Goal: Task Accomplishment & Management: Manage account settings

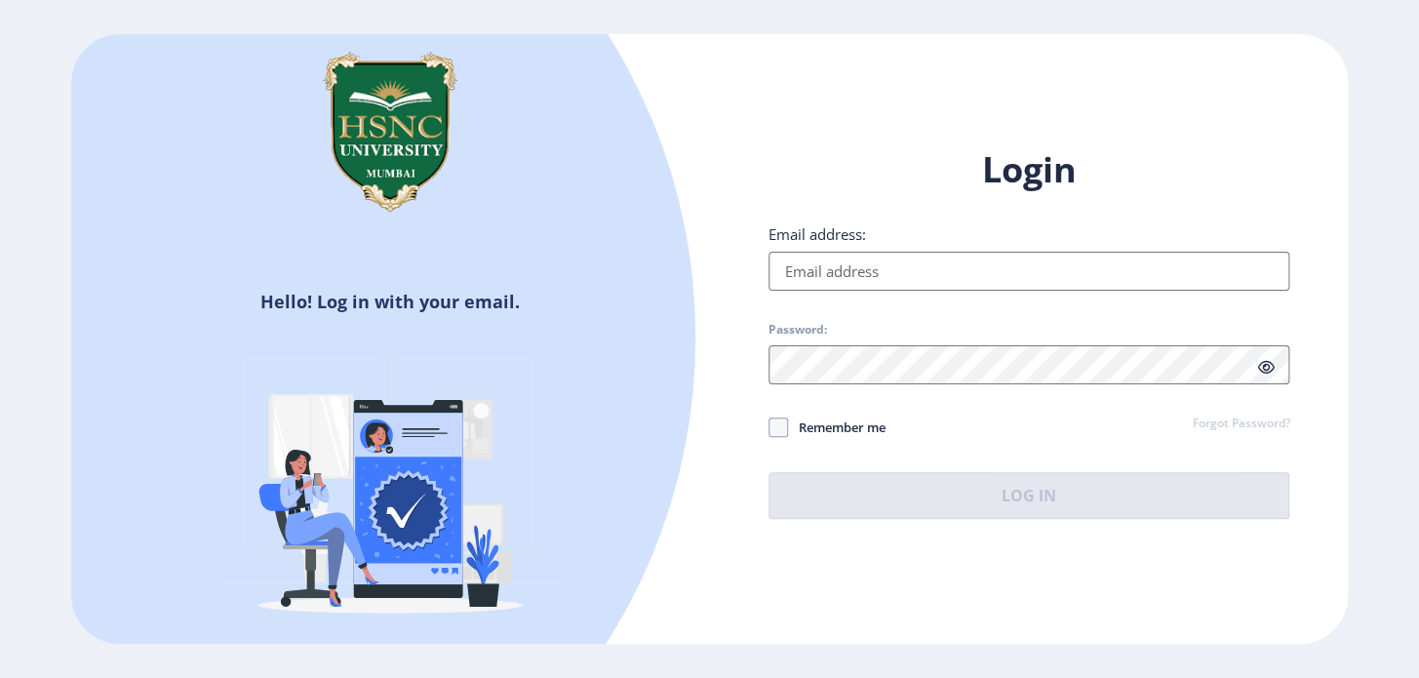
type input "[EMAIL_ADDRESS][DOMAIN_NAME]"
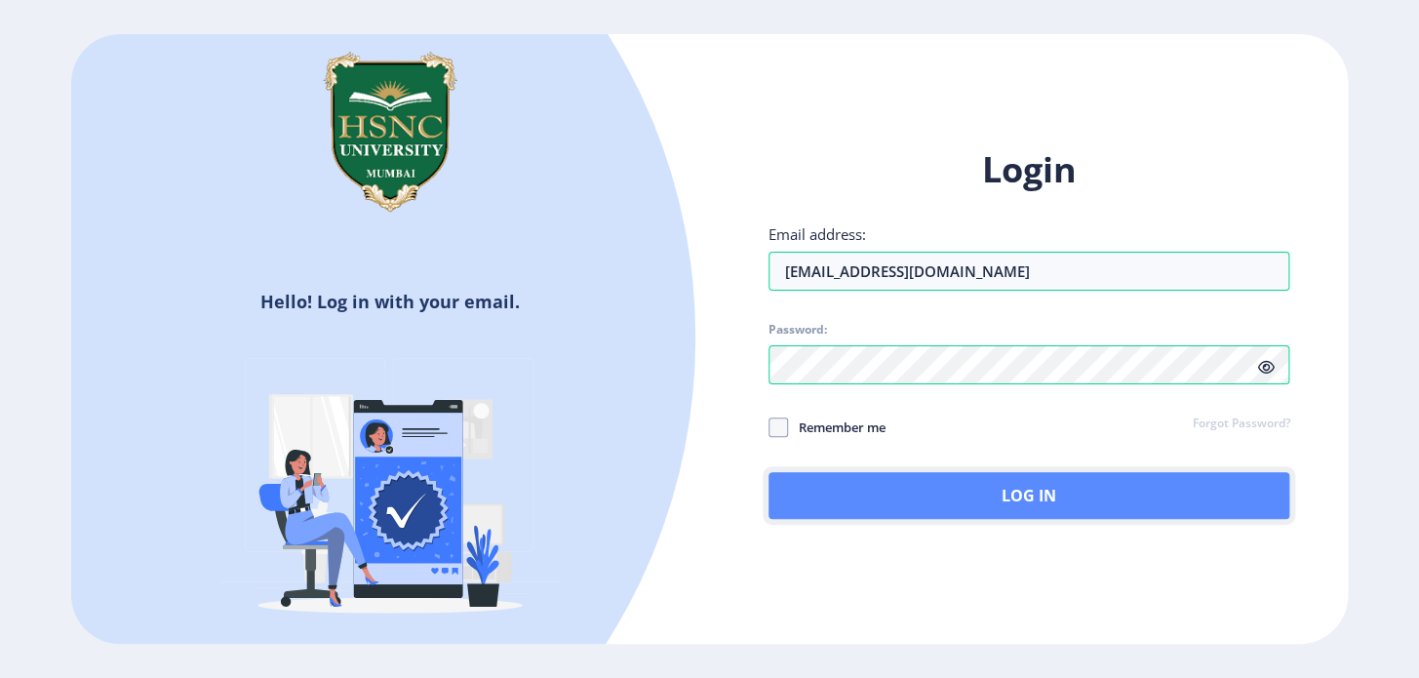
click at [969, 496] on button "Log In" at bounding box center [1030, 495] width 522 height 47
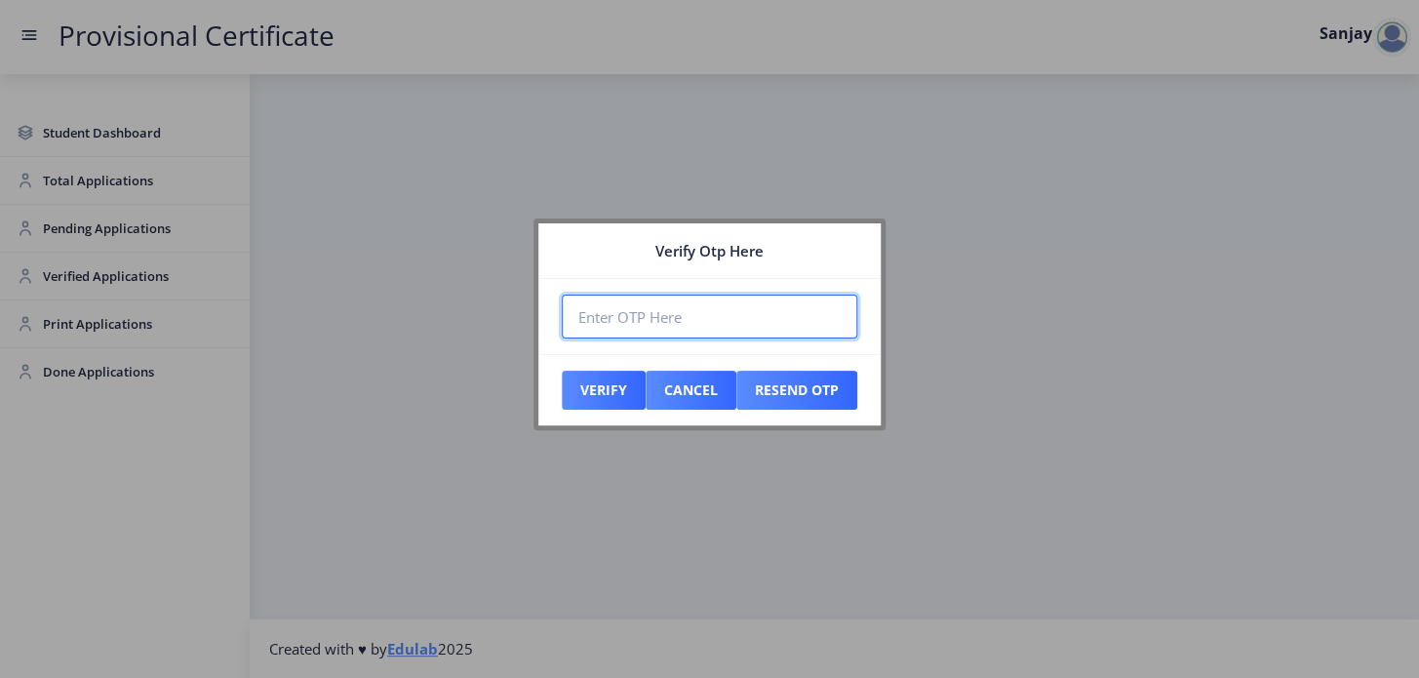
paste input "784632"
type input "784632"
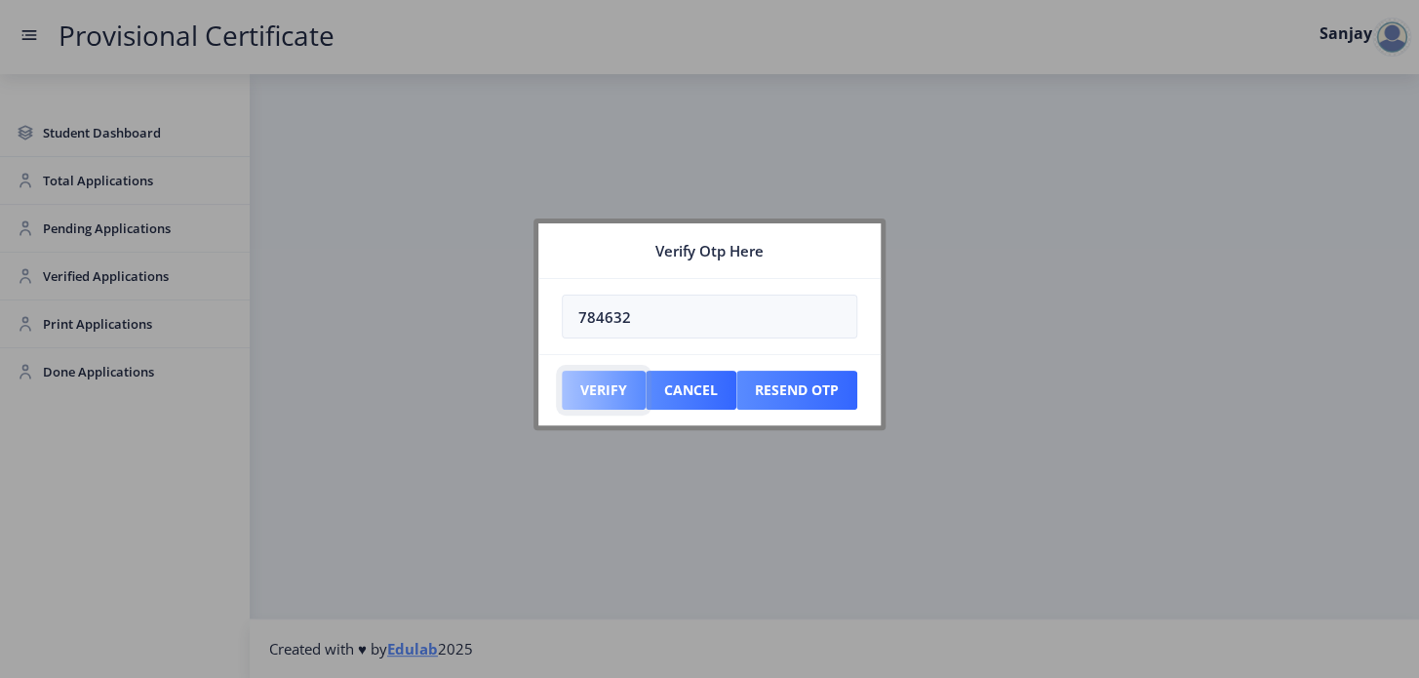
click at [612, 402] on button "Verify" at bounding box center [604, 390] width 84 height 39
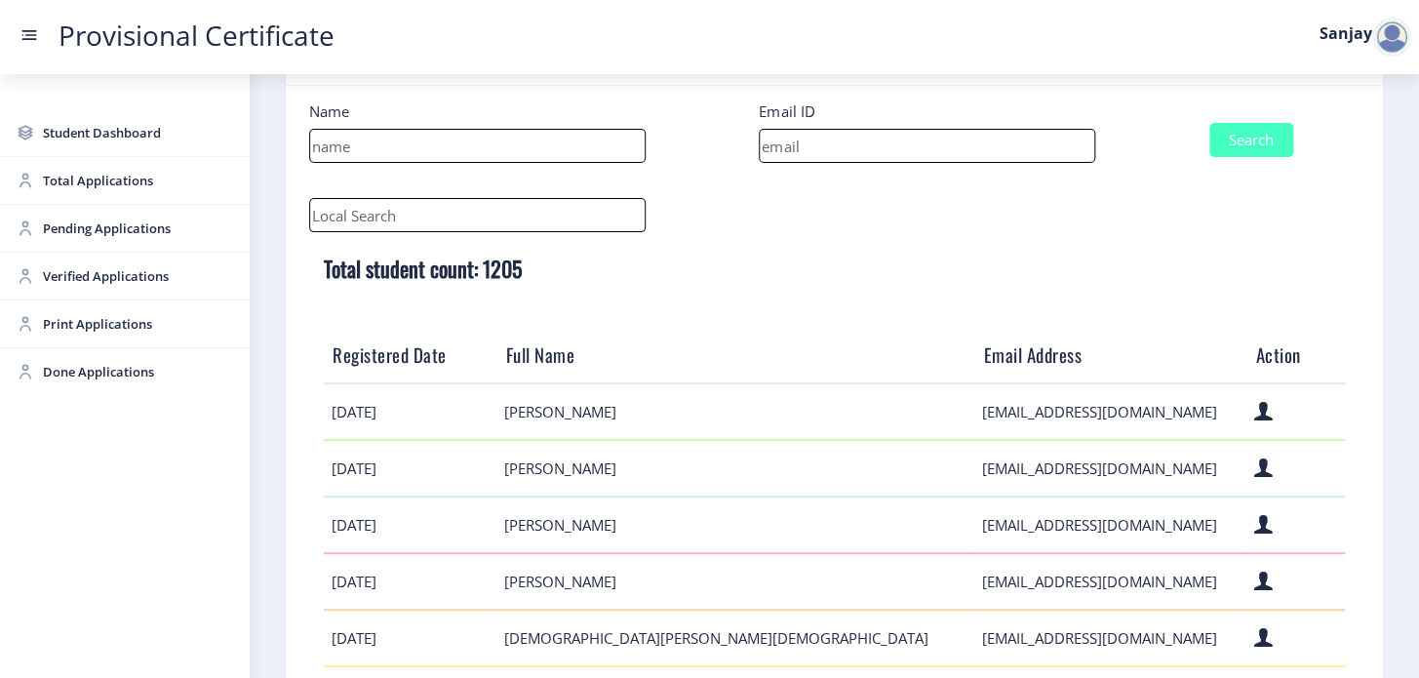
scroll to position [88, 0]
click at [806, 145] on input at bounding box center [927, 146] width 337 height 34
paste input "[EMAIL_ADDRESS][DOMAIN_NAME]"
type input "[EMAIL_ADDRESS][DOMAIN_NAME]"
click at [1239, 144] on button "Search" at bounding box center [1251, 140] width 84 height 34
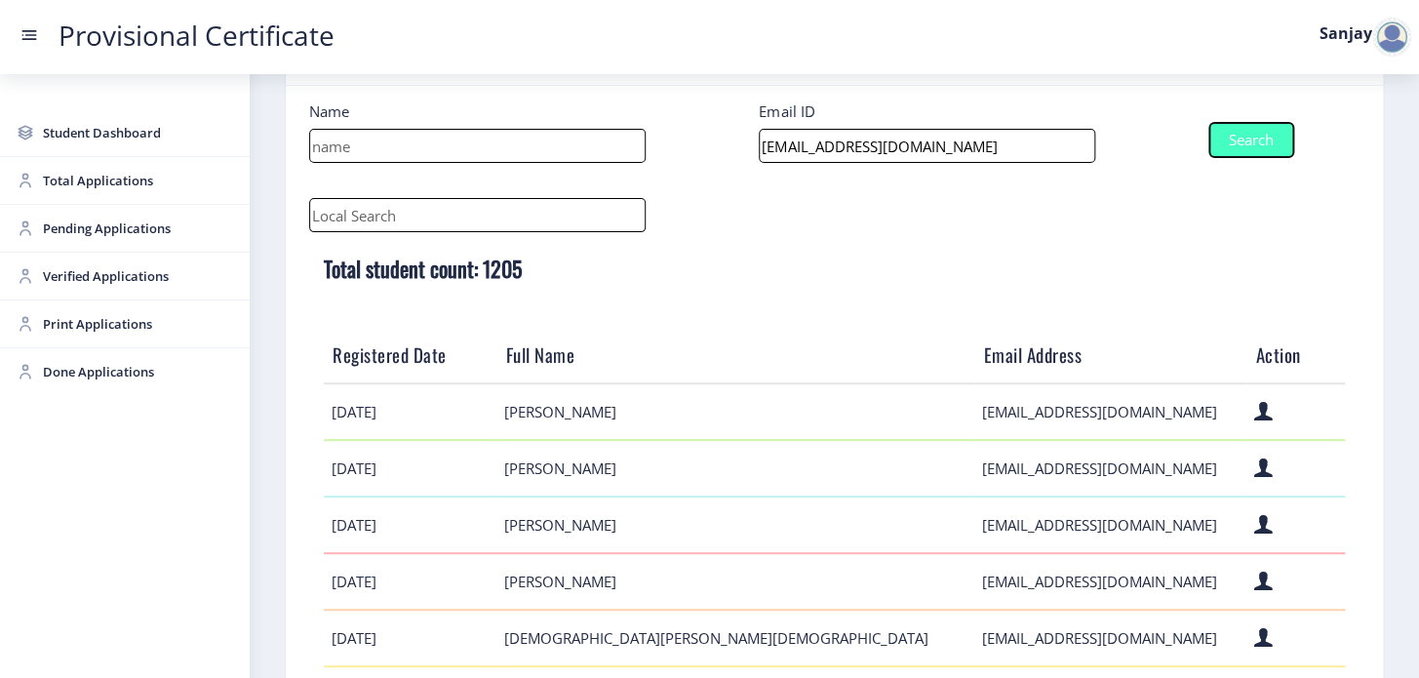
scroll to position [22, 0]
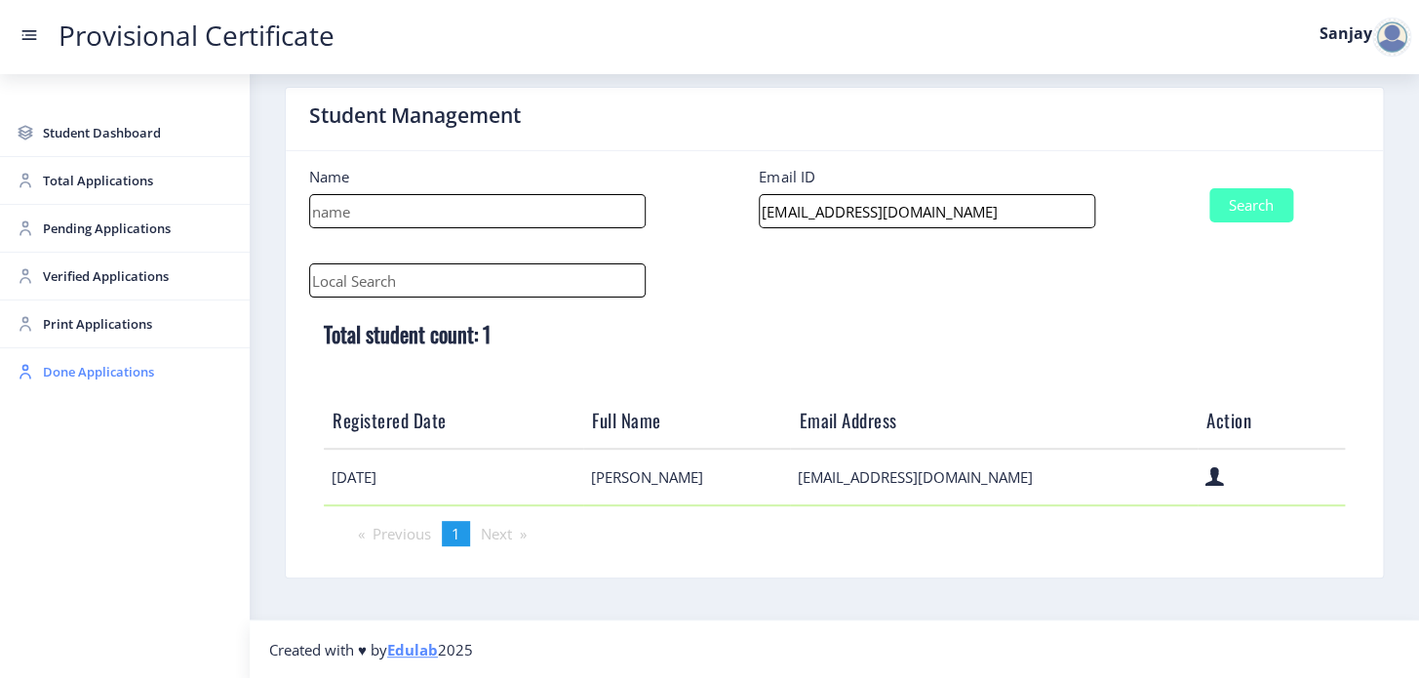
click at [63, 365] on span "Done Applications" at bounding box center [138, 371] width 191 height 23
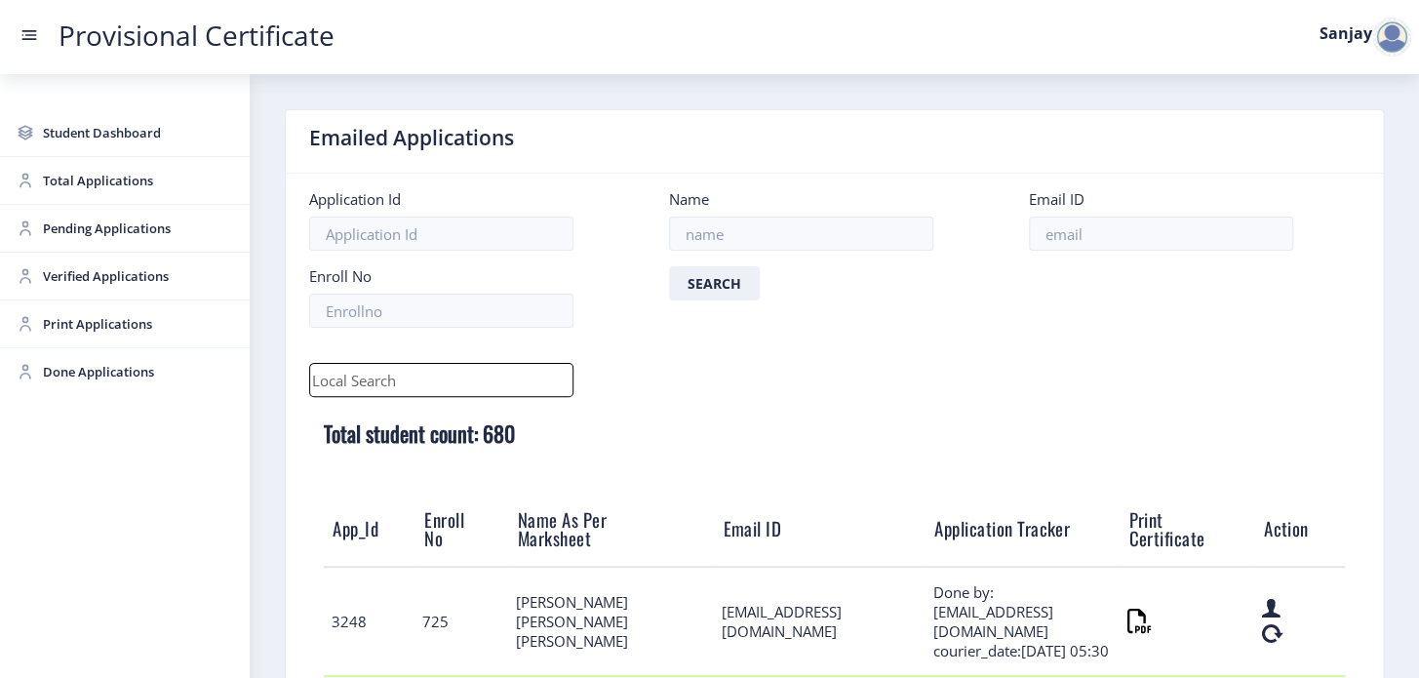
click at [359, 379] on input "text" at bounding box center [441, 380] width 264 height 34
click at [1069, 234] on input at bounding box center [1161, 234] width 264 height 34
paste input "[EMAIL_ADDRESS][DOMAIN_NAME]"
type input "[EMAIL_ADDRESS][DOMAIN_NAME]"
click at [696, 283] on button "Search" at bounding box center [714, 283] width 91 height 34
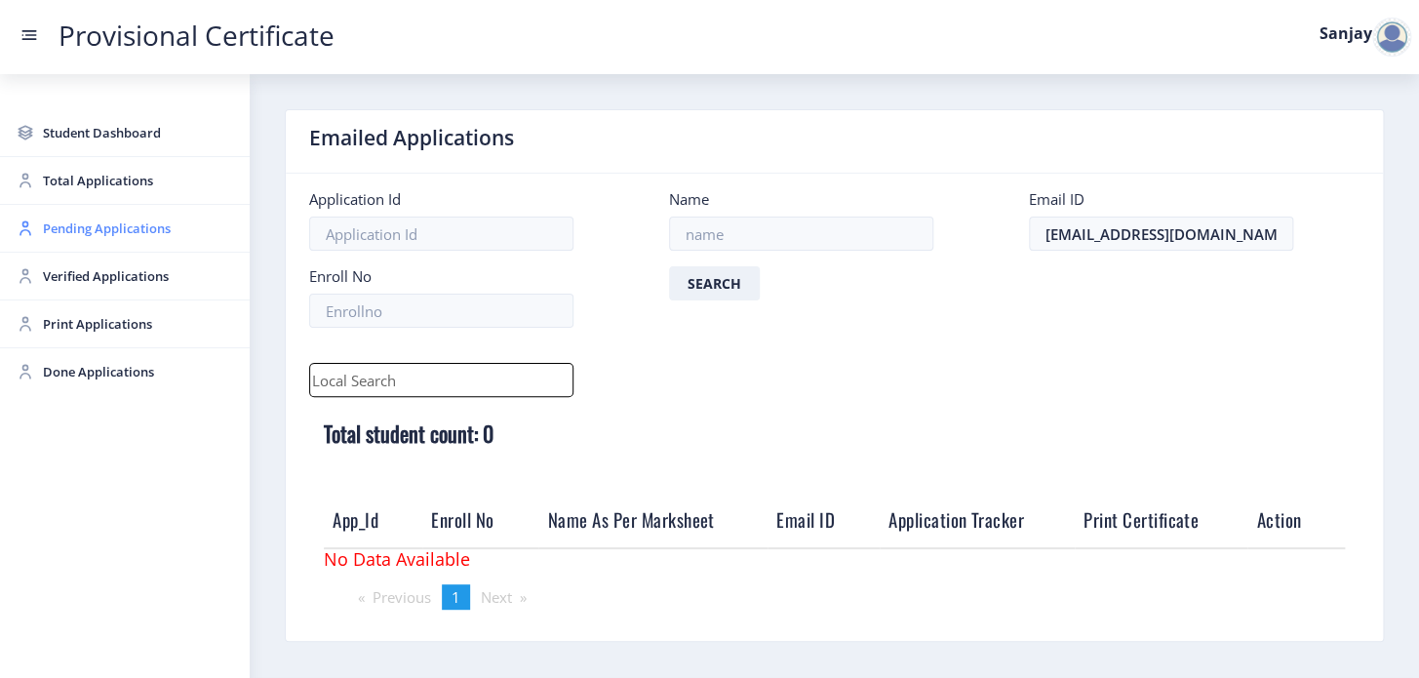
click at [95, 232] on span "Pending Applications" at bounding box center [138, 228] width 191 height 23
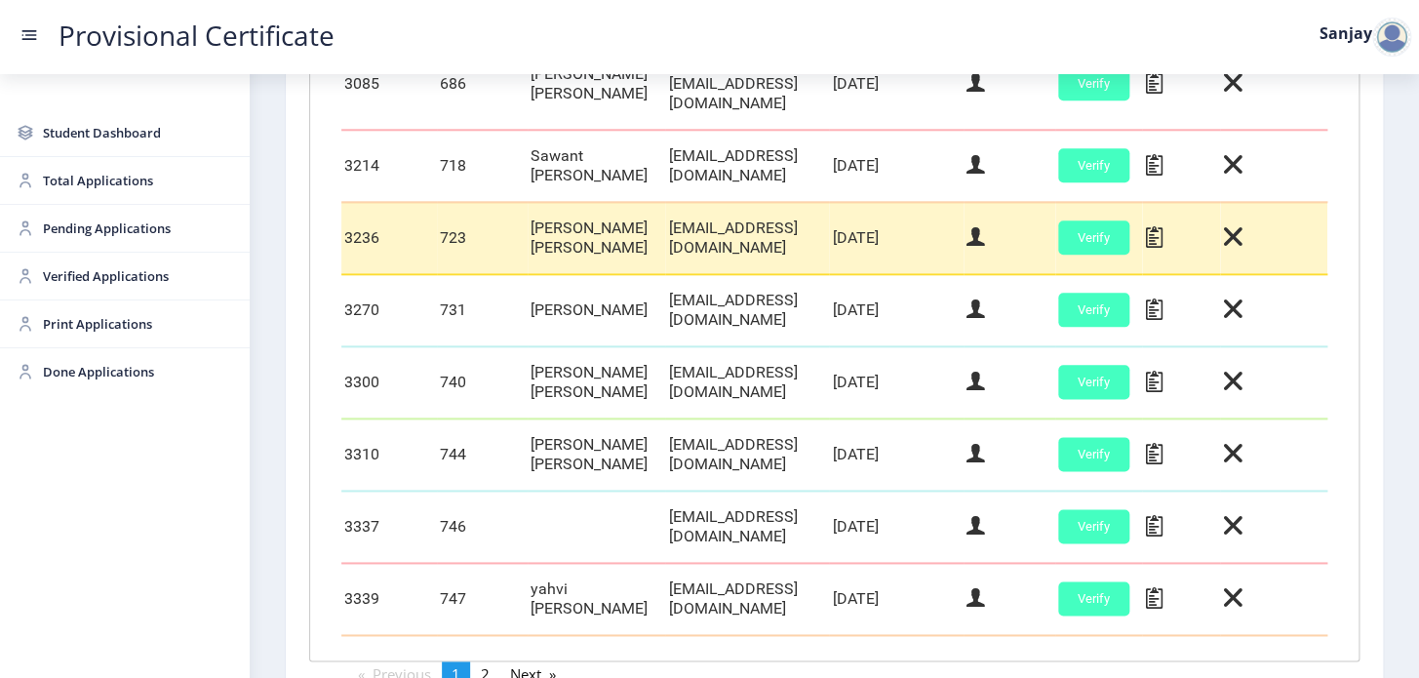
scroll to position [887, 0]
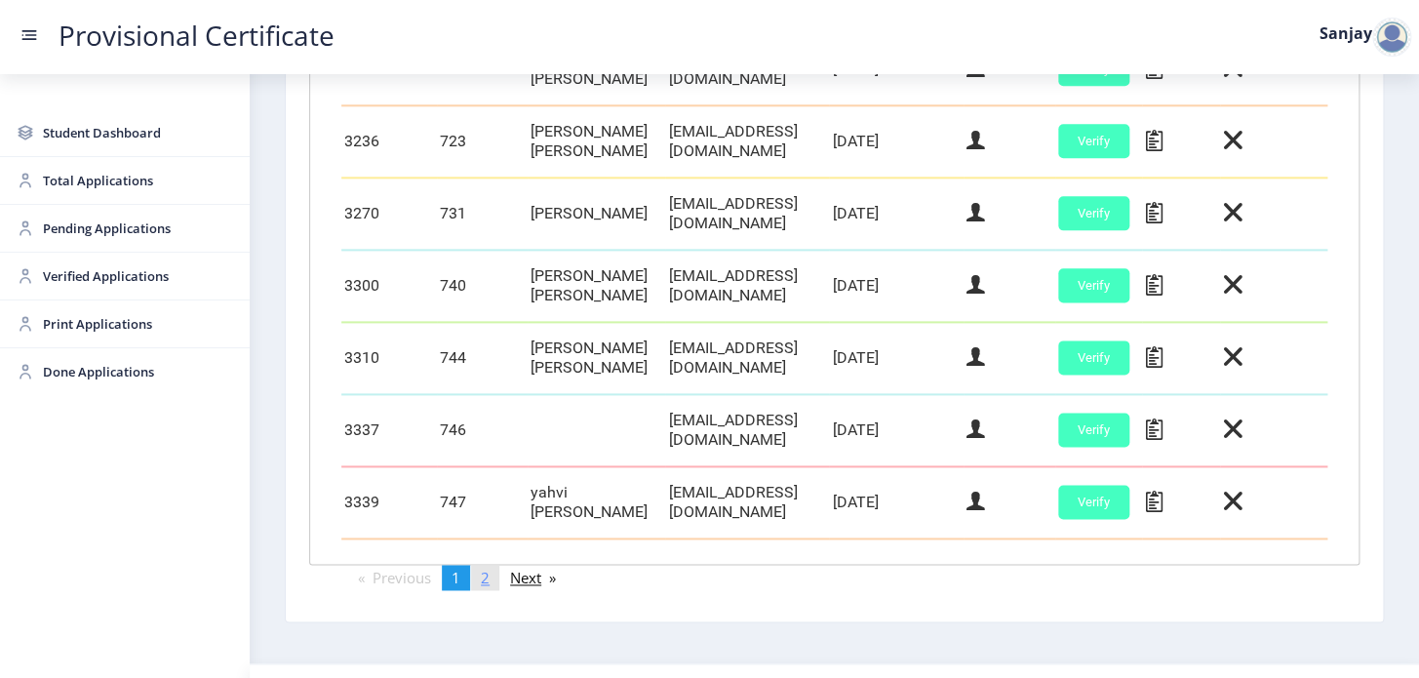
click at [495, 590] on link "page 2" at bounding box center [485, 577] width 28 height 25
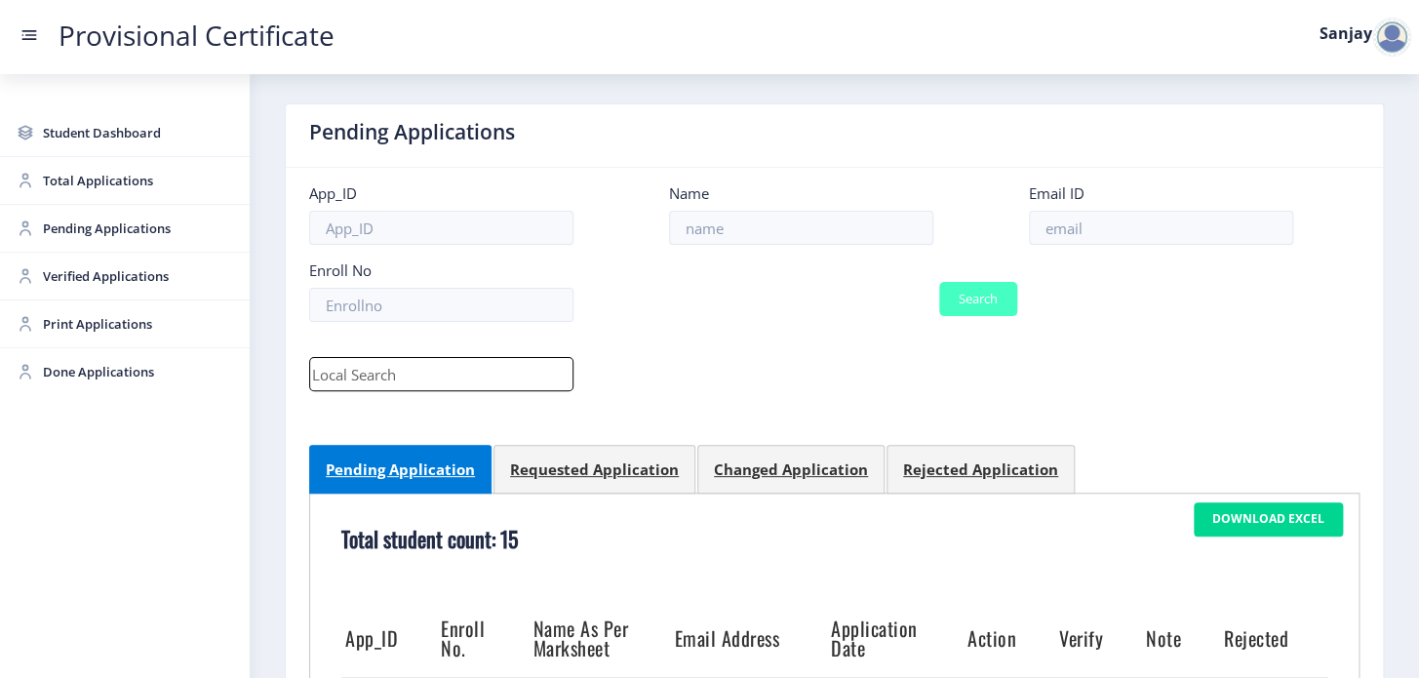
scroll to position [0, 0]
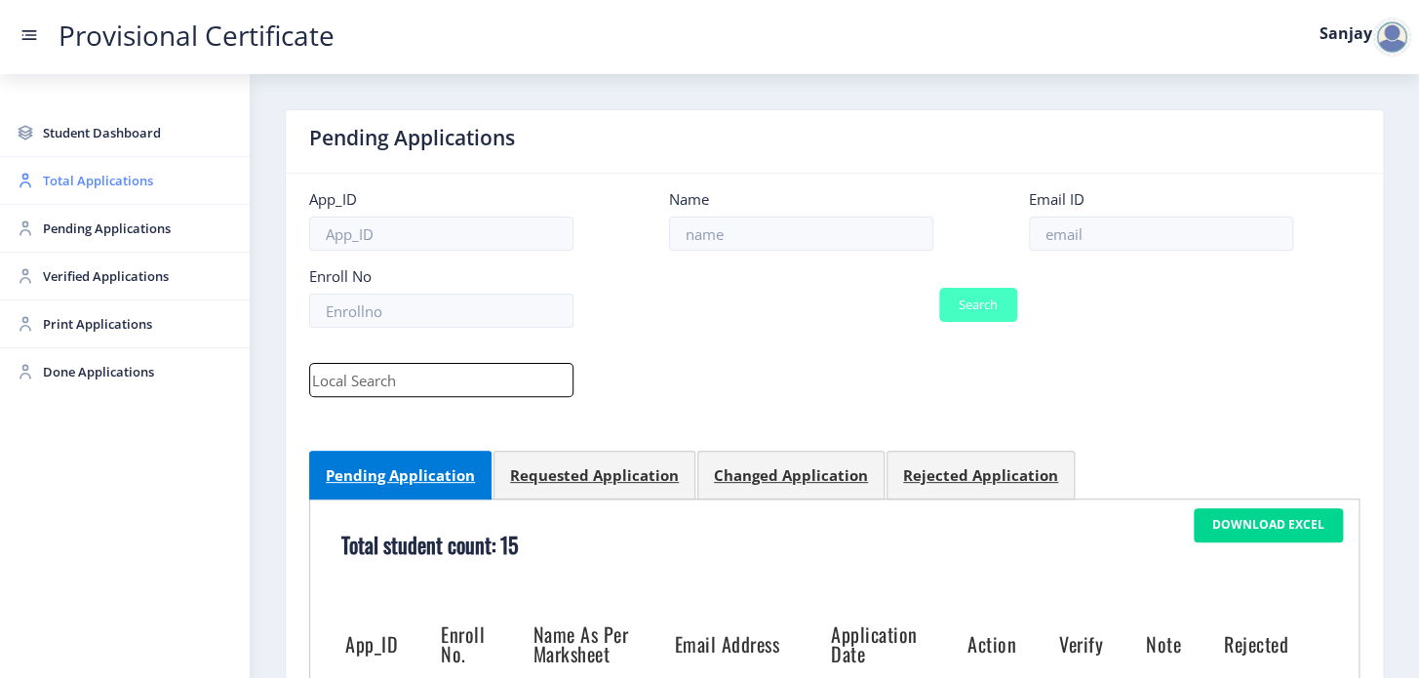
click at [109, 182] on span "Total Applications" at bounding box center [138, 180] width 191 height 23
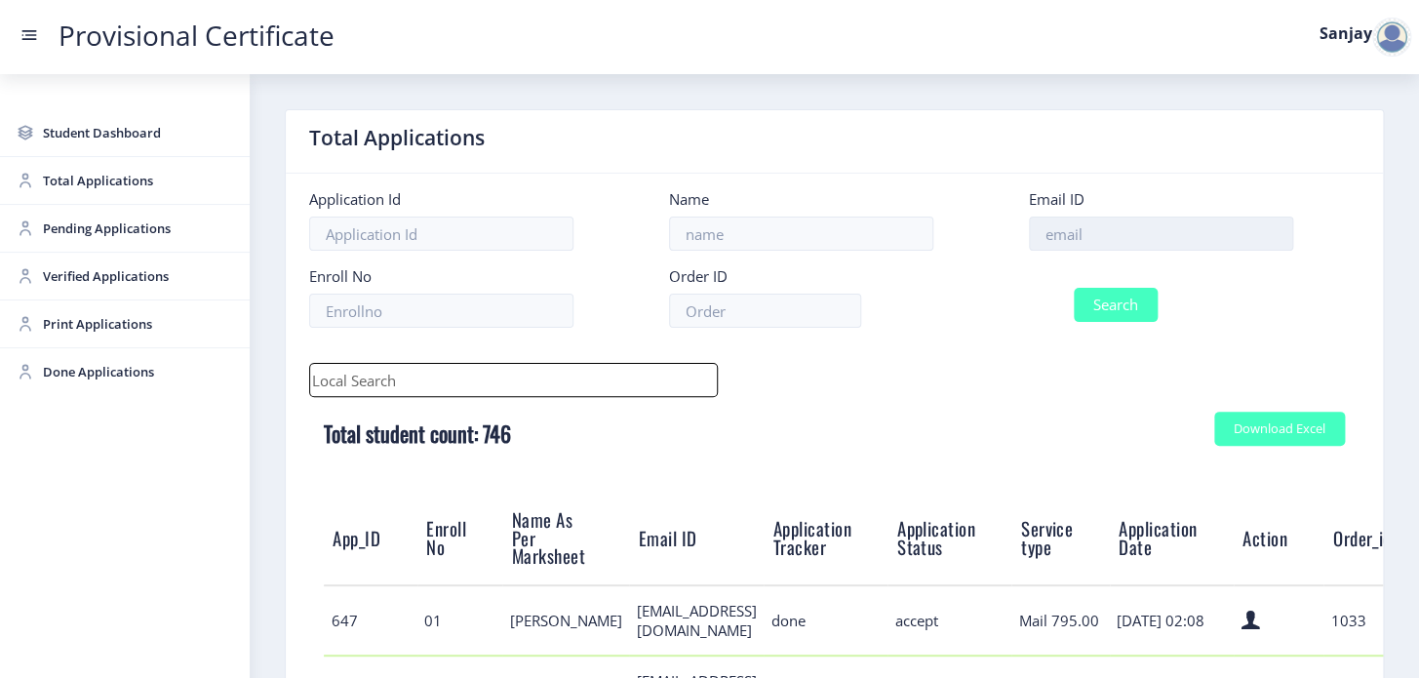
click at [1074, 226] on input at bounding box center [1161, 234] width 264 height 34
paste input "[EMAIL_ADDRESS][DOMAIN_NAME]"
type input "[EMAIL_ADDRESS][DOMAIN_NAME]"
click at [1101, 316] on button "Search" at bounding box center [1116, 305] width 84 height 34
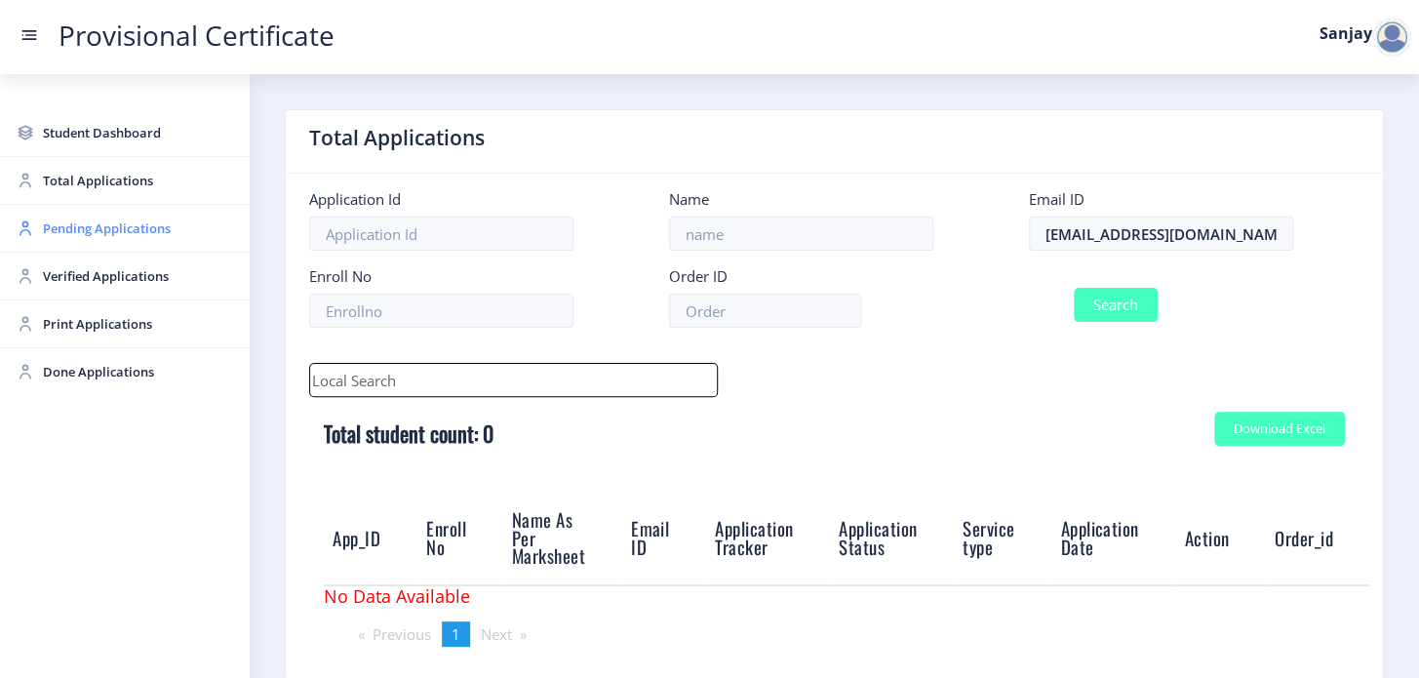
click at [130, 223] on span "Pending Applications" at bounding box center [138, 228] width 191 height 23
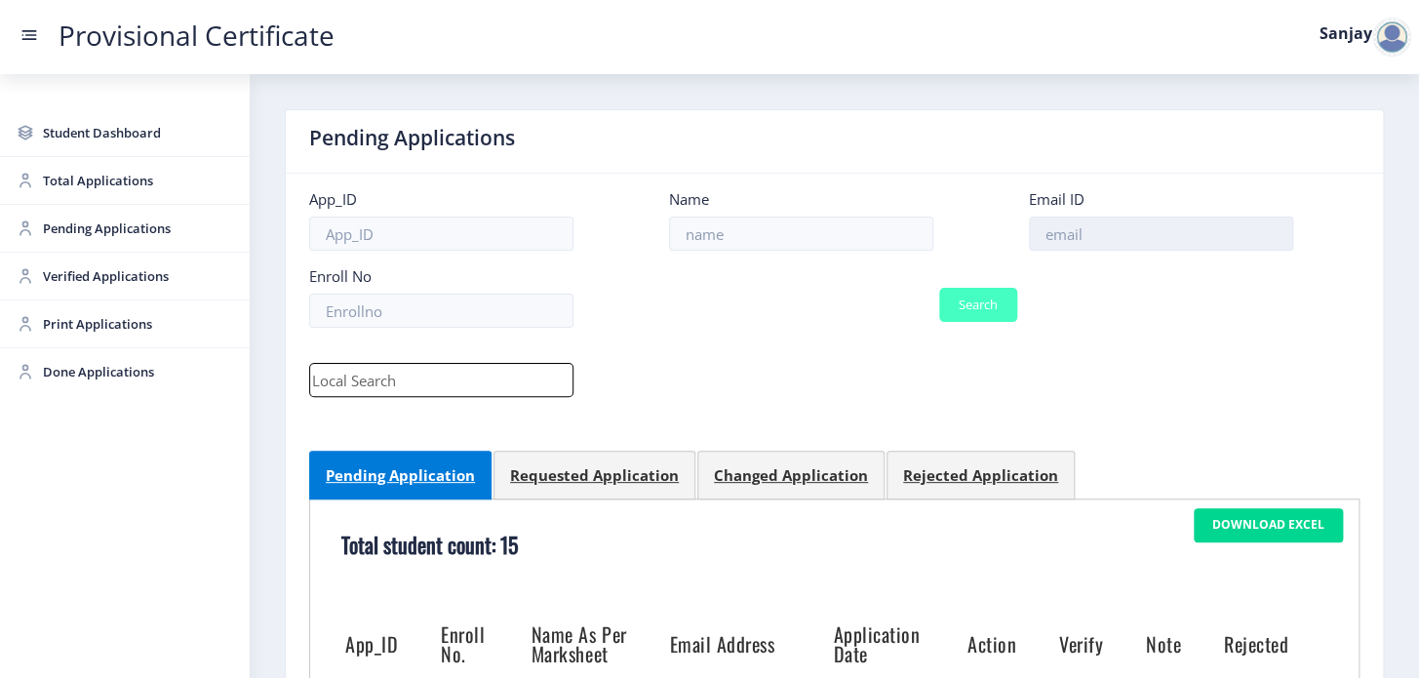
click at [1102, 238] on input at bounding box center [1161, 234] width 264 height 34
paste input "[EMAIL_ADDRESS][DOMAIN_NAME]"
type input "[EMAIL_ADDRESS][DOMAIN_NAME]"
click at [965, 304] on button "Search" at bounding box center [978, 305] width 78 height 34
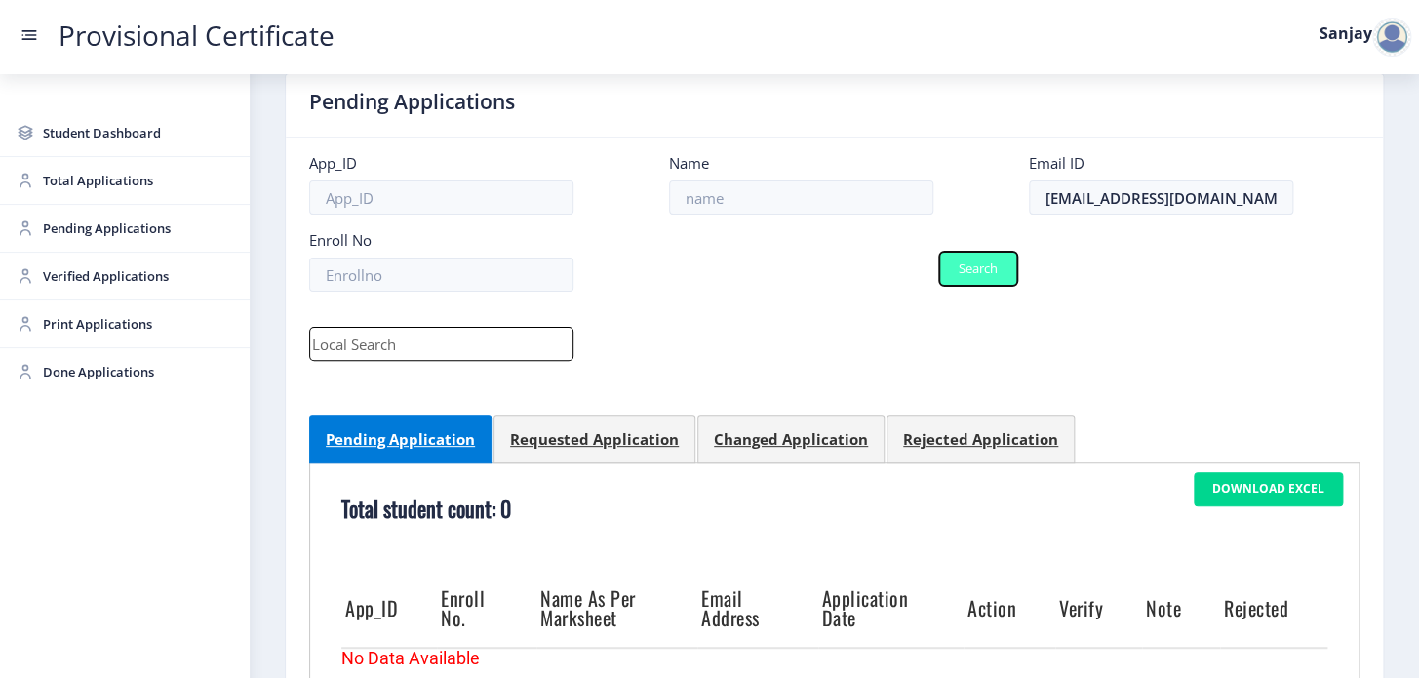
scroll to position [31, 0]
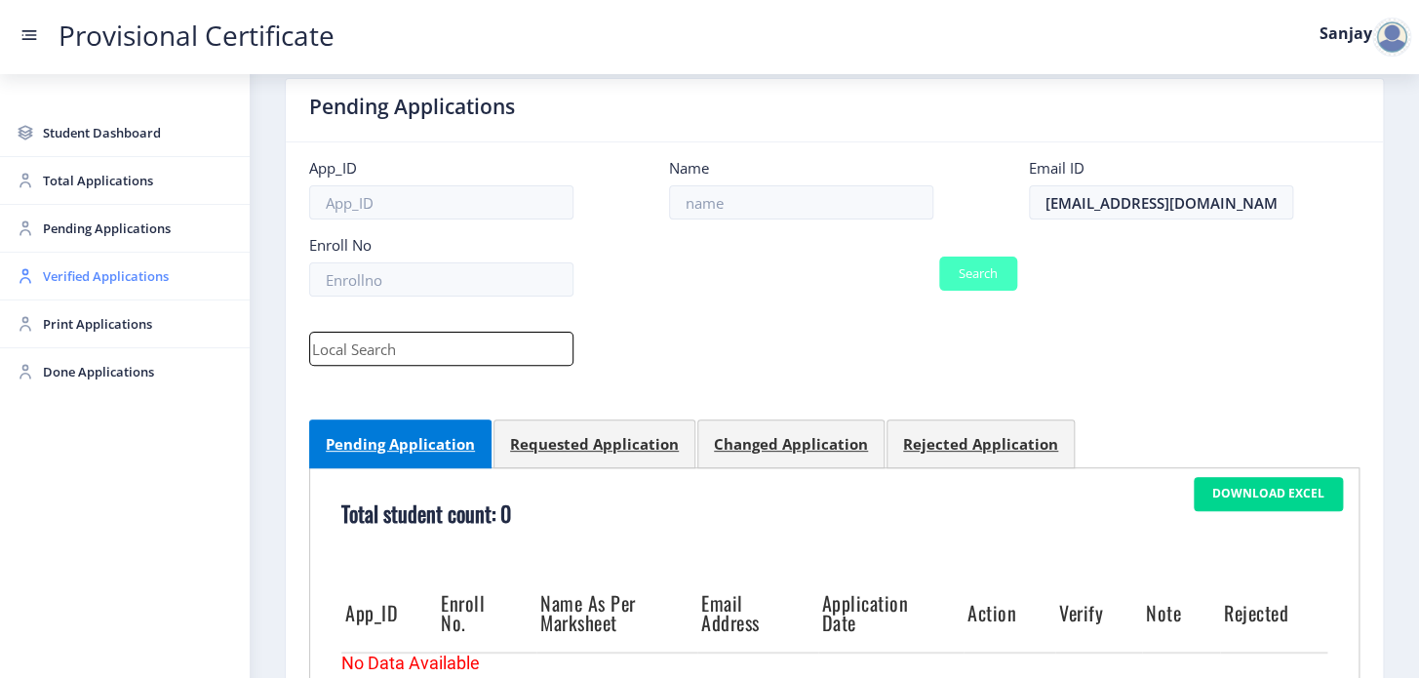
click at [136, 274] on span "Verified Applications" at bounding box center [138, 275] width 191 height 23
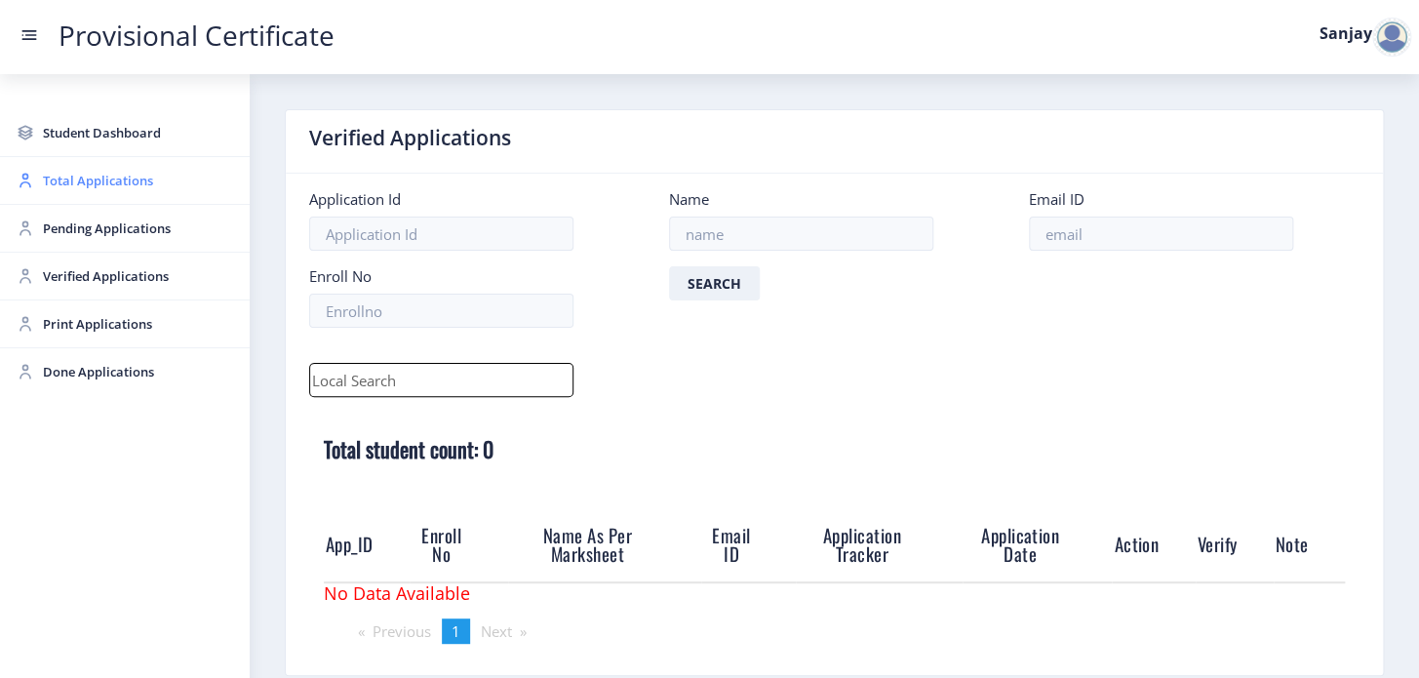
click at [66, 176] on span "Total Applications" at bounding box center [138, 180] width 191 height 23
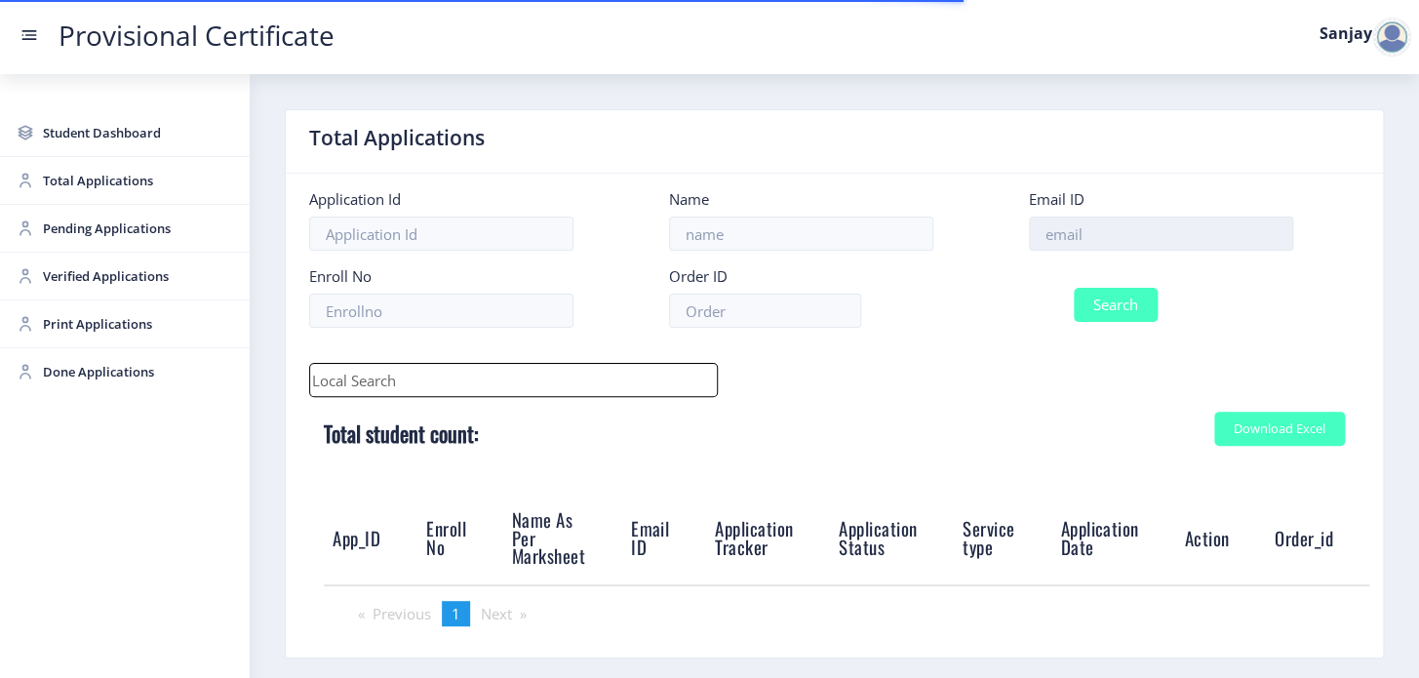
click at [1045, 226] on input at bounding box center [1161, 234] width 264 height 34
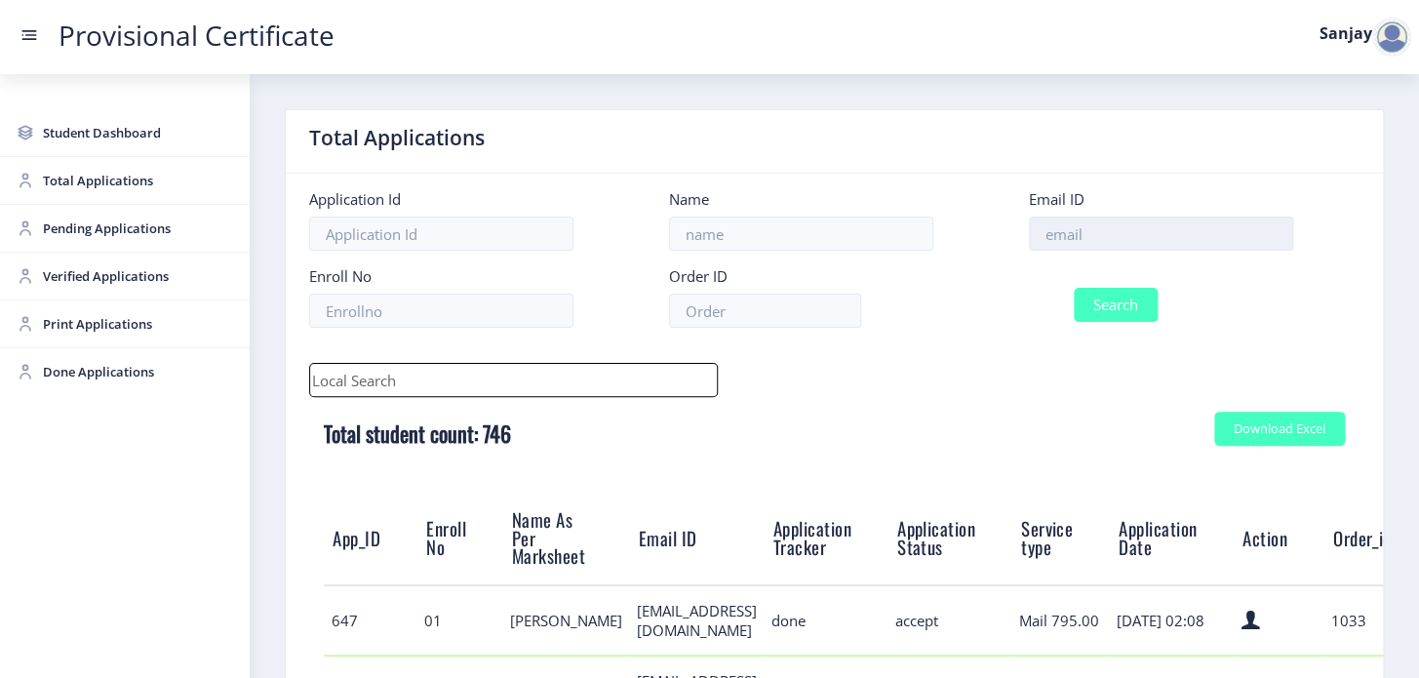
paste input "[EMAIL_ADDRESS][DOMAIN_NAME]"
type input "[EMAIL_ADDRESS][DOMAIN_NAME]"
click at [1101, 314] on button "Search" at bounding box center [1116, 305] width 84 height 34
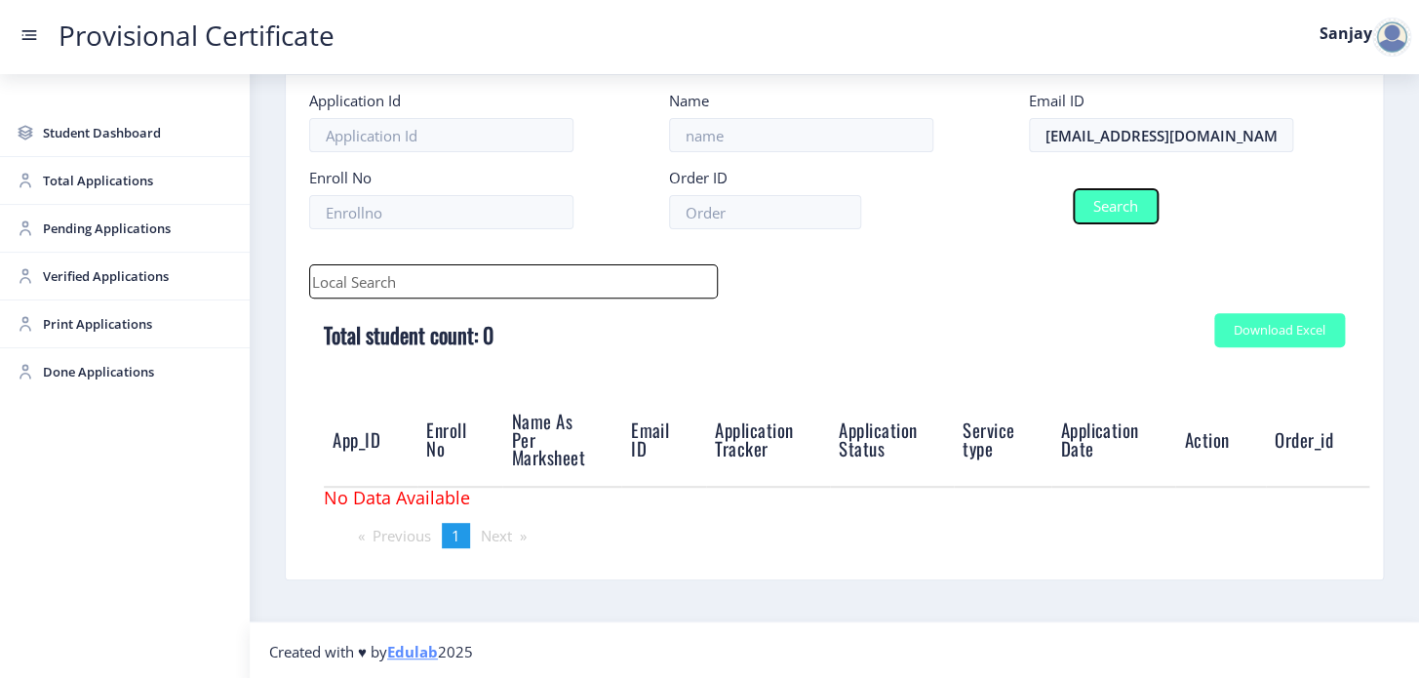
scroll to position [99, 0]
click at [116, 136] on span "Student Dashboard" at bounding box center [138, 132] width 191 height 23
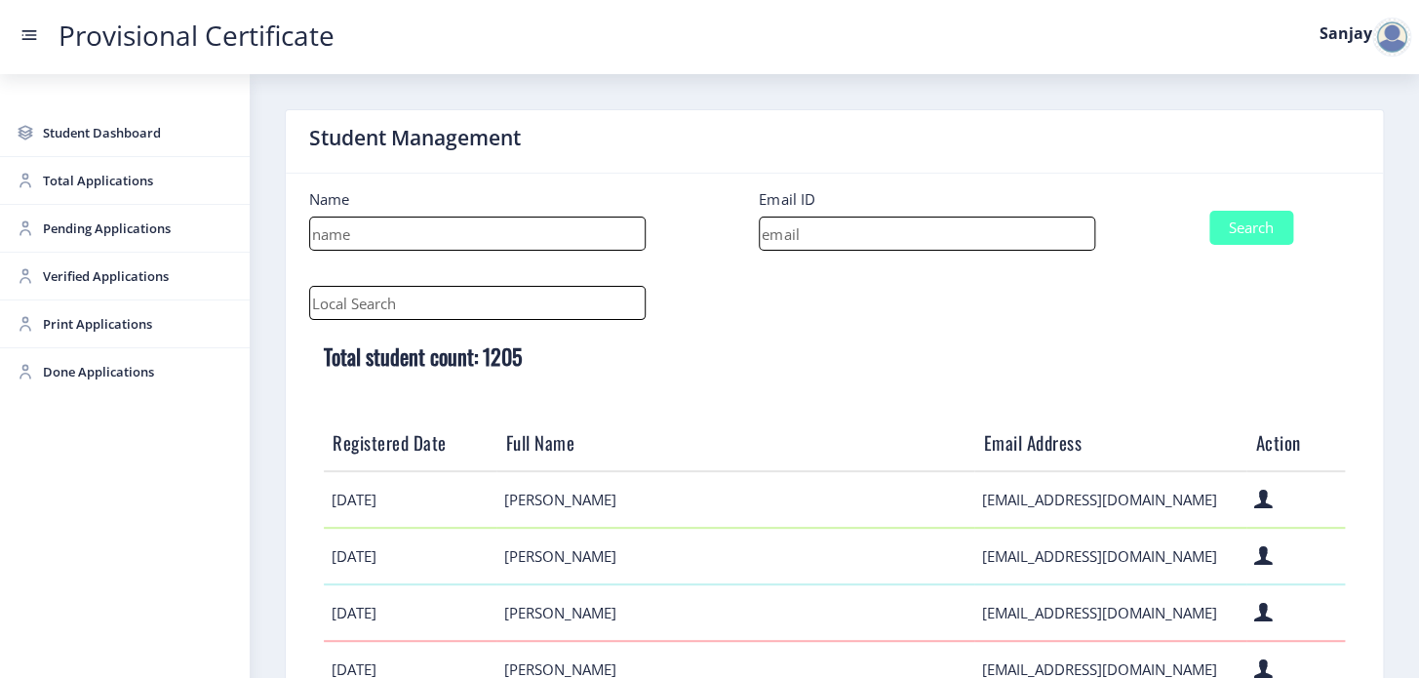
click at [843, 228] on input at bounding box center [927, 234] width 337 height 34
paste input "[EMAIL_ADDRESS][DOMAIN_NAME]"
type input "[EMAIL_ADDRESS][DOMAIN_NAME]"
click at [1260, 230] on button "Search" at bounding box center [1251, 228] width 84 height 34
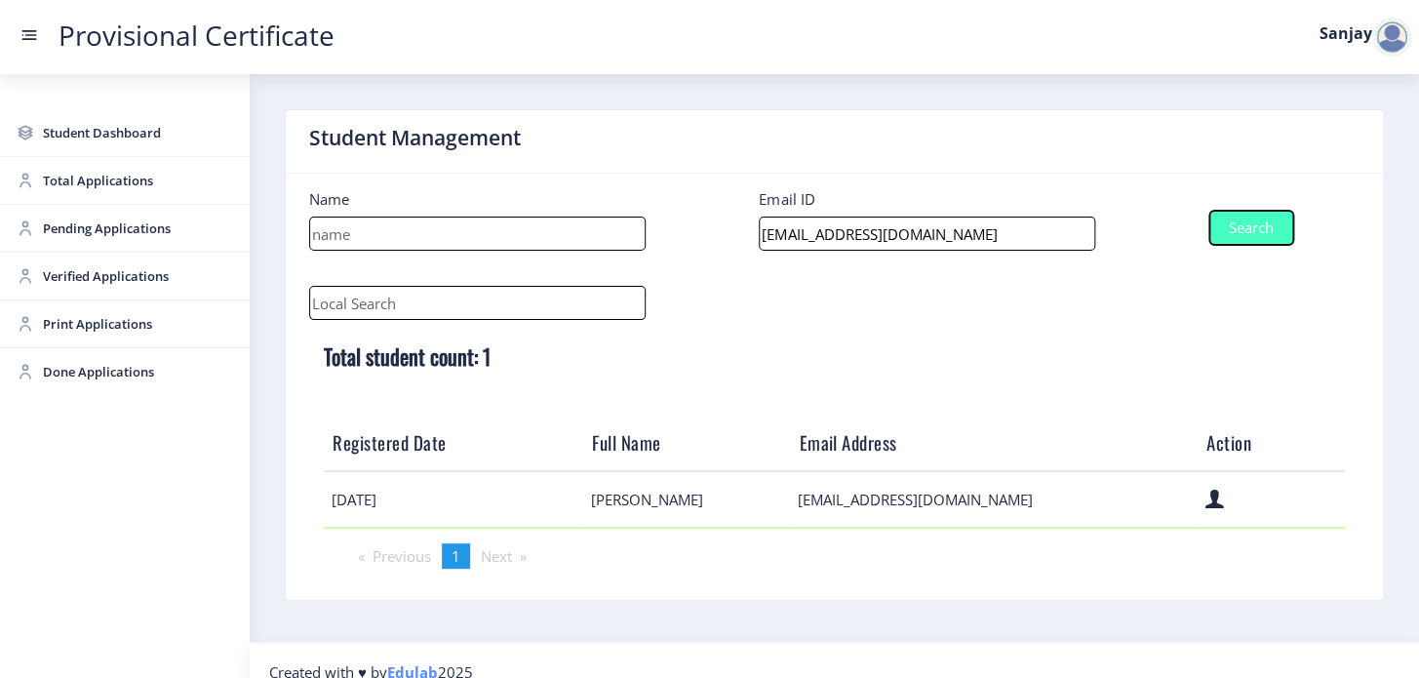
scroll to position [22, 0]
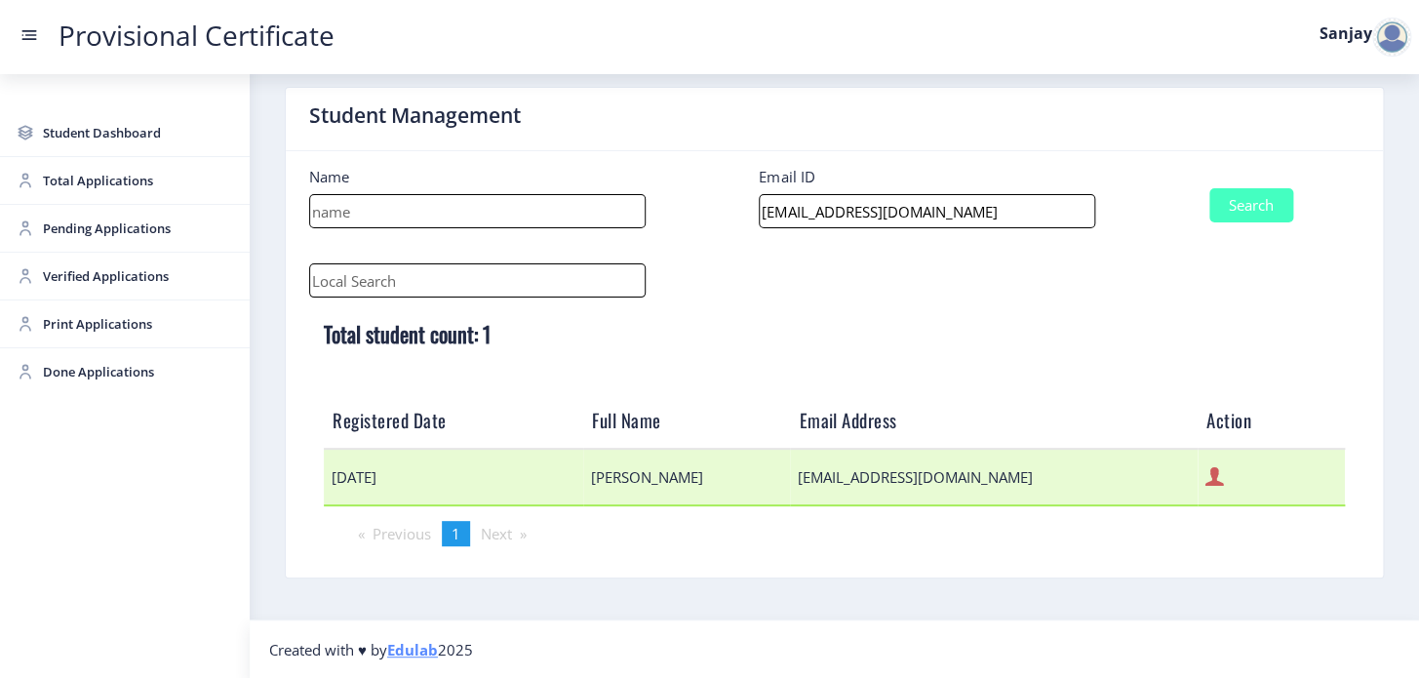
click at [1205, 479] on icon at bounding box center [1214, 476] width 19 height 25
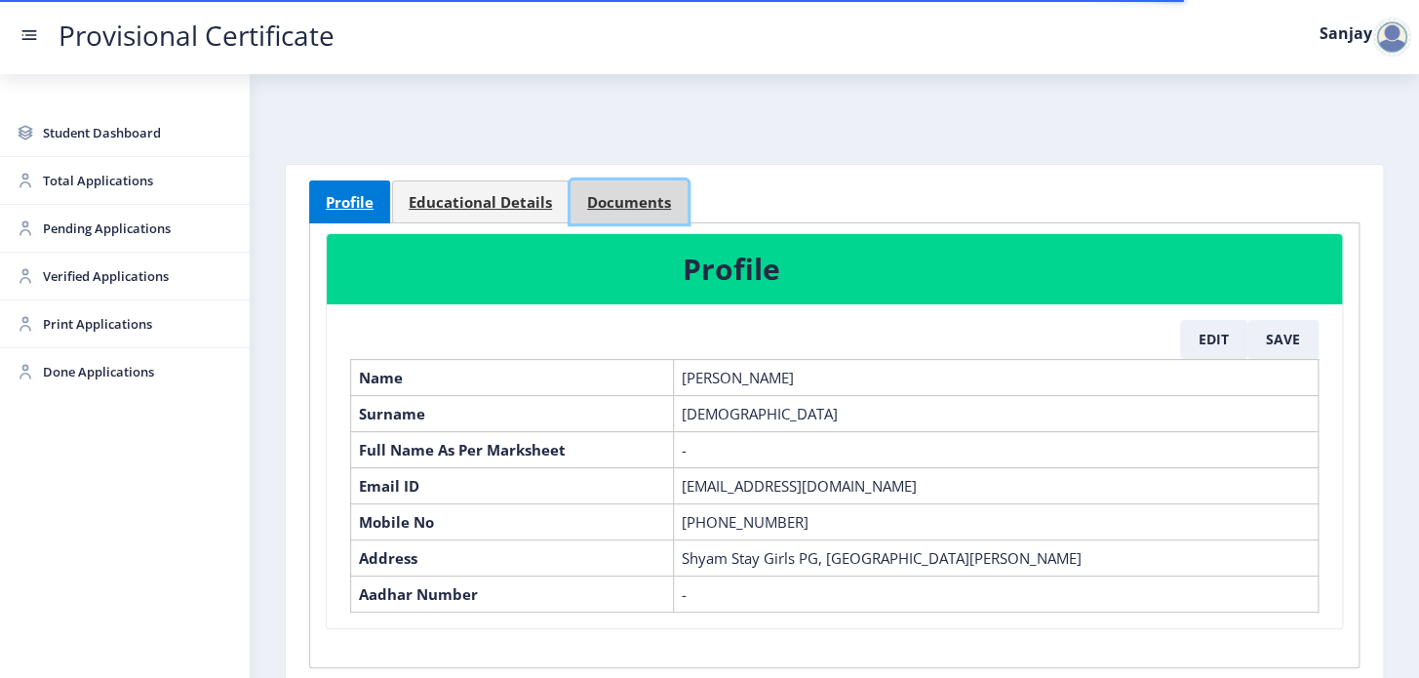
click at [650, 211] on link "Documents" at bounding box center [629, 201] width 117 height 43
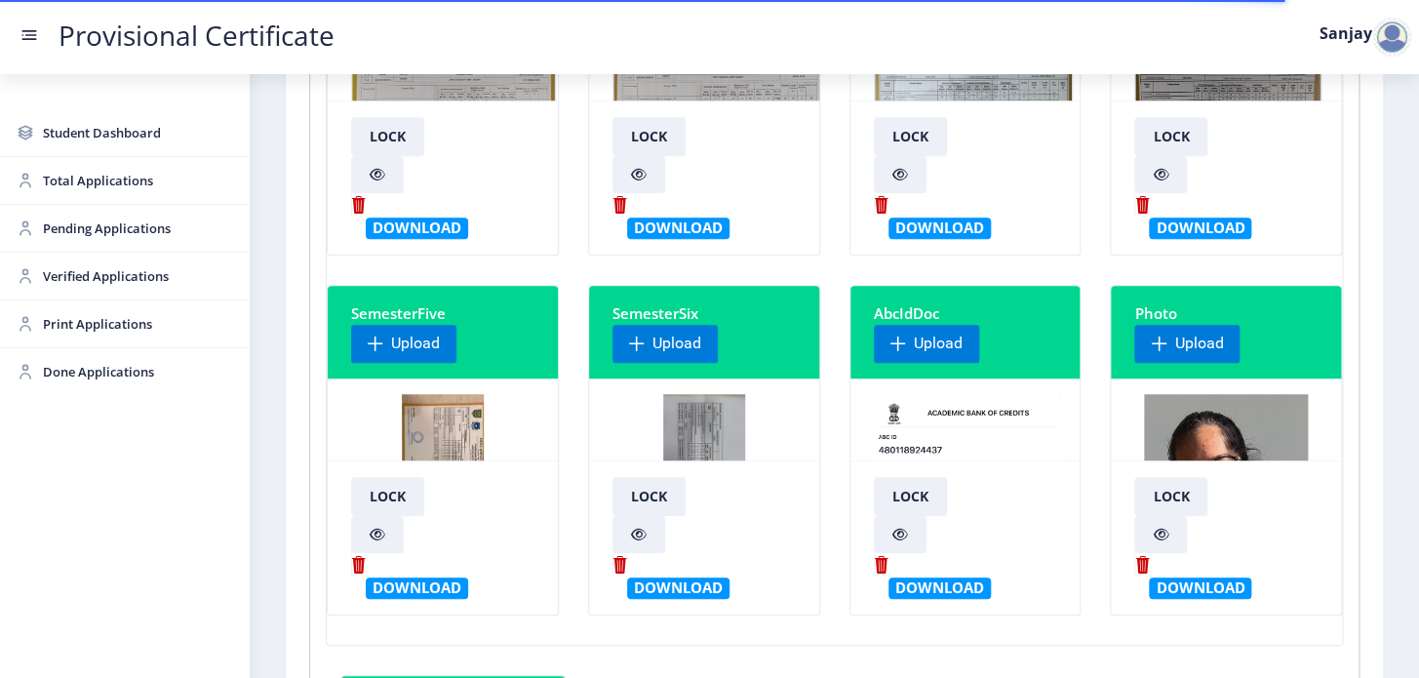
scroll to position [354, 0]
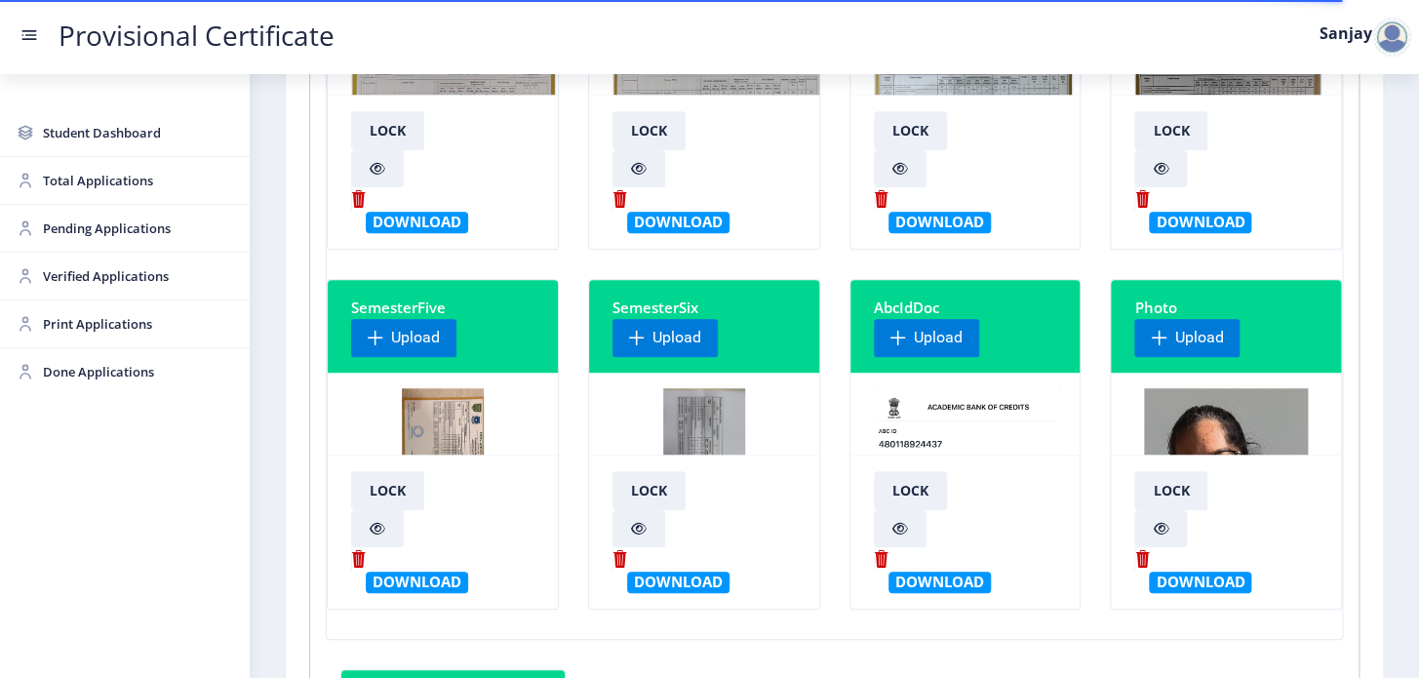
click at [687, 418] on img at bounding box center [704, 461] width 82 height 146
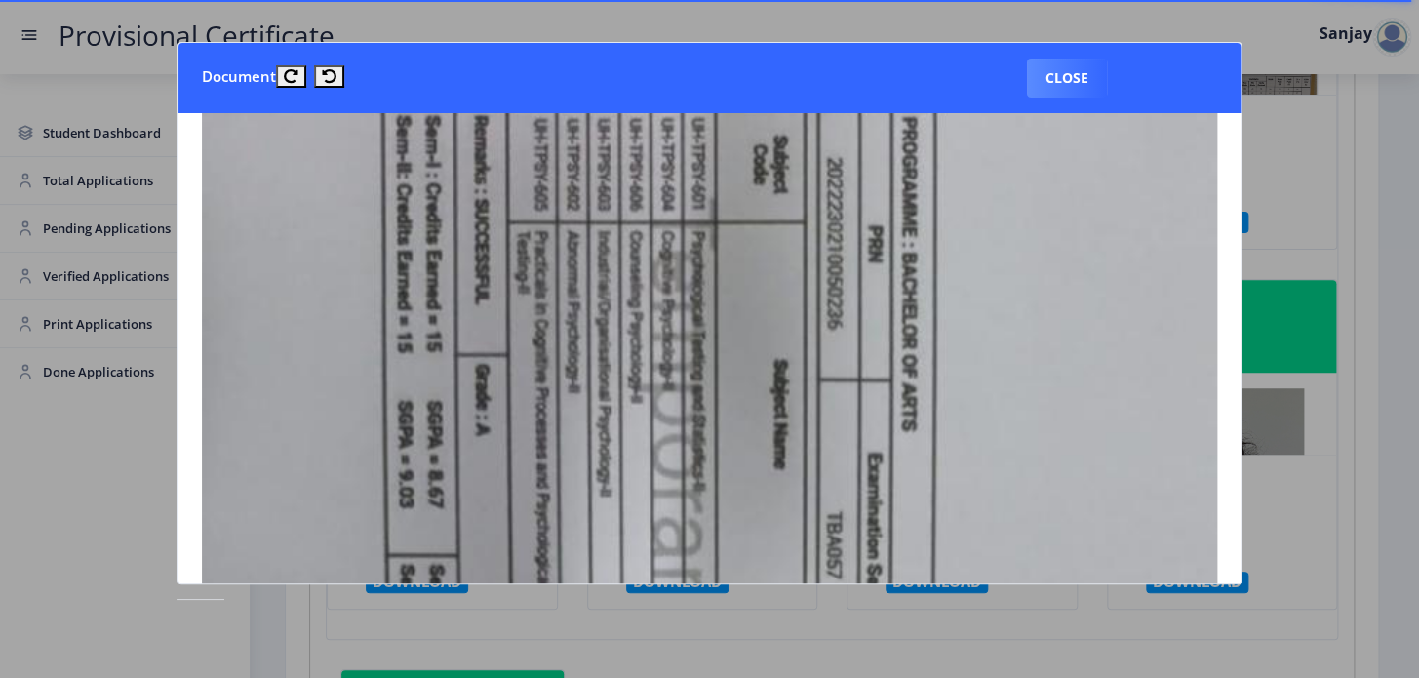
scroll to position [0, 0]
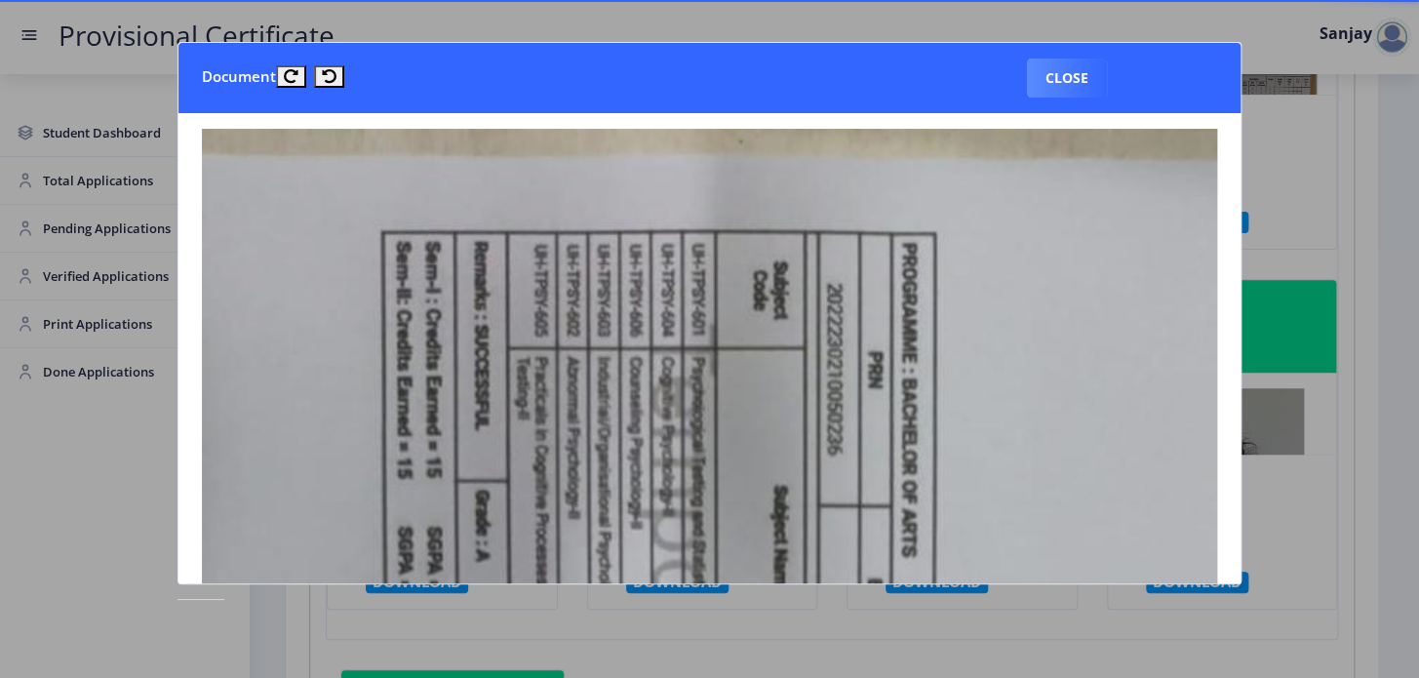
click at [1071, 71] on button "Close" at bounding box center [1067, 78] width 80 height 39
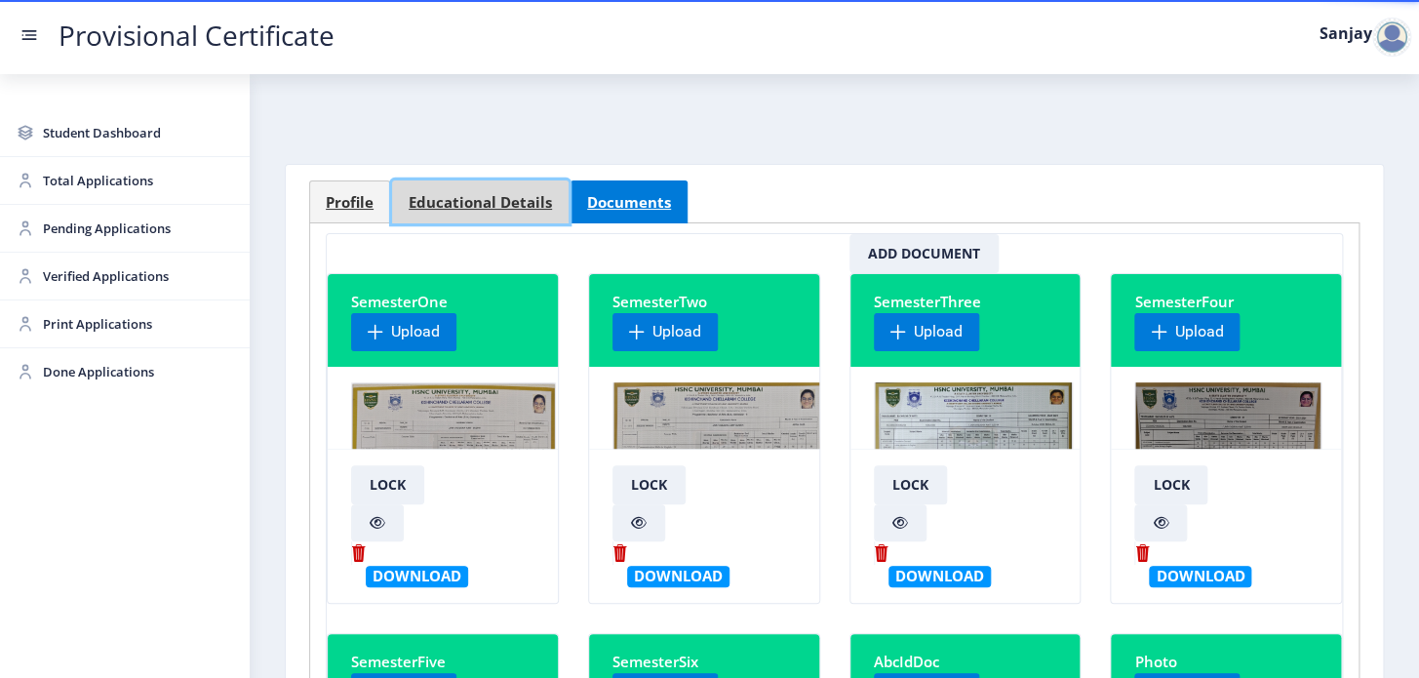
click at [477, 205] on span "Educational Details" at bounding box center [480, 202] width 143 height 15
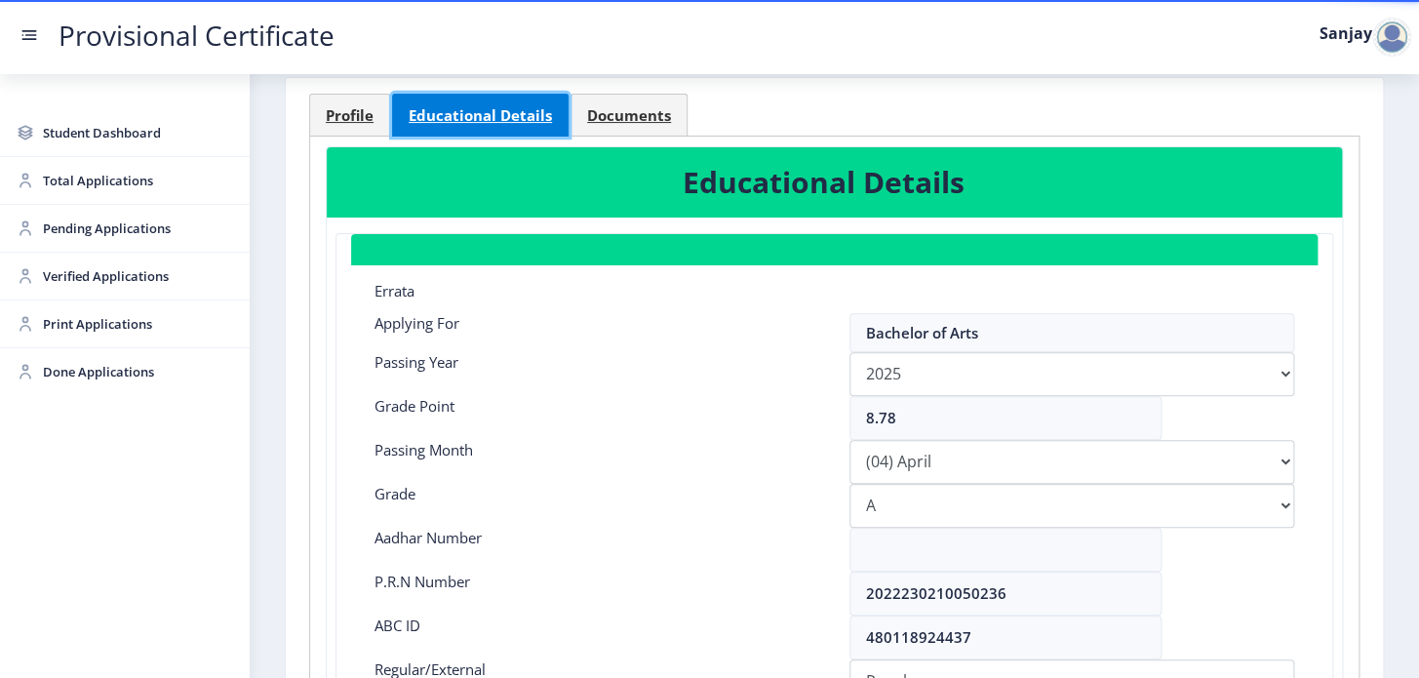
scroll to position [354, 0]
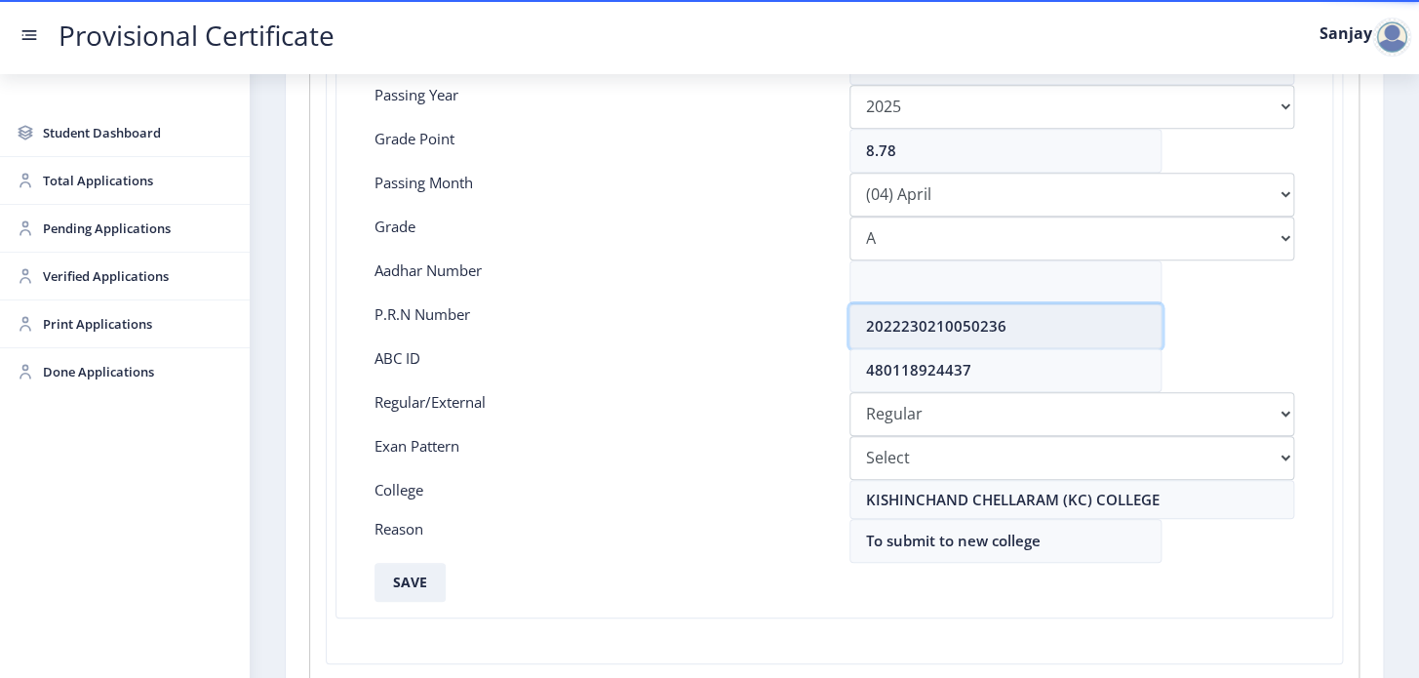
drag, startPoint x: 862, startPoint y: 323, endPoint x: 1024, endPoint y: 329, distance: 162.0
click at [1024, 329] on input "2022230210050236" at bounding box center [1006, 326] width 312 height 44
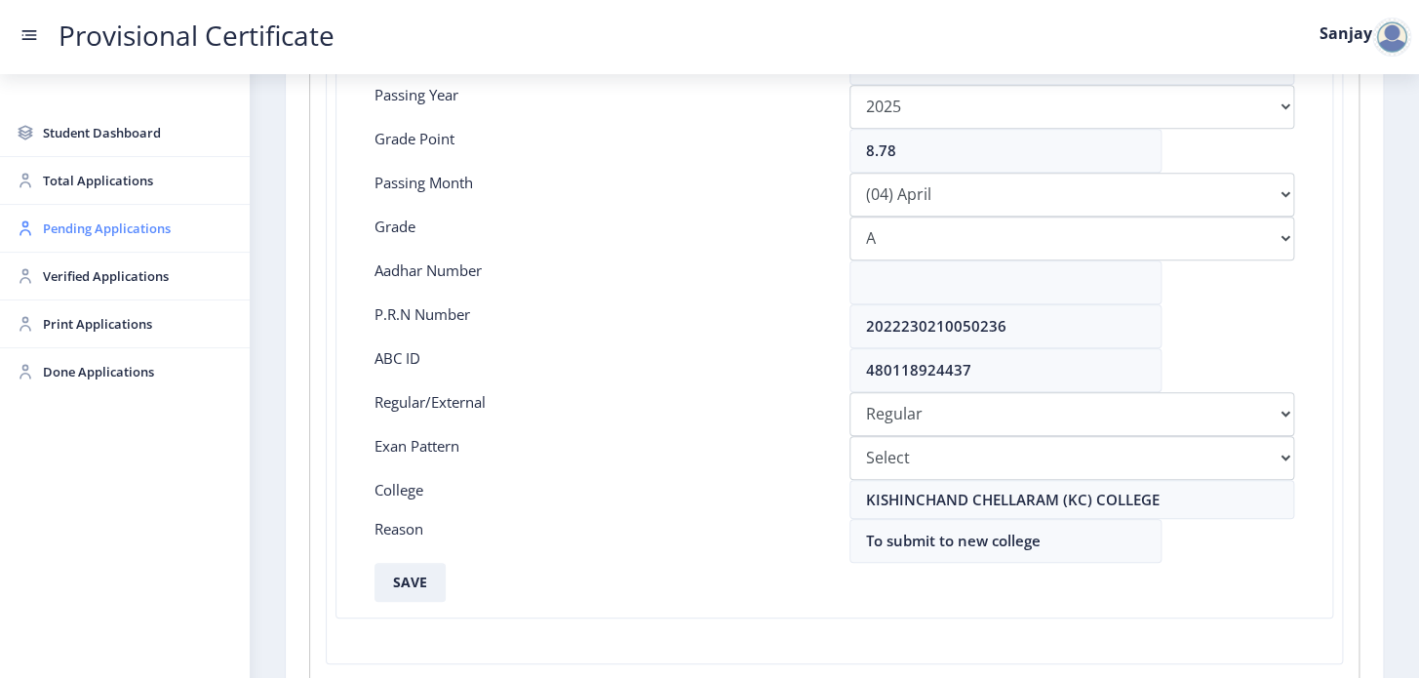
click at [80, 233] on span "Pending Applications" at bounding box center [138, 228] width 191 height 23
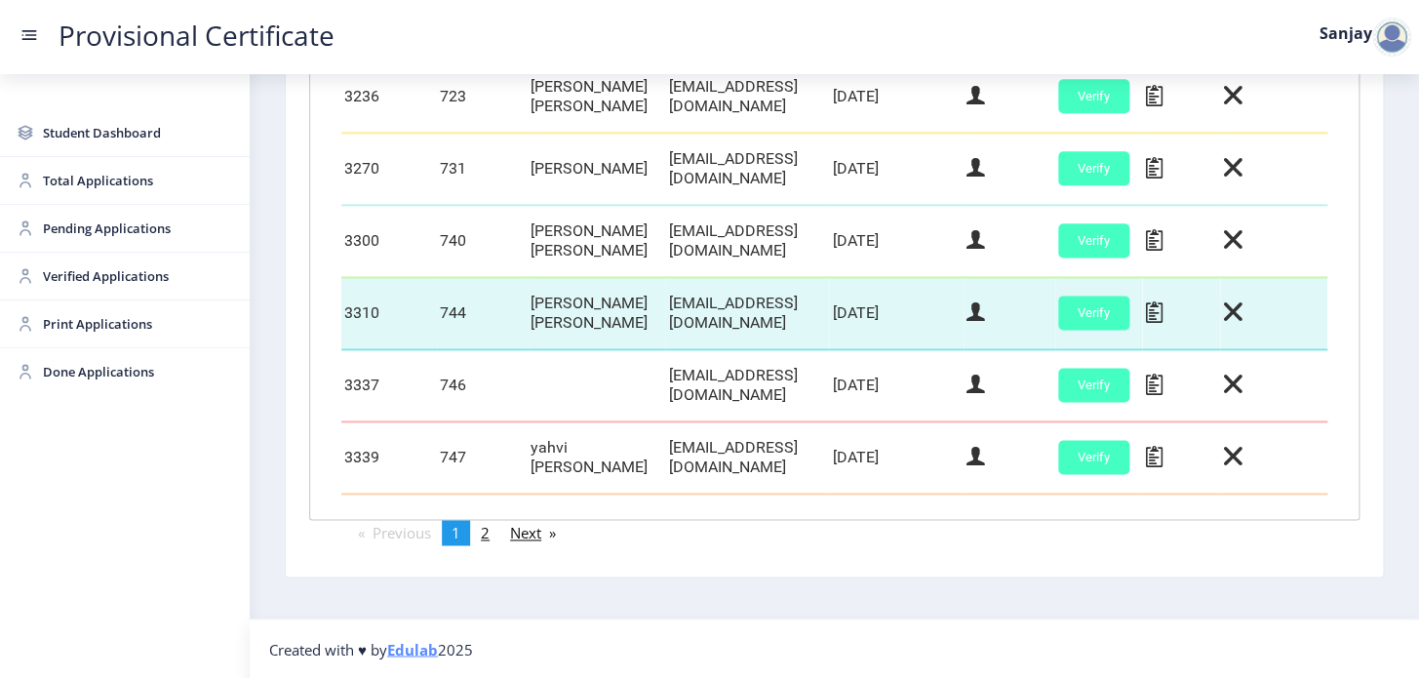
scroll to position [957, 0]
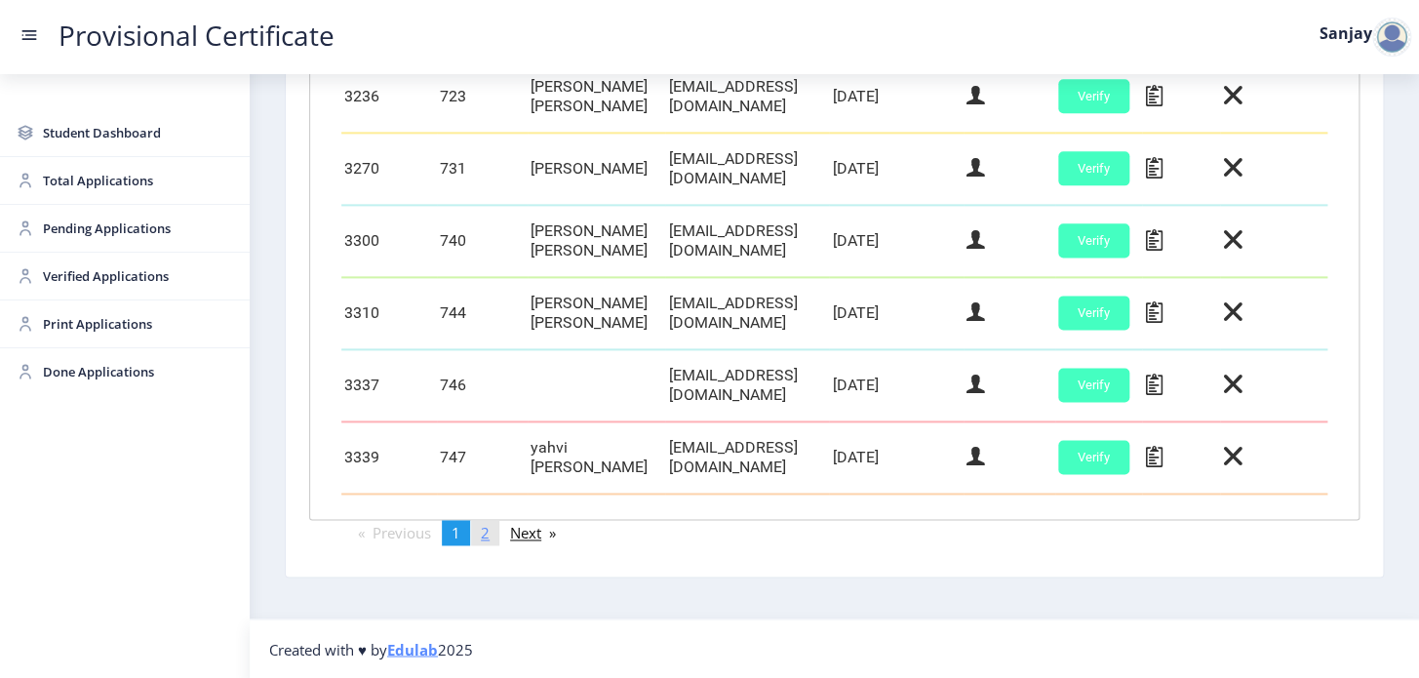
click at [496, 536] on link "page 2" at bounding box center [485, 532] width 28 height 25
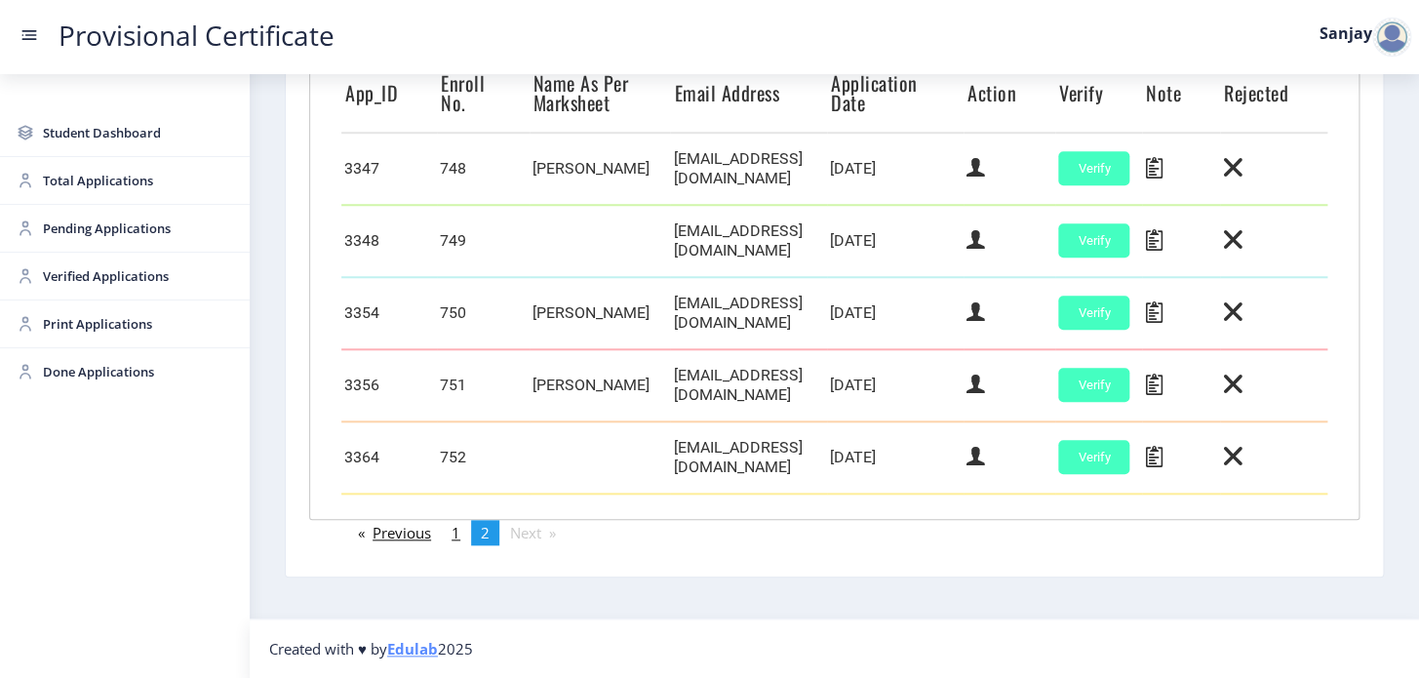
scroll to position [558, 0]
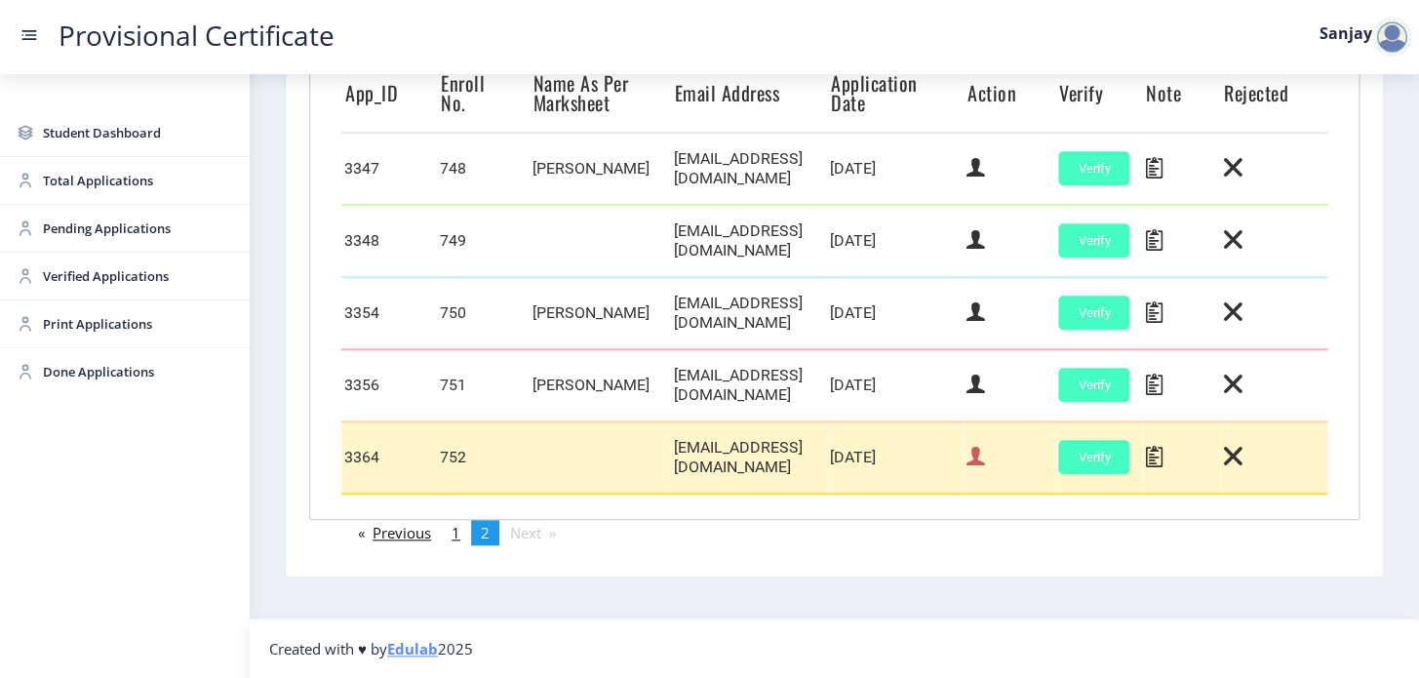
click at [985, 469] on icon at bounding box center [976, 456] width 19 height 25
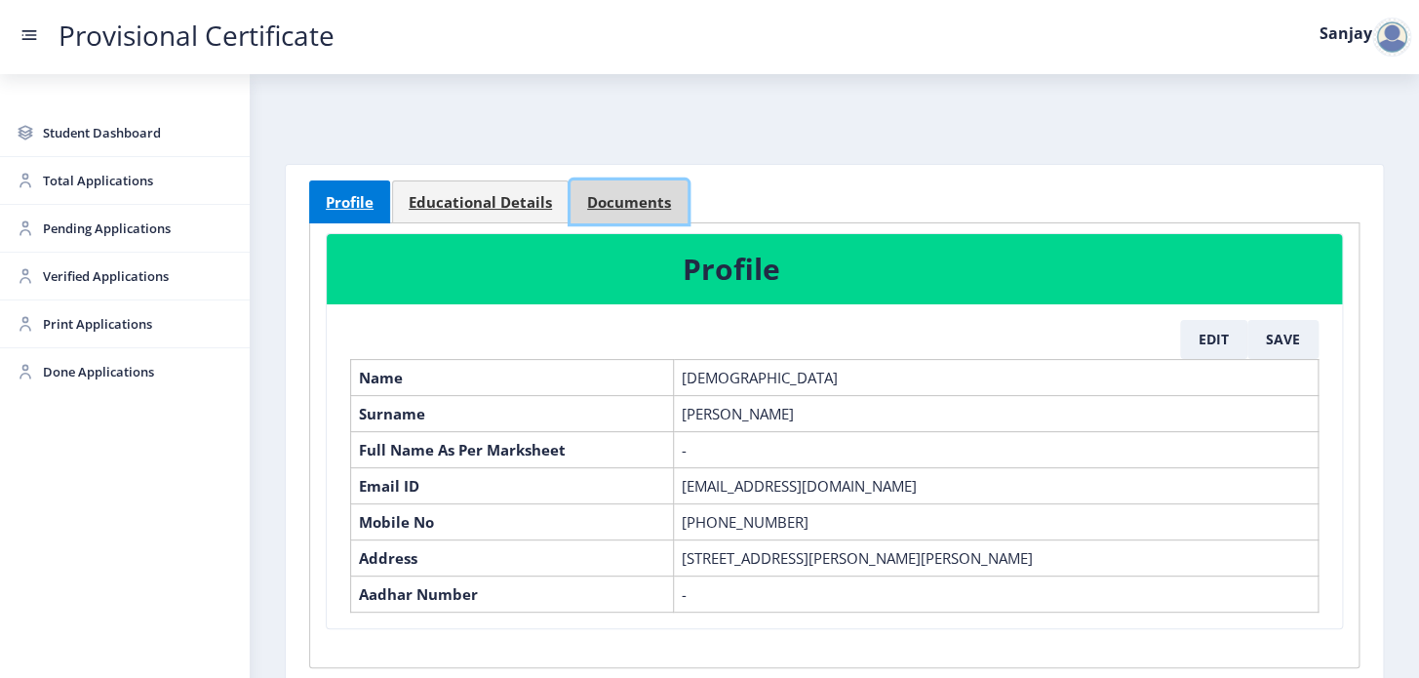
click at [632, 203] on span "Documents" at bounding box center [629, 202] width 84 height 15
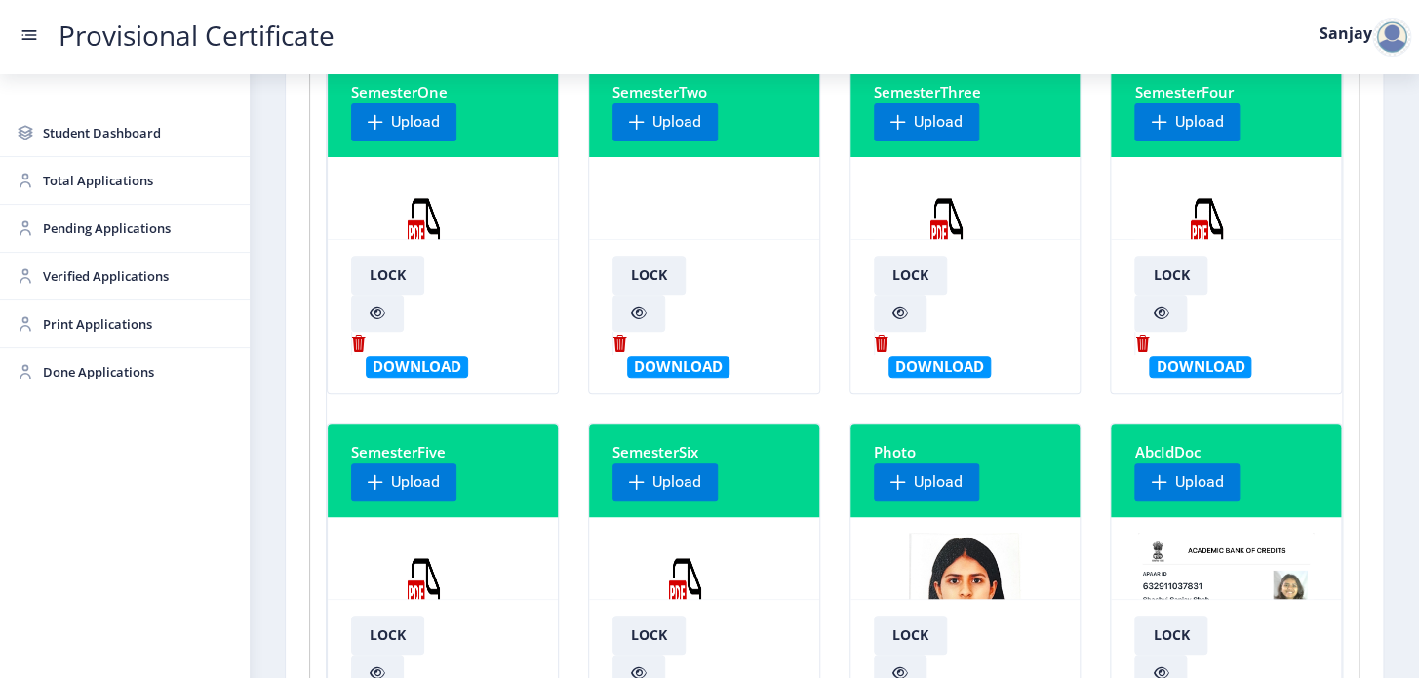
scroll to position [265, 0]
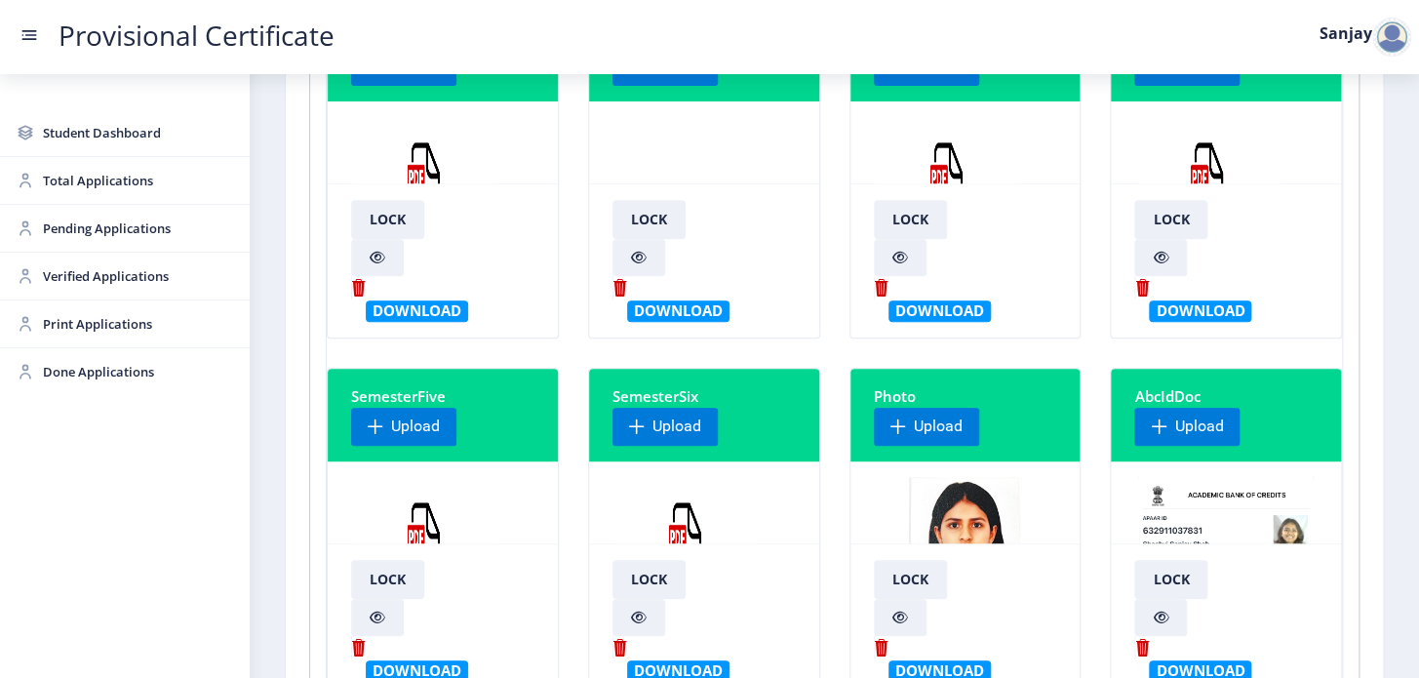
click at [689, 527] on img at bounding box center [686, 550] width 146 height 146
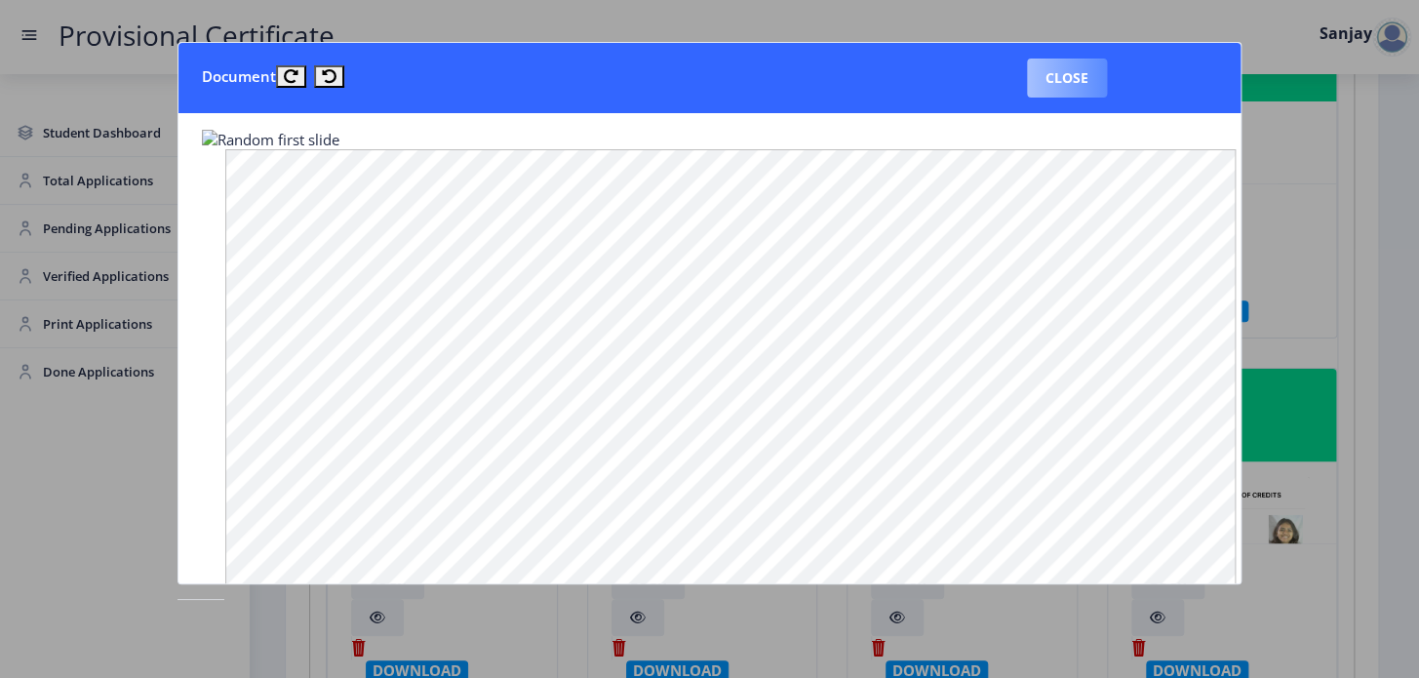
click at [1055, 83] on button "Close" at bounding box center [1067, 78] width 80 height 39
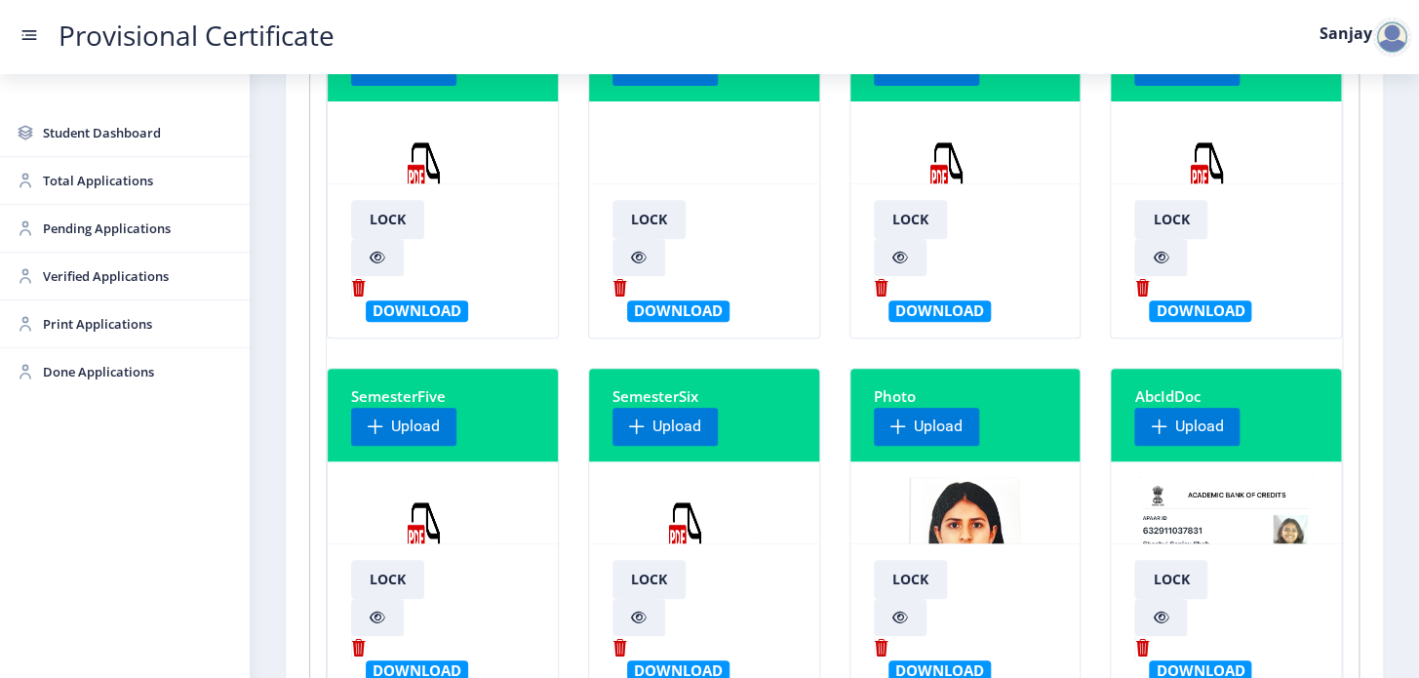
scroll to position [0, 0]
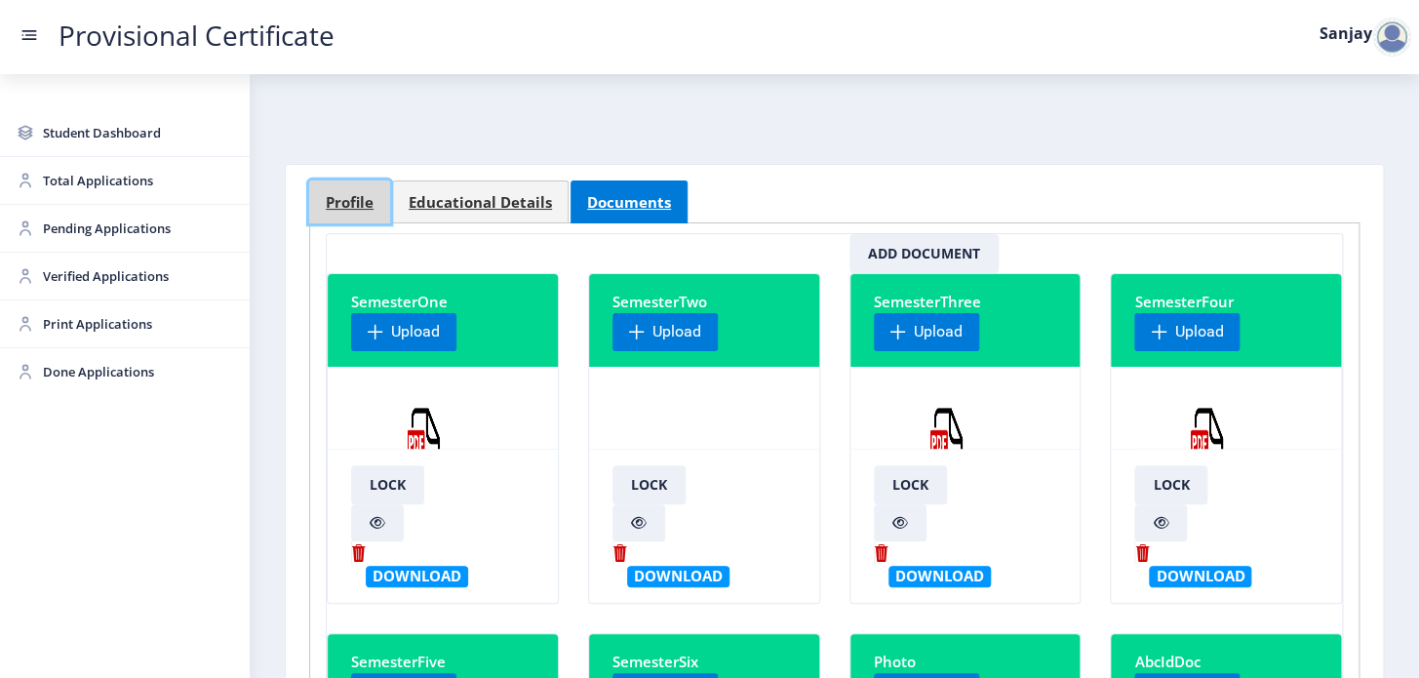
click at [372, 206] on span "Profile" at bounding box center [350, 202] width 48 height 15
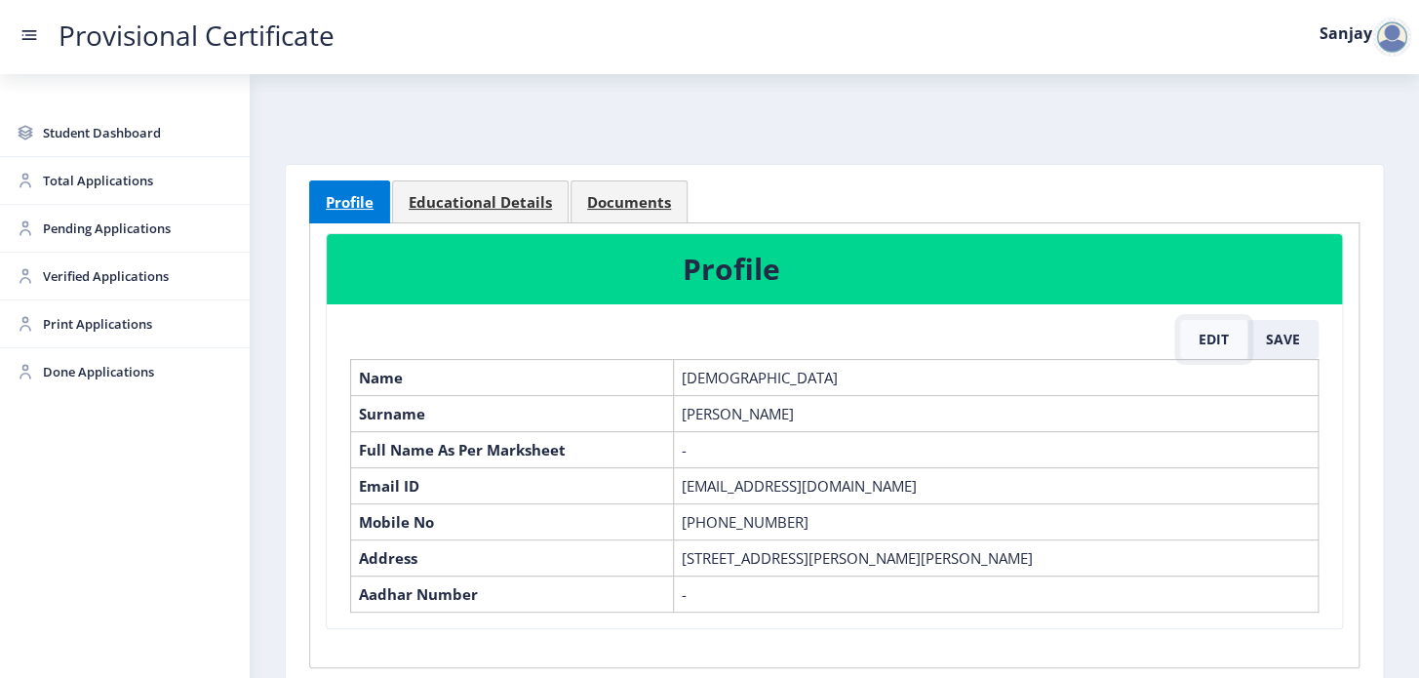
click at [1217, 341] on button "Edit" at bounding box center [1213, 339] width 67 height 39
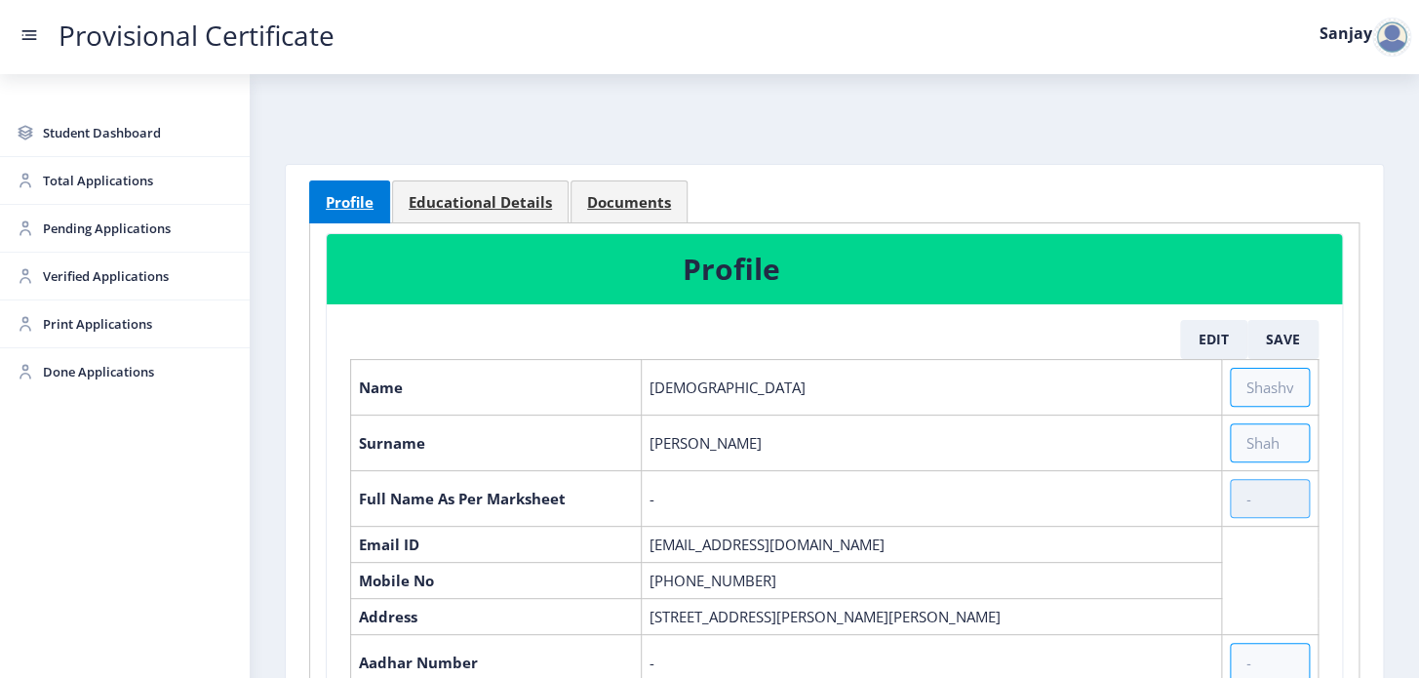
click at [1246, 493] on input "text" at bounding box center [1270, 498] width 80 height 39
click at [615, 188] on link "Documents" at bounding box center [629, 201] width 117 height 43
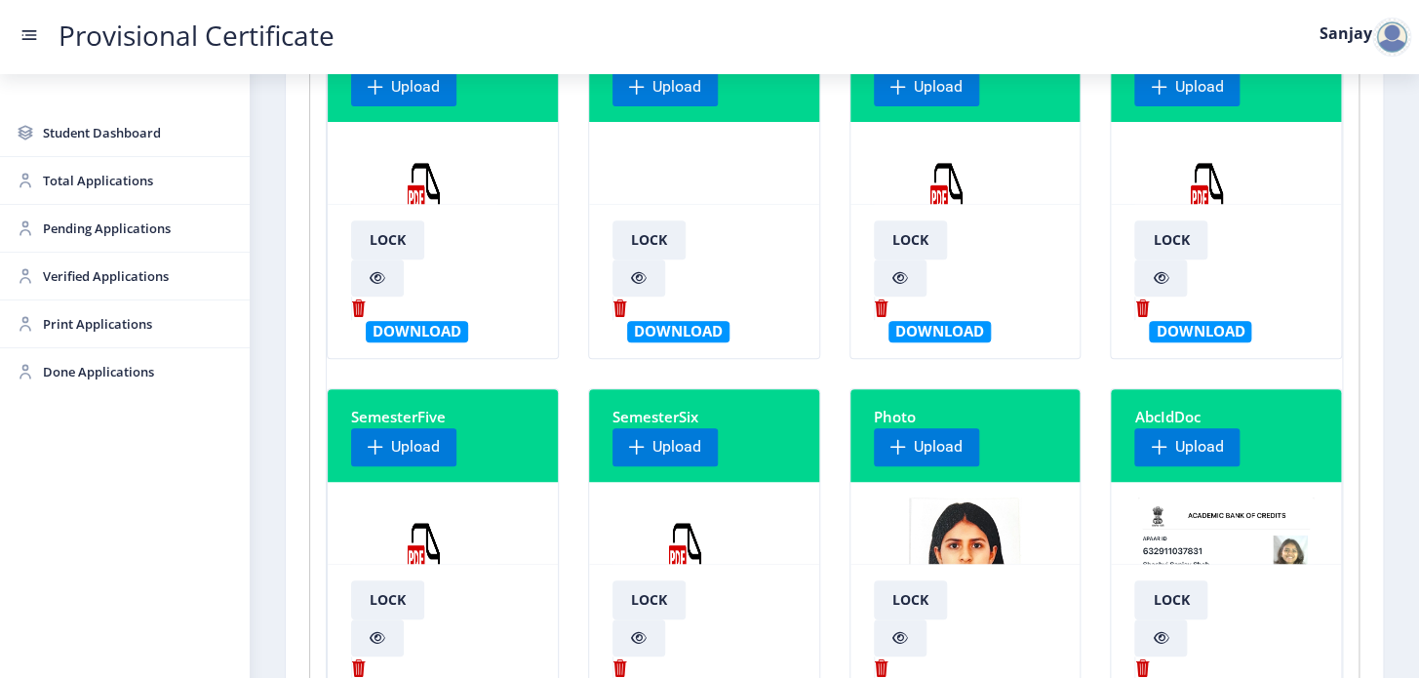
scroll to position [354, 0]
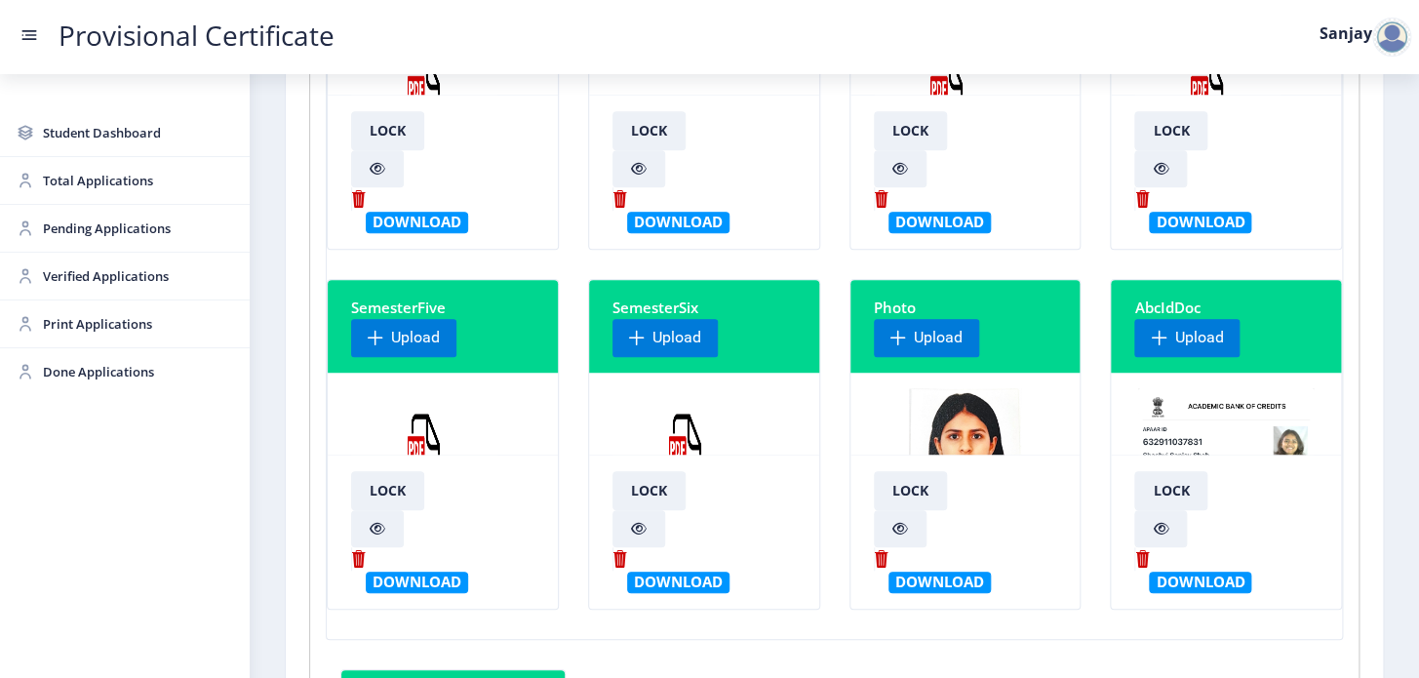
click at [701, 442] on img at bounding box center [686, 461] width 146 height 146
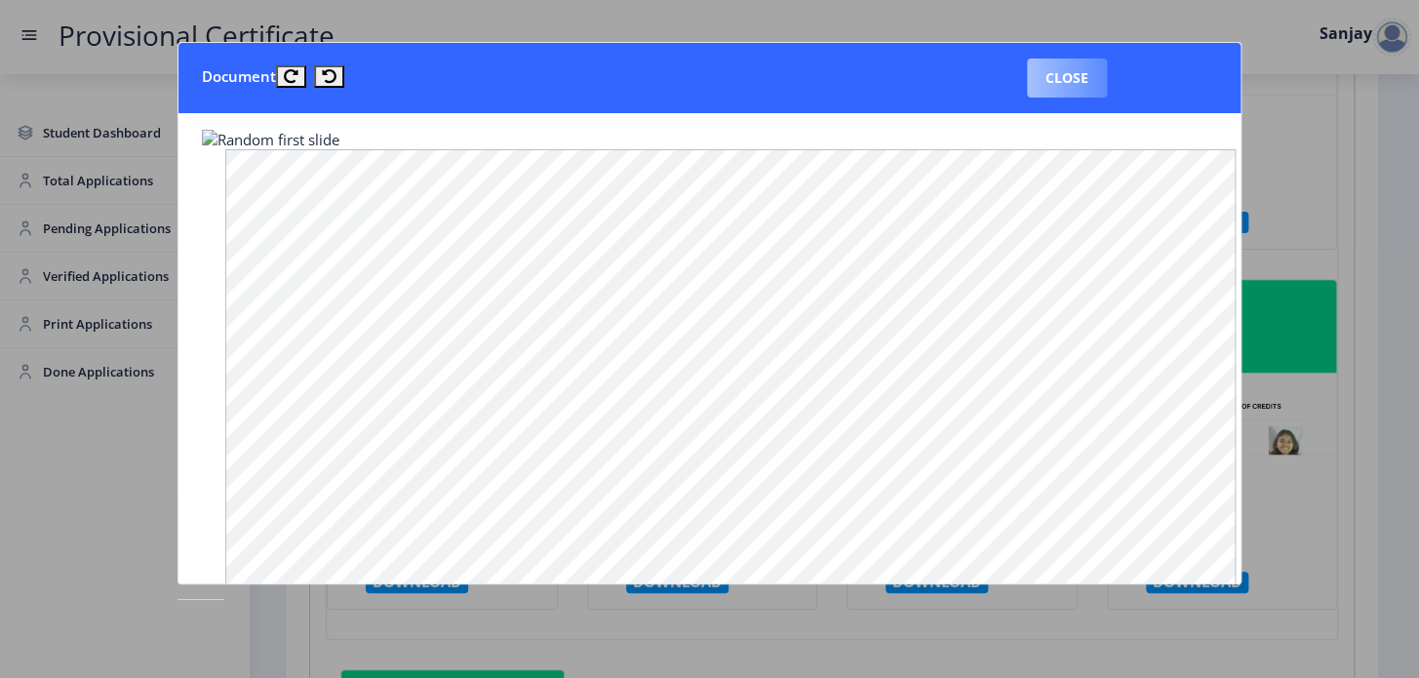
click at [1060, 79] on button "Close" at bounding box center [1067, 78] width 80 height 39
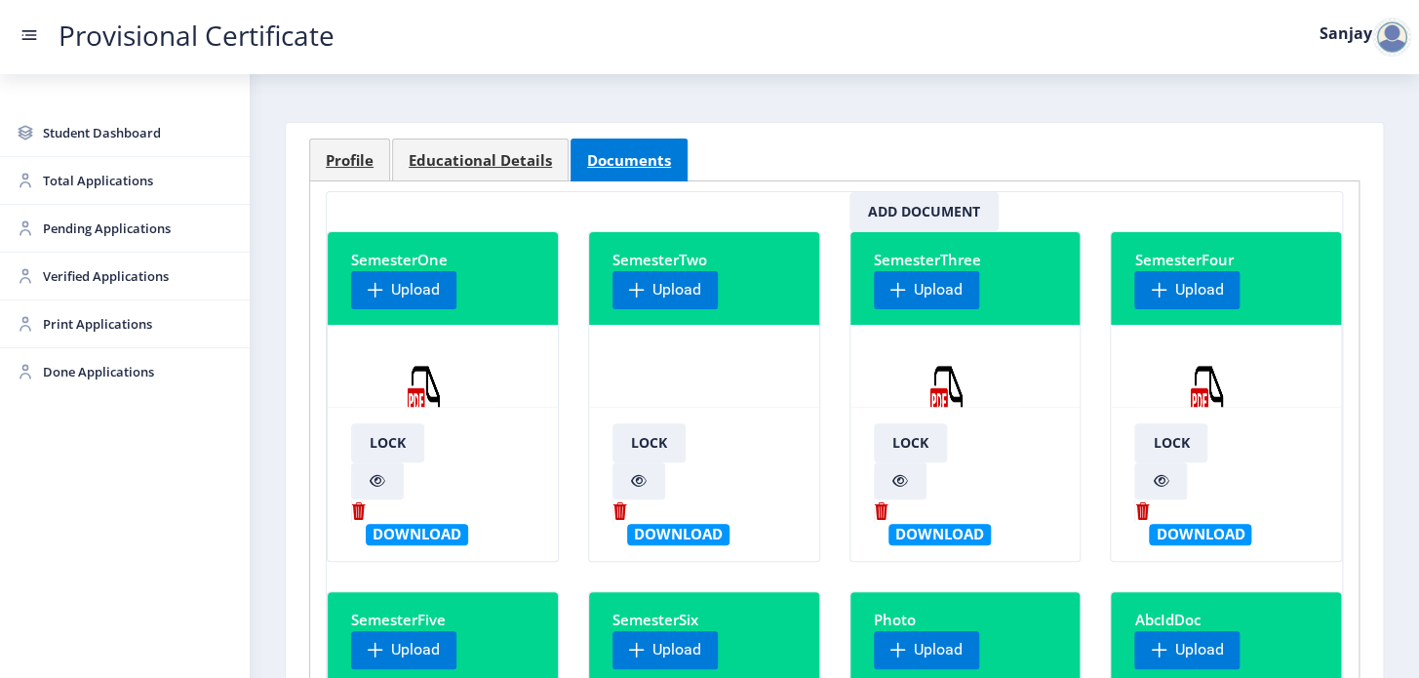
scroll to position [0, 0]
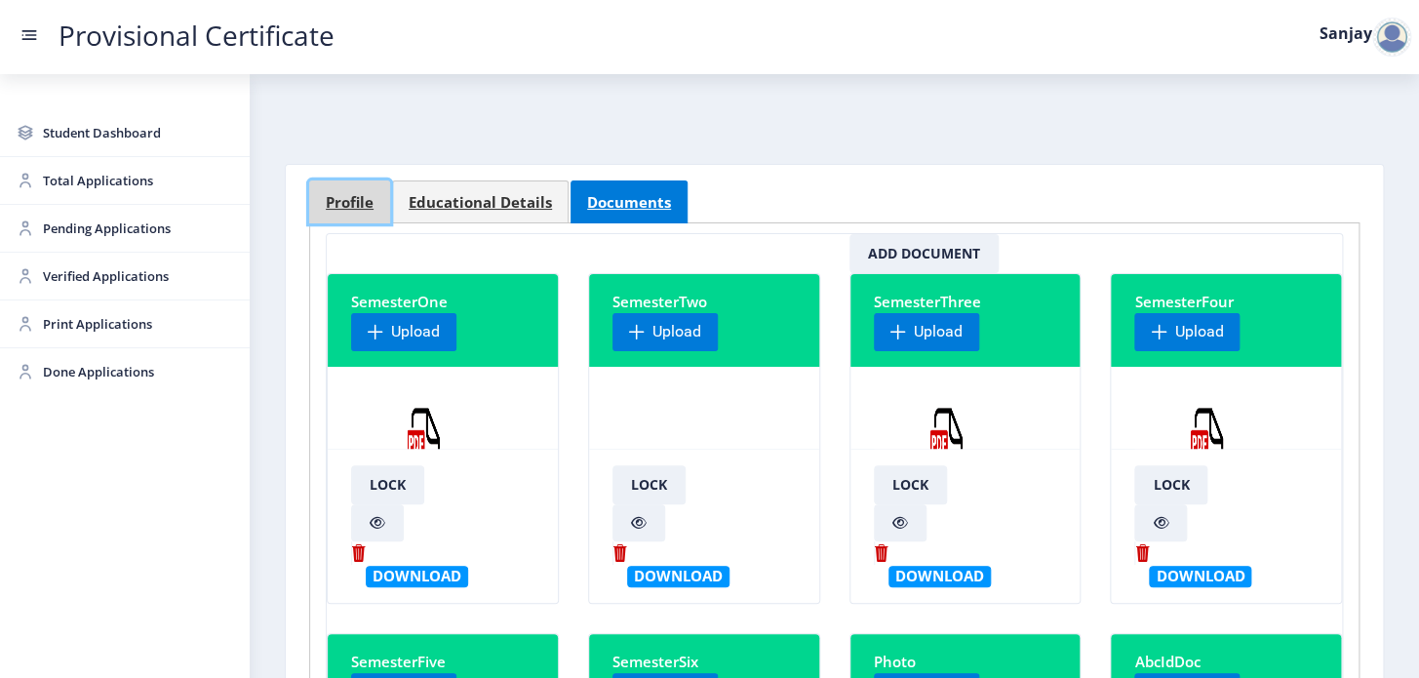
click at [356, 210] on span "Profile" at bounding box center [350, 202] width 48 height 15
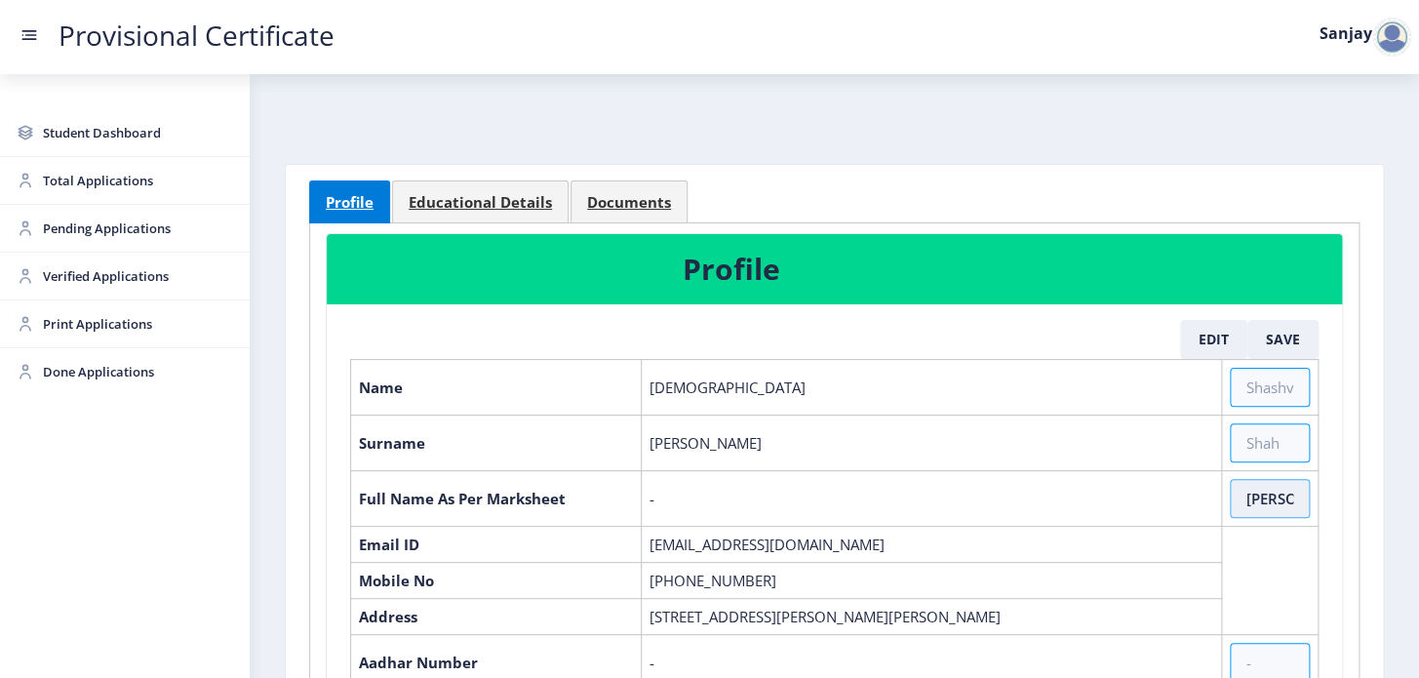
click at [1283, 495] on input "[PERSON_NAME]" at bounding box center [1270, 498] width 80 height 39
type input "[PERSON_NAME] [PERSON_NAME] [PERSON_NAME]"
click at [632, 206] on span "Documents" at bounding box center [629, 202] width 84 height 15
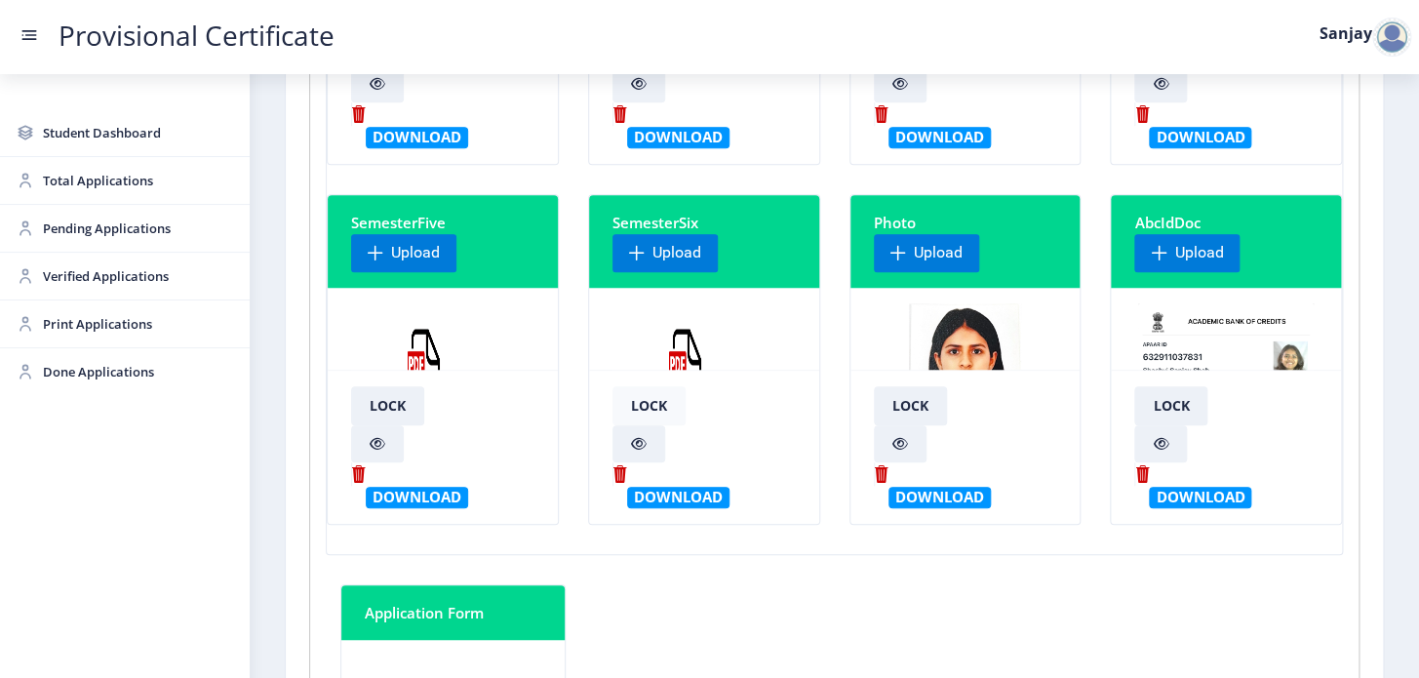
scroll to position [443, 0]
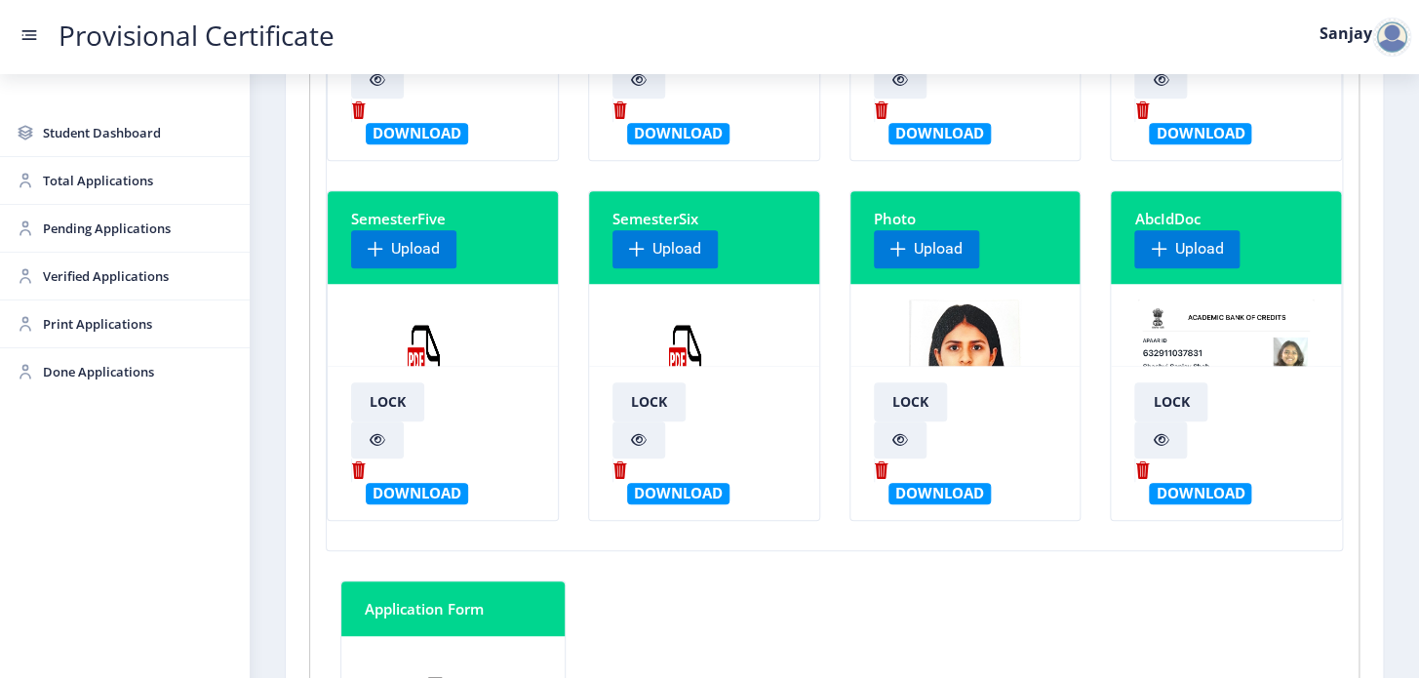
click at [690, 355] on img at bounding box center [686, 372] width 146 height 146
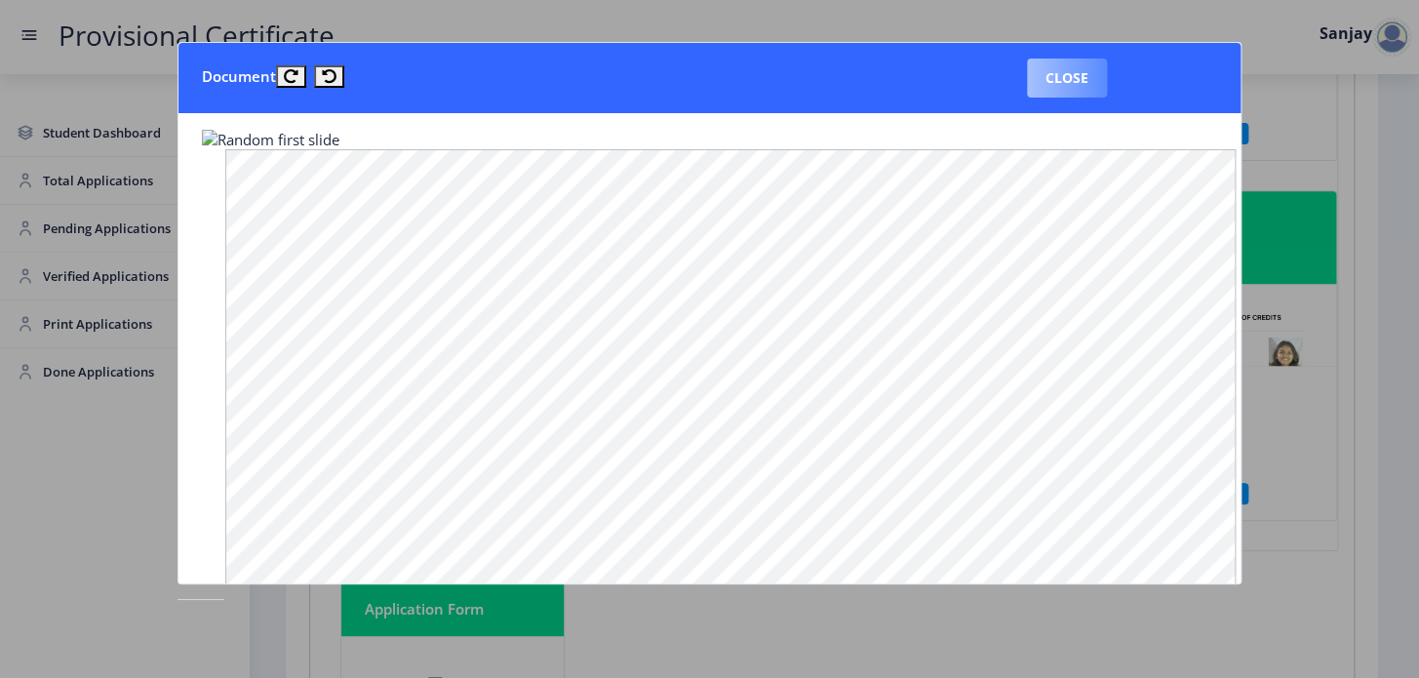
click at [1080, 78] on button "Close" at bounding box center [1067, 78] width 80 height 39
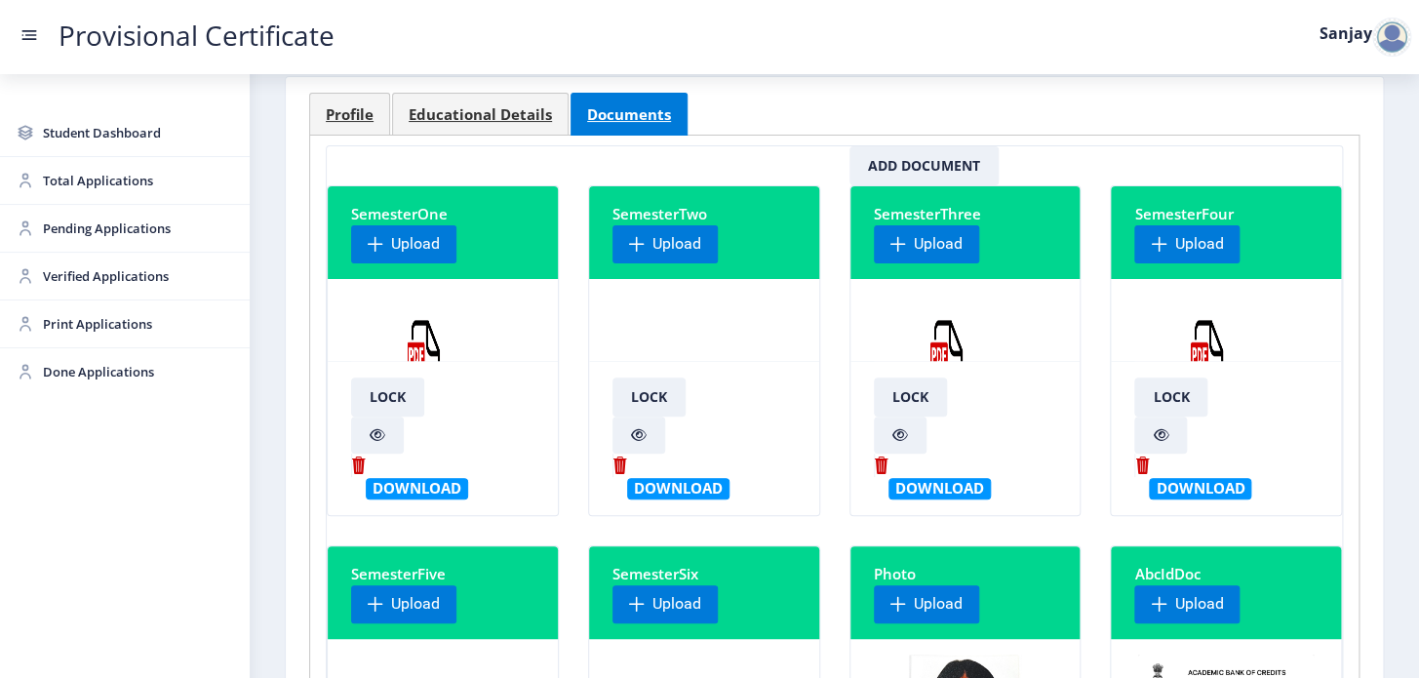
scroll to position [0, 0]
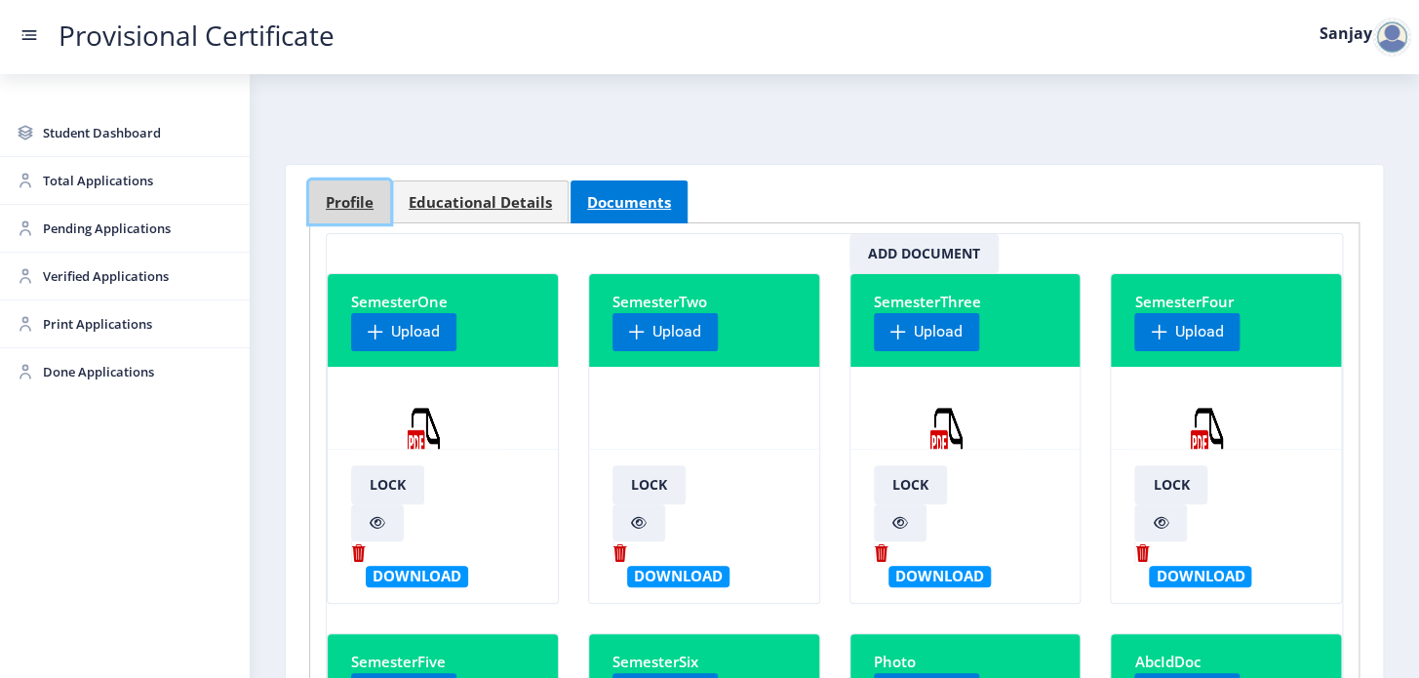
click at [355, 207] on span "Profile" at bounding box center [350, 202] width 48 height 15
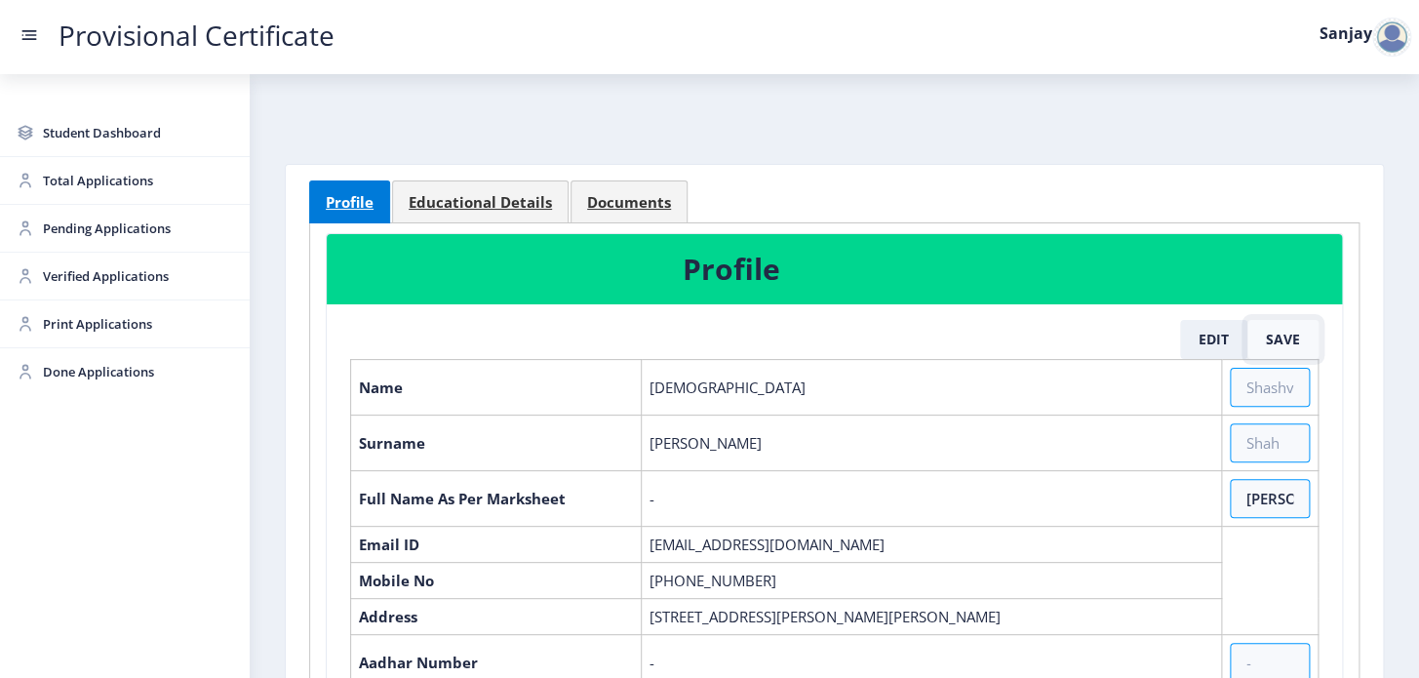
click at [1287, 337] on button "Save" at bounding box center [1283, 339] width 71 height 39
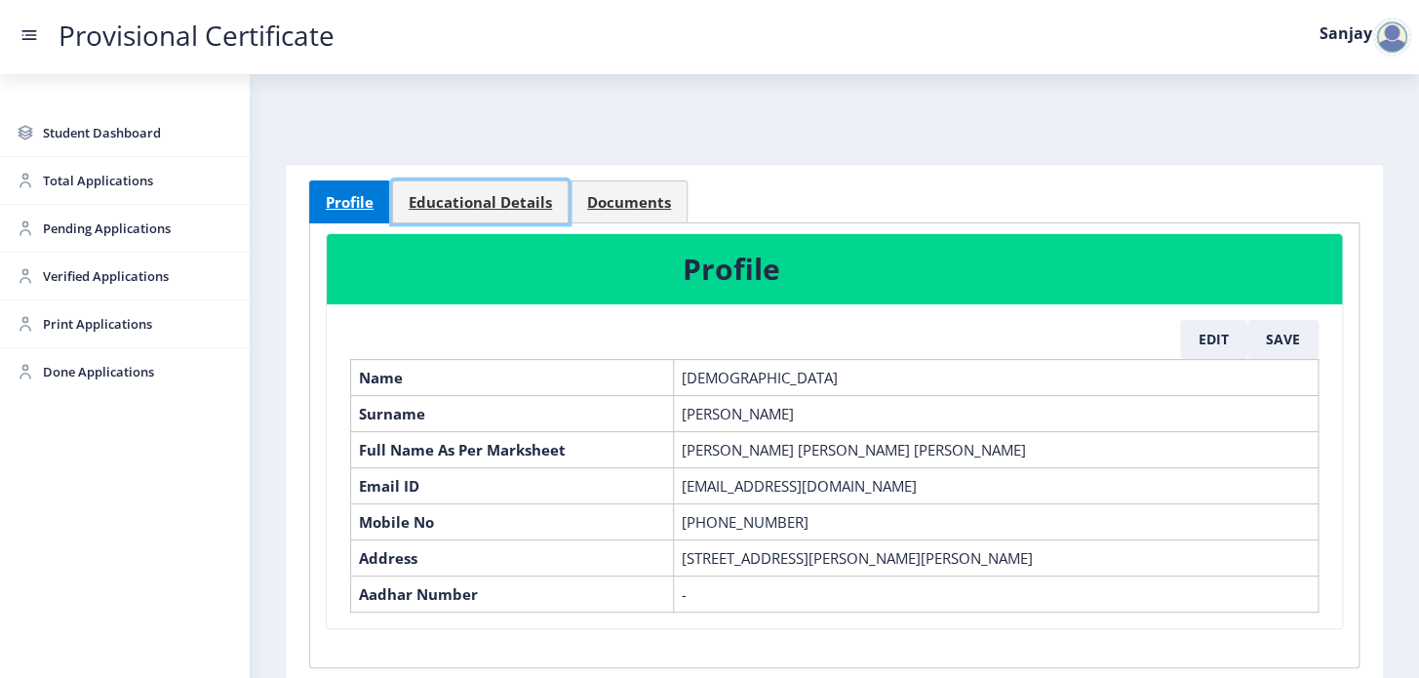
drag, startPoint x: 496, startPoint y: 196, endPoint x: 524, endPoint y: 247, distance: 57.6
click at [496, 196] on span "Educational Details" at bounding box center [480, 202] width 143 height 15
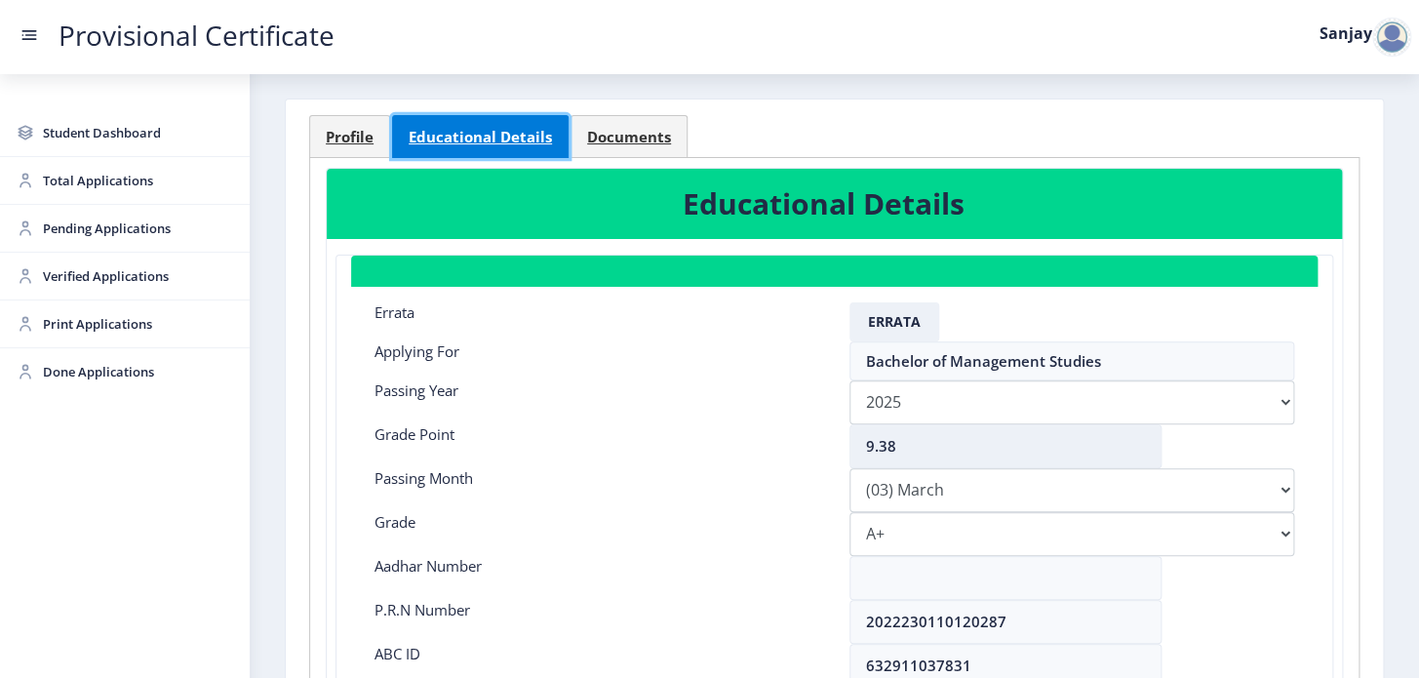
scroll to position [265, 0]
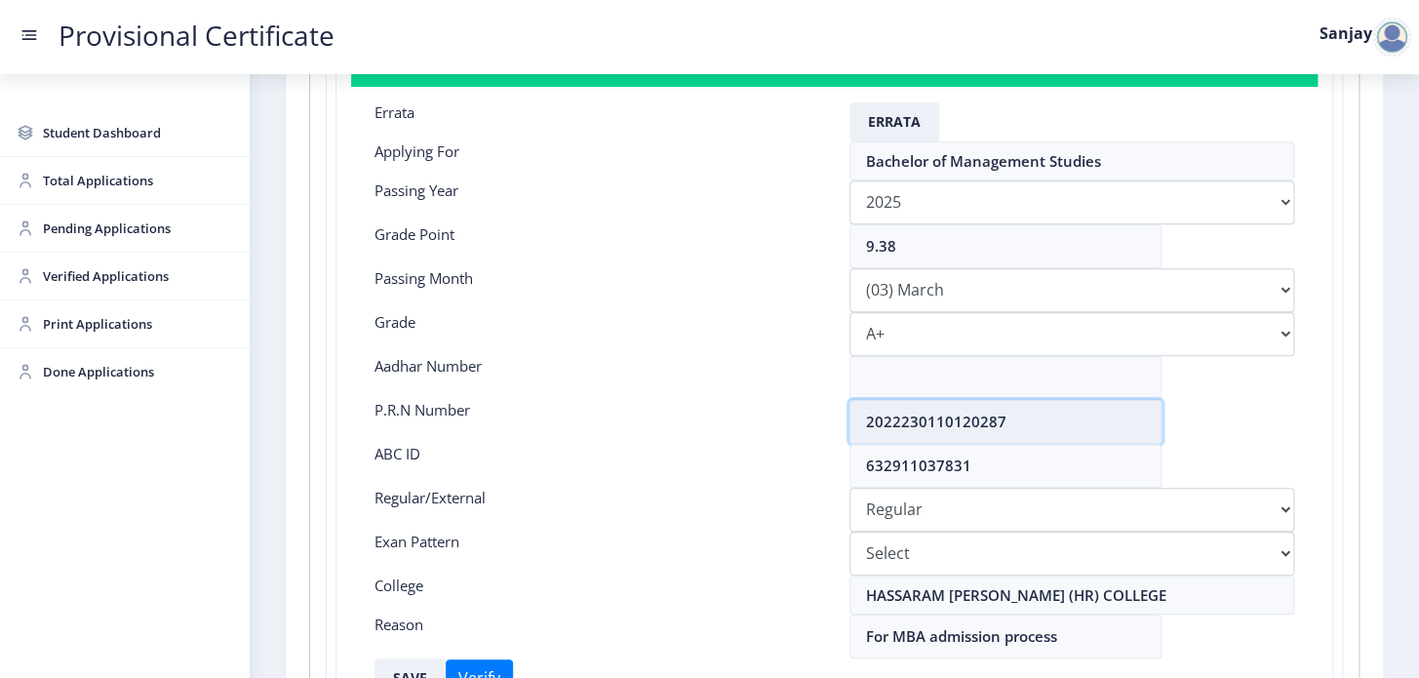
drag, startPoint x: 865, startPoint y: 416, endPoint x: 1015, endPoint y: 425, distance: 150.5
click at [1015, 425] on input "2022230110120287" at bounding box center [1006, 422] width 312 height 44
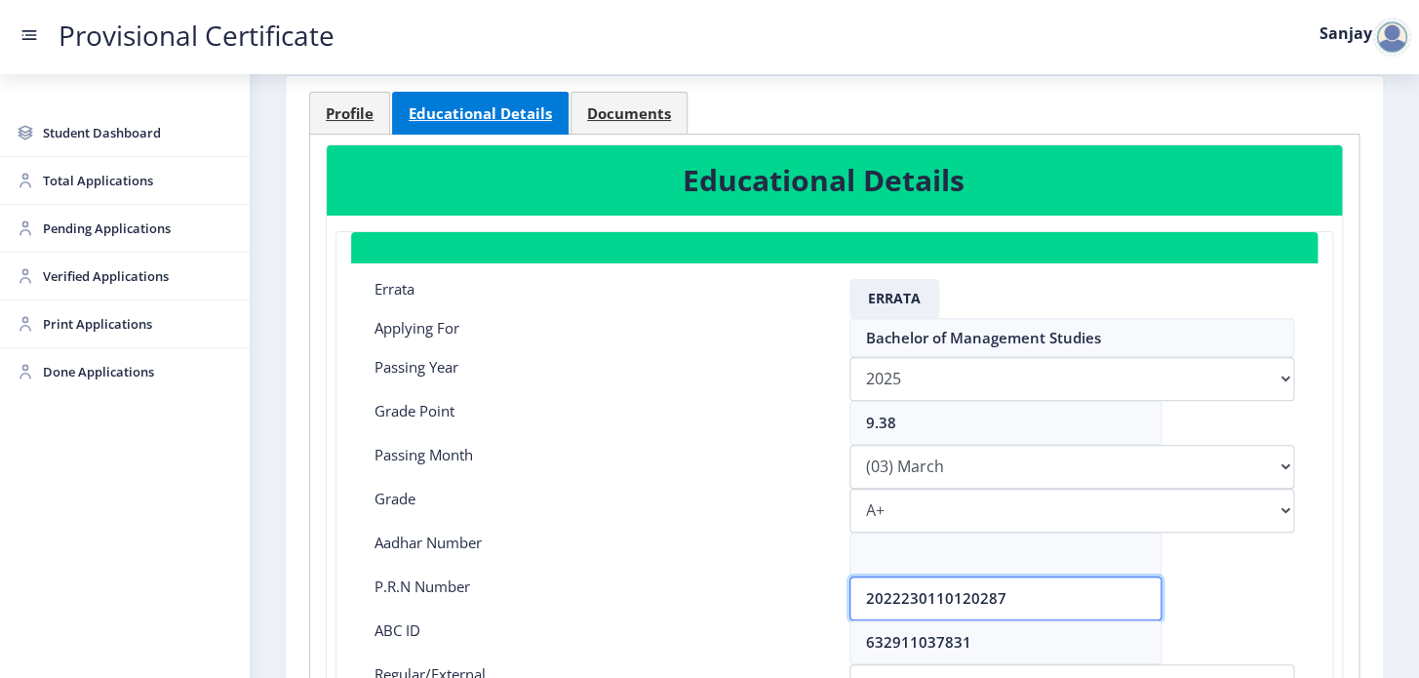
scroll to position [88, 0]
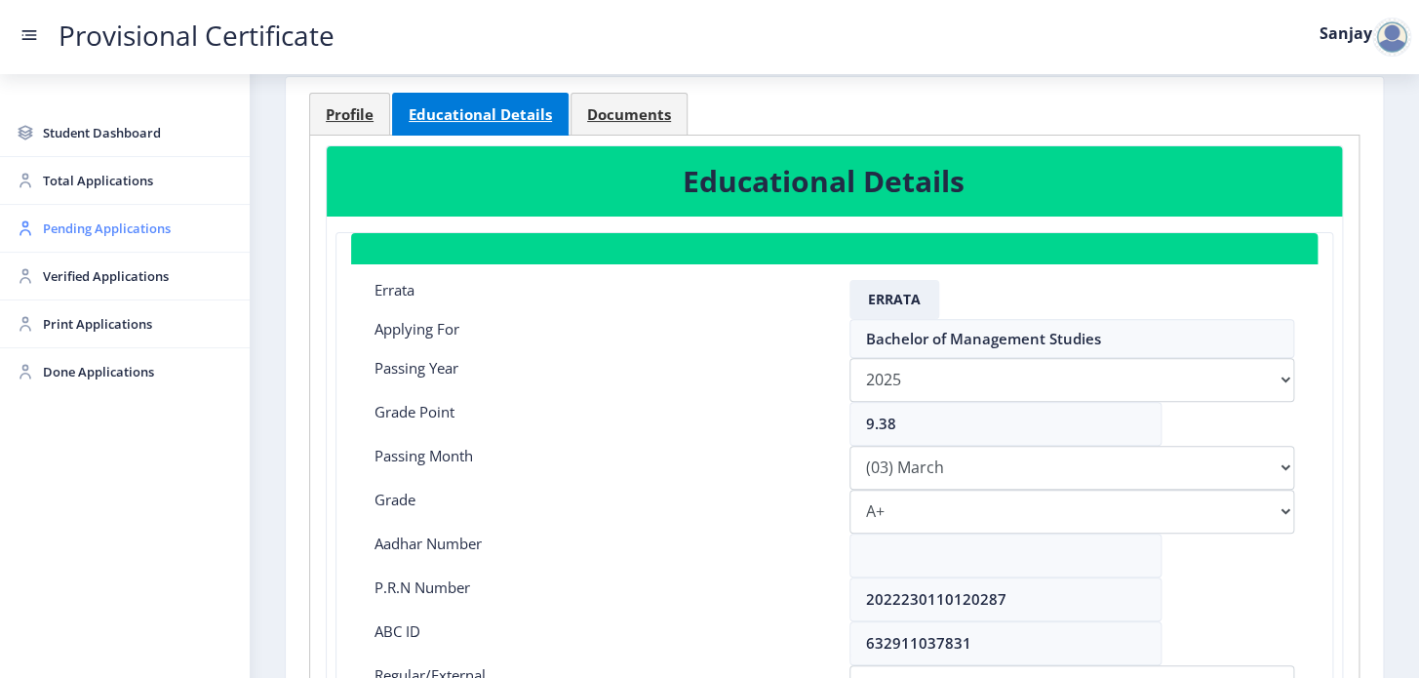
click at [69, 220] on span "Pending Applications" at bounding box center [138, 228] width 191 height 23
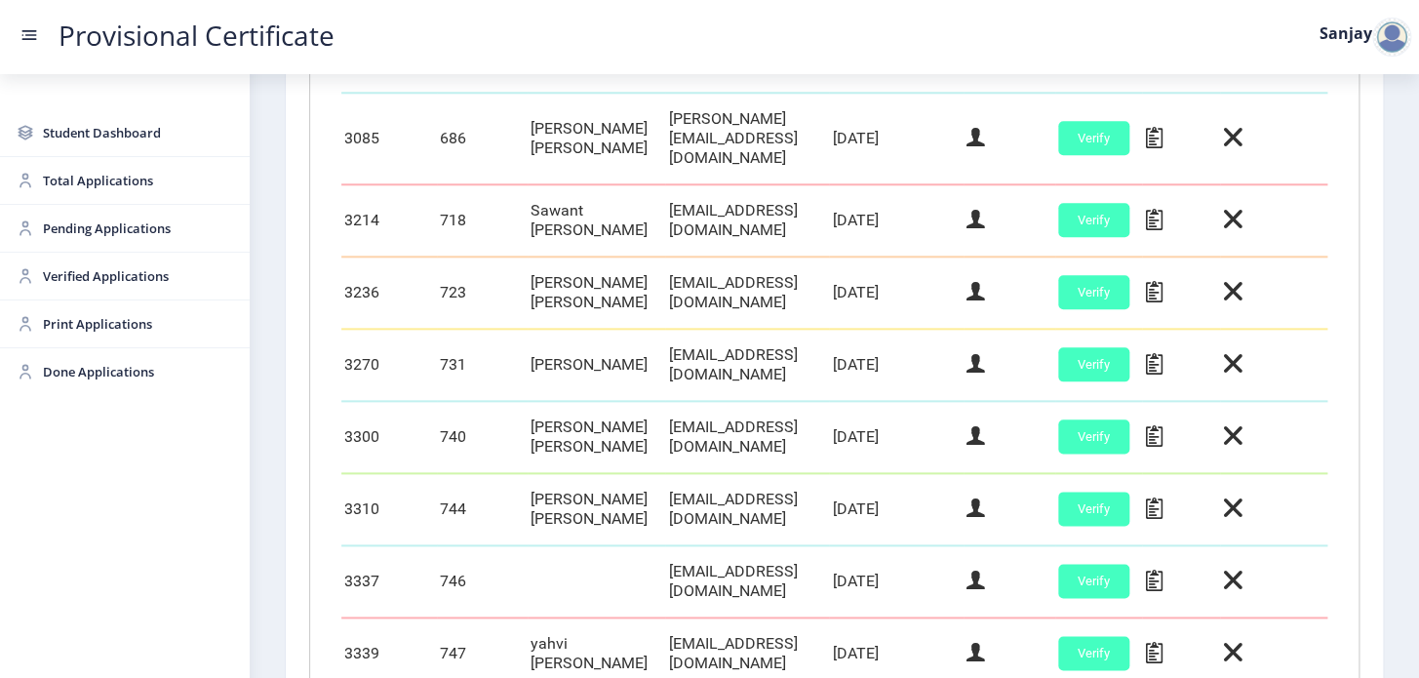
scroll to position [957, 0]
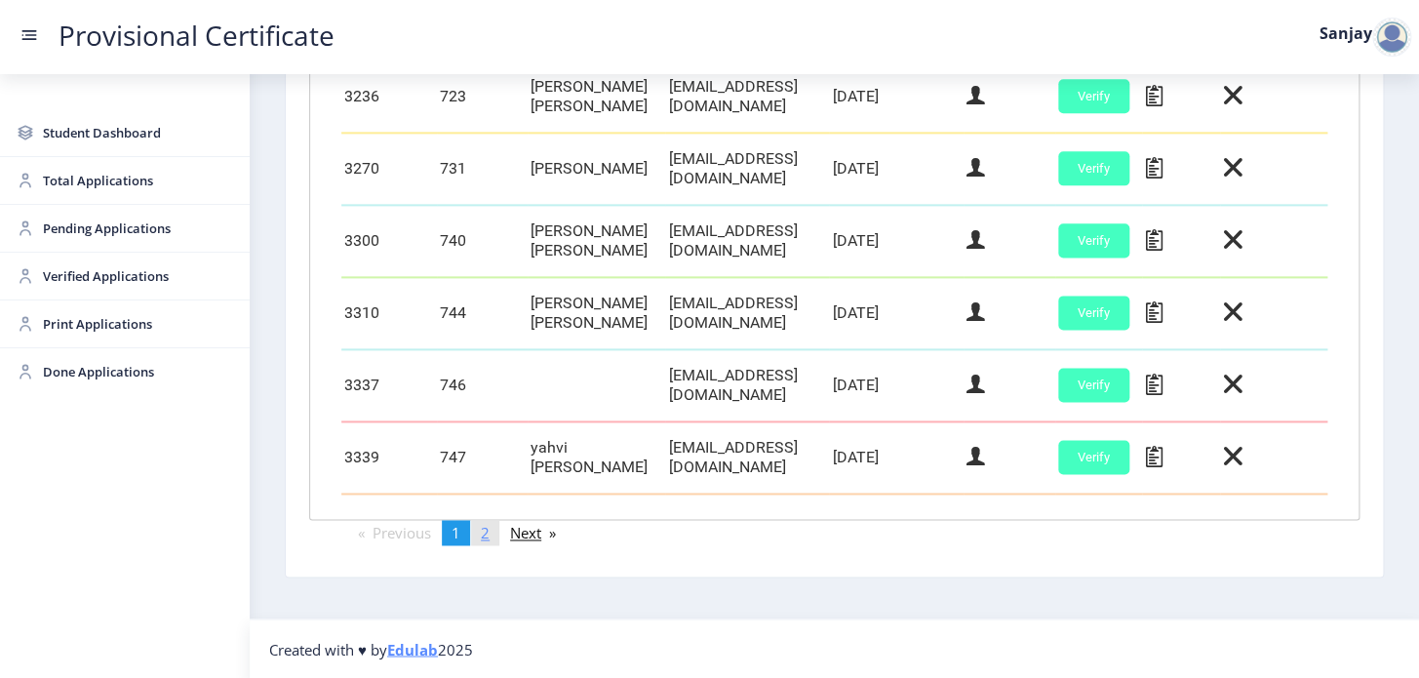
click at [496, 536] on link "page 2" at bounding box center [485, 532] width 28 height 25
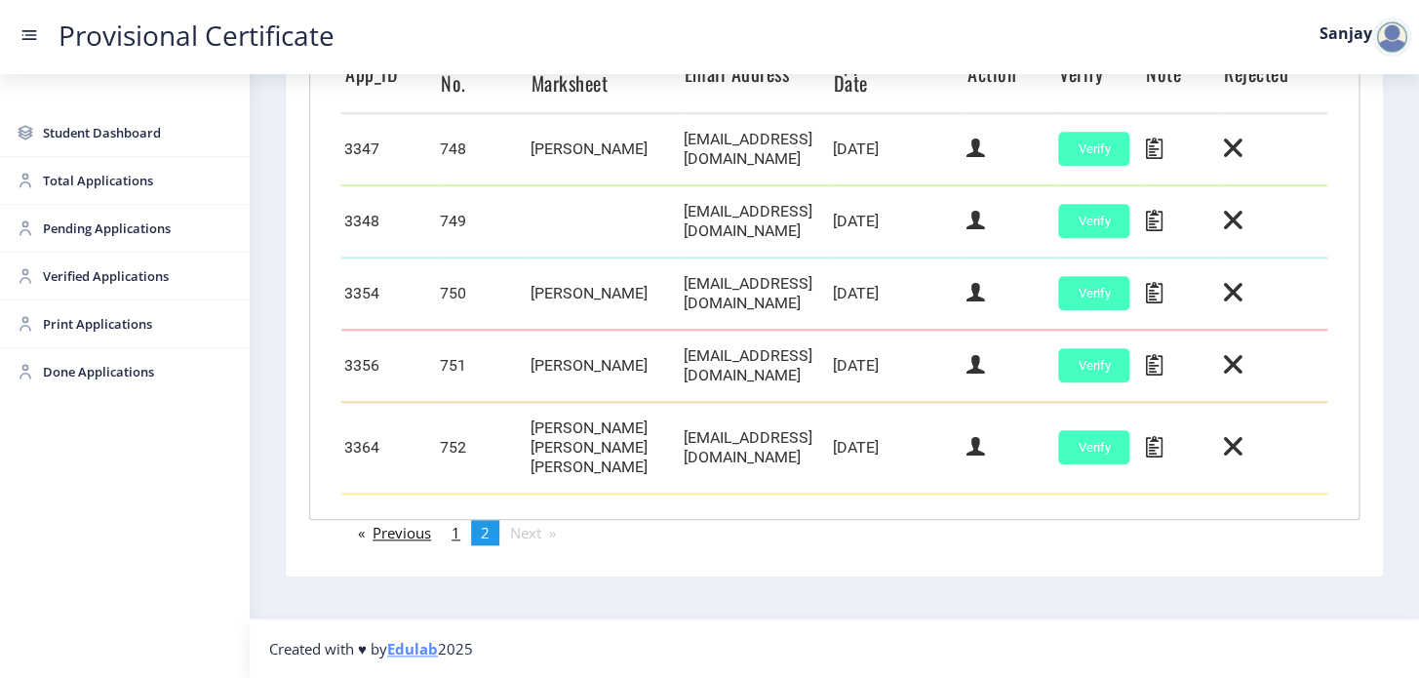
scroll to position [563, 0]
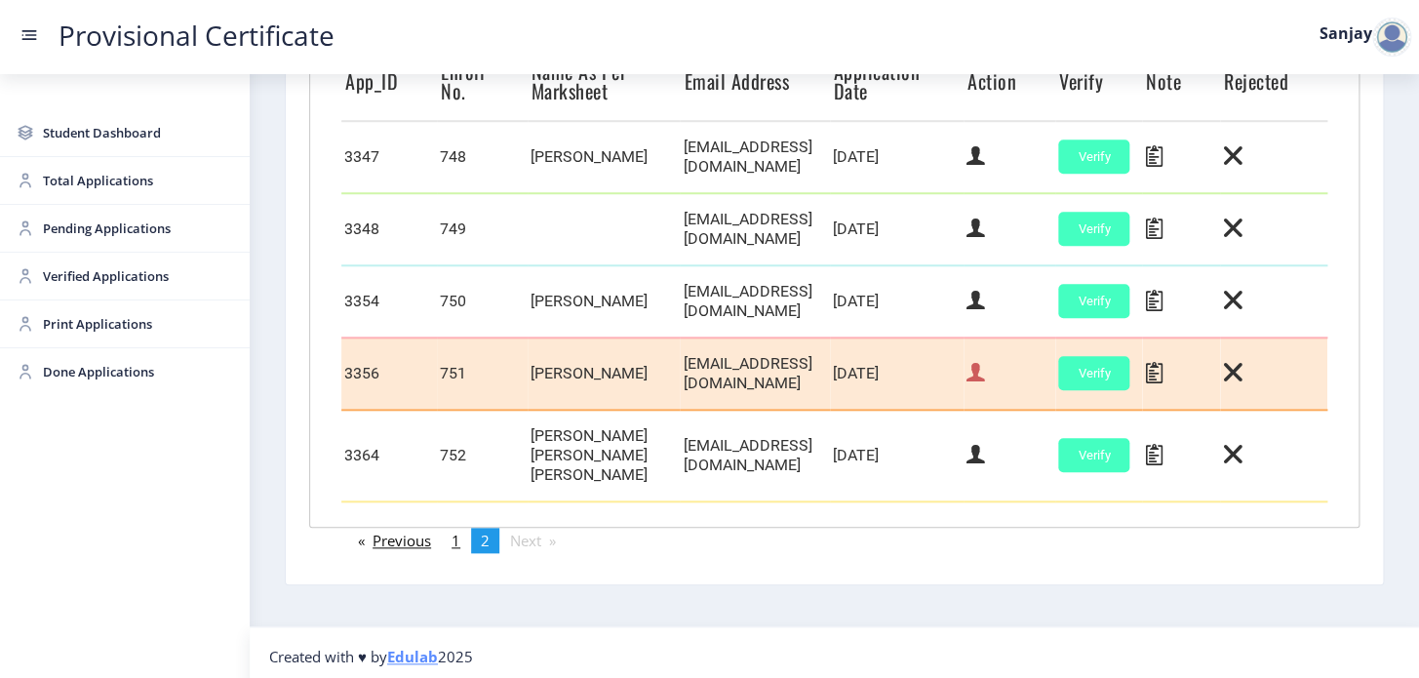
click at [985, 385] on icon at bounding box center [976, 372] width 19 height 25
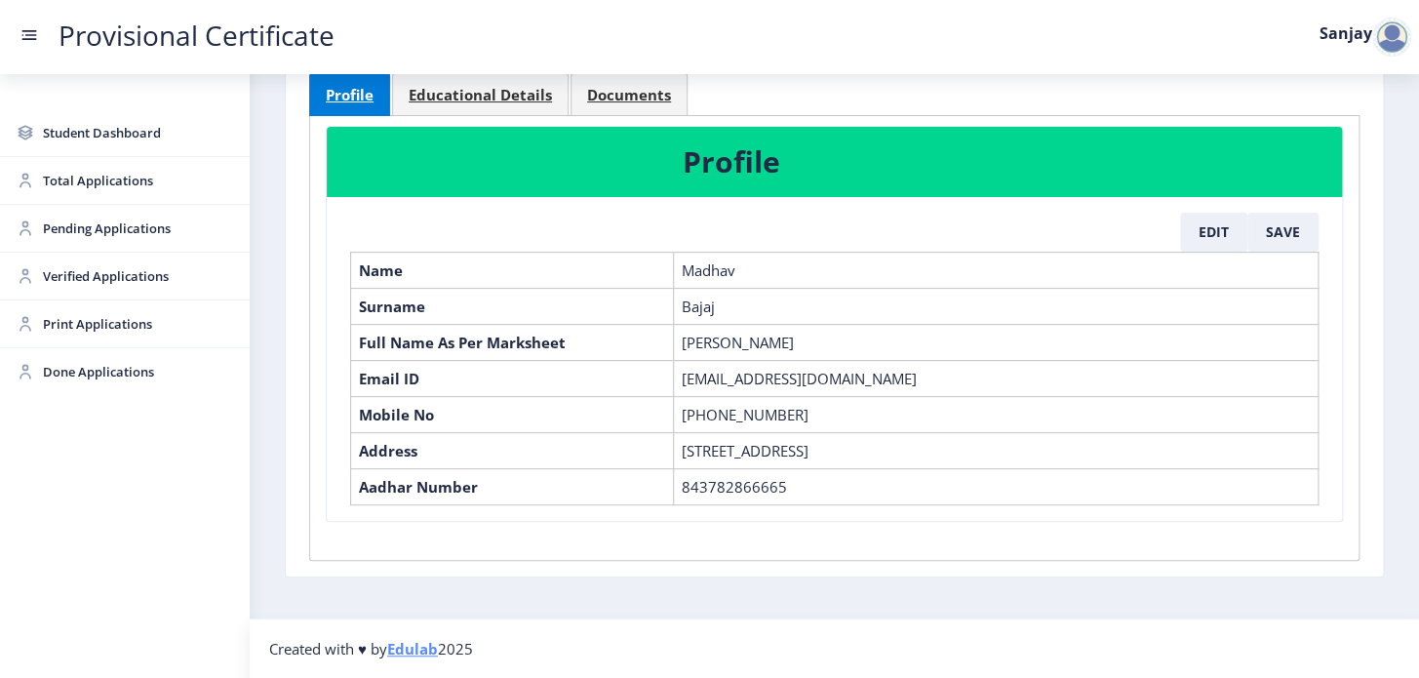
scroll to position [124, 0]
click at [604, 91] on link "Documents" at bounding box center [629, 94] width 117 height 43
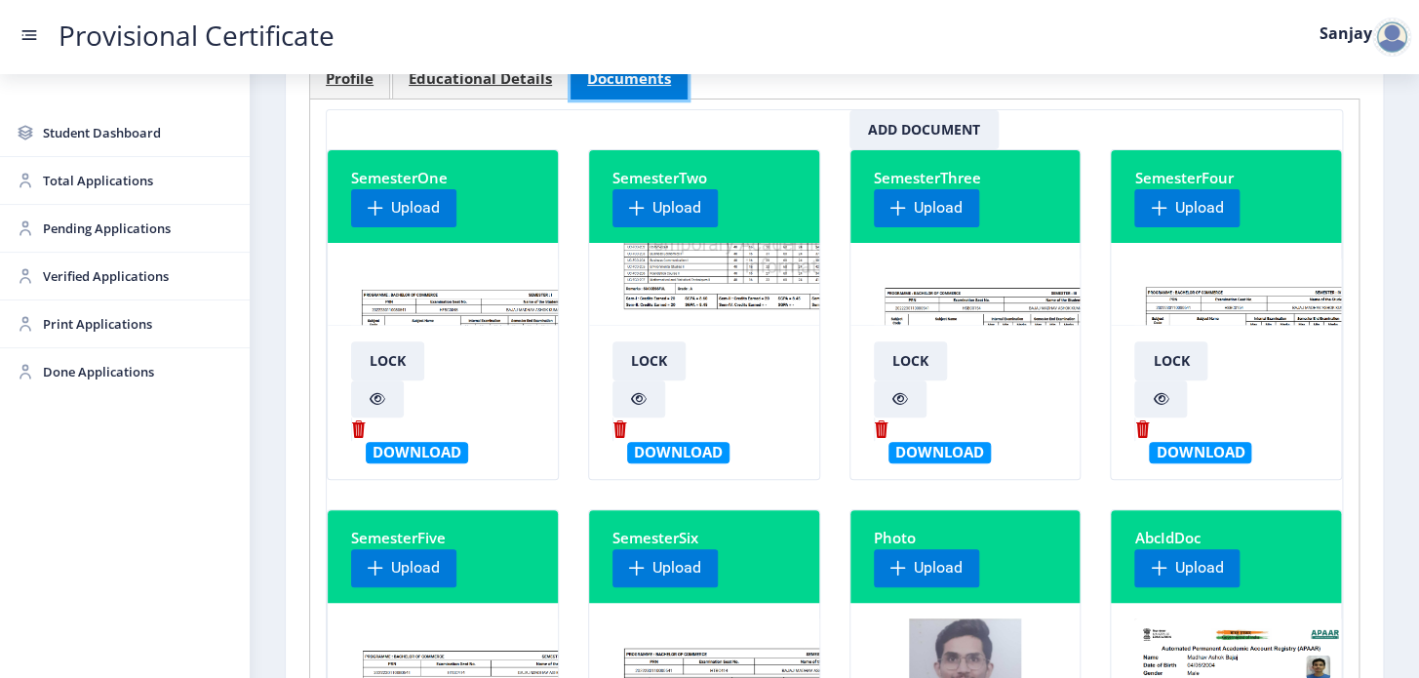
scroll to position [390, 0]
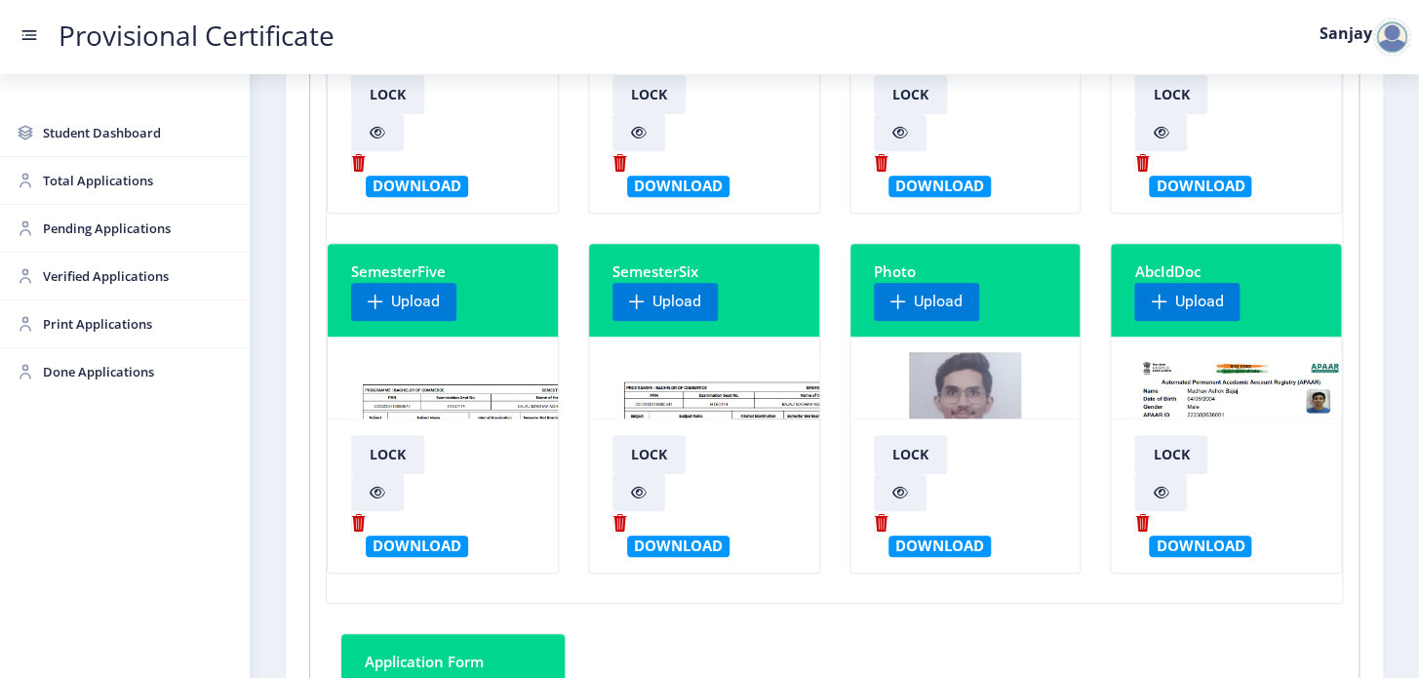
click at [693, 393] on img at bounding box center [802, 425] width 378 height 146
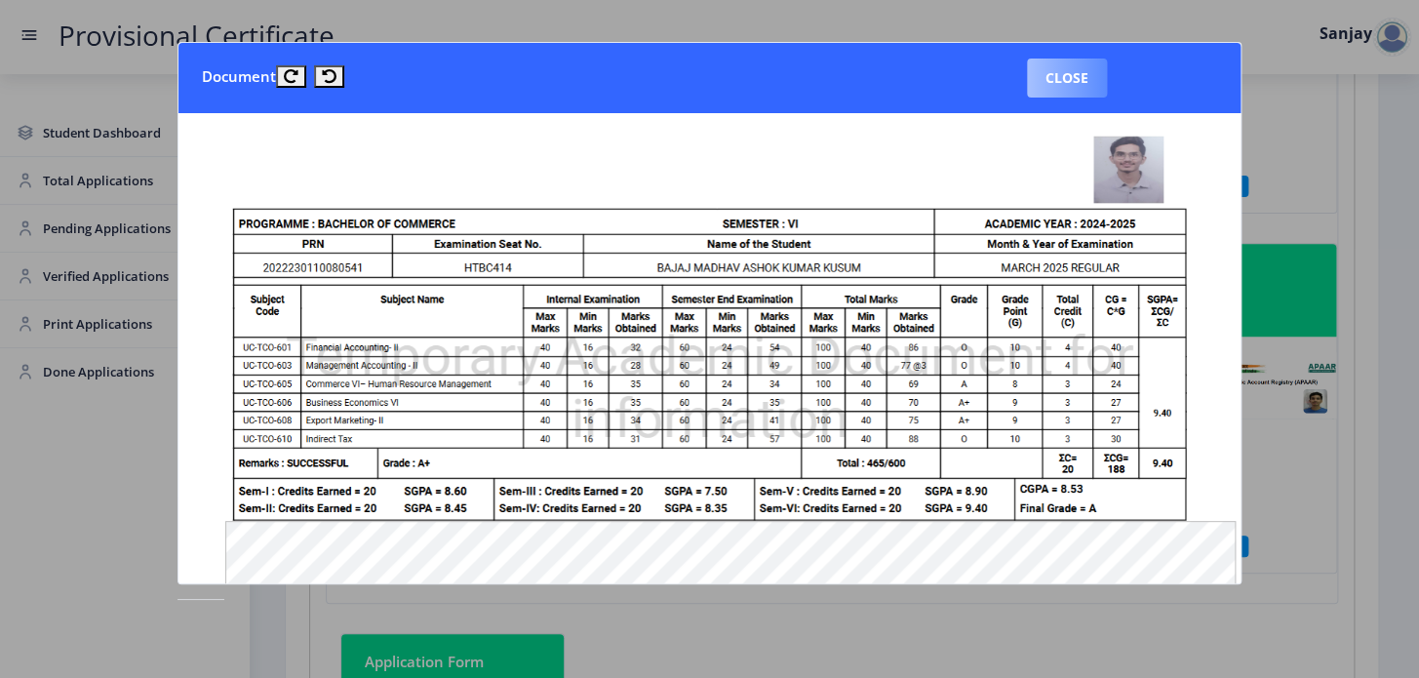
click at [1081, 79] on button "Close" at bounding box center [1067, 78] width 80 height 39
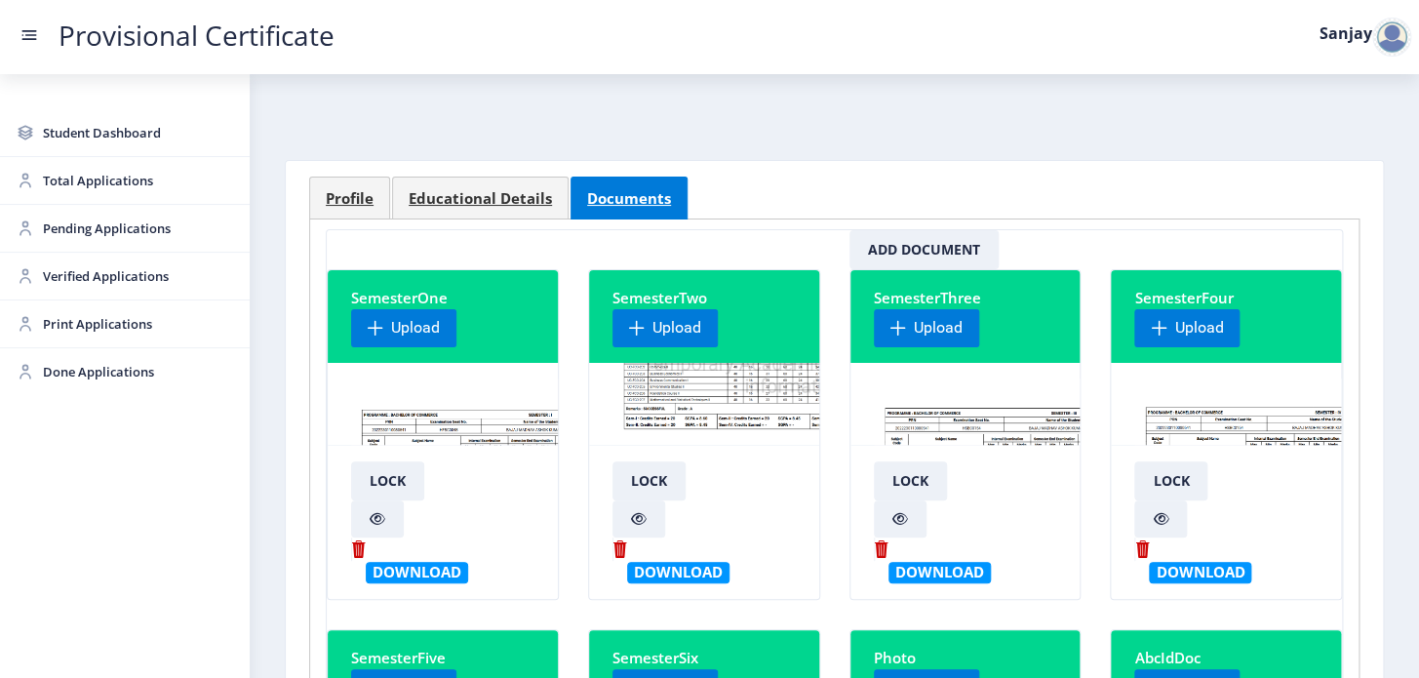
scroll to position [0, 0]
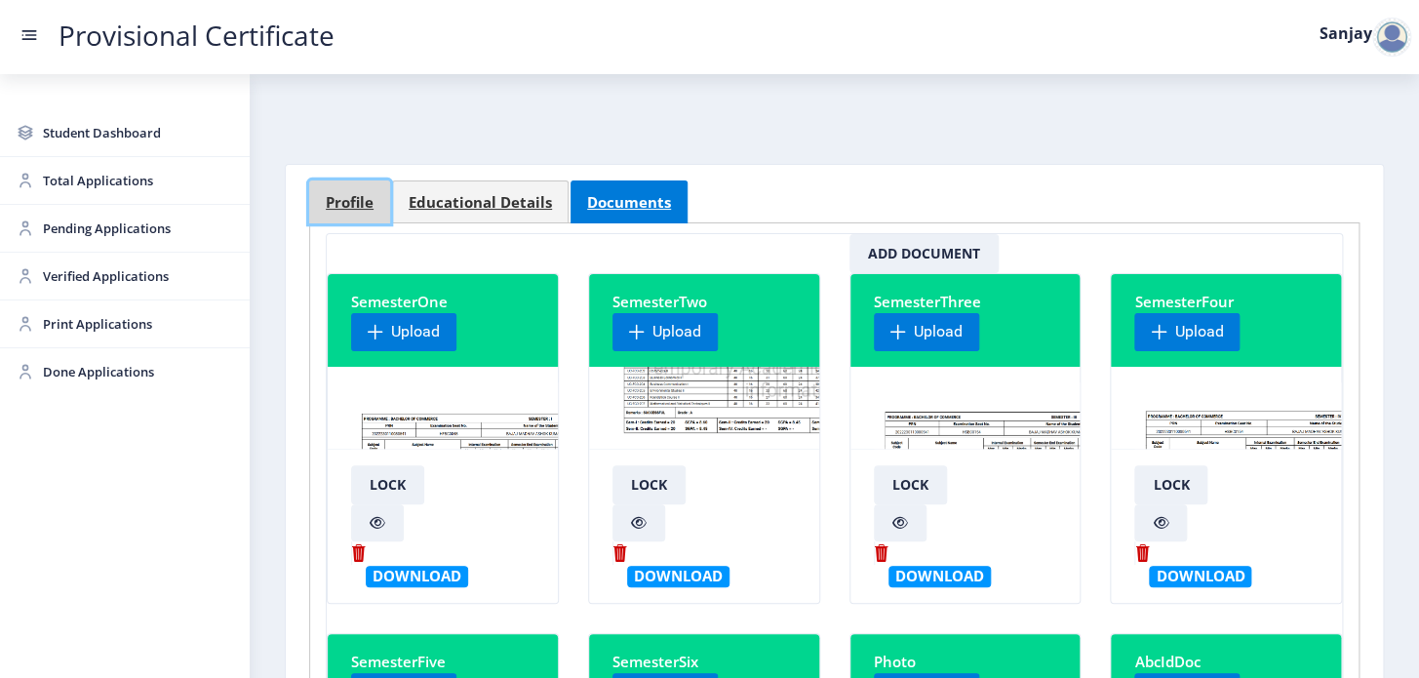
click at [332, 195] on span "Profile" at bounding box center [350, 202] width 48 height 15
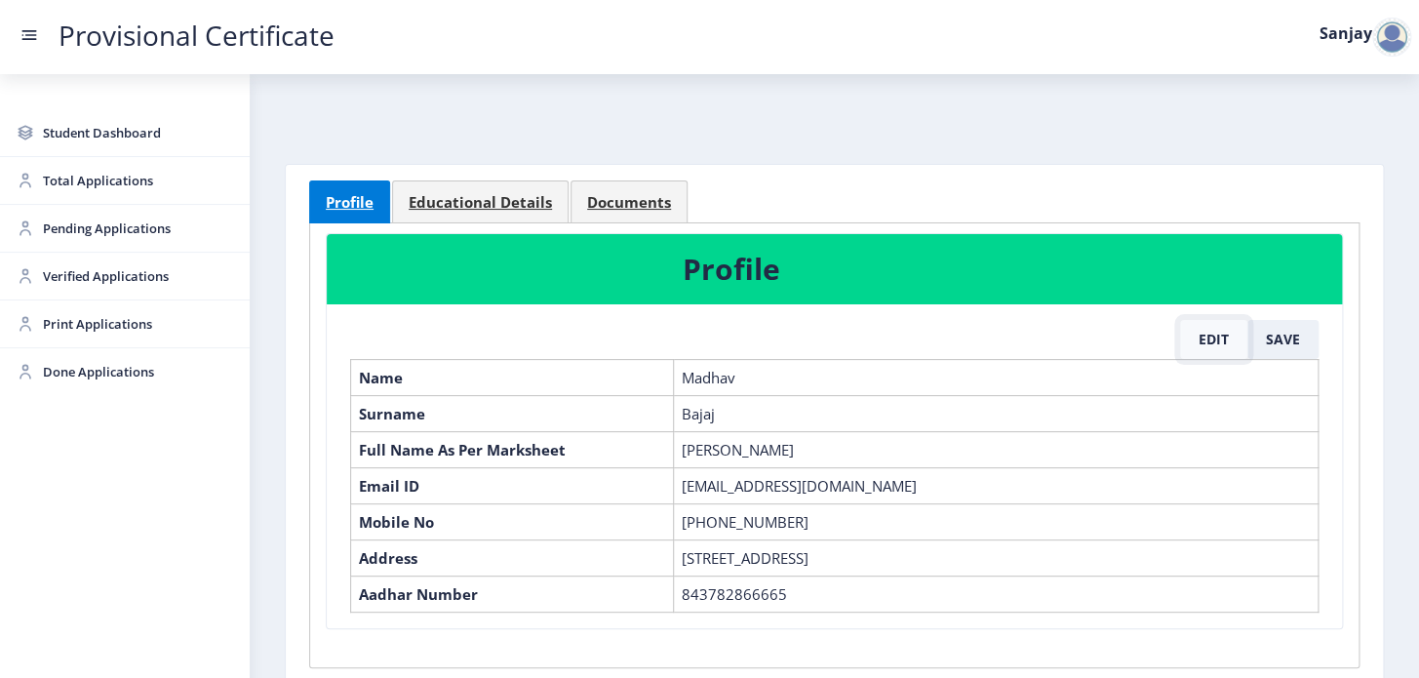
click at [1216, 346] on button "Edit" at bounding box center [1213, 339] width 67 height 39
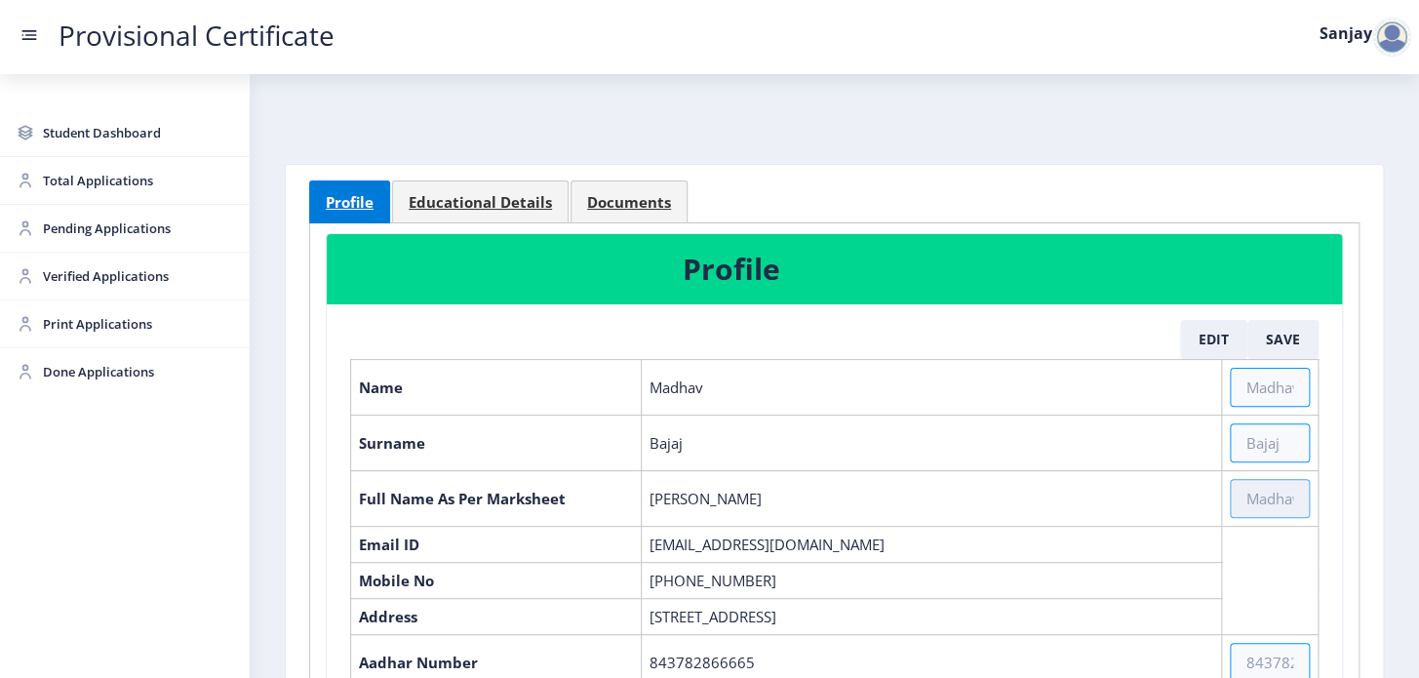
click at [1261, 491] on input "text" at bounding box center [1270, 498] width 80 height 39
type input "Bajaj [PERSON_NAME] [PERSON_NAME]"
click at [1266, 344] on button "Save" at bounding box center [1283, 339] width 71 height 39
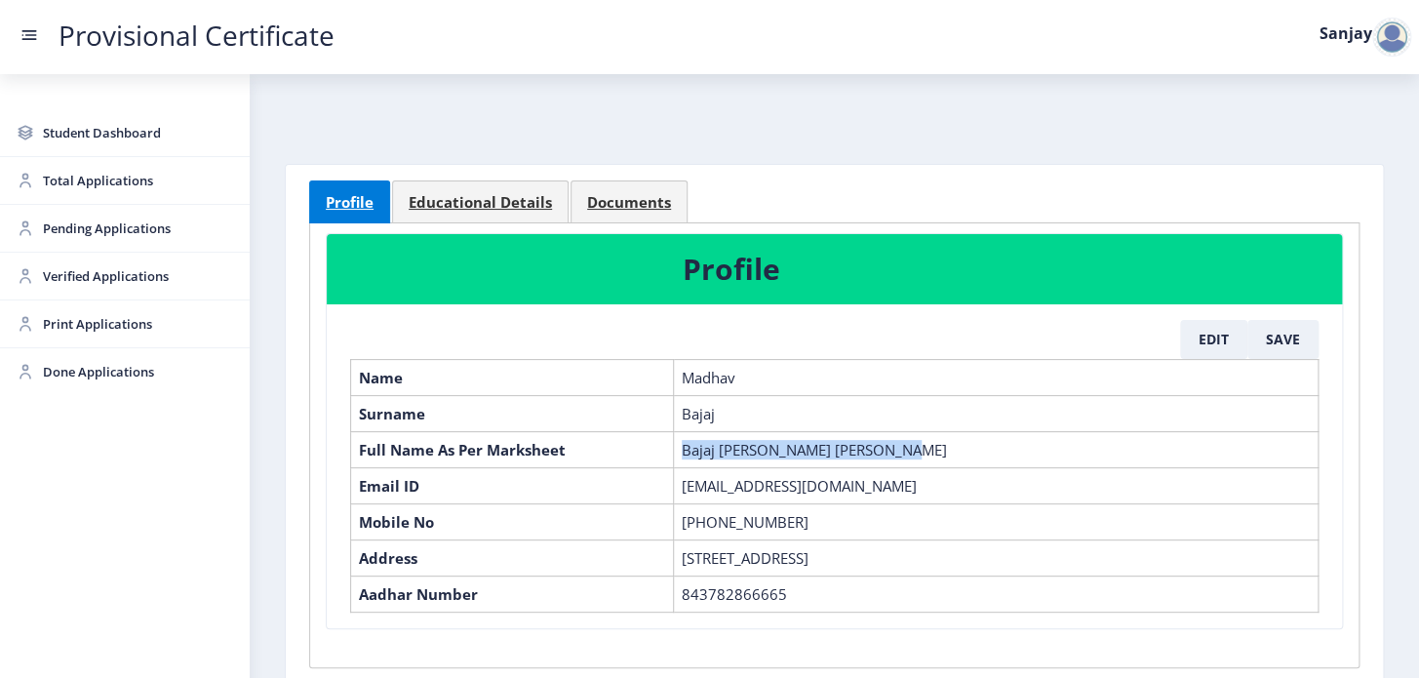
drag, startPoint x: 683, startPoint y: 448, endPoint x: 935, endPoint y: 452, distance: 252.7
click at [935, 452] on td "Bajaj [PERSON_NAME] [PERSON_NAME]" at bounding box center [995, 449] width 645 height 36
copy td "Bajaj [PERSON_NAME] [PERSON_NAME]"
click at [525, 210] on span "Educational Details" at bounding box center [480, 202] width 143 height 15
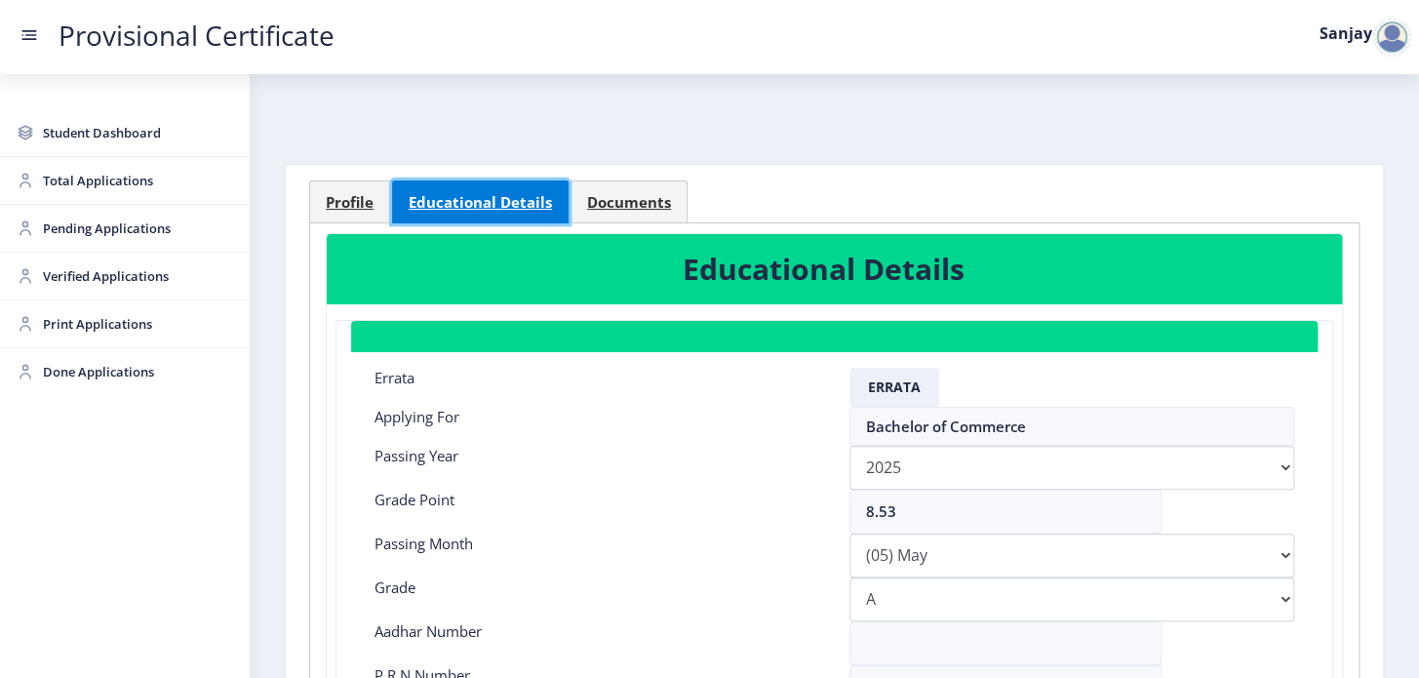
scroll to position [354, 0]
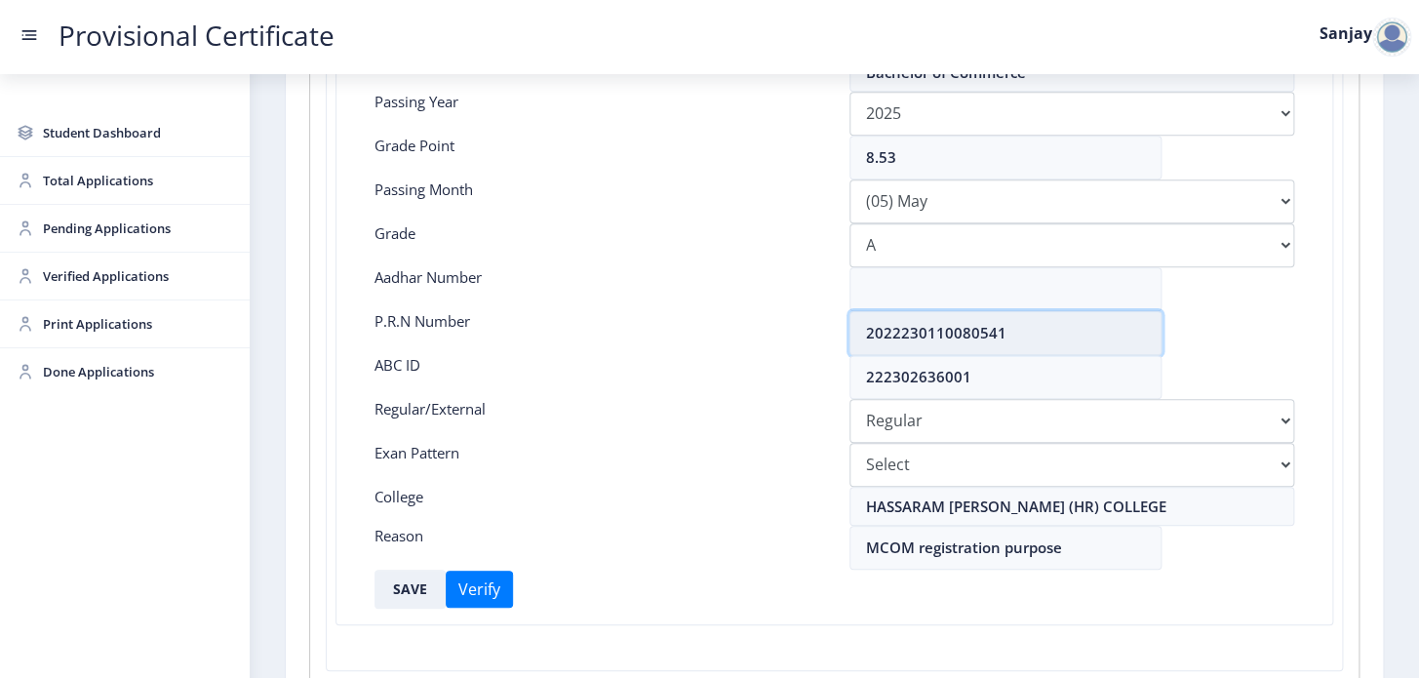
drag, startPoint x: 859, startPoint y: 332, endPoint x: 1066, endPoint y: 330, distance: 206.8
click at [1066, 330] on input "2022230110080541" at bounding box center [1006, 333] width 312 height 44
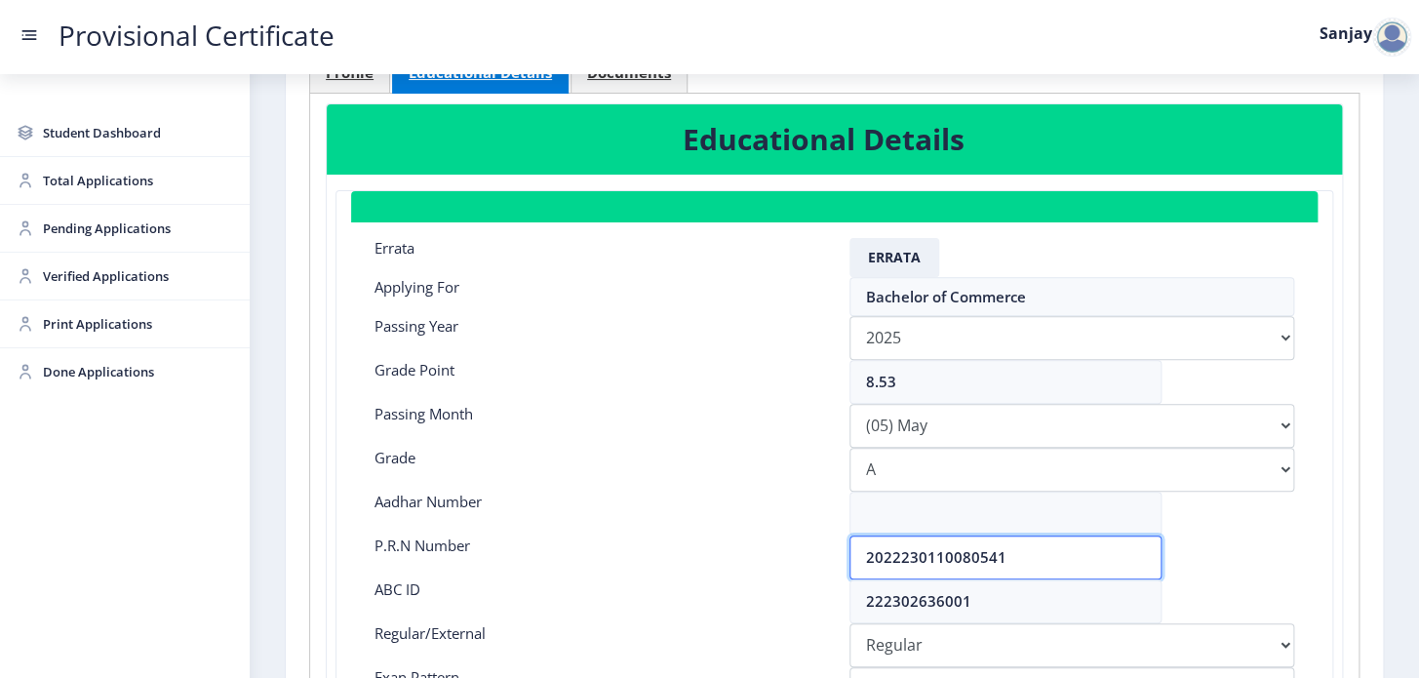
scroll to position [88, 0]
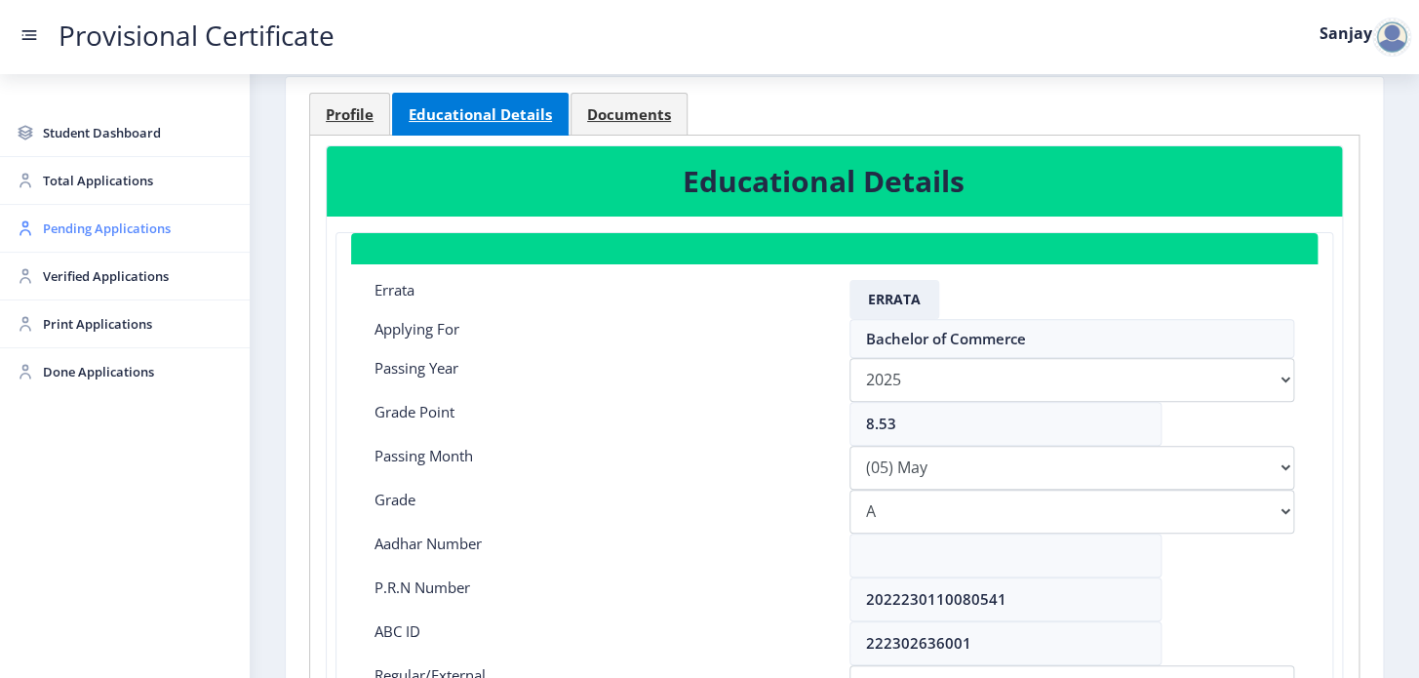
click at [86, 230] on span "Pending Applications" at bounding box center [138, 228] width 191 height 23
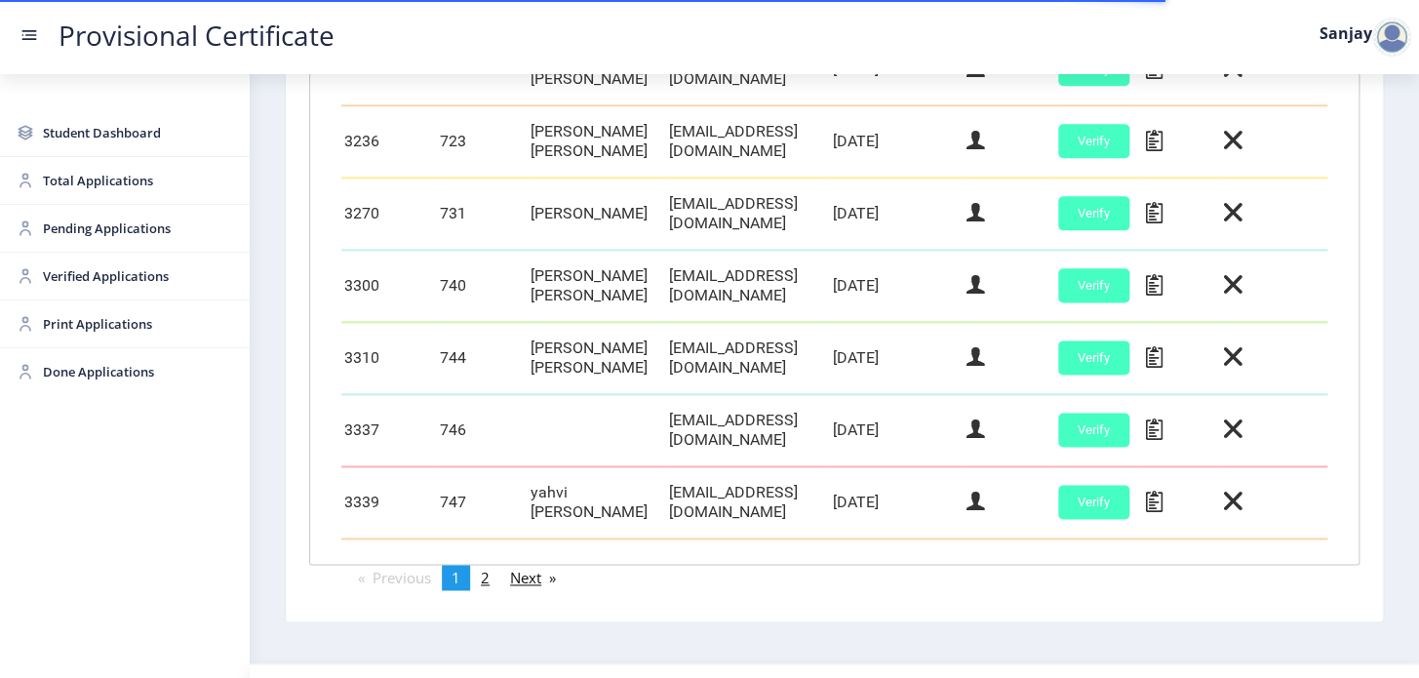
scroll to position [957, 0]
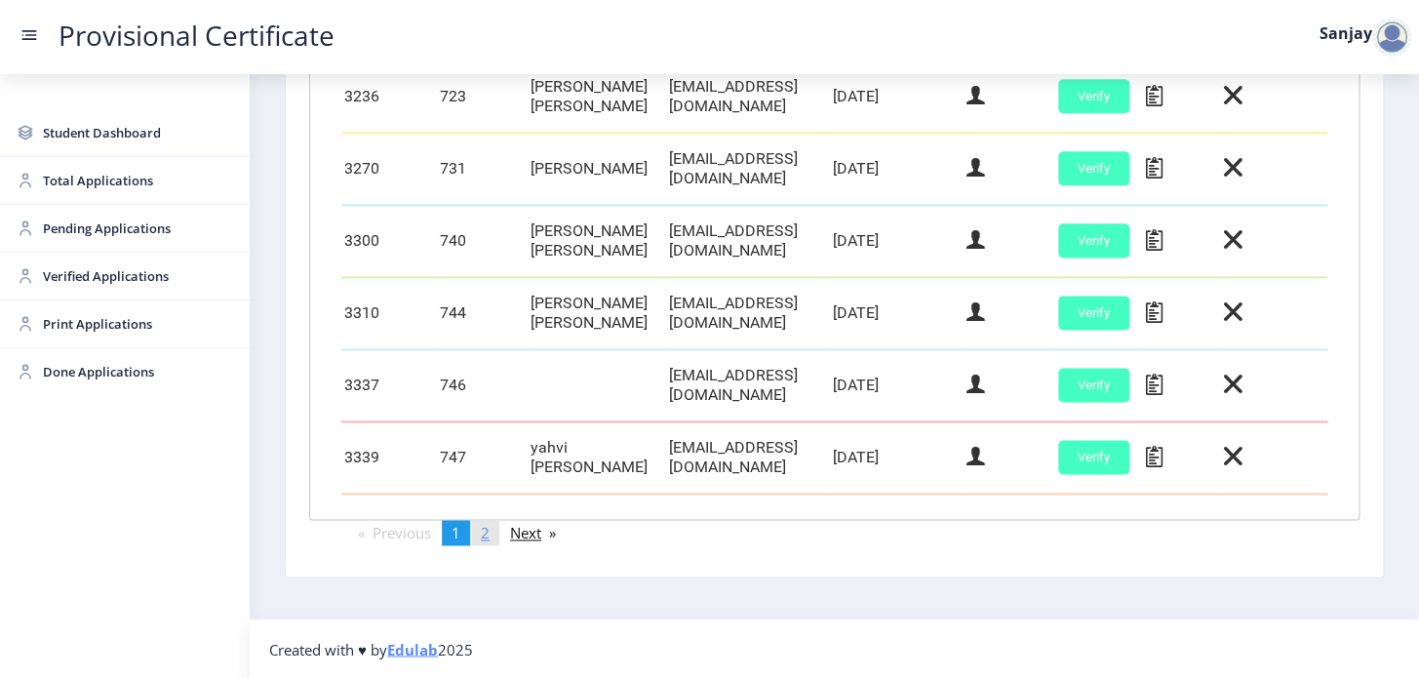
click at [494, 529] on link "page 2" at bounding box center [485, 532] width 28 height 25
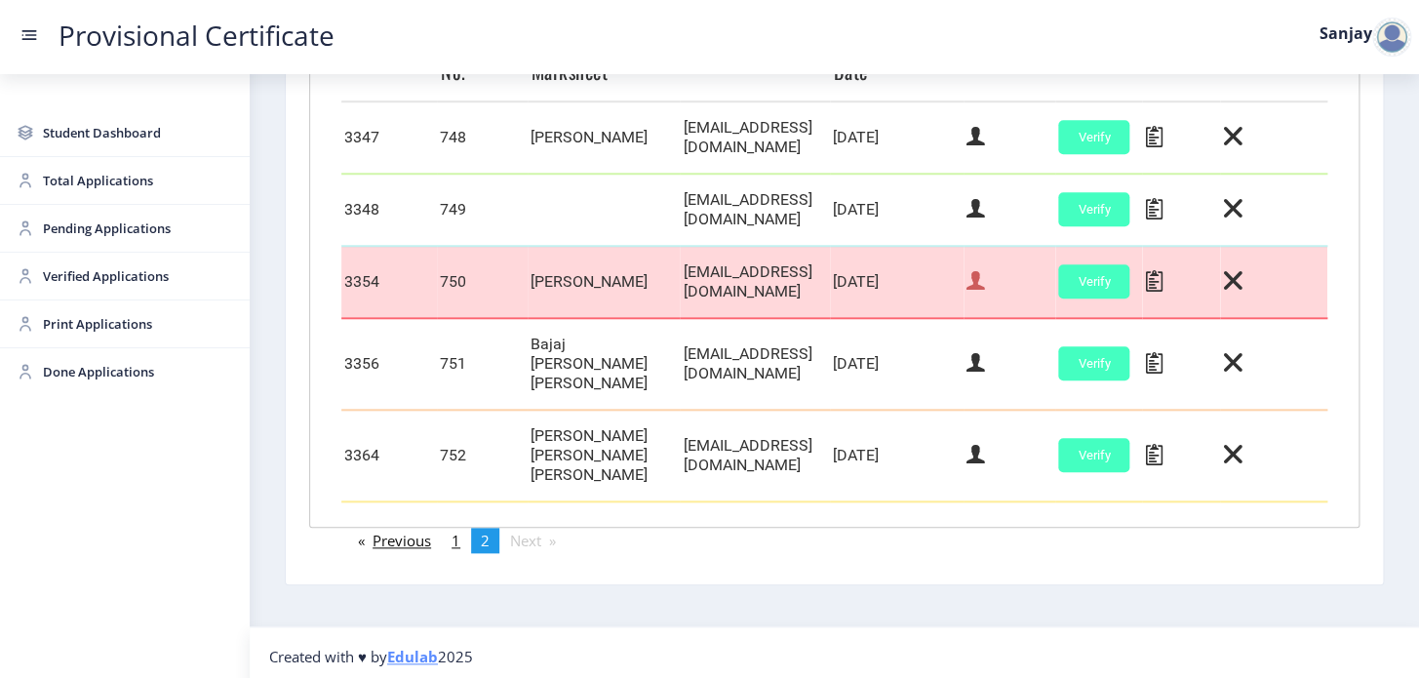
click at [985, 285] on icon at bounding box center [976, 280] width 19 height 25
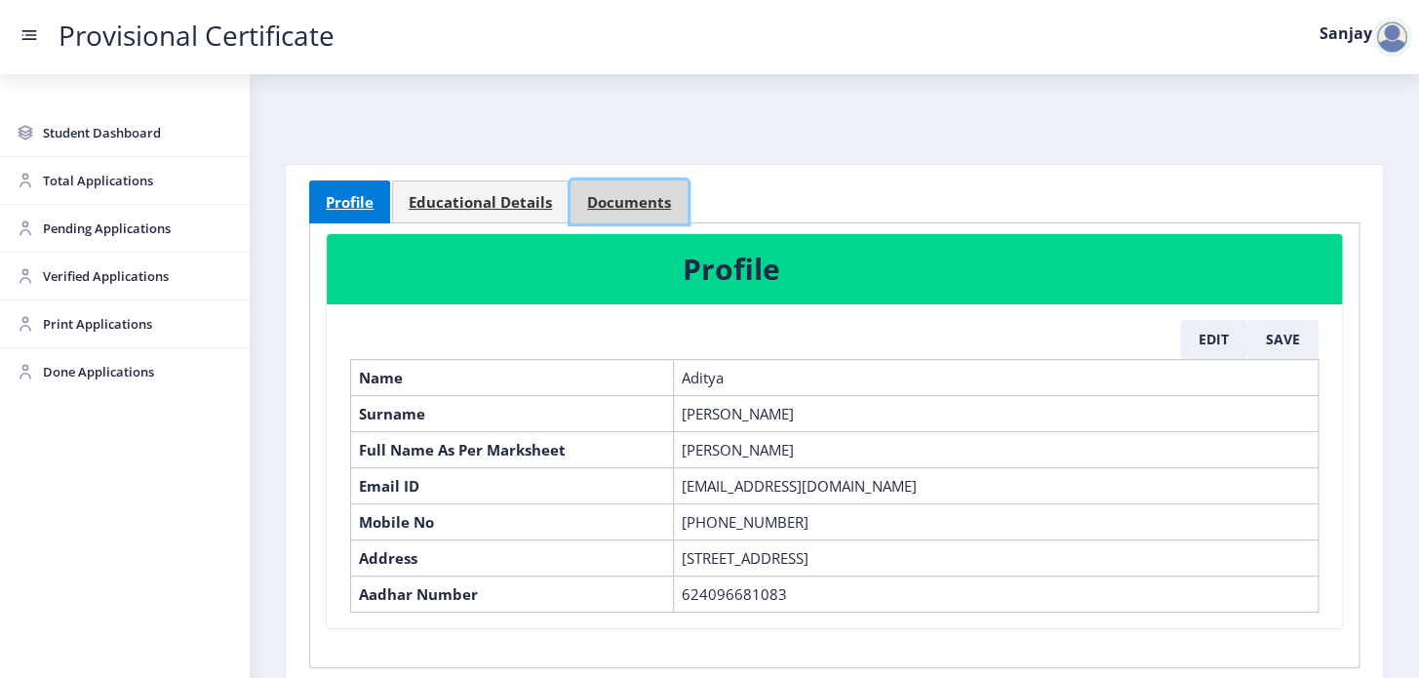
click at [602, 202] on span "Documents" at bounding box center [629, 202] width 84 height 15
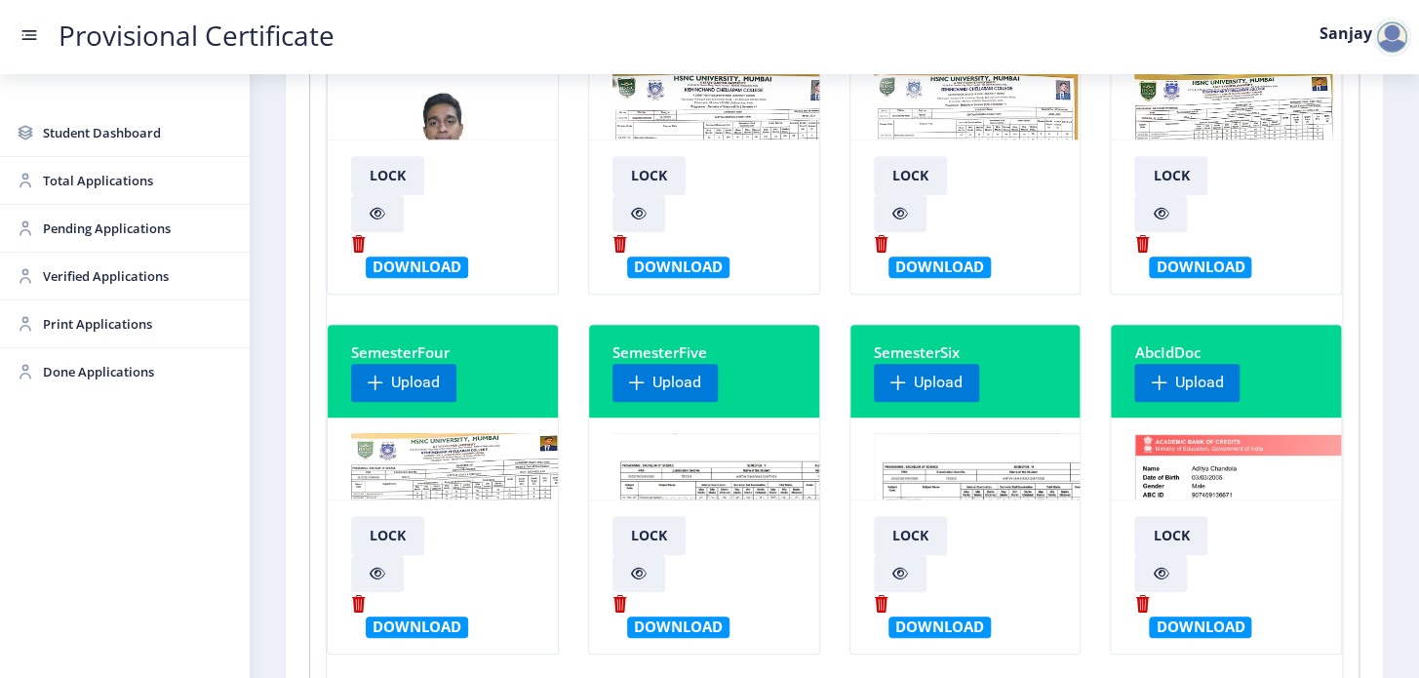
scroll to position [354, 0]
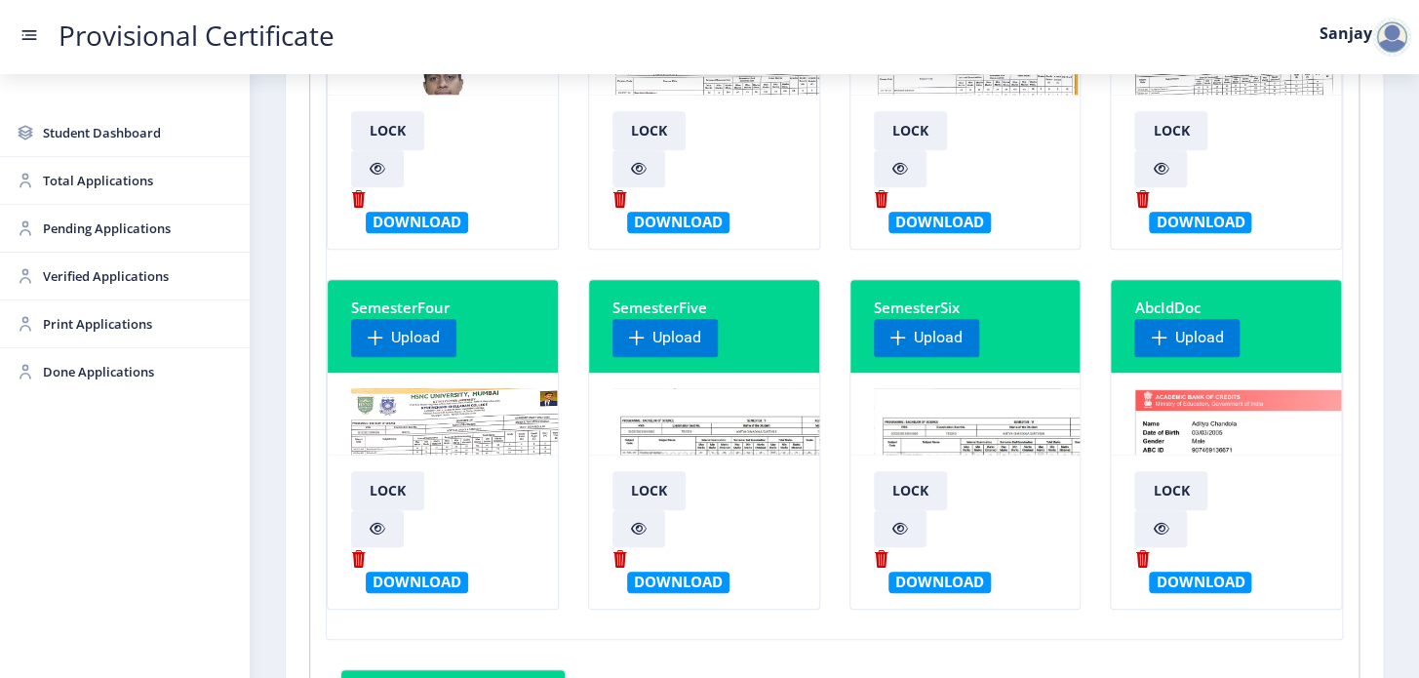
click at [985, 438] on img at bounding box center [1009, 461] width 271 height 146
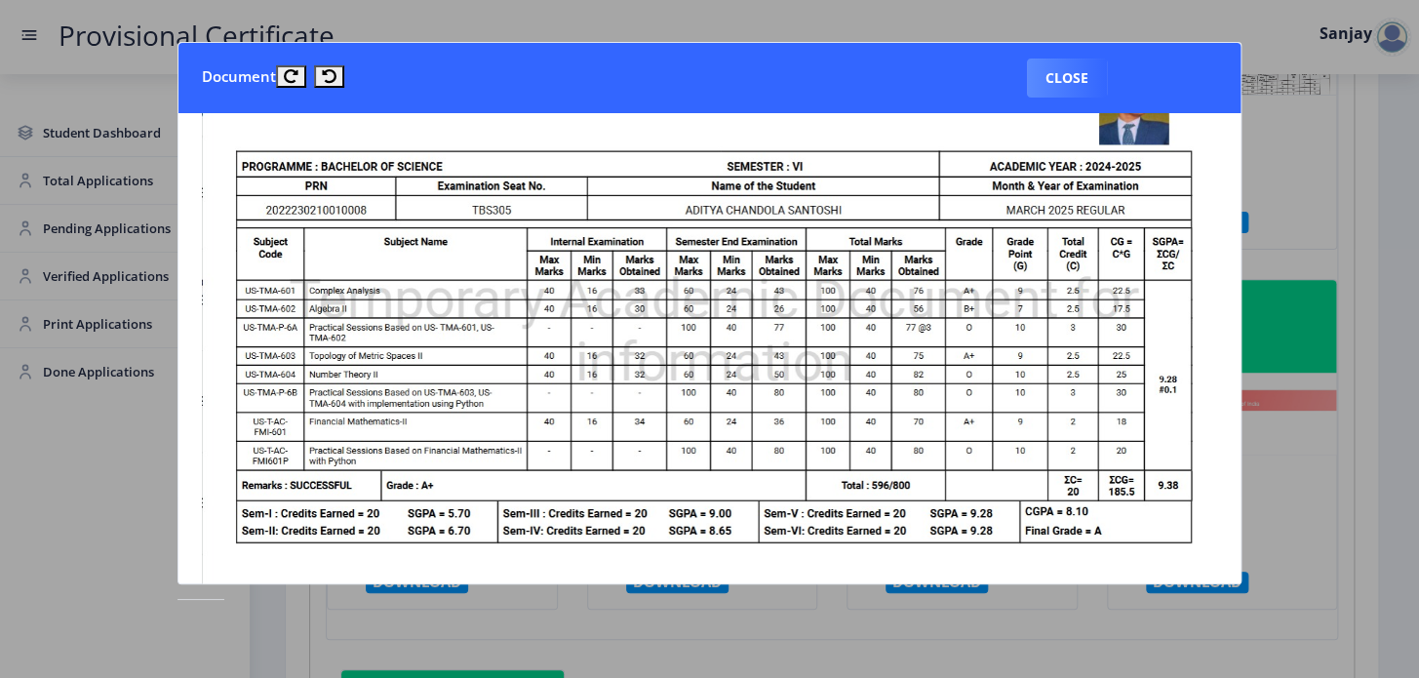
scroll to position [0, 0]
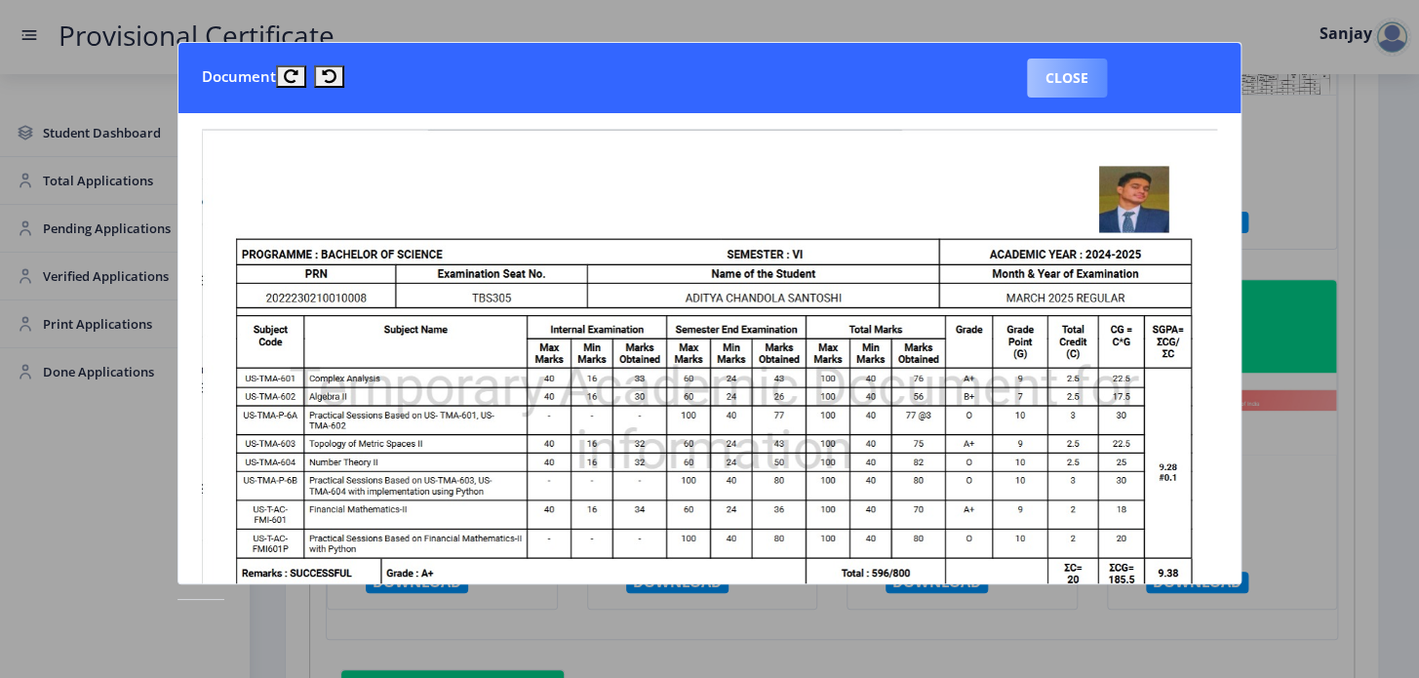
click at [1069, 81] on button "Close" at bounding box center [1067, 78] width 80 height 39
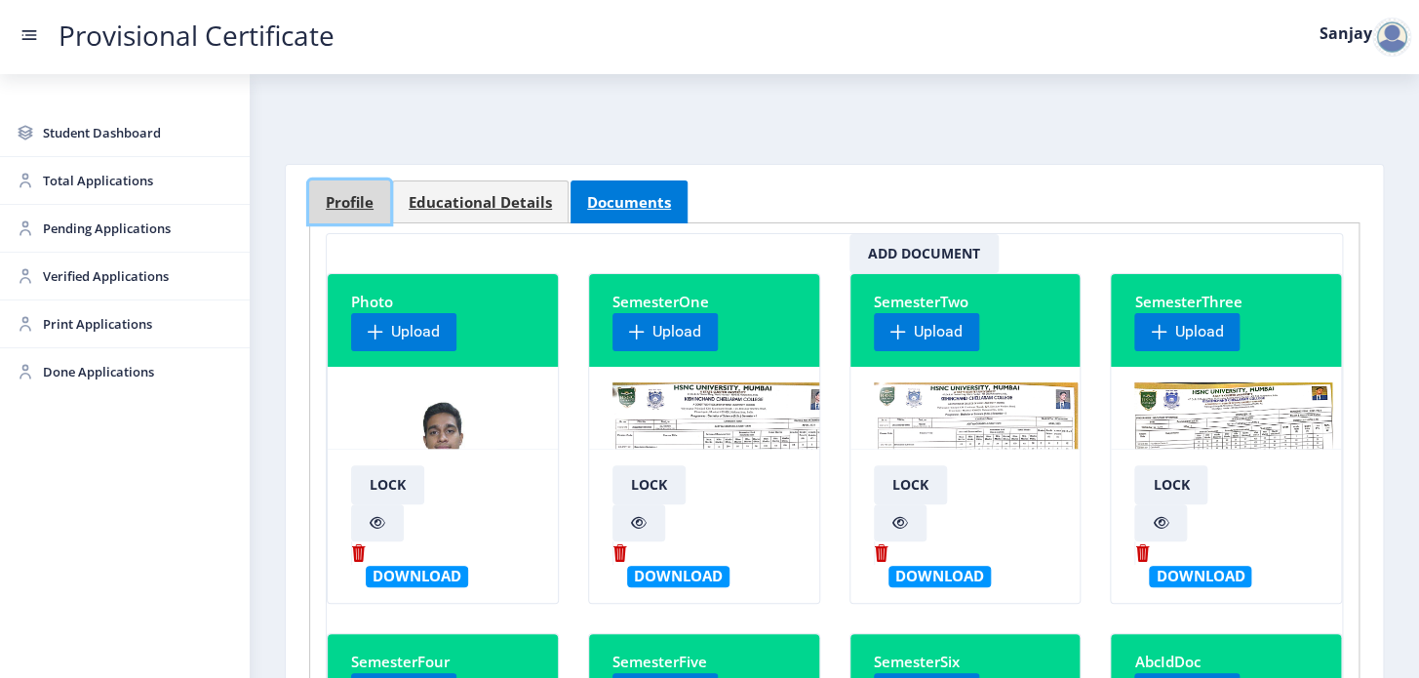
click at [367, 195] on span "Profile" at bounding box center [350, 202] width 48 height 15
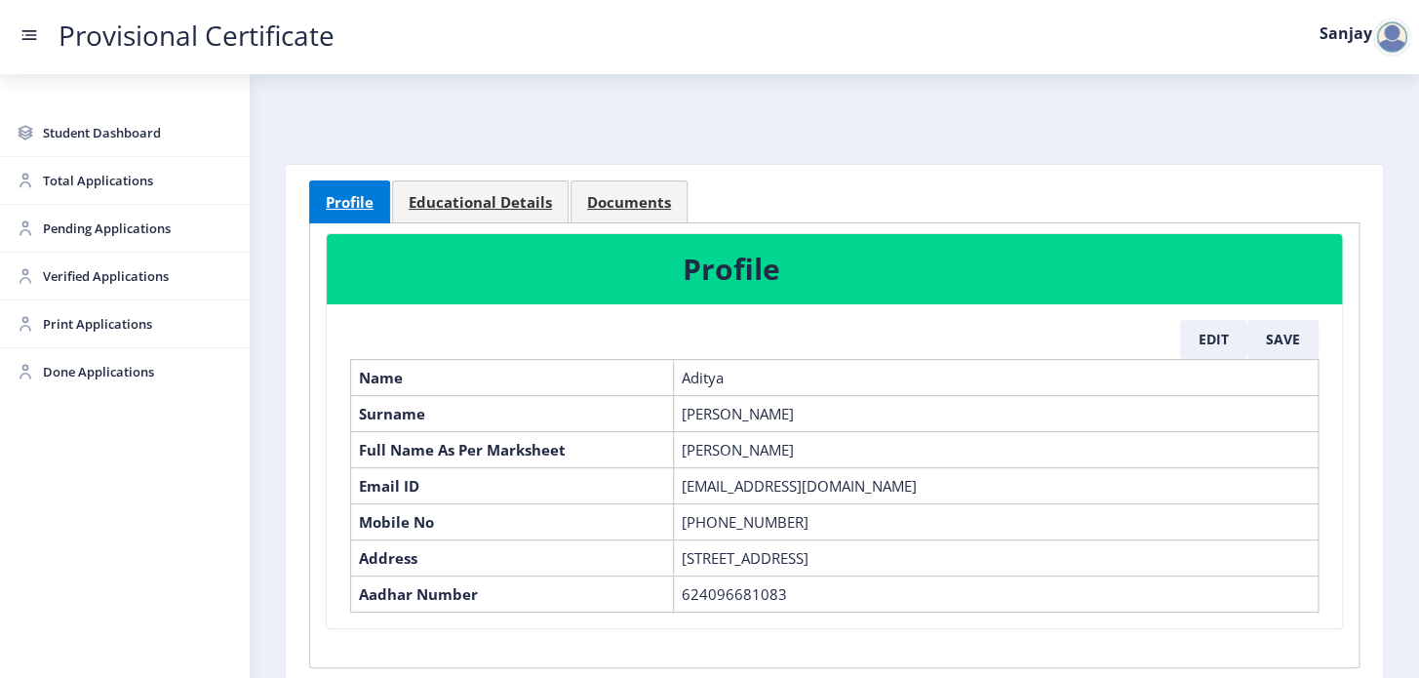
drag, startPoint x: 681, startPoint y: 453, endPoint x: 858, endPoint y: 453, distance: 177.5
click at [858, 453] on td "[PERSON_NAME]" at bounding box center [995, 449] width 645 height 36
copy td "[PERSON_NAME]"
click at [481, 204] on span "Educational Details" at bounding box center [480, 202] width 143 height 15
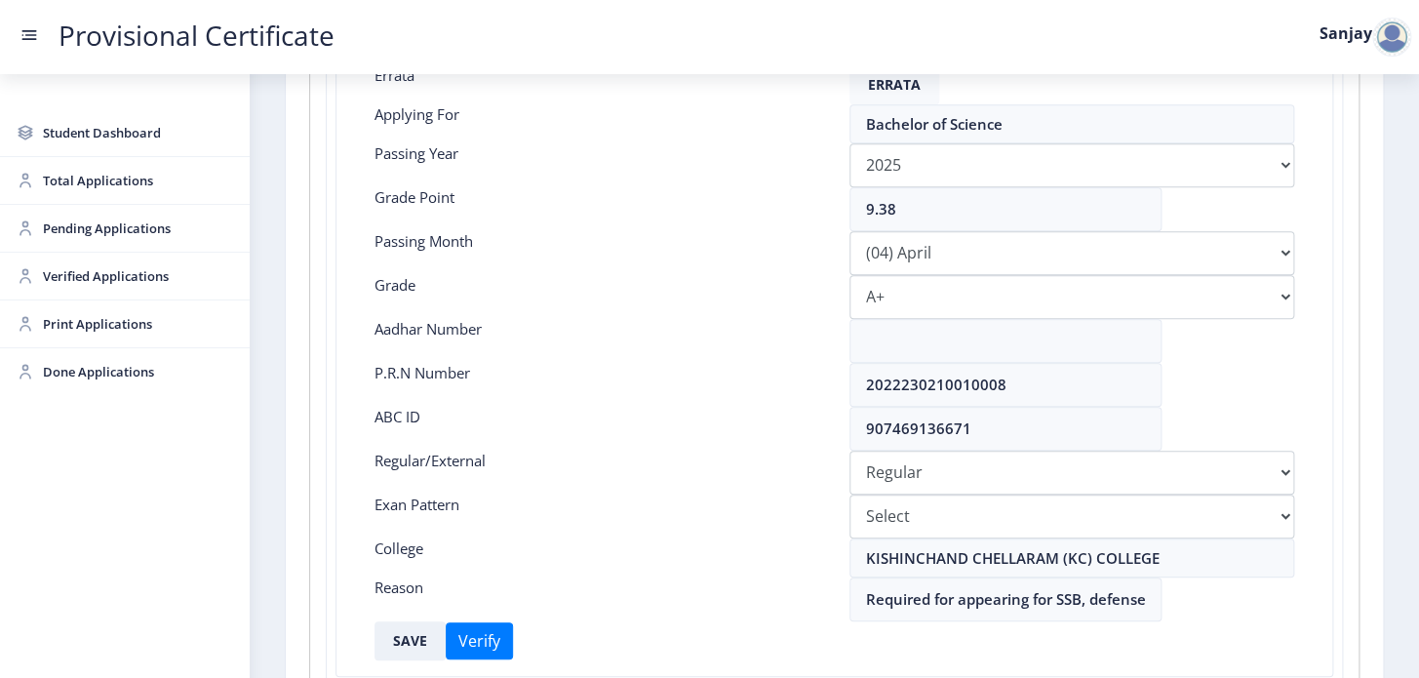
scroll to position [443, 0]
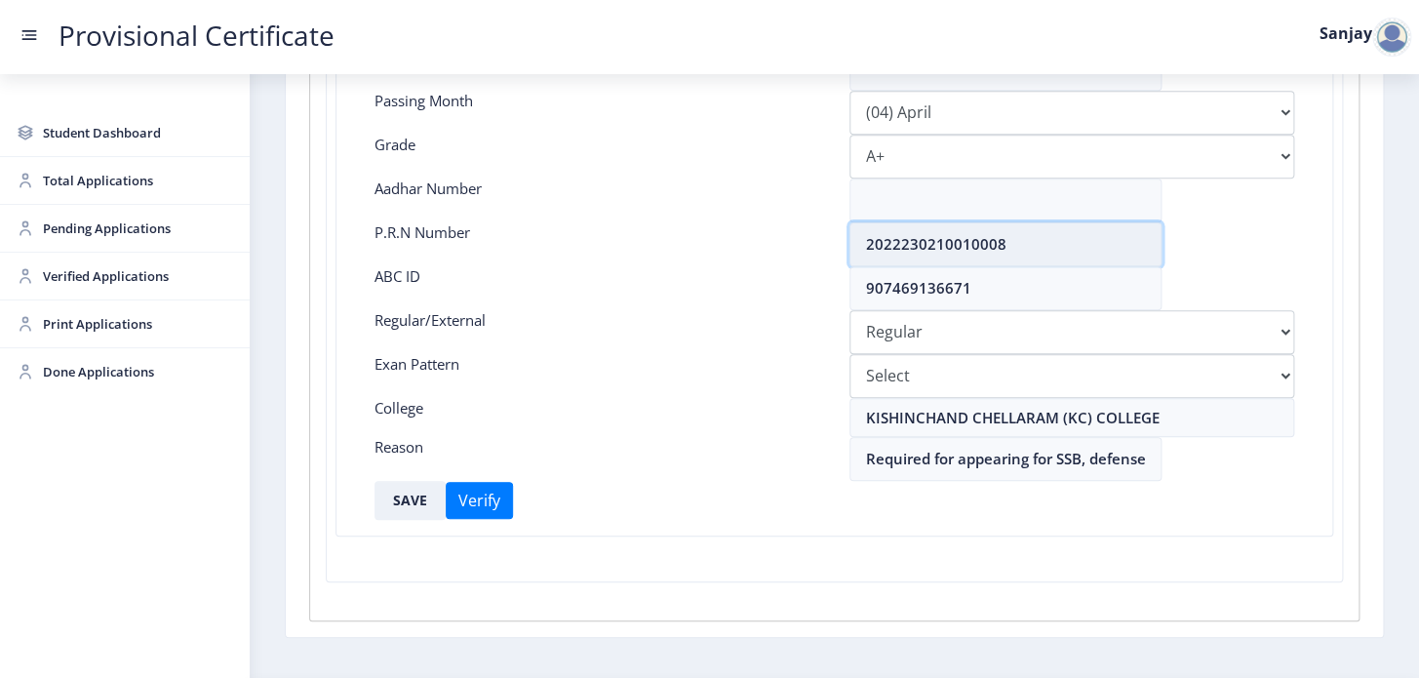
drag, startPoint x: 863, startPoint y: 245, endPoint x: 1034, endPoint y: 254, distance: 170.9
click at [1034, 254] on input "2022230210010008" at bounding box center [1006, 244] width 312 height 44
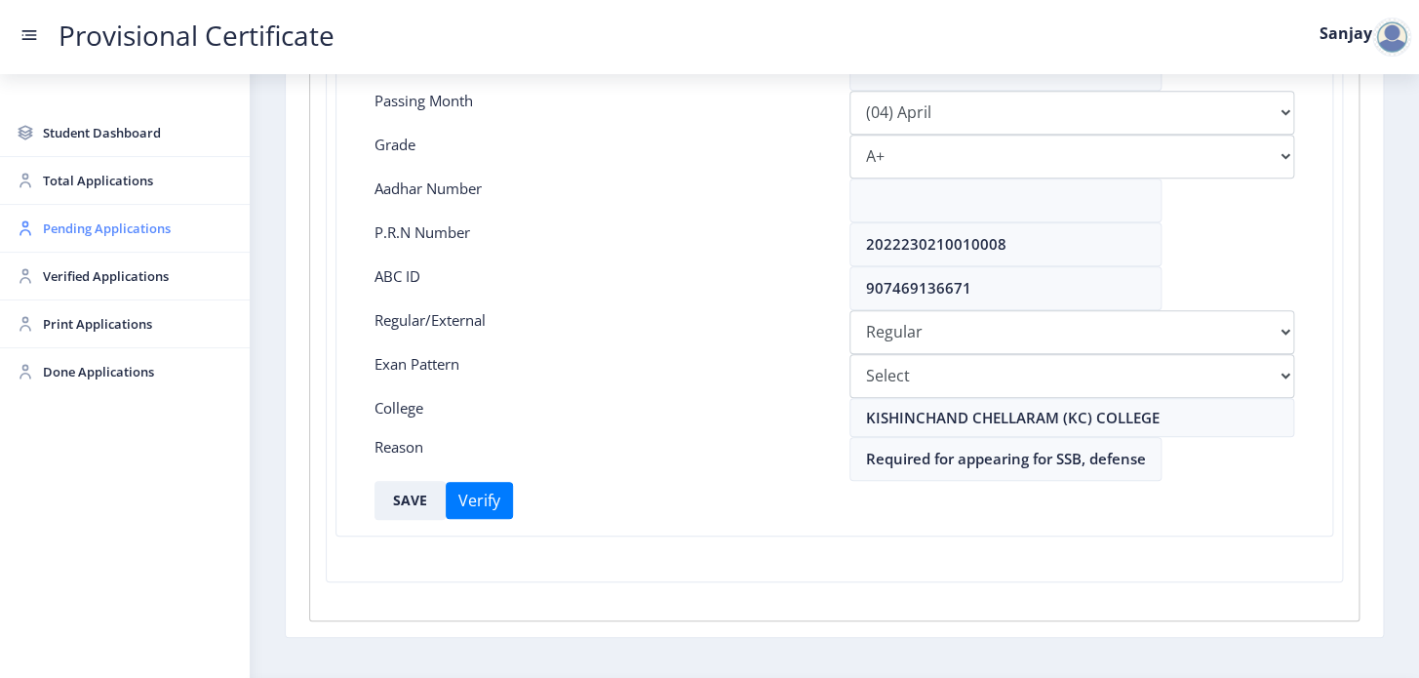
click at [81, 228] on span "Pending Applications" at bounding box center [138, 228] width 191 height 23
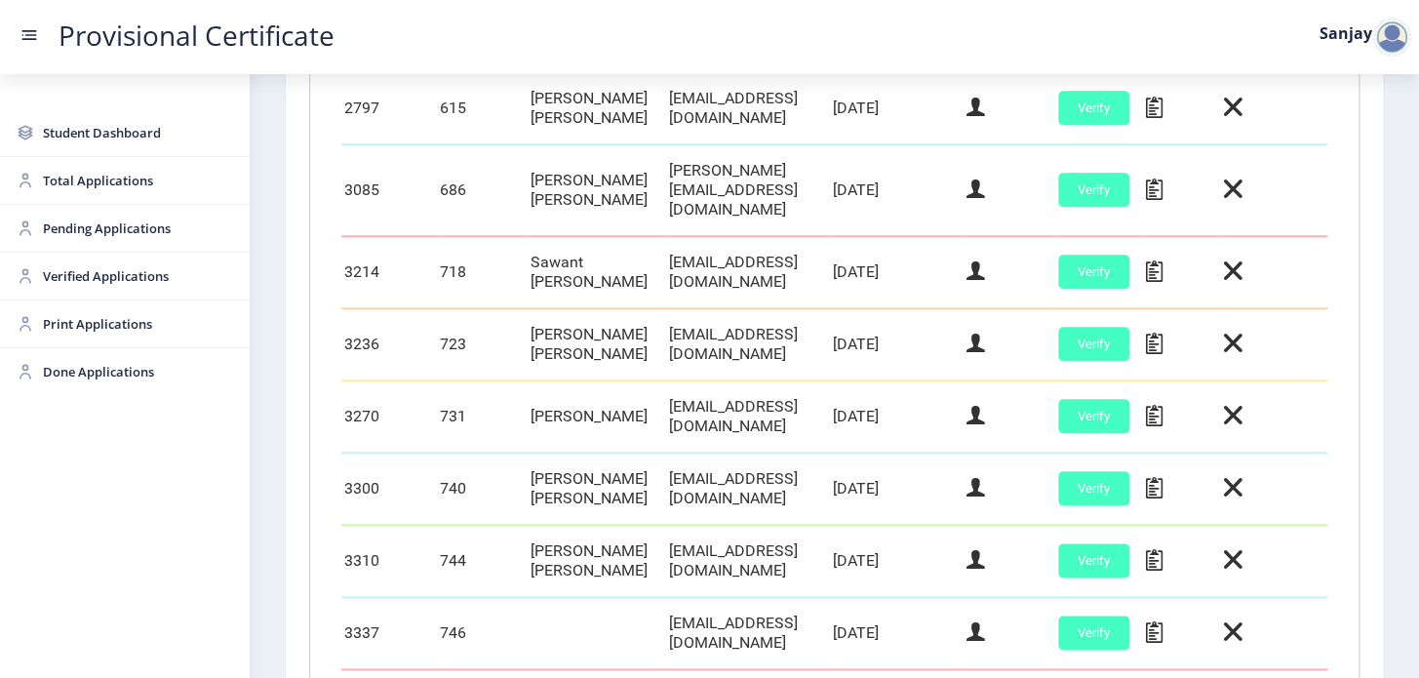
scroll to position [957, 0]
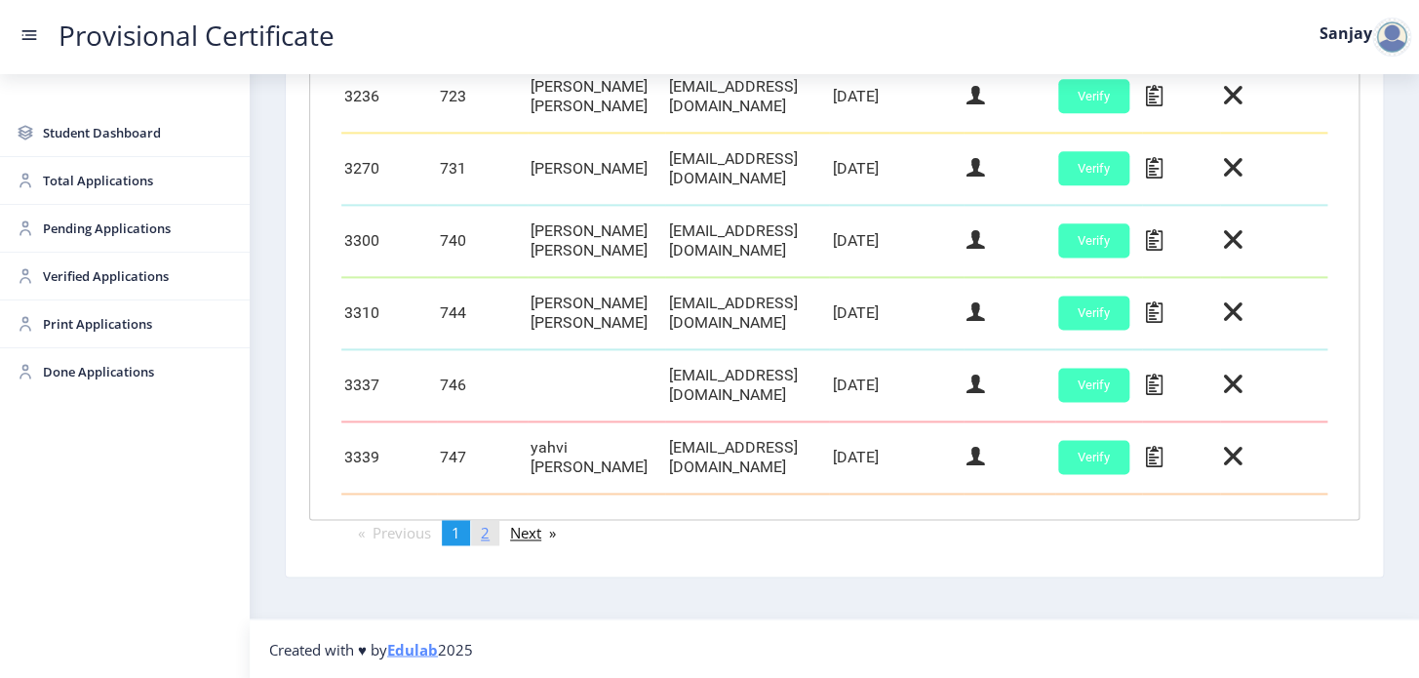
click at [496, 536] on link "page 2" at bounding box center [485, 532] width 28 height 25
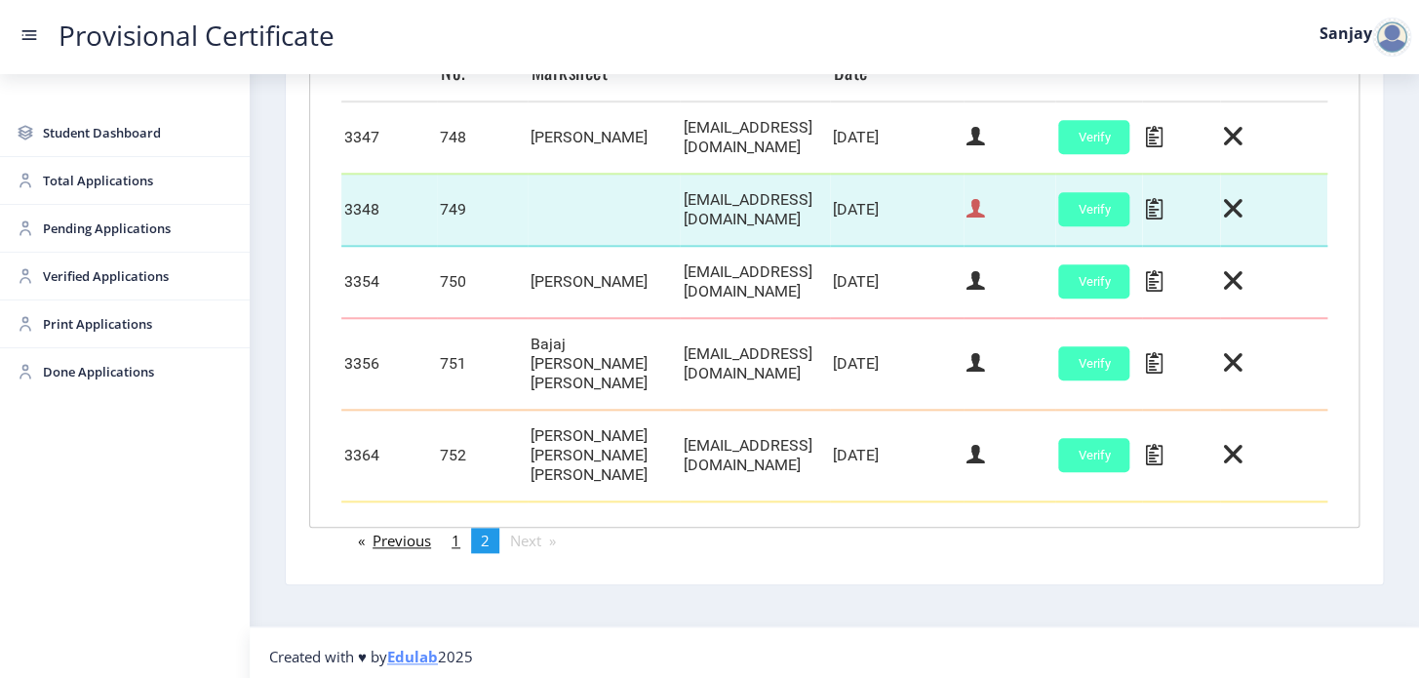
click at [985, 221] on icon at bounding box center [976, 208] width 19 height 25
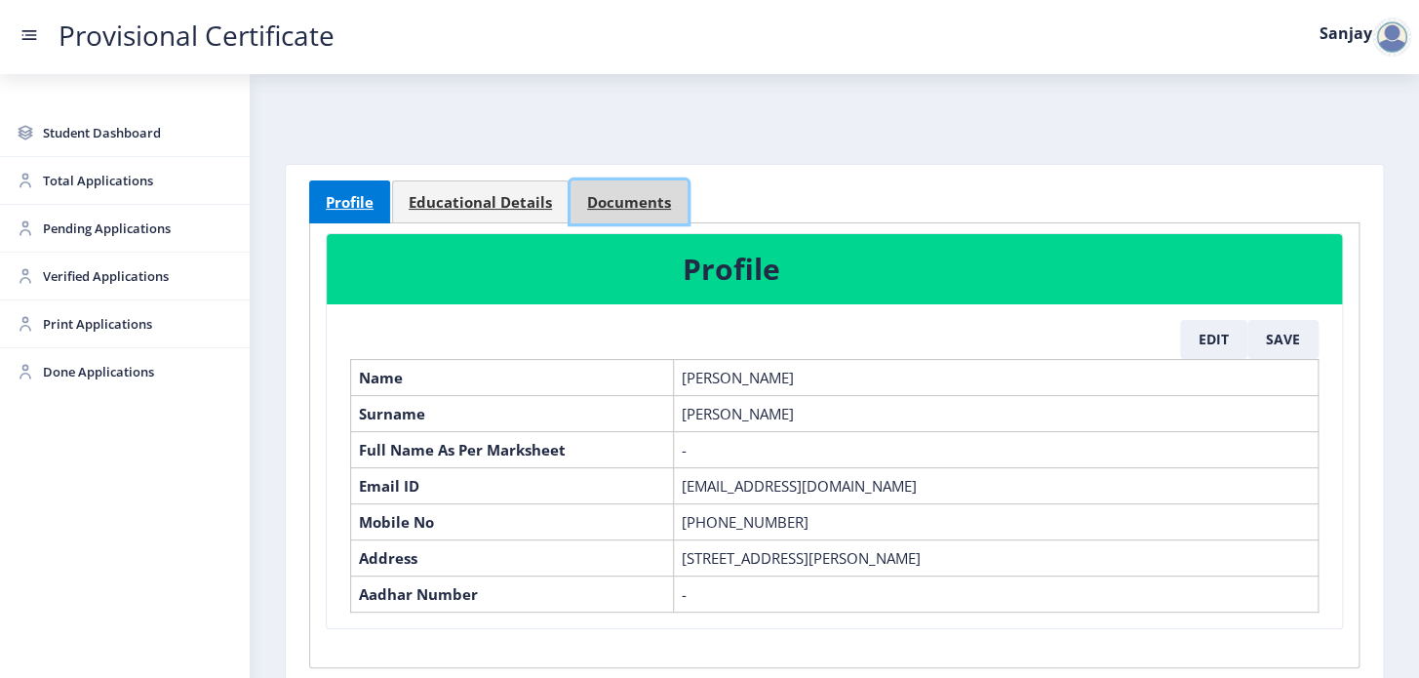
click at [627, 208] on span "Documents" at bounding box center [629, 202] width 84 height 15
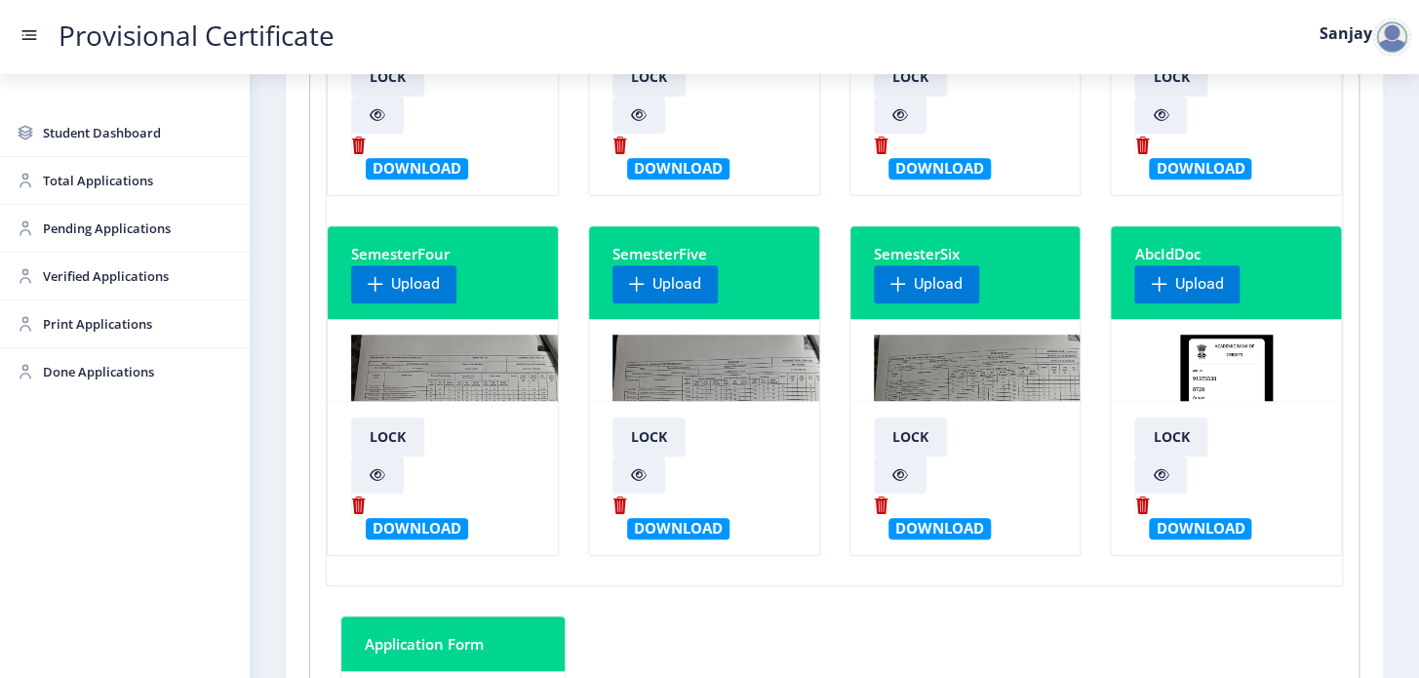
scroll to position [443, 0]
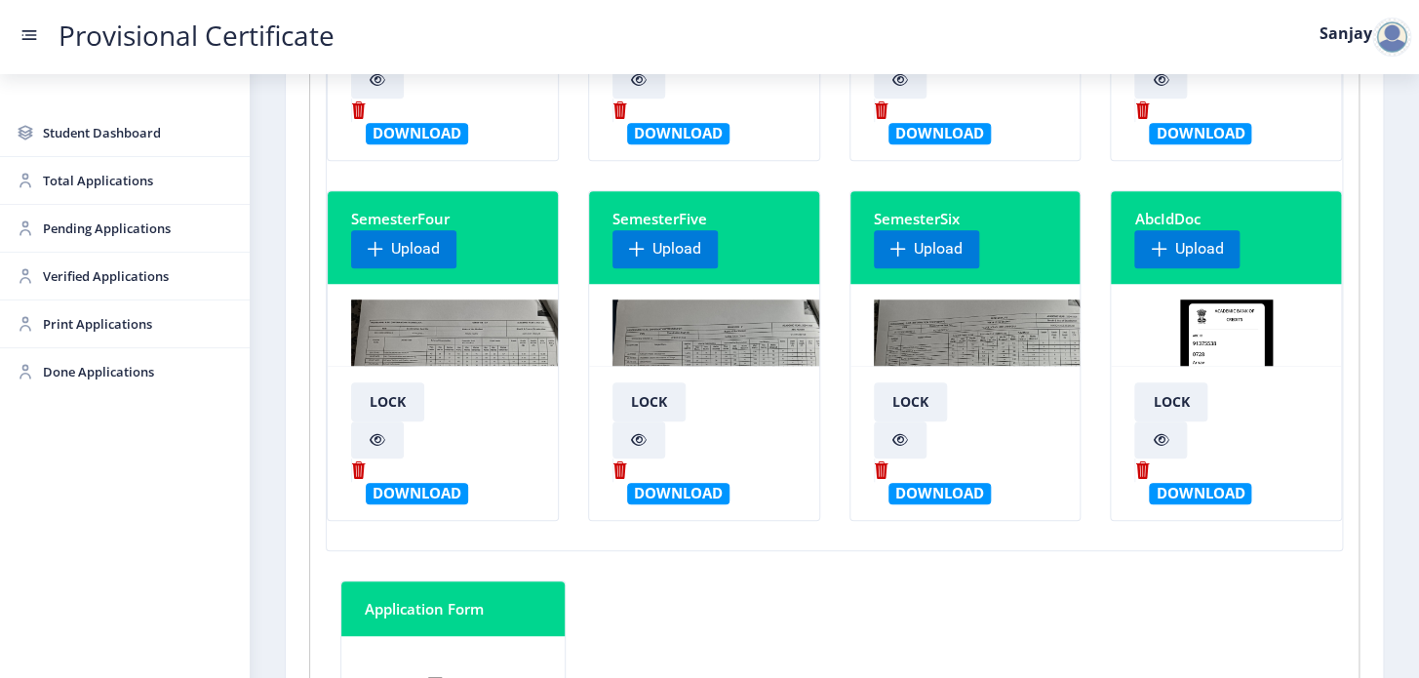
click at [727, 332] on img at bounding box center [723, 372] width 221 height 146
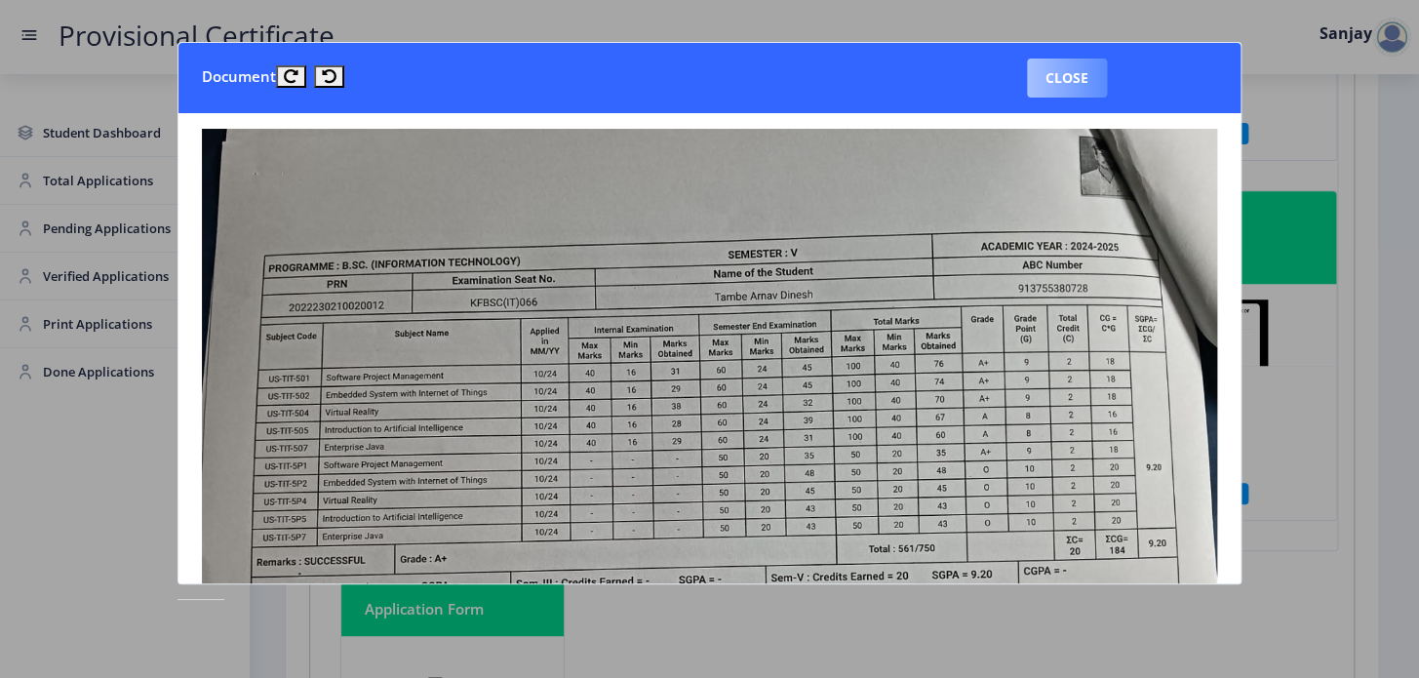
click at [1070, 89] on button "Close" at bounding box center [1067, 78] width 80 height 39
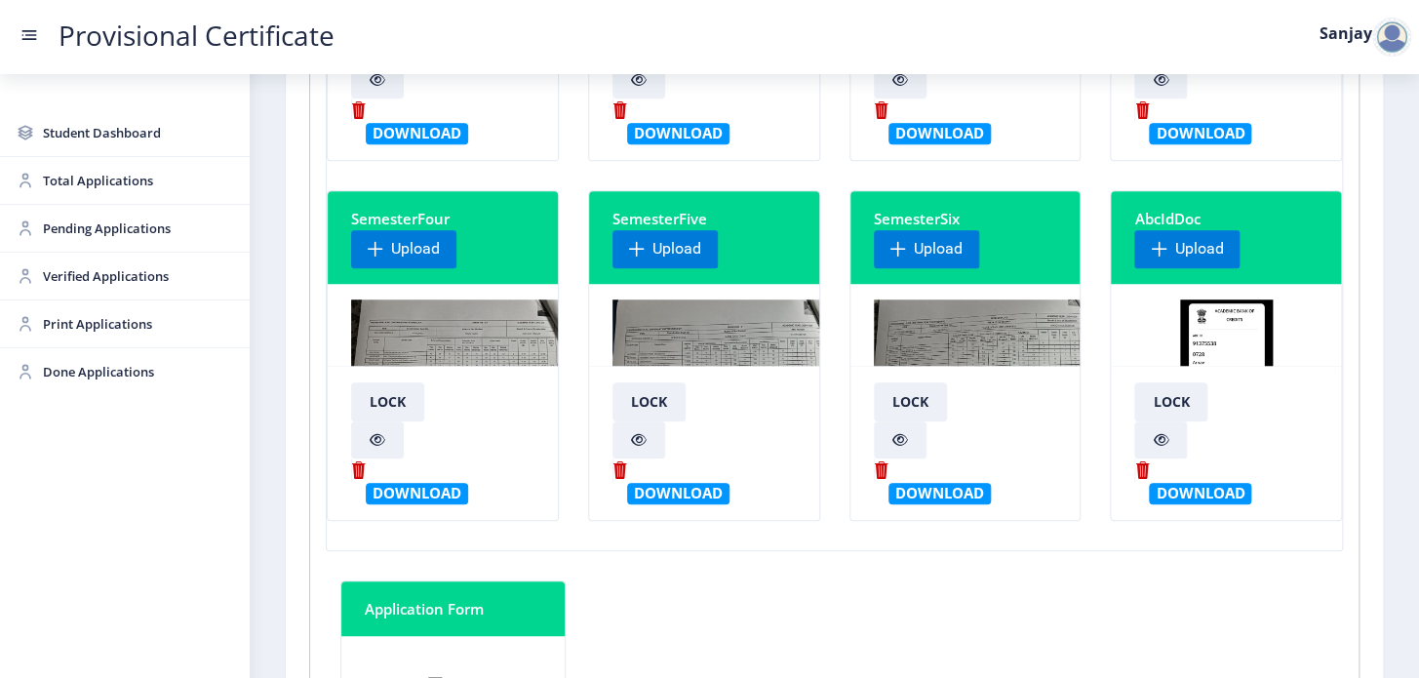
click at [1001, 339] on img at bounding box center [989, 372] width 230 height 146
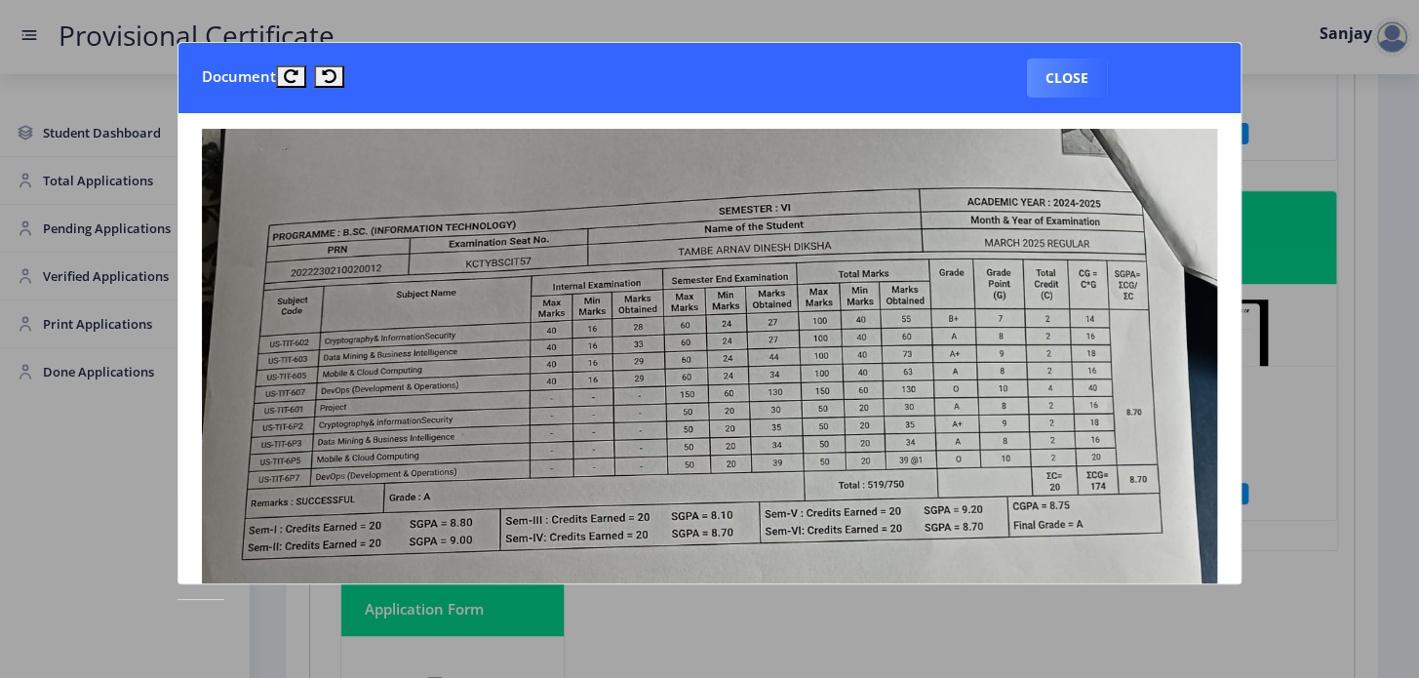
drag, startPoint x: 1074, startPoint y: 79, endPoint x: 1014, endPoint y: 130, distance: 78.2
click at [1073, 83] on button "Close" at bounding box center [1067, 78] width 80 height 39
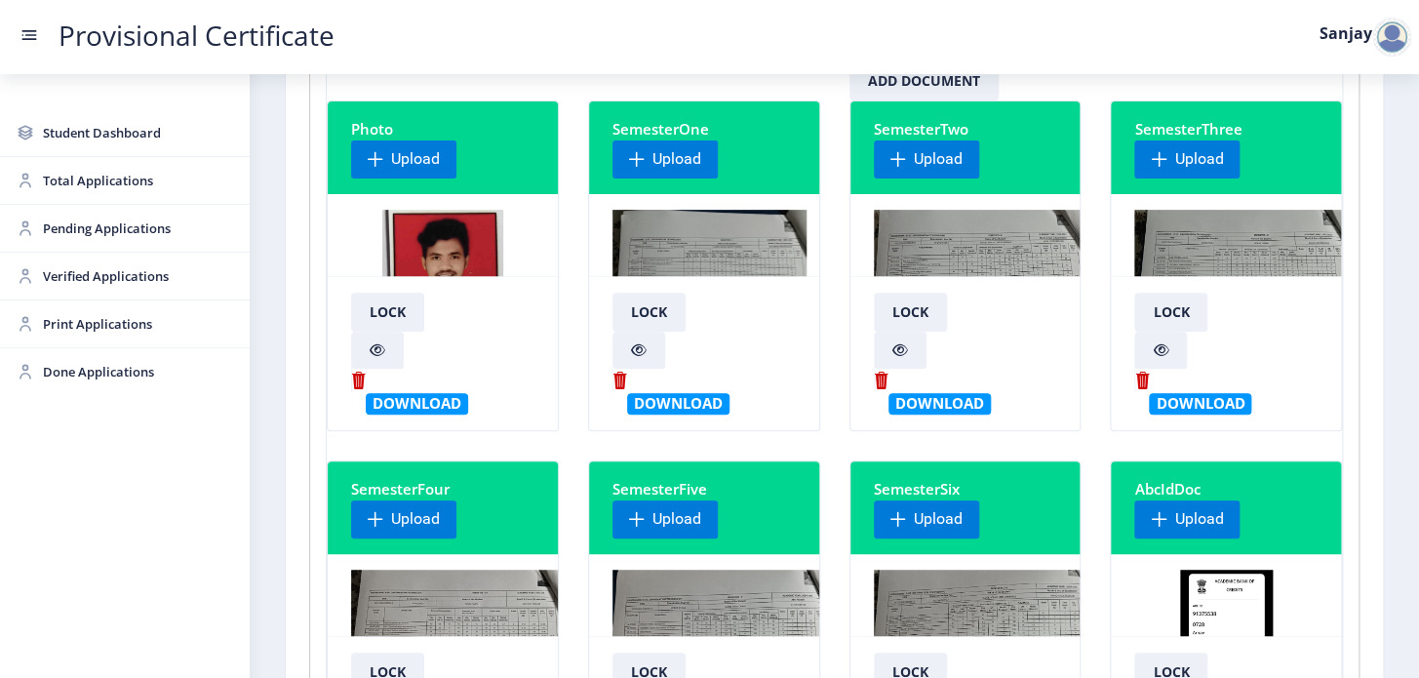
scroll to position [0, 0]
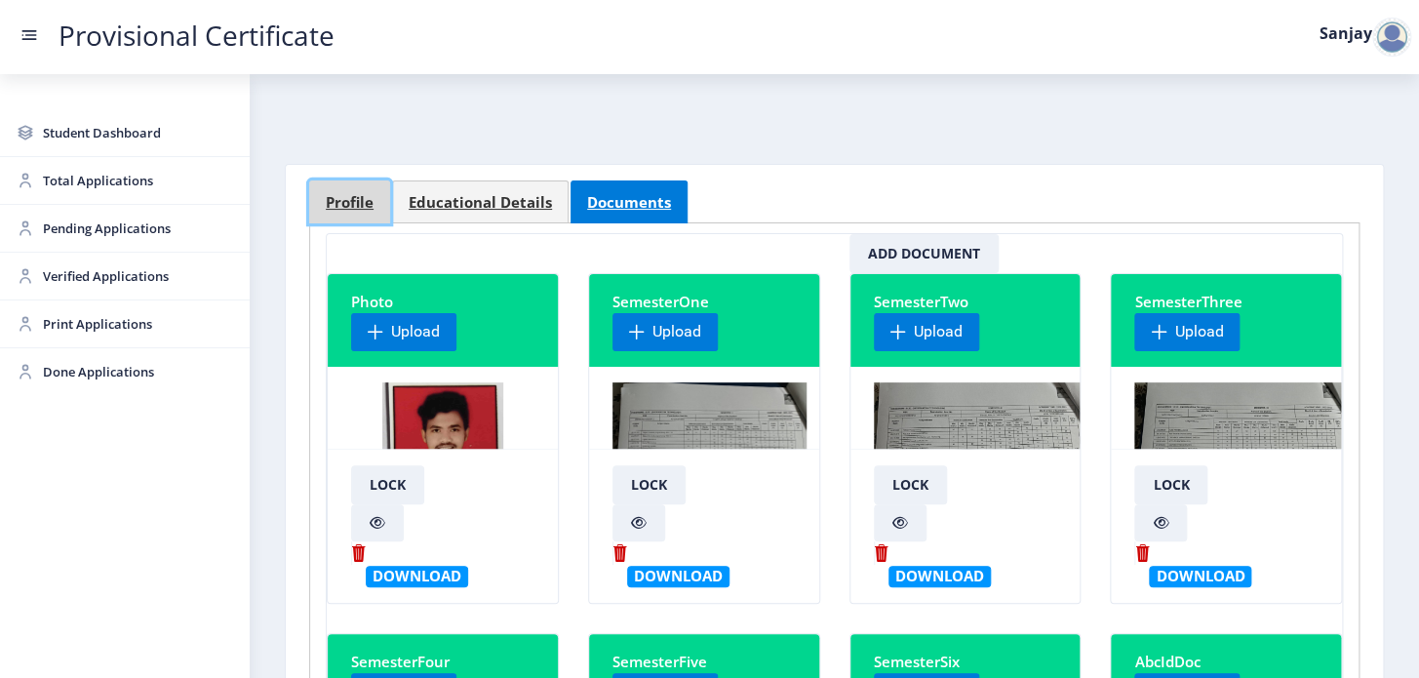
click at [355, 205] on span "Profile" at bounding box center [350, 202] width 48 height 15
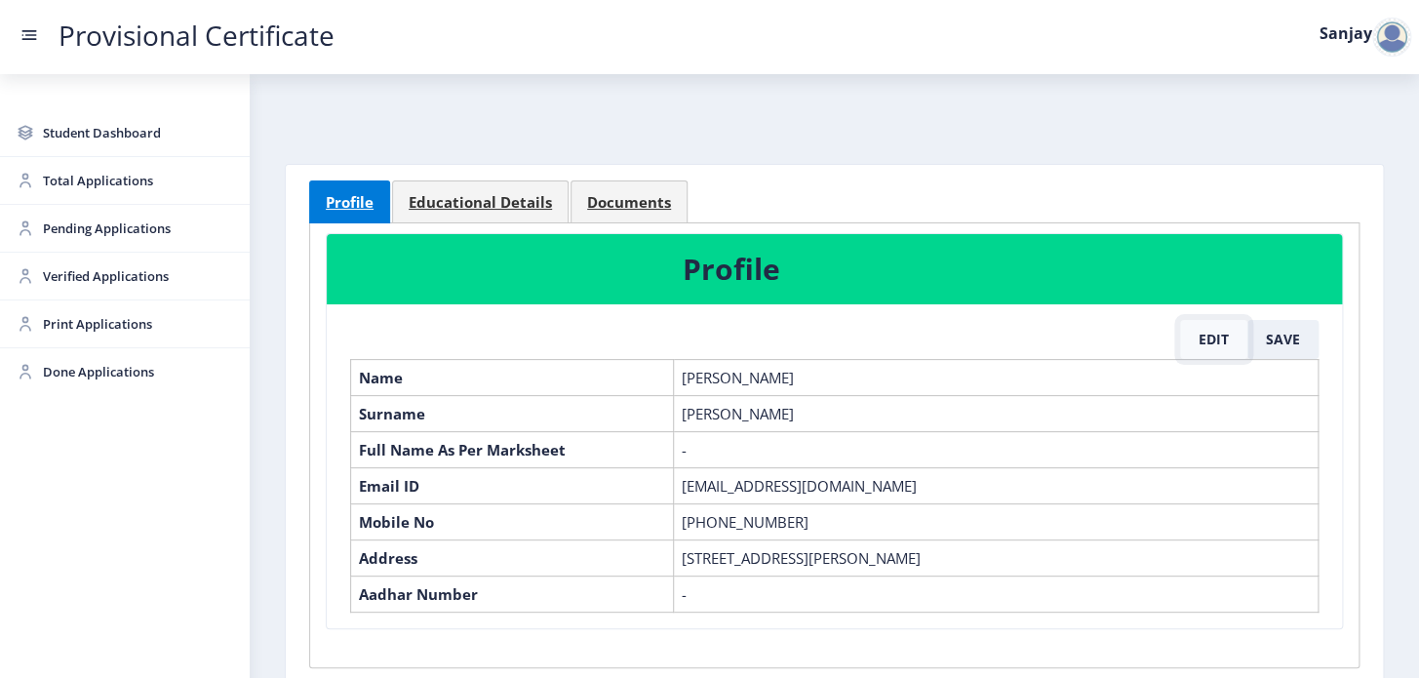
click at [1208, 340] on button "Edit" at bounding box center [1213, 339] width 67 height 39
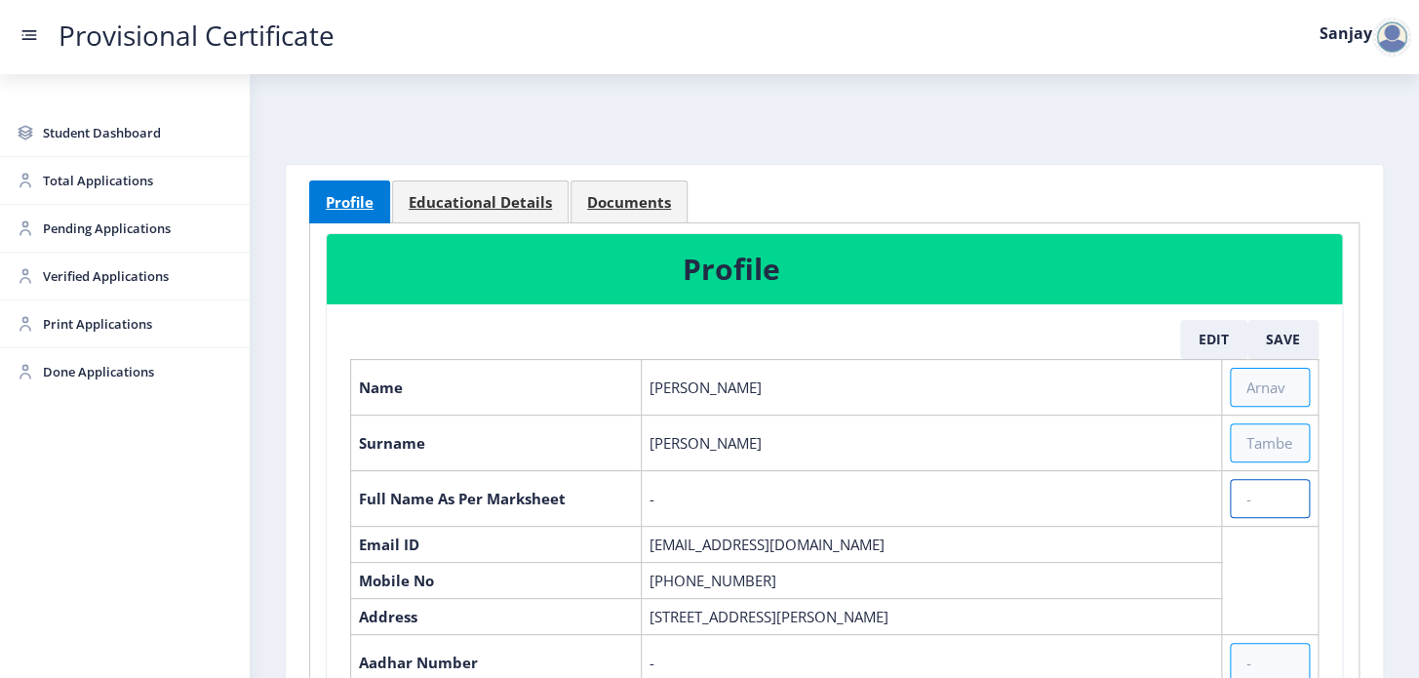
drag, startPoint x: 1233, startPoint y: 492, endPoint x: 1274, endPoint y: 621, distance: 136.0
click at [1240, 510] on input "text" at bounding box center [1270, 498] width 80 height 39
type input "[PERSON_NAME] [PERSON_NAME] [PERSON_NAME]"
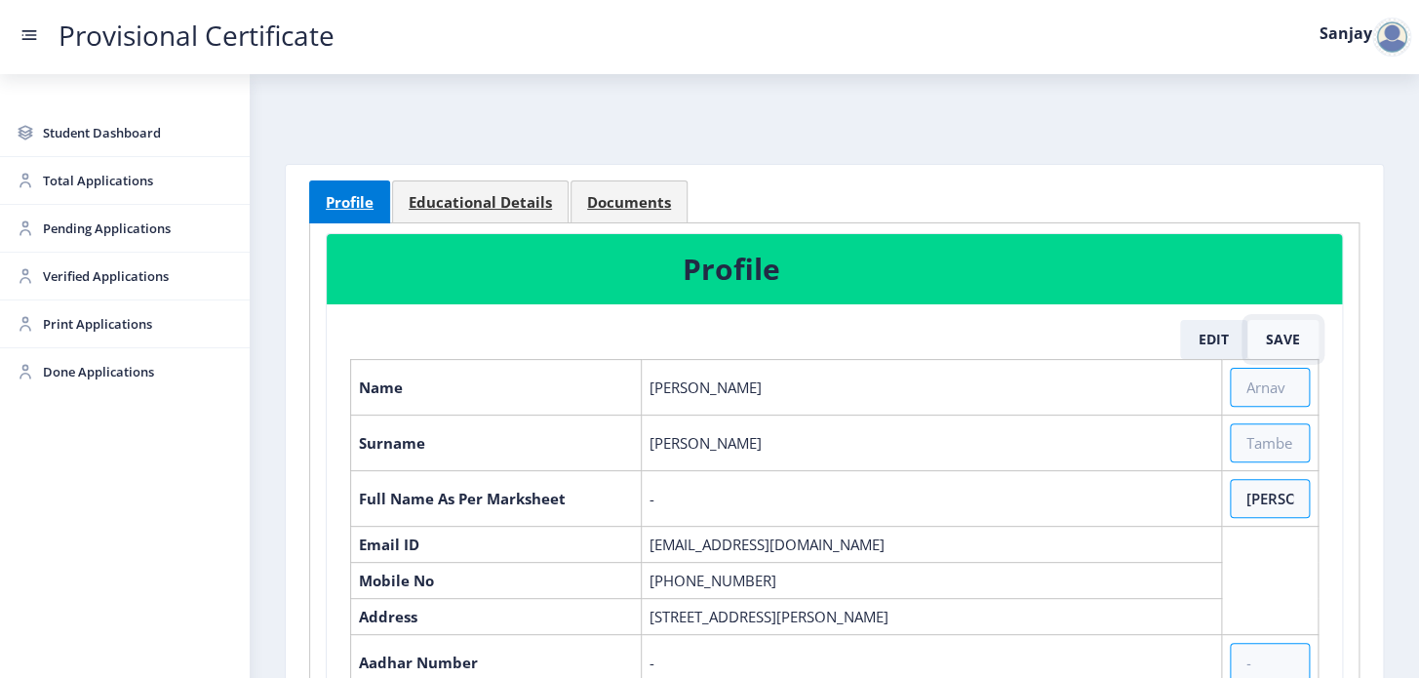
click at [1287, 340] on button "Save" at bounding box center [1283, 339] width 71 height 39
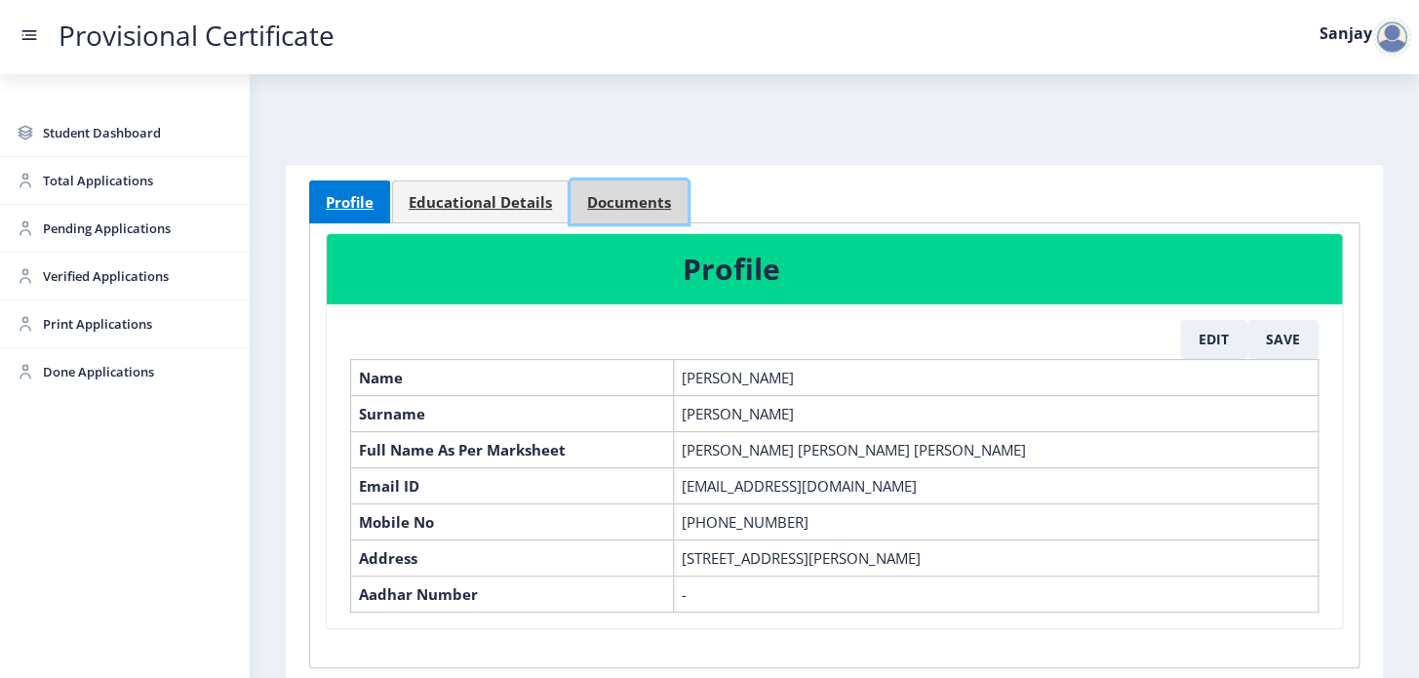
click at [613, 206] on span "Documents" at bounding box center [629, 202] width 84 height 15
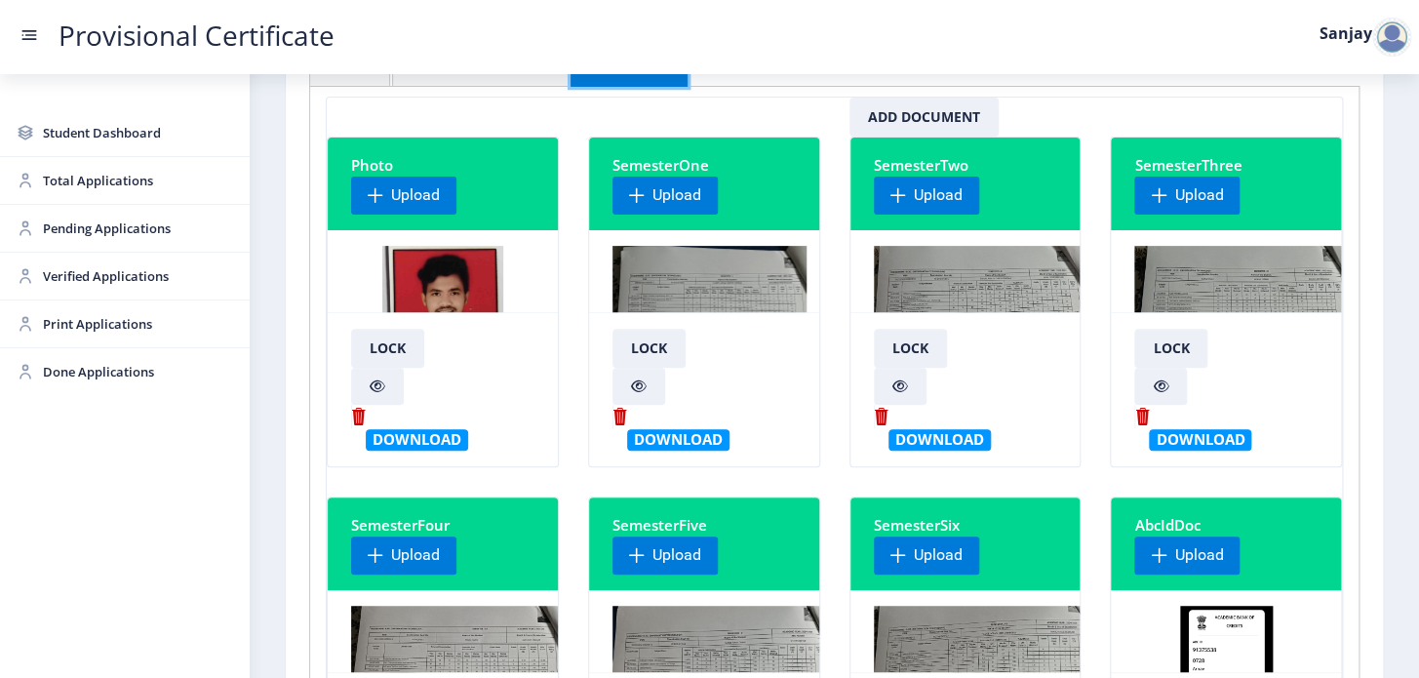
scroll to position [443, 0]
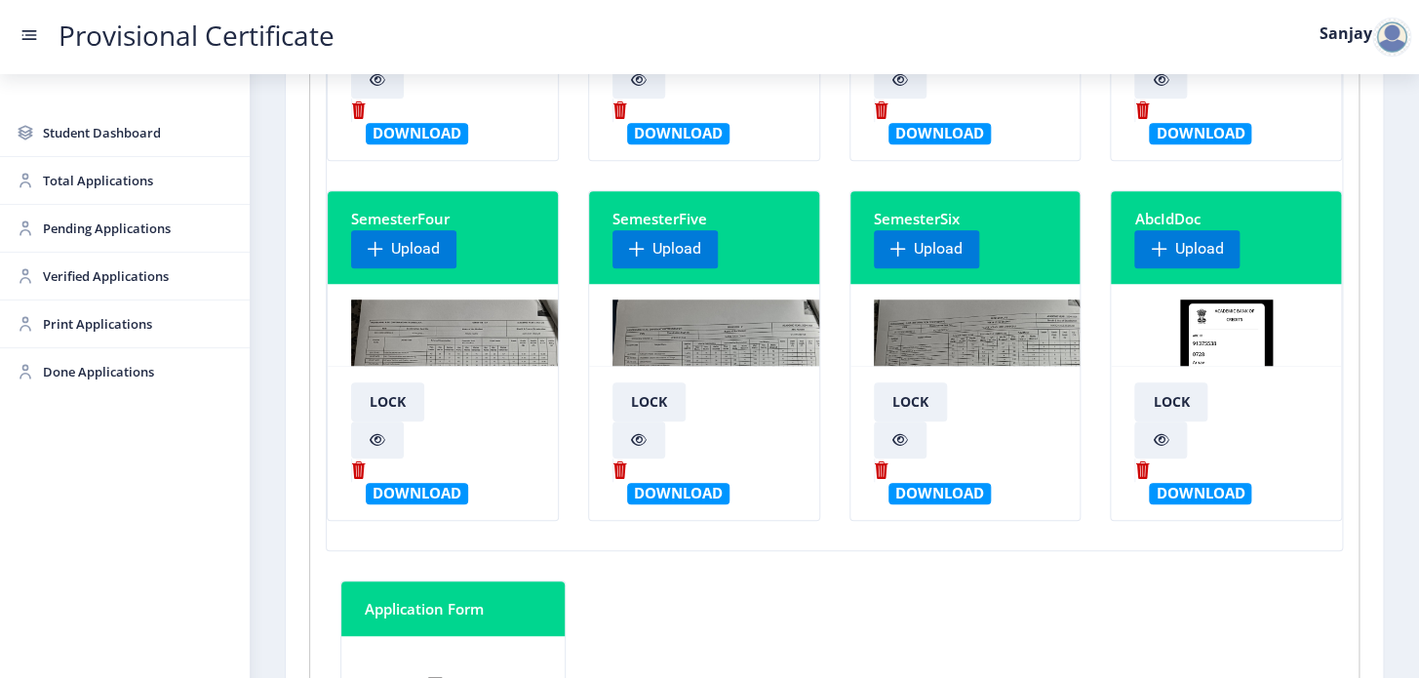
click at [674, 340] on img at bounding box center [723, 372] width 221 height 146
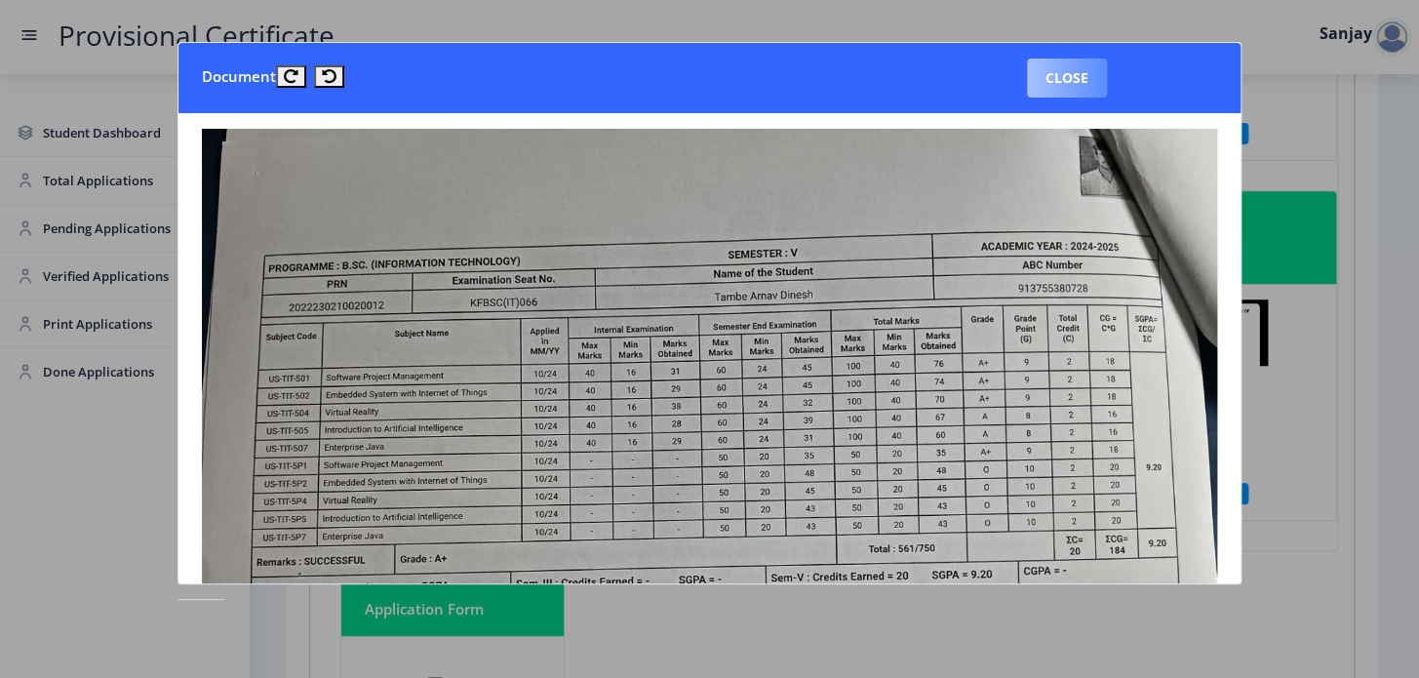
drag, startPoint x: 1096, startPoint y: 84, endPoint x: 1092, endPoint y: 110, distance: 26.6
click at [1096, 85] on button "Close" at bounding box center [1067, 78] width 80 height 39
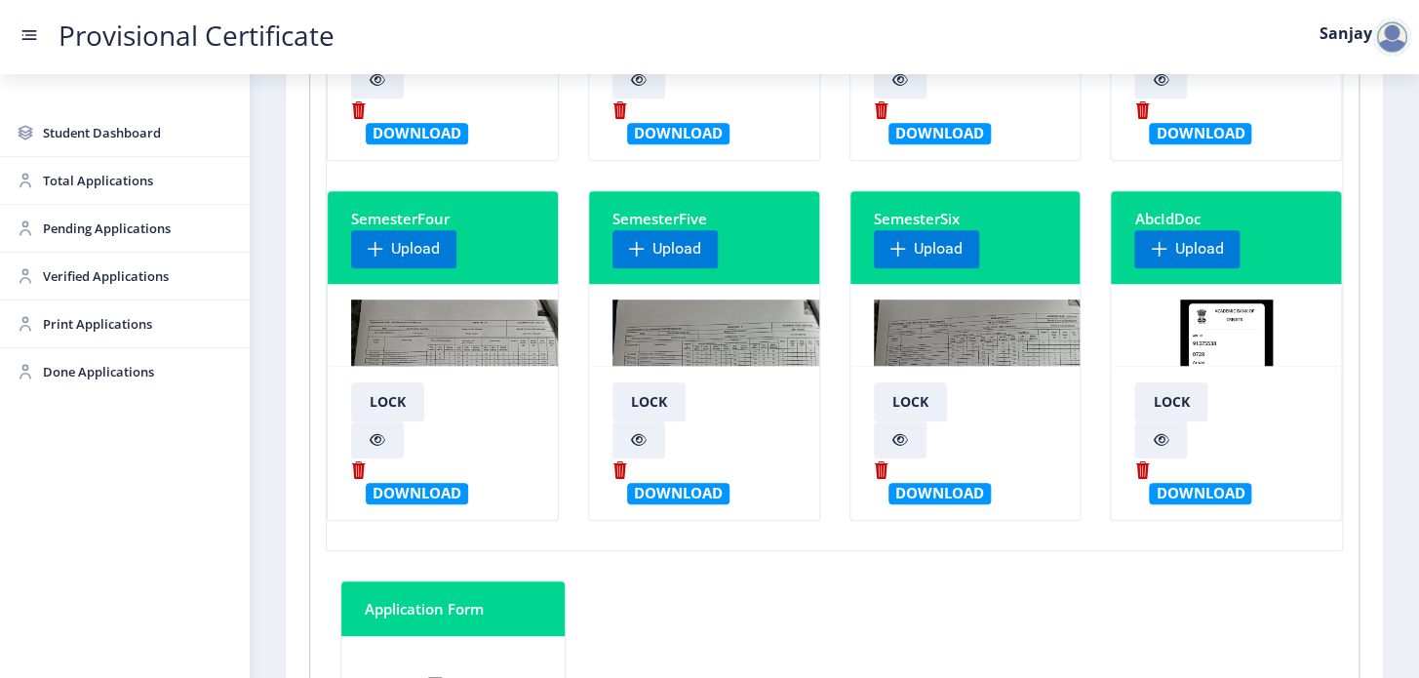
click at [965, 328] on img at bounding box center [989, 372] width 230 height 146
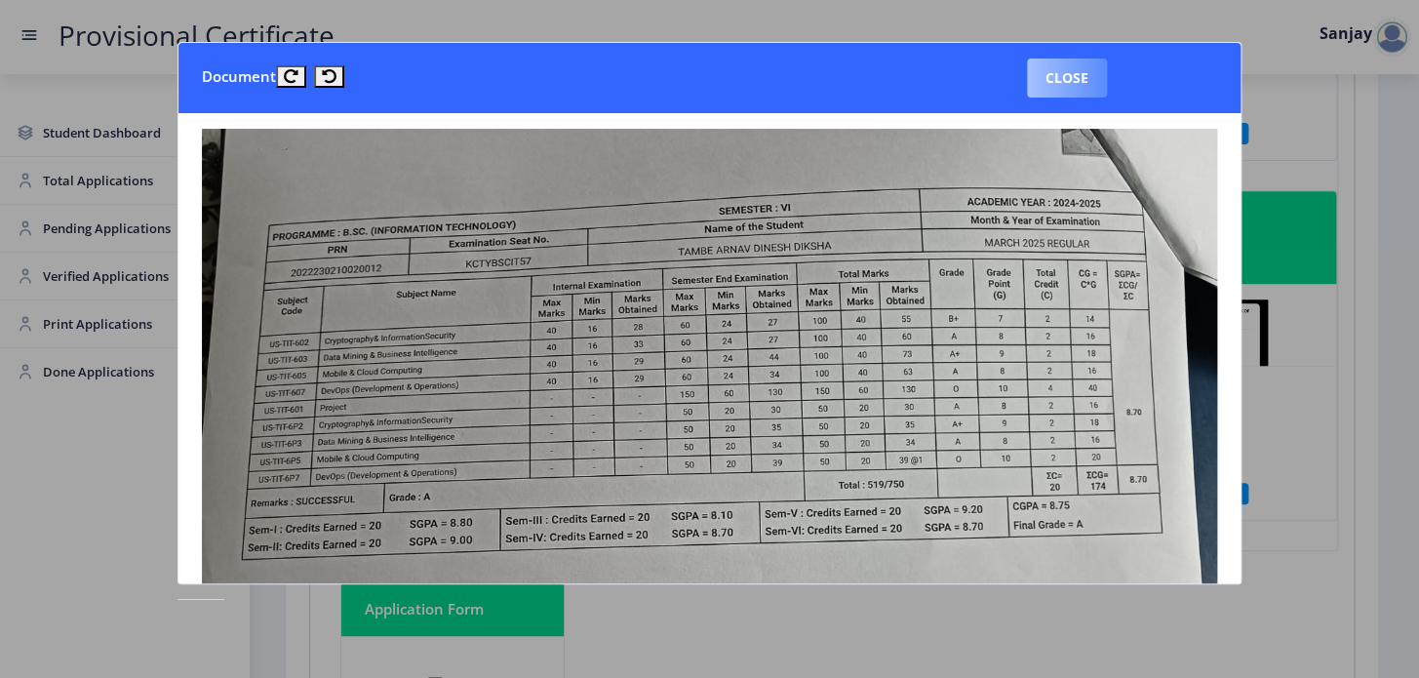
click at [1077, 78] on button "Close" at bounding box center [1067, 78] width 80 height 39
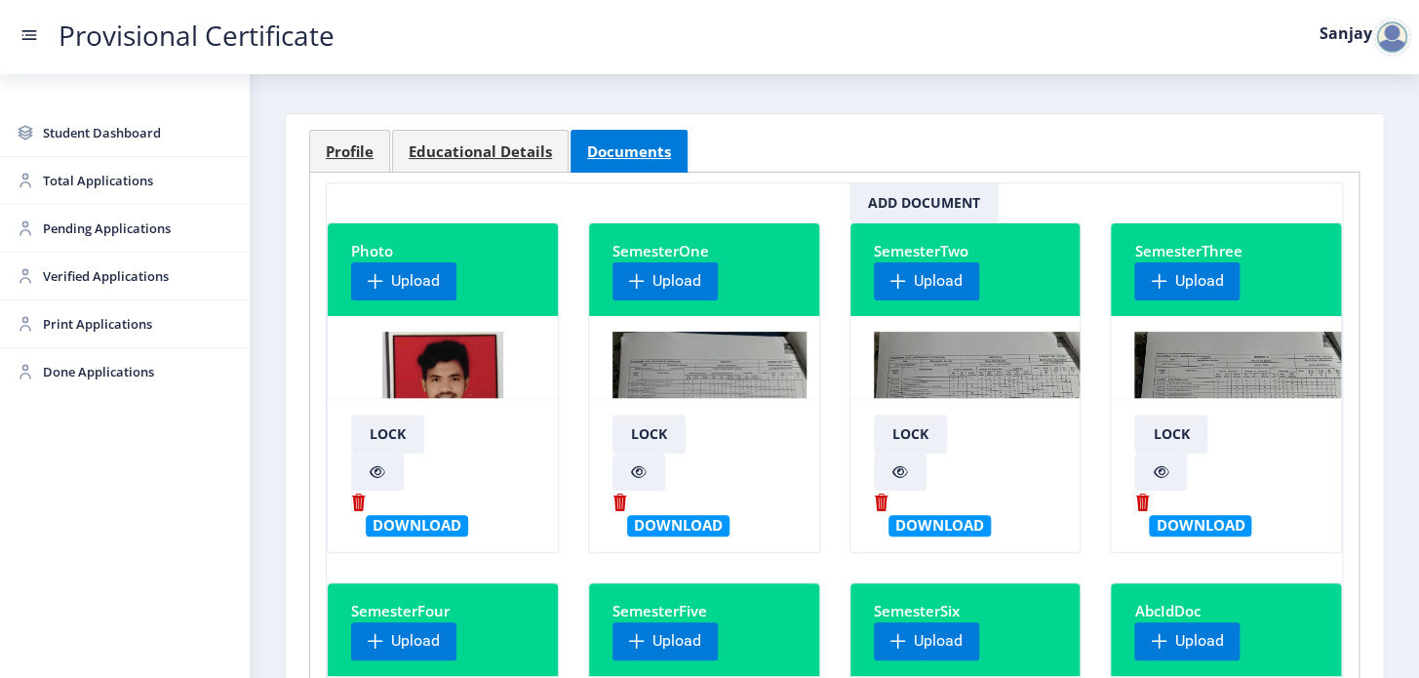
scroll to position [0, 0]
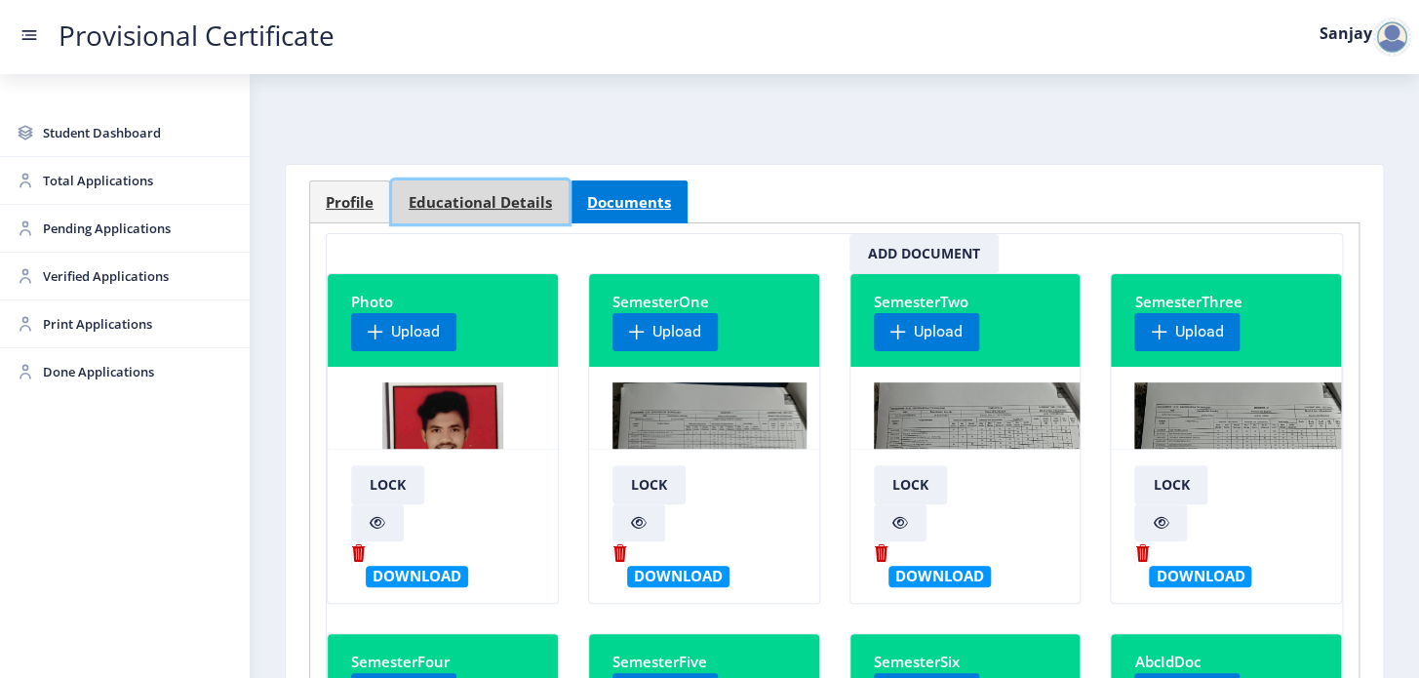
click at [495, 195] on span "Educational Details" at bounding box center [480, 202] width 143 height 15
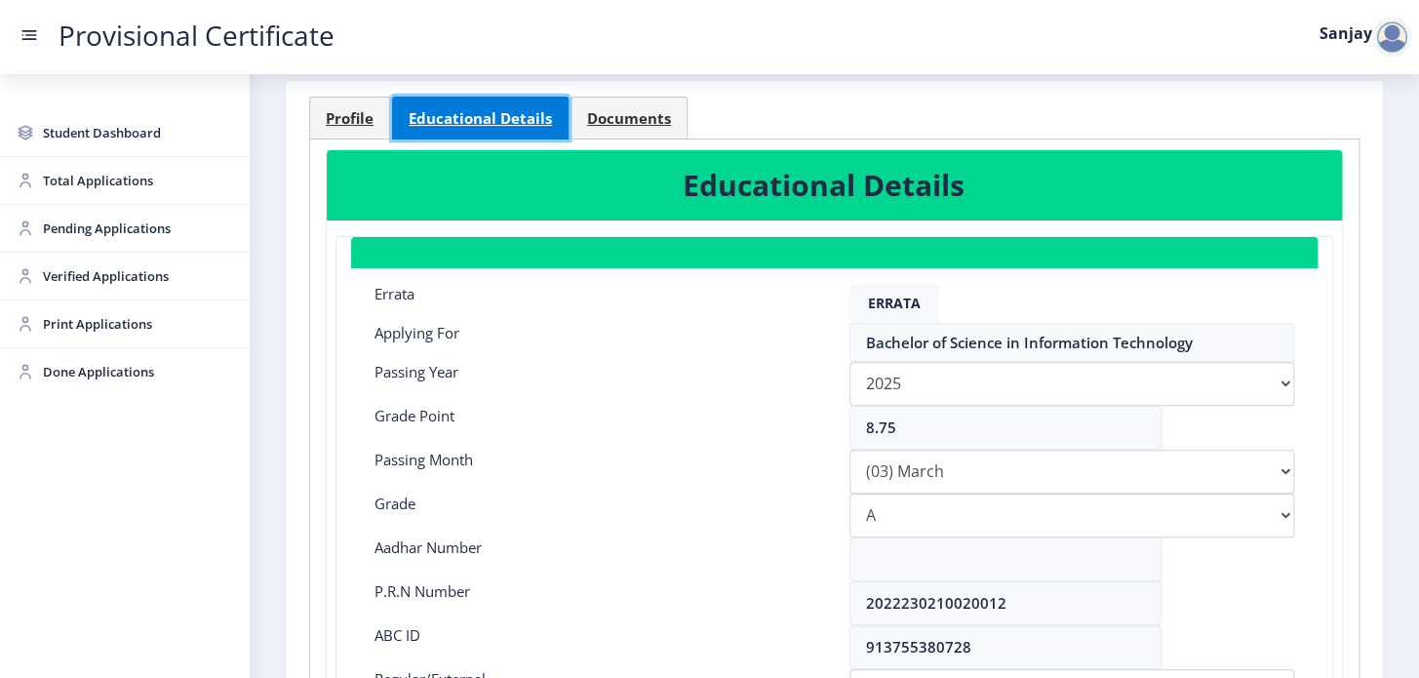
scroll to position [354, 0]
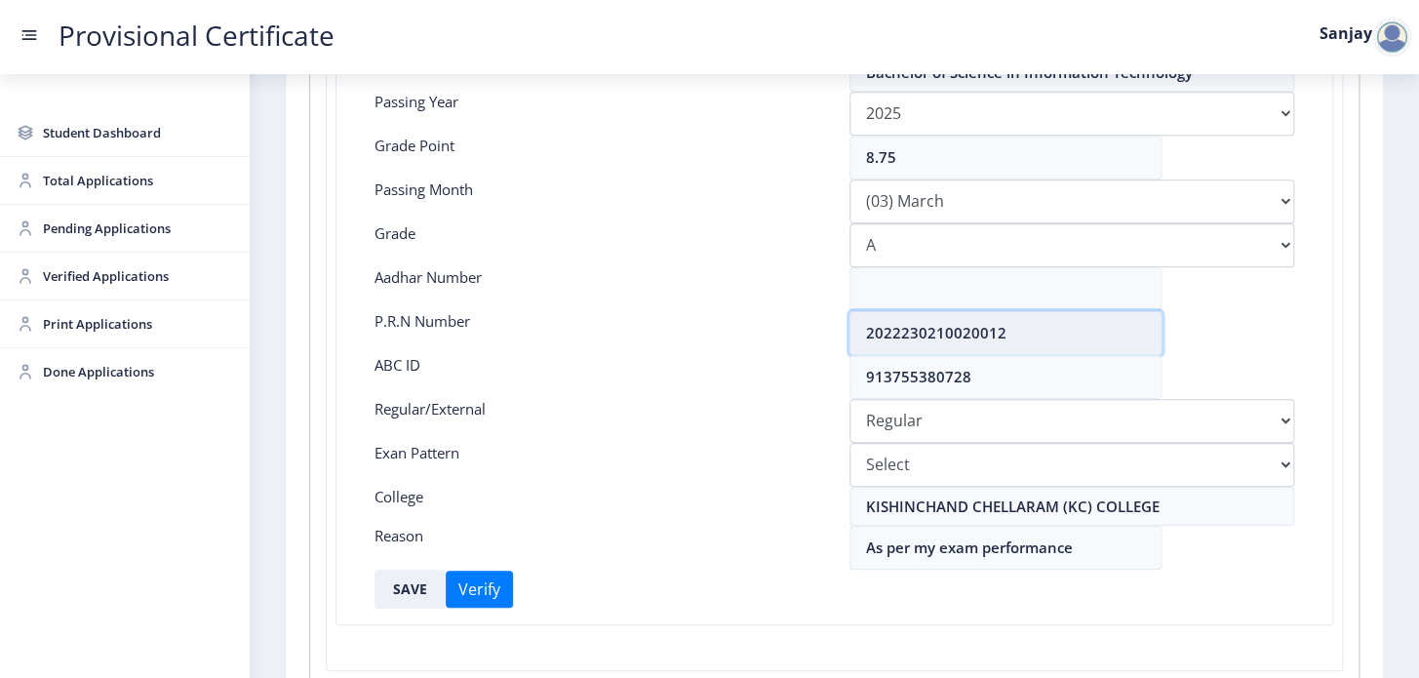
drag, startPoint x: 863, startPoint y: 330, endPoint x: 1105, endPoint y: 337, distance: 242.0
click at [1105, 337] on input "2022230210020012" at bounding box center [1006, 333] width 312 height 44
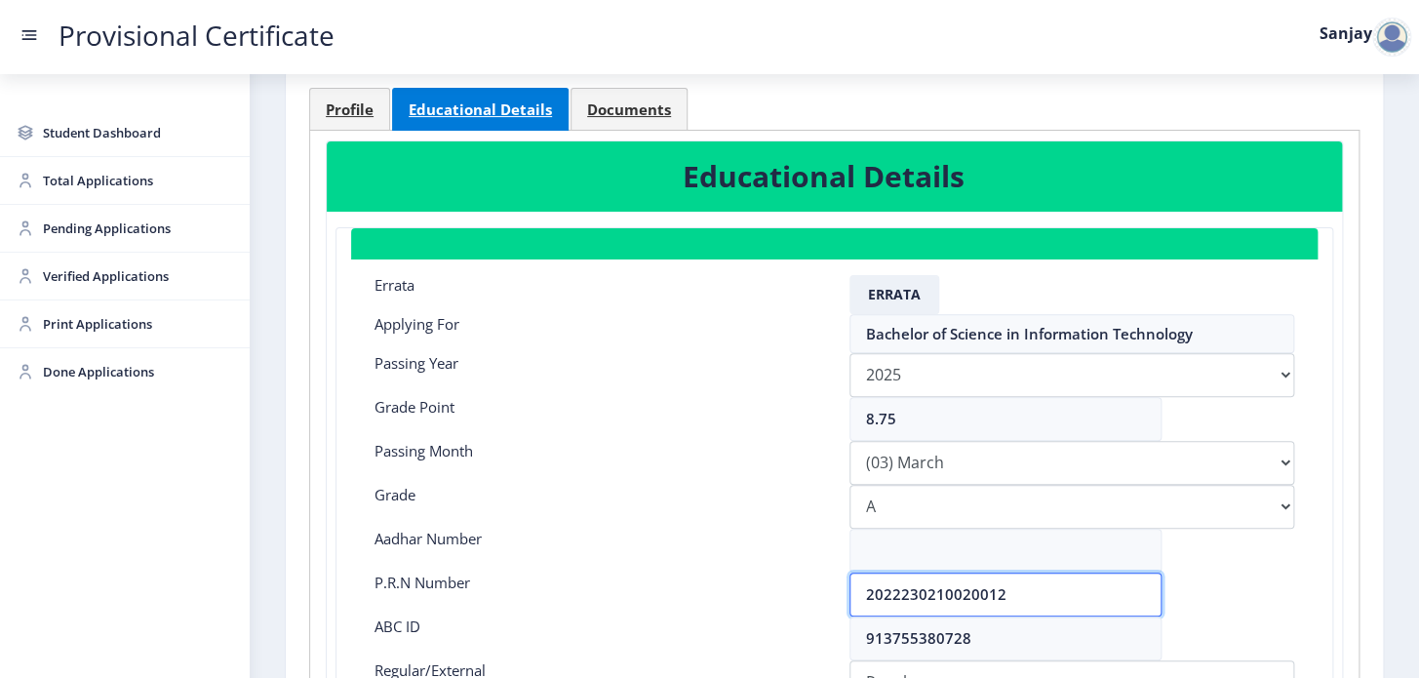
scroll to position [58, 0]
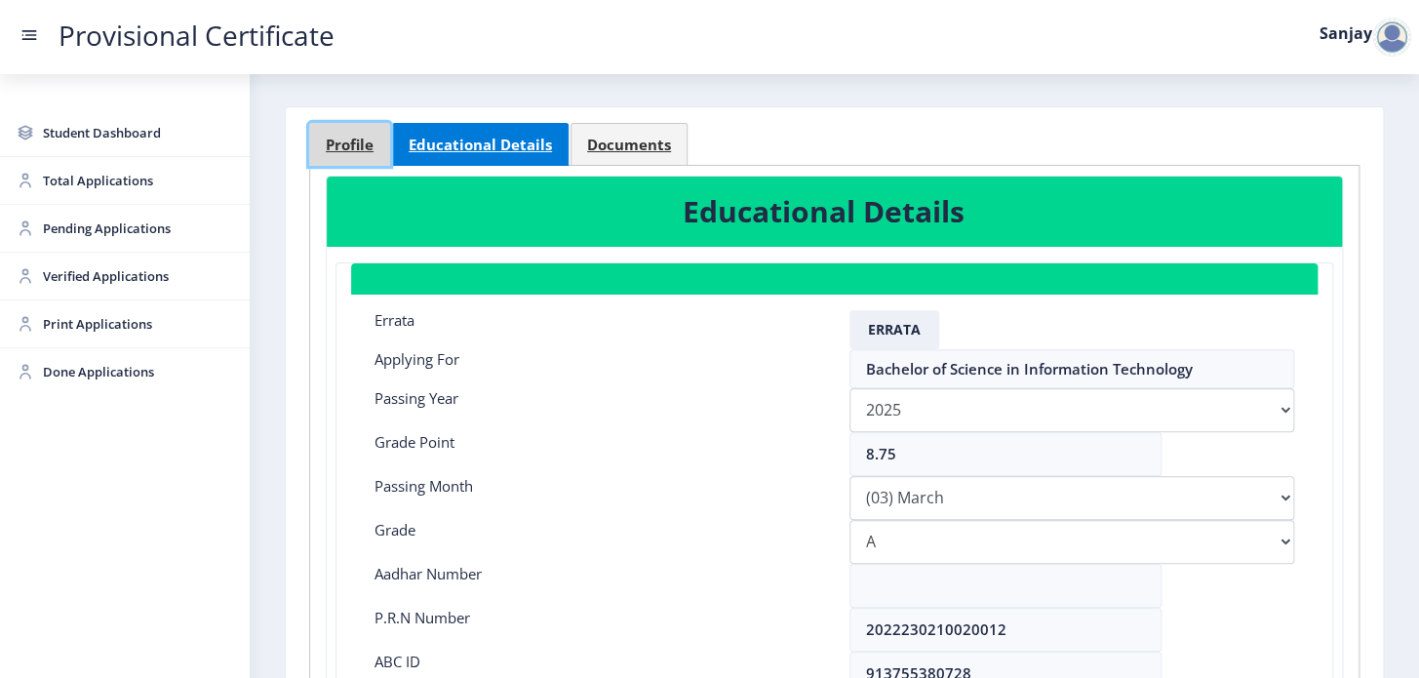
click at [320, 138] on link "Profile" at bounding box center [349, 144] width 81 height 43
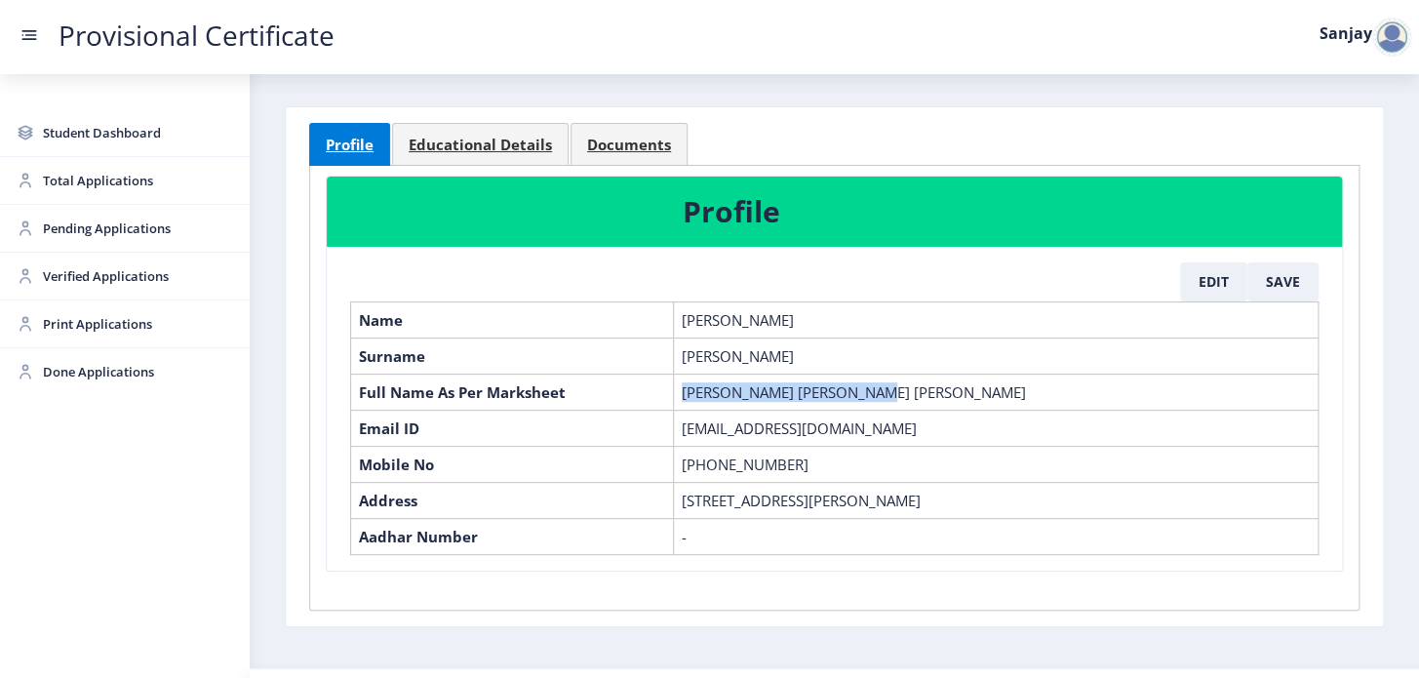
drag, startPoint x: 681, startPoint y: 387, endPoint x: 875, endPoint y: 387, distance: 194.1
click at [875, 387] on td "[PERSON_NAME] [PERSON_NAME] [PERSON_NAME]" at bounding box center [995, 392] width 645 height 36
copy td "[PERSON_NAME] [PERSON_NAME] [PERSON_NAME]"
click at [100, 233] on span "Pending Applications" at bounding box center [138, 228] width 191 height 23
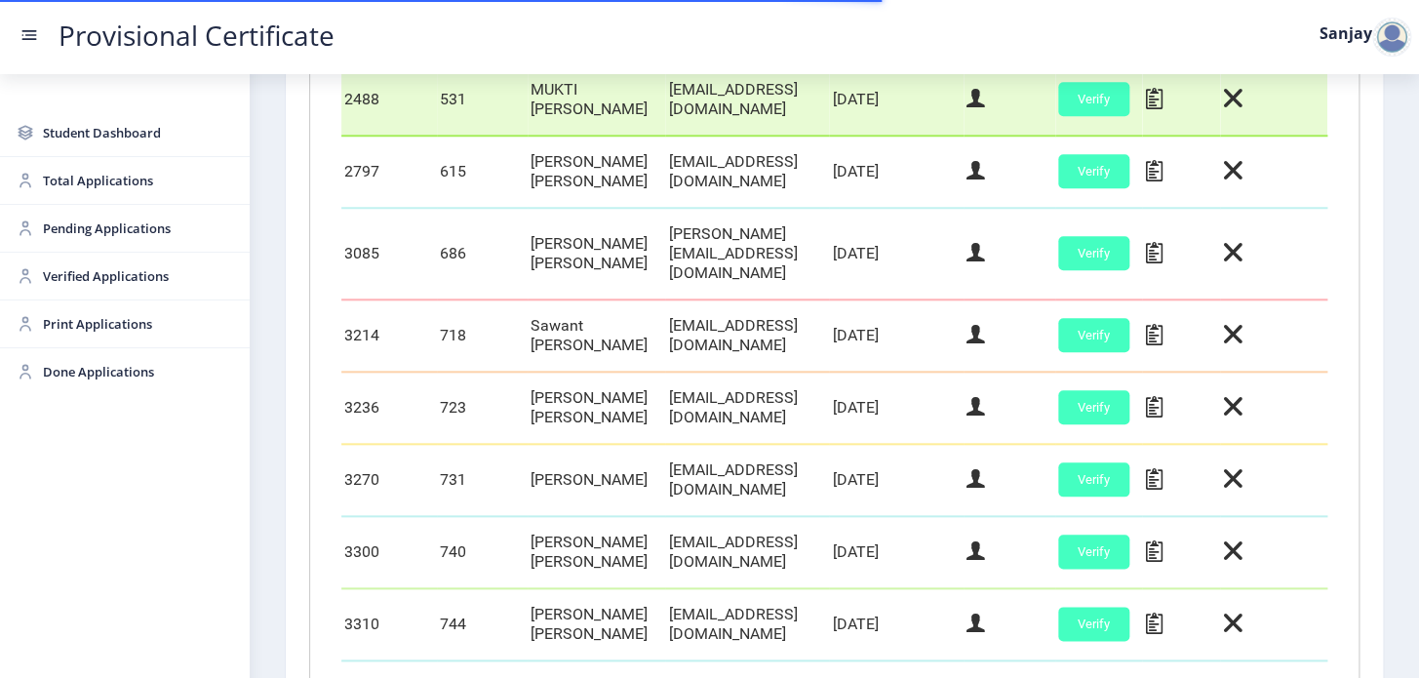
scroll to position [957, 0]
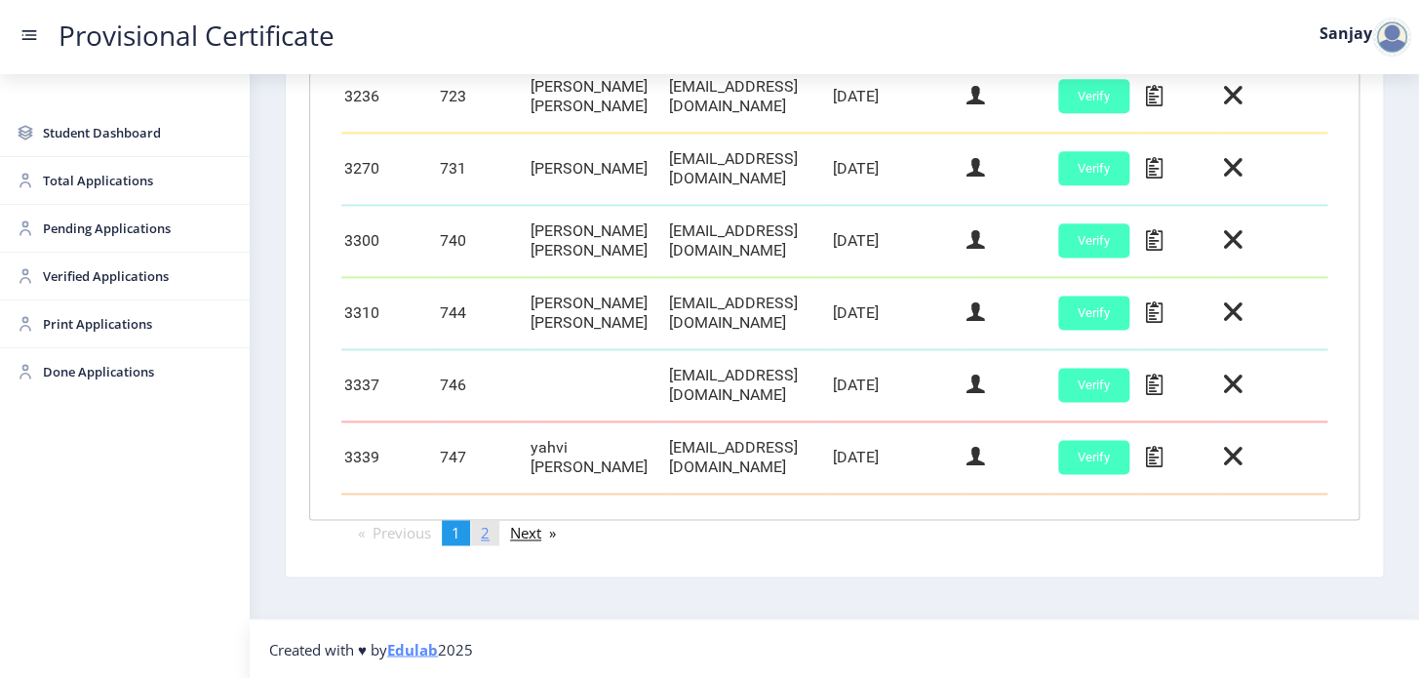
click at [487, 535] on span "2" at bounding box center [485, 533] width 9 height 20
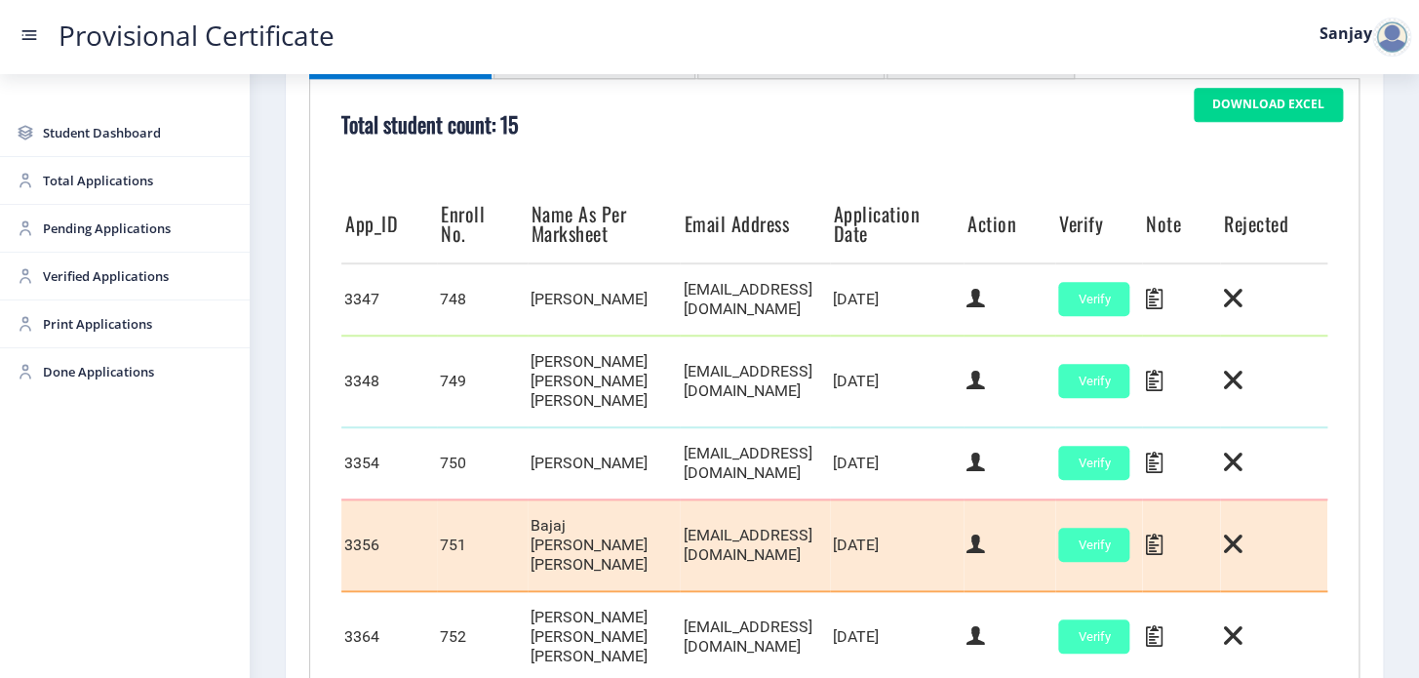
scroll to position [410, 0]
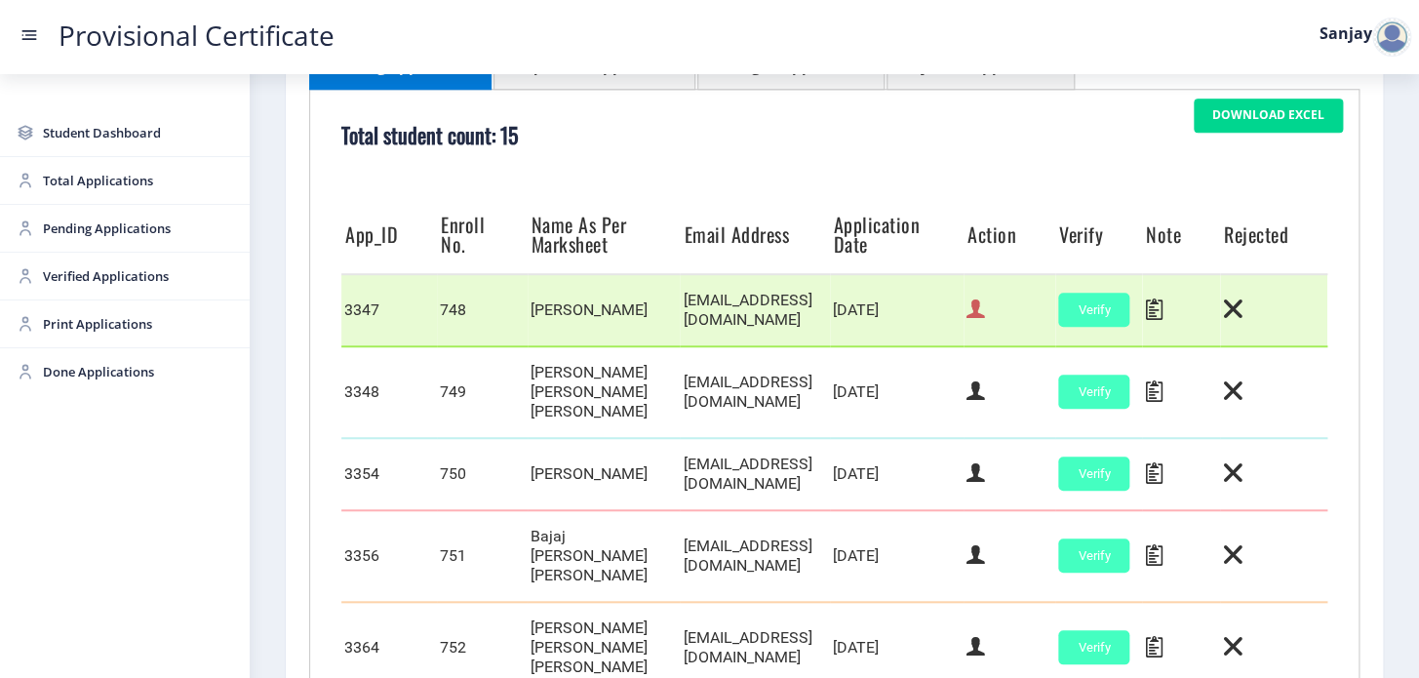
click at [985, 322] on icon at bounding box center [976, 309] width 19 height 25
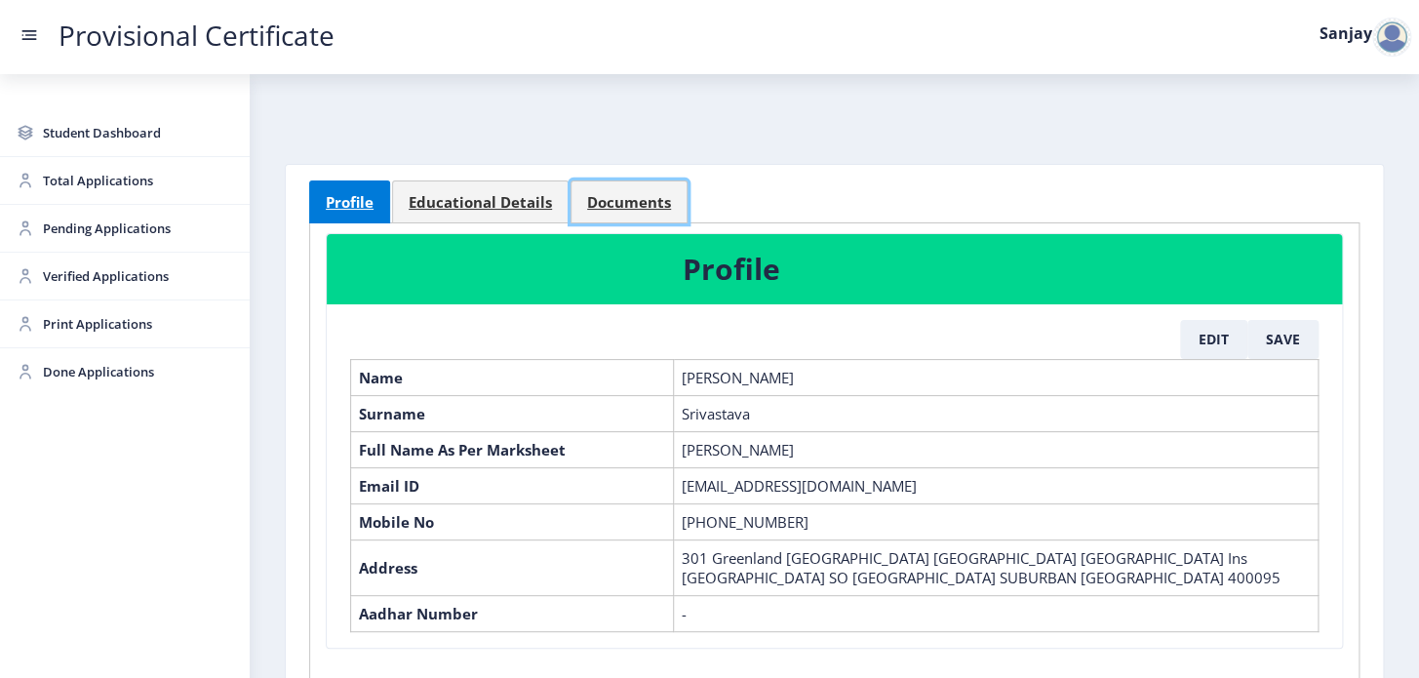
drag, startPoint x: 626, startPoint y: 206, endPoint x: 652, endPoint y: 266, distance: 65.6
click at [627, 206] on span "Documents" at bounding box center [629, 202] width 84 height 15
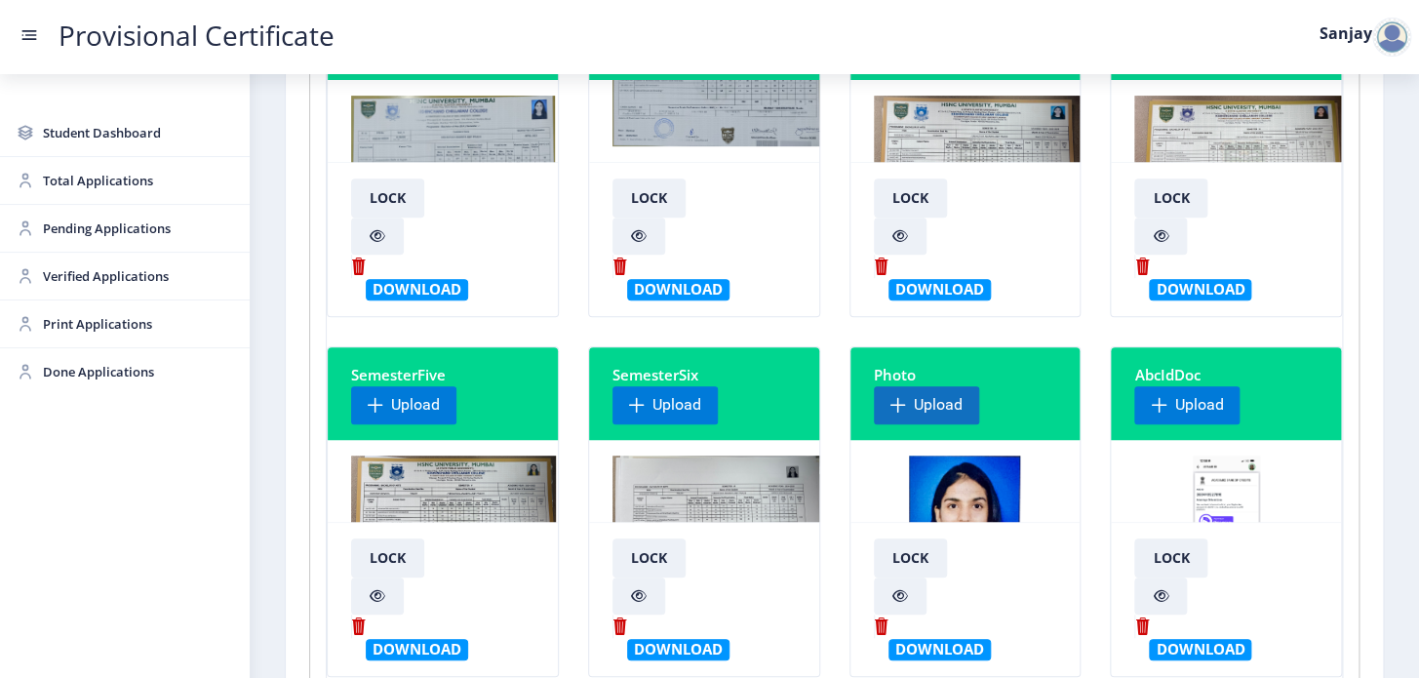
scroll to position [354, 0]
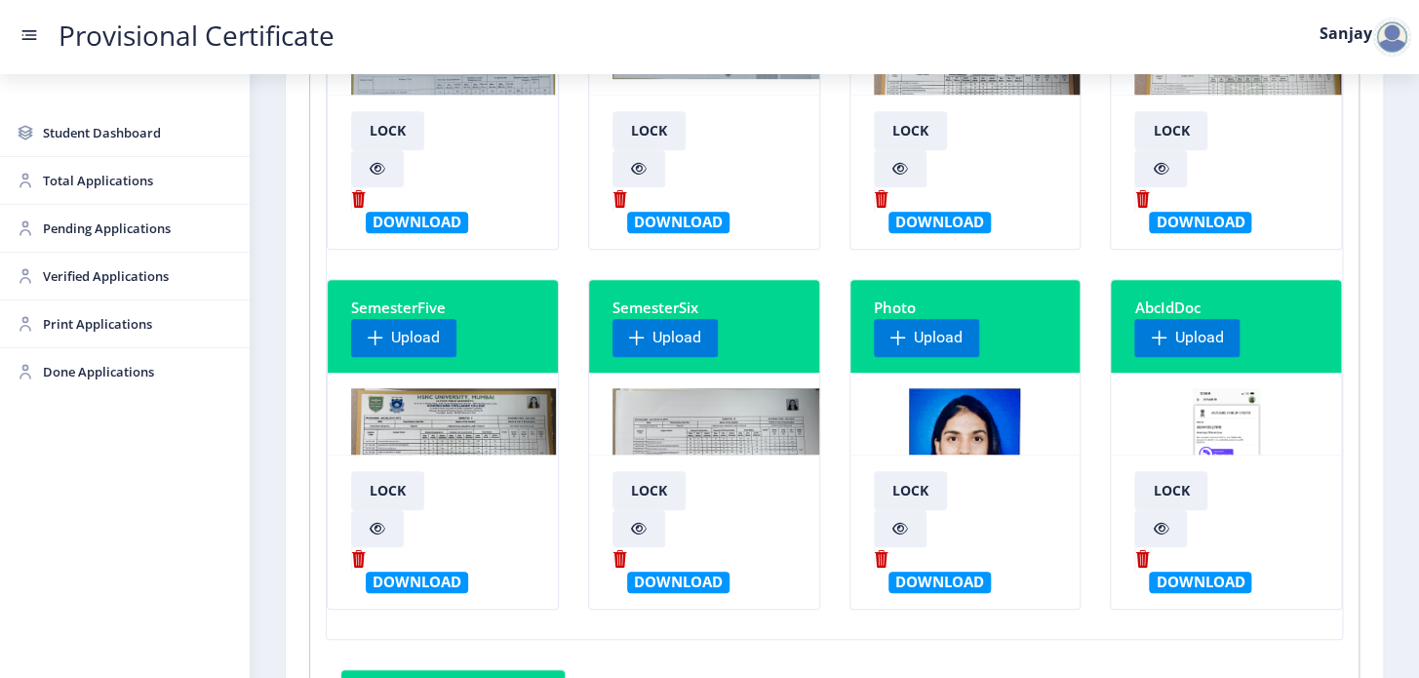
click at [759, 420] on img at bounding box center [721, 461] width 217 height 146
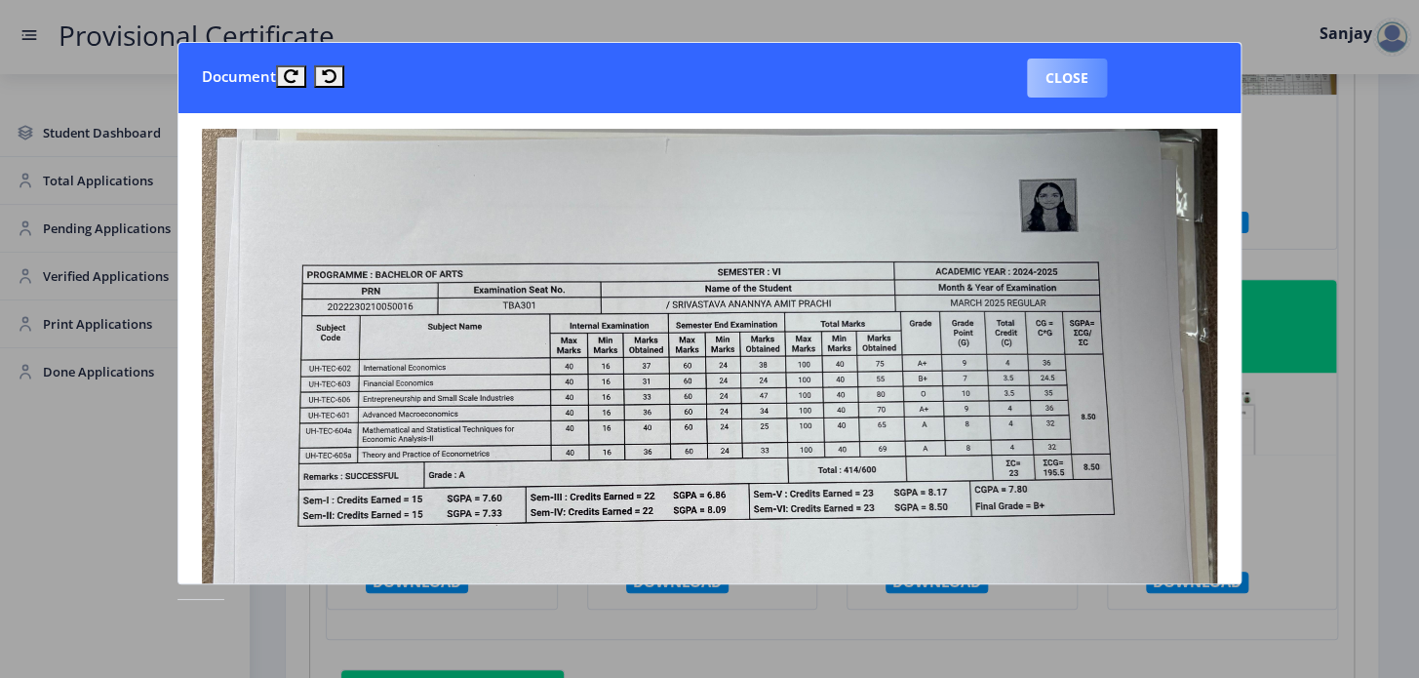
click at [1057, 60] on button "Close" at bounding box center [1067, 78] width 80 height 39
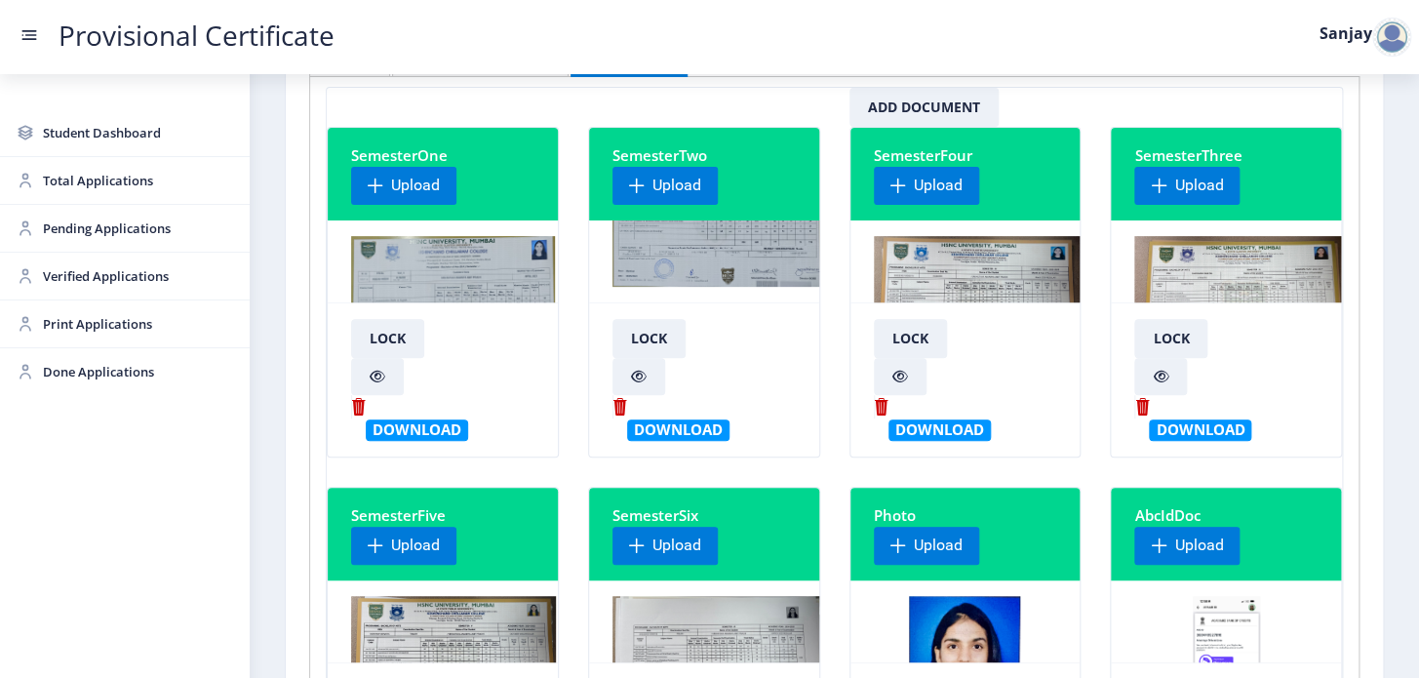
scroll to position [0, 0]
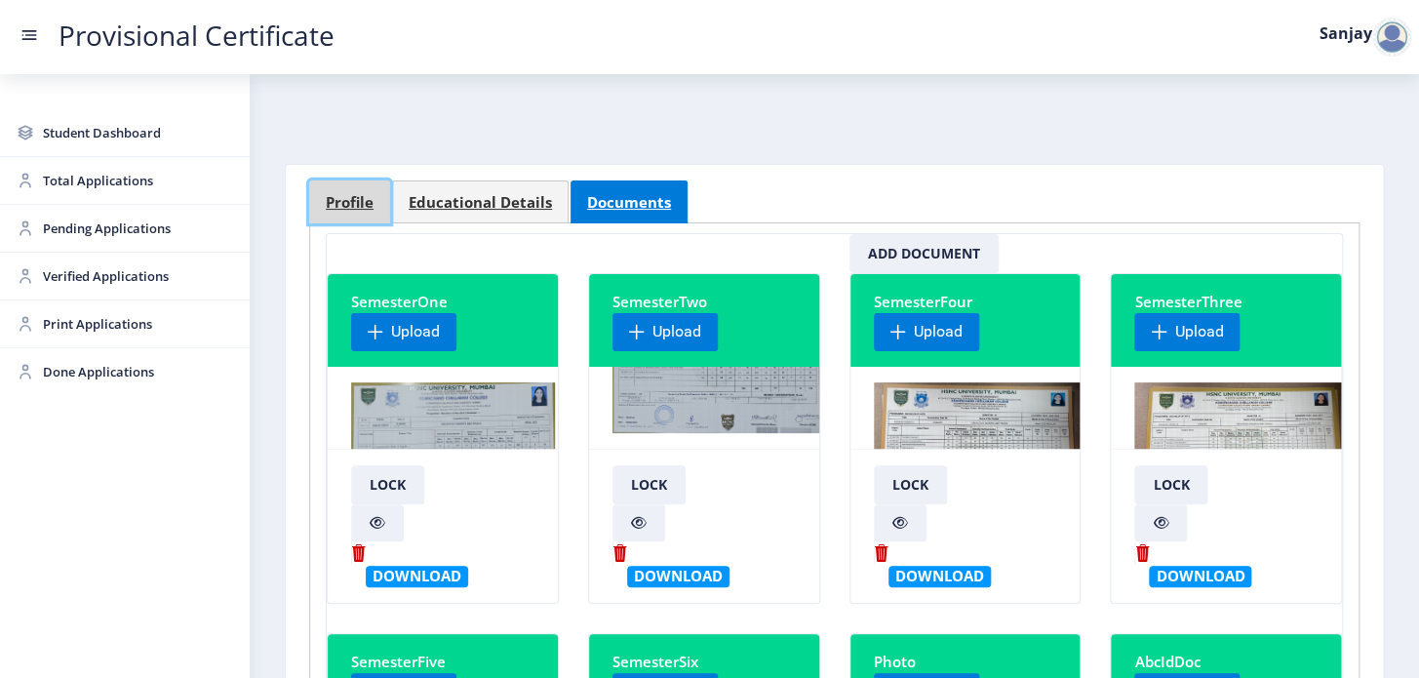
click at [345, 196] on span "Profile" at bounding box center [350, 202] width 48 height 15
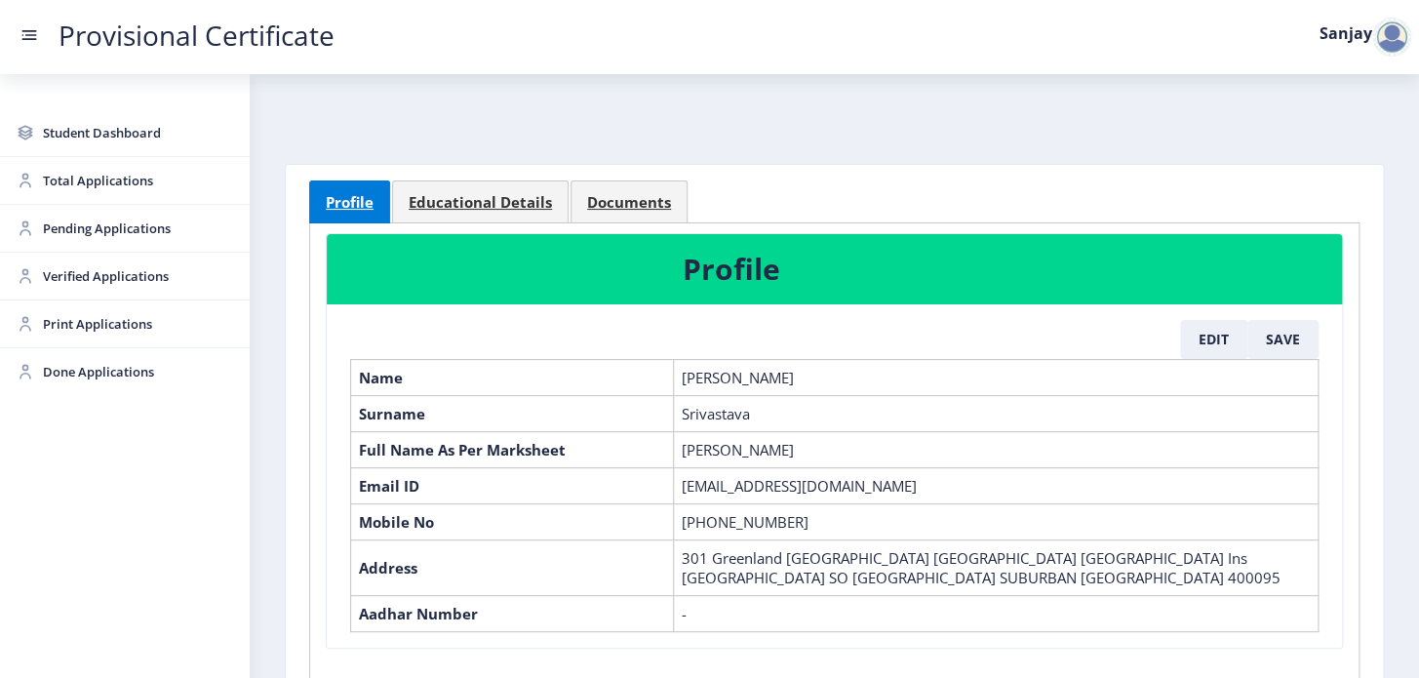
drag, startPoint x: 742, startPoint y: 448, endPoint x: 819, endPoint y: 447, distance: 77.1
click at [819, 447] on td "[PERSON_NAME]" at bounding box center [995, 449] width 645 height 36
copy td "Srivastava"
click at [1206, 335] on button "Edit" at bounding box center [1213, 339] width 67 height 39
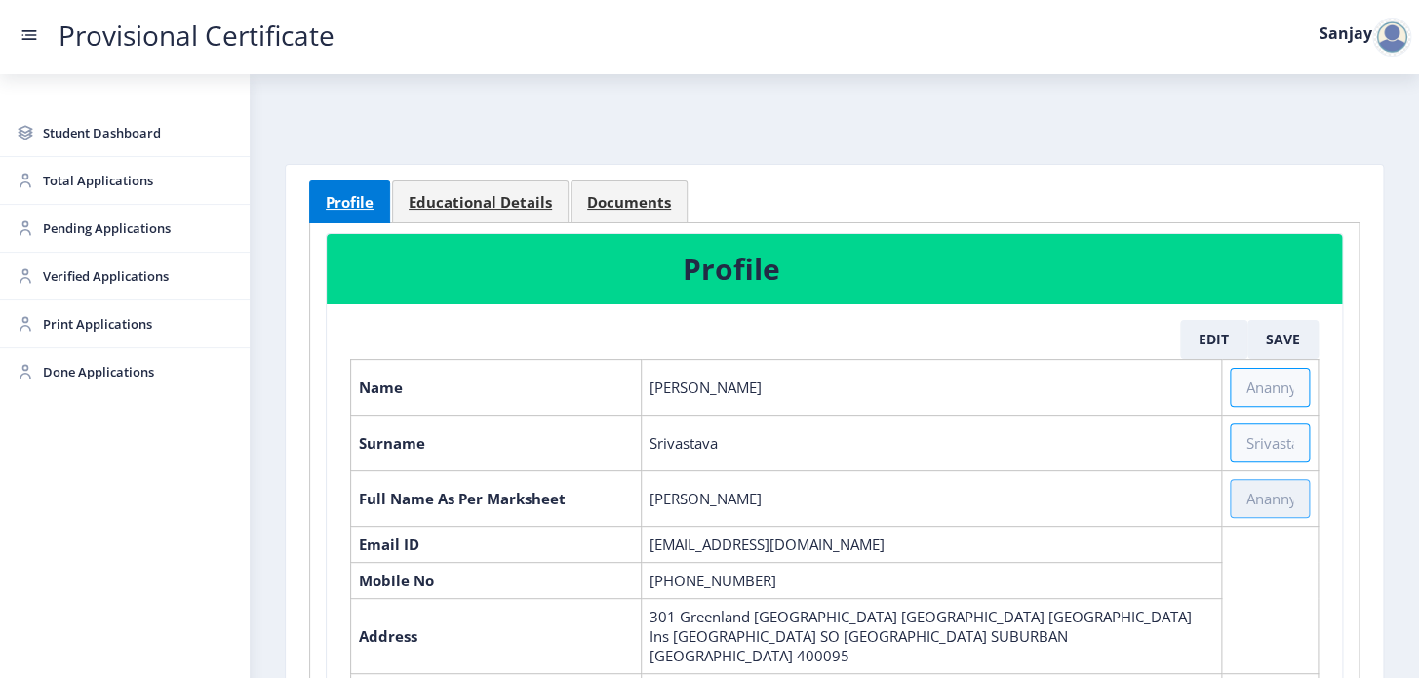
click at [1230, 495] on input "text" at bounding box center [1270, 498] width 80 height 39
paste input "Srivastava"
drag, startPoint x: 647, startPoint y: 490, endPoint x: 706, endPoint y: 493, distance: 59.6
click at [706, 493] on td "[PERSON_NAME]" at bounding box center [931, 498] width 580 height 56
copy td "[PERSON_NAME]"
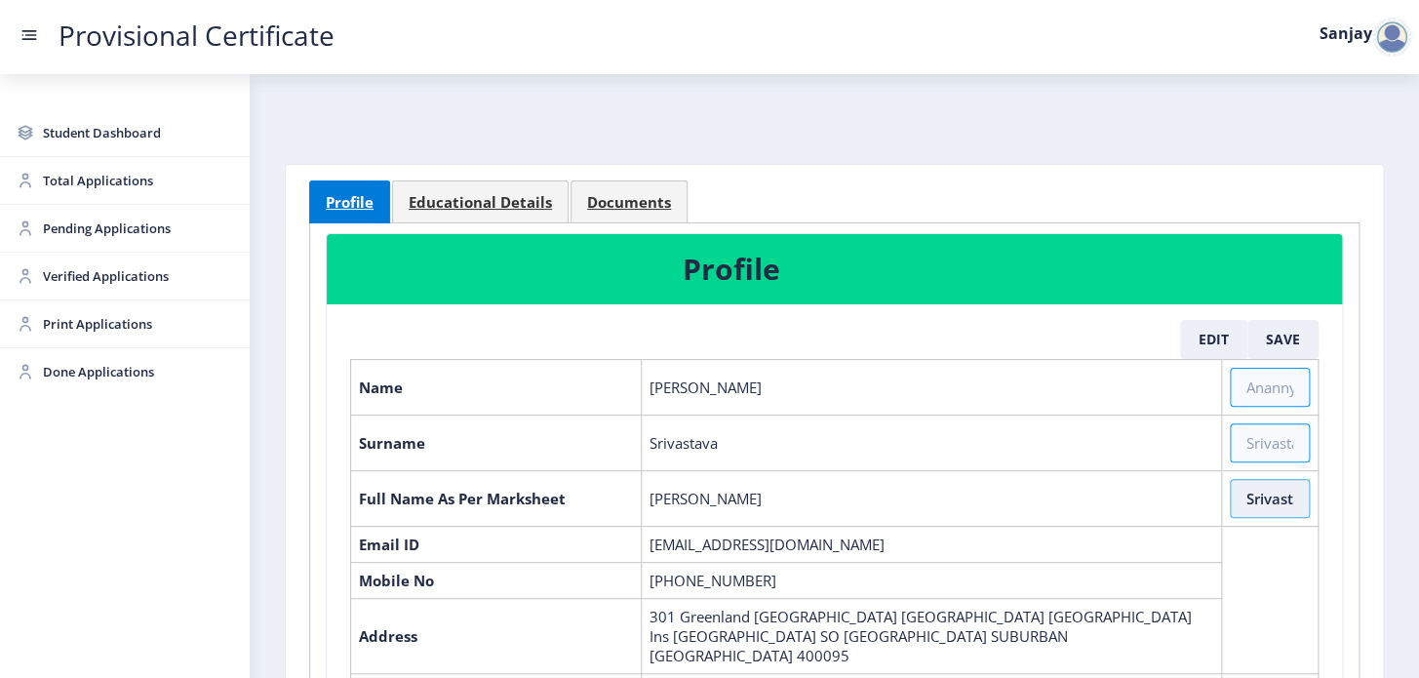
drag, startPoint x: 1264, startPoint y: 502, endPoint x: 1270, endPoint y: 516, distance: 14.9
click at [1267, 502] on input "Srivastava" at bounding box center [1270, 498] width 80 height 39
paste input "[PERSON_NAME]"
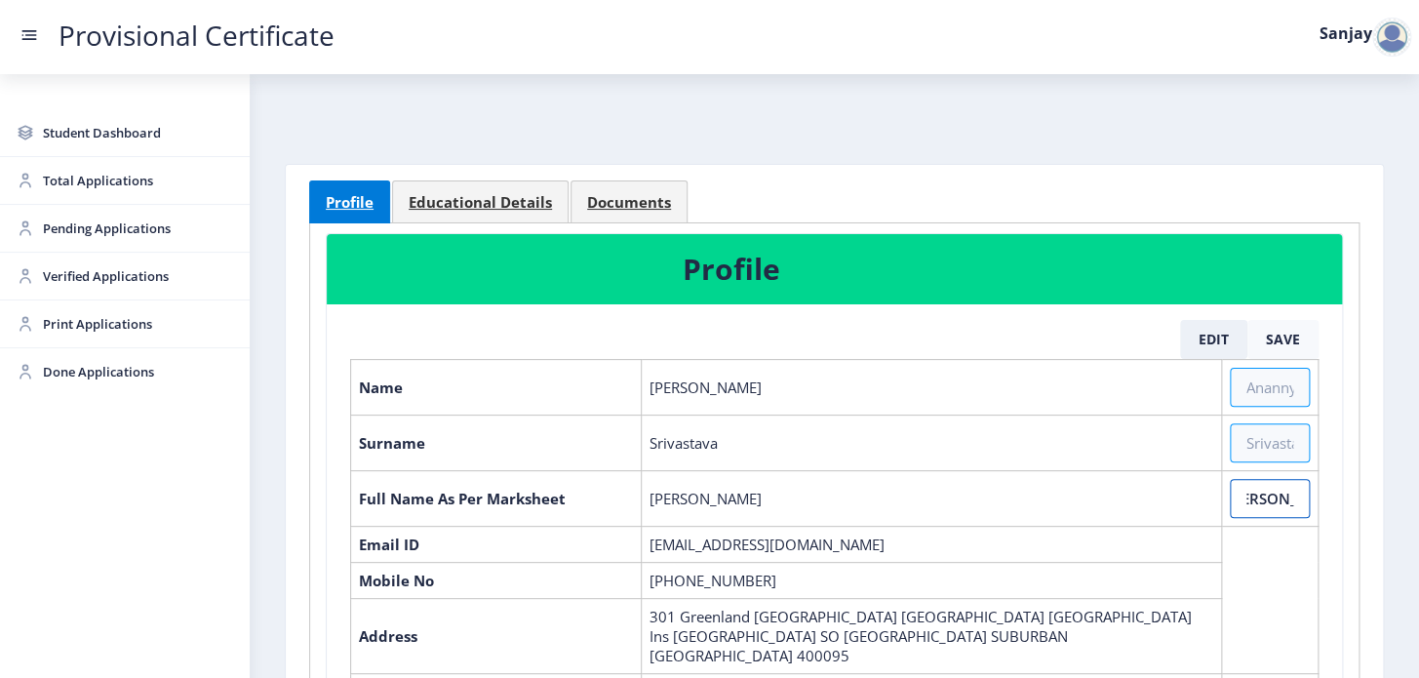
type input "[PERSON_NAME] Amit [PERSON_NAME]"
click at [1287, 343] on button "Save" at bounding box center [1283, 339] width 71 height 39
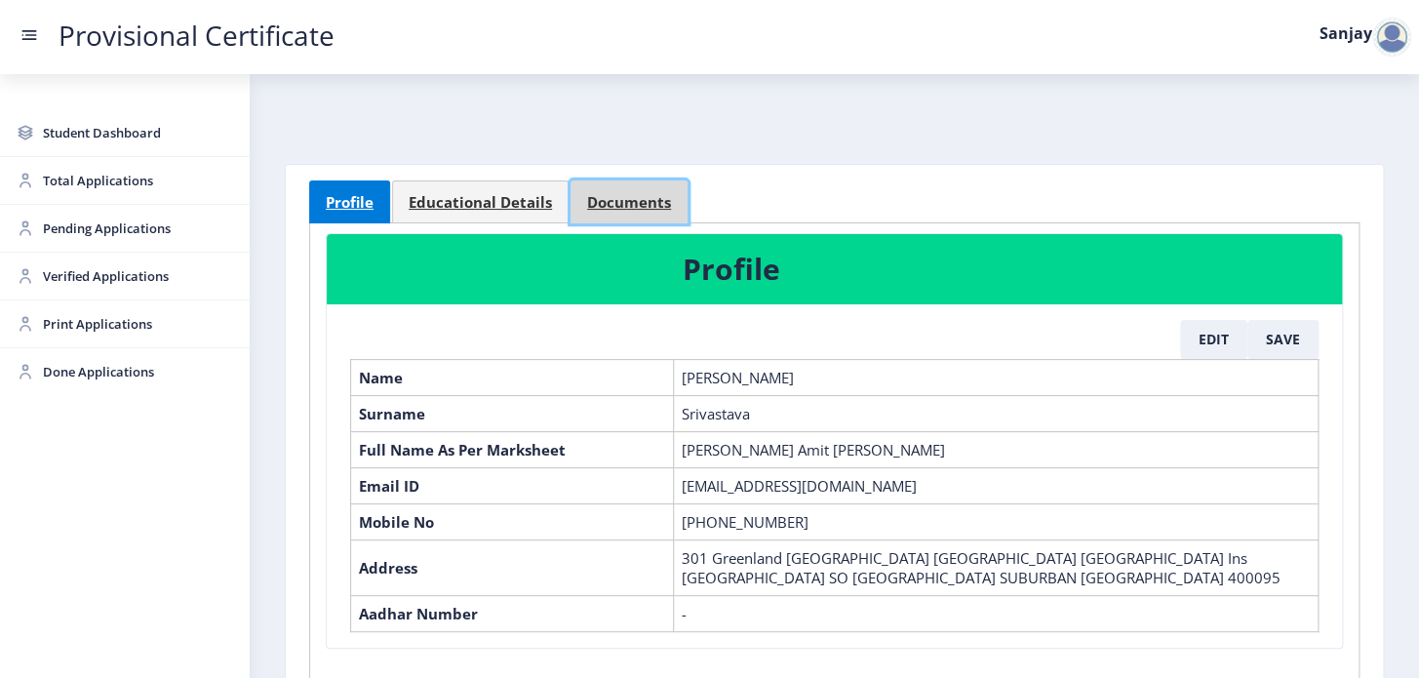
click at [600, 195] on span "Documents" at bounding box center [629, 202] width 84 height 15
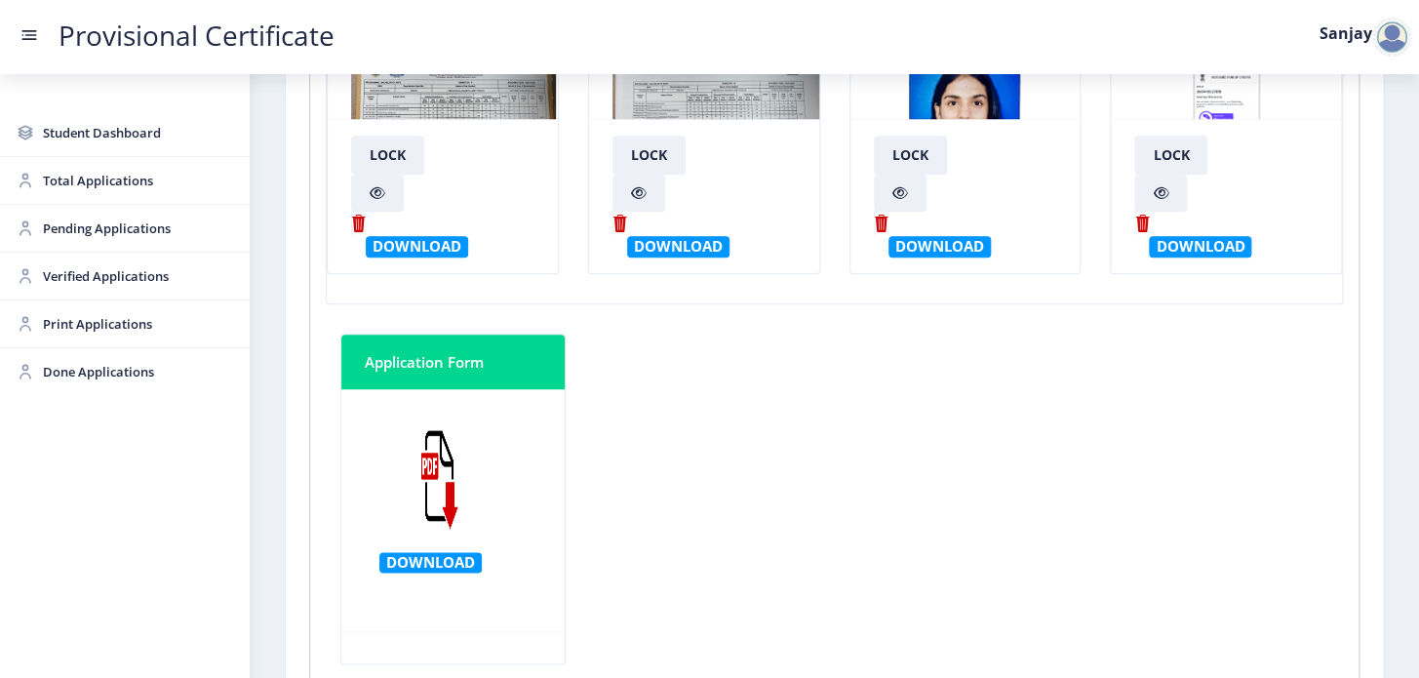
scroll to position [709, 0]
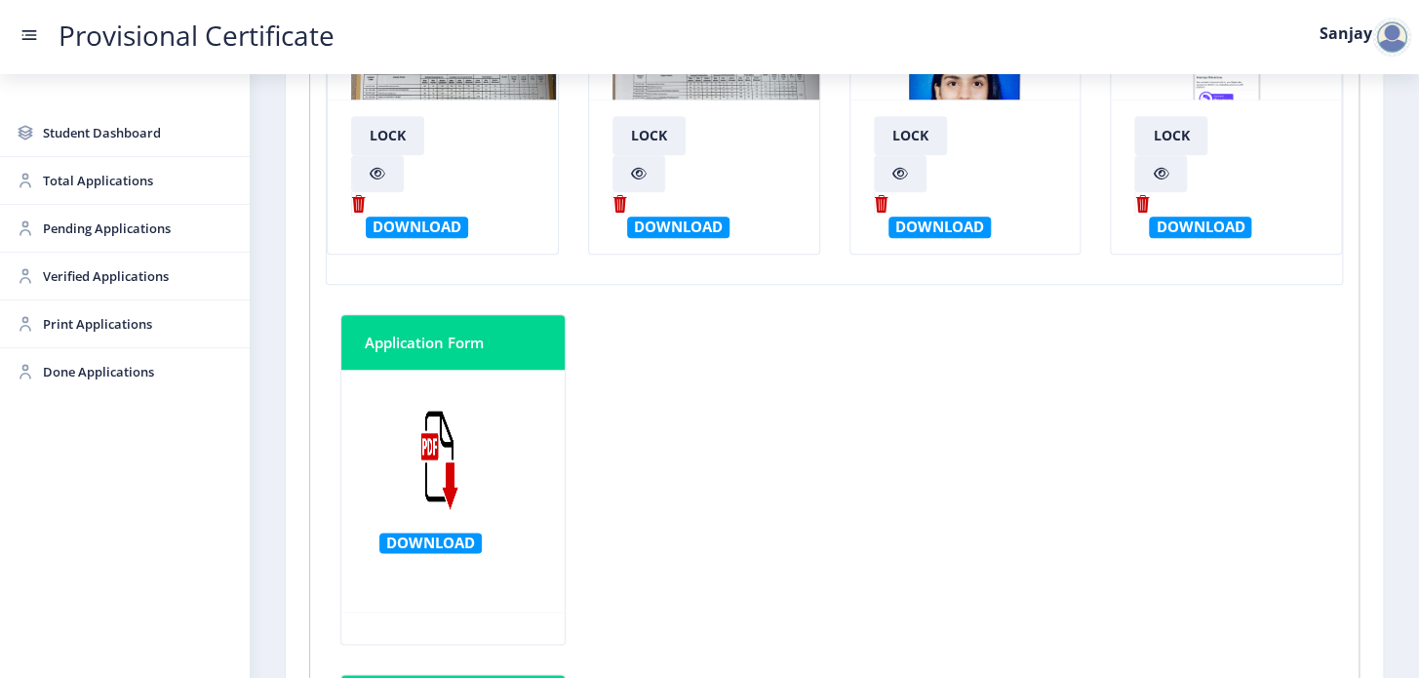
click at [741, 88] on img at bounding box center [721, 106] width 217 height 146
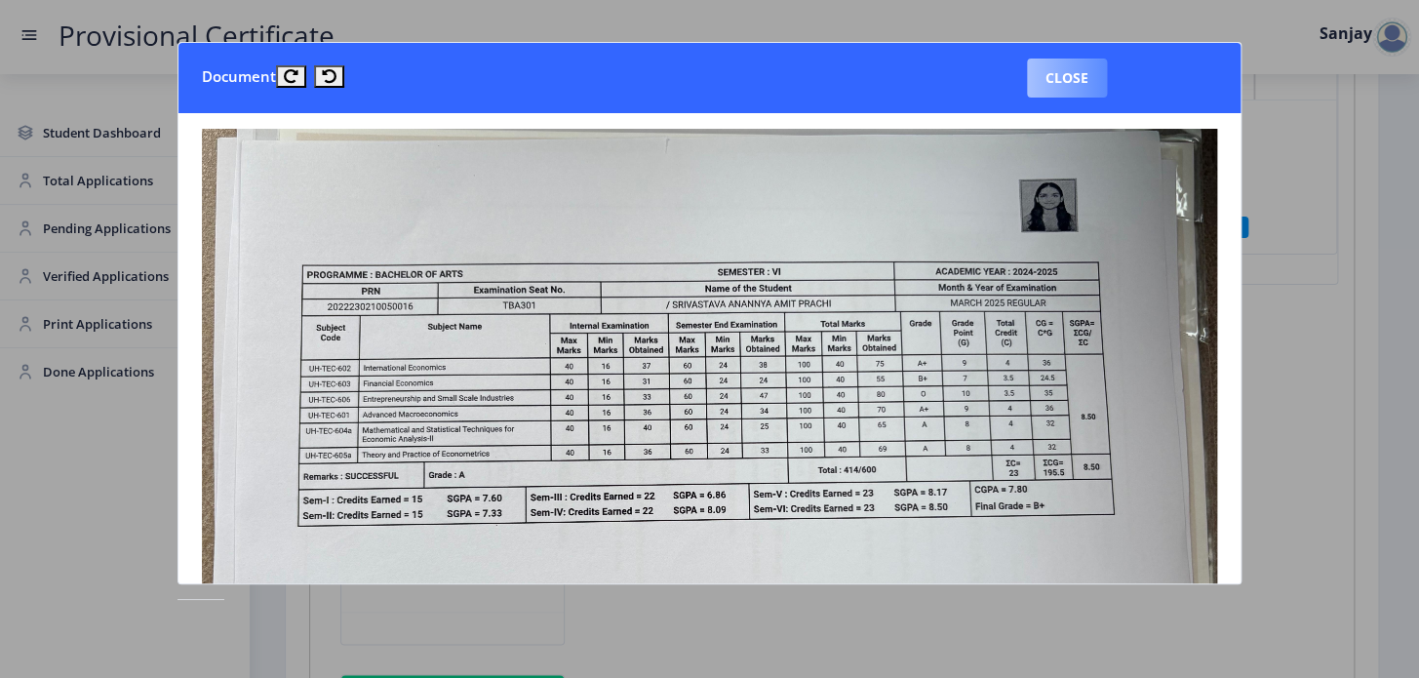
click at [1079, 72] on button "Close" at bounding box center [1067, 78] width 80 height 39
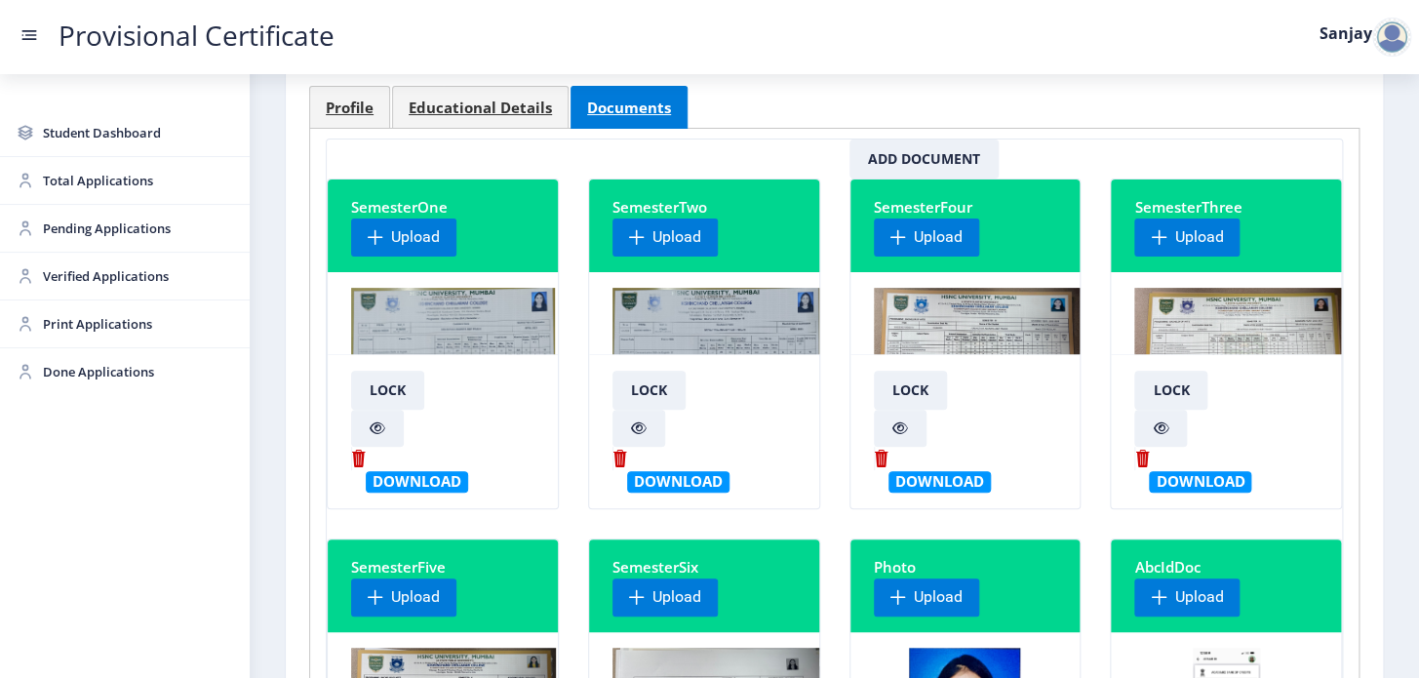
scroll to position [88, 0]
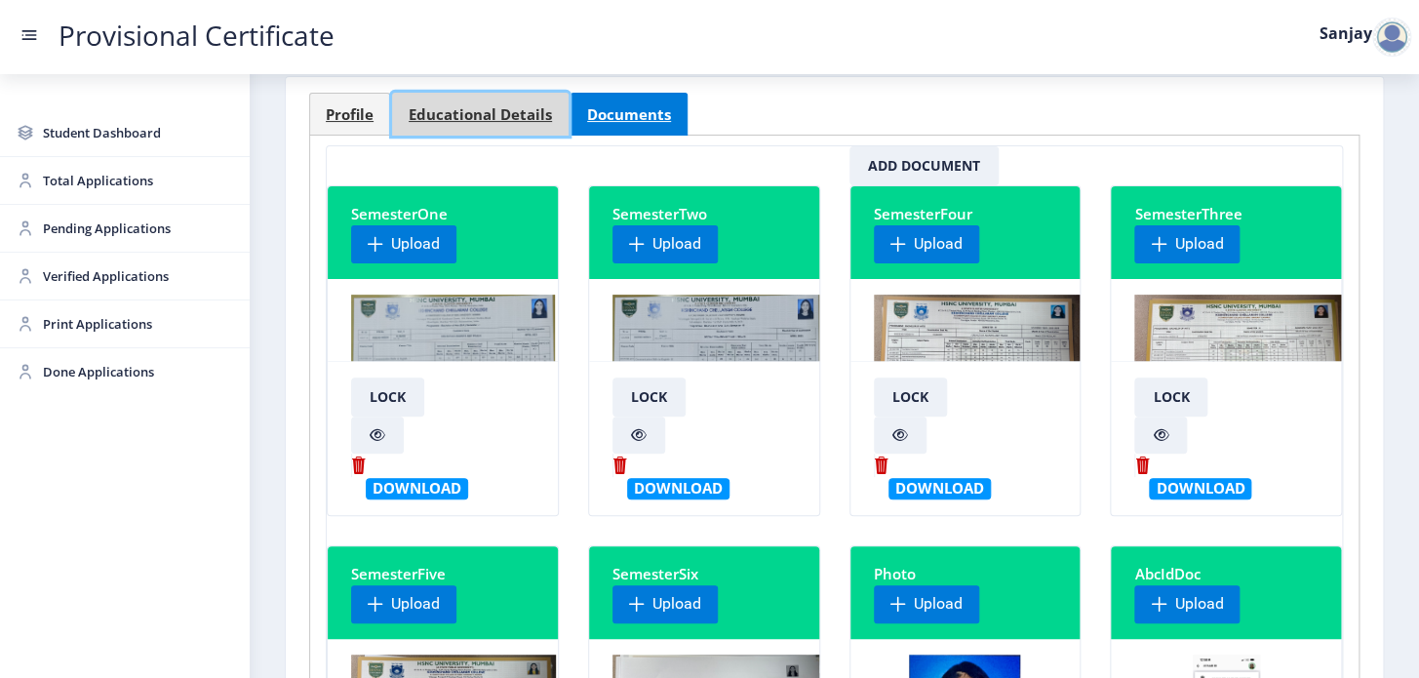
click at [509, 123] on link "Educational Details" at bounding box center [480, 114] width 177 height 43
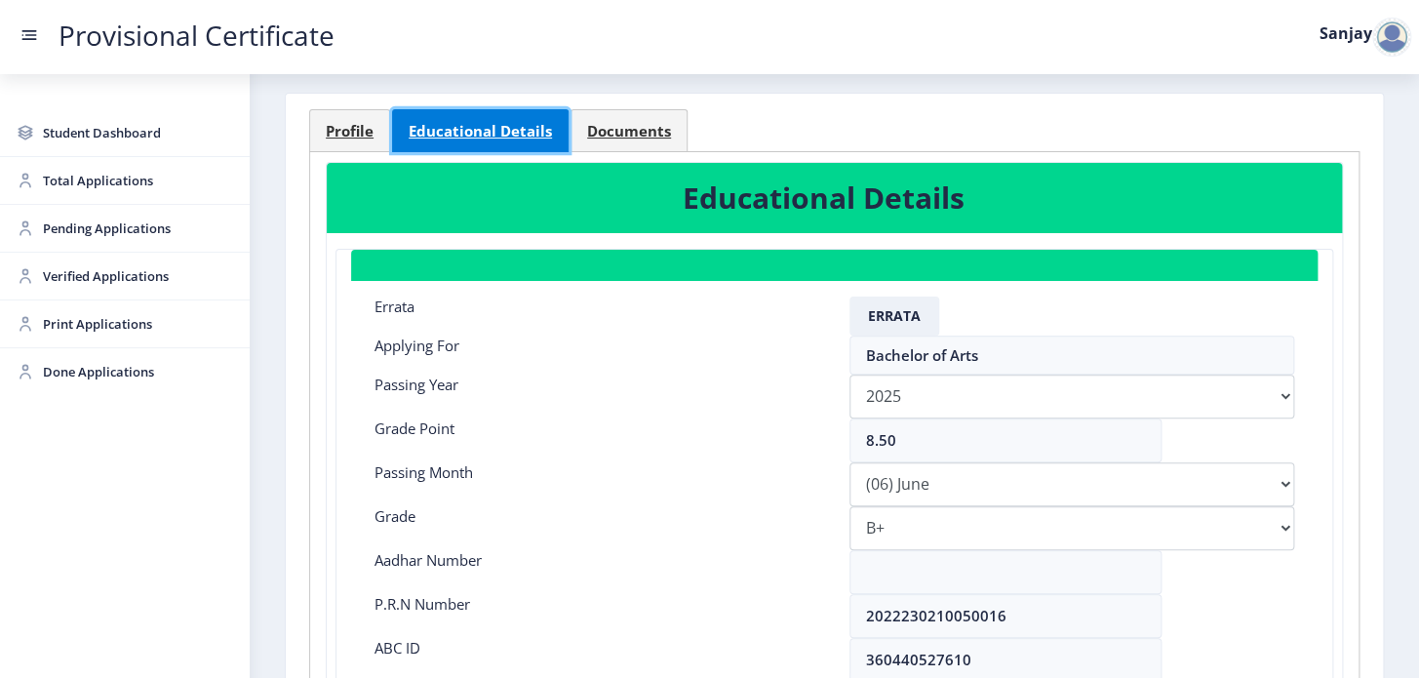
scroll to position [0, 0]
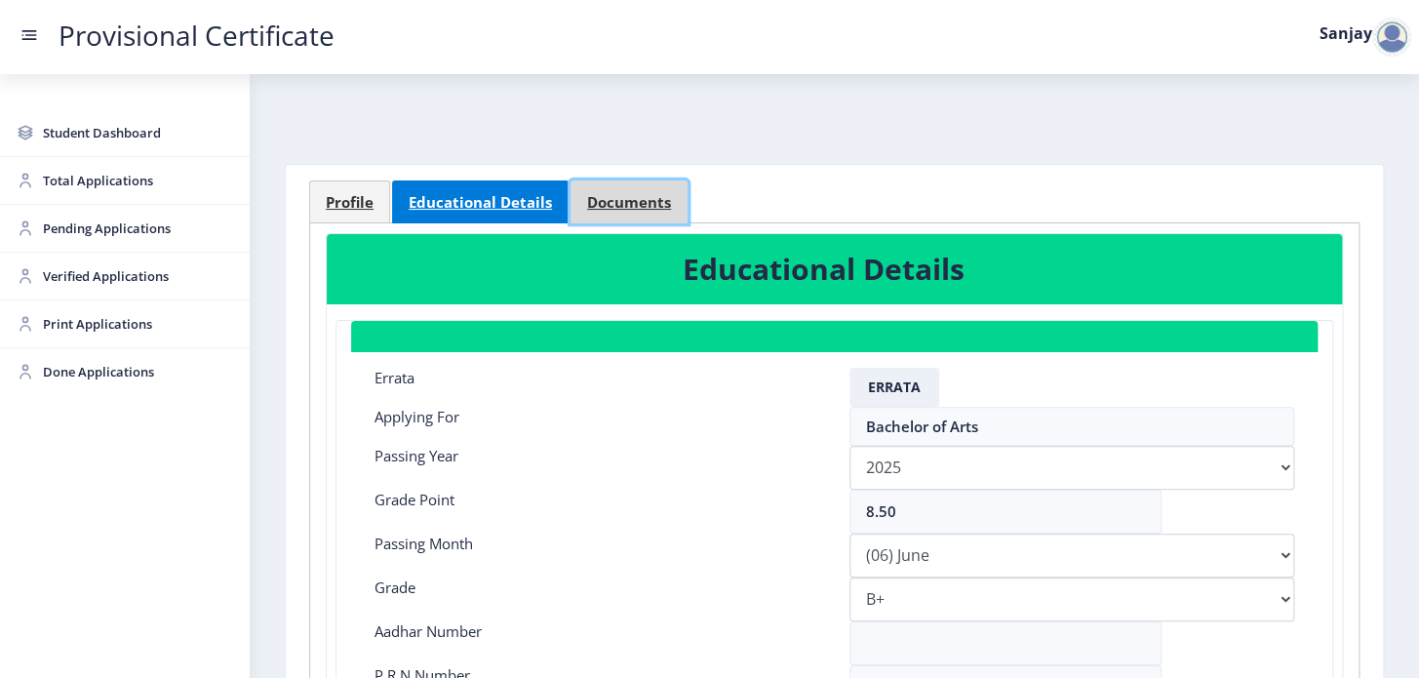
click at [634, 195] on span "Documents" at bounding box center [629, 202] width 84 height 15
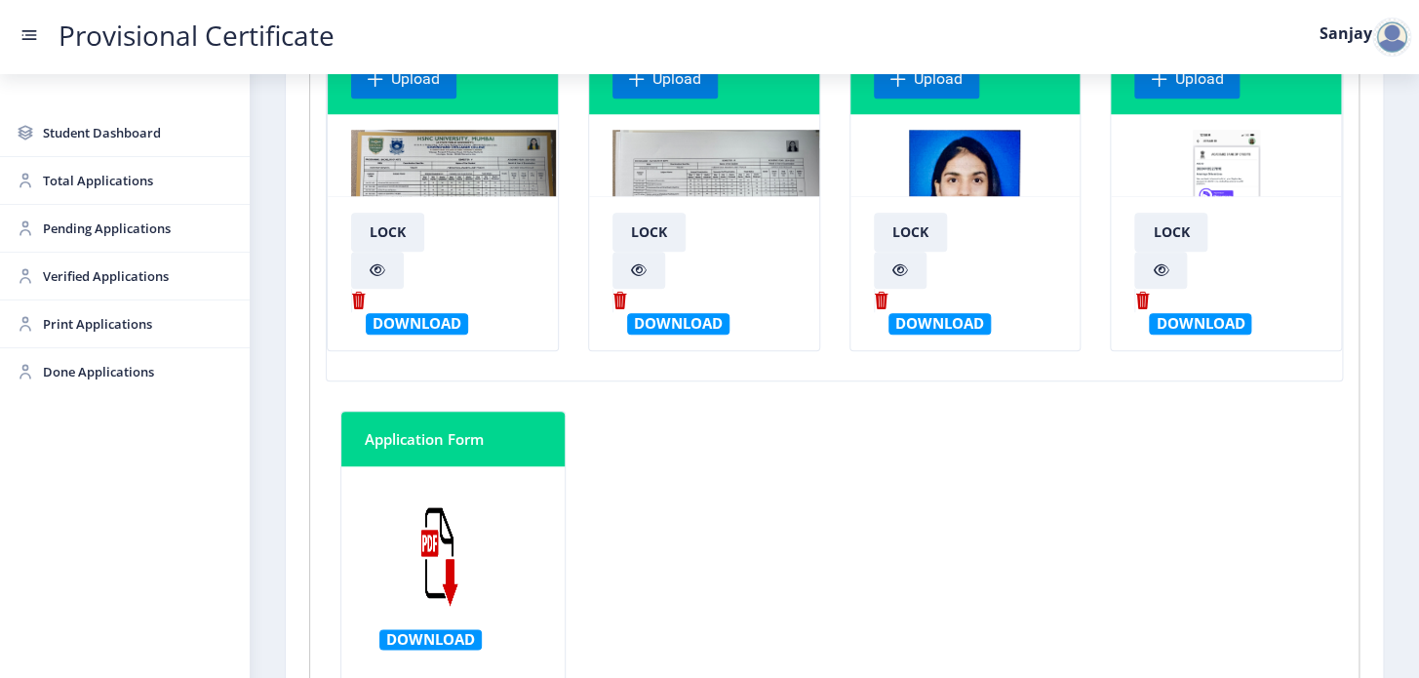
scroll to position [620, 0]
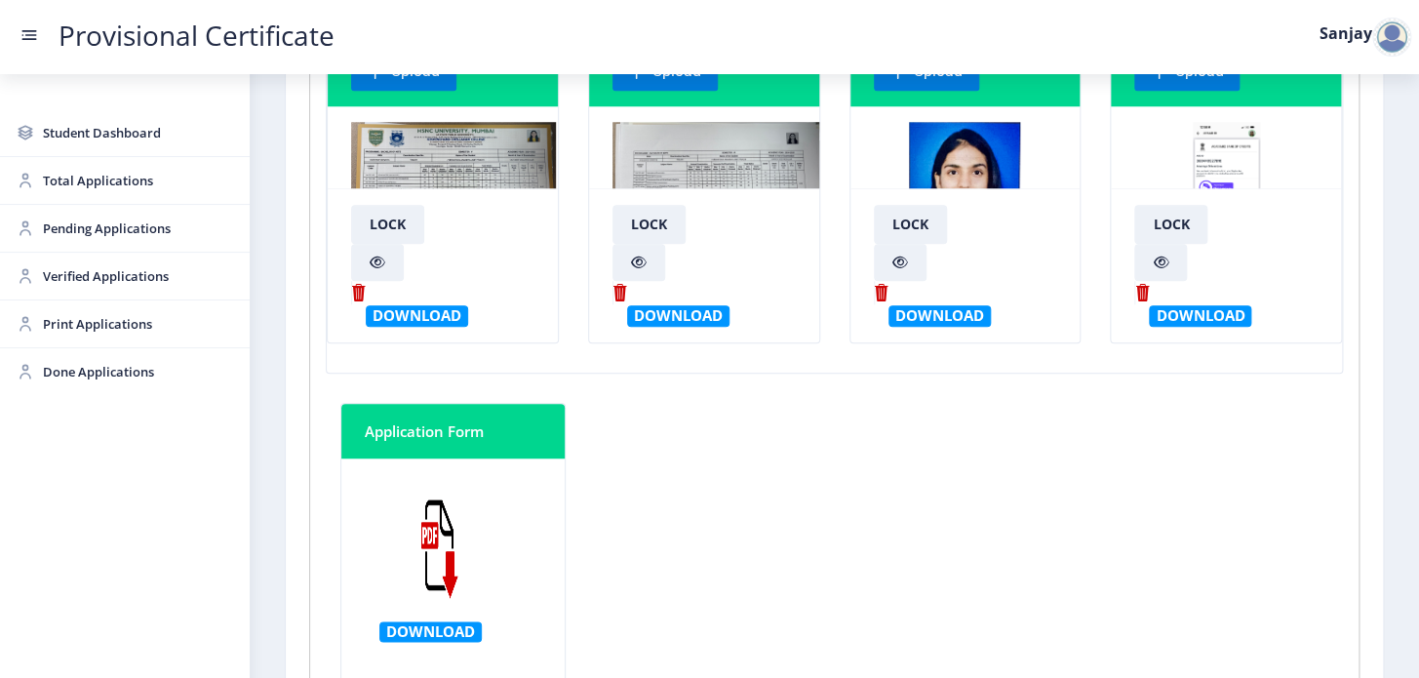
click at [720, 156] on img at bounding box center [721, 195] width 217 height 146
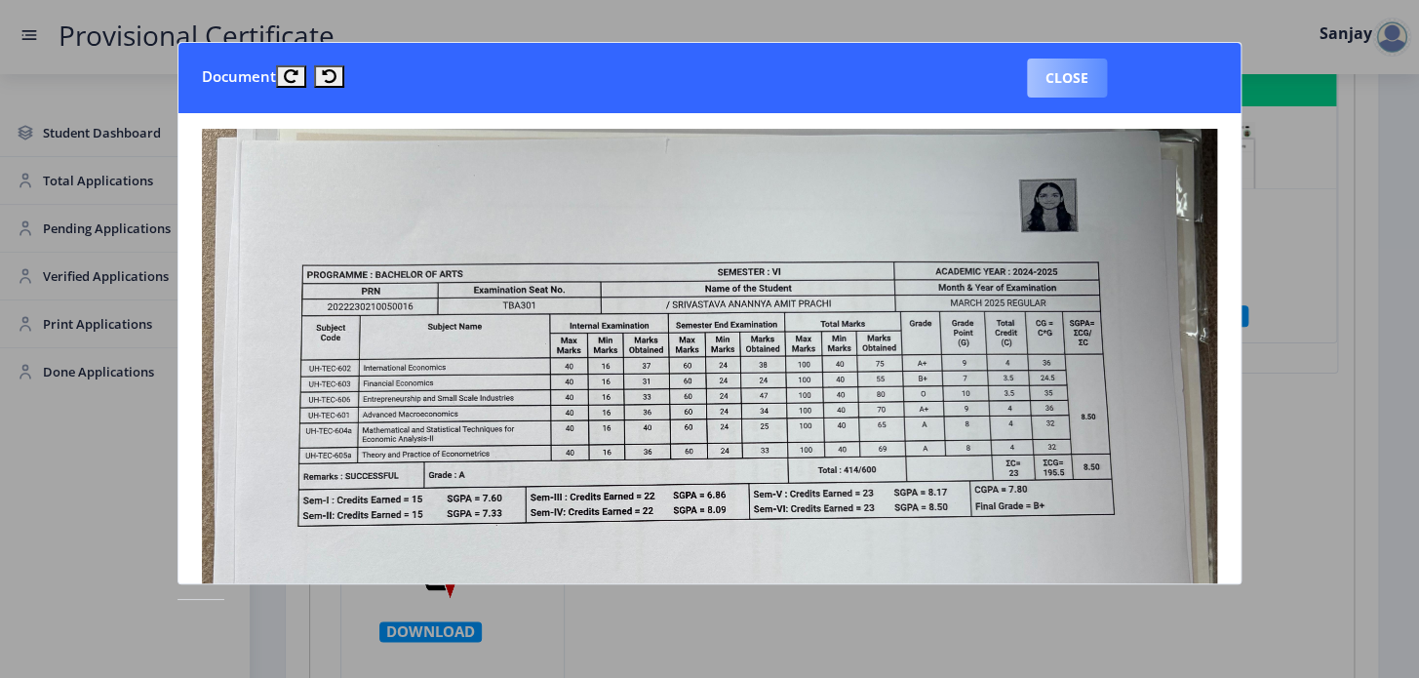
click at [1072, 74] on button "Close" at bounding box center [1067, 78] width 80 height 39
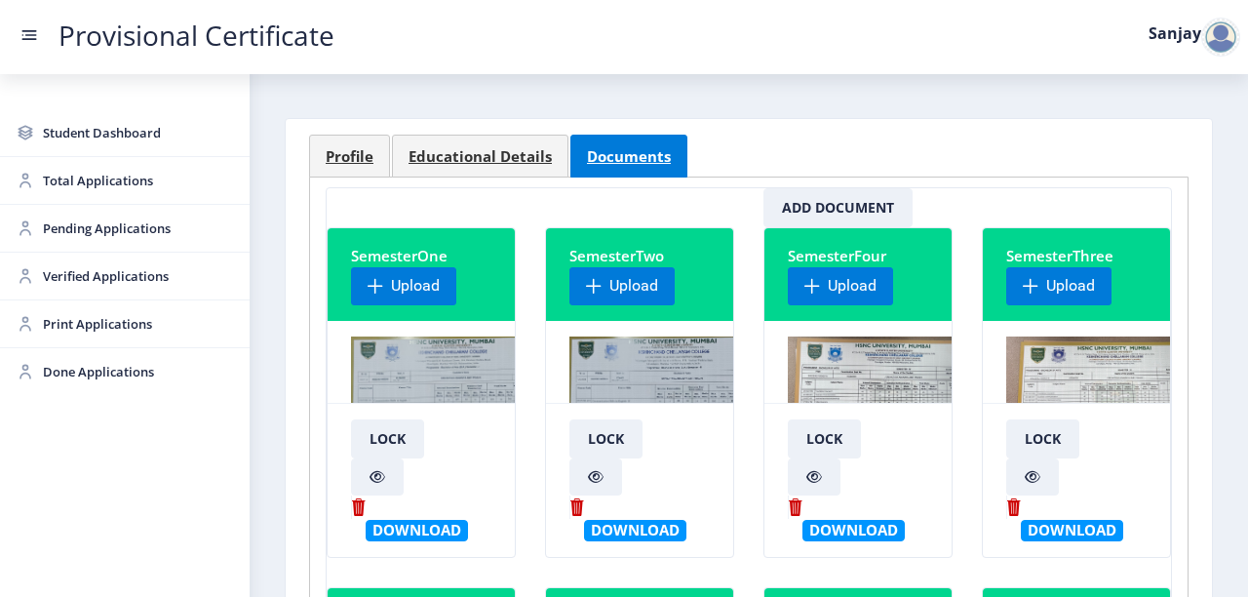
scroll to position [0, 0]
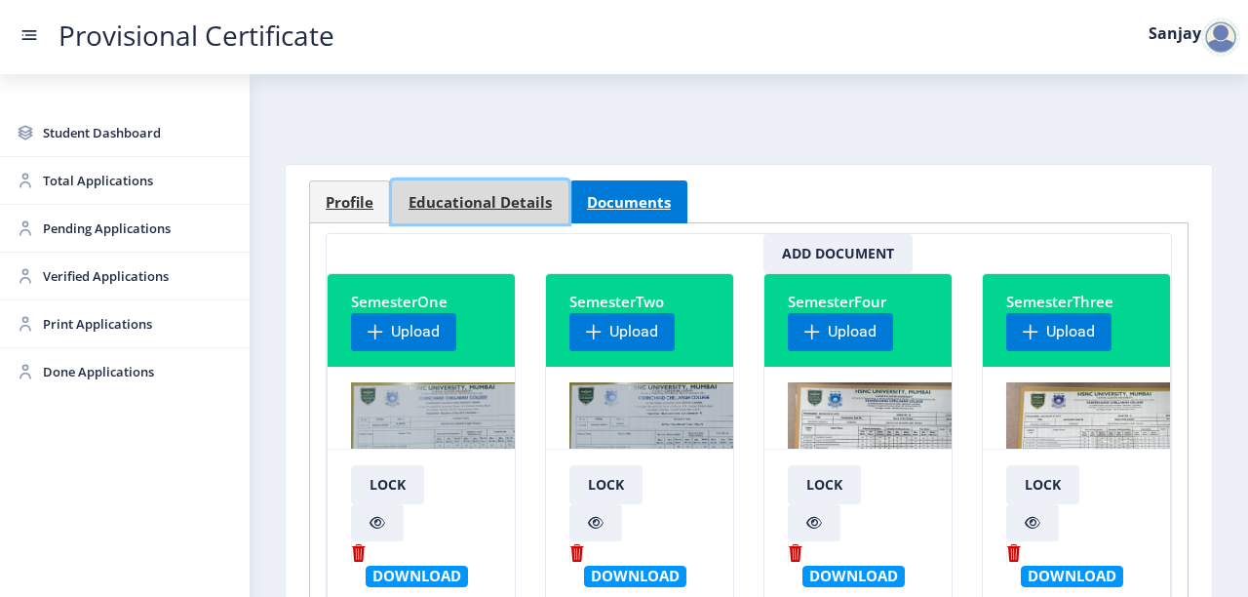
click at [468, 195] on span "Educational Details" at bounding box center [480, 202] width 143 height 15
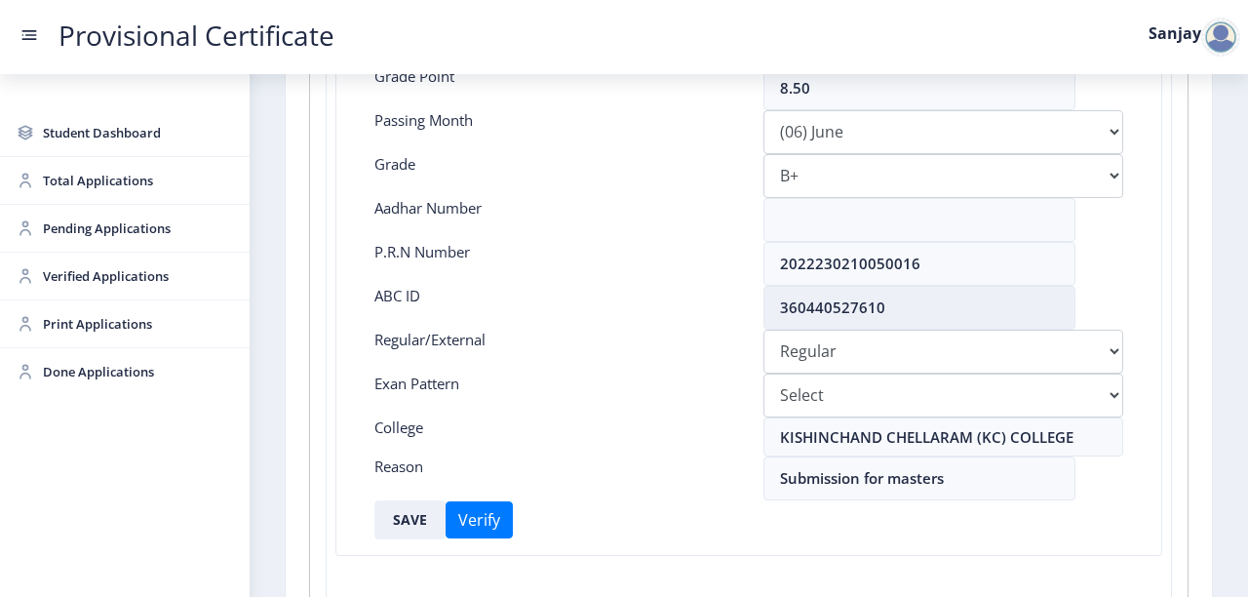
scroll to position [468, 0]
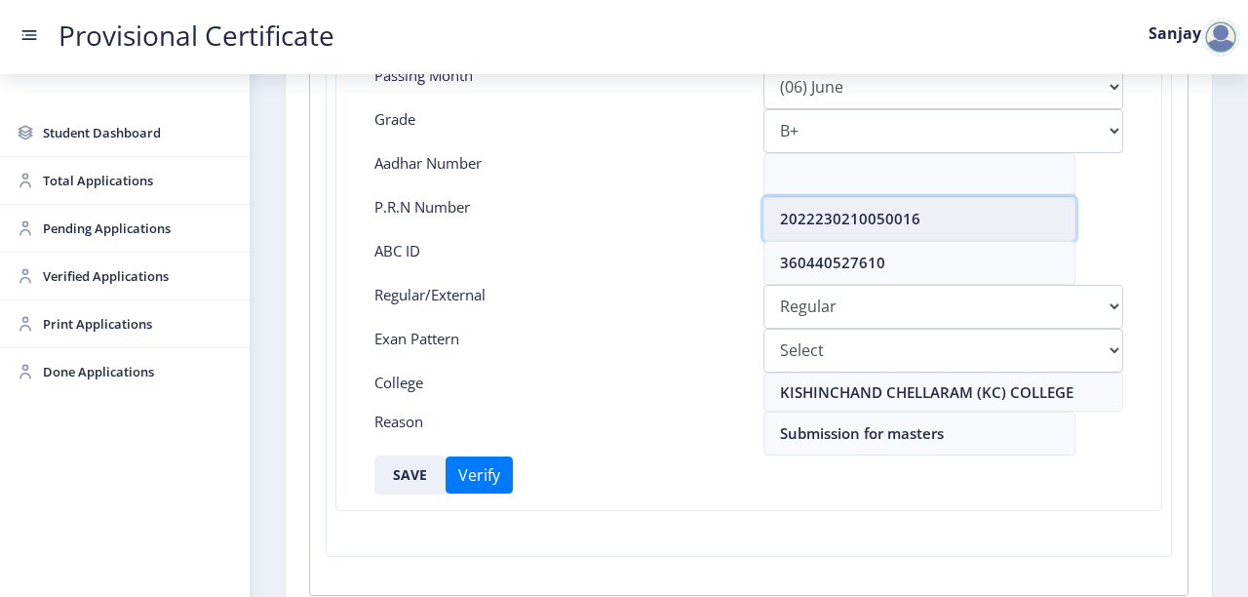
drag, startPoint x: 780, startPoint y: 221, endPoint x: 937, endPoint y: 213, distance: 157.3
click at [937, 213] on input "2022230210050016" at bounding box center [920, 219] width 312 height 44
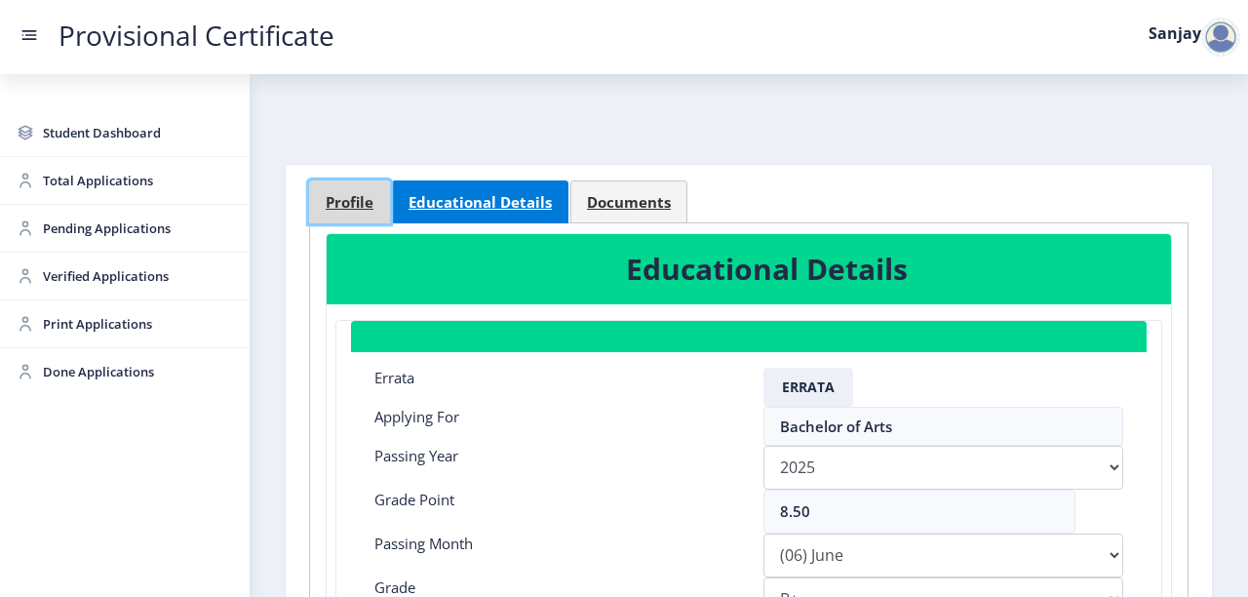
click at [371, 207] on span "Profile" at bounding box center [350, 202] width 48 height 15
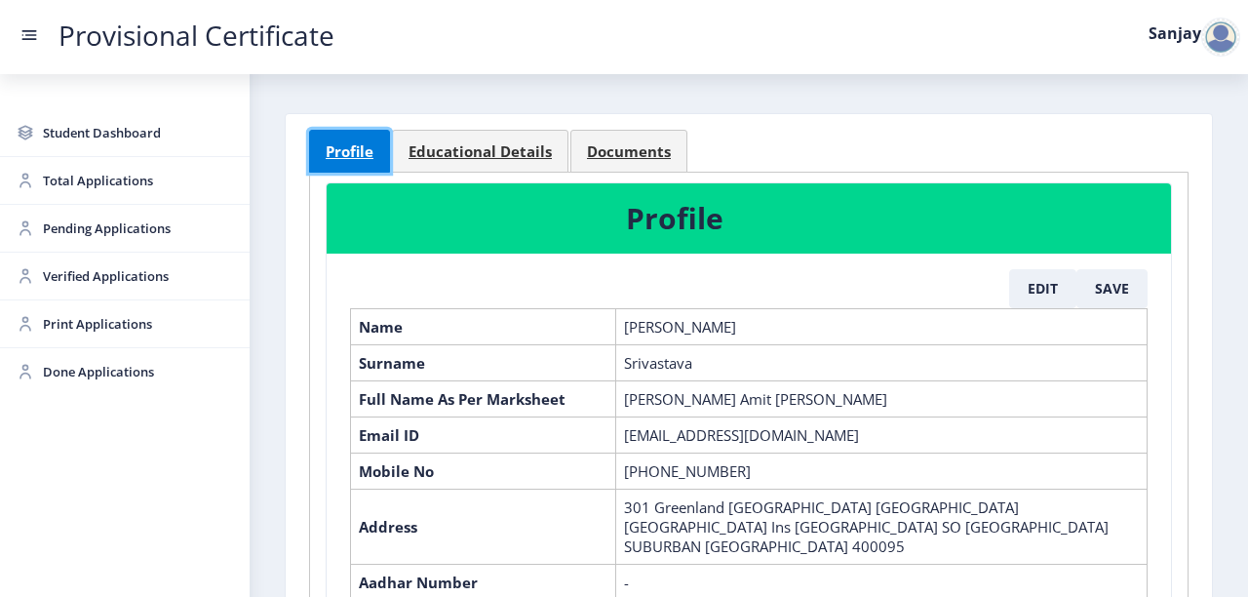
scroll to position [78, 0]
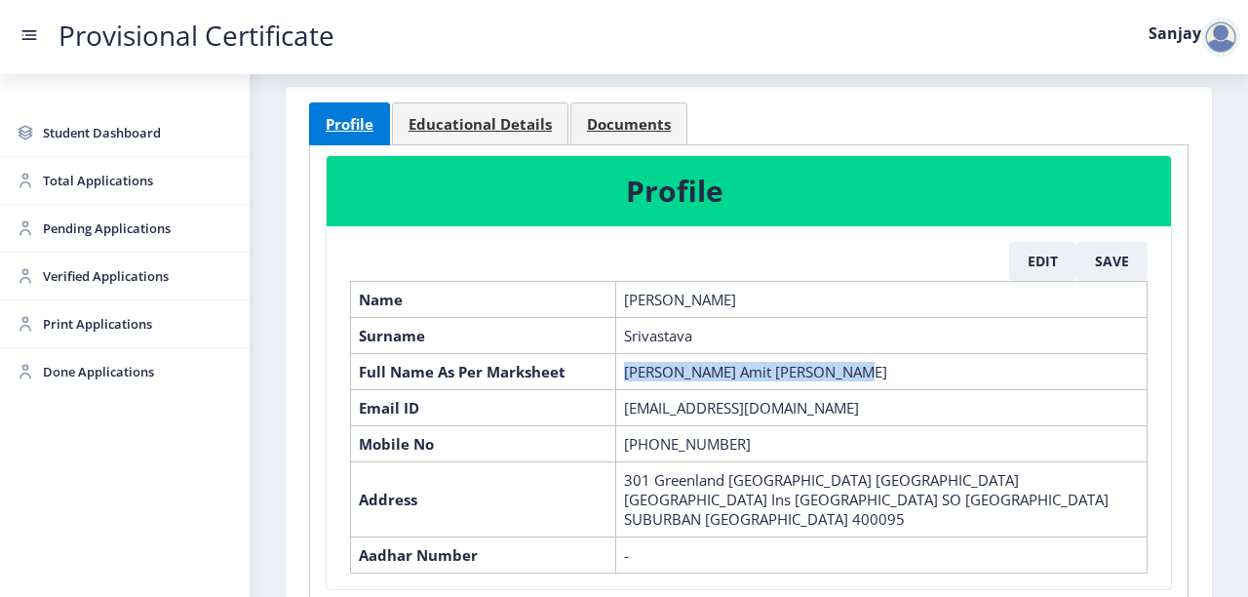
drag, startPoint x: 624, startPoint y: 370, endPoint x: 840, endPoint y: 375, distance: 215.6
click at [840, 375] on td "[PERSON_NAME] Amit [PERSON_NAME]" at bounding box center [882, 371] width 532 height 36
copy td "[PERSON_NAME] Amit [PERSON_NAME]"
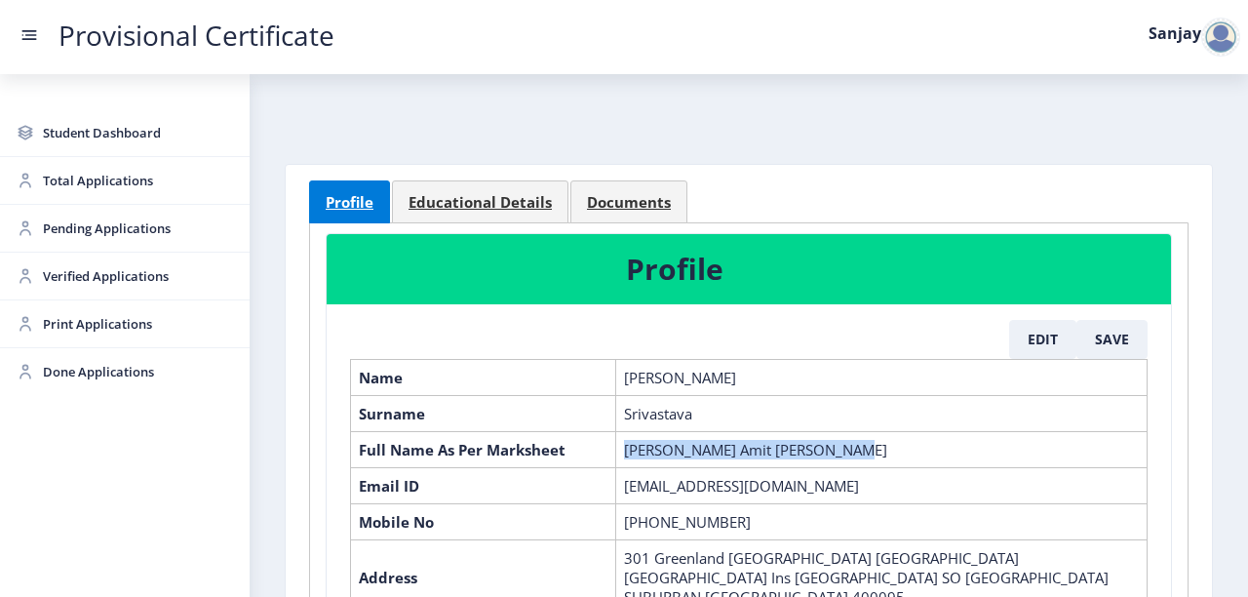
scroll to position [0, 0]
click at [98, 231] on span "Pending Applications" at bounding box center [138, 228] width 191 height 23
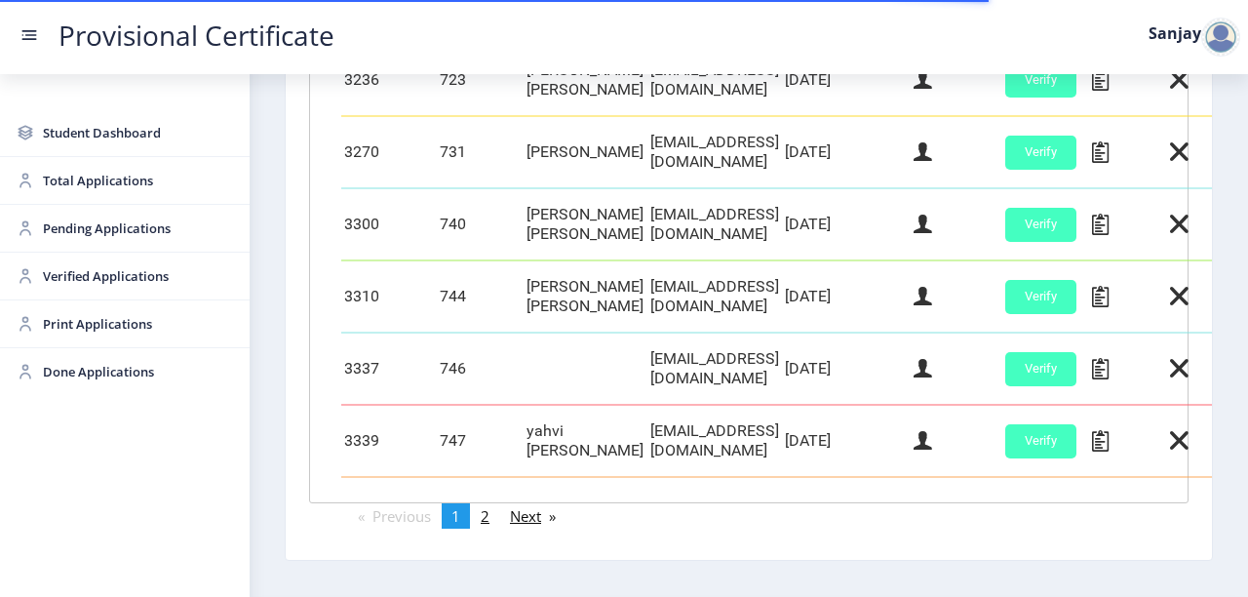
scroll to position [1014, 0]
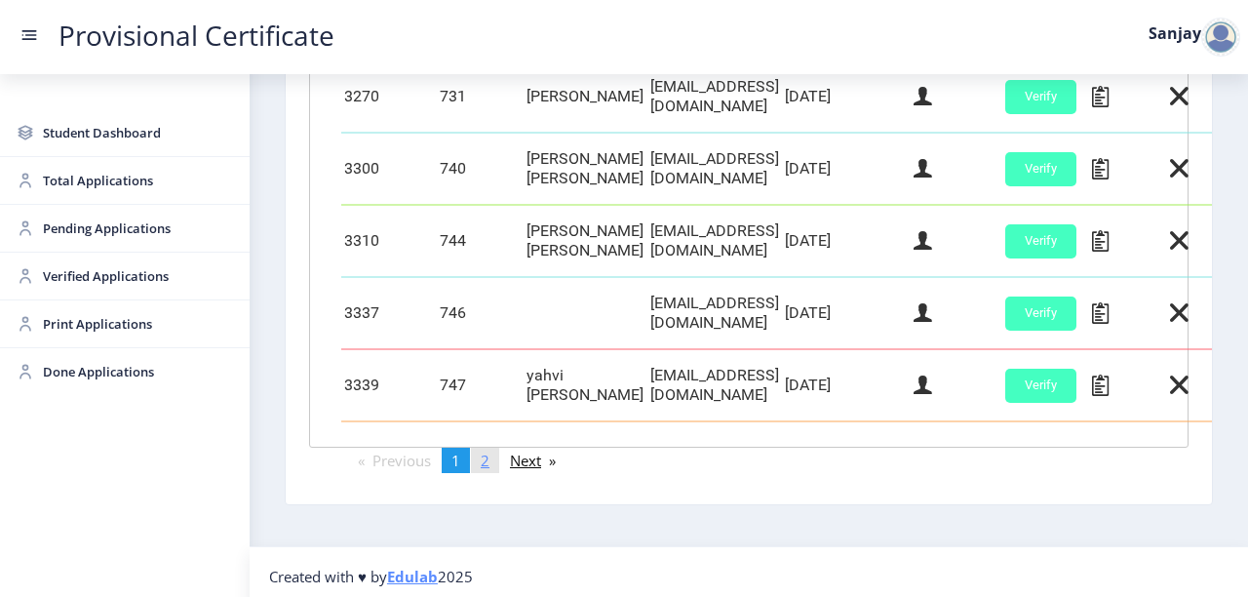
click at [490, 464] on span "2" at bounding box center [485, 461] width 9 height 20
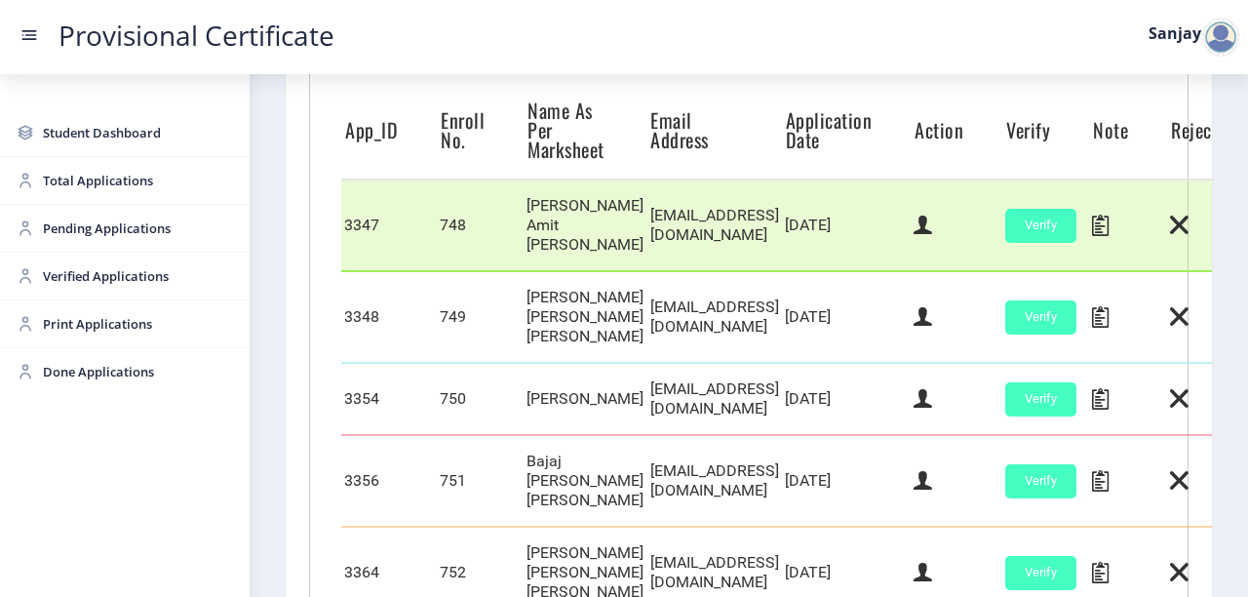
scroll to position [683, 0]
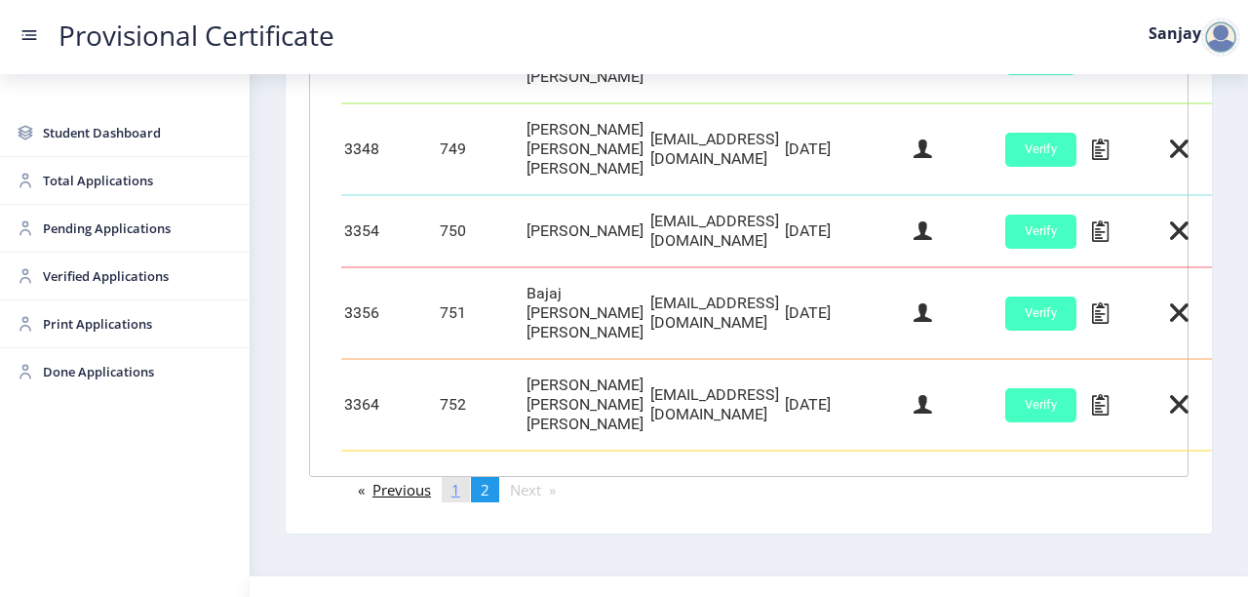
click at [465, 477] on link "page 1" at bounding box center [456, 489] width 28 height 25
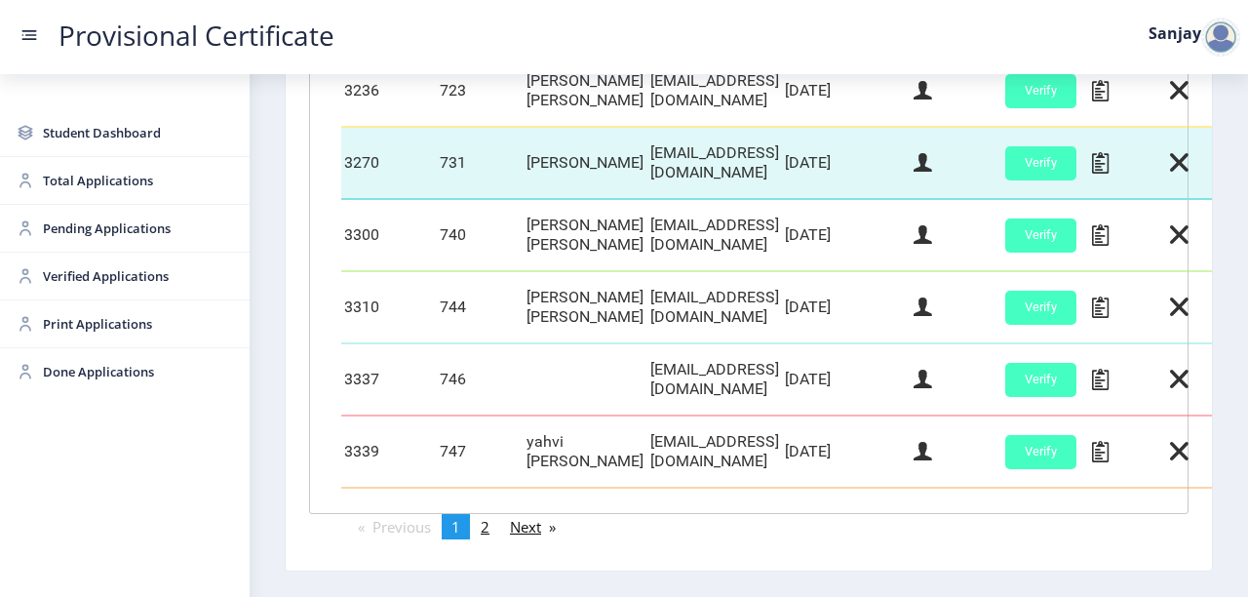
scroll to position [1031, 0]
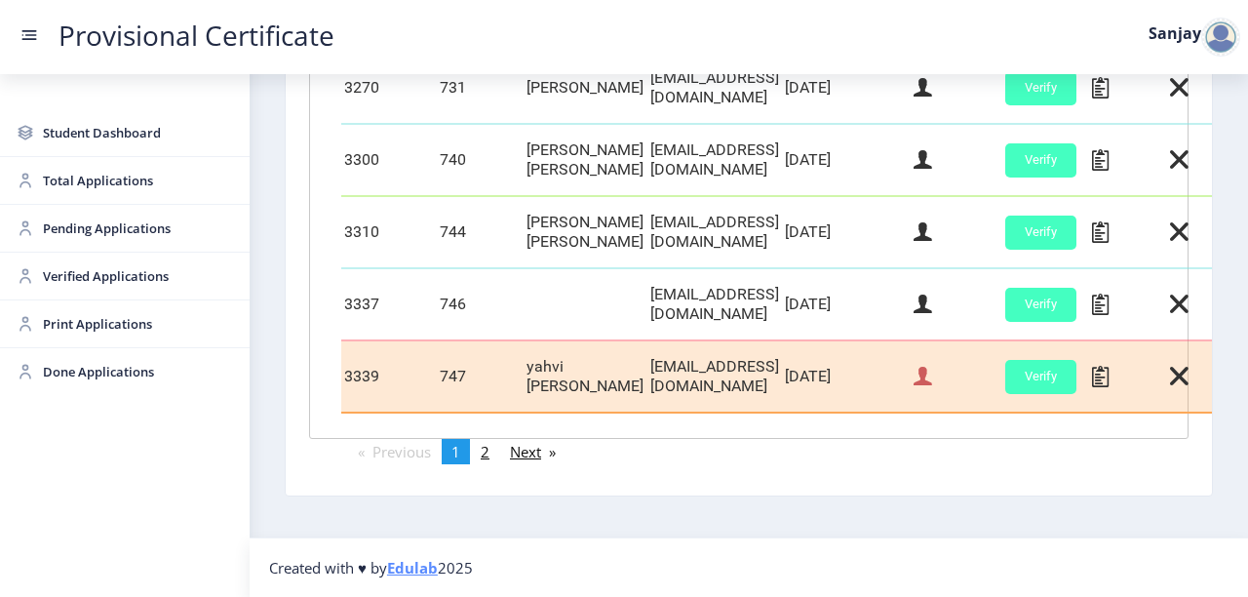
click at [932, 377] on icon at bounding box center [923, 376] width 19 height 25
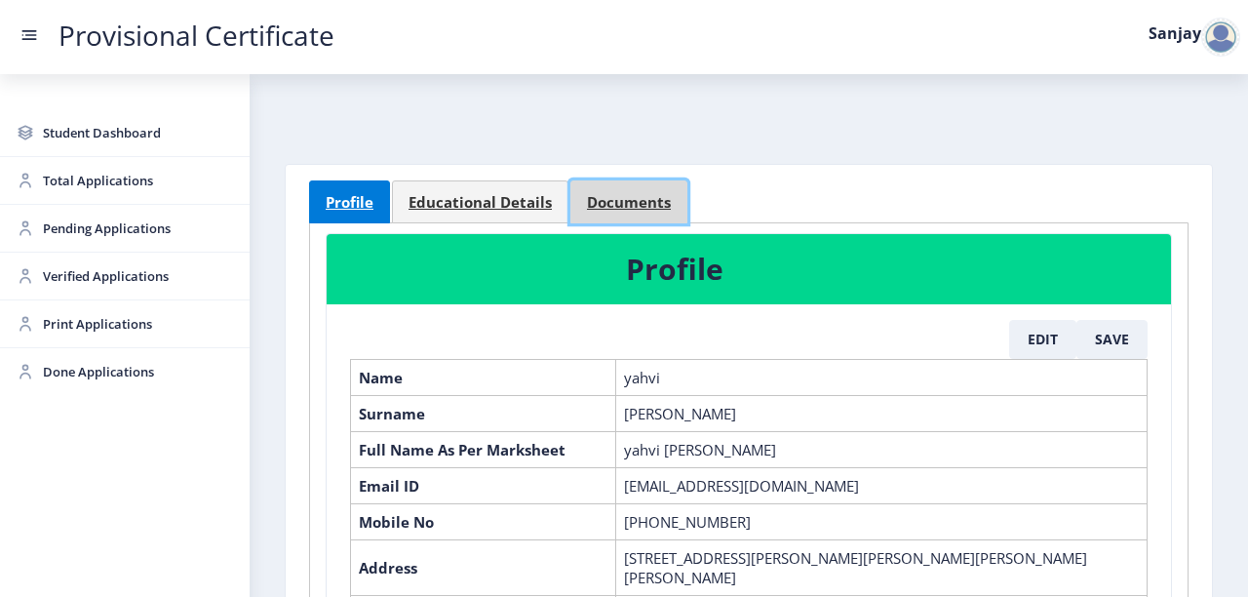
click at [628, 198] on span "Documents" at bounding box center [629, 202] width 84 height 15
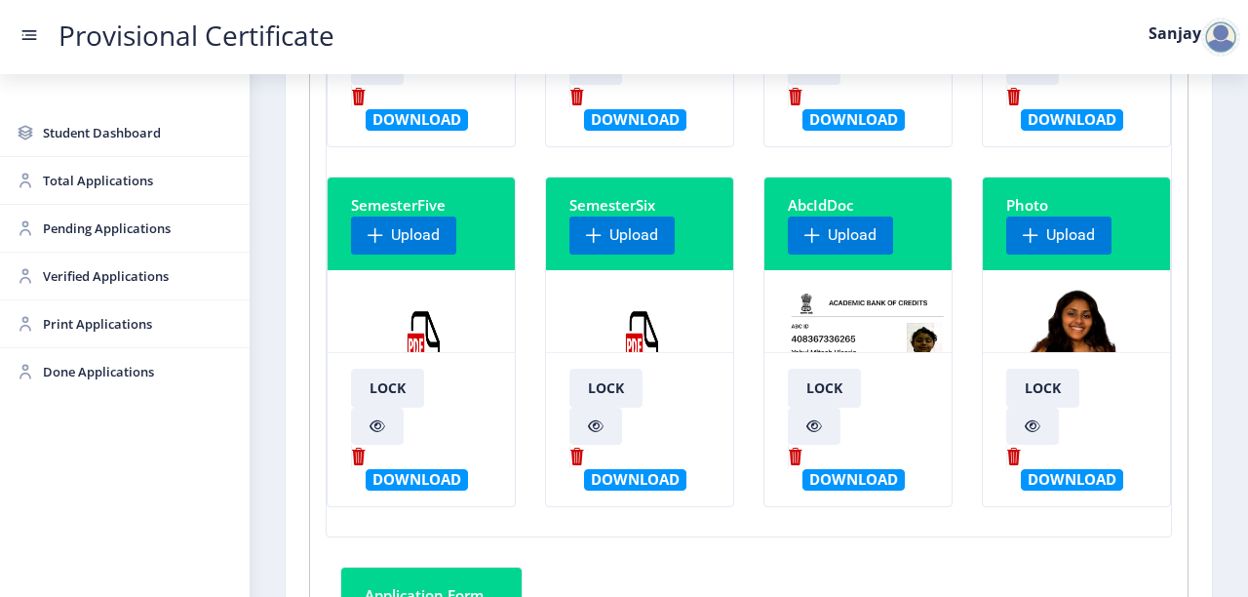
scroll to position [546, 0]
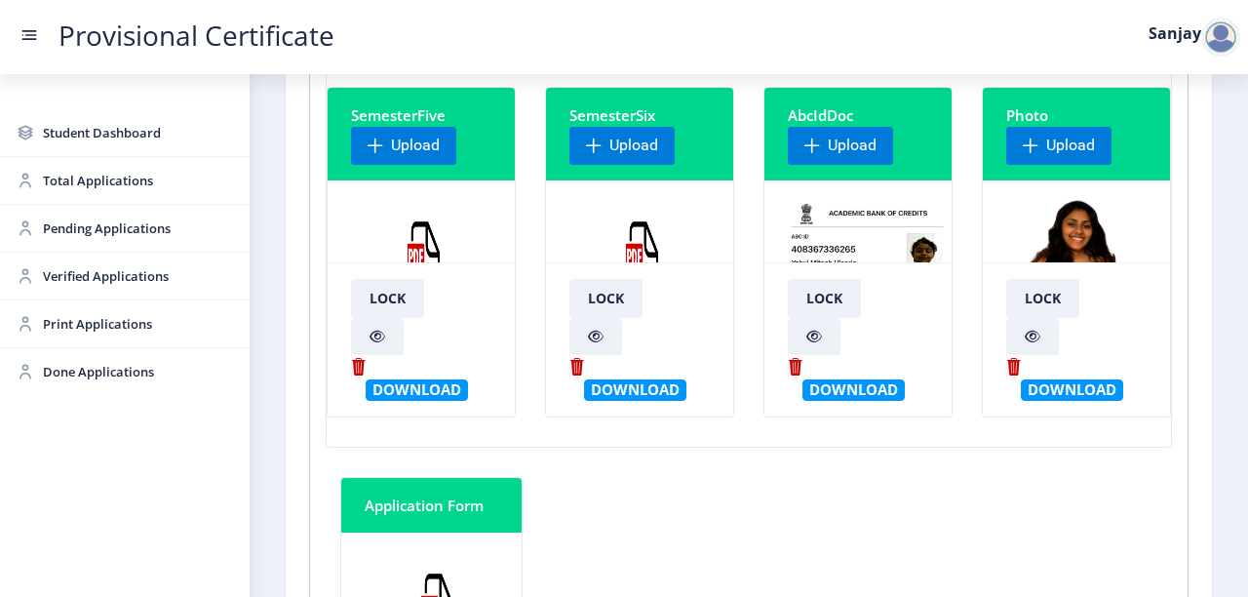
click at [654, 242] on img at bounding box center [643, 269] width 146 height 146
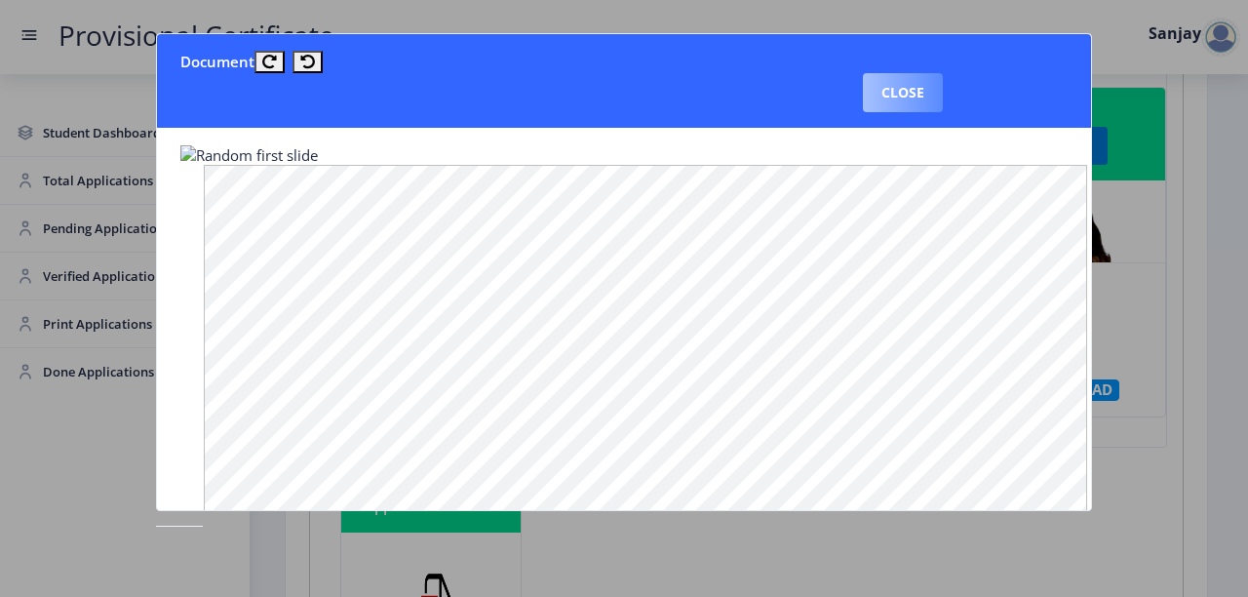
click at [931, 92] on button "Close" at bounding box center [903, 92] width 80 height 39
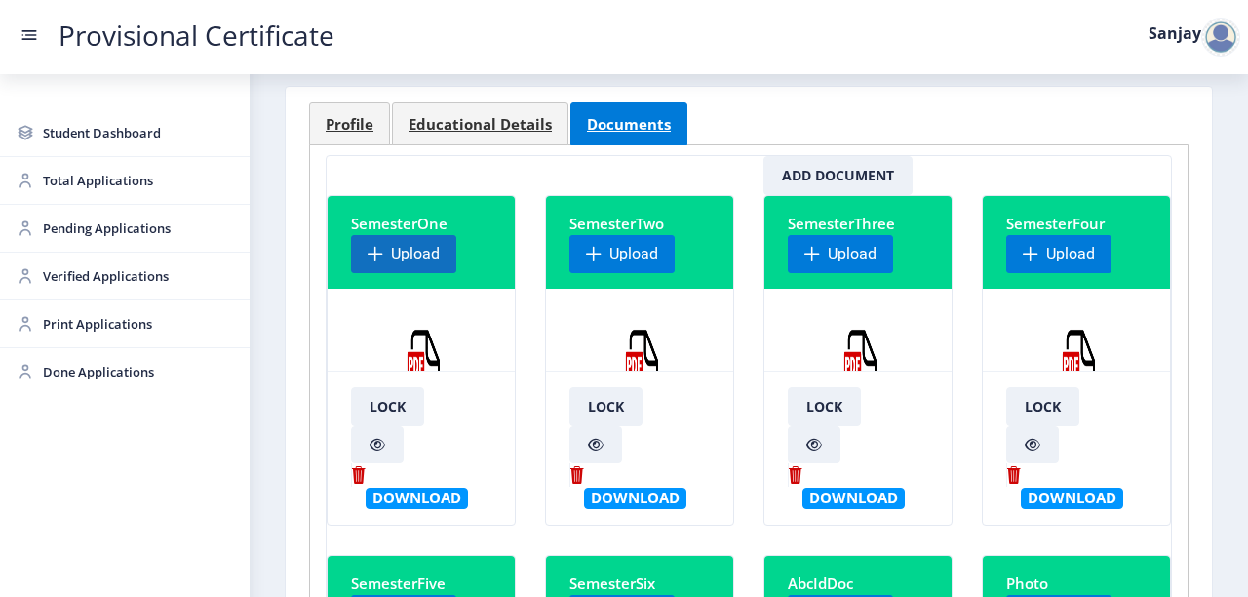
scroll to position [78, 0]
click at [358, 126] on span "Profile" at bounding box center [350, 124] width 48 height 15
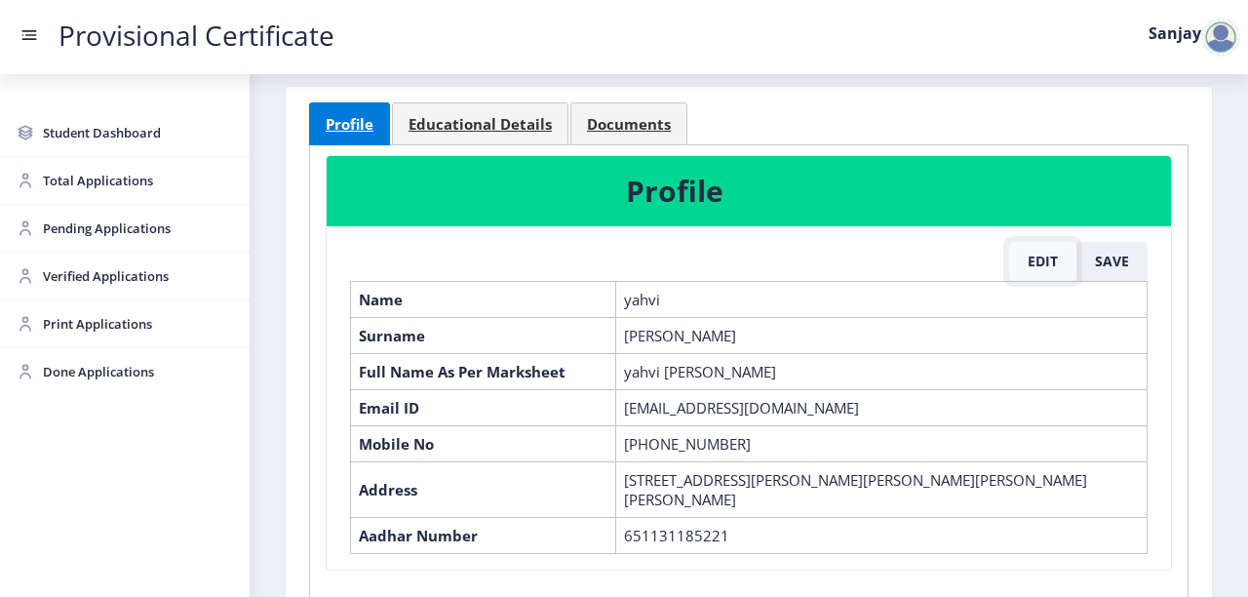
click at [1042, 264] on button "Edit" at bounding box center [1043, 261] width 67 height 39
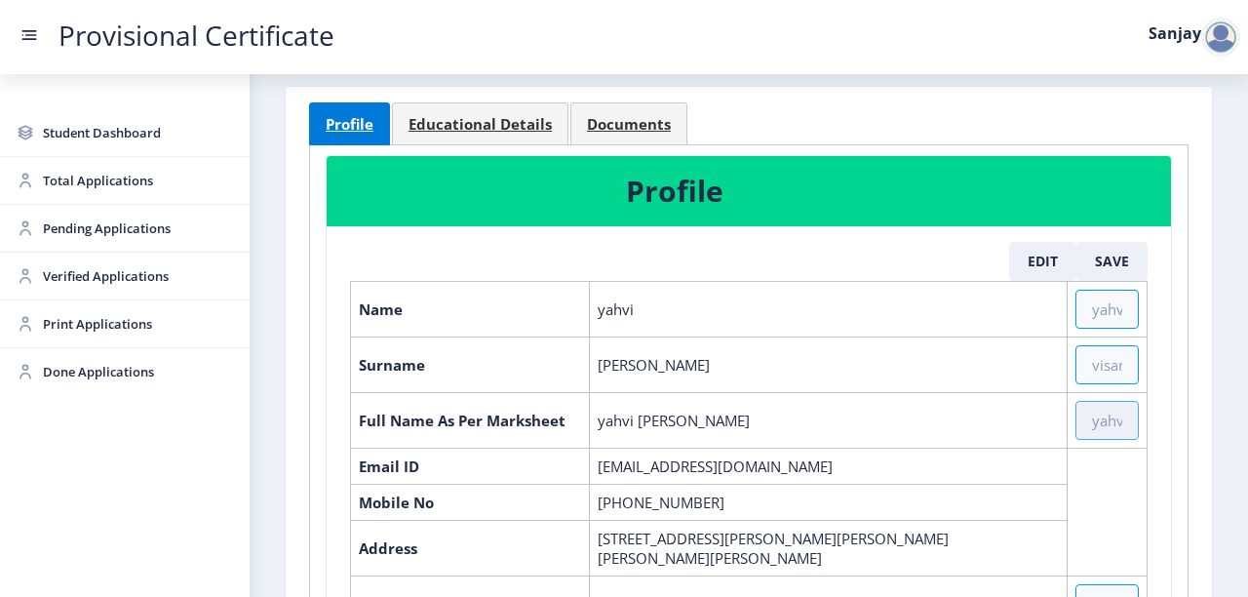
click at [1089, 418] on input "text" at bounding box center [1107, 420] width 63 height 39
type input "[PERSON_NAME] [PERSON_NAME] [PERSON_NAME]"
click at [1117, 257] on button "Save" at bounding box center [1112, 261] width 71 height 39
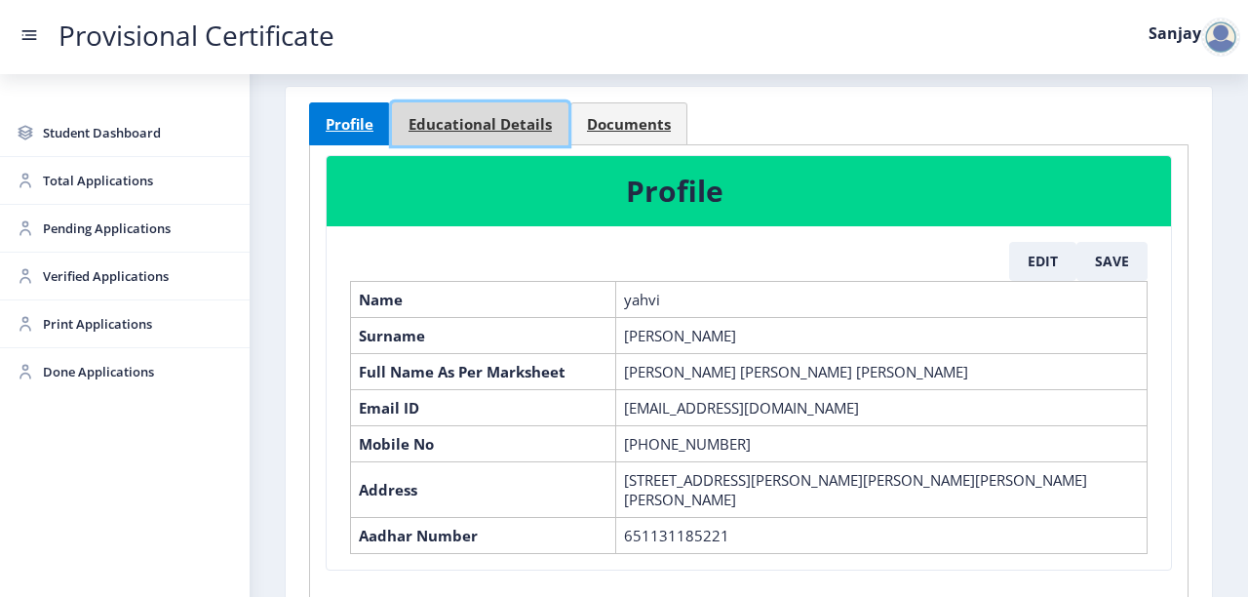
click at [476, 132] on span "Educational Details" at bounding box center [480, 124] width 143 height 15
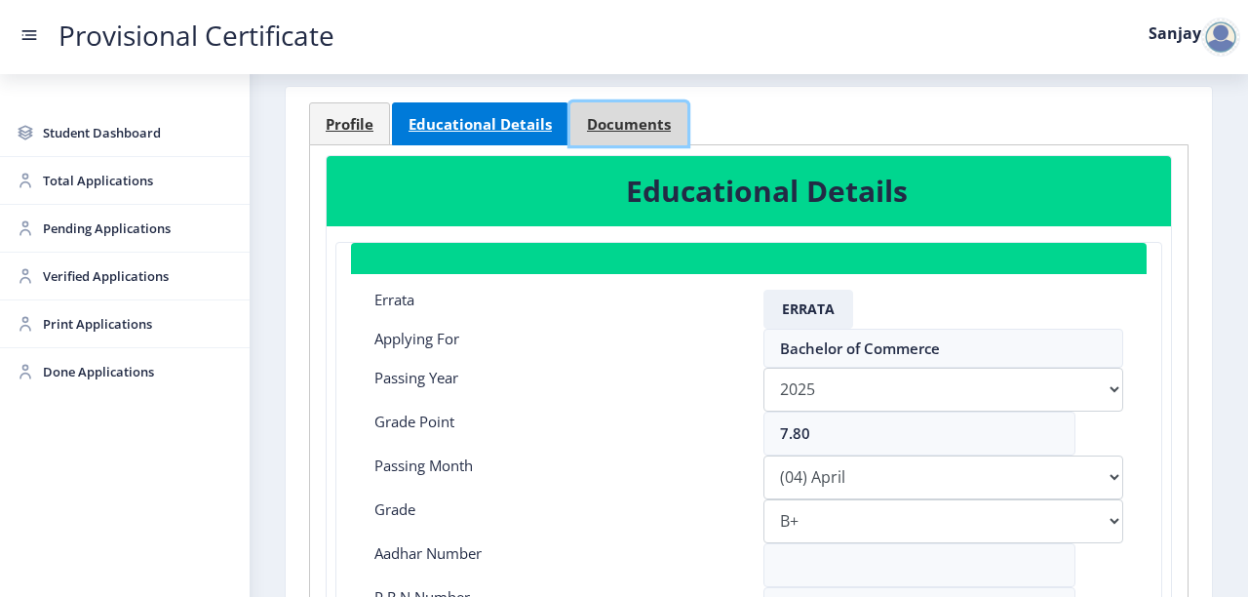
click at [622, 118] on span "Documents" at bounding box center [629, 124] width 84 height 15
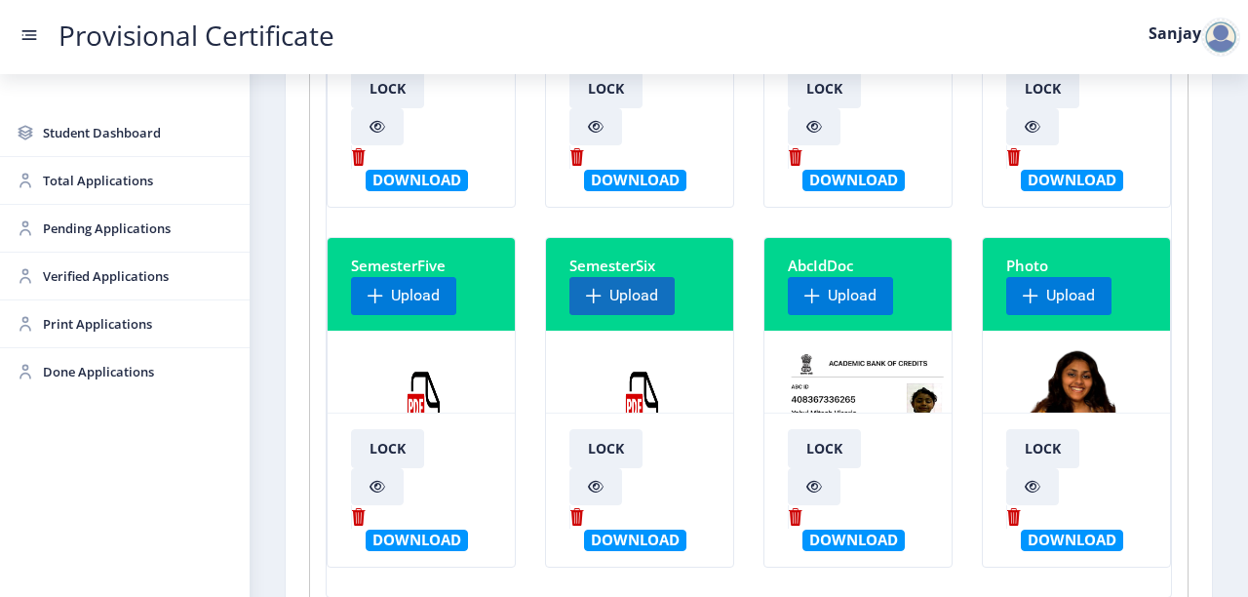
scroll to position [546, 0]
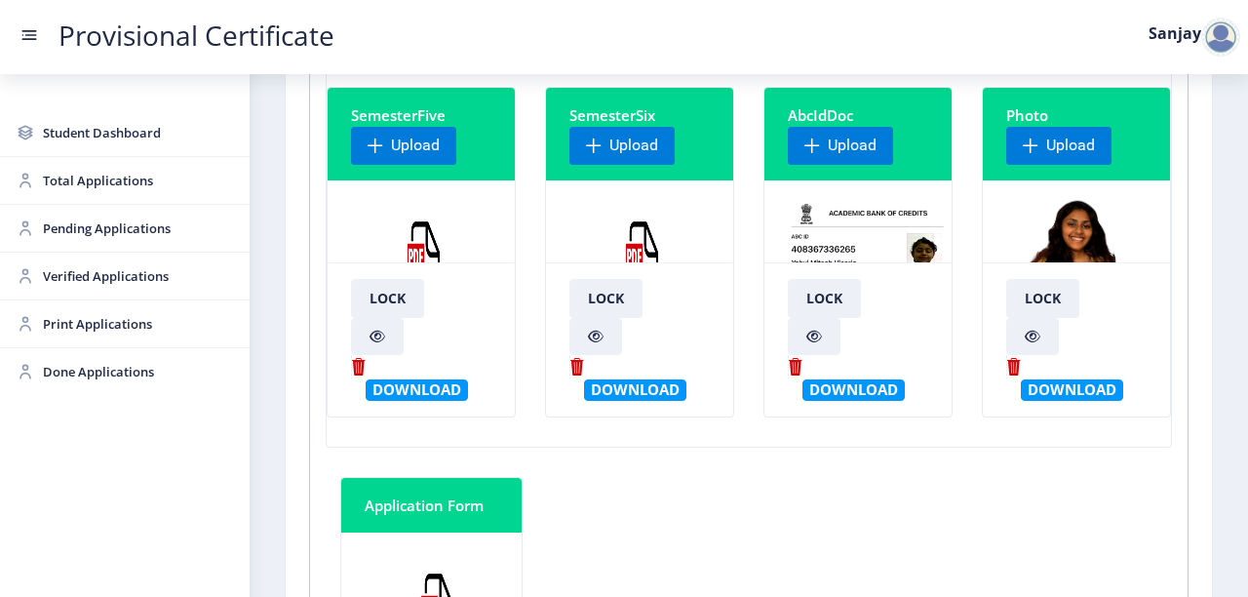
click at [645, 252] on img at bounding box center [643, 269] width 146 height 146
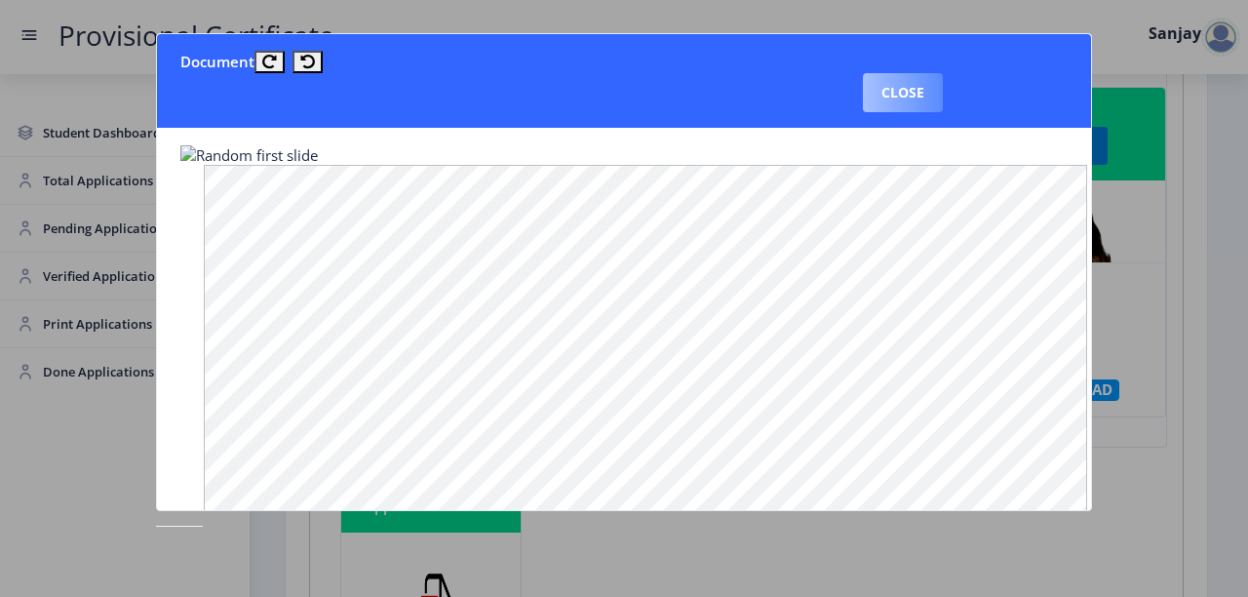
click at [918, 99] on button "Close" at bounding box center [903, 92] width 80 height 39
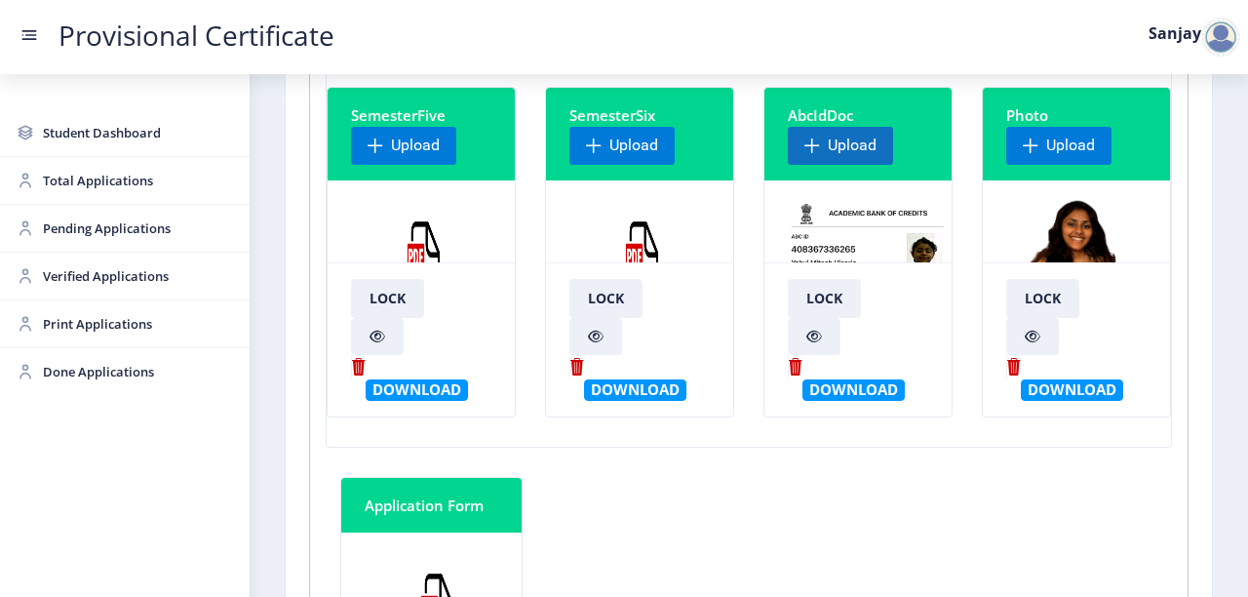
scroll to position [0, 0]
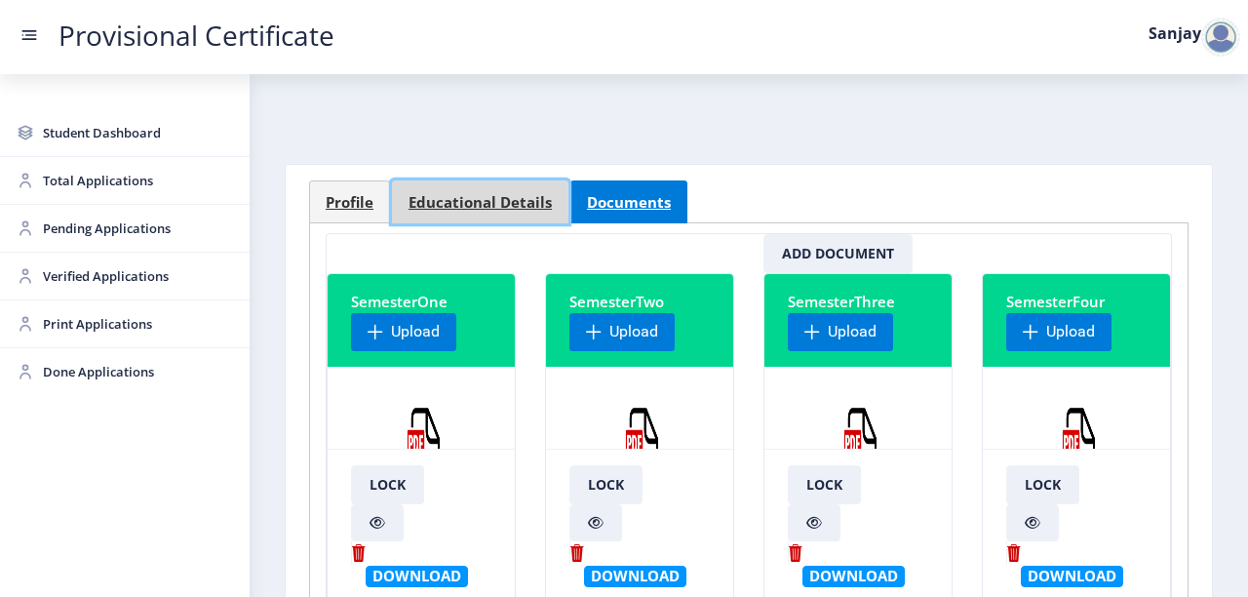
click at [507, 190] on link "Educational Details" at bounding box center [480, 201] width 177 height 43
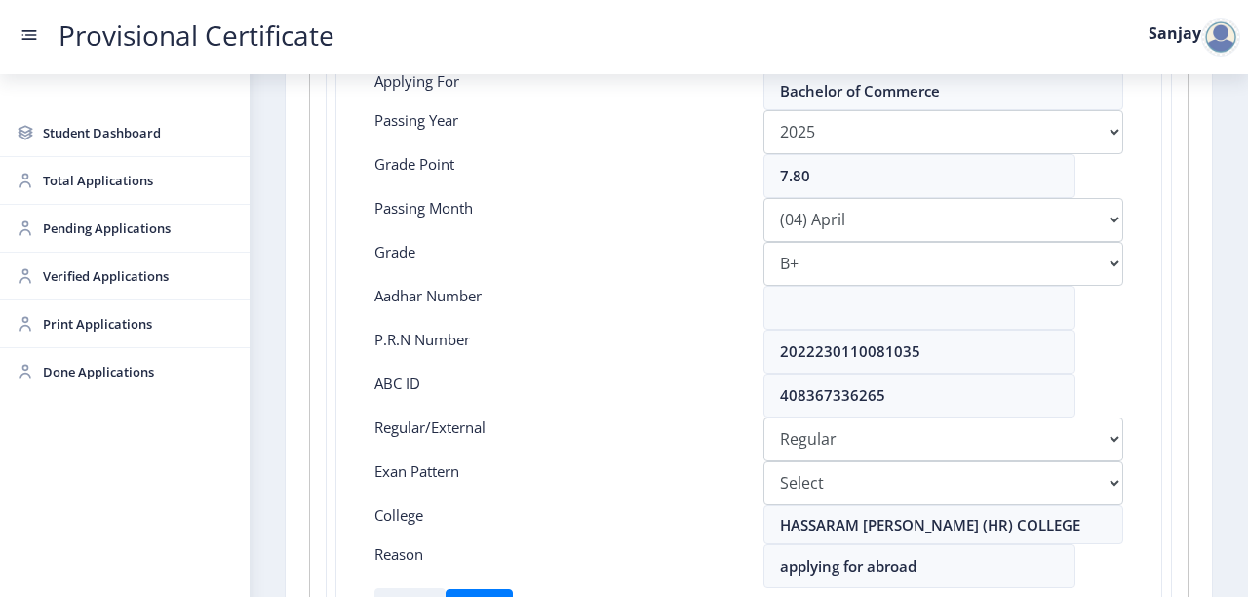
scroll to position [390, 0]
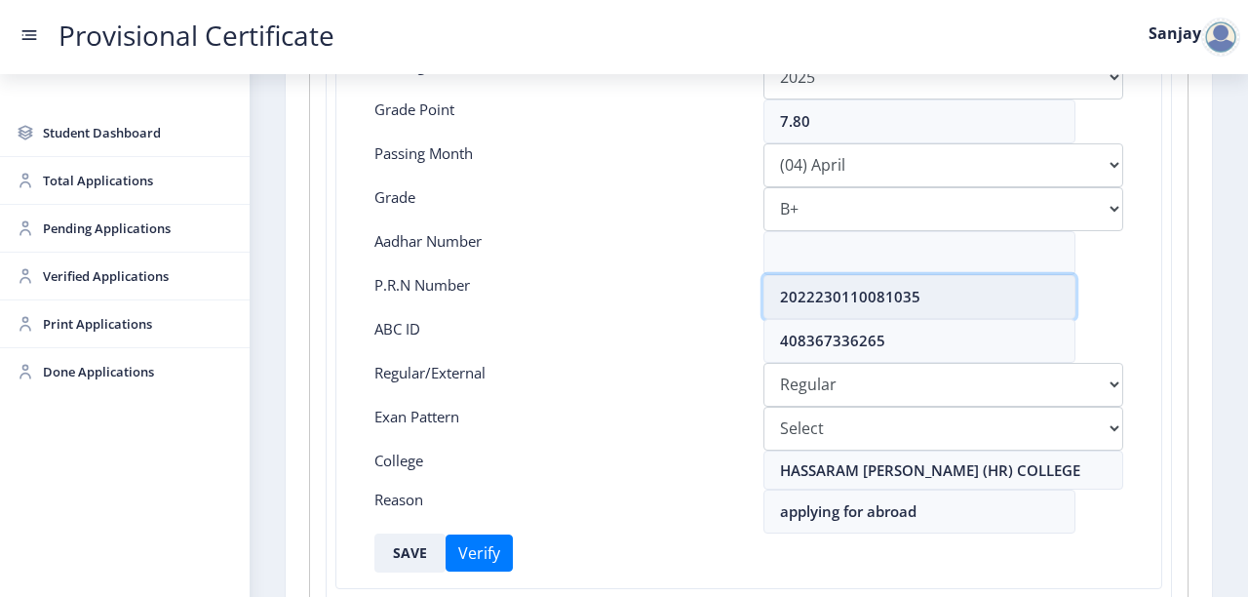
drag, startPoint x: 777, startPoint y: 296, endPoint x: 955, endPoint y: 295, distance: 177.5
click at [955, 295] on input "2022230110081035" at bounding box center [920, 297] width 312 height 44
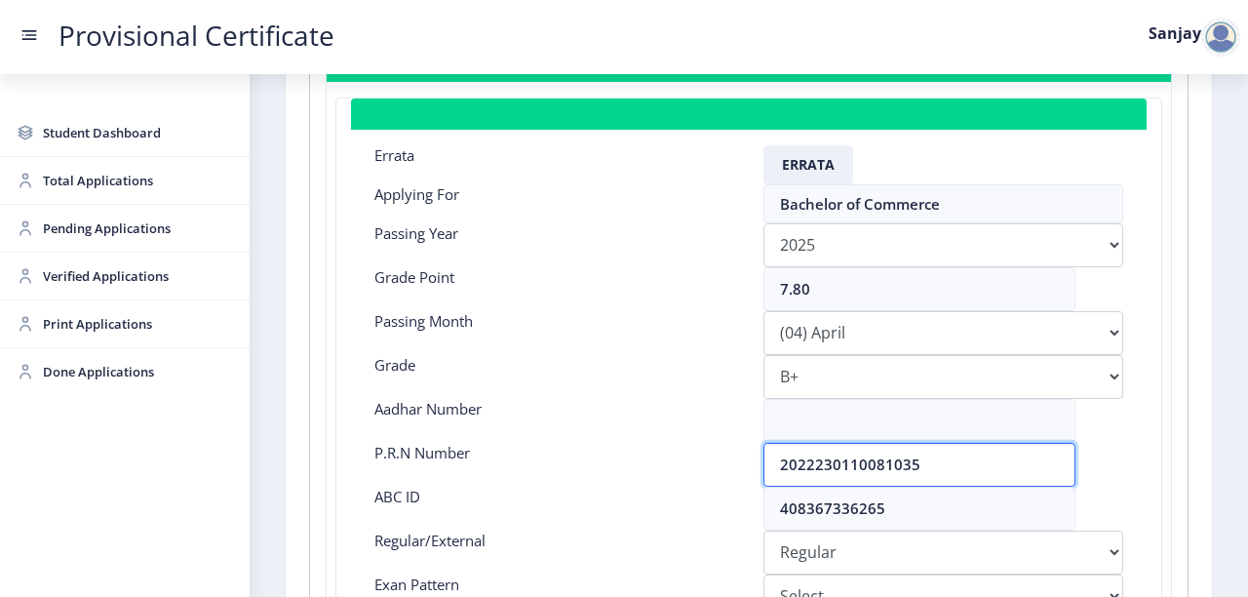
scroll to position [0, 0]
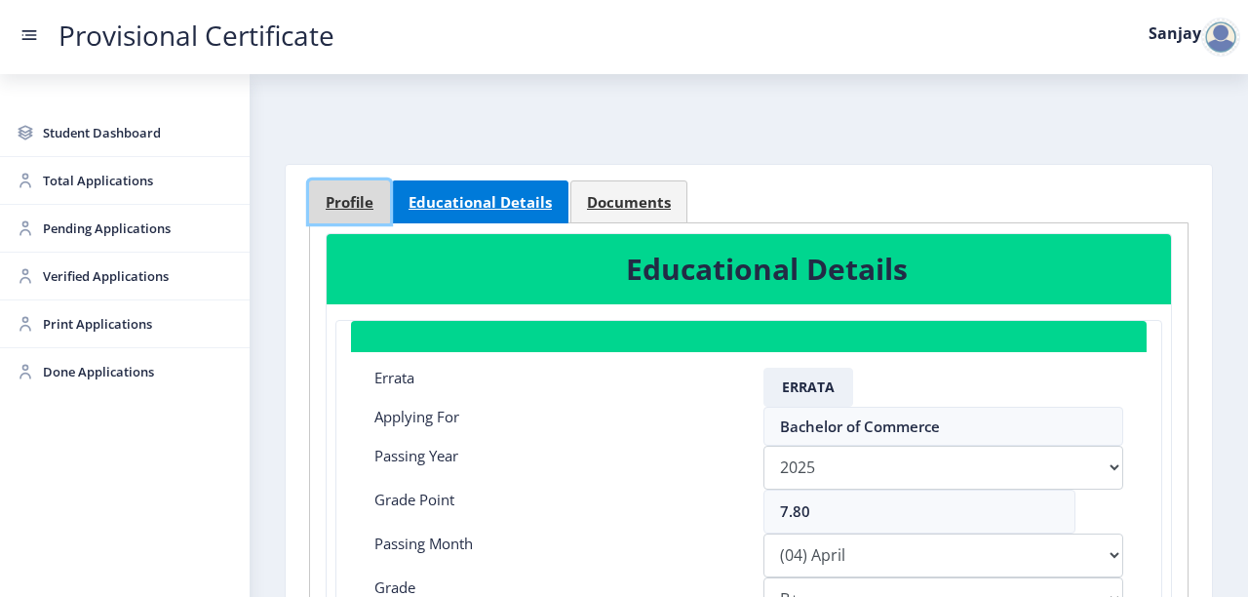
click at [351, 209] on link "Profile" at bounding box center [349, 201] width 81 height 43
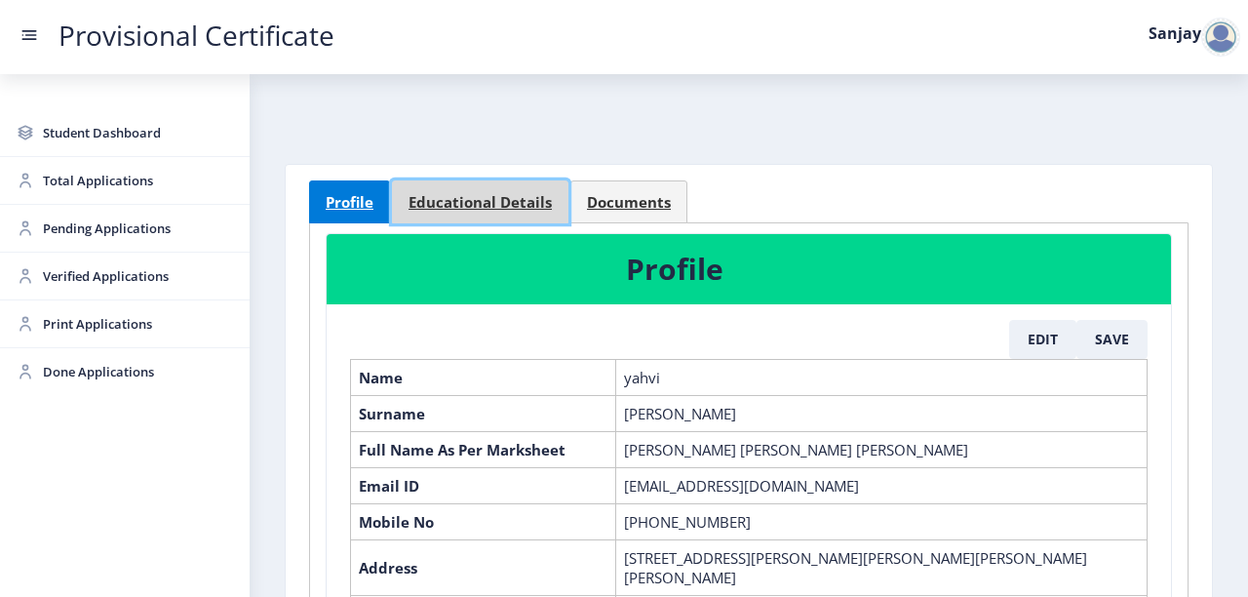
click at [481, 202] on span "Educational Details" at bounding box center [480, 202] width 143 height 15
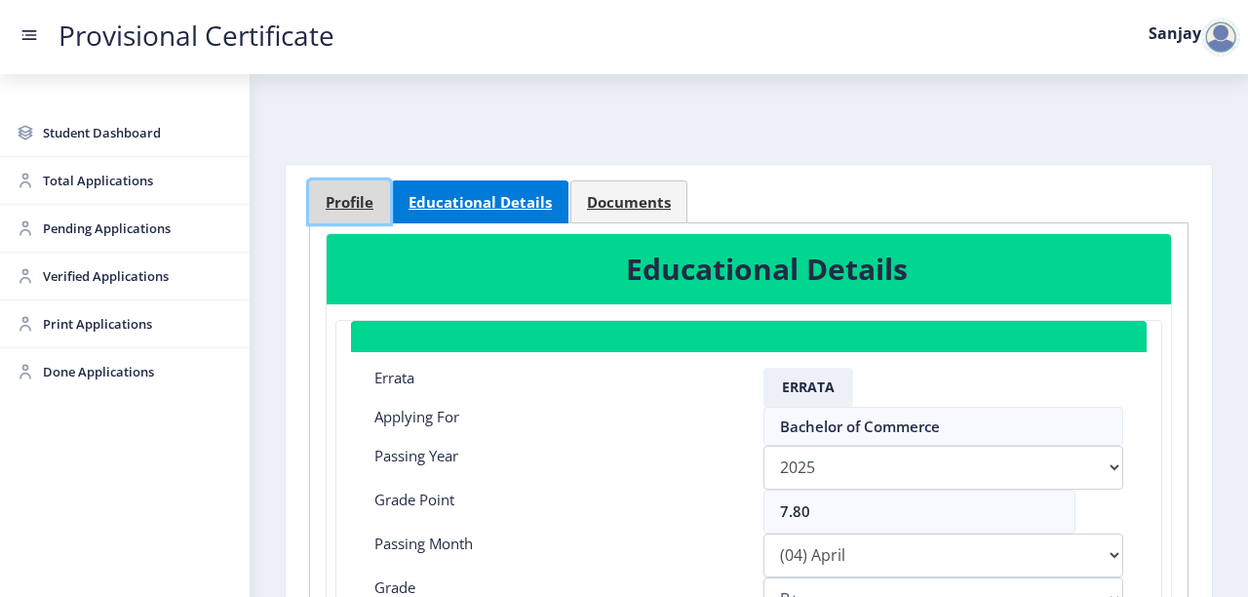
click at [359, 199] on span "Profile" at bounding box center [350, 202] width 48 height 15
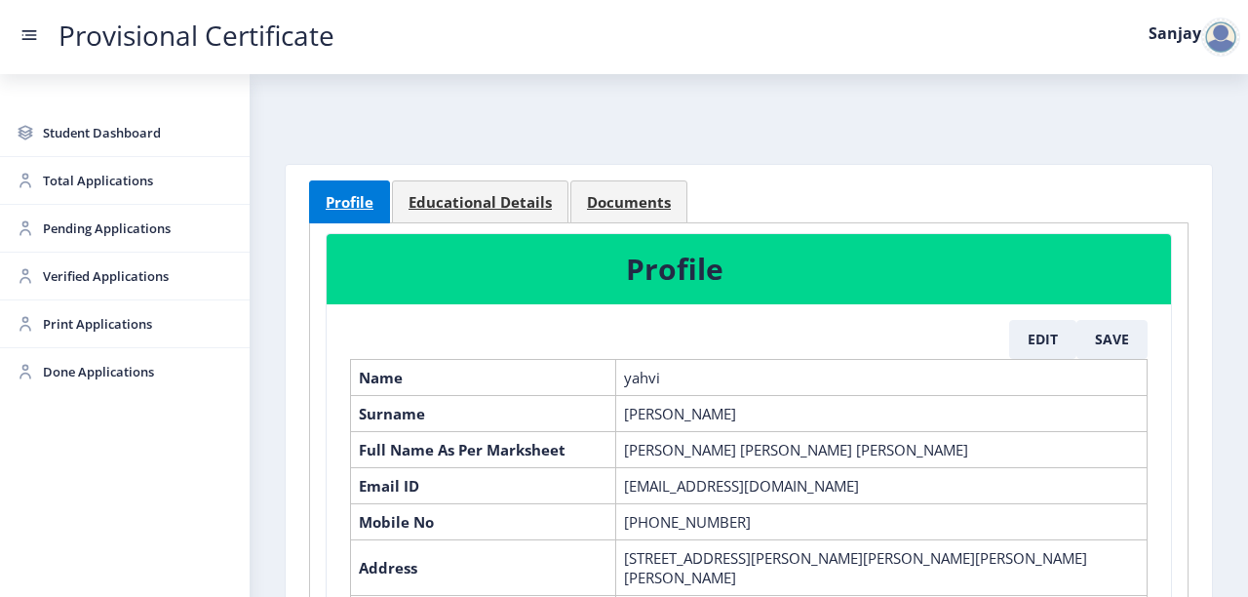
click at [621, 450] on td "[PERSON_NAME] [PERSON_NAME] [PERSON_NAME]" at bounding box center [882, 449] width 532 height 36
drag, startPoint x: 624, startPoint y: 448, endPoint x: 851, endPoint y: 453, distance: 226.3
click at [851, 453] on td "[PERSON_NAME] [PERSON_NAME] [PERSON_NAME]" at bounding box center [882, 449] width 532 height 36
copy td "[PERSON_NAME] [PERSON_NAME] [PERSON_NAME]"
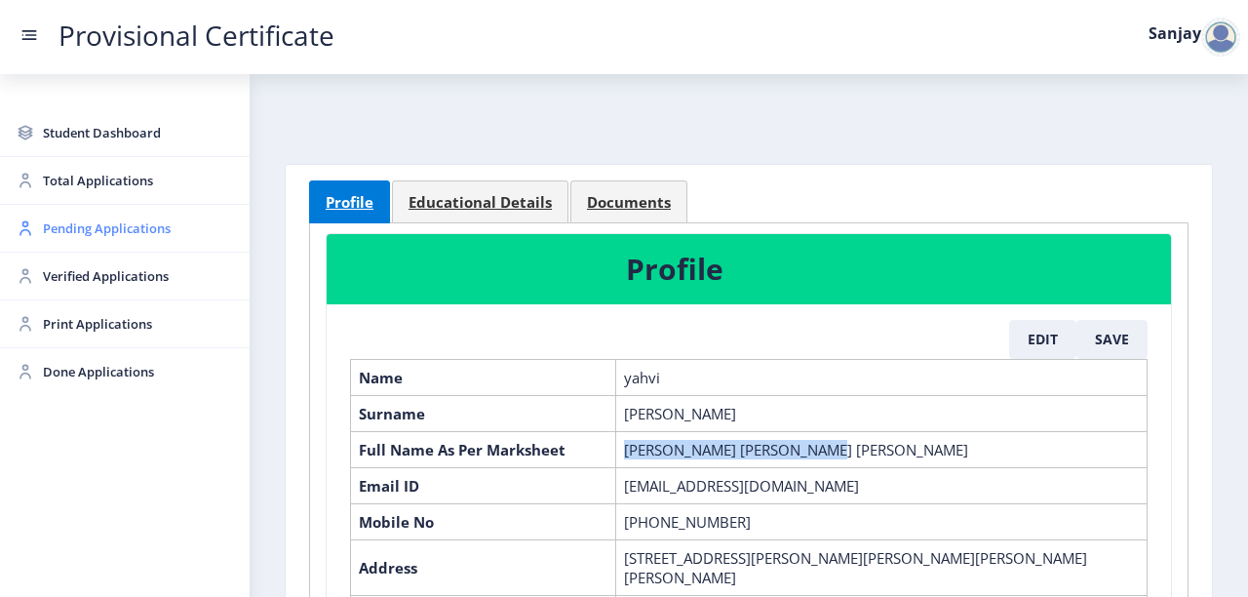
click at [93, 229] on span "Pending Applications" at bounding box center [138, 228] width 191 height 23
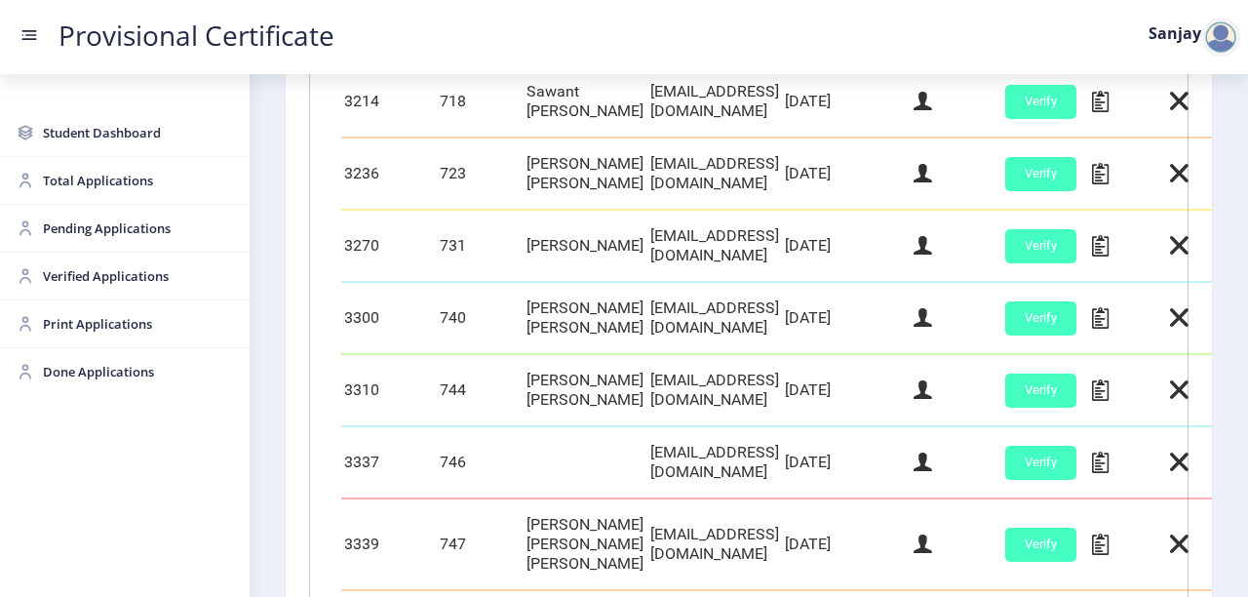
scroll to position [936, 0]
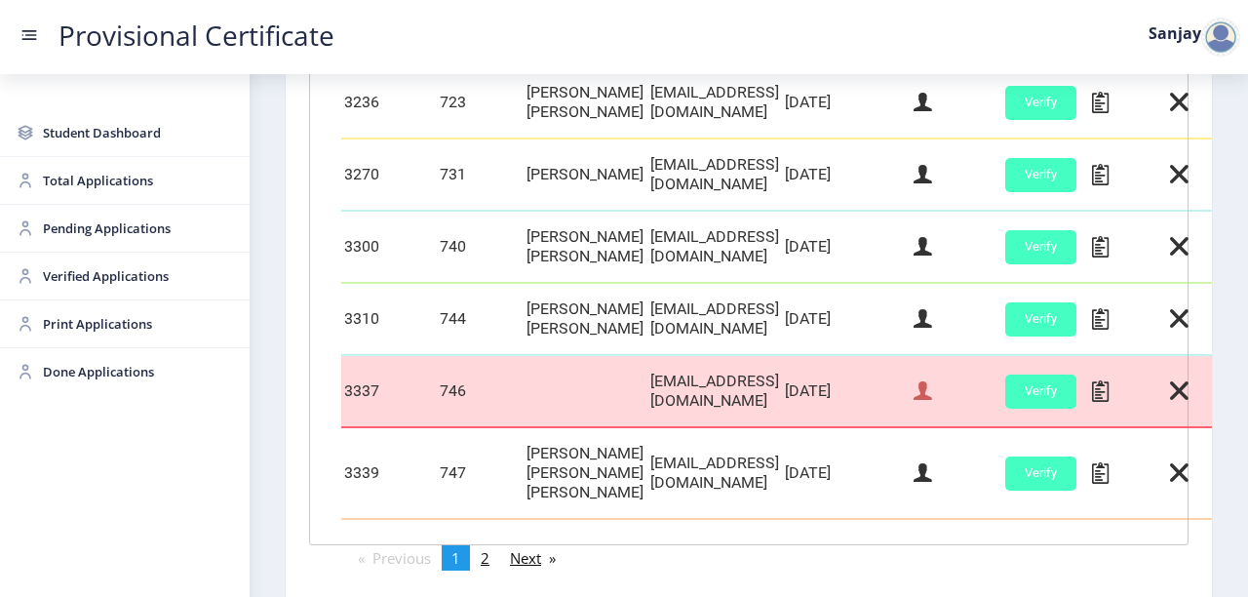
click at [932, 388] on icon at bounding box center [923, 390] width 19 height 25
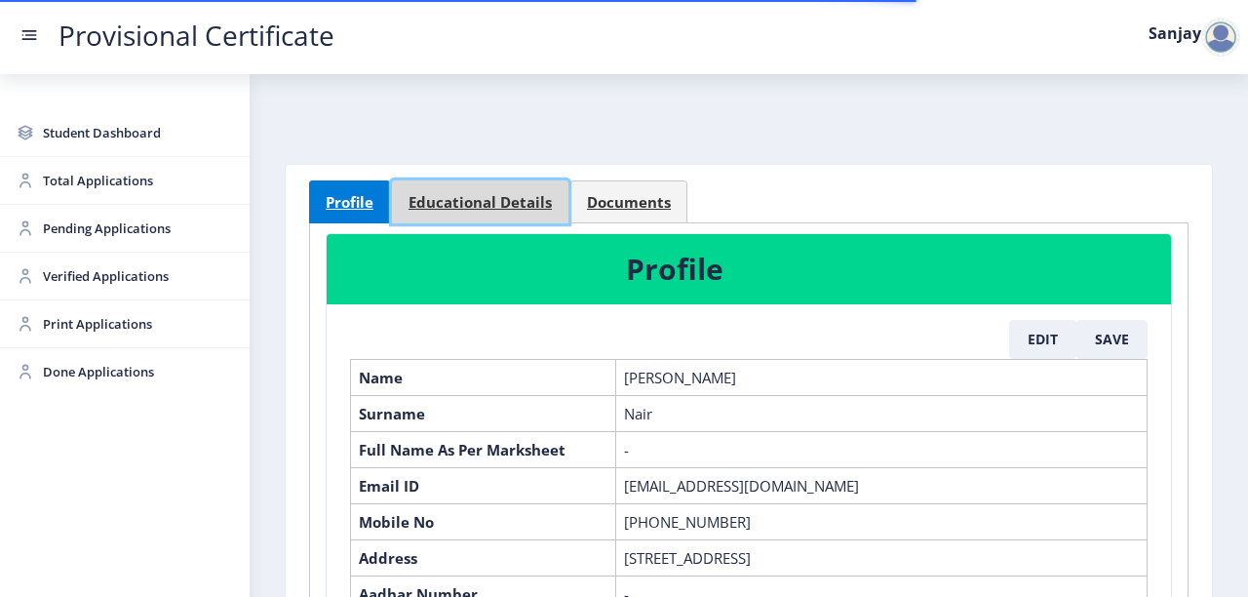
click at [515, 211] on link "Educational Details" at bounding box center [480, 201] width 177 height 43
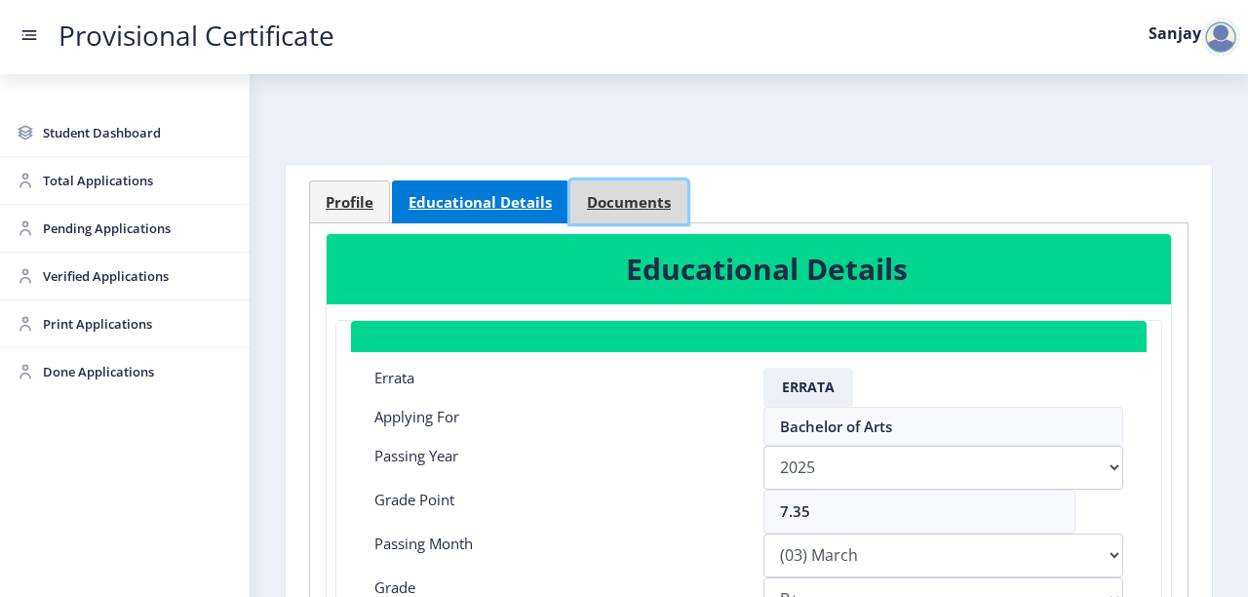
click at [631, 208] on span "Documents" at bounding box center [629, 202] width 84 height 15
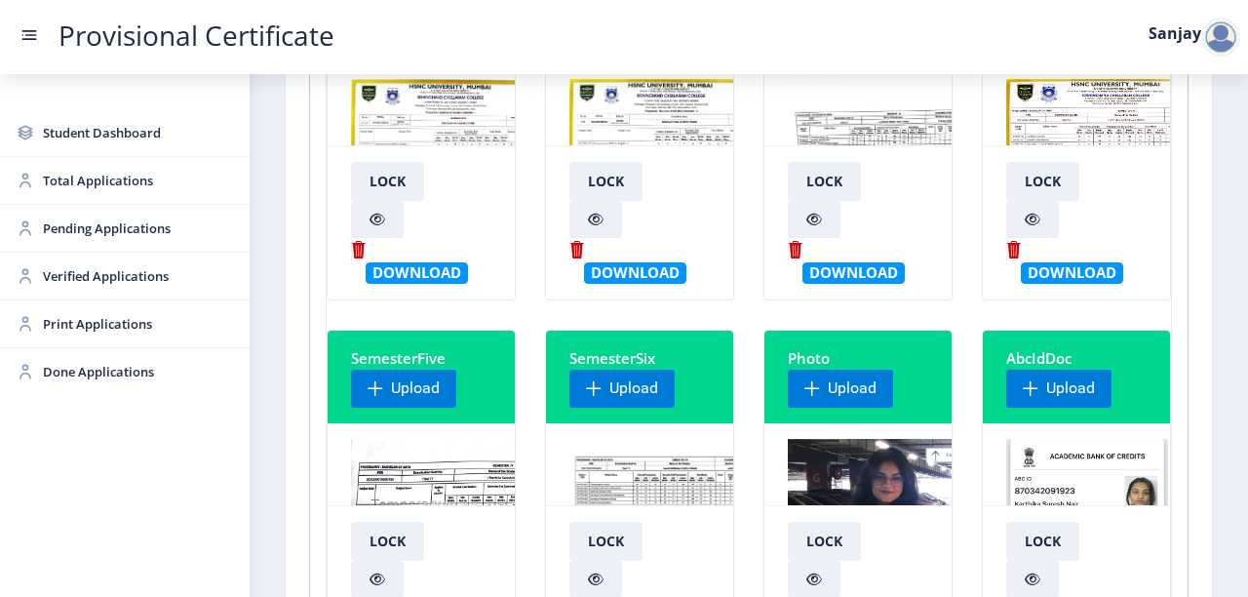
scroll to position [312, 0]
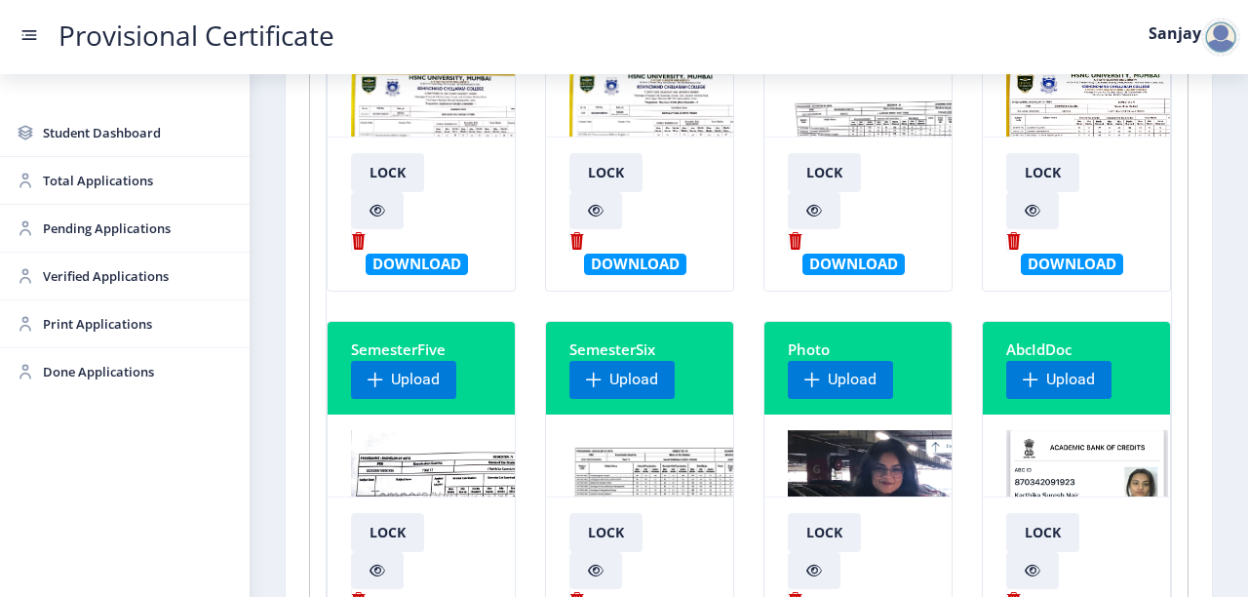
click at [617, 459] on img at bounding box center [670, 503] width 201 height 146
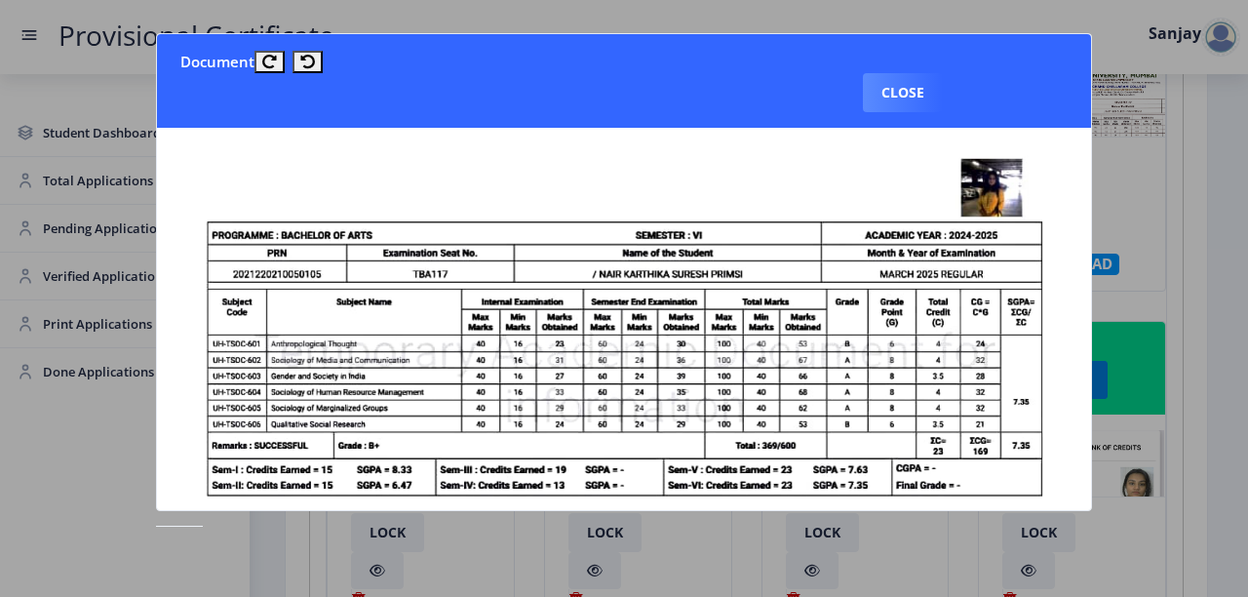
drag, startPoint x: 905, startPoint y: 83, endPoint x: 894, endPoint y: 96, distance: 16.6
click at [903, 85] on button "Close" at bounding box center [903, 92] width 80 height 39
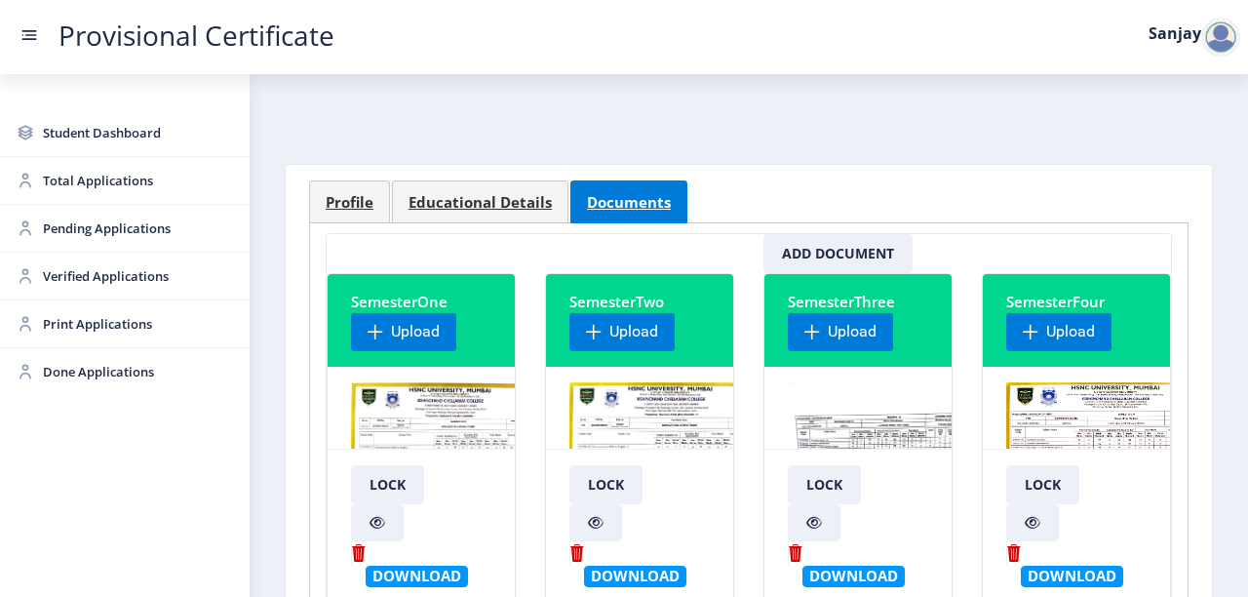
scroll to position [0, 0]
click at [347, 204] on span "Profile" at bounding box center [350, 202] width 48 height 15
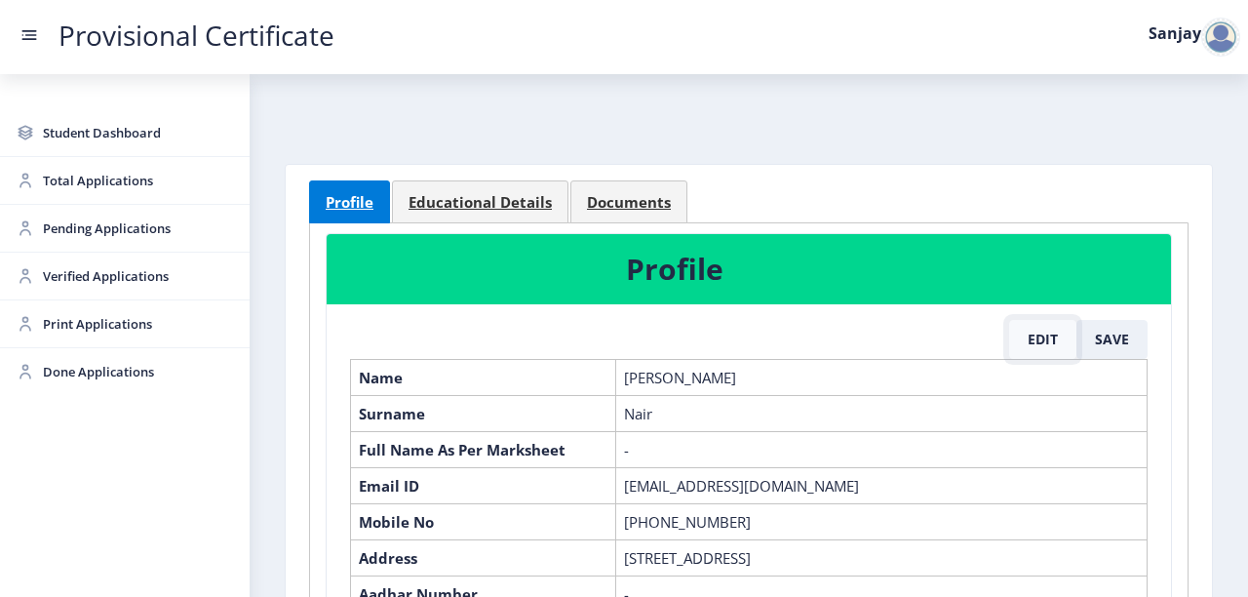
click at [1049, 336] on button "Edit" at bounding box center [1043, 339] width 67 height 39
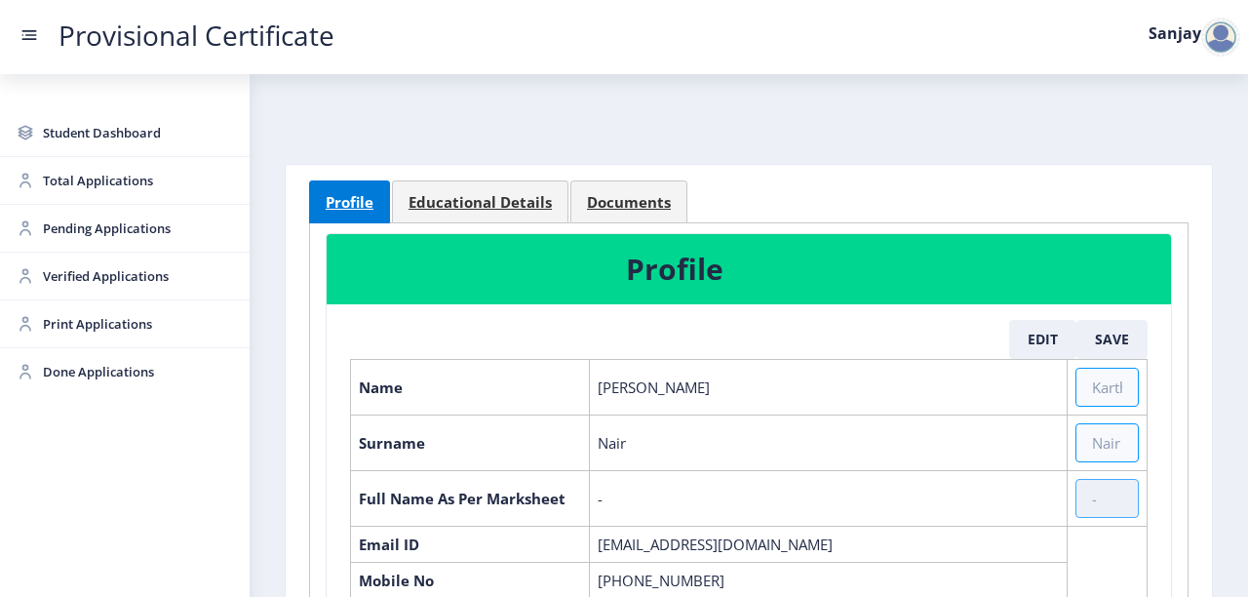
click at [1079, 493] on input "text" at bounding box center [1107, 498] width 63 height 39
click at [667, 207] on link "Documents" at bounding box center [629, 201] width 117 height 43
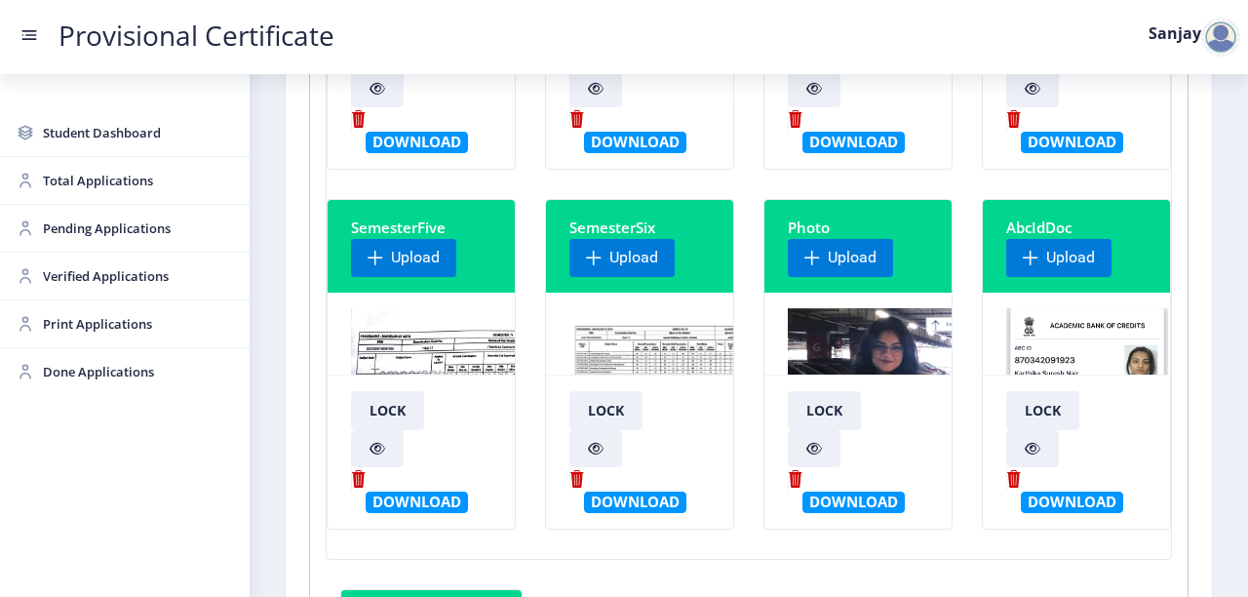
scroll to position [468, 0]
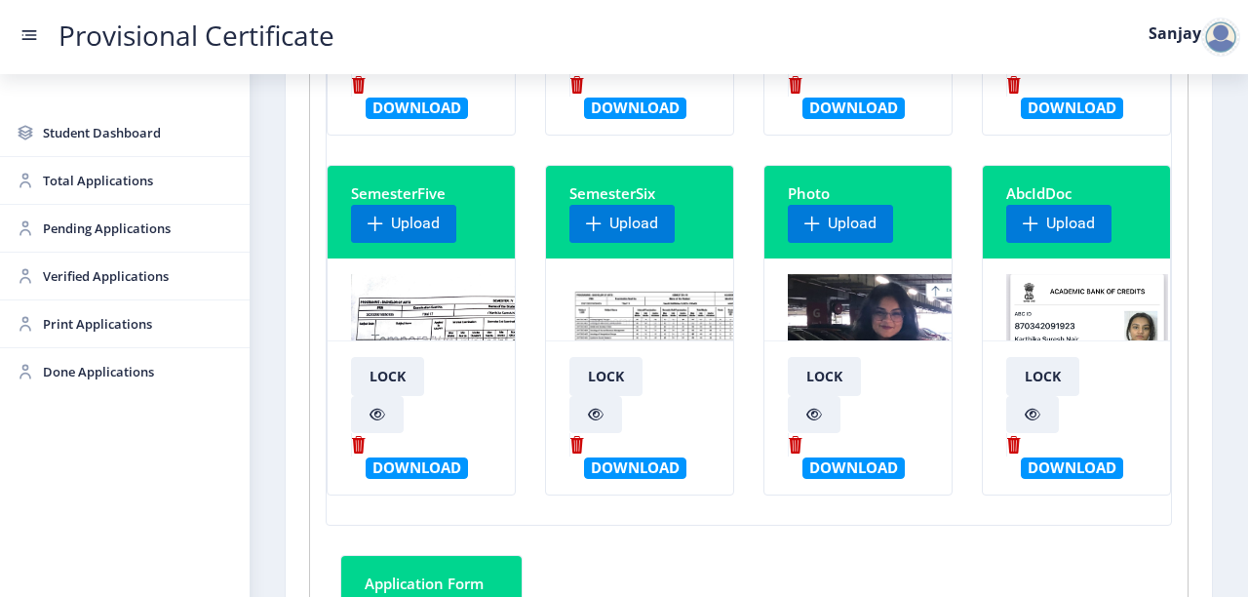
click at [625, 318] on img at bounding box center [670, 347] width 201 height 146
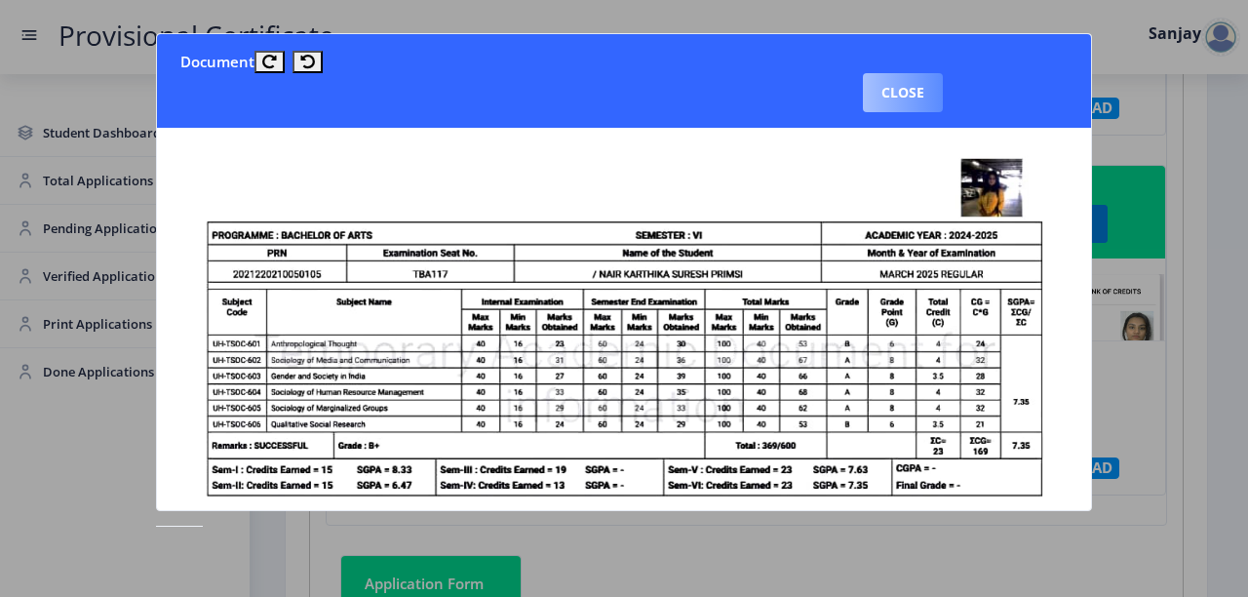
click at [907, 102] on button "Close" at bounding box center [903, 92] width 80 height 39
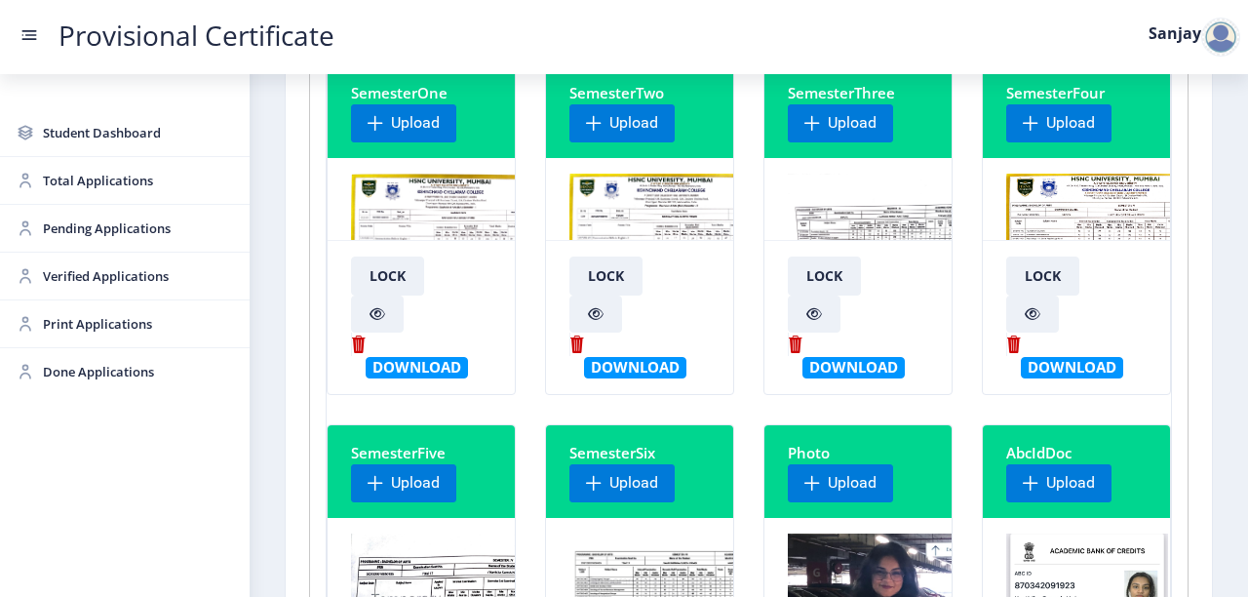
scroll to position [0, 0]
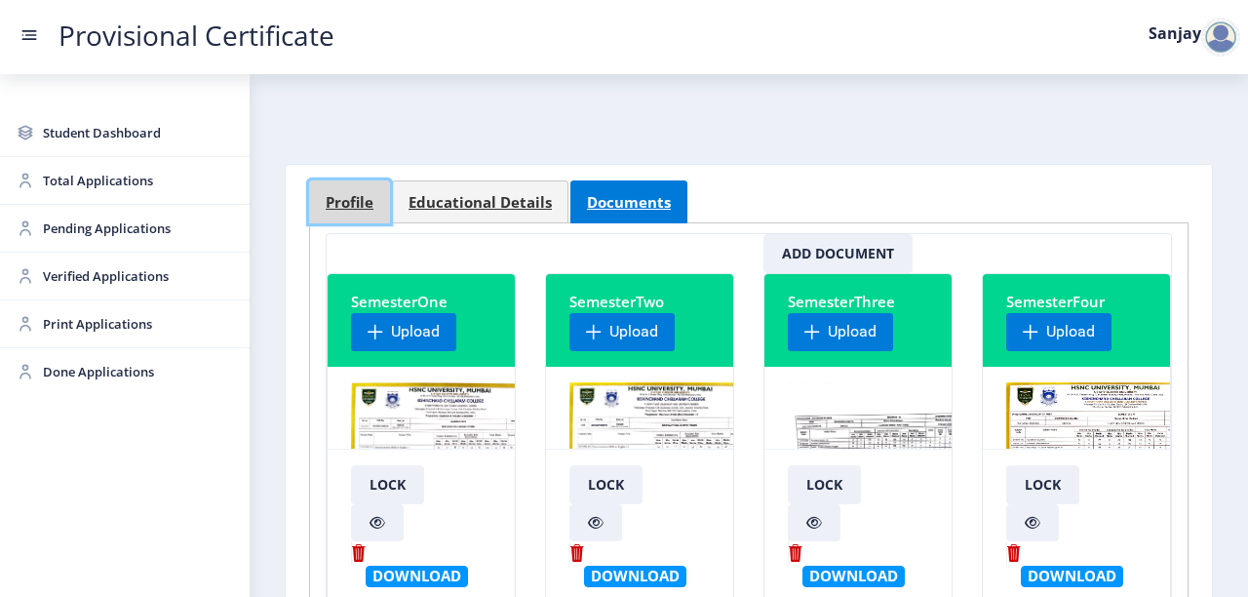
click at [371, 195] on span "Profile" at bounding box center [350, 202] width 48 height 15
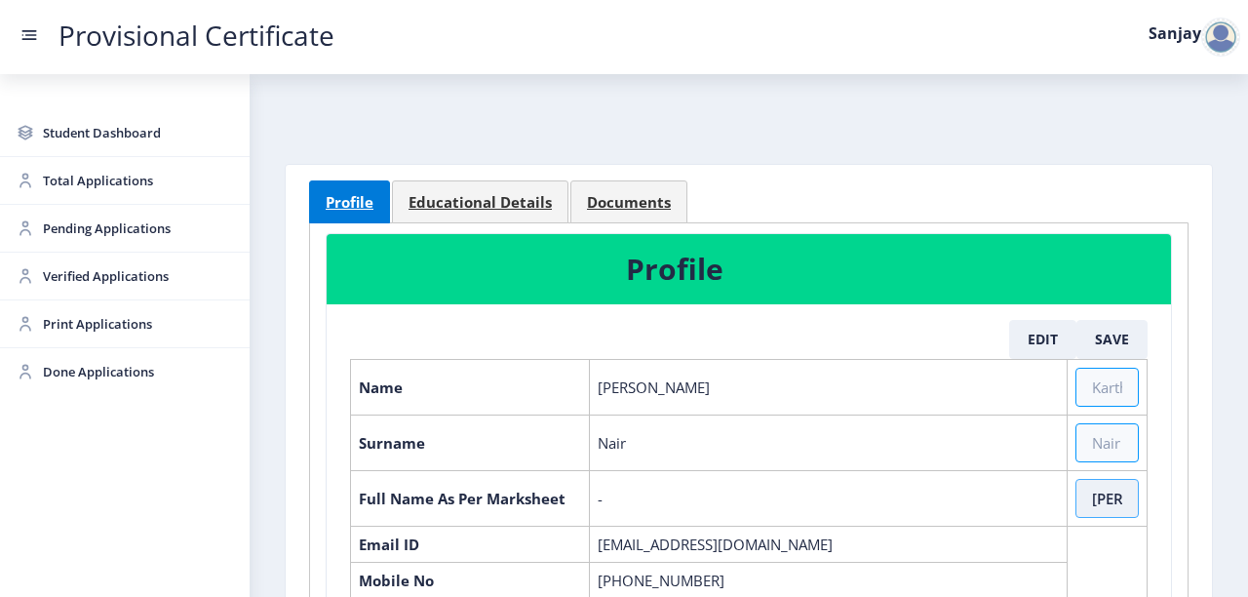
click at [1108, 496] on input "[PERSON_NAME]" at bounding box center [1107, 498] width 63 height 39
type input "[PERSON_NAME] [PERSON_NAME] Primsi"
click at [1113, 343] on button "Save" at bounding box center [1112, 339] width 71 height 39
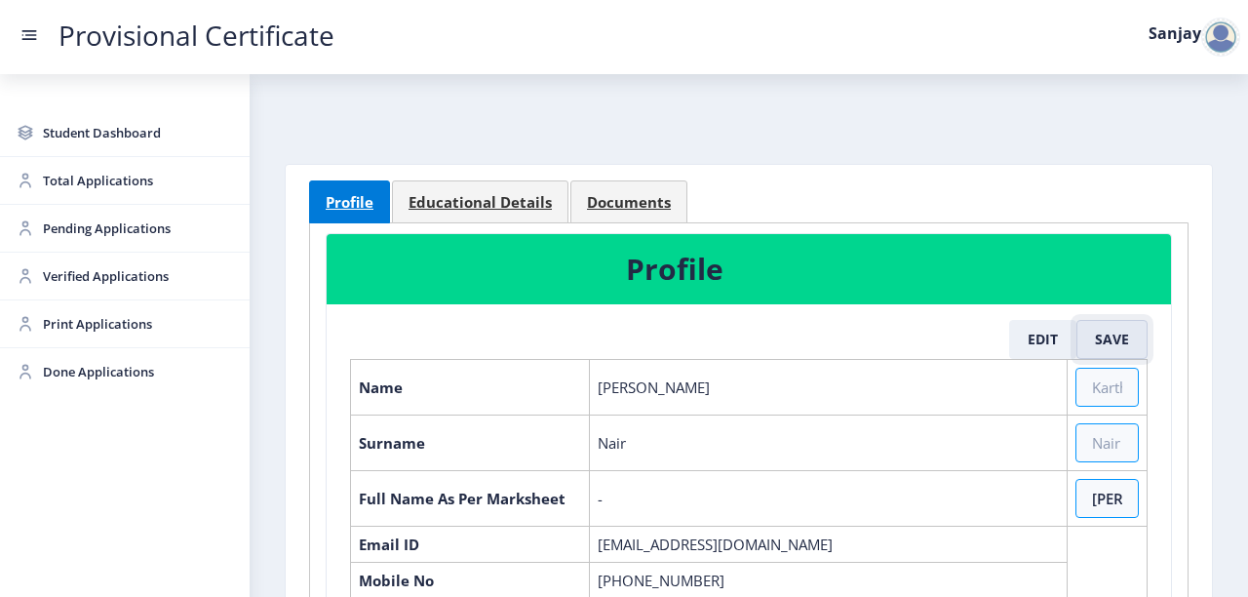
select select "March"
select select "B+"
select select "Regular"
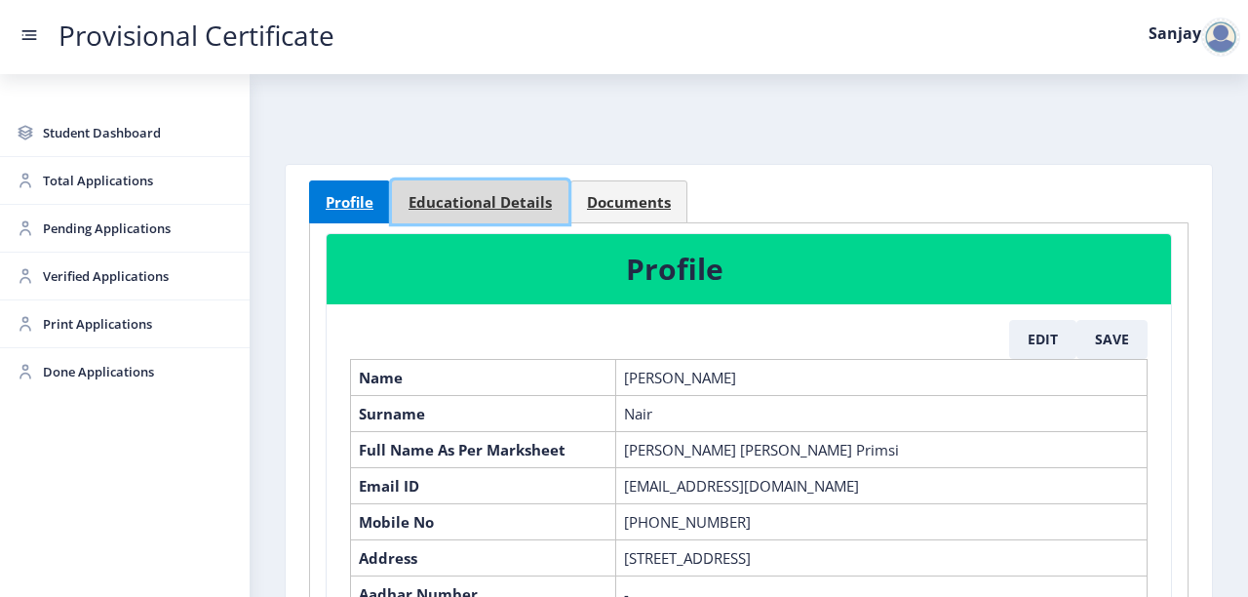
click at [526, 195] on span "Educational Details" at bounding box center [480, 202] width 143 height 15
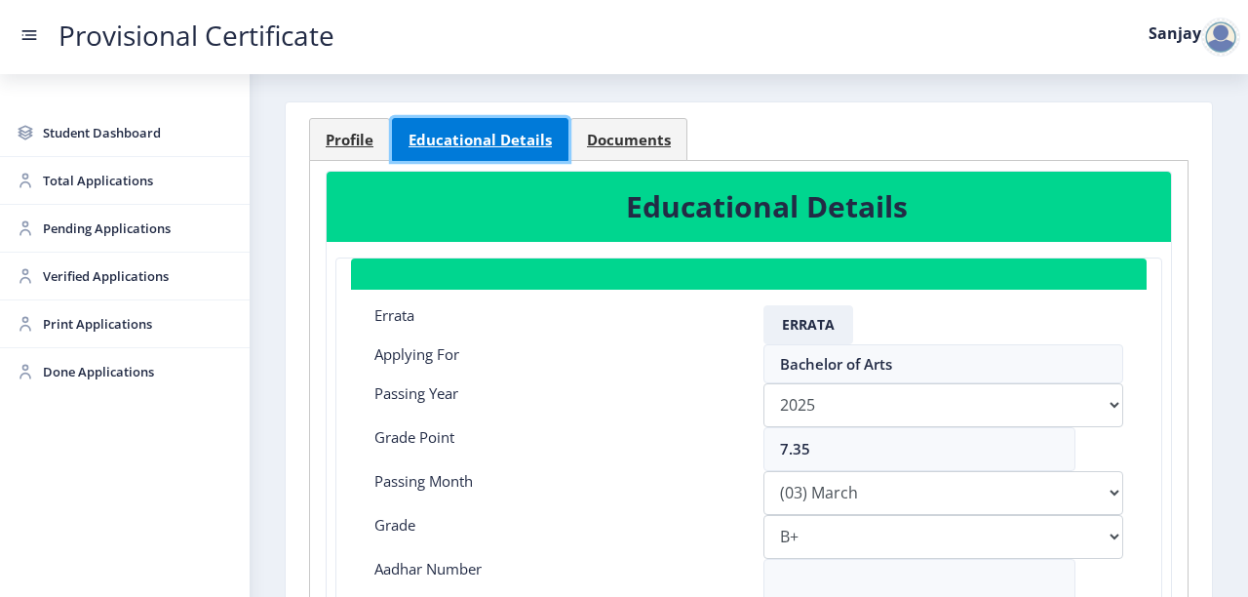
scroll to position [312, 0]
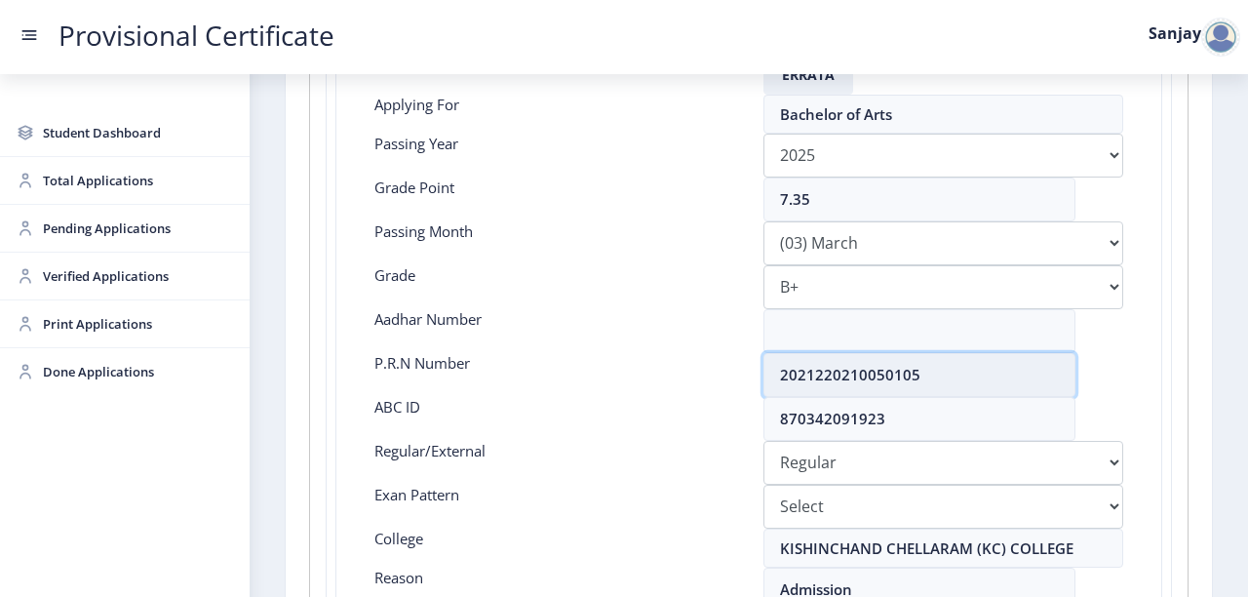
drag, startPoint x: 781, startPoint y: 373, endPoint x: 951, endPoint y: 365, distance: 169.9
click at [951, 365] on input "2021220210050105" at bounding box center [920, 375] width 312 height 44
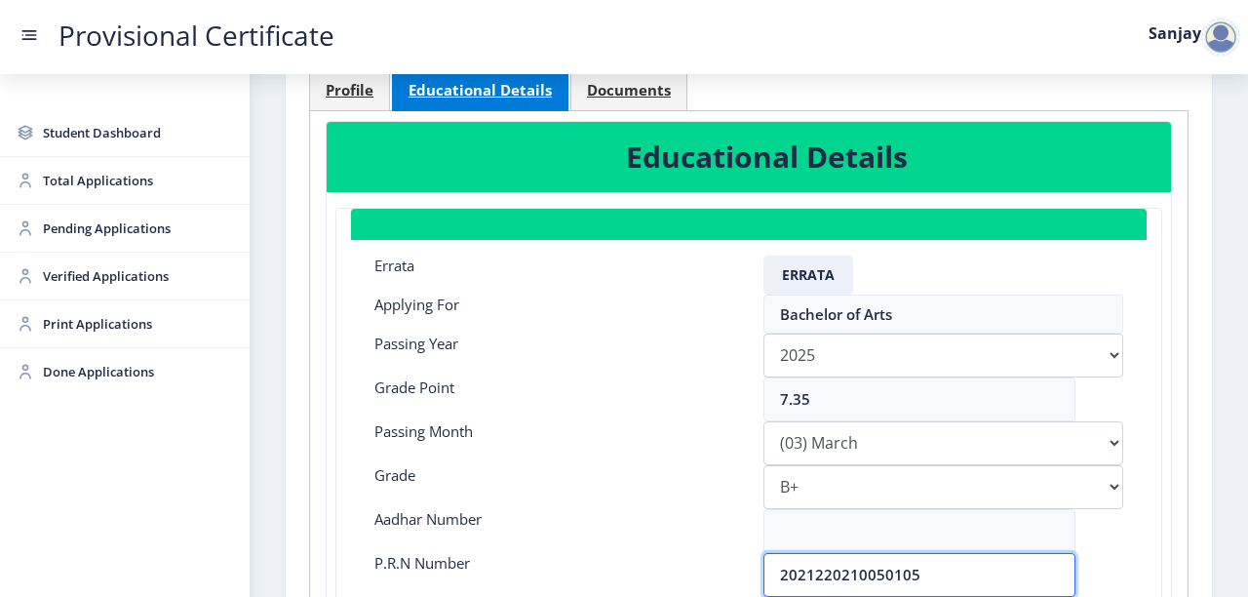
scroll to position [0, 0]
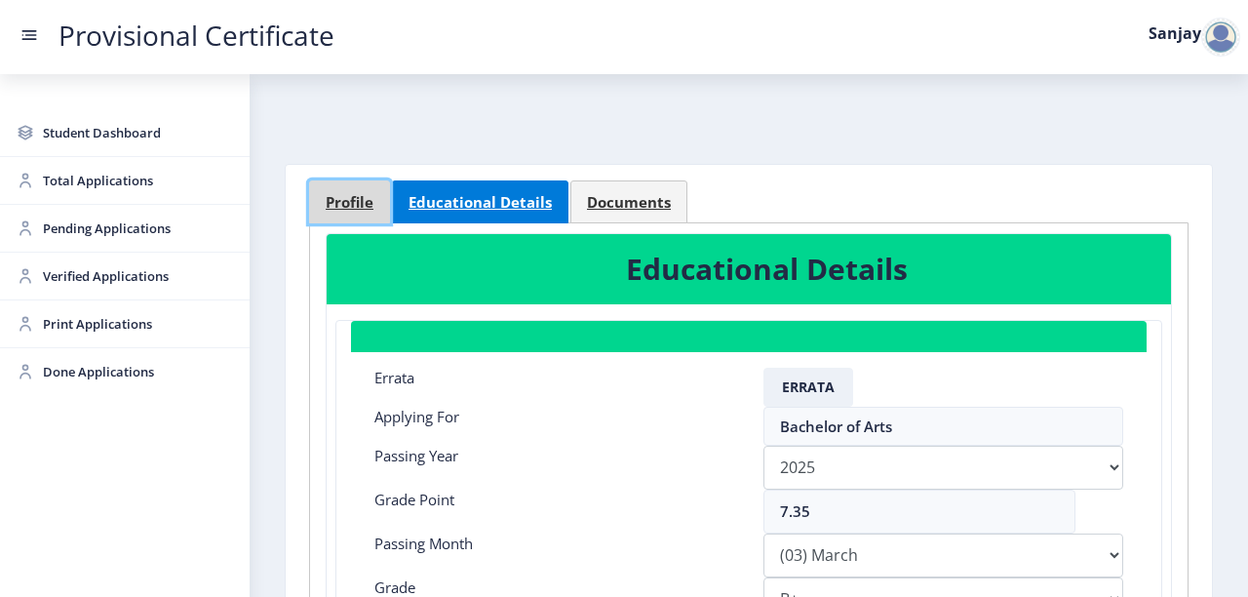
click at [327, 198] on span "Profile" at bounding box center [350, 202] width 48 height 15
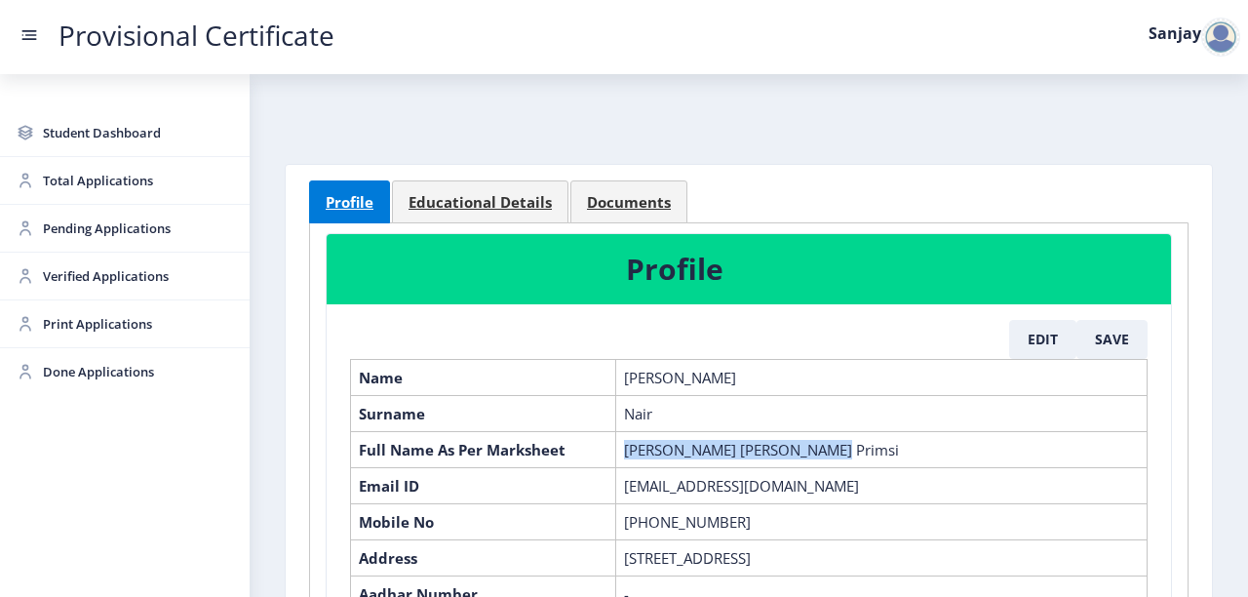
drag, startPoint x: 625, startPoint y: 445, endPoint x: 813, endPoint y: 448, distance: 188.3
click at [813, 448] on td "[PERSON_NAME] [PERSON_NAME] Primsi" at bounding box center [882, 449] width 532 height 36
copy td "[PERSON_NAME] [PERSON_NAME] Primsi"
click at [82, 225] on span "Pending Applications" at bounding box center [138, 228] width 191 height 23
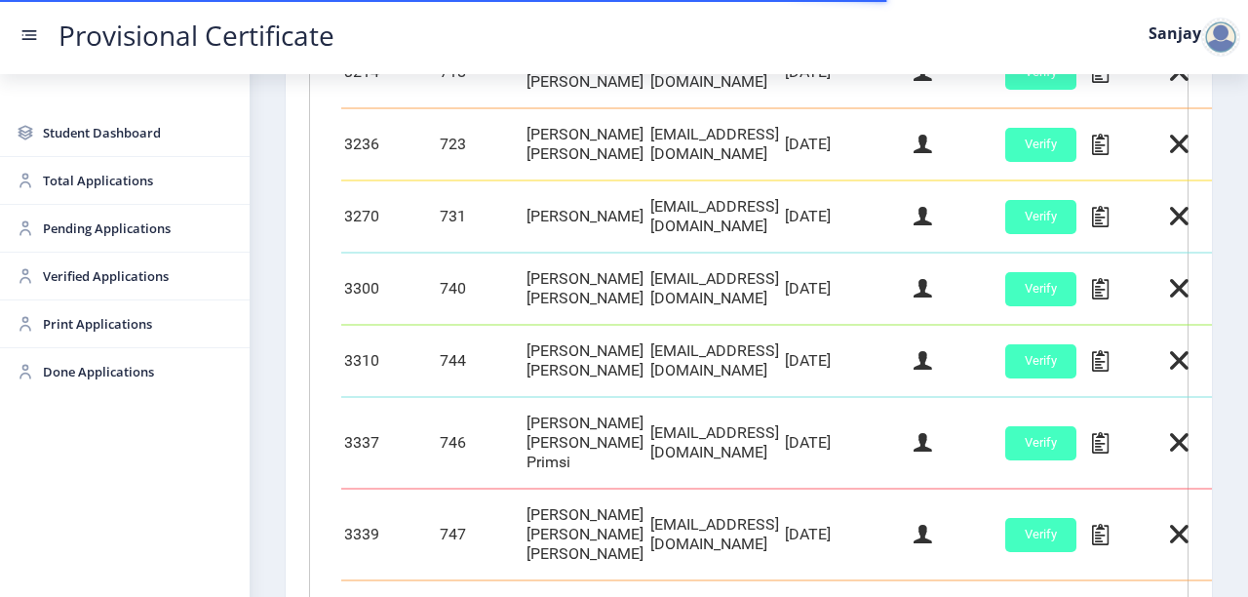
scroll to position [936, 0]
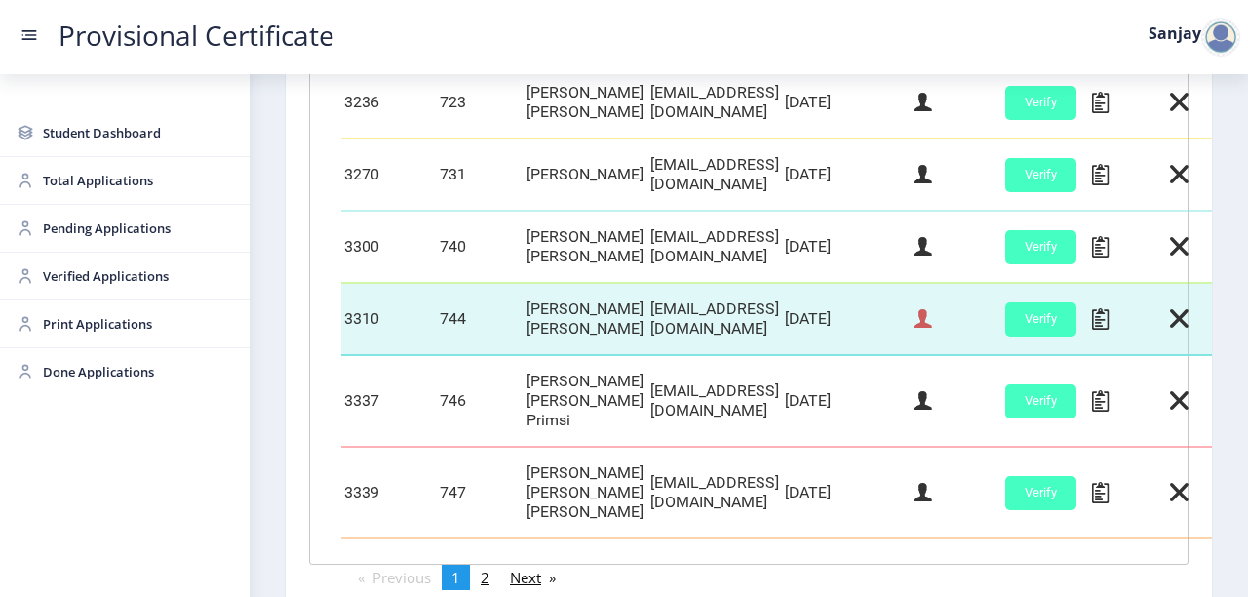
click at [932, 321] on icon at bounding box center [923, 318] width 19 height 25
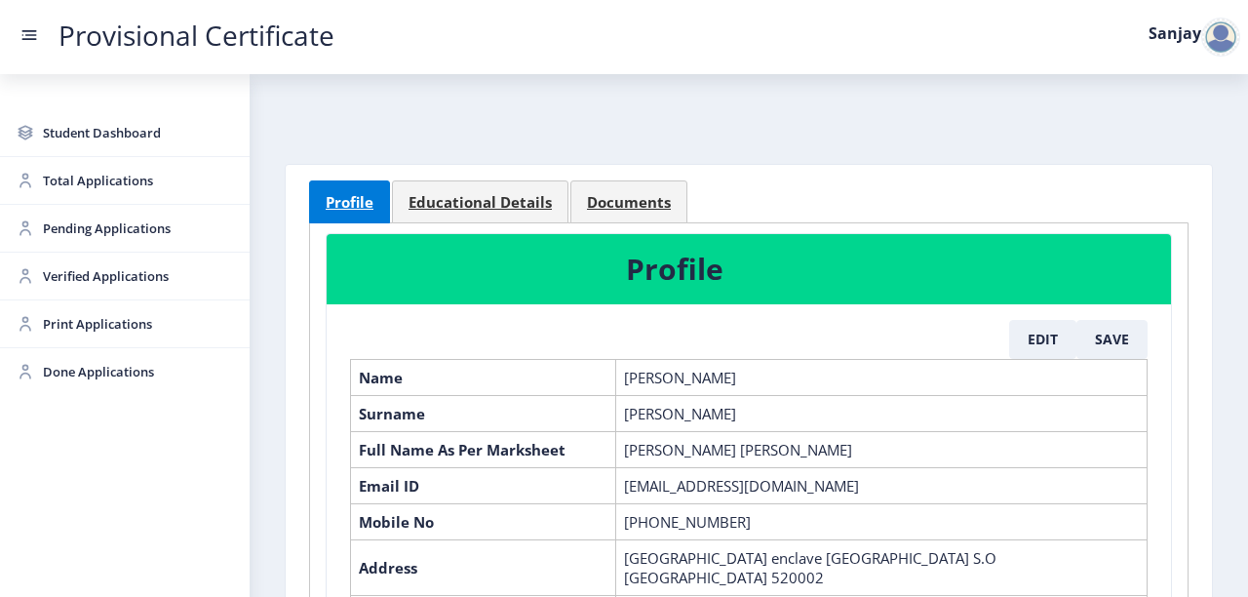
drag, startPoint x: 625, startPoint y: 443, endPoint x: 909, endPoint y: 446, distance: 283.8
click at [909, 449] on td "[PERSON_NAME] [PERSON_NAME]" at bounding box center [882, 449] width 532 height 36
copy td "[PERSON_NAME] [PERSON_NAME]"
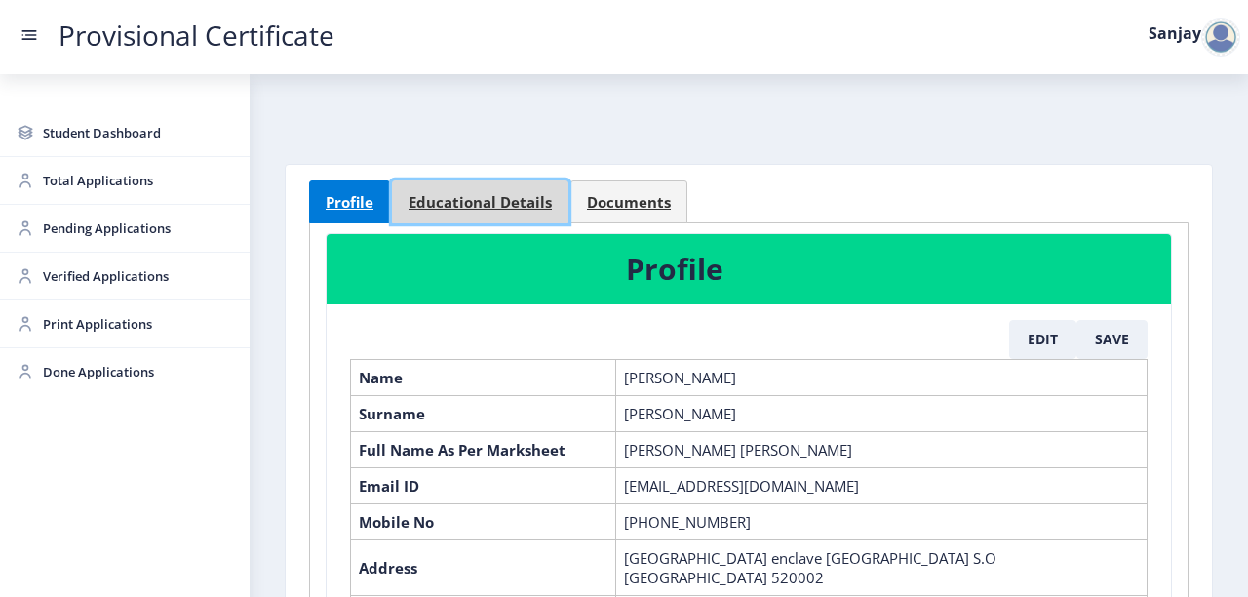
click at [424, 198] on span "Educational Details" at bounding box center [480, 202] width 143 height 15
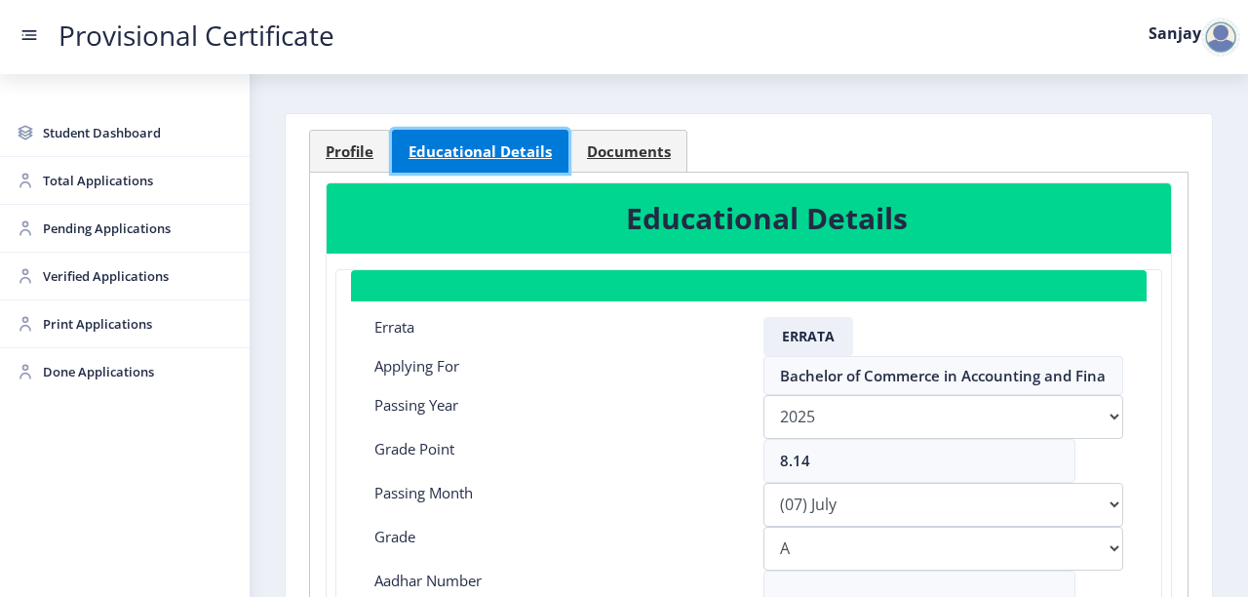
scroll to position [312, 0]
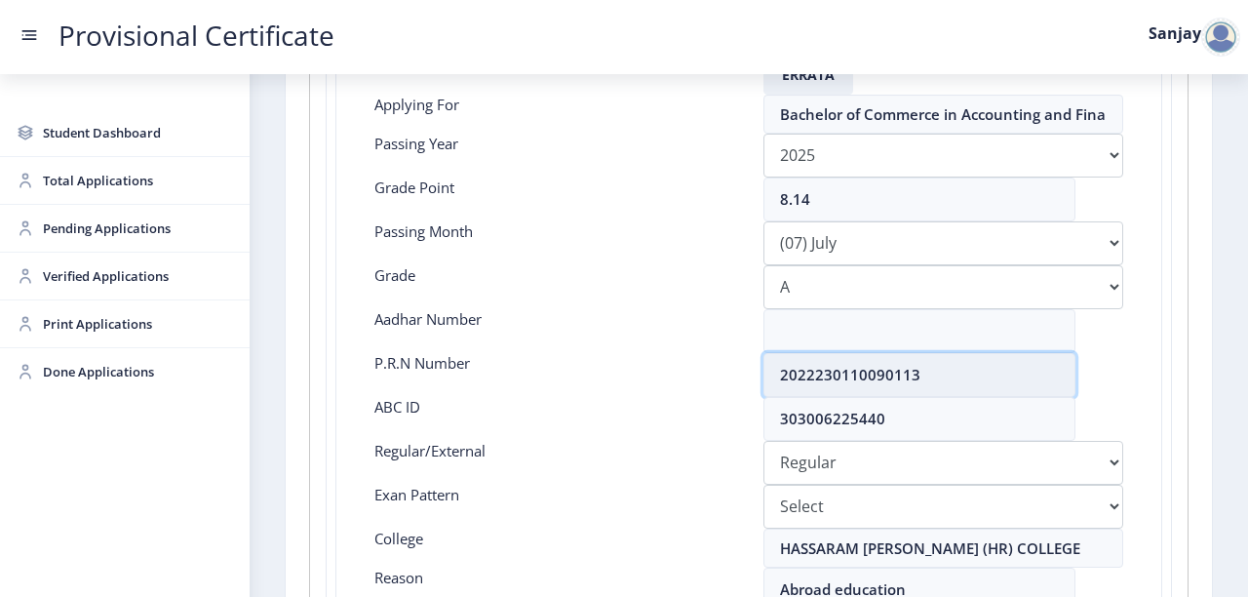
drag, startPoint x: 779, startPoint y: 365, endPoint x: 1038, endPoint y: 389, distance: 259.6
click at [1038, 389] on input "2022230110090113" at bounding box center [920, 375] width 312 height 44
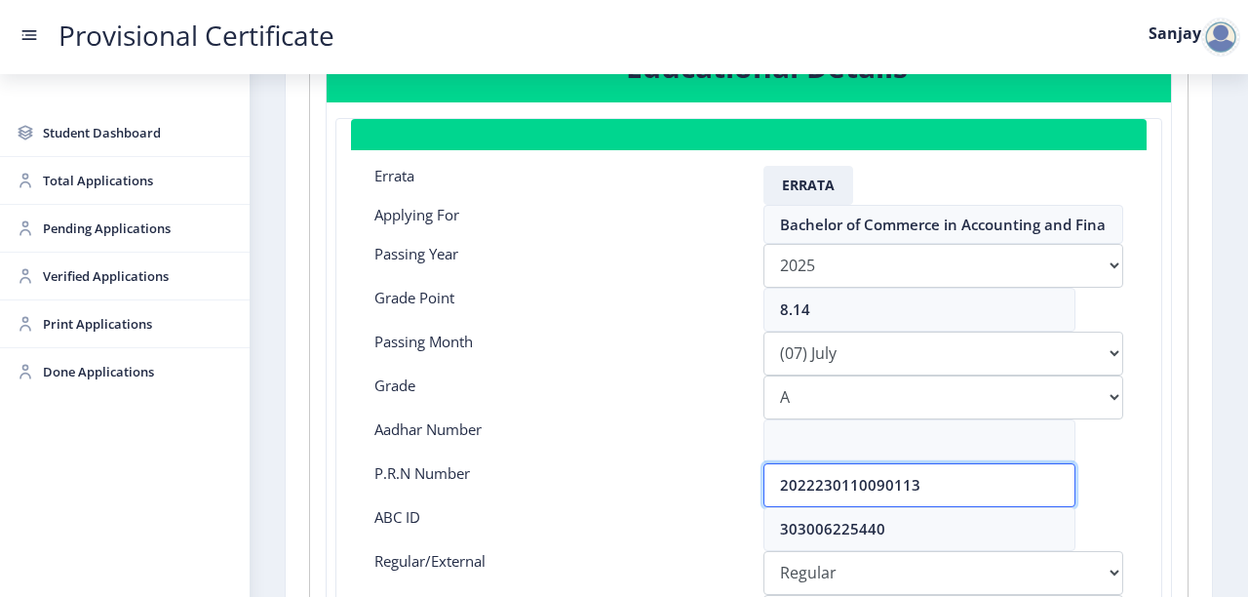
scroll to position [0, 0]
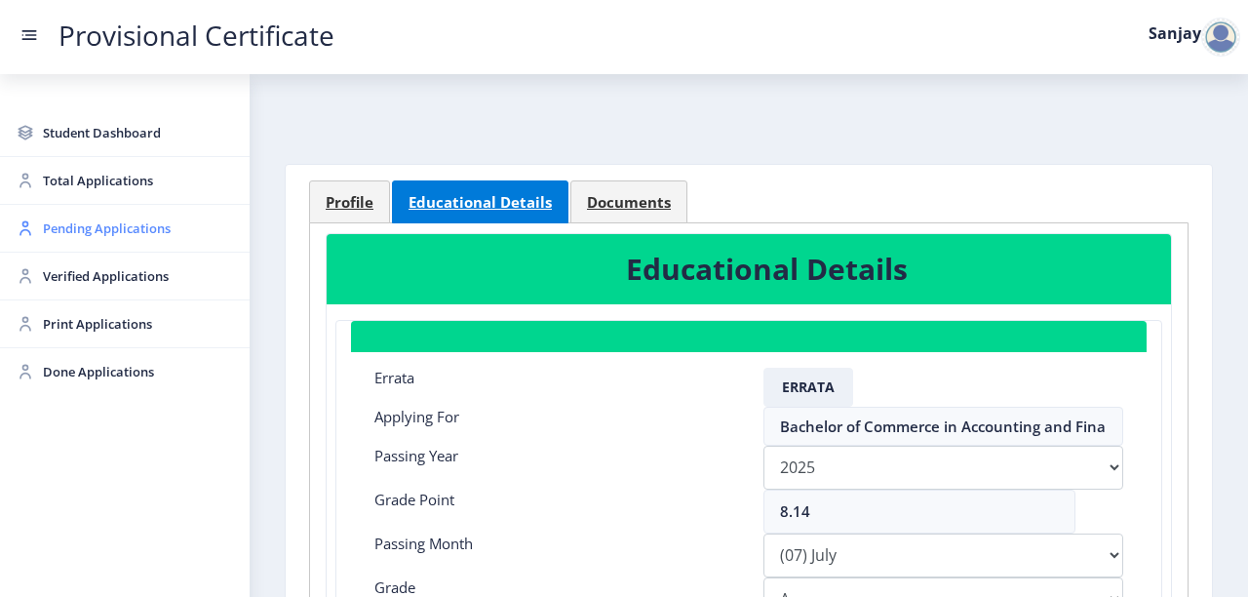
click at [83, 236] on span "Pending Applications" at bounding box center [138, 228] width 191 height 23
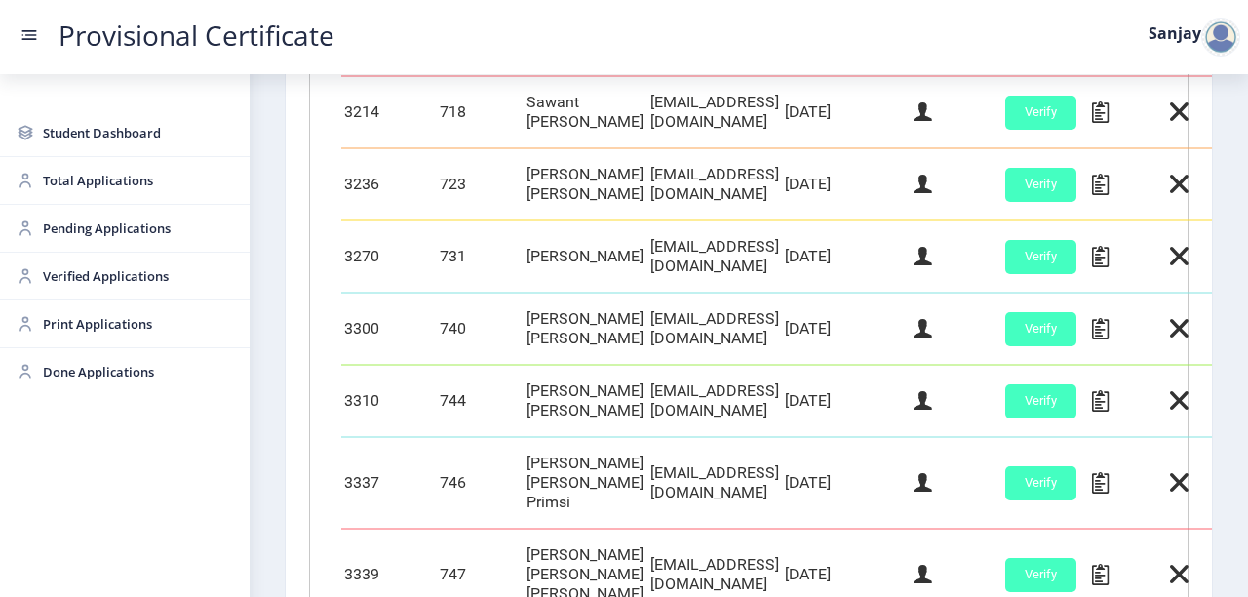
scroll to position [936, 0]
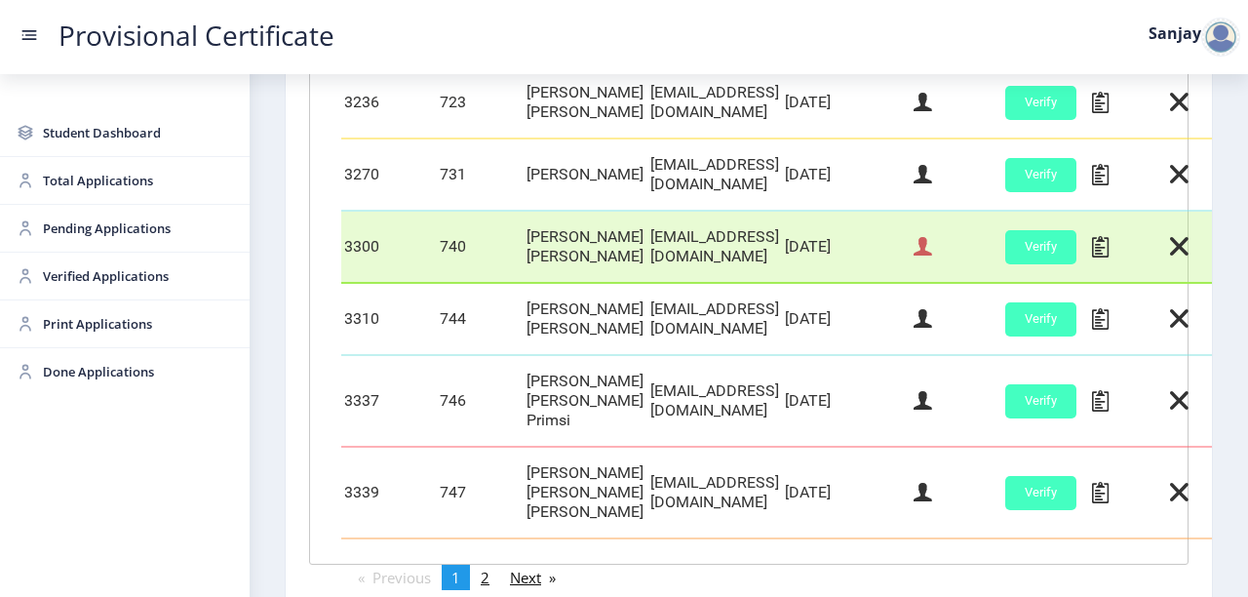
click at [932, 239] on icon at bounding box center [923, 246] width 19 height 25
select select "July"
select select "A+"
select select "Regular"
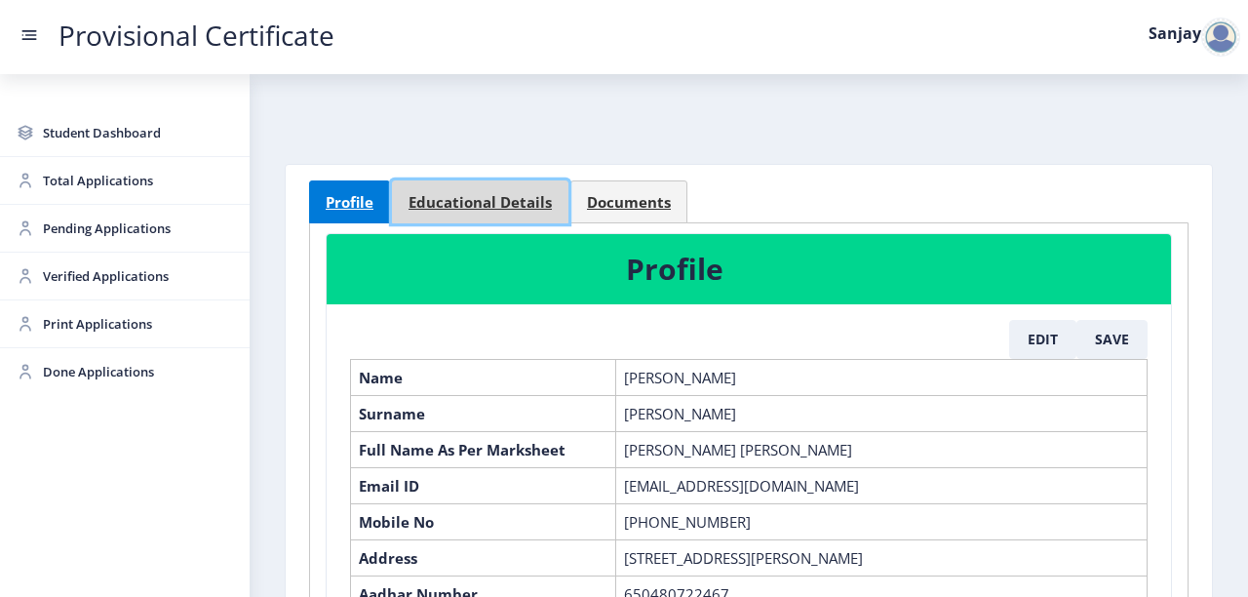
click at [469, 195] on span "Educational Details" at bounding box center [480, 202] width 143 height 15
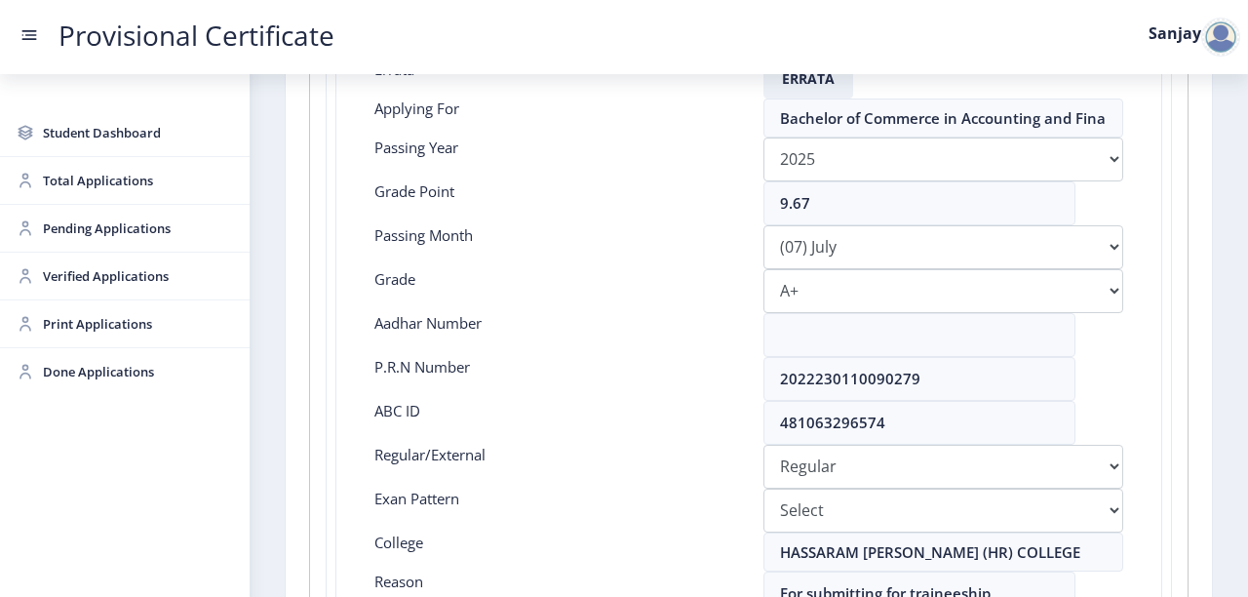
scroll to position [390, 0]
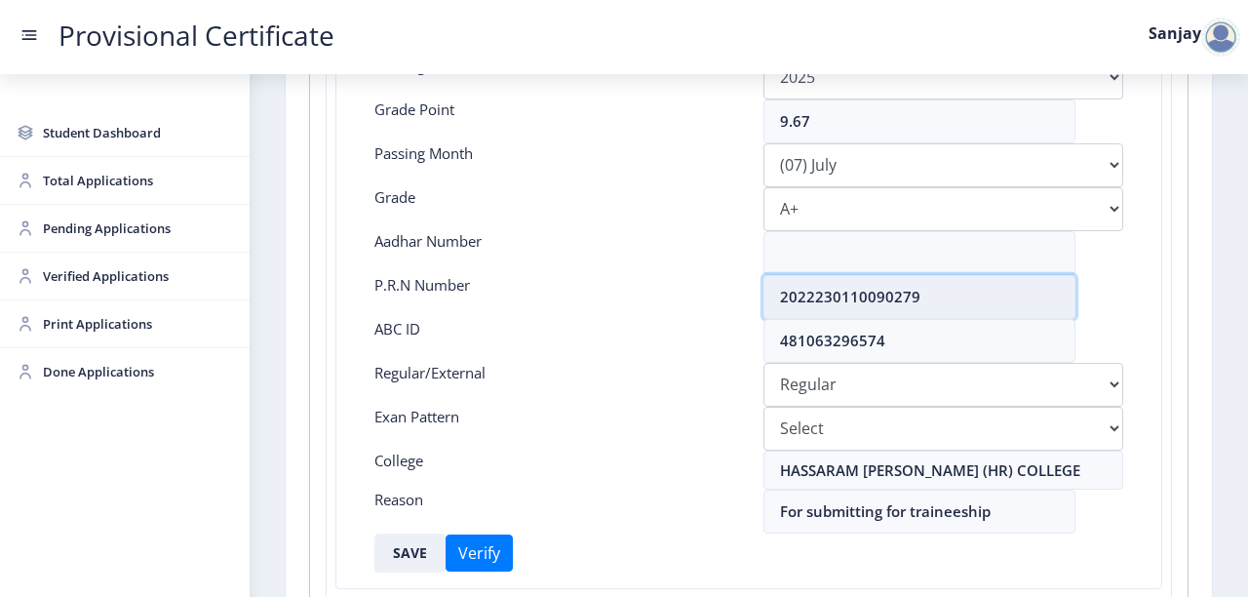
drag, startPoint x: 780, startPoint y: 292, endPoint x: 983, endPoint y: 293, distance: 202.9
click at [983, 293] on input "2022230110090279" at bounding box center [920, 297] width 312 height 44
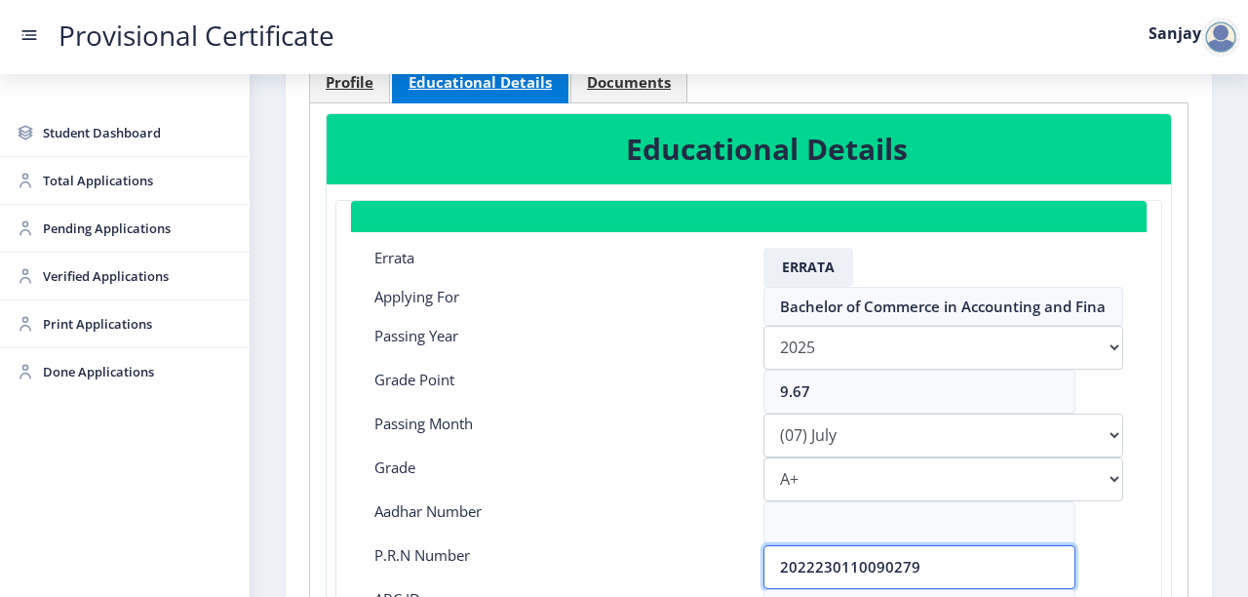
scroll to position [0, 0]
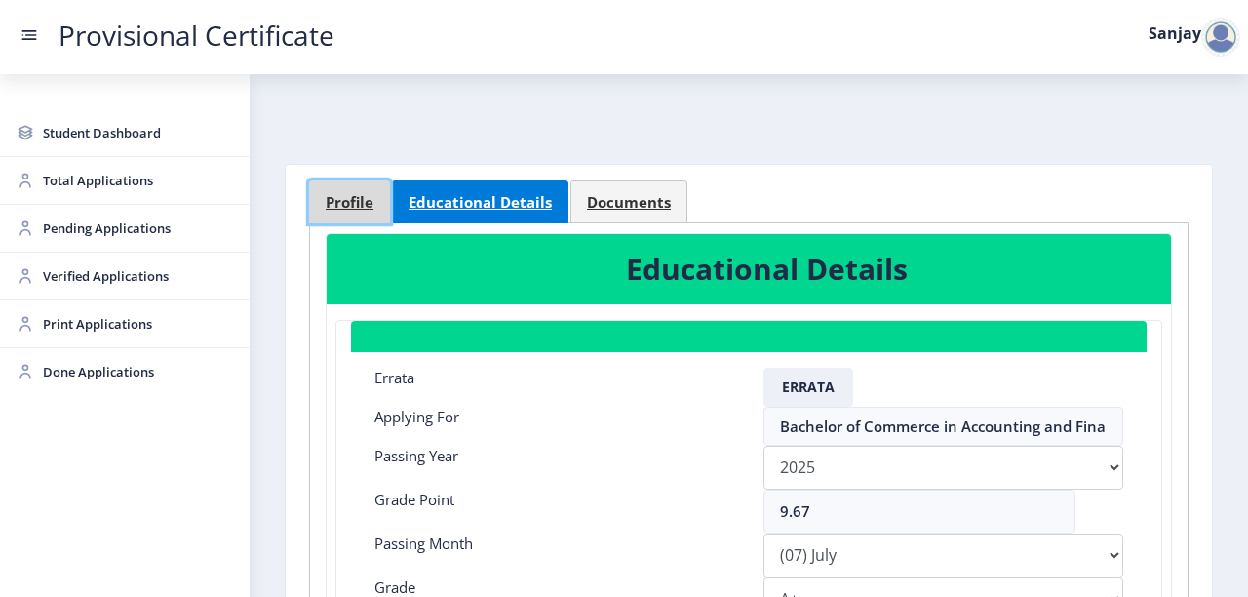
click at [356, 201] on span "Profile" at bounding box center [350, 202] width 48 height 15
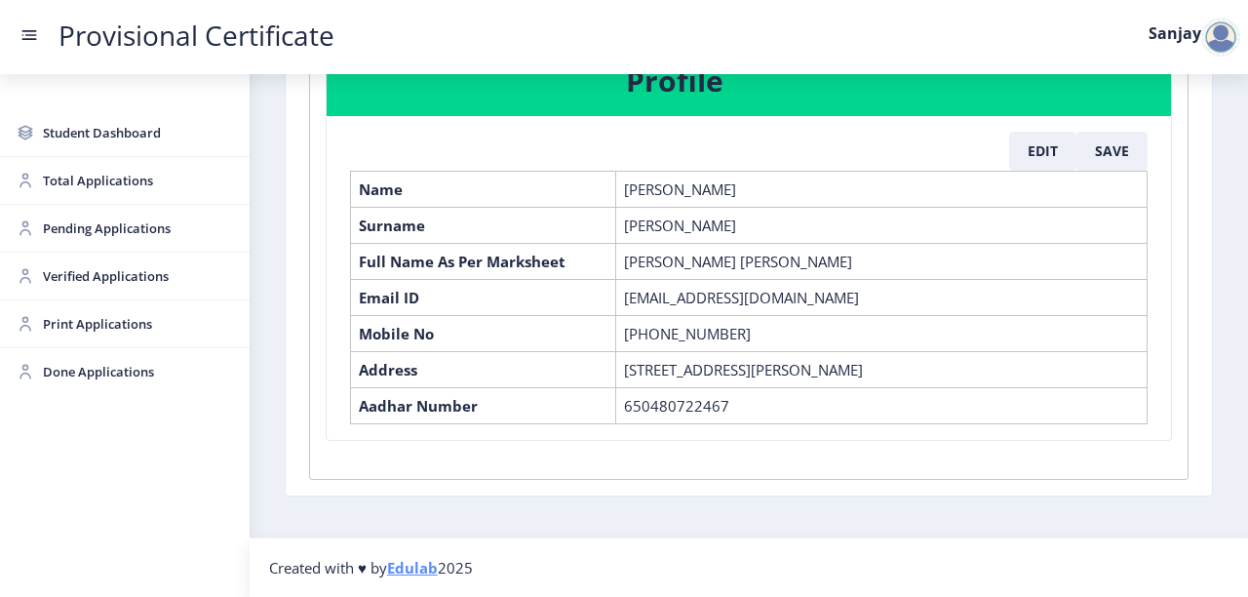
scroll to position [203, 0]
drag, startPoint x: 622, startPoint y: 243, endPoint x: 888, endPoint y: 258, distance: 265.8
click at [888, 258] on td "[PERSON_NAME] [PERSON_NAME]" at bounding box center [882, 261] width 532 height 36
copy td "[PERSON_NAME] [PERSON_NAME]"
click at [95, 226] on span "Pending Applications" at bounding box center [138, 228] width 191 height 23
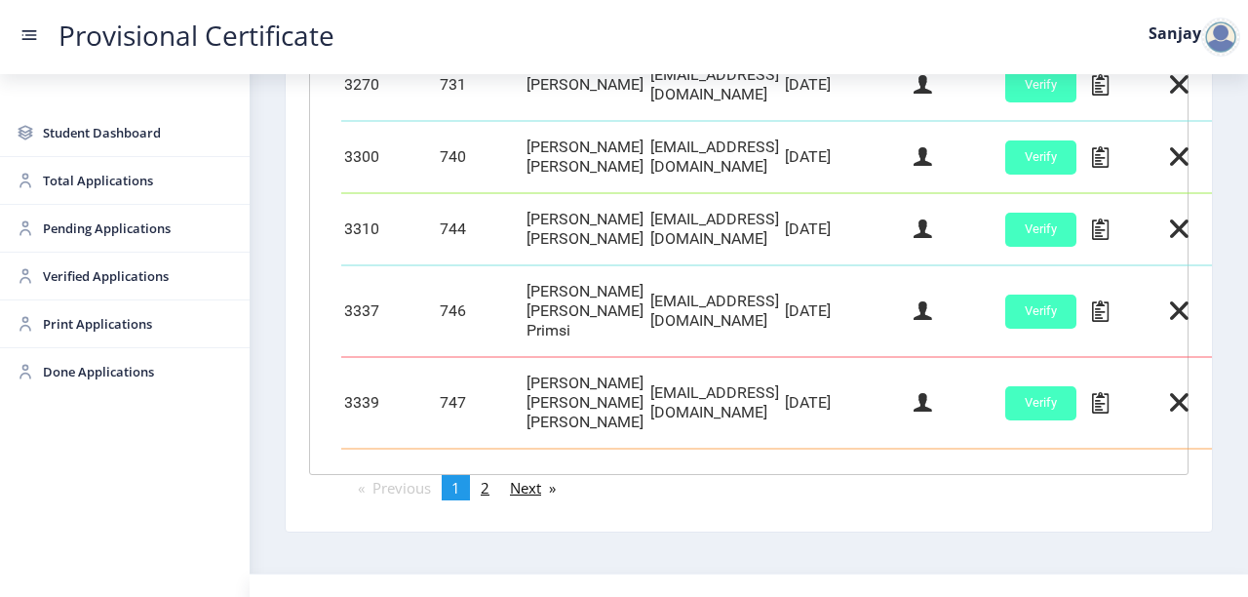
scroll to position [1037, 0]
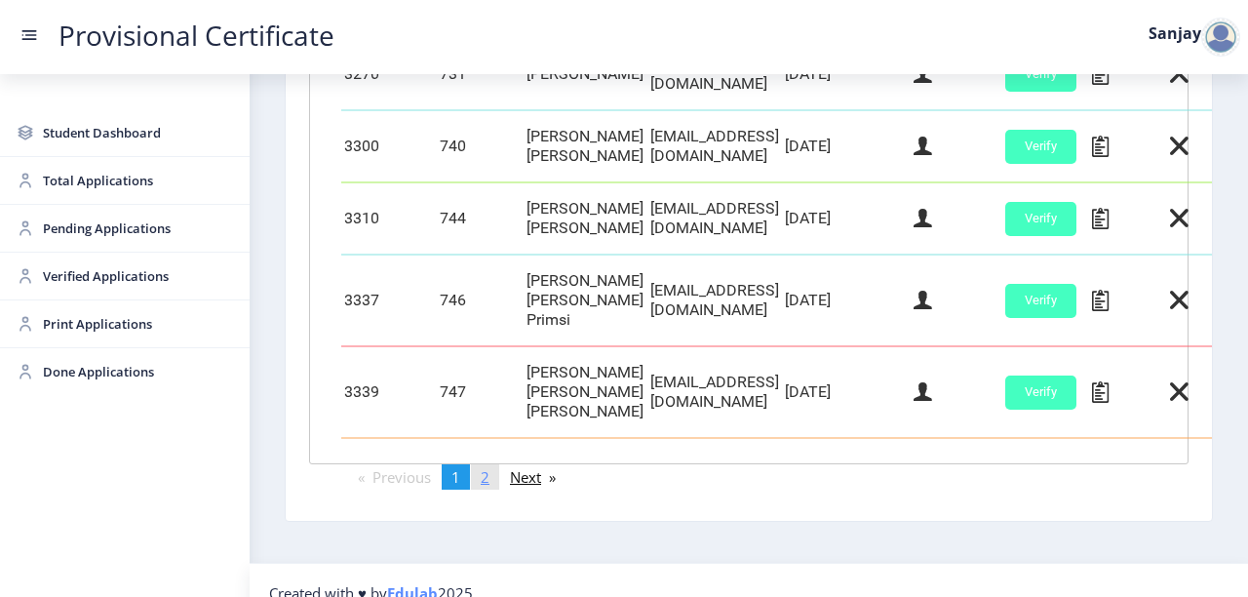
click at [490, 467] on span "2" at bounding box center [485, 477] width 9 height 20
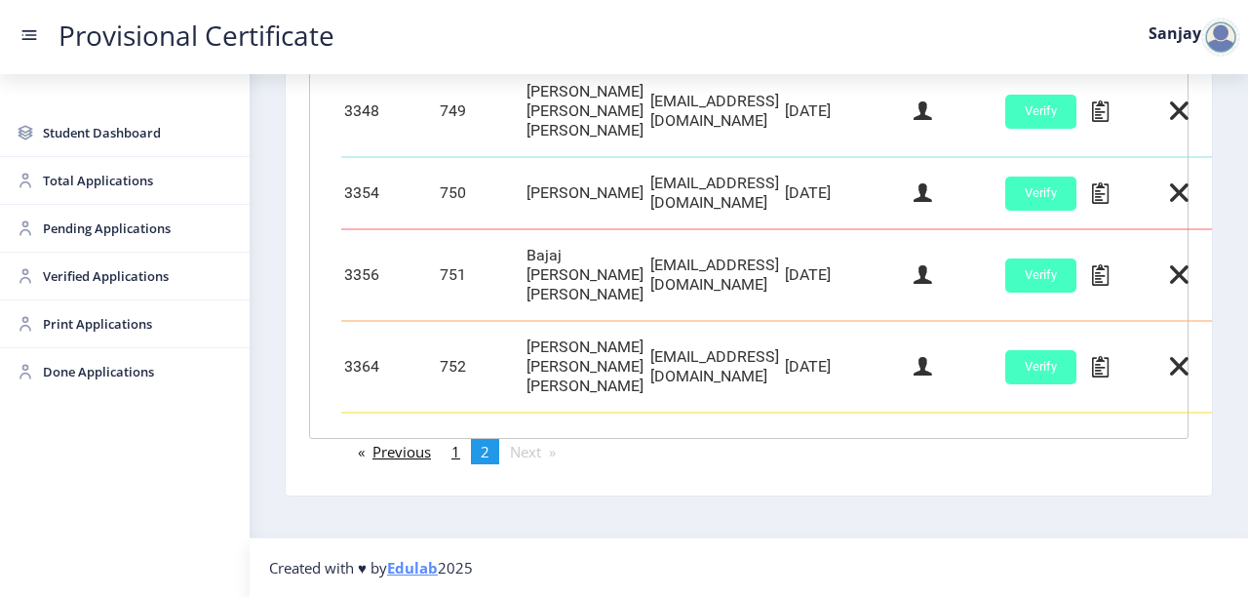
scroll to position [683, 0]
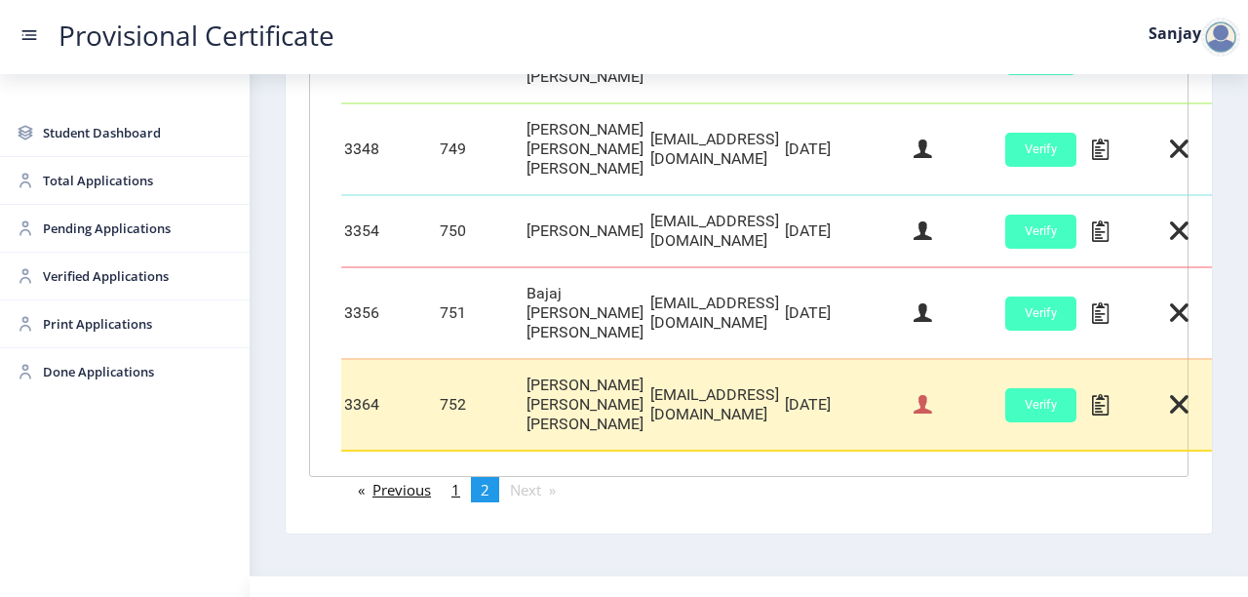
click at [932, 392] on icon at bounding box center [923, 404] width 19 height 25
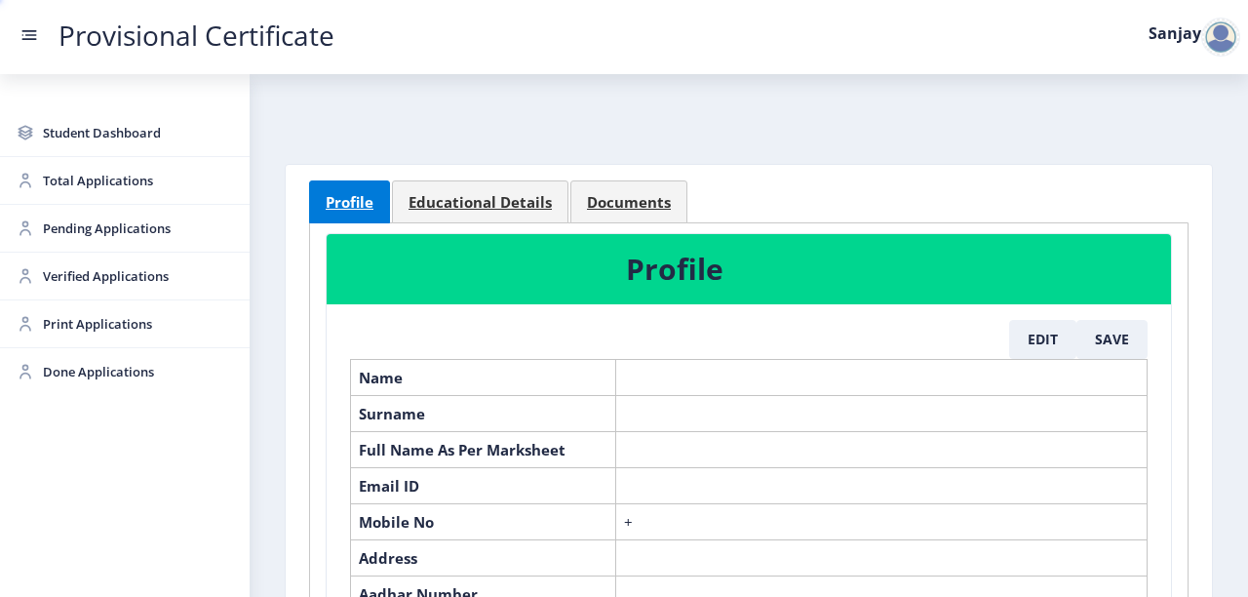
select select "March"
select select "A+"
select select "Regular"
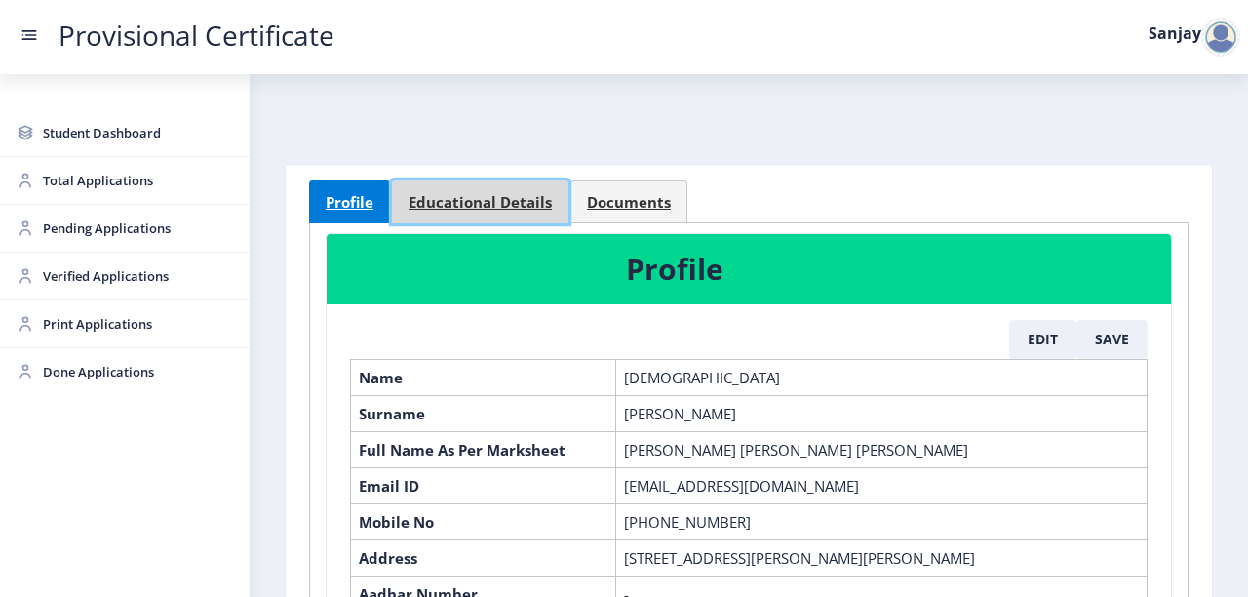
click at [480, 199] on span "Educational Details" at bounding box center [480, 202] width 143 height 15
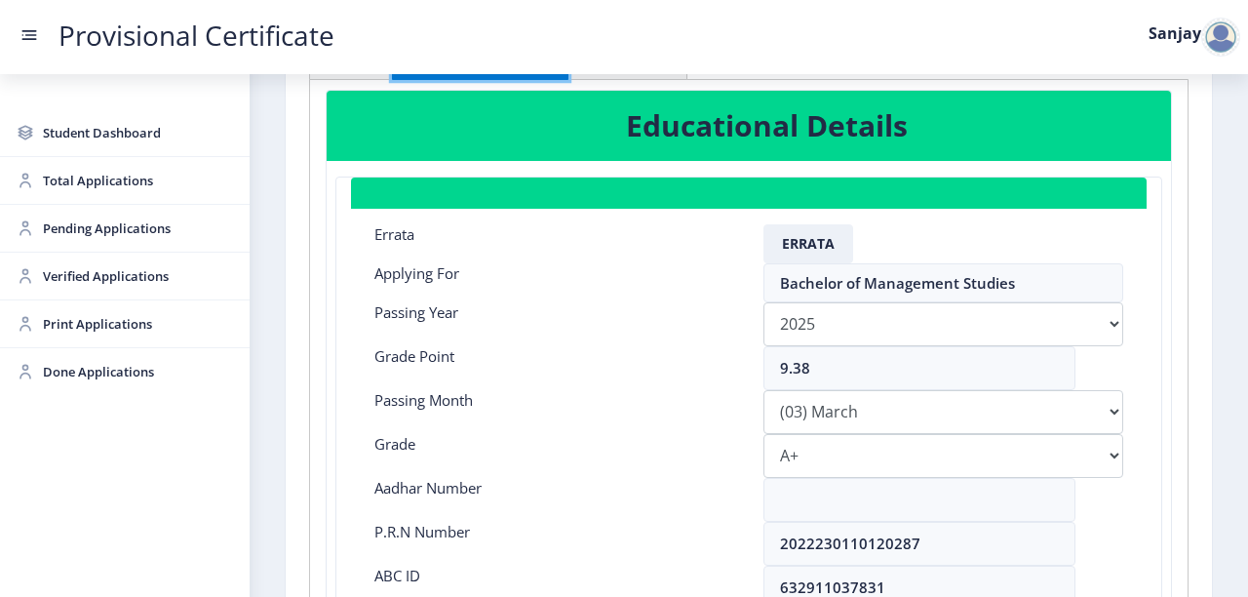
scroll to position [156, 0]
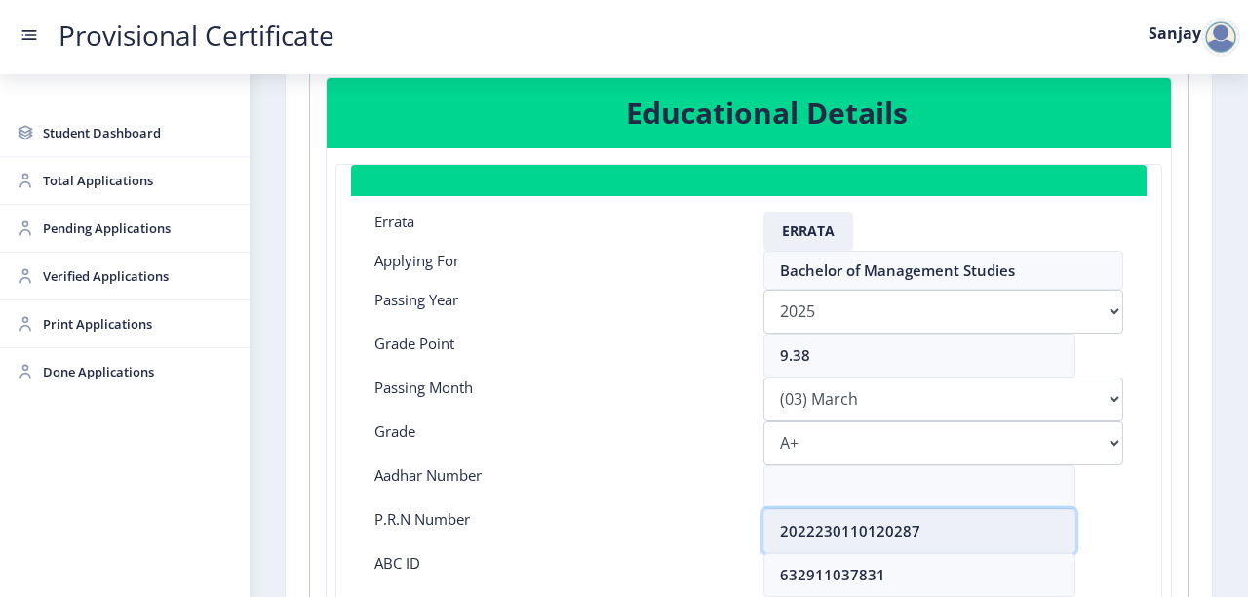
drag, startPoint x: 781, startPoint y: 527, endPoint x: 925, endPoint y: 531, distance: 143.4
click at [925, 531] on input "2022230110120287" at bounding box center [920, 531] width 312 height 44
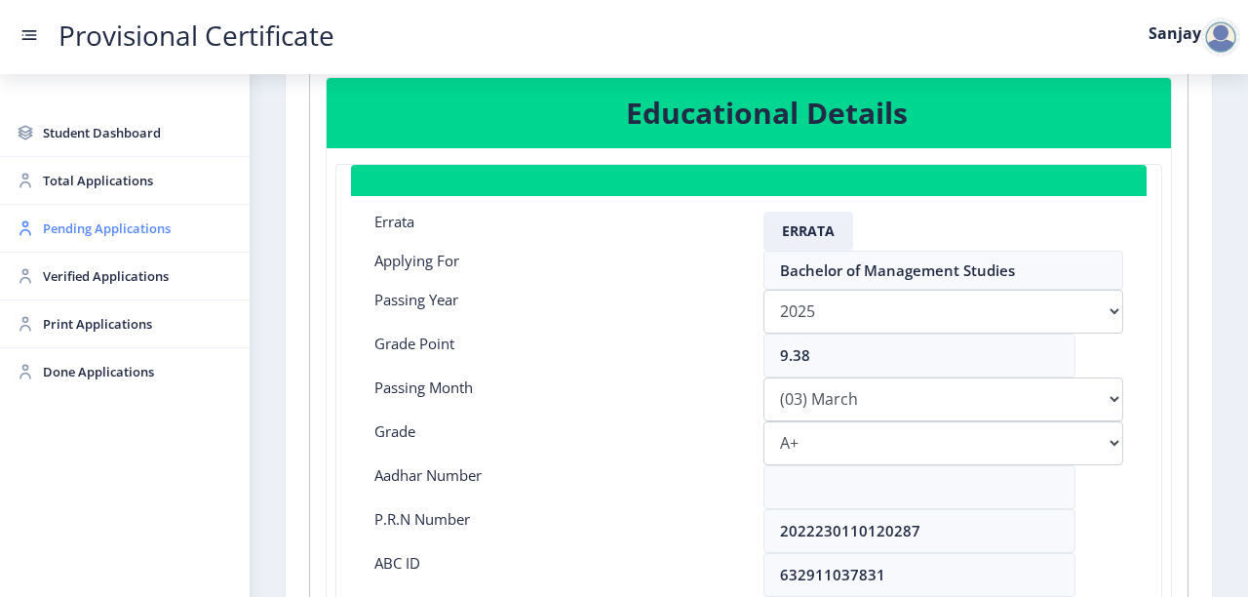
click at [109, 224] on span "Pending Applications" at bounding box center [138, 228] width 191 height 23
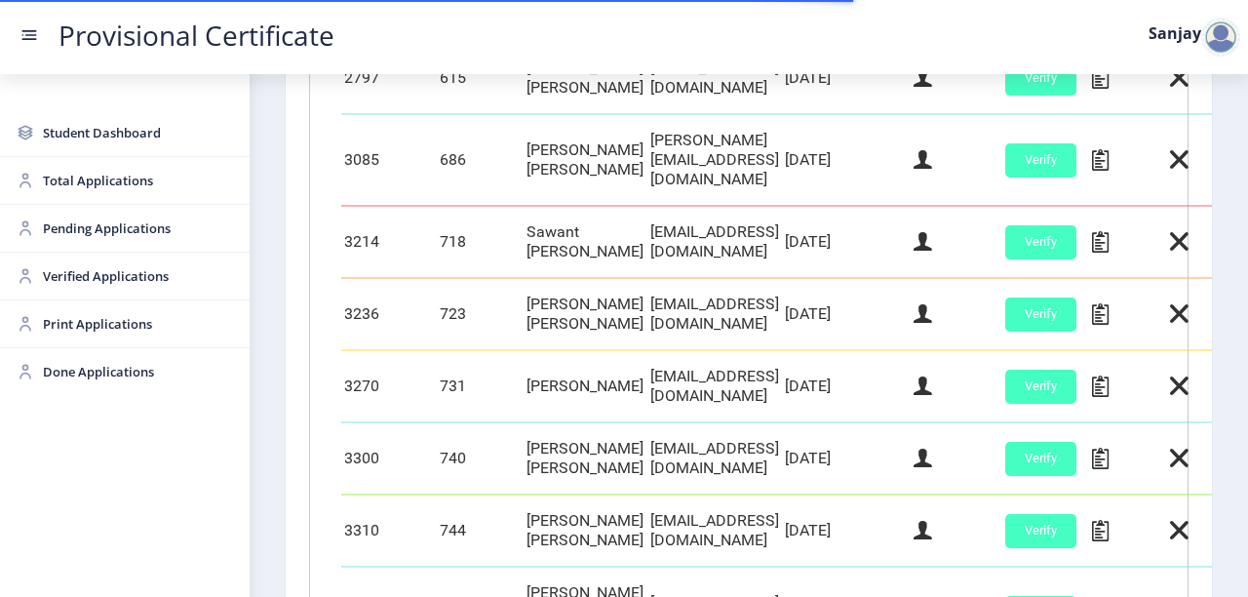
scroll to position [1014, 0]
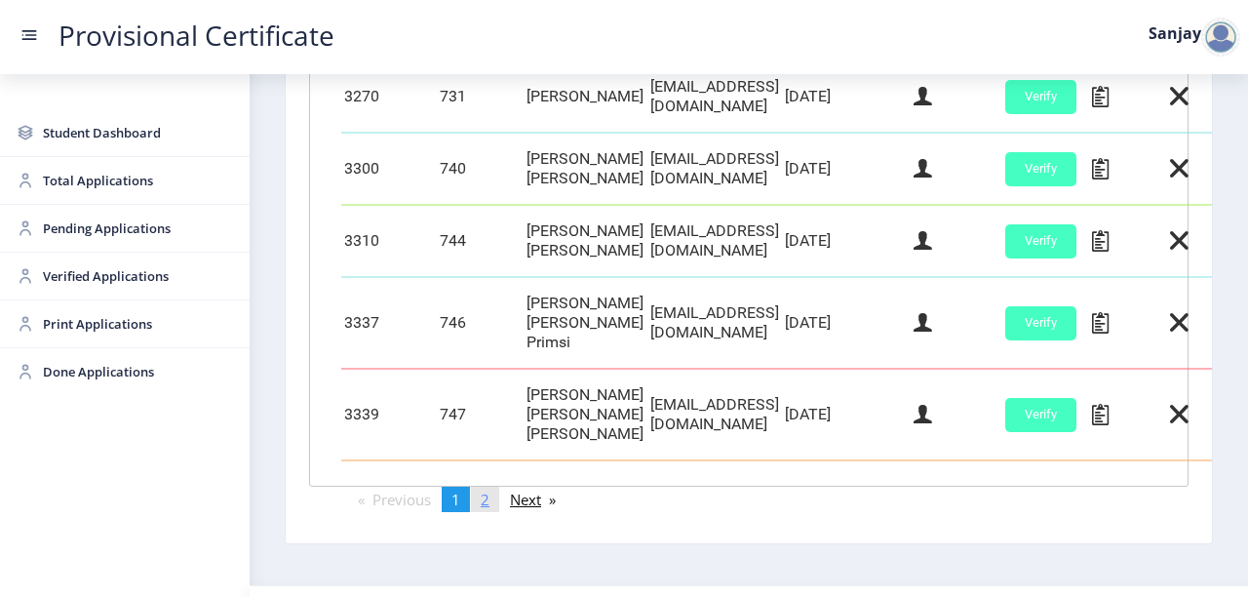
click at [494, 487] on link "page 2" at bounding box center [485, 499] width 28 height 25
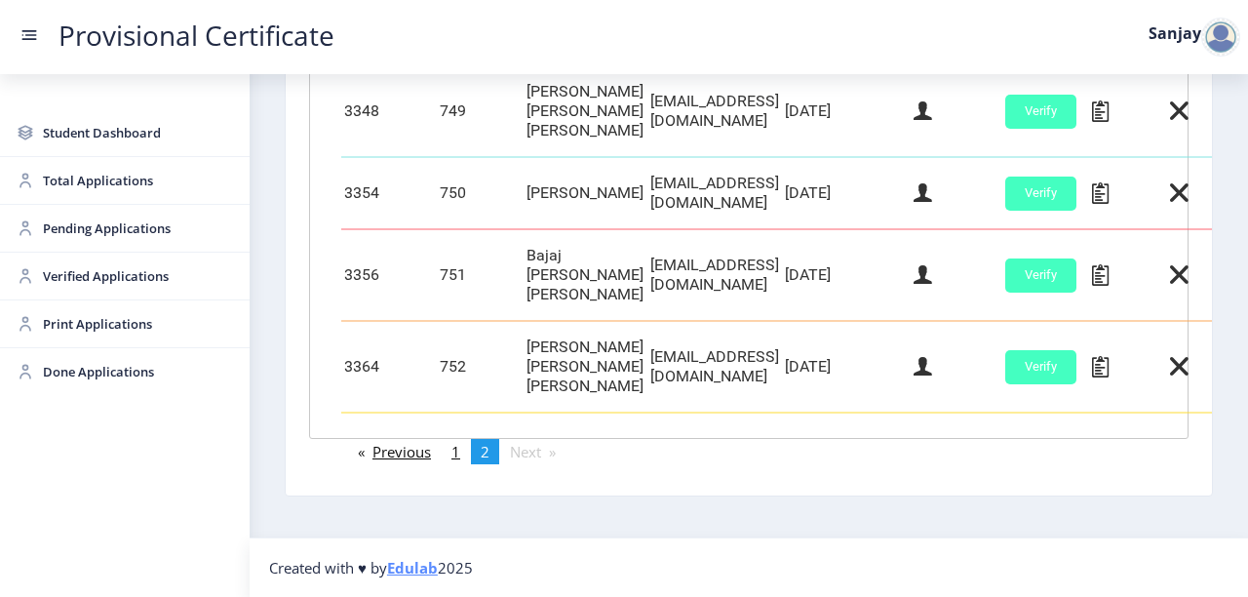
scroll to position [683, 0]
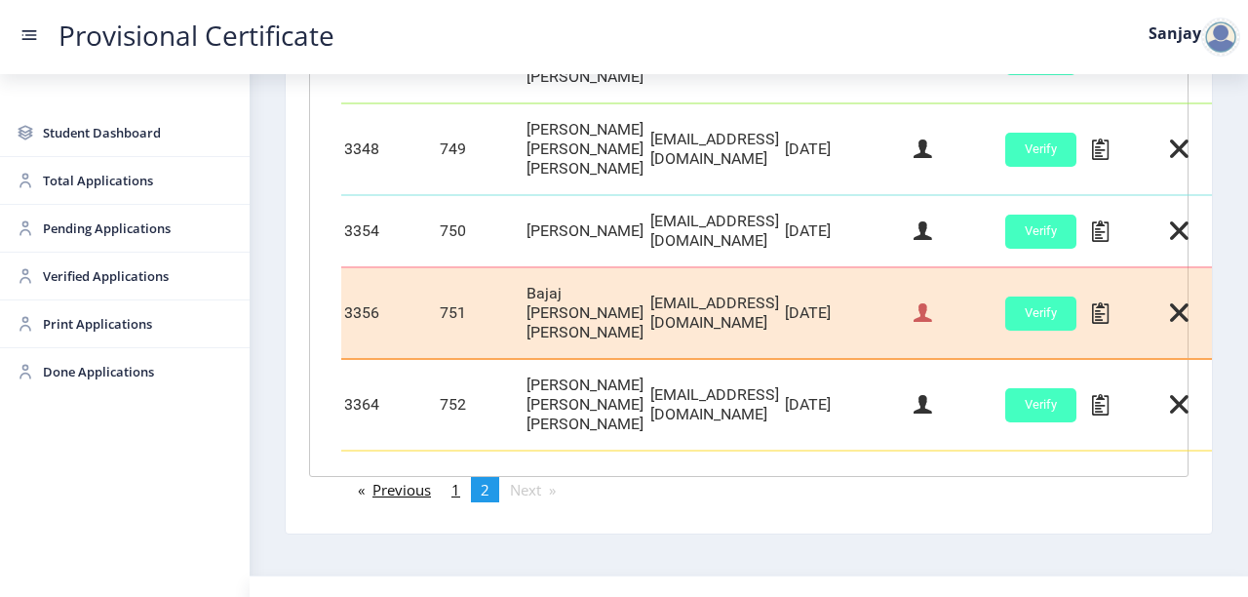
click at [932, 300] on icon at bounding box center [923, 312] width 19 height 25
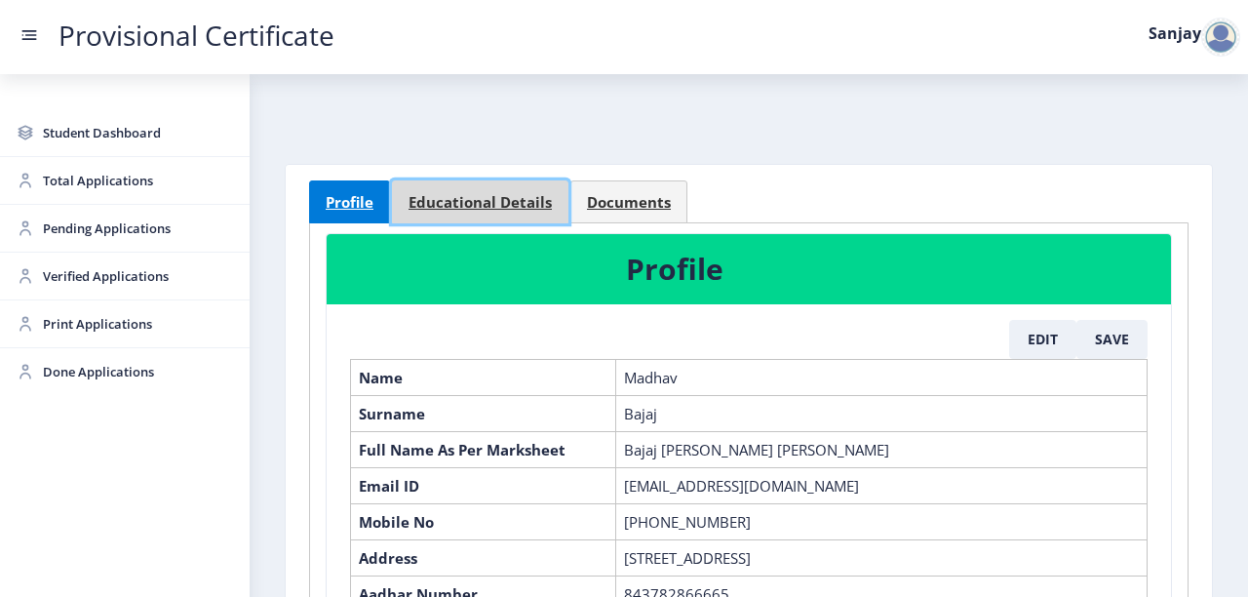
click at [507, 202] on span "Educational Details" at bounding box center [480, 202] width 143 height 15
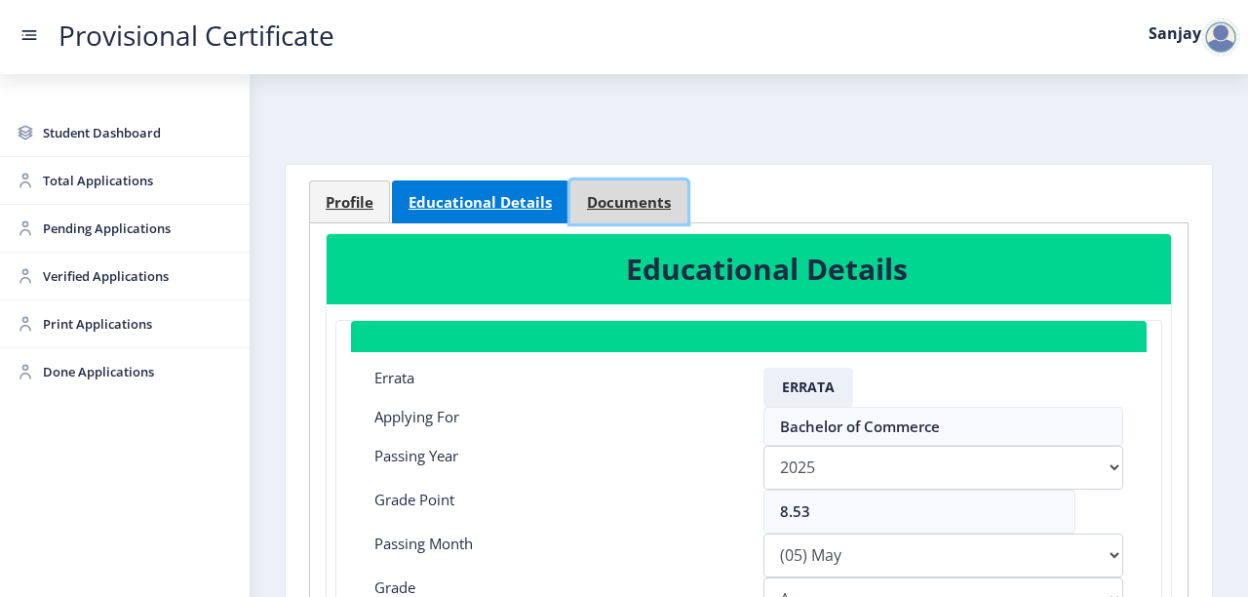
click at [613, 203] on span "Documents" at bounding box center [629, 202] width 84 height 15
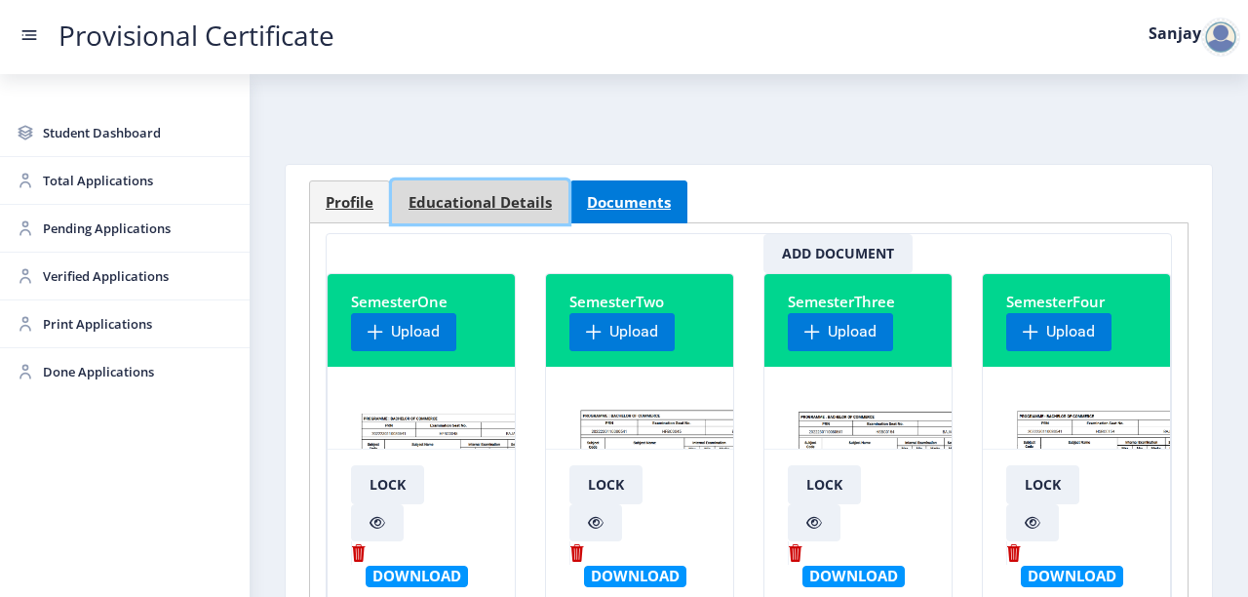
click at [511, 203] on span "Educational Details" at bounding box center [480, 202] width 143 height 15
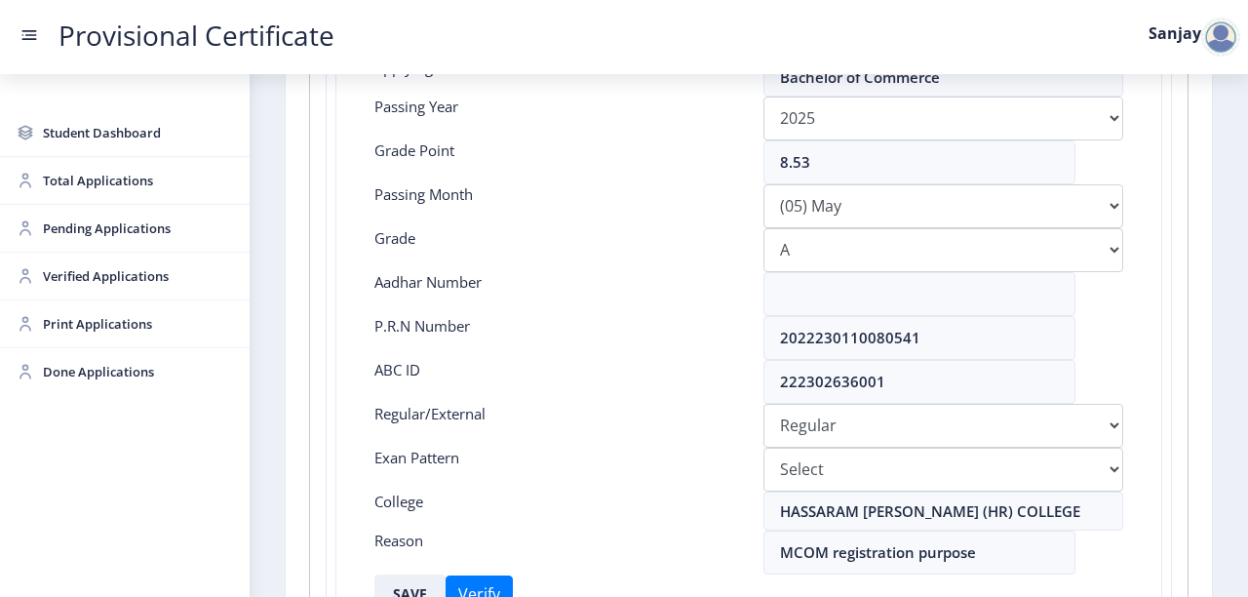
scroll to position [390, 0]
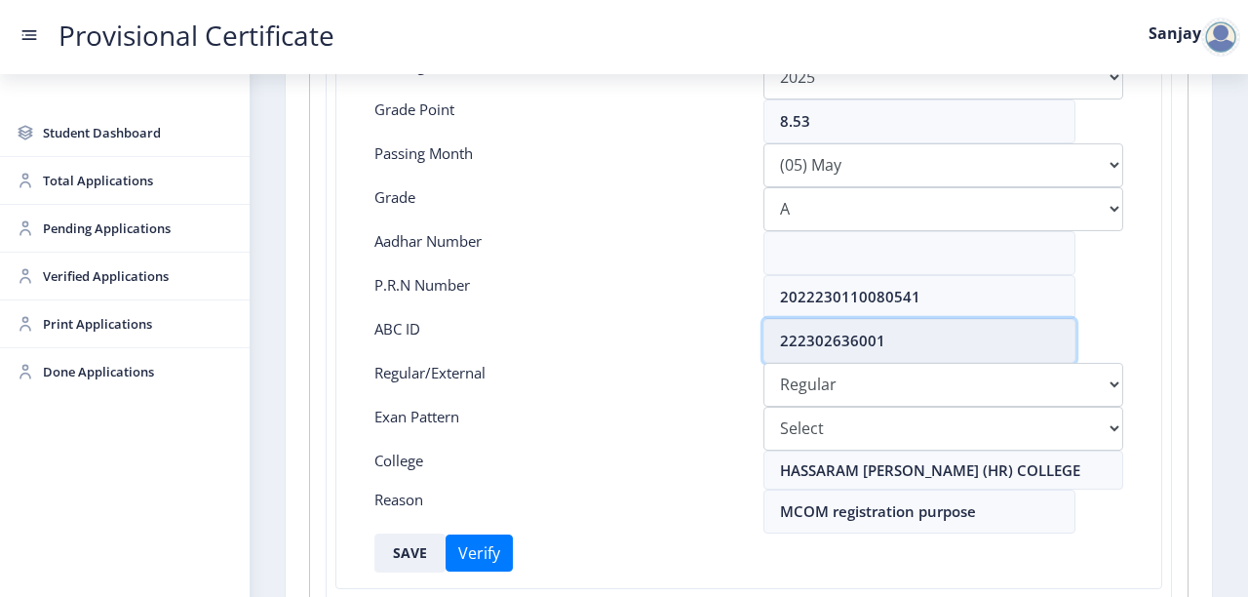
drag, startPoint x: 777, startPoint y: 339, endPoint x: 894, endPoint y: 339, distance: 117.0
click at [894, 339] on input "222302636001" at bounding box center [920, 341] width 312 height 44
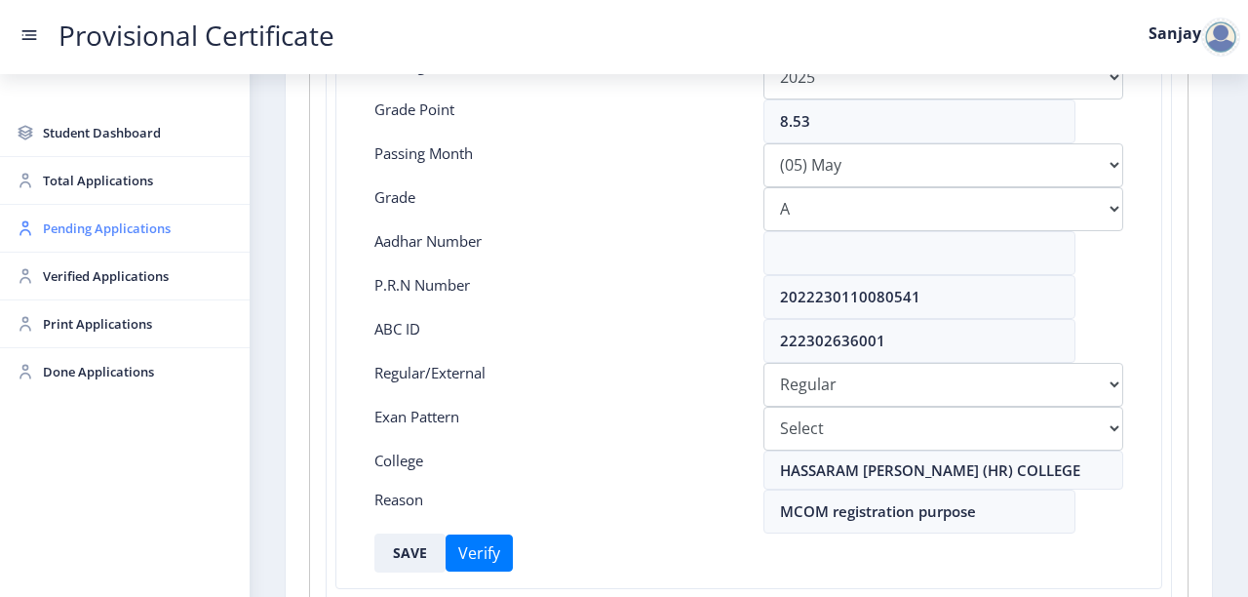
click at [99, 230] on span "Pending Applications" at bounding box center [138, 228] width 191 height 23
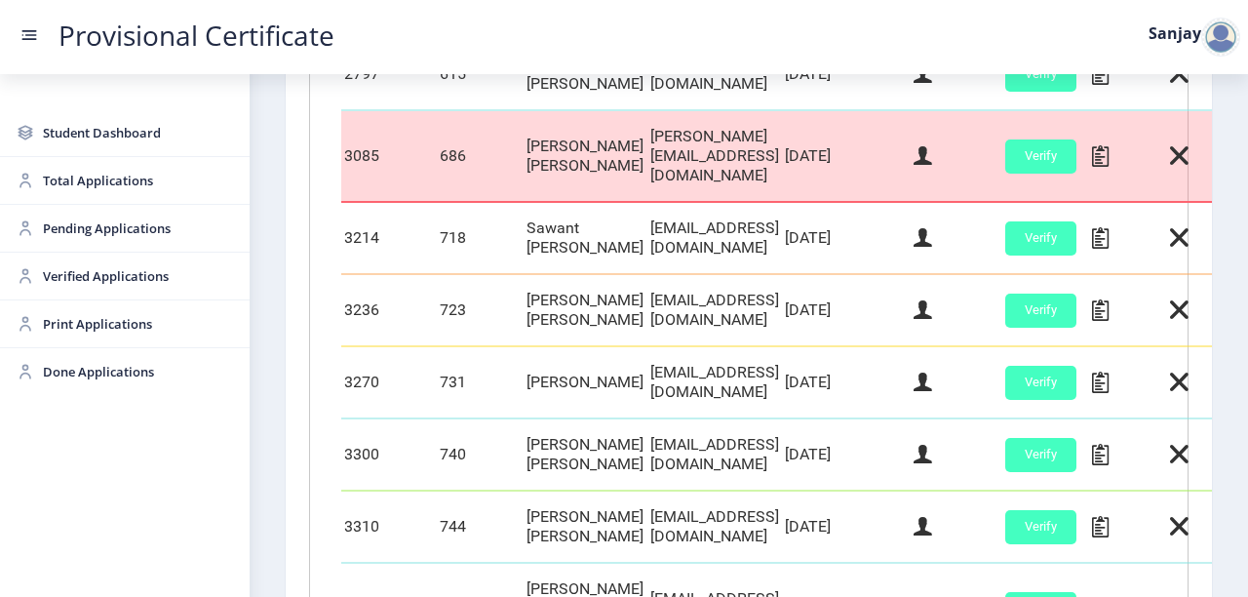
scroll to position [1037, 0]
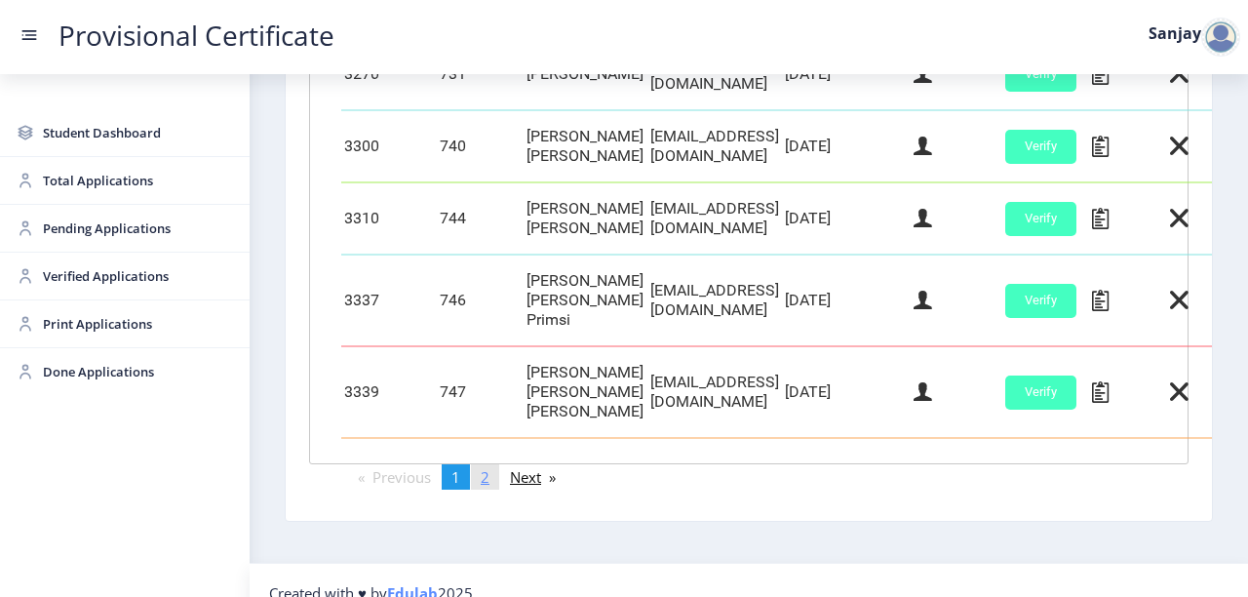
click at [489, 467] on span "2" at bounding box center [485, 477] width 9 height 20
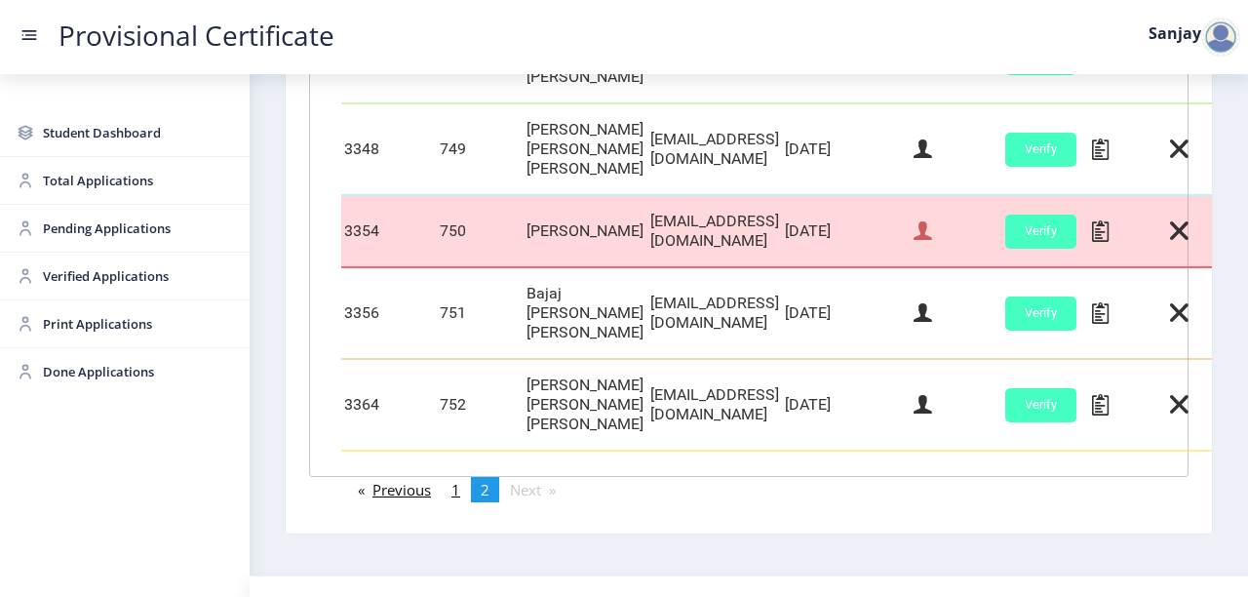
click at [932, 218] on icon at bounding box center [923, 230] width 19 height 25
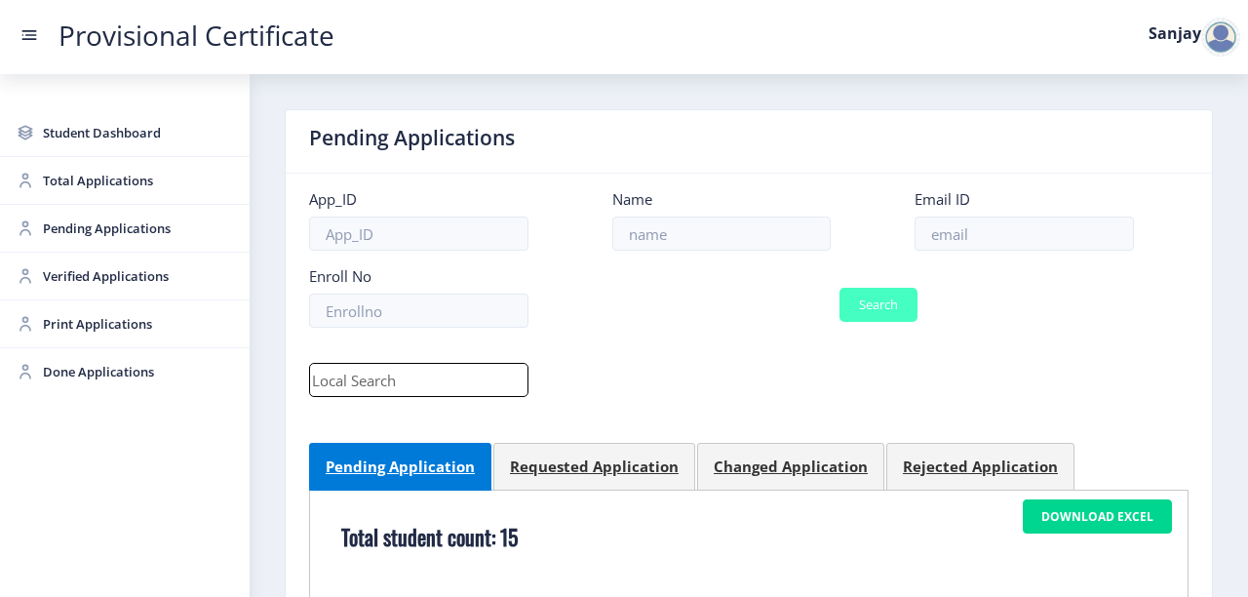
select select "April"
select select "A+"
select select "Regular"
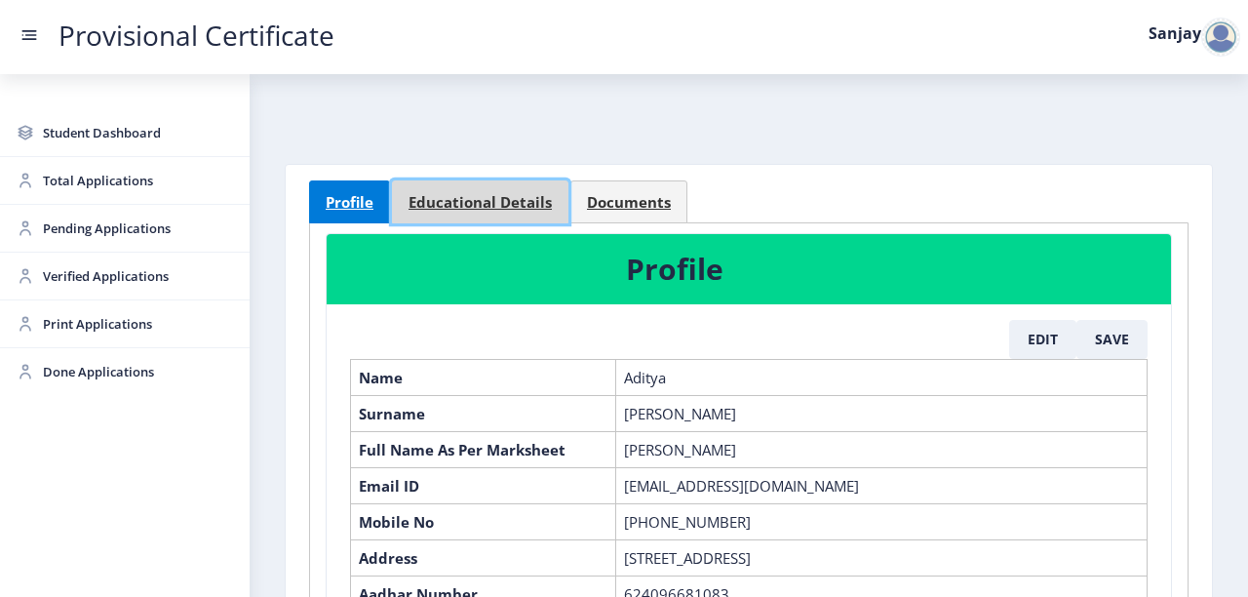
click at [485, 210] on span "Educational Details" at bounding box center [480, 202] width 143 height 15
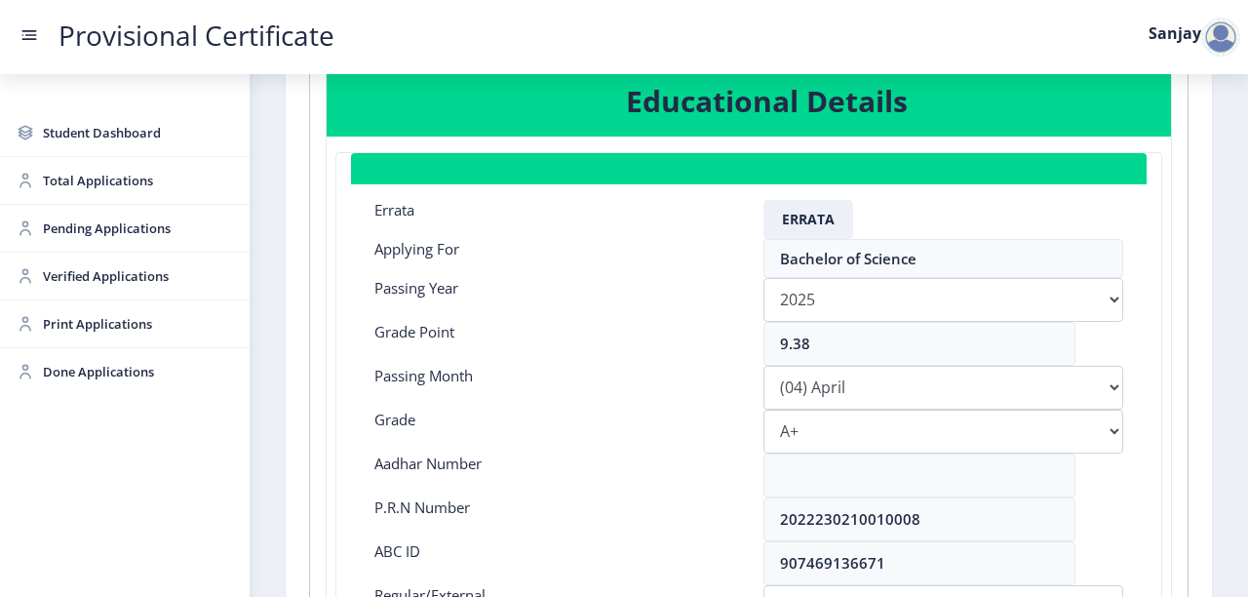
scroll to position [234, 0]
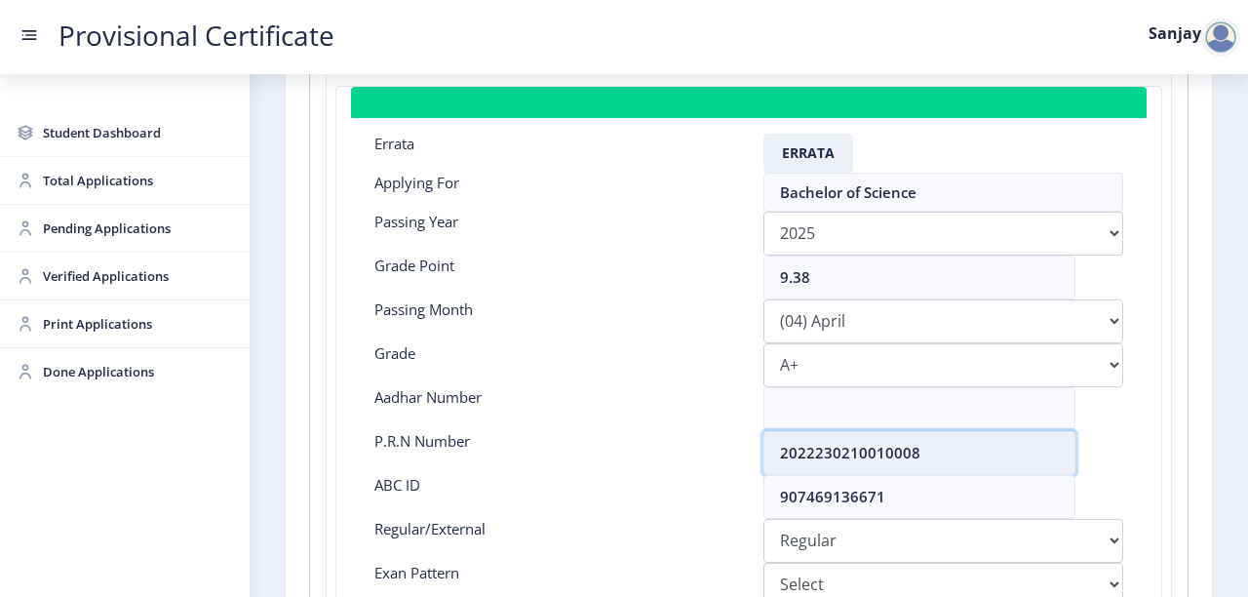
drag, startPoint x: 775, startPoint y: 450, endPoint x: 931, endPoint y: 450, distance: 156.1
click at [931, 450] on input "2022230210010008" at bounding box center [920, 453] width 312 height 44
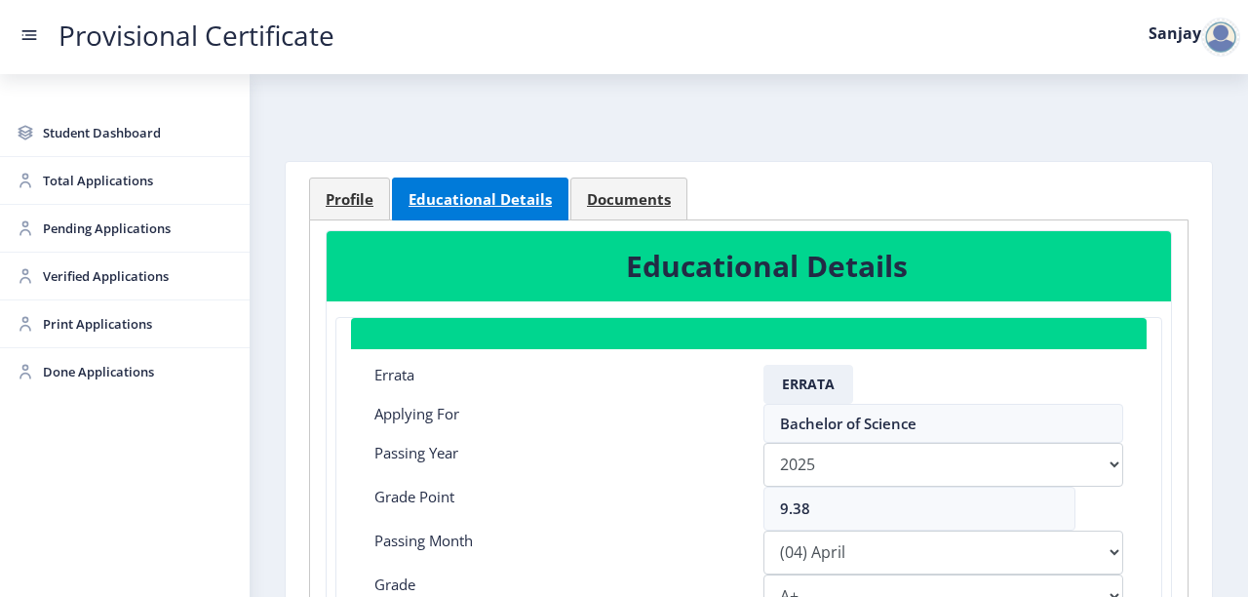
scroll to position [0, 0]
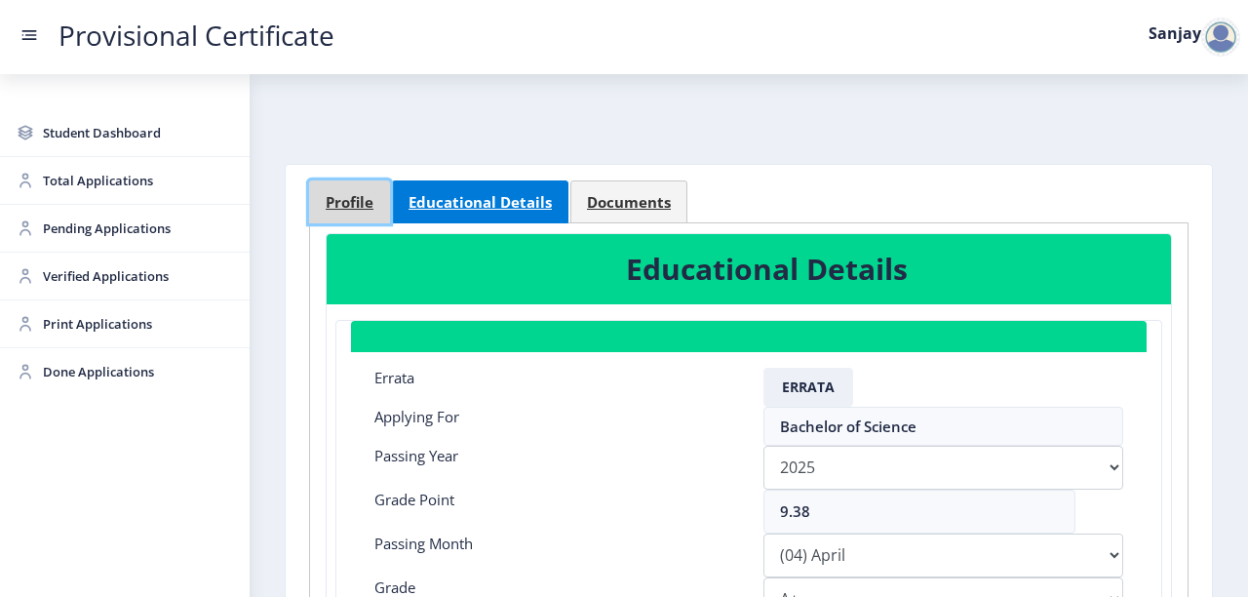
click at [359, 206] on span "Profile" at bounding box center [350, 202] width 48 height 15
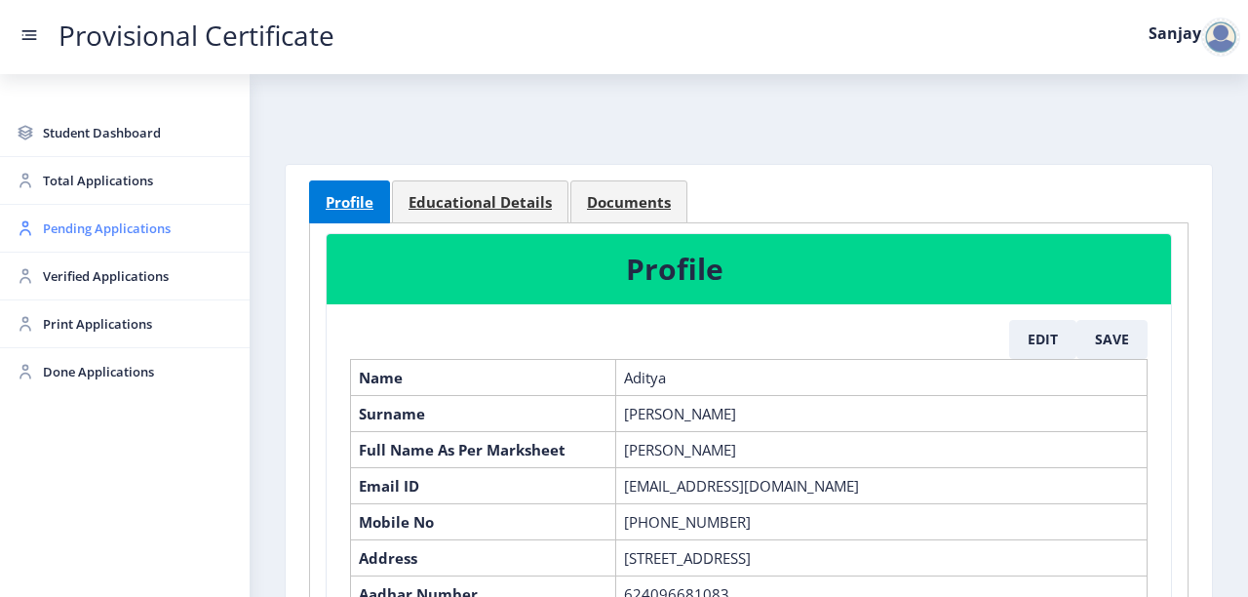
click at [82, 221] on span "Pending Applications" at bounding box center [138, 228] width 191 height 23
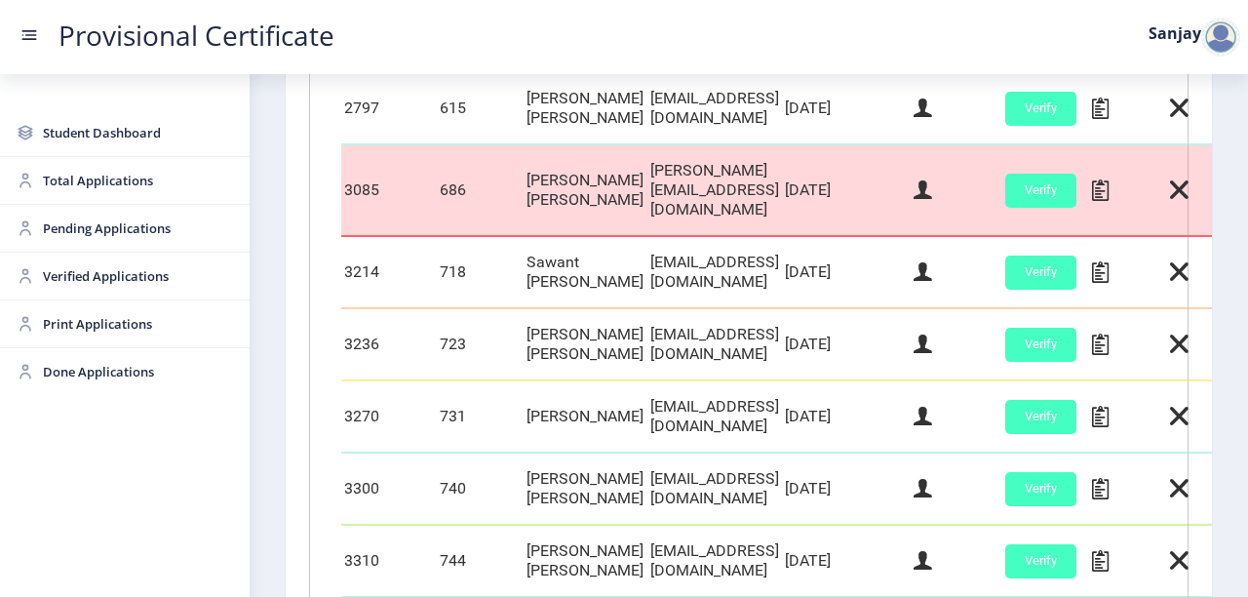
scroll to position [936, 0]
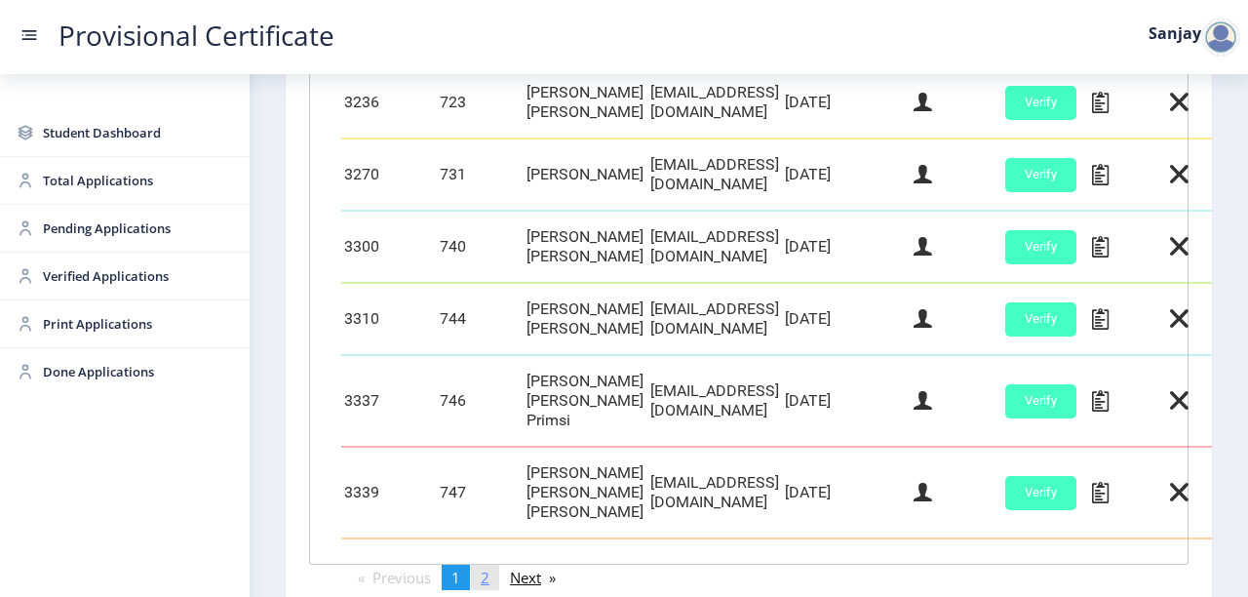
click at [495, 565] on link "page 2" at bounding box center [485, 577] width 28 height 25
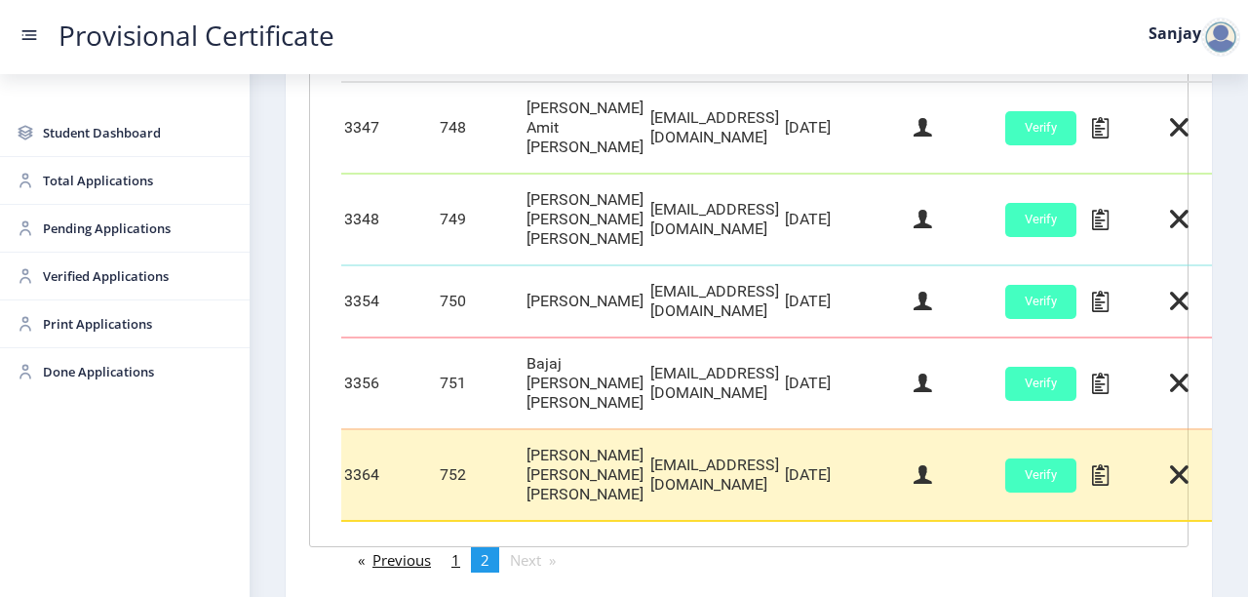
scroll to position [527, 0]
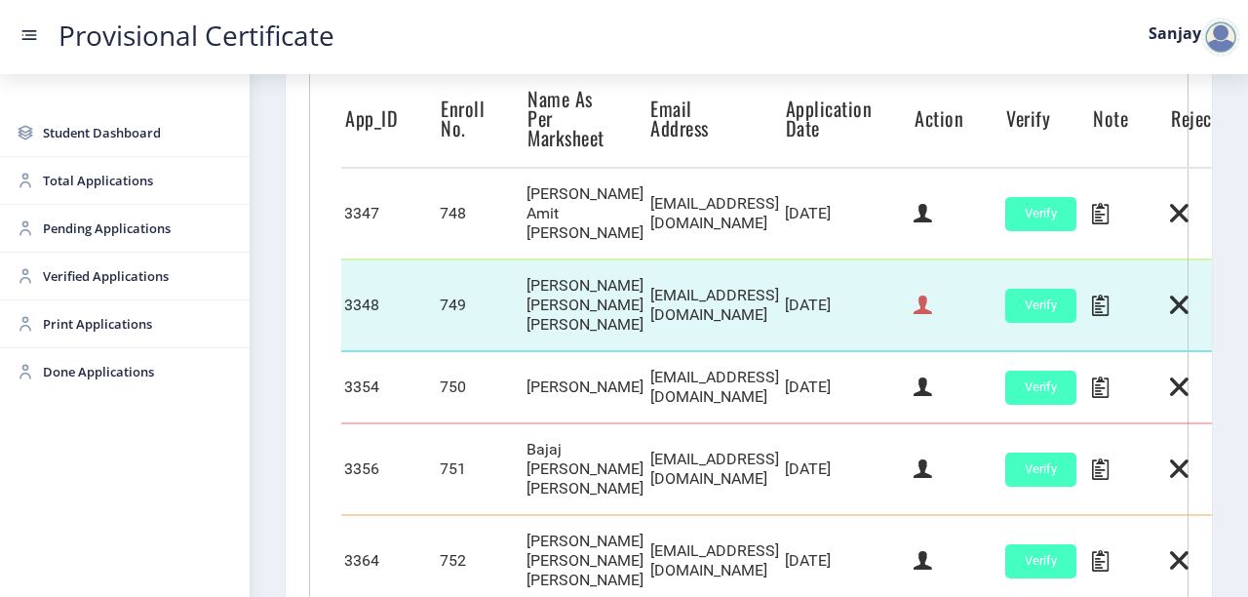
click at [932, 293] on icon at bounding box center [923, 305] width 19 height 25
select select "March"
select select "A"
select select "Regular"
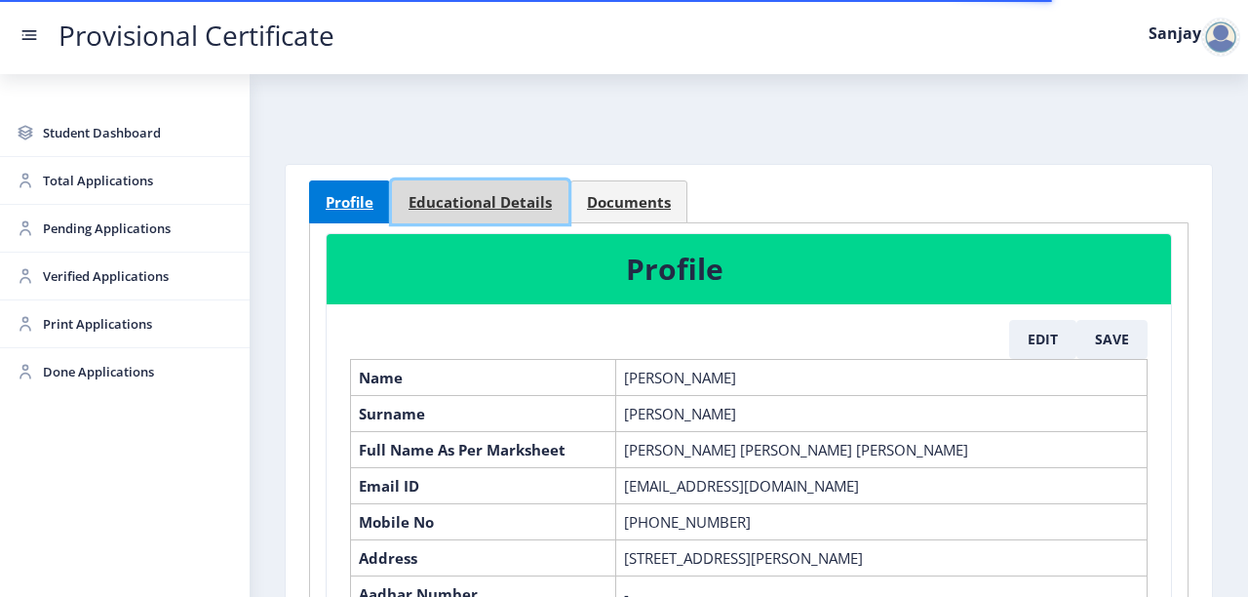
click at [480, 199] on span "Educational Details" at bounding box center [480, 202] width 143 height 15
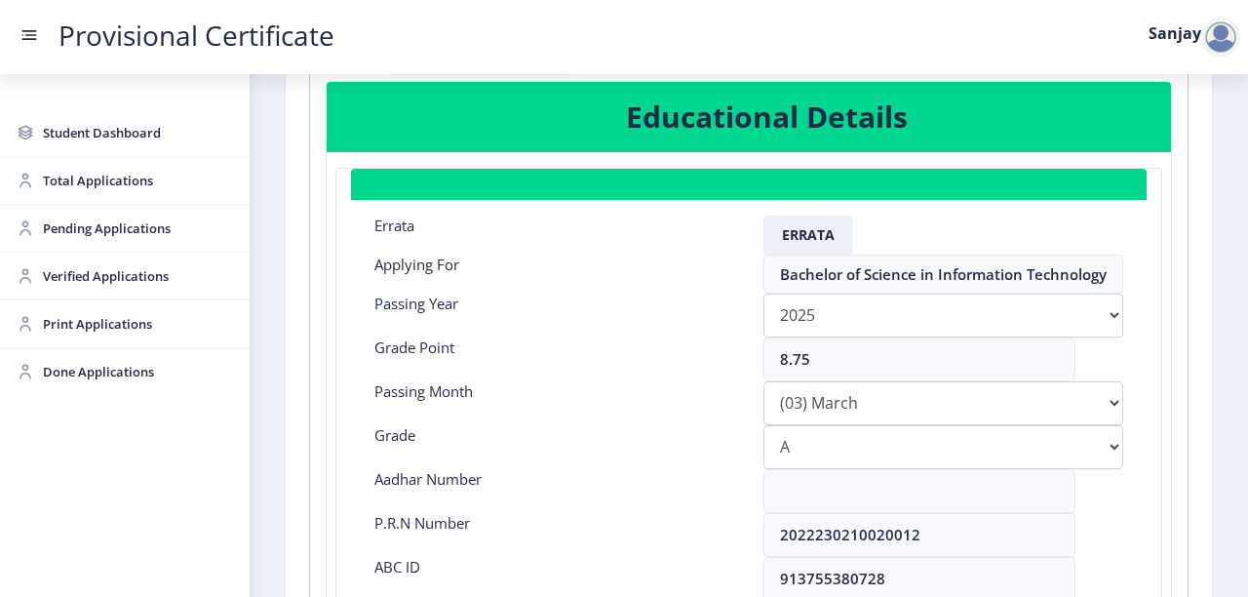
scroll to position [156, 0]
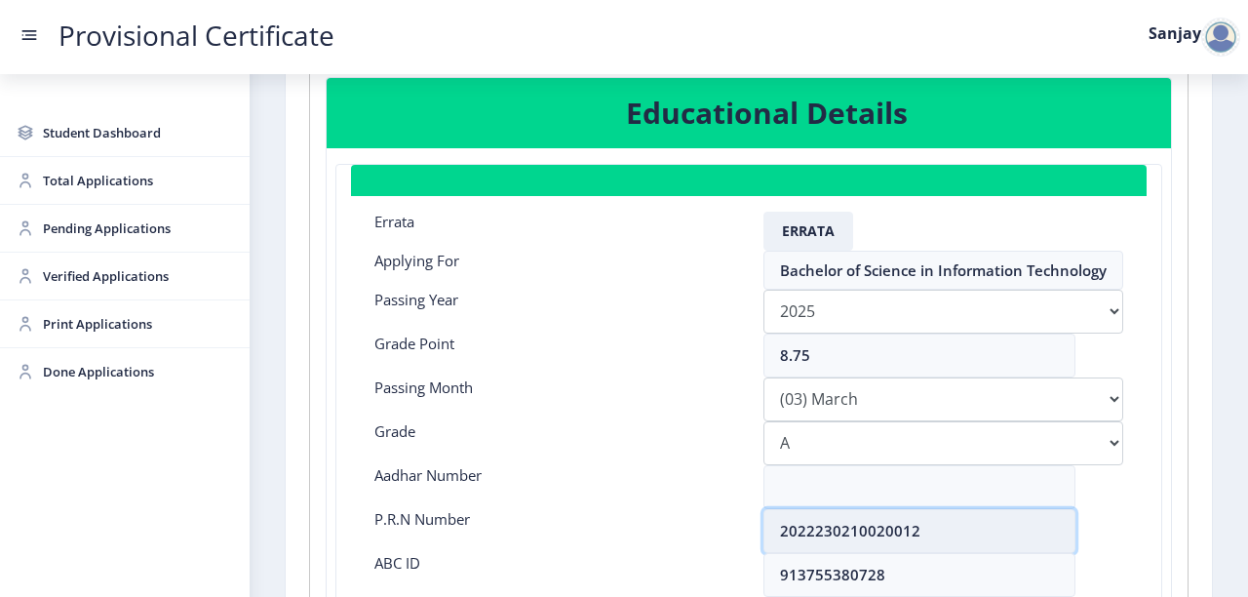
drag, startPoint x: 782, startPoint y: 529, endPoint x: 831, endPoint y: 540, distance: 50.2
click at [861, 528] on input "2022230210020012" at bounding box center [920, 531] width 312 height 44
click at [801, 544] on input "2022230210020012" at bounding box center [920, 531] width 312 height 44
drag, startPoint x: 772, startPoint y: 523, endPoint x: 981, endPoint y: 531, distance: 208.9
click at [981, 531] on input "2022230210020012" at bounding box center [920, 531] width 312 height 44
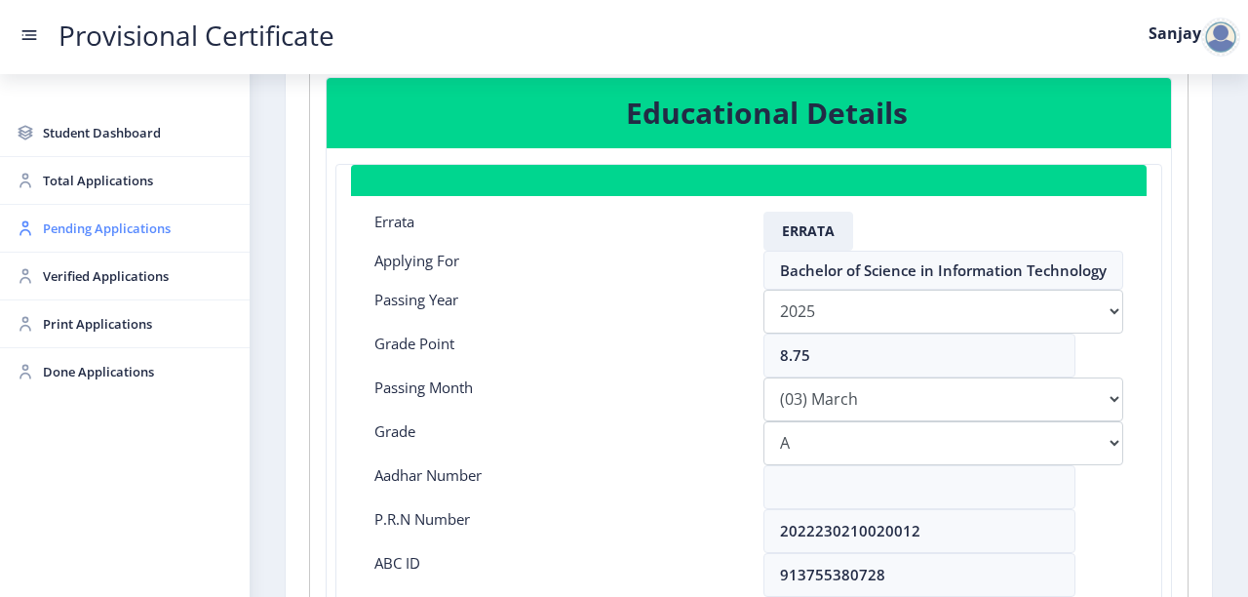
click at [133, 232] on span "Pending Applications" at bounding box center [138, 228] width 191 height 23
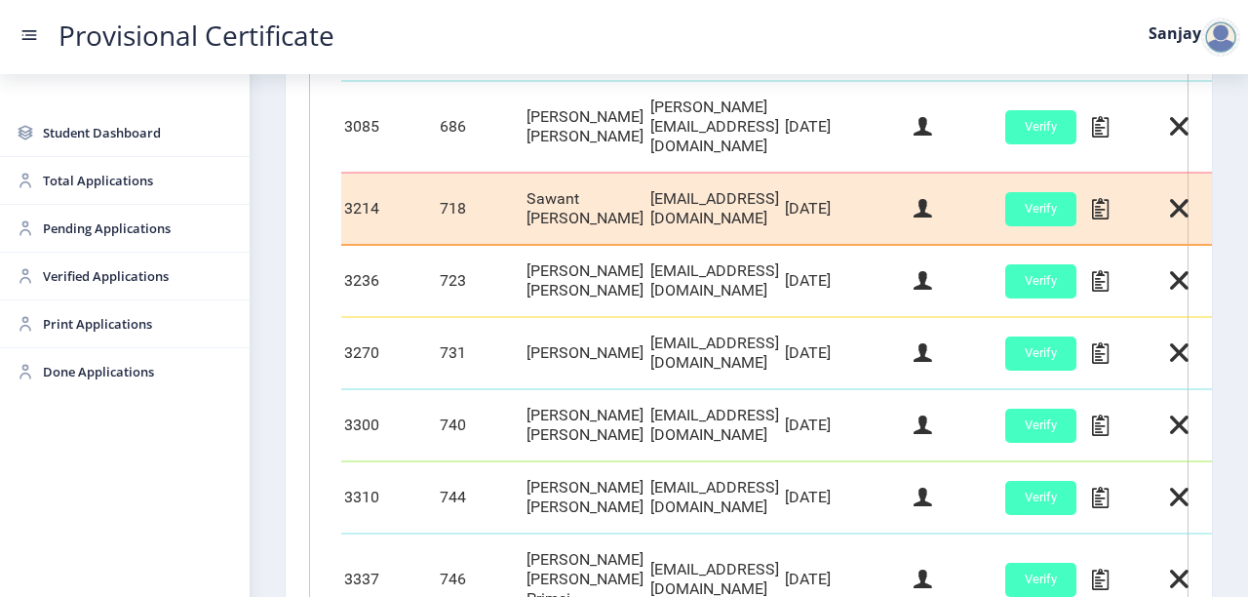
scroll to position [1014, 0]
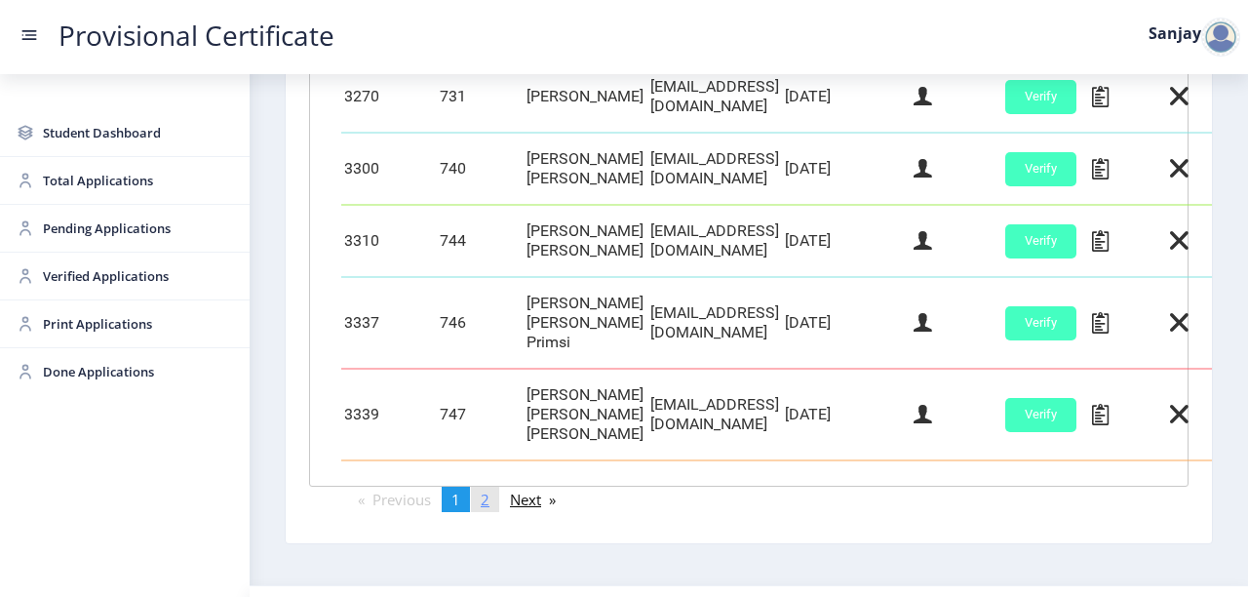
click at [490, 490] on span "2" at bounding box center [485, 500] width 9 height 20
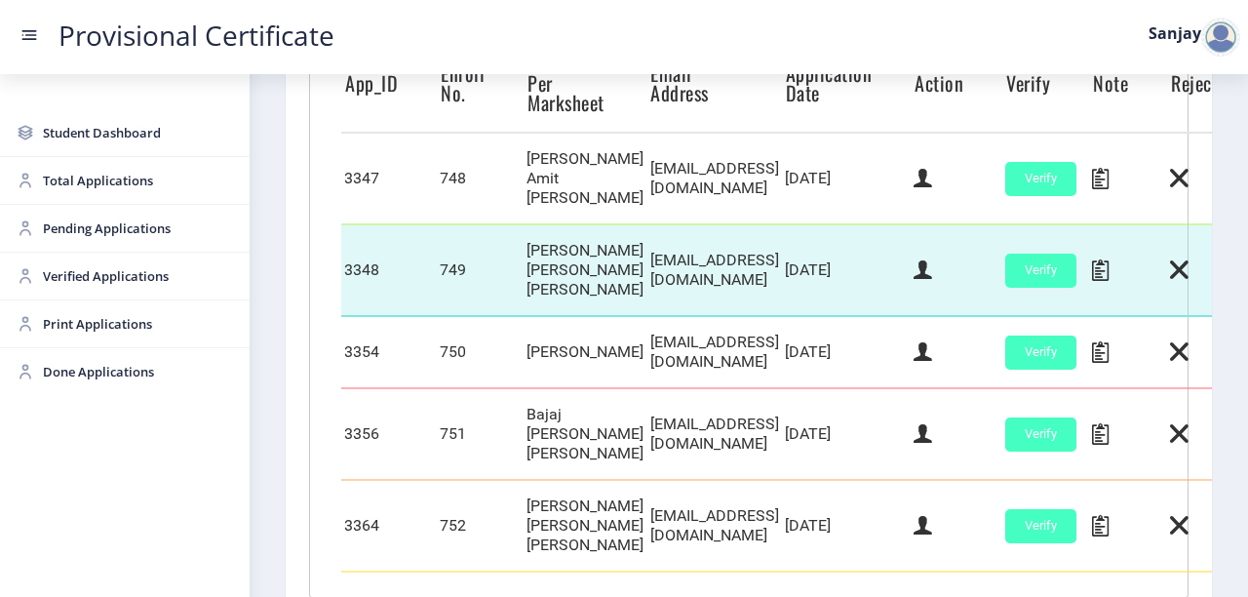
scroll to position [527, 0]
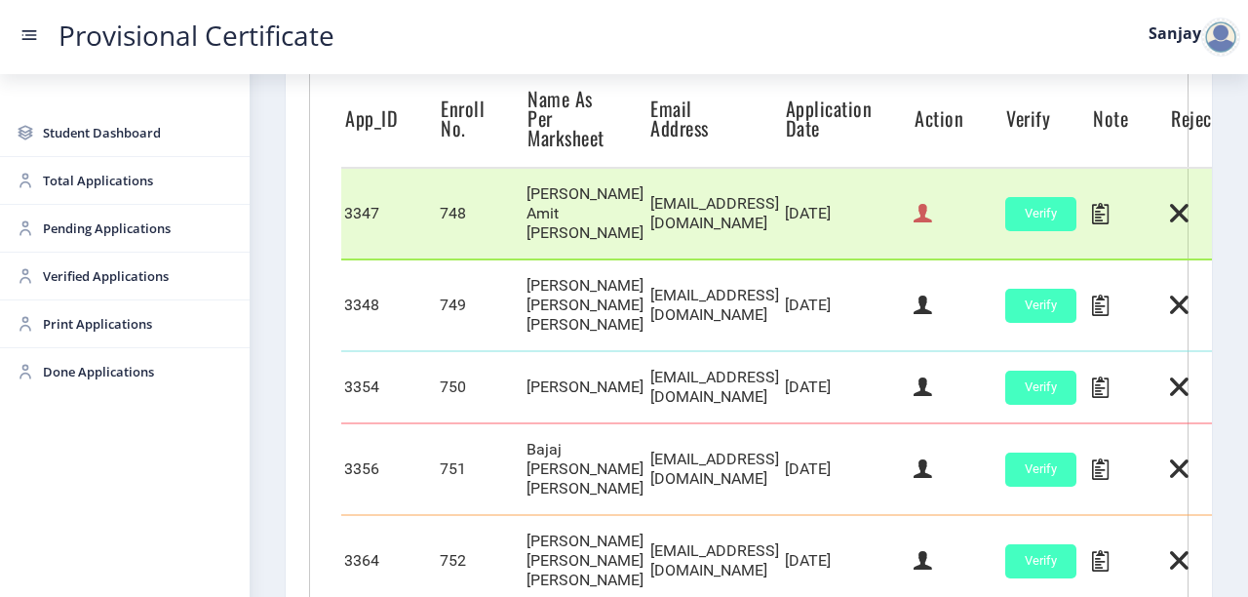
click at [932, 213] on icon at bounding box center [923, 213] width 19 height 25
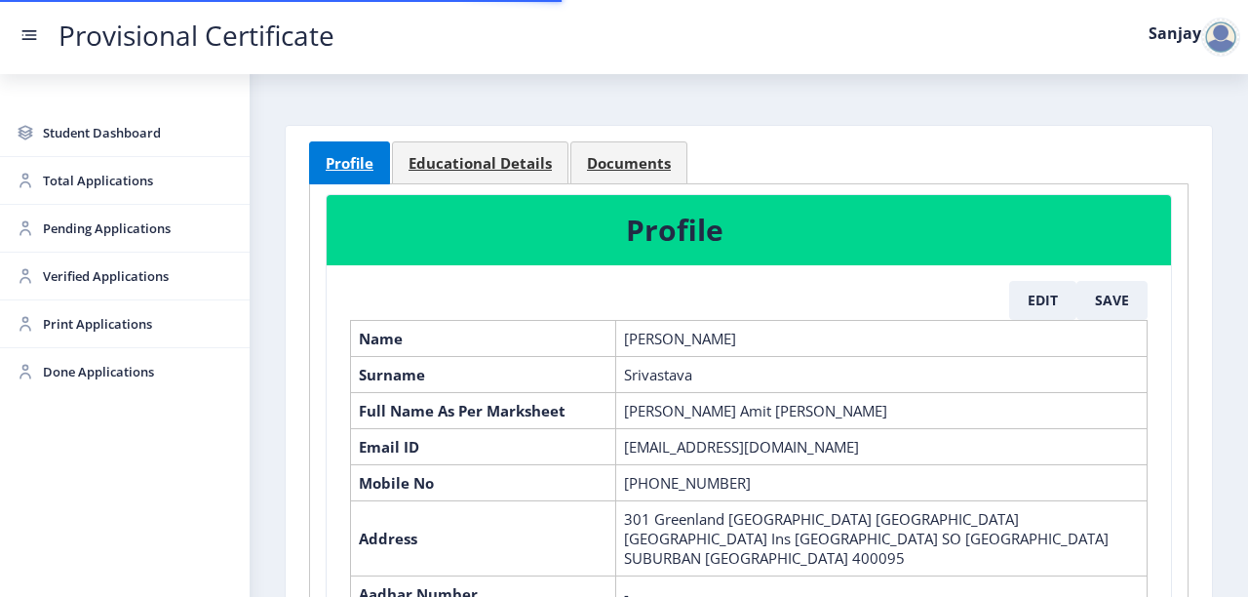
scroll to position [78, 0]
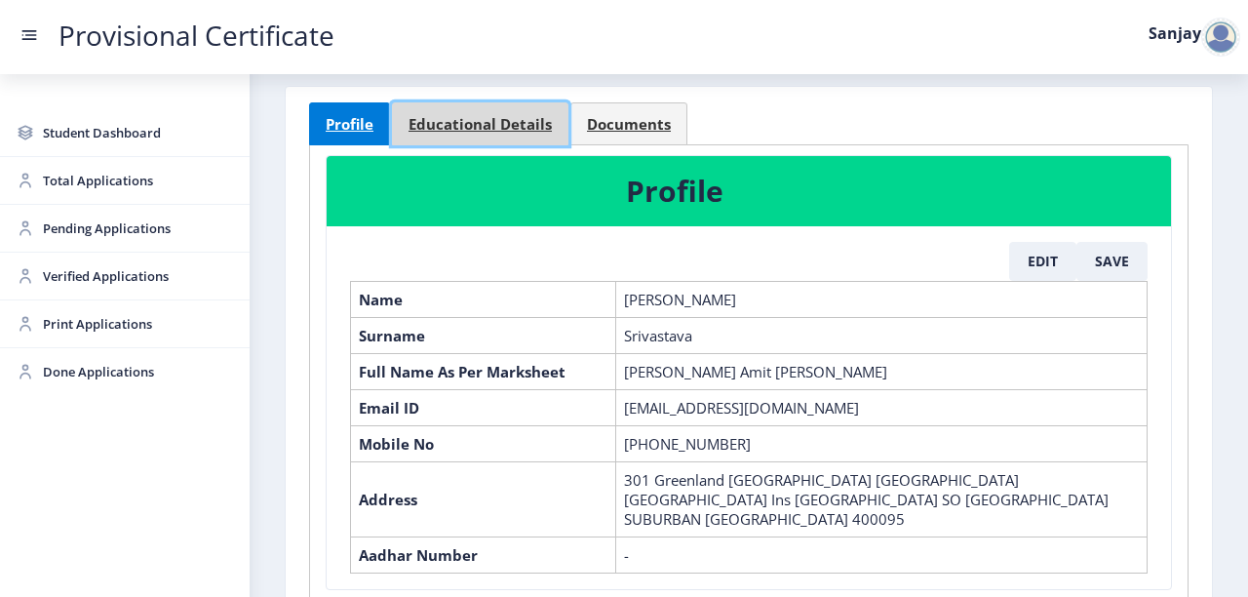
click at [494, 125] on span "Educational Details" at bounding box center [480, 124] width 143 height 15
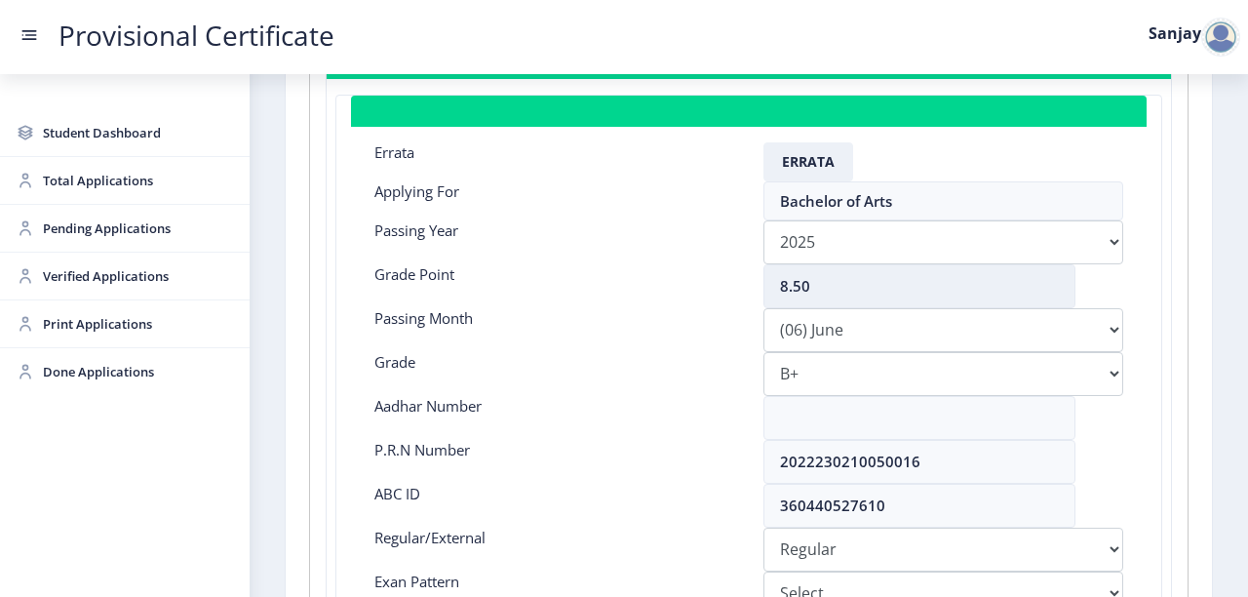
scroll to position [234, 0]
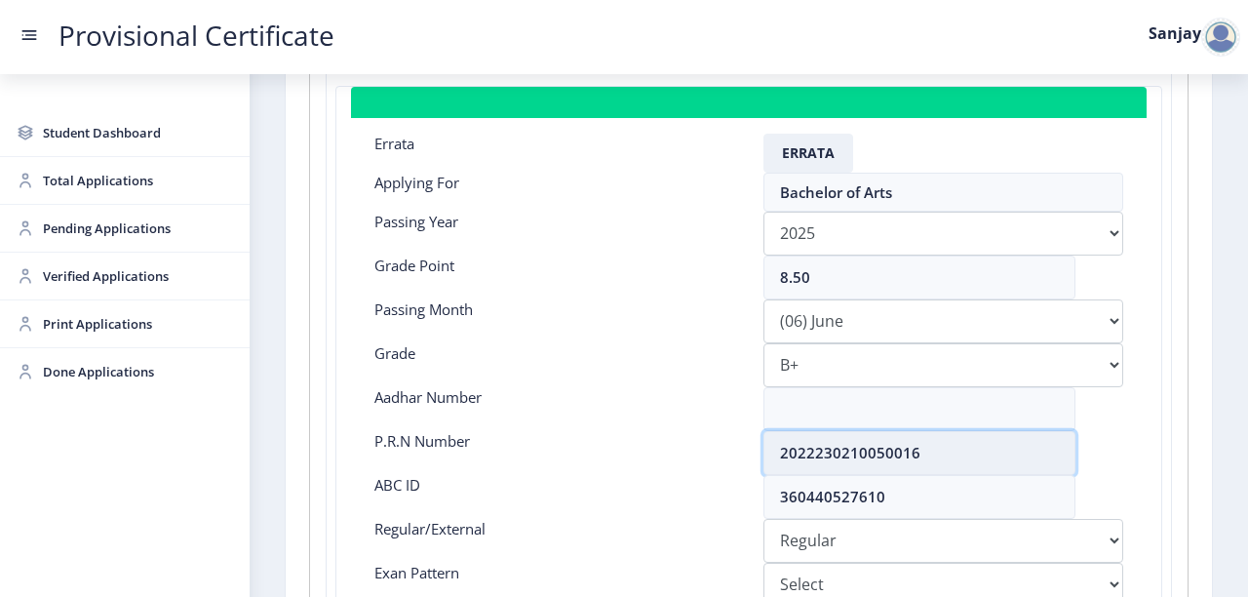
drag, startPoint x: 776, startPoint y: 451, endPoint x: 978, endPoint y: 456, distance: 202.0
click at [978, 456] on input "2022230210050016" at bounding box center [920, 453] width 312 height 44
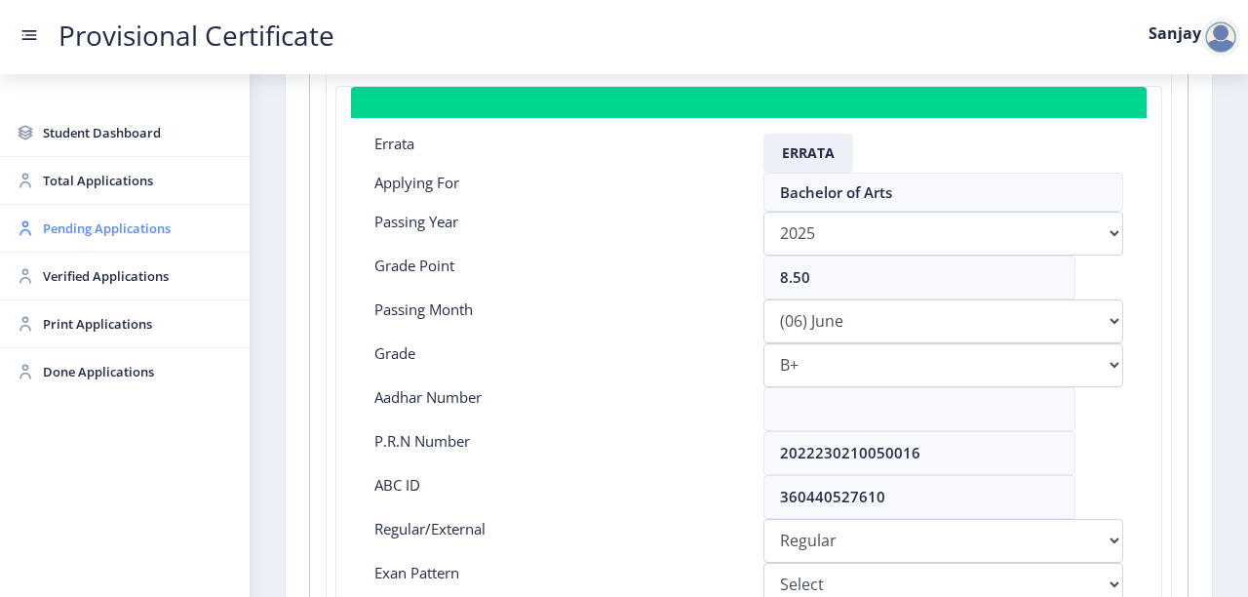
click at [137, 229] on span "Pending Applications" at bounding box center [138, 228] width 191 height 23
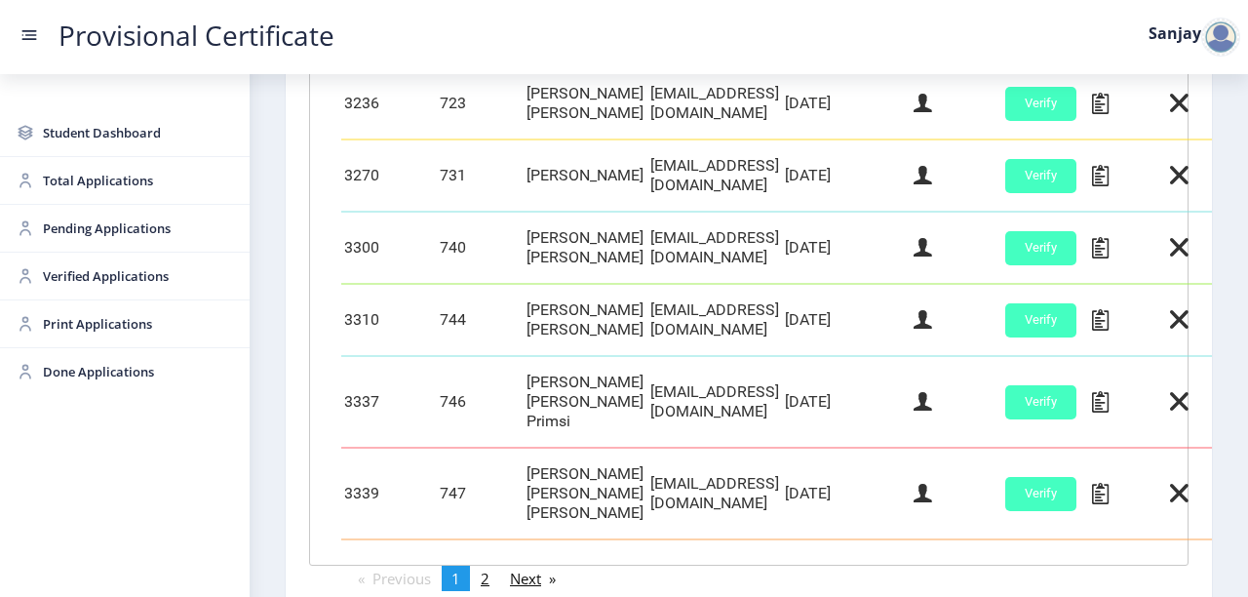
scroll to position [936, 0]
click at [493, 565] on link "page 2" at bounding box center [485, 577] width 28 height 25
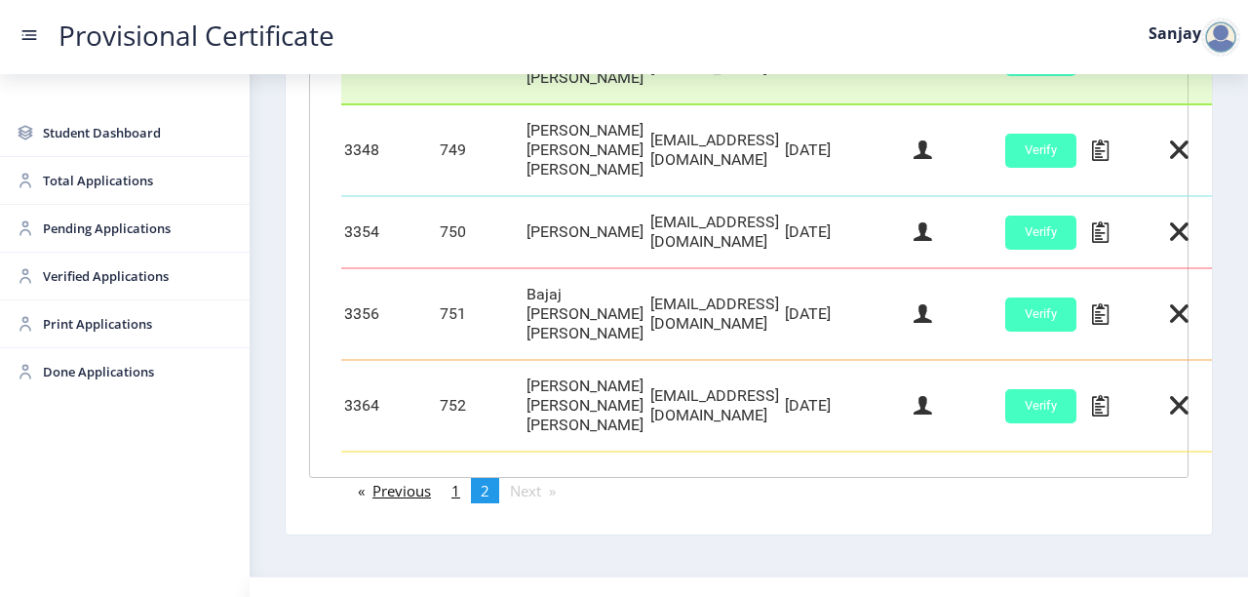
scroll to position [683, 0]
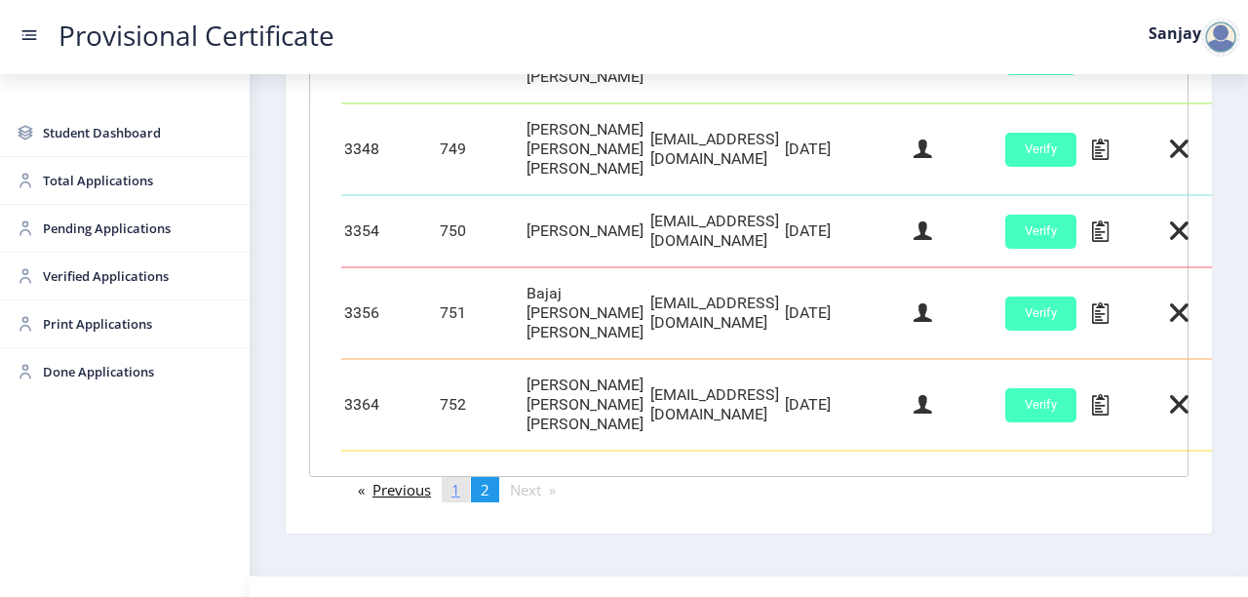
click at [460, 480] on span "1" at bounding box center [456, 490] width 9 height 20
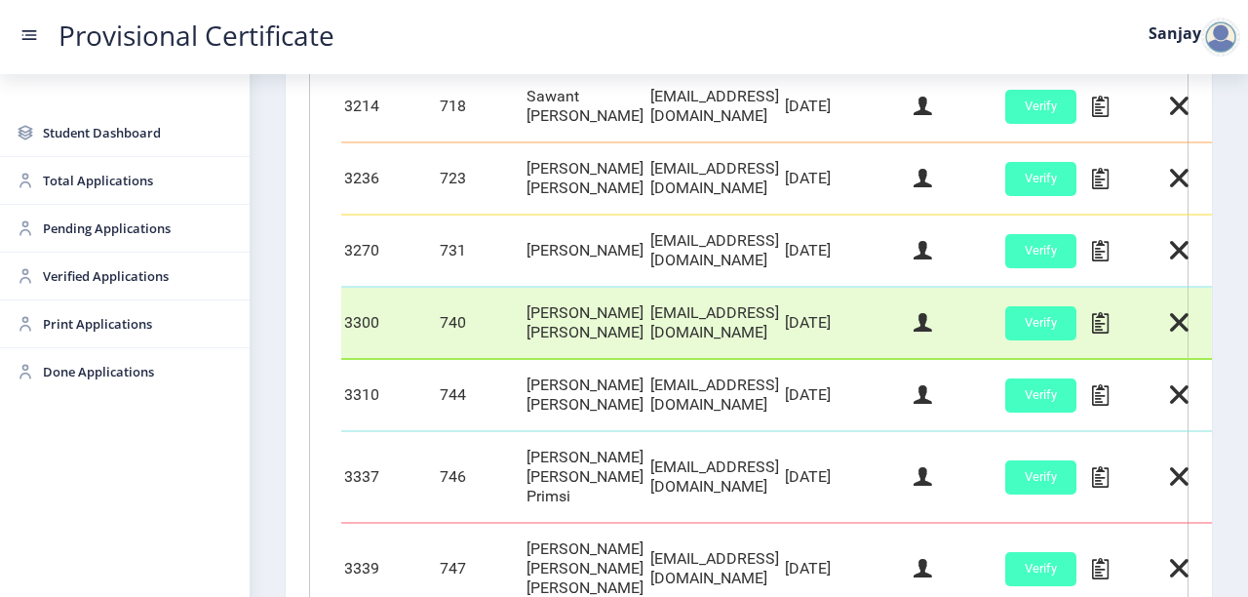
scroll to position [1037, 0]
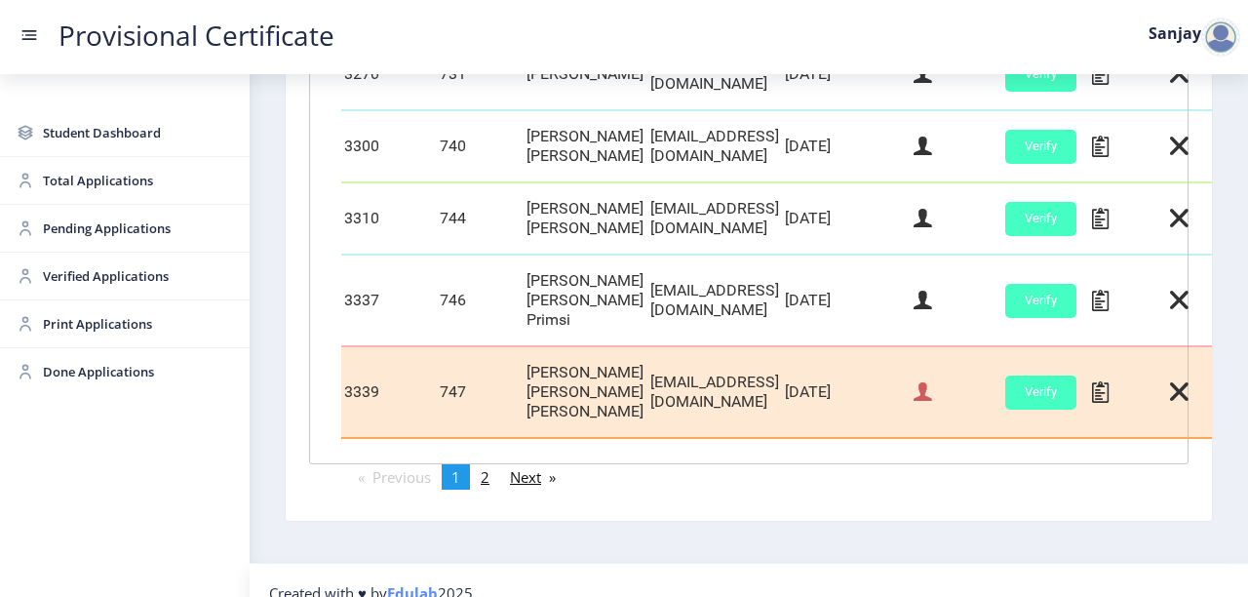
click at [932, 379] on icon at bounding box center [923, 391] width 19 height 25
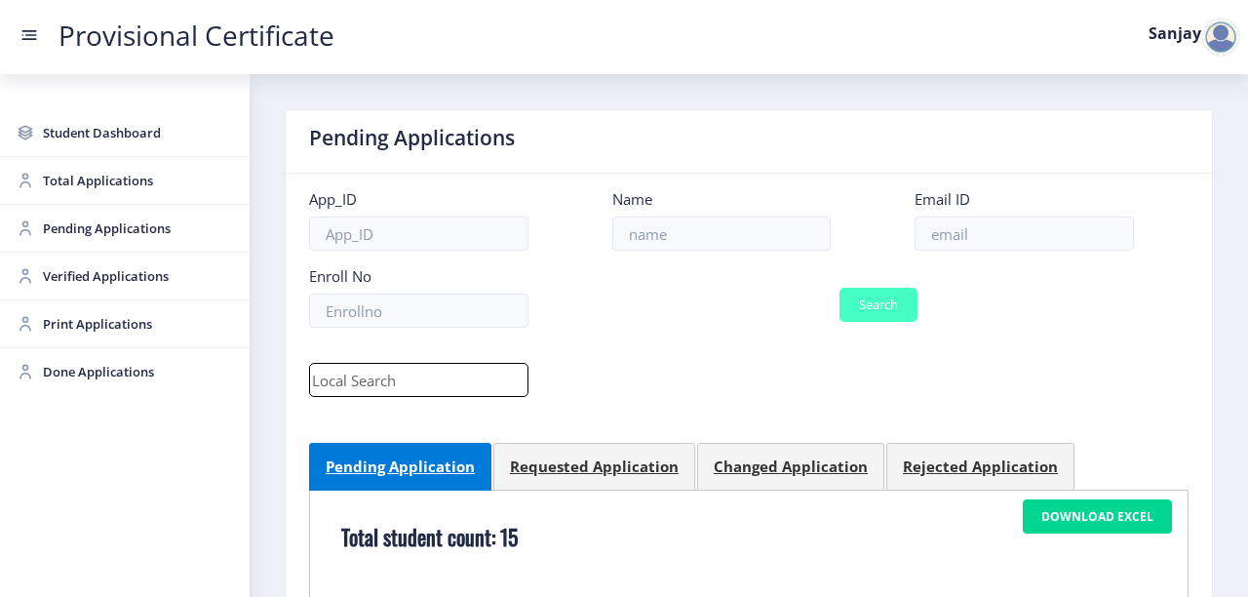
select select "April"
select select "B+"
select select "Regular"
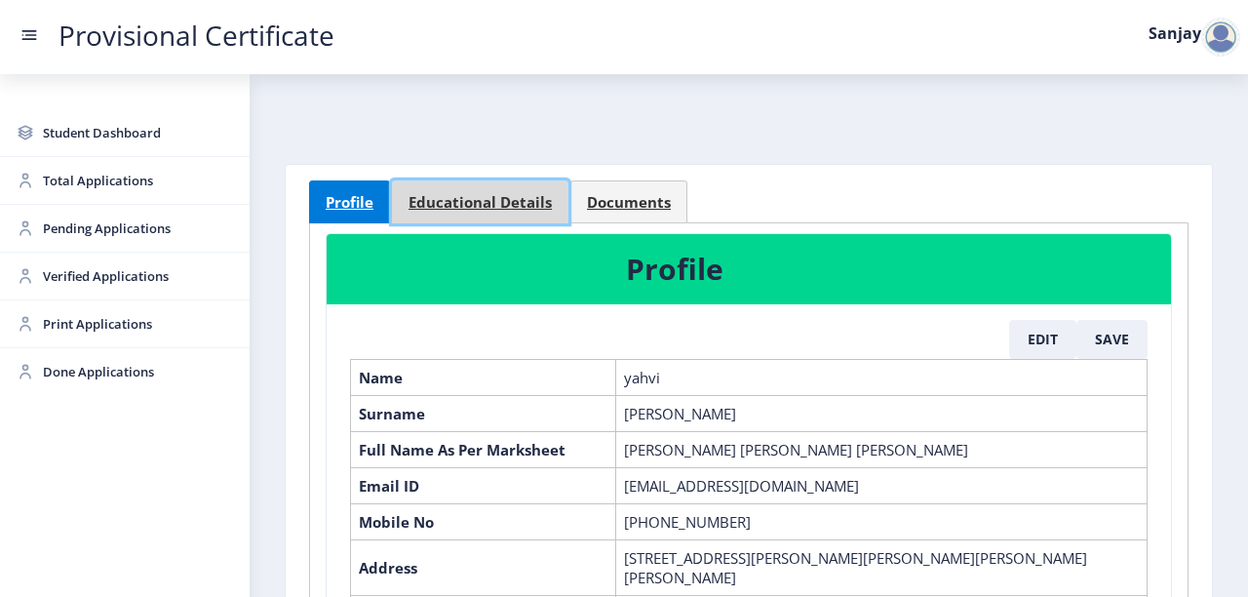
click at [515, 204] on span "Educational Details" at bounding box center [480, 202] width 143 height 15
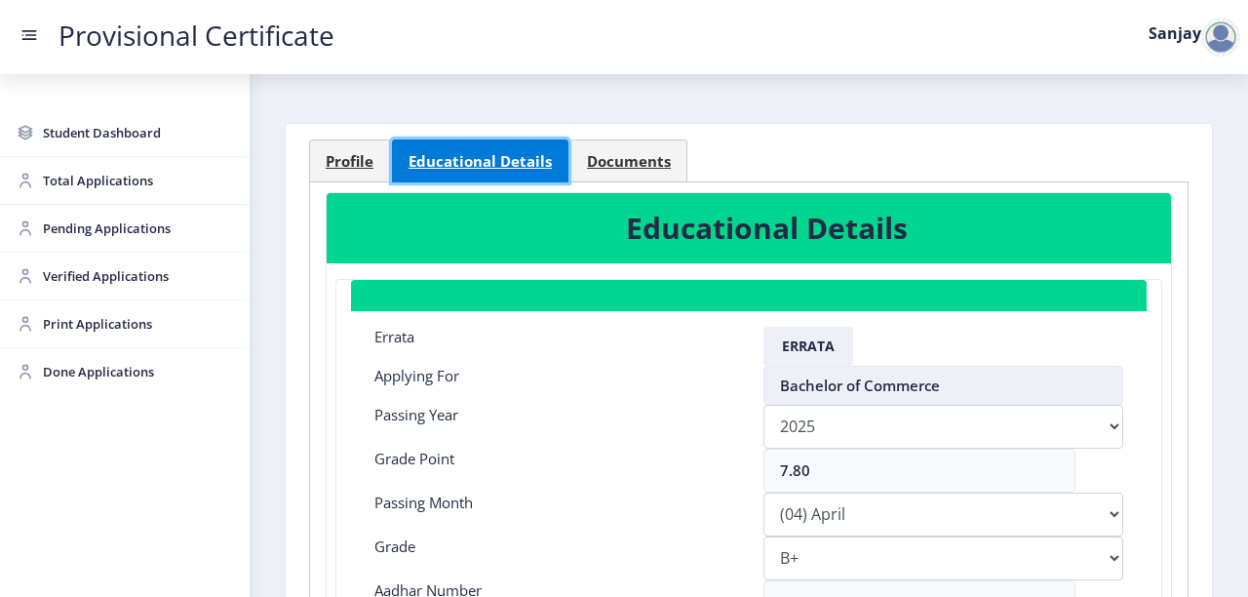
scroll to position [156, 0]
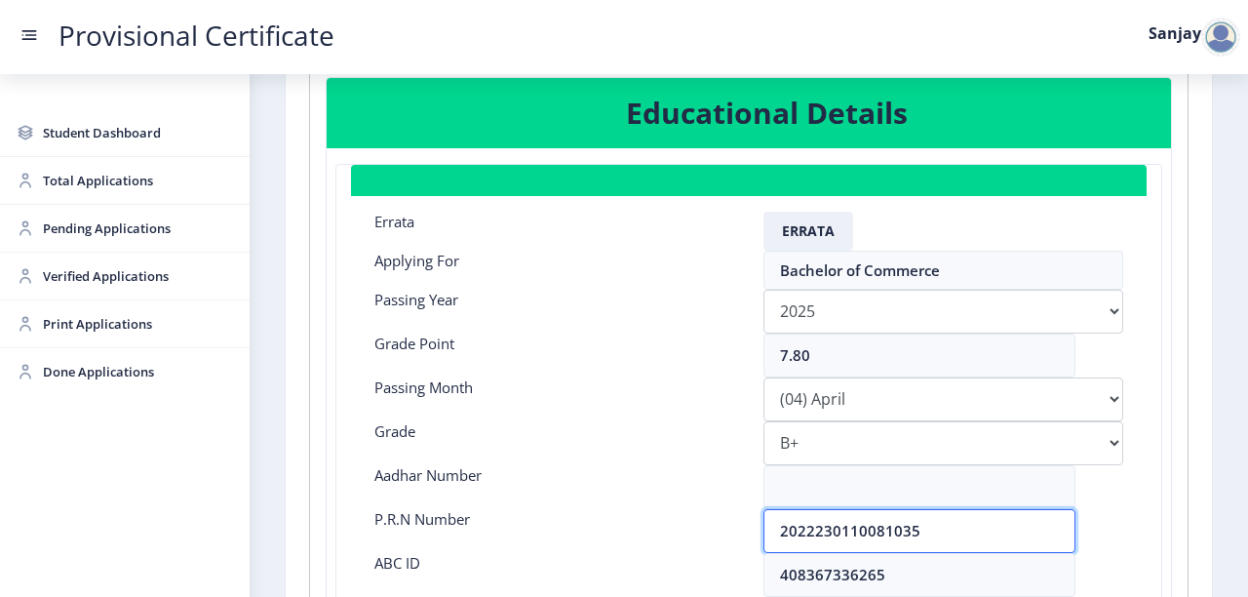
drag, startPoint x: 777, startPoint y: 532, endPoint x: 1080, endPoint y: 543, distance: 302.6
click at [1080, 543] on div "2022230110081035" at bounding box center [943, 531] width 389 height 44
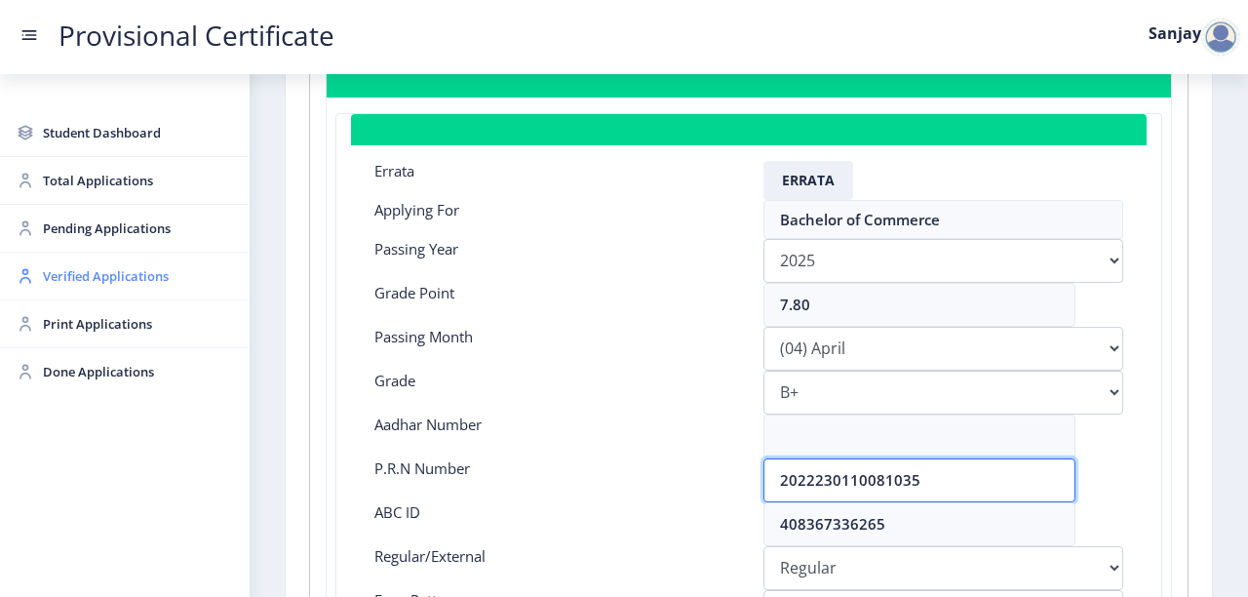
scroll to position [234, 0]
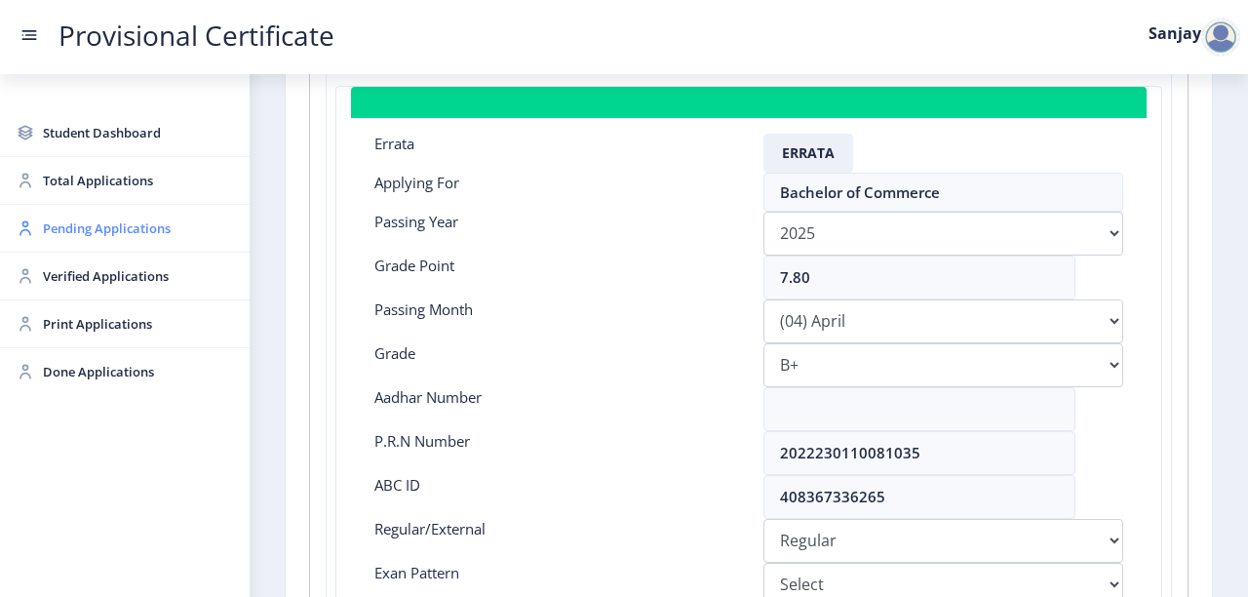
click at [88, 229] on span "Pending Applications" at bounding box center [138, 228] width 191 height 23
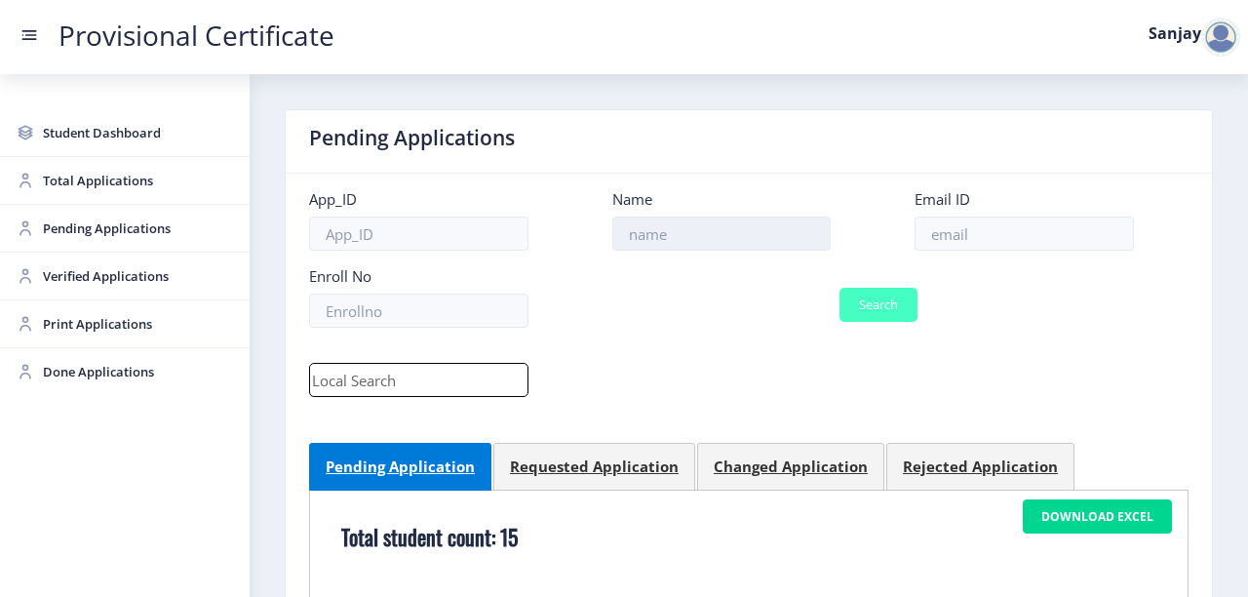
click at [775, 232] on input at bounding box center [722, 234] width 219 height 34
click at [118, 138] on span "Student Dashboard" at bounding box center [138, 132] width 191 height 23
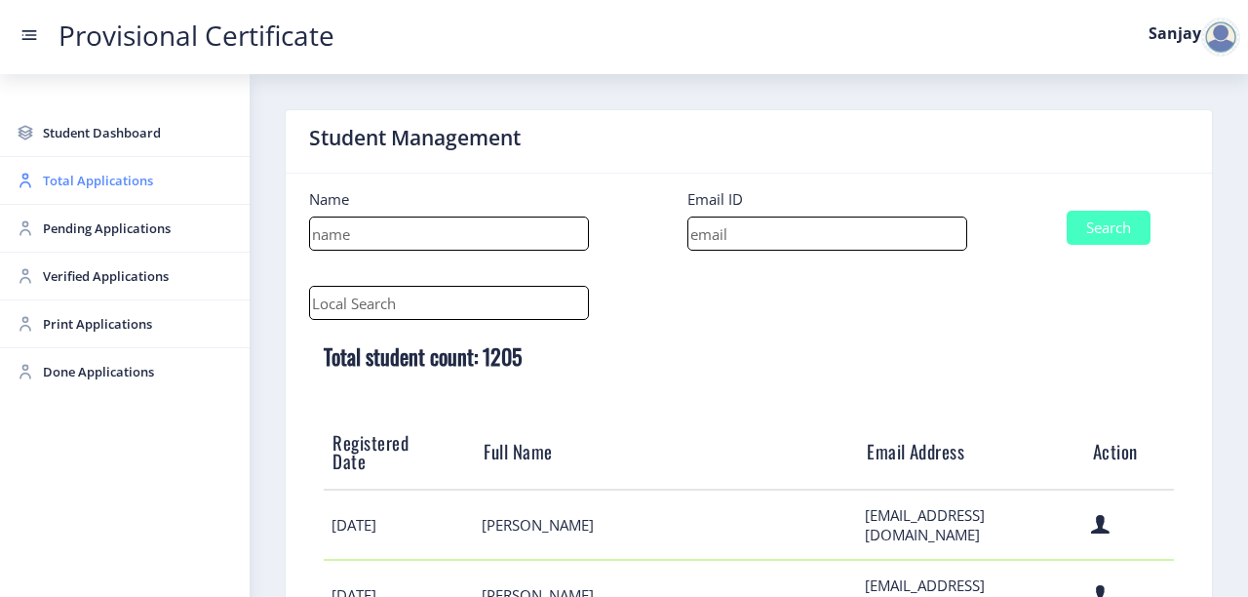
click at [53, 183] on span "Total Applications" at bounding box center [138, 180] width 191 height 23
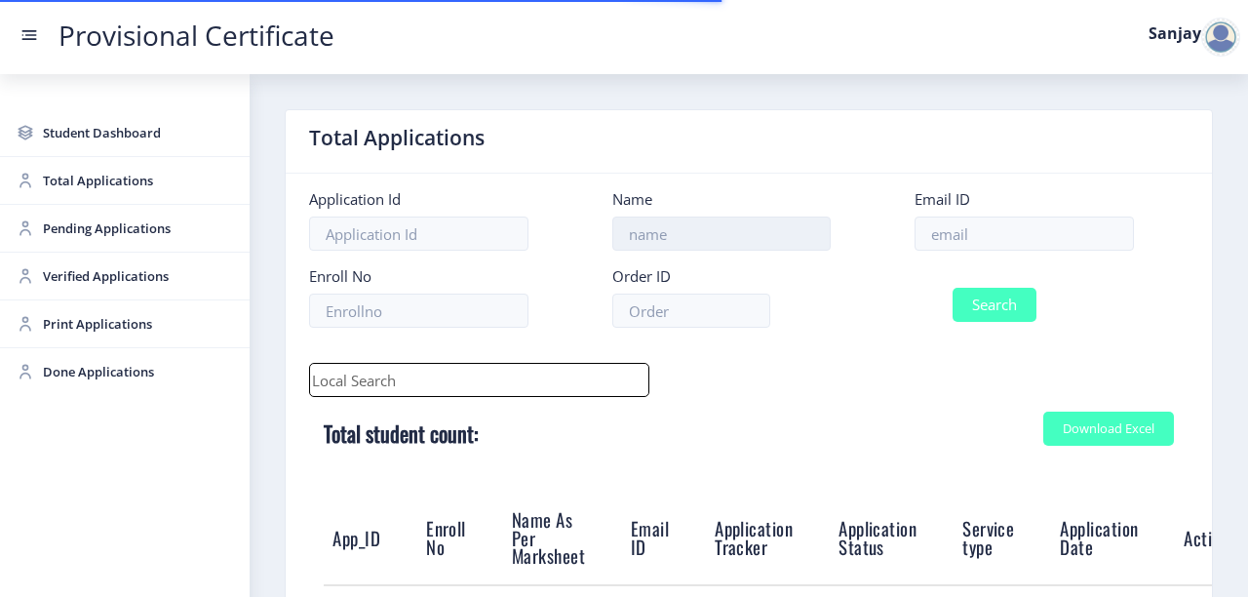
click at [686, 235] on input at bounding box center [722, 234] width 219 height 34
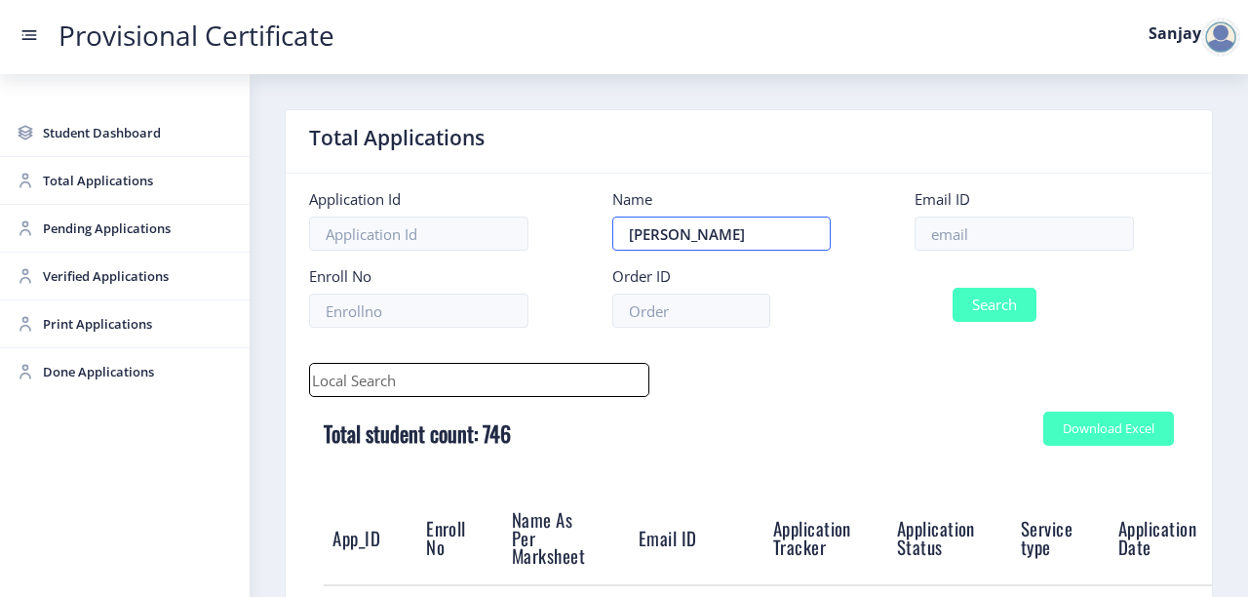
type input "[PERSON_NAME]"
click at [975, 293] on button "Search" at bounding box center [995, 305] width 84 height 34
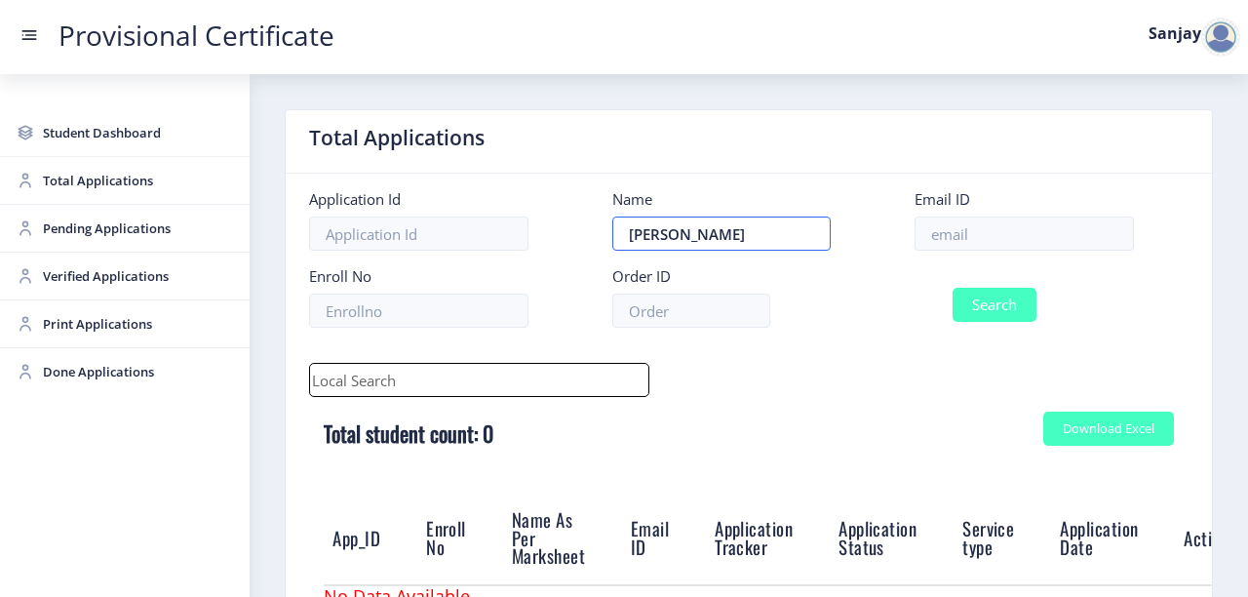
drag, startPoint x: 685, startPoint y: 230, endPoint x: 544, endPoint y: 232, distance: 140.5
click at [544, 232] on form "Application Id Name [PERSON_NAME] Email ID Enroll No Order ID Search" at bounding box center [749, 266] width 909 height 154
click at [948, 232] on input at bounding box center [1024, 234] width 219 height 34
paste input "[EMAIL_ADDRESS][DOMAIN_NAME]"
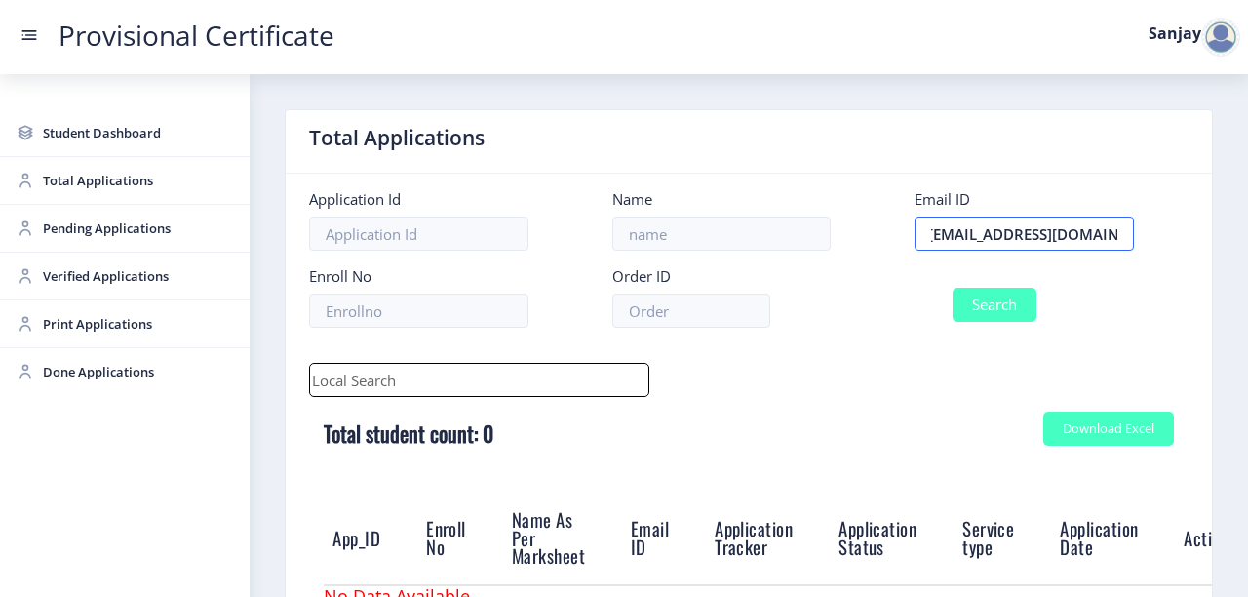
type input "[EMAIL_ADDRESS][DOMAIN_NAME]"
click at [998, 309] on button "Search" at bounding box center [995, 305] width 84 height 34
click at [76, 134] on span "Student Dashboard" at bounding box center [138, 132] width 191 height 23
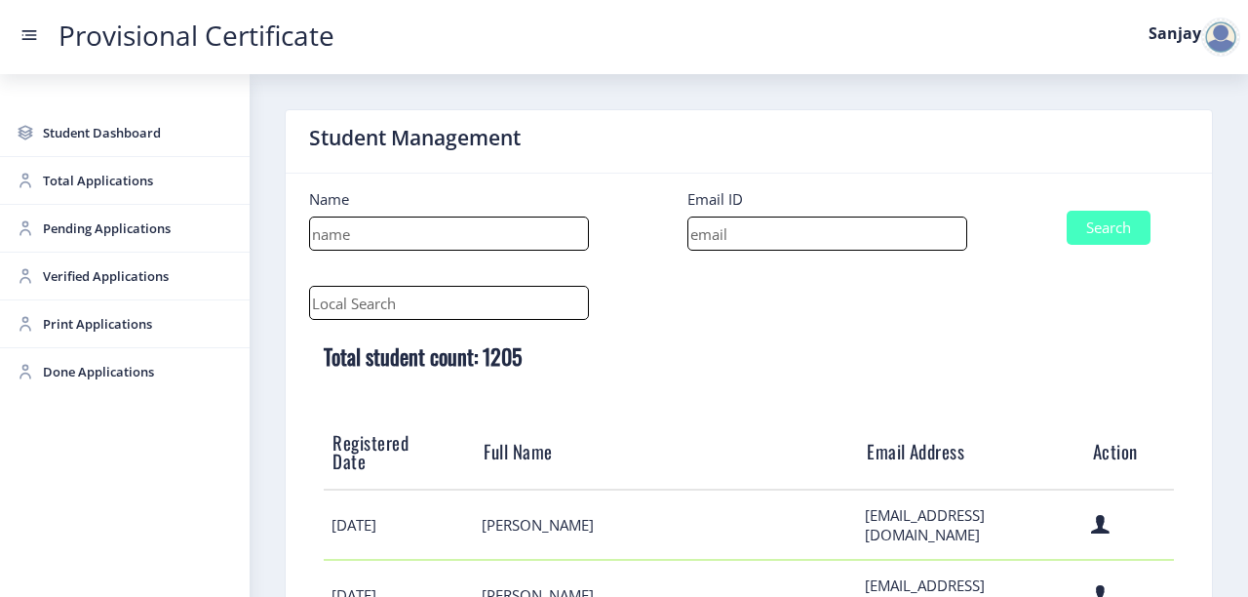
drag, startPoint x: 749, startPoint y: 229, endPoint x: 655, endPoint y: 227, distance: 93.7
click at [655, 227] on form "Name Email ID Search" at bounding box center [749, 227] width 909 height 77
paste input "[EMAIL_ADDRESS][DOMAIN_NAME]"
type input "[EMAIL_ADDRESS][DOMAIN_NAME]"
click at [1091, 231] on button "Search" at bounding box center [1109, 228] width 84 height 34
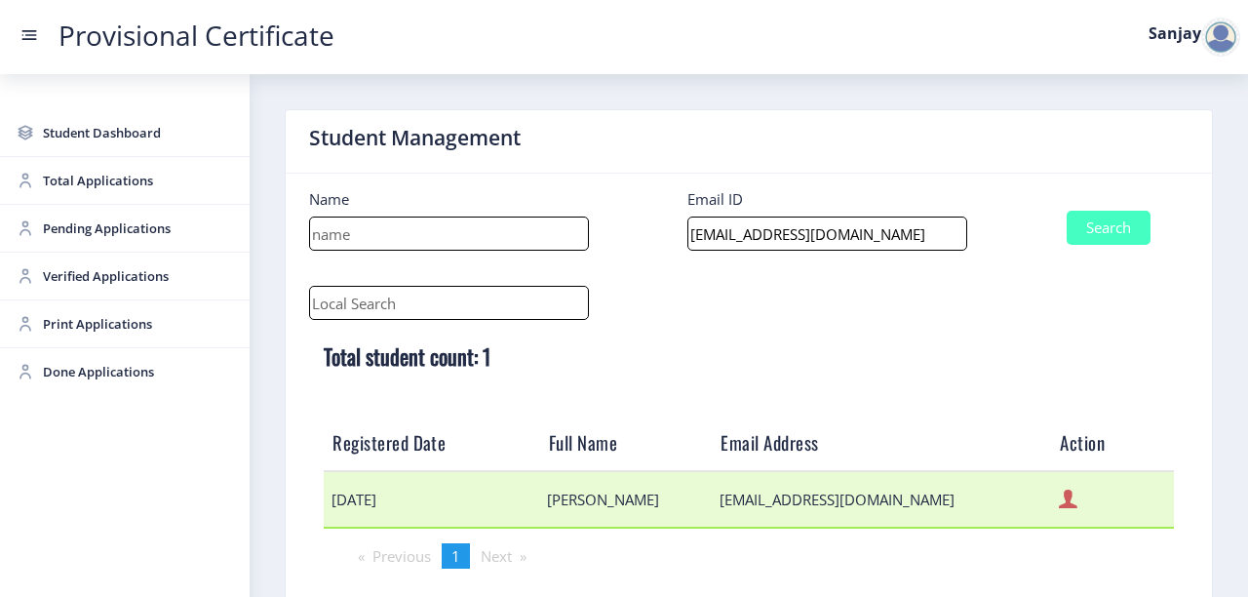
click at [1059, 499] on icon at bounding box center [1068, 499] width 19 height 25
select select "April"
select select "A"
select select "Regular"
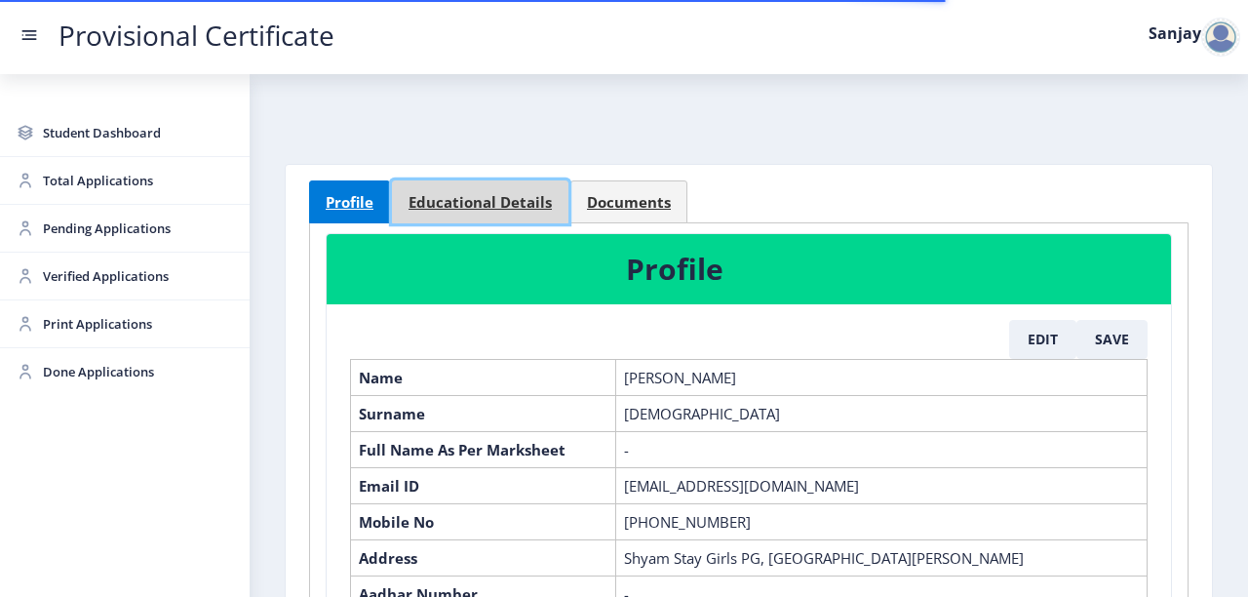
click at [487, 206] on span "Educational Details" at bounding box center [480, 202] width 143 height 15
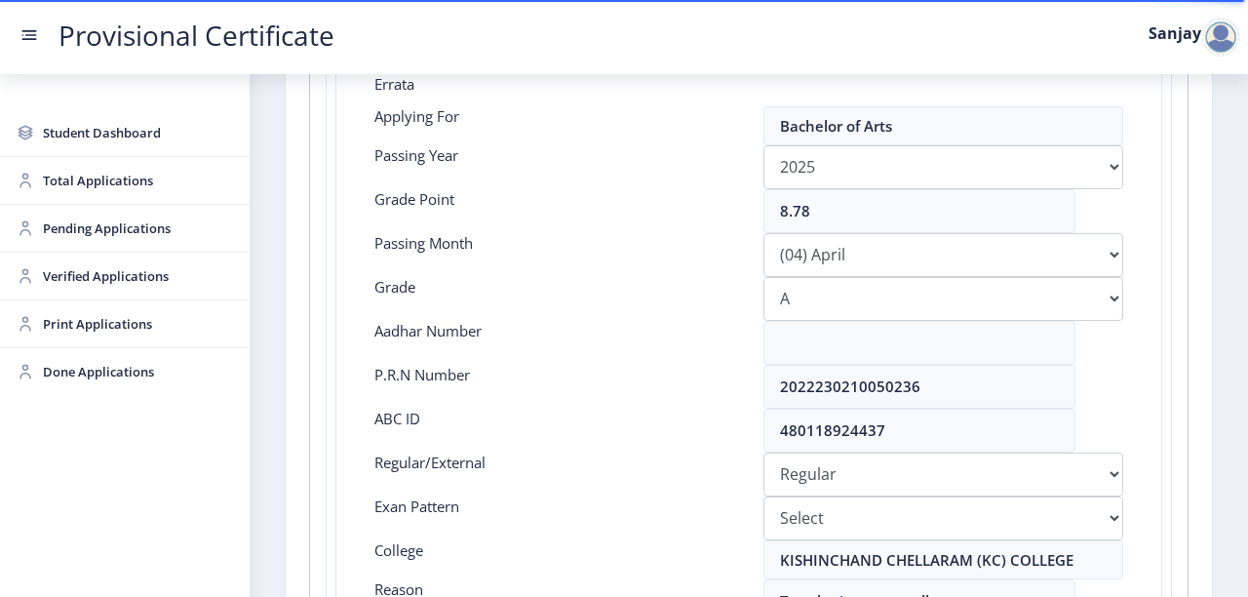
scroll to position [312, 0]
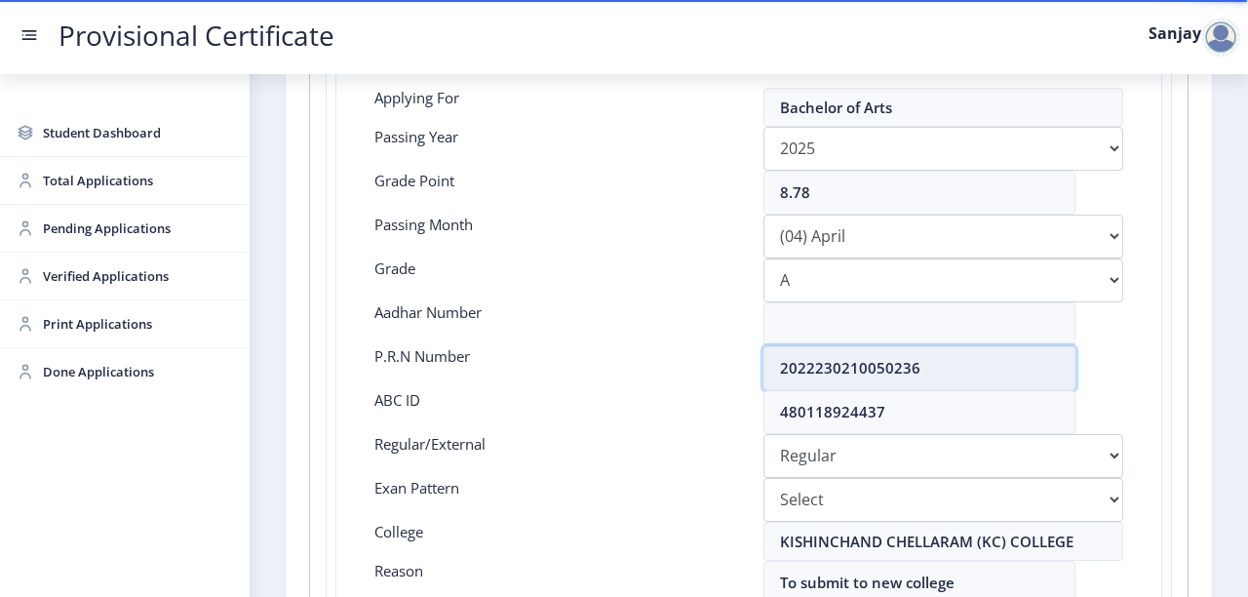
drag, startPoint x: 779, startPoint y: 367, endPoint x: 951, endPoint y: 364, distance: 171.7
click at [951, 364] on input "2022230210050236" at bounding box center [920, 368] width 312 height 44
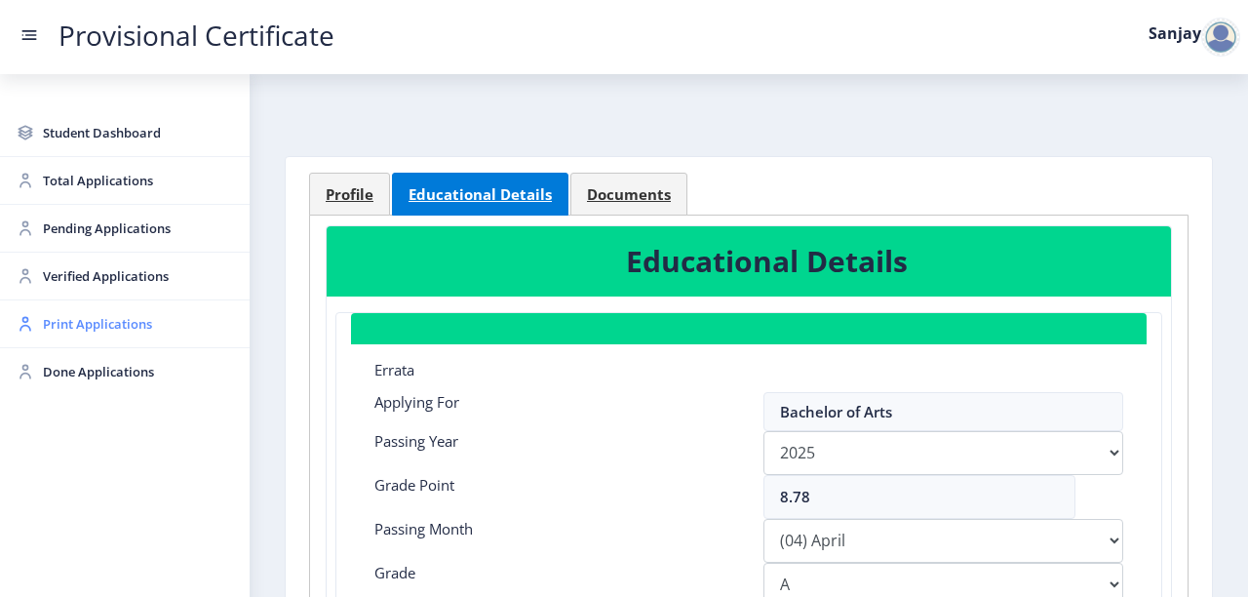
scroll to position [0, 0]
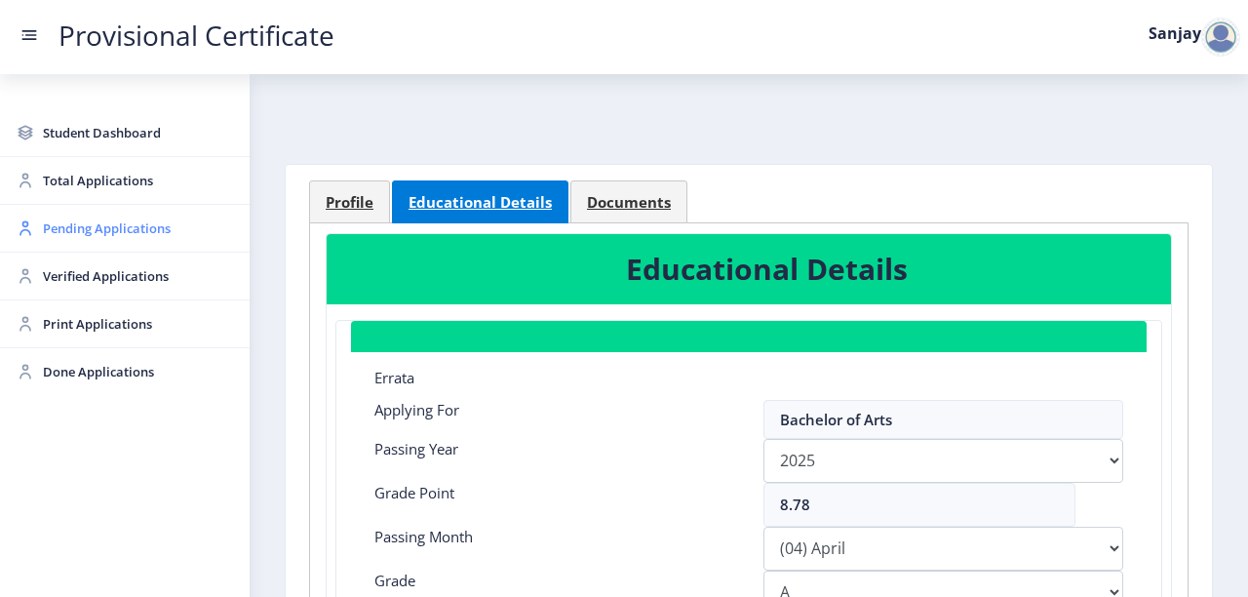
click at [108, 234] on span "Pending Applications" at bounding box center [138, 228] width 191 height 23
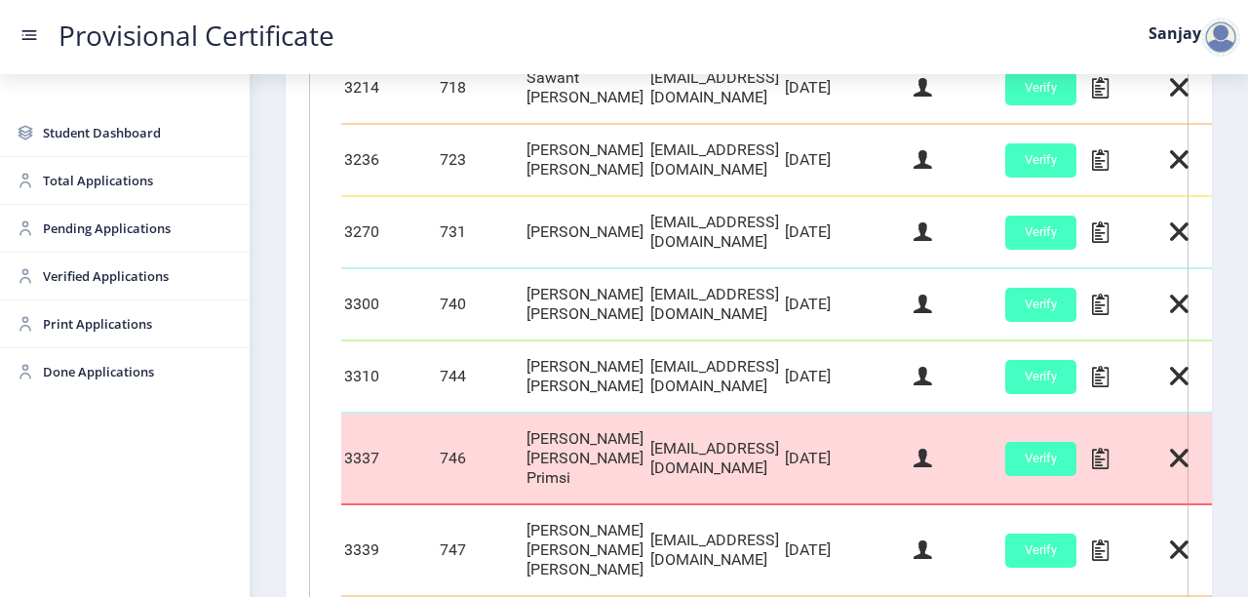
scroll to position [936, 0]
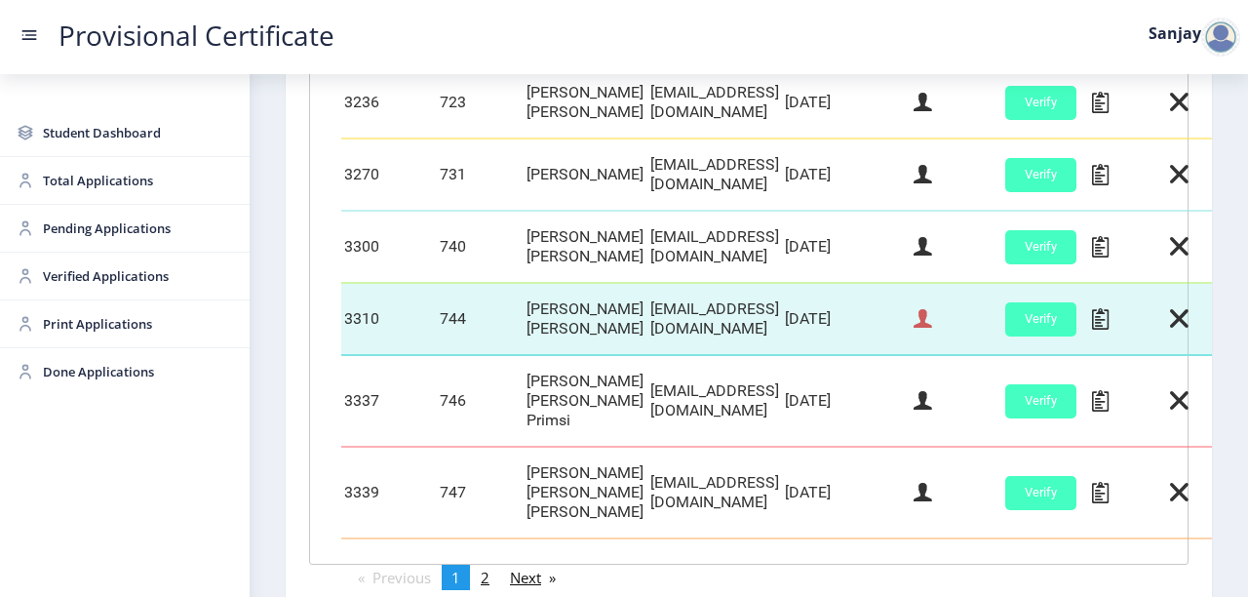
click at [932, 326] on icon at bounding box center [923, 318] width 19 height 25
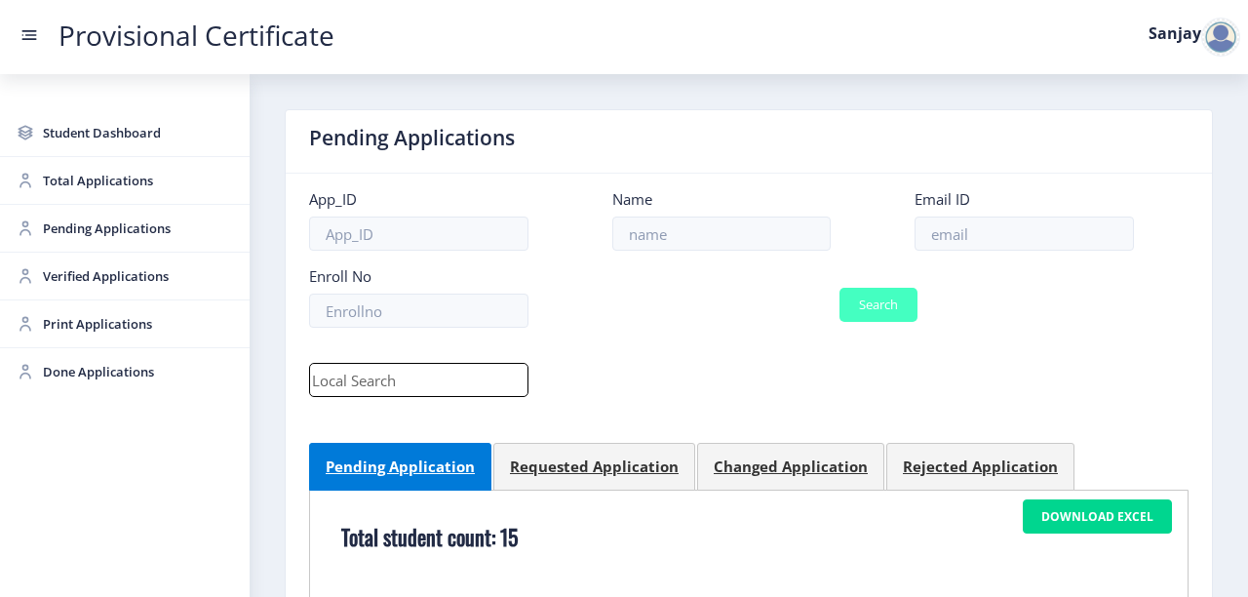
select select "July"
select select "A"
select select "Regular"
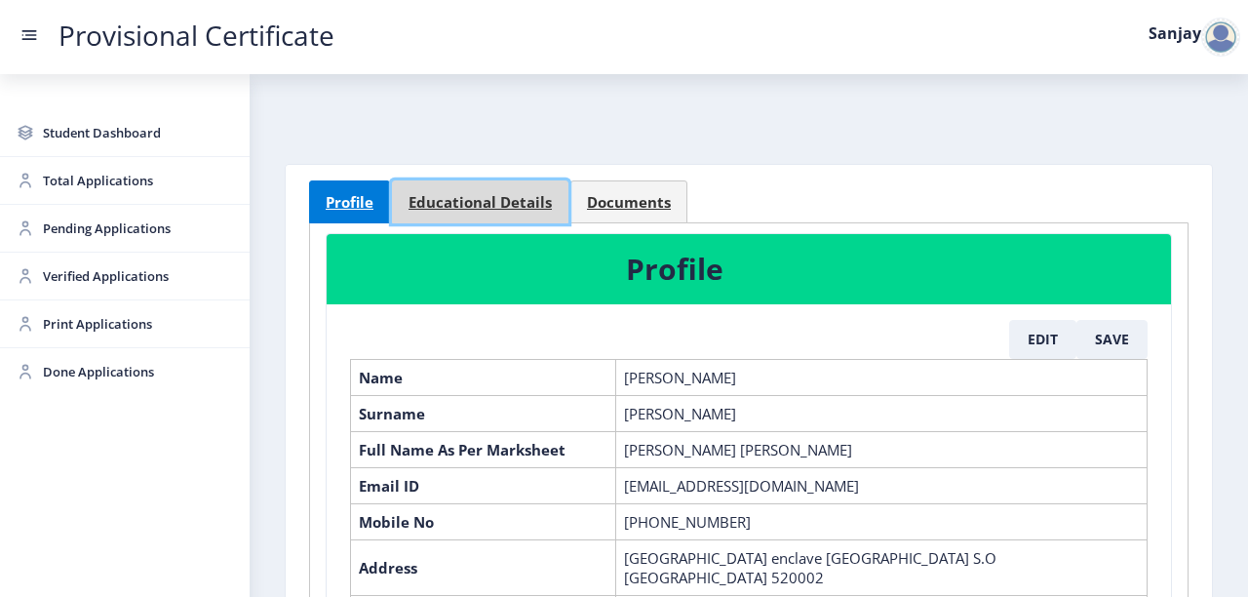
click at [502, 199] on span "Educational Details" at bounding box center [480, 202] width 143 height 15
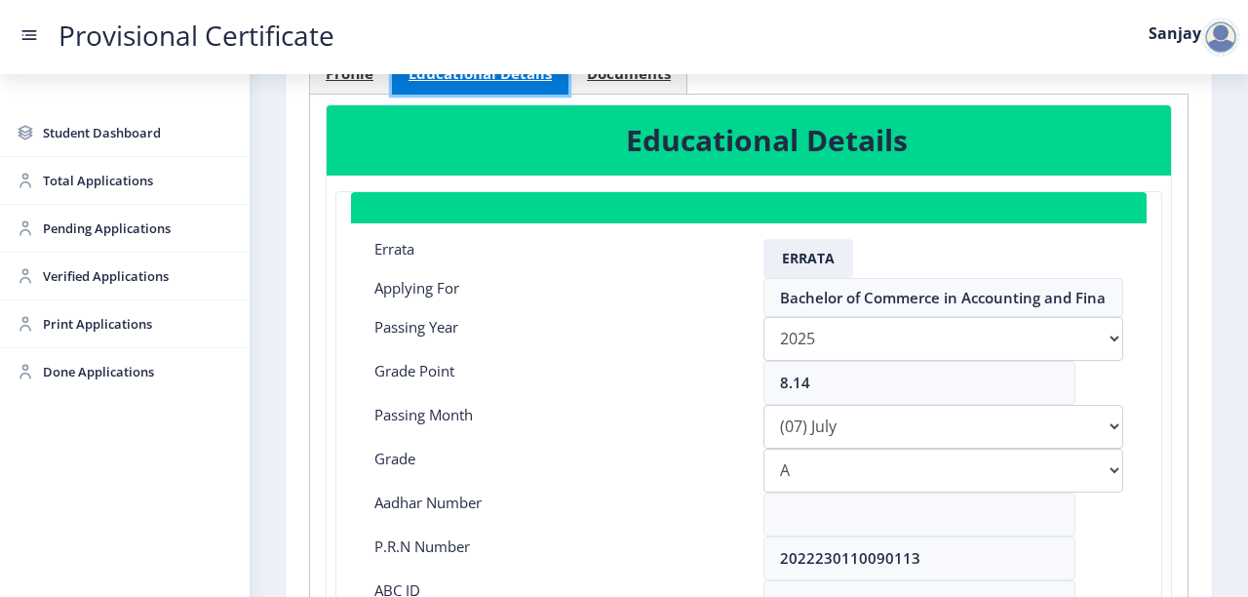
scroll to position [156, 0]
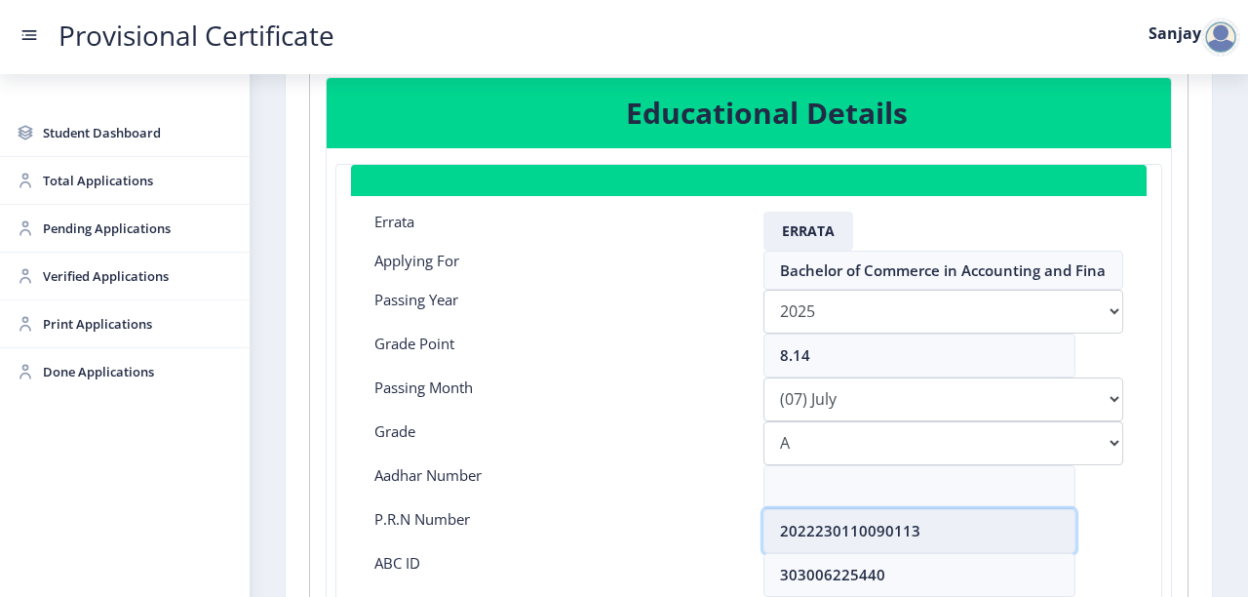
drag, startPoint x: 780, startPoint y: 529, endPoint x: 952, endPoint y: 523, distance: 171.8
click at [952, 523] on input "2022230110090113" at bounding box center [920, 531] width 312 height 44
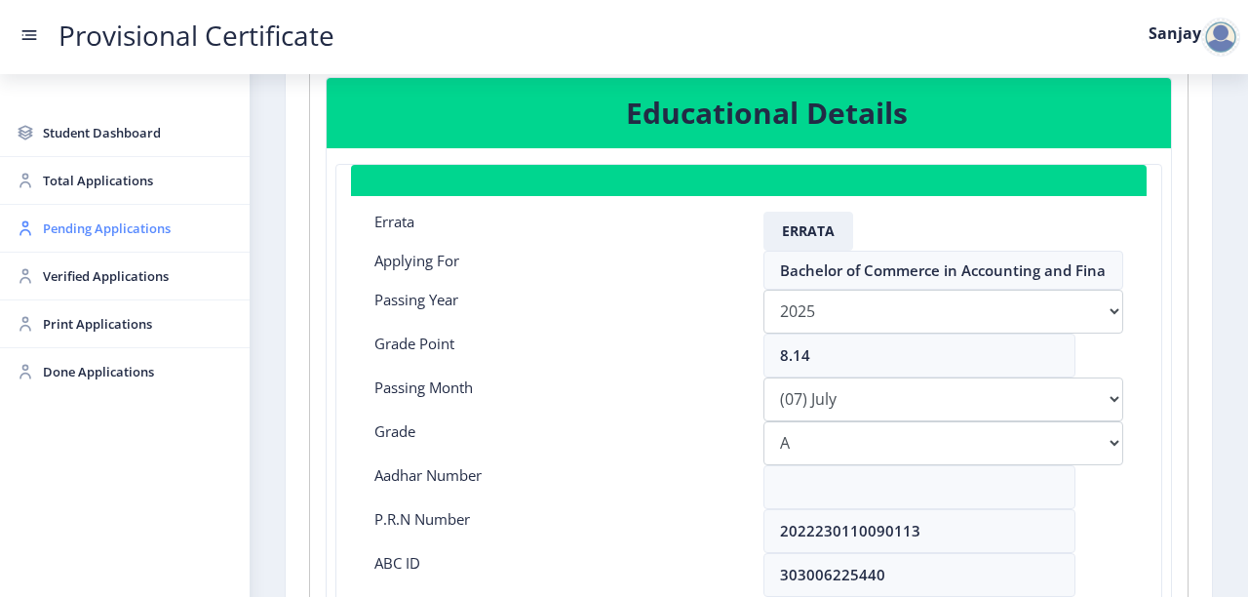
click at [94, 226] on span "Pending Applications" at bounding box center [138, 228] width 191 height 23
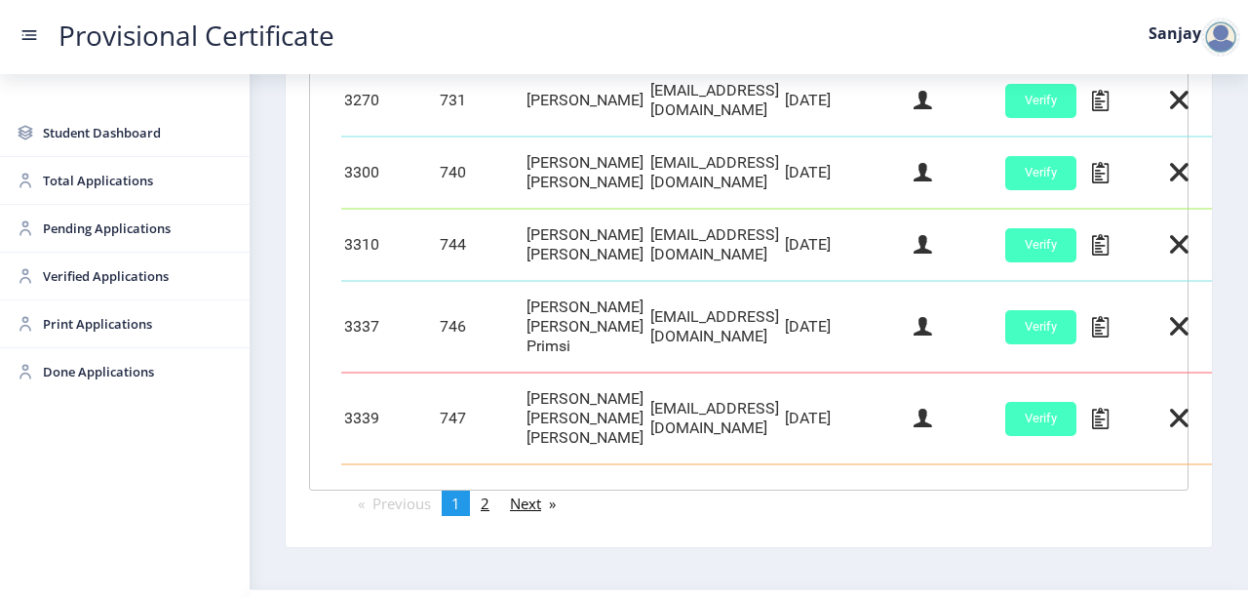
scroll to position [1014, 0]
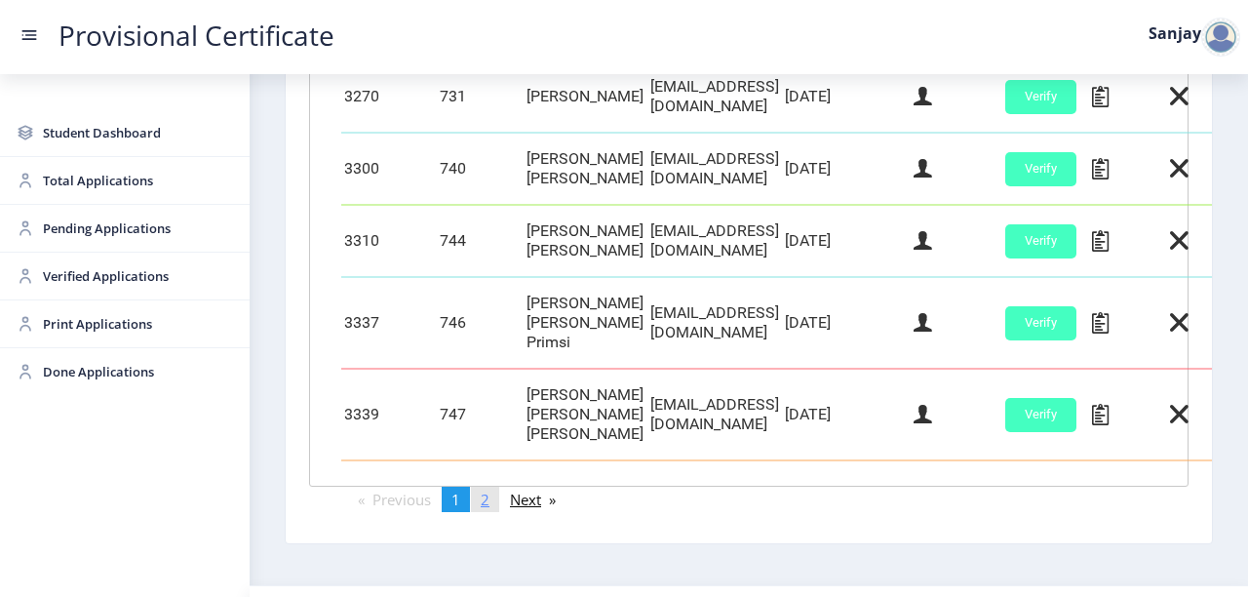
click at [488, 490] on span "2" at bounding box center [485, 500] width 9 height 20
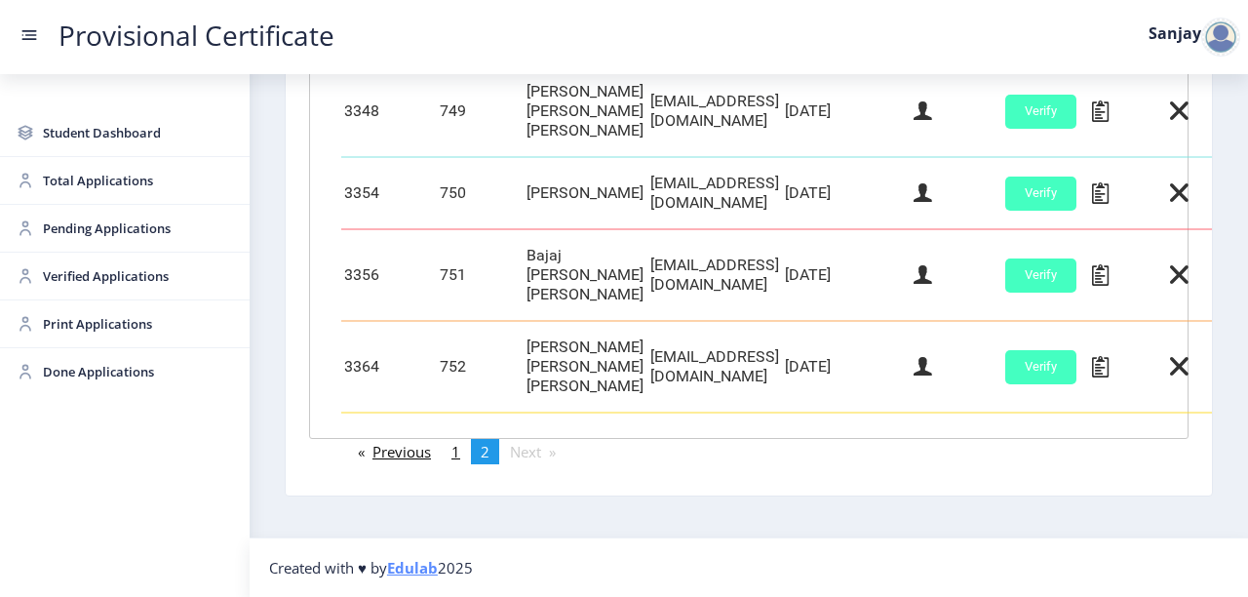
scroll to position [683, 0]
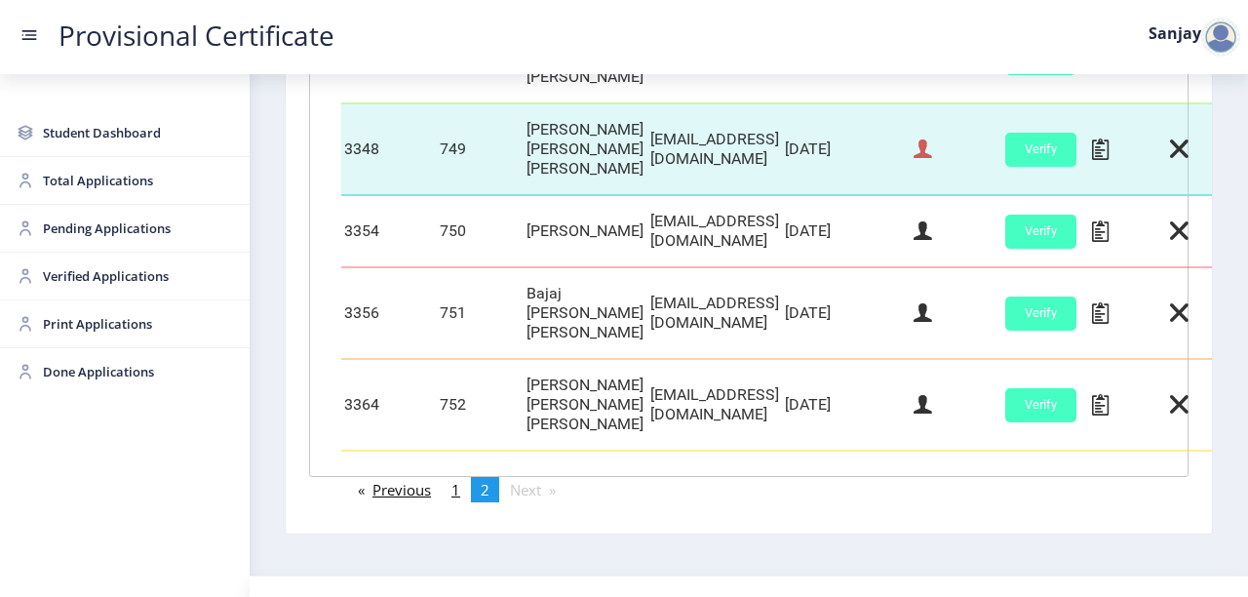
click at [932, 140] on icon at bounding box center [923, 149] width 19 height 25
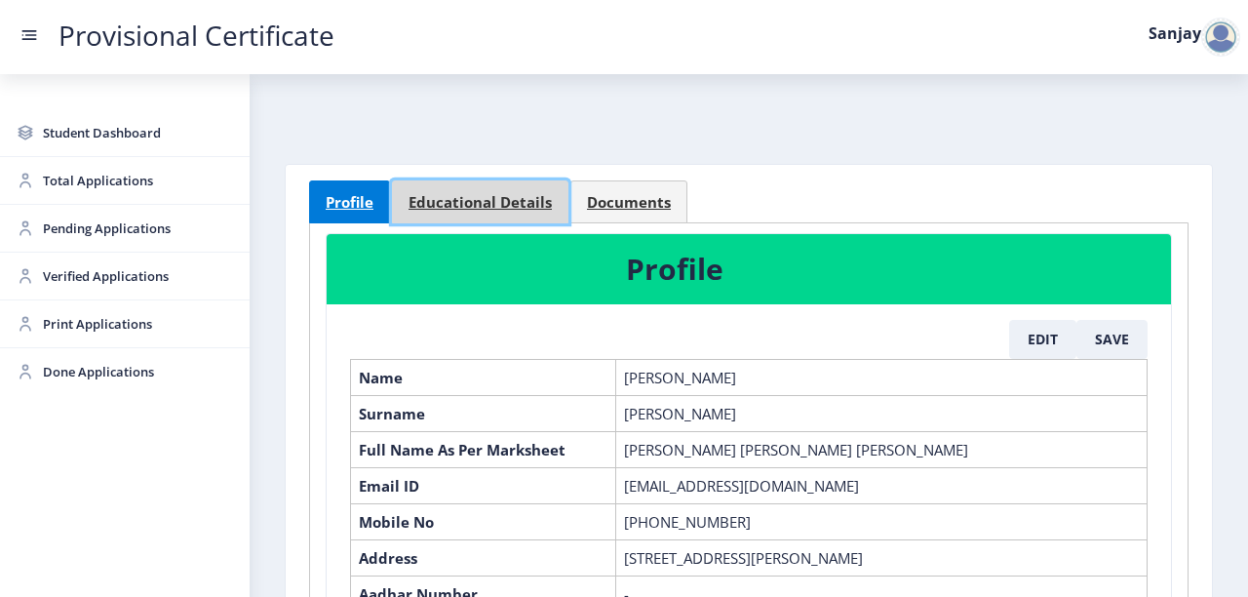
click at [462, 188] on link "Educational Details" at bounding box center [480, 201] width 177 height 43
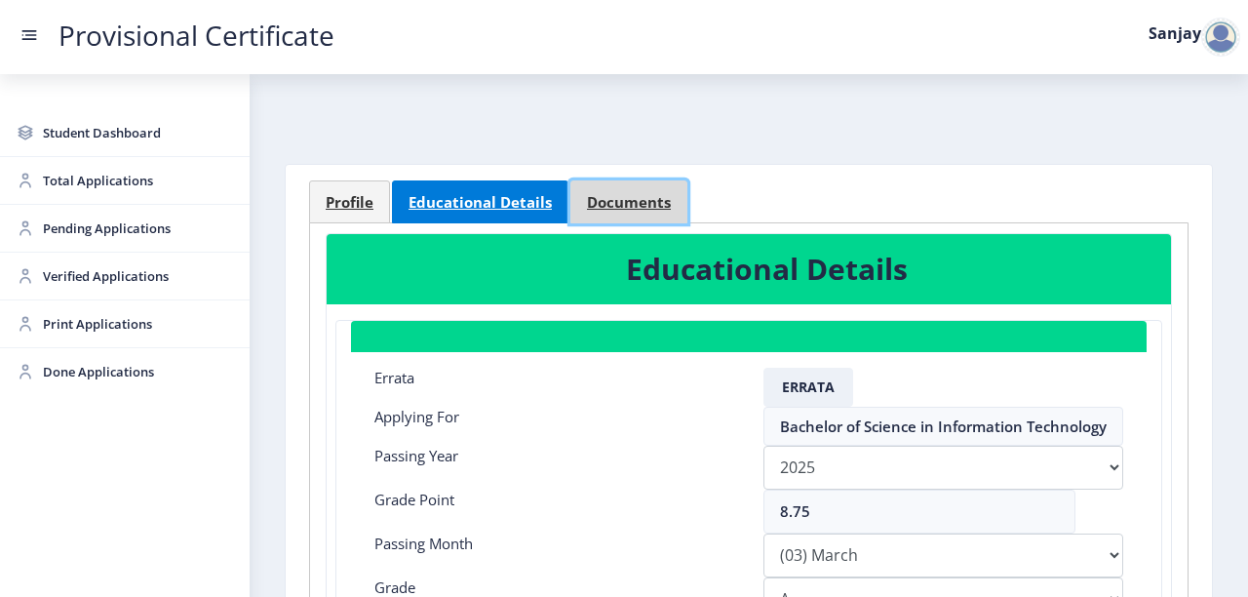
click at [652, 195] on span "Documents" at bounding box center [629, 202] width 84 height 15
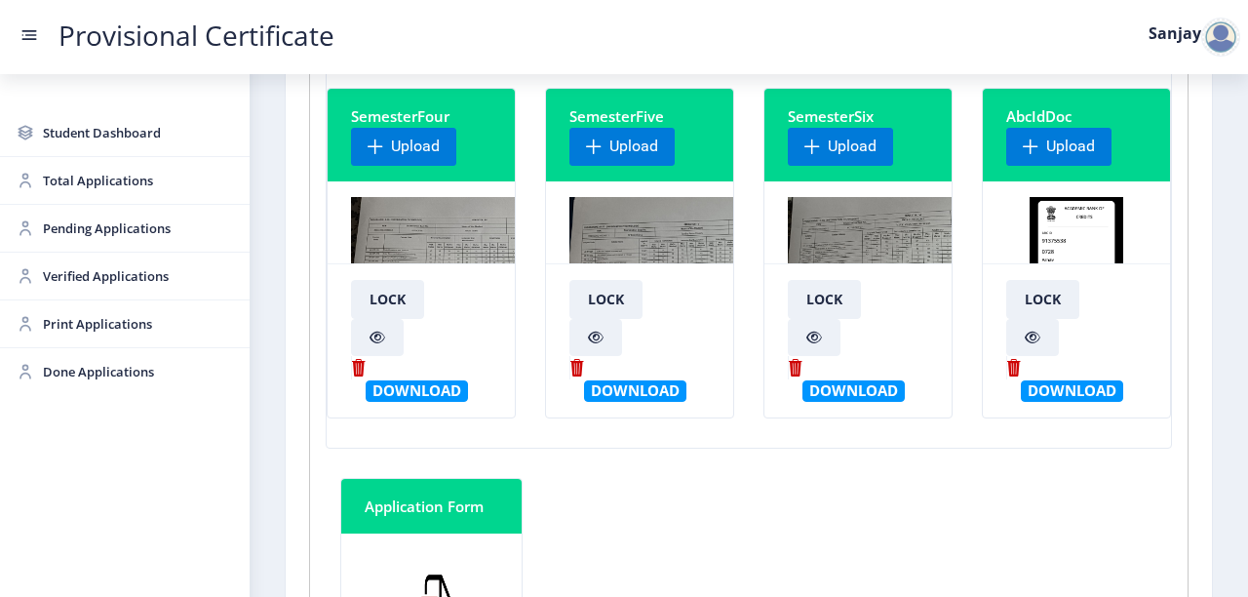
scroll to position [546, 0]
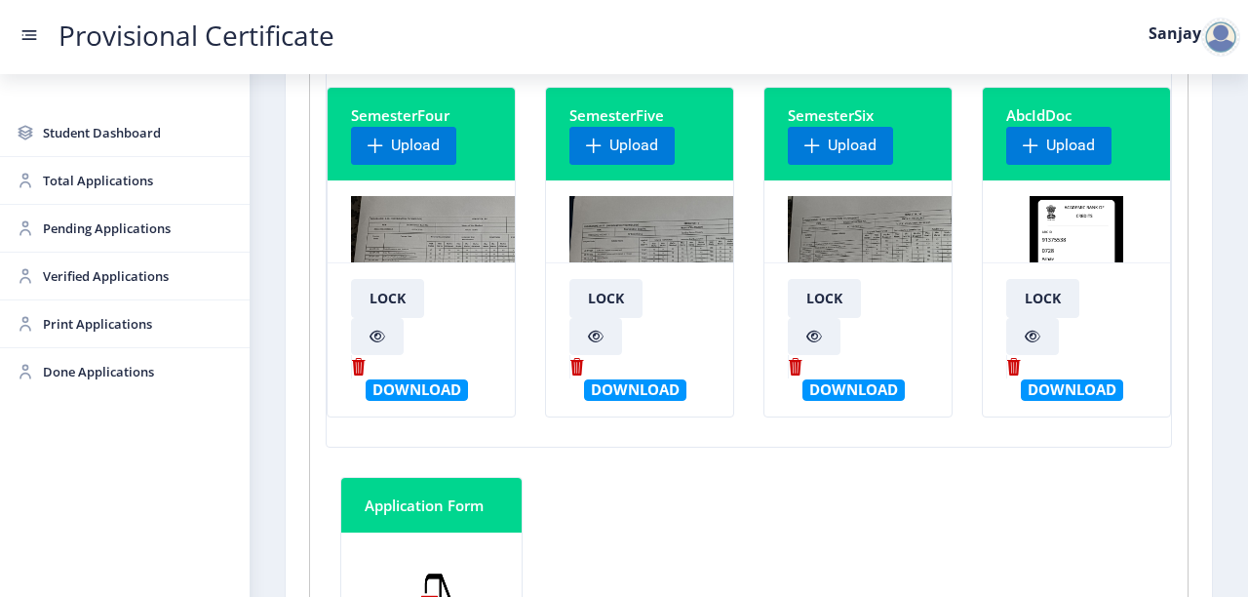
click at [648, 239] on img at bounding box center [680, 269] width 221 height 146
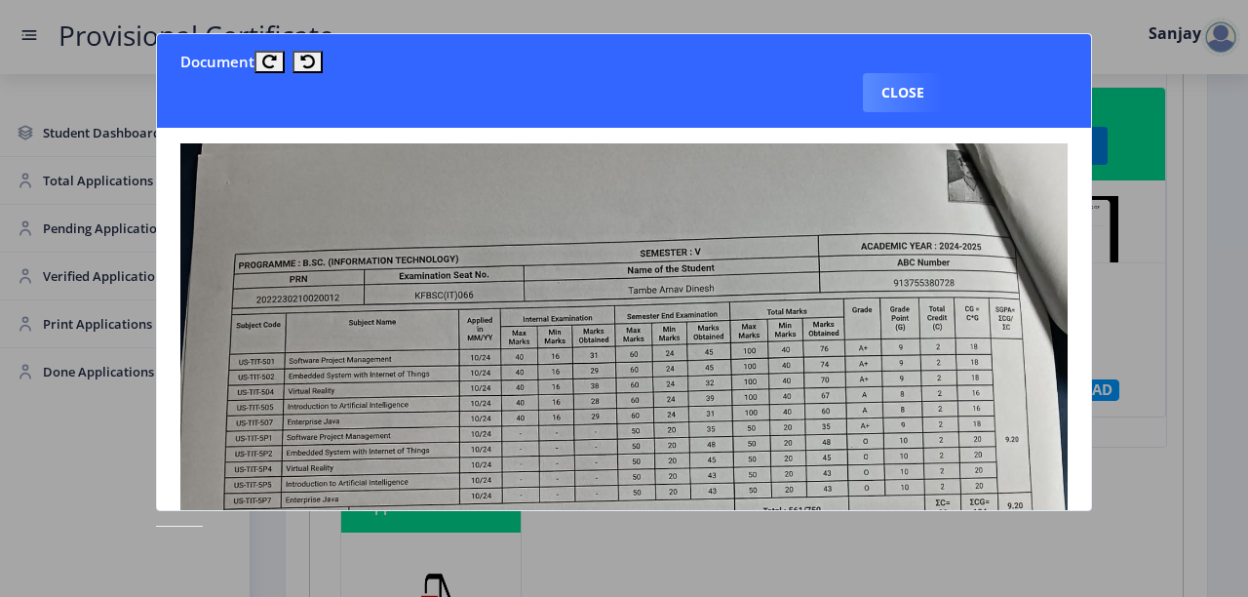
click button "Close" at bounding box center [903, 92] width 80 height 39
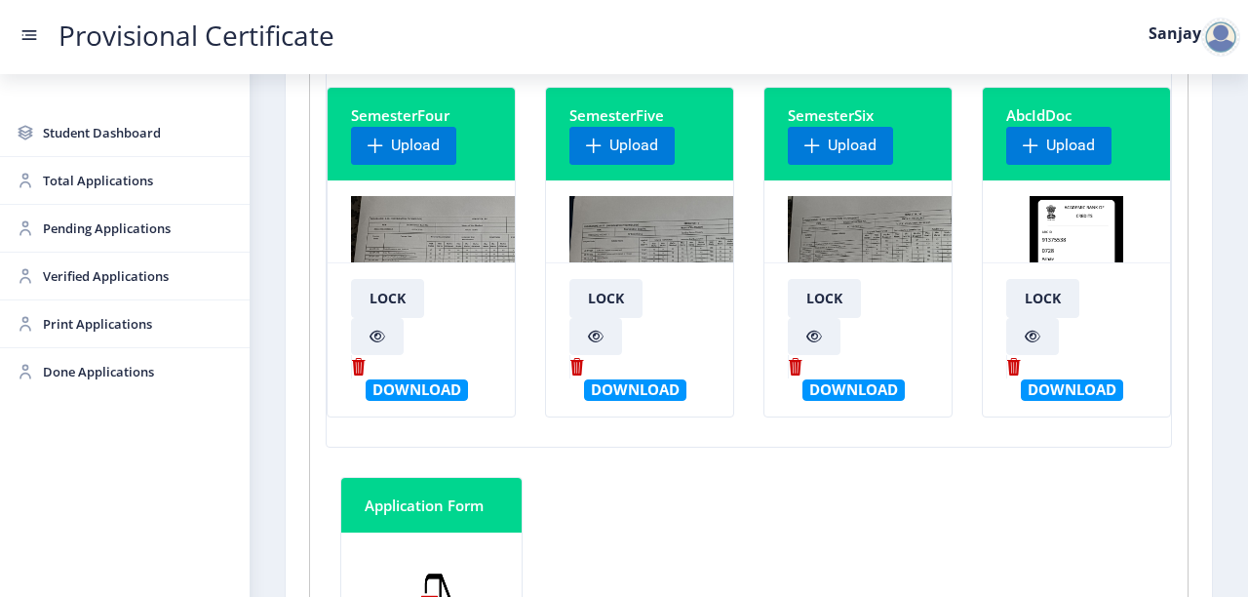
click at [822, 227] on img at bounding box center [903, 269] width 230 height 146
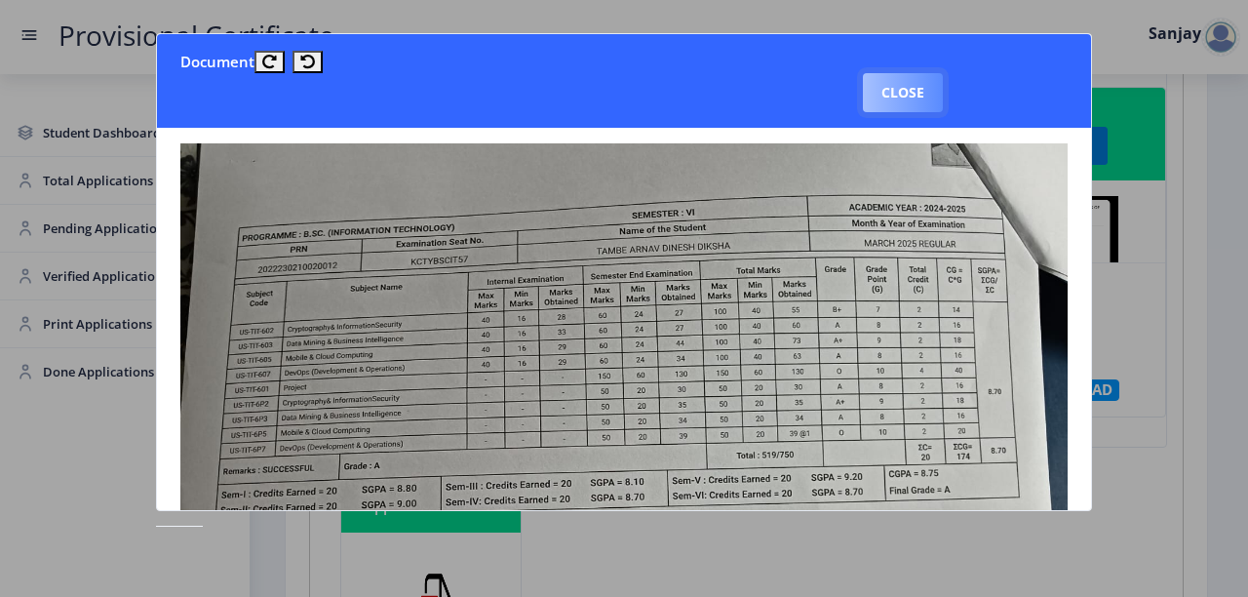
click at [921, 86] on button "Close" at bounding box center [903, 92] width 80 height 39
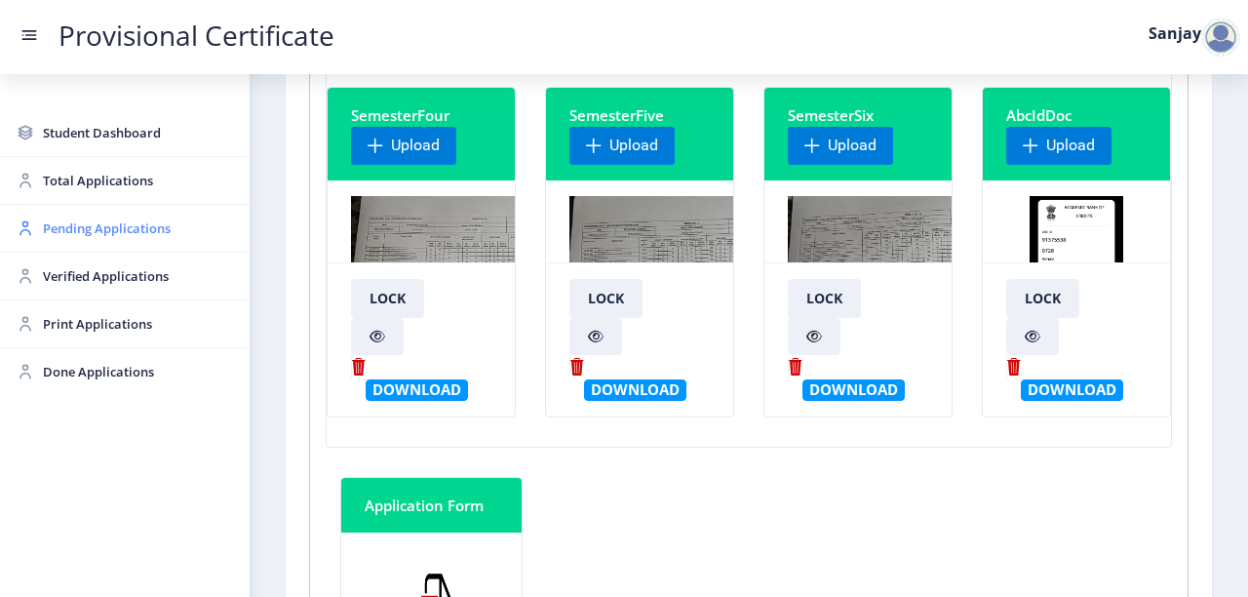
click at [117, 232] on span "Pending Applications" at bounding box center [138, 228] width 191 height 23
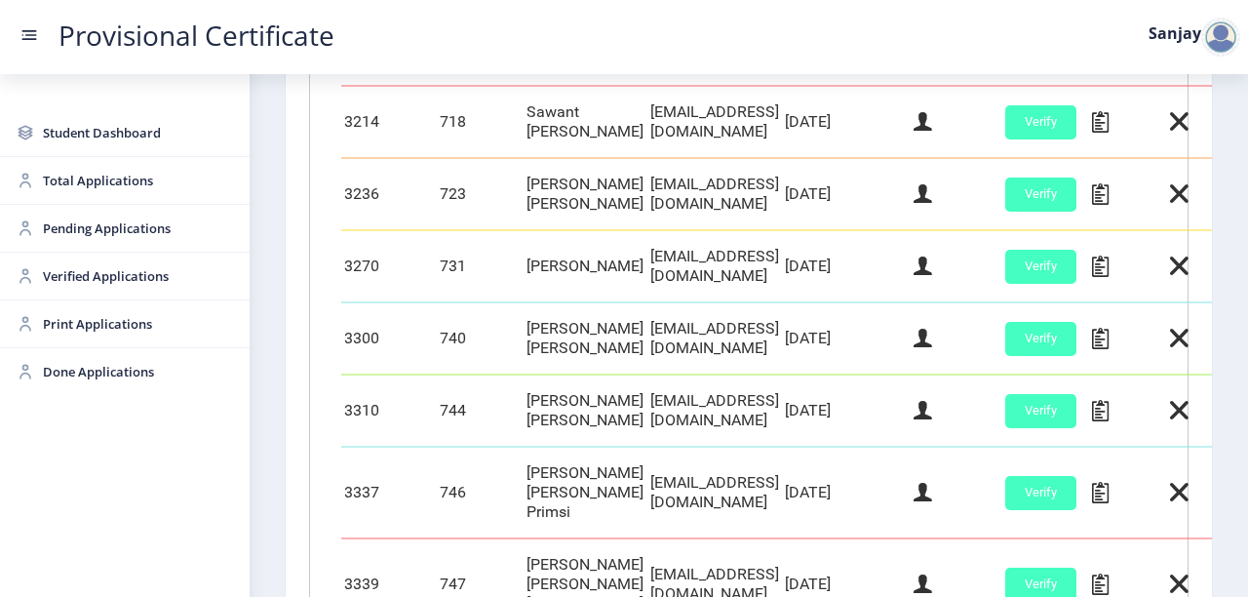
scroll to position [936, 0]
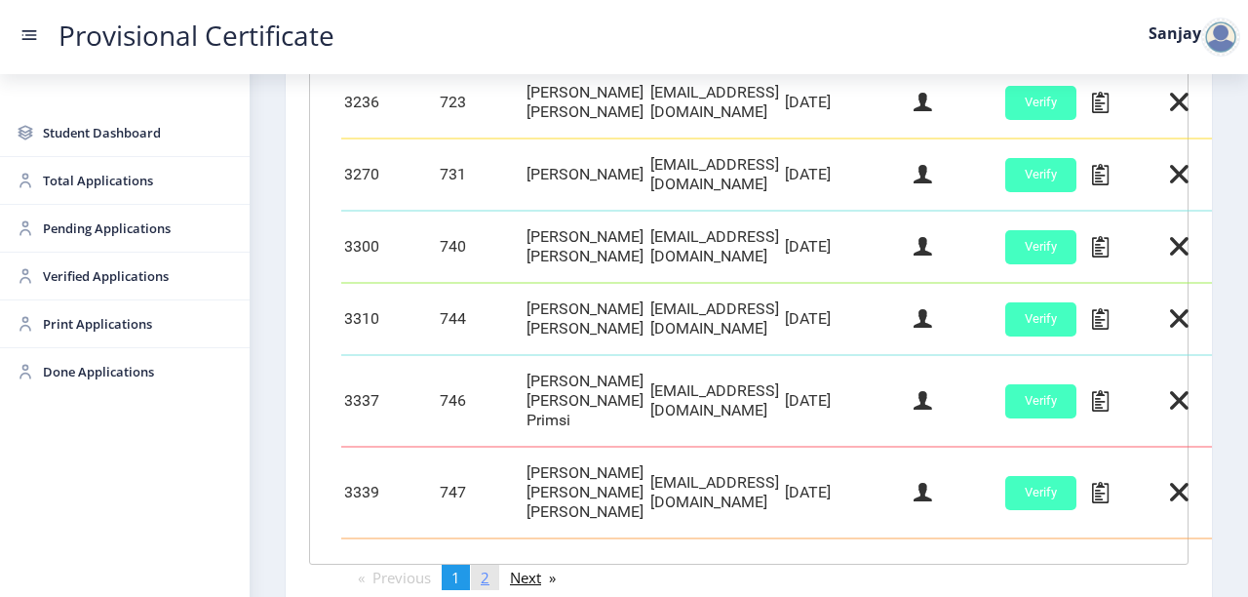
click at [490, 568] on span "2" at bounding box center [485, 578] width 9 height 20
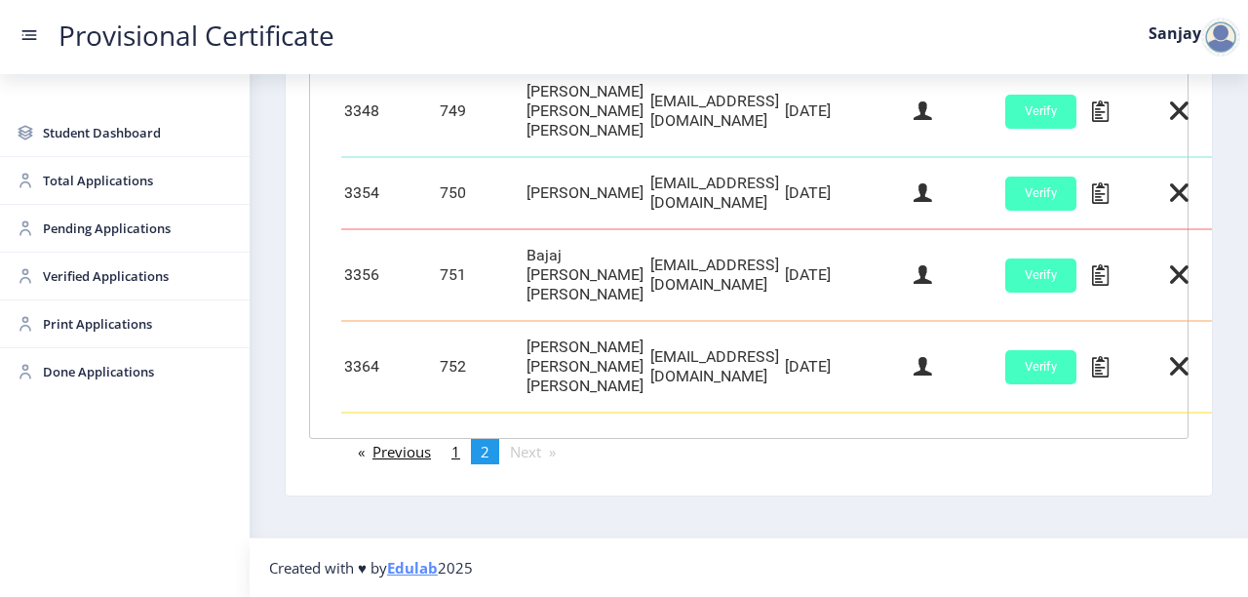
scroll to position [683, 0]
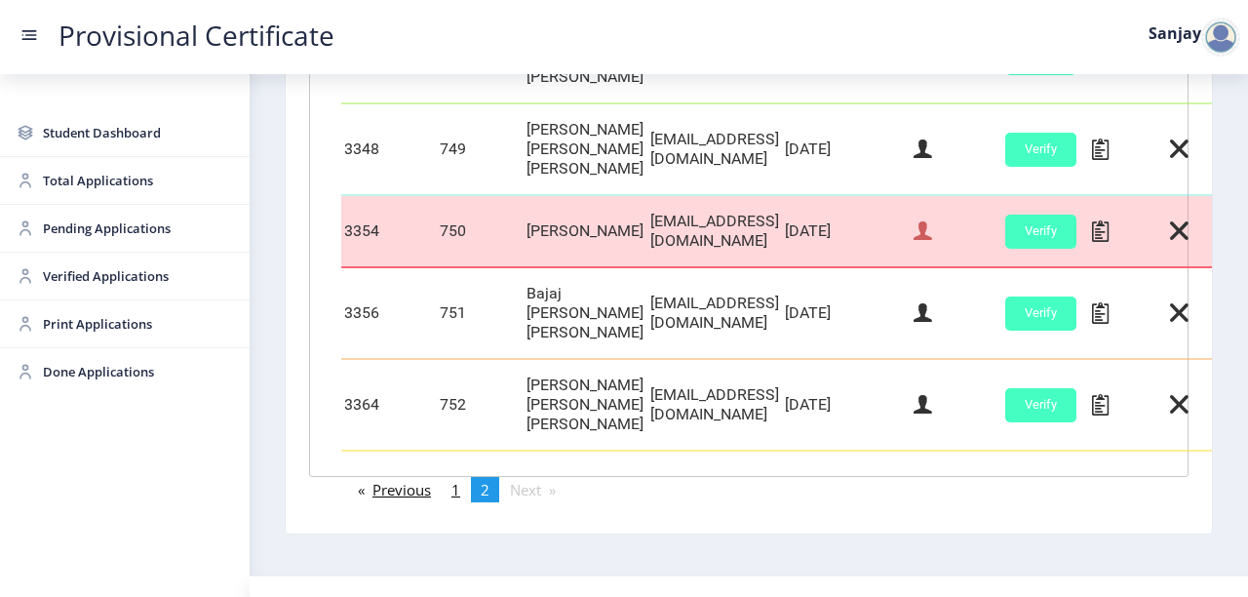
click at [932, 218] on icon at bounding box center [923, 230] width 19 height 25
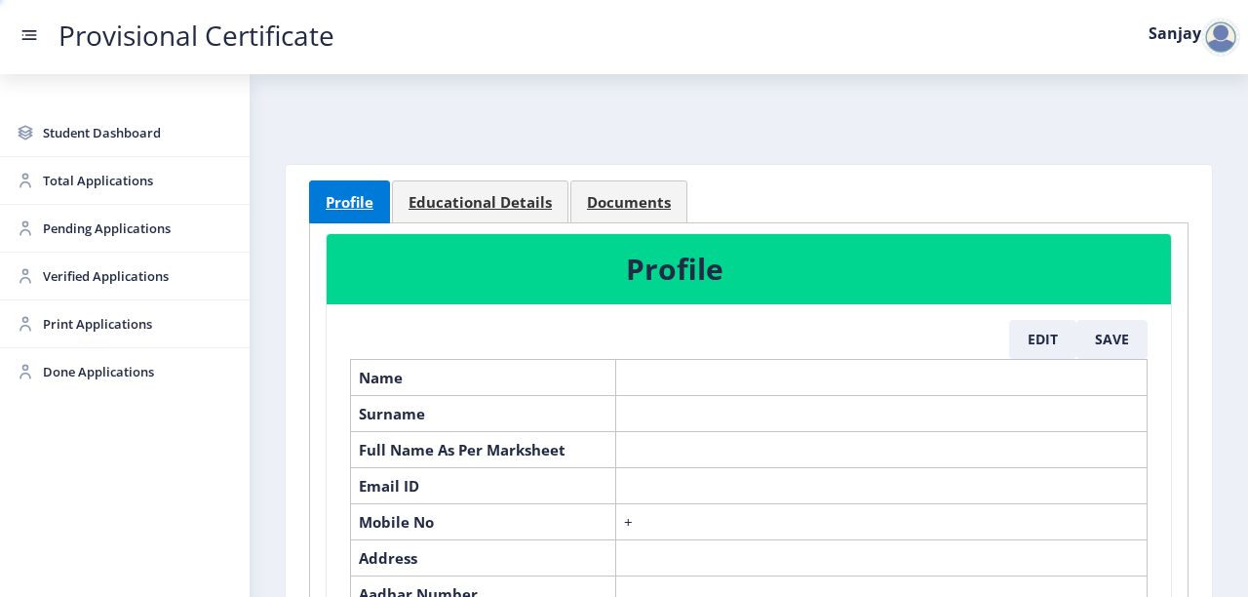
select select "April"
select select "A+"
select select "Regular"
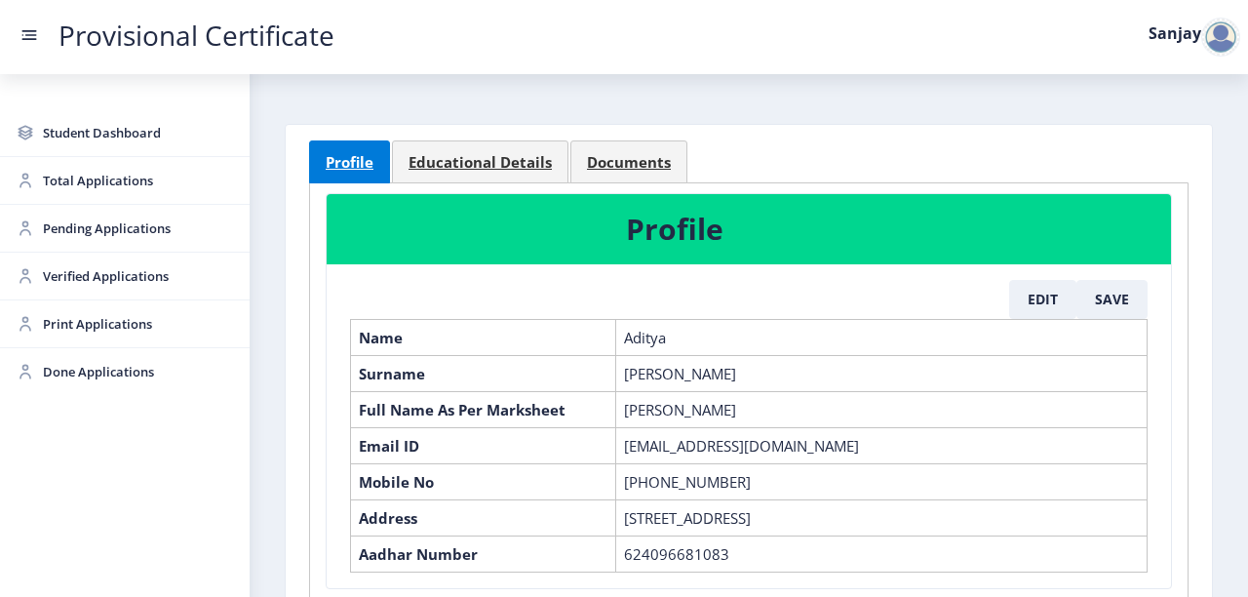
scroll to position [78, 0]
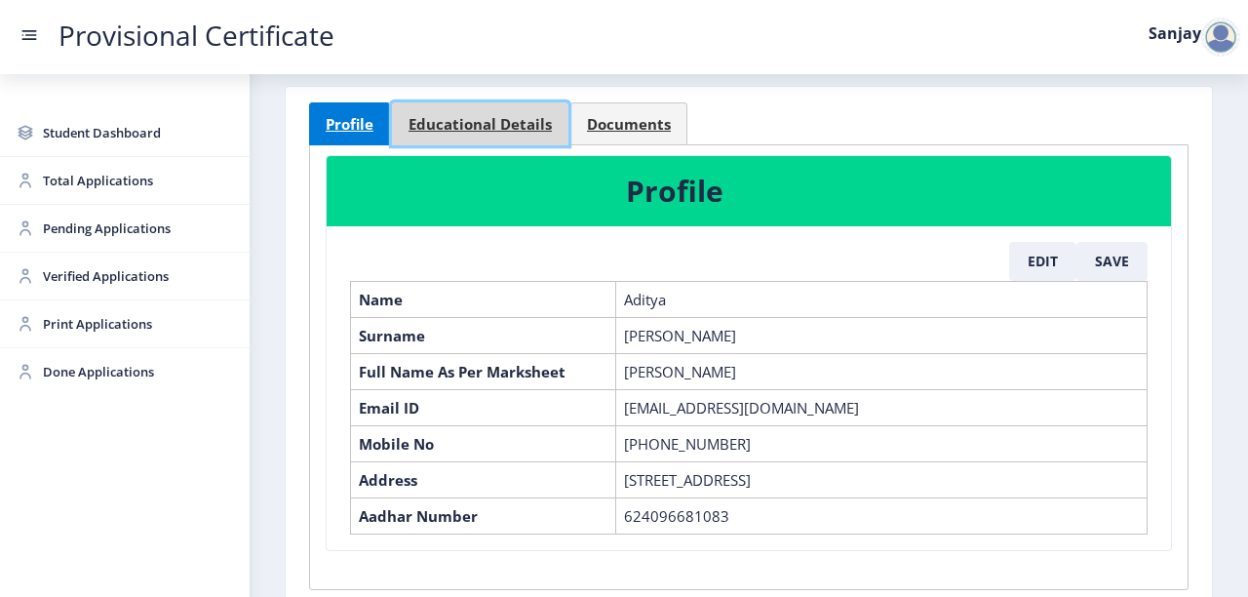
click at [516, 136] on link "Educational Details" at bounding box center [480, 123] width 177 height 43
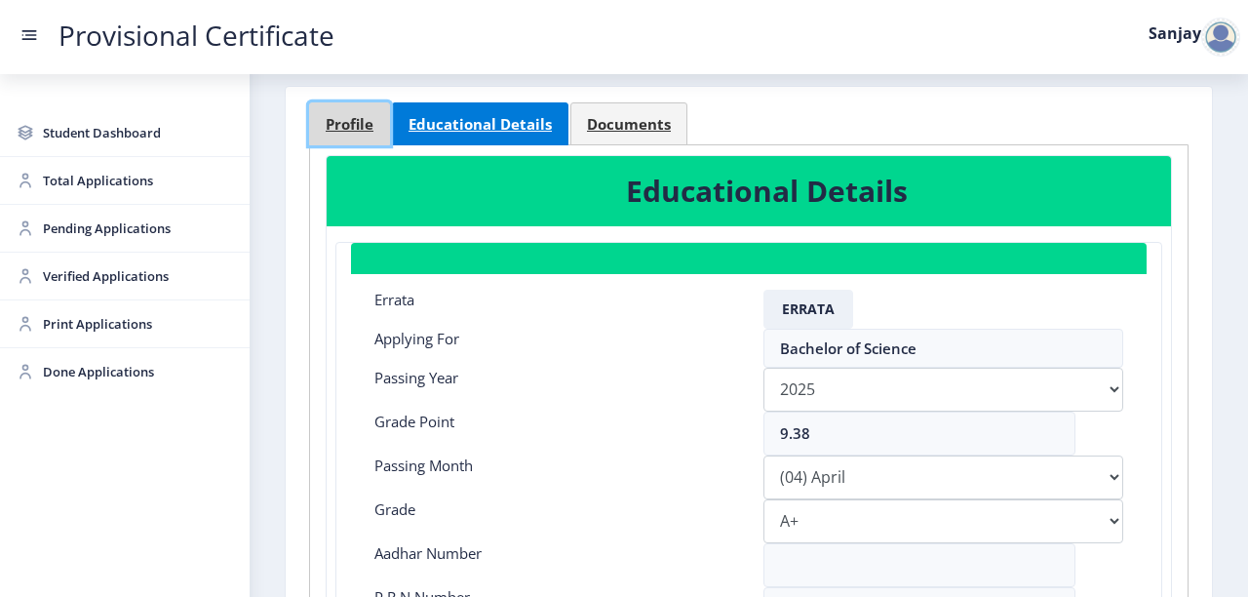
click at [338, 121] on span "Profile" at bounding box center [350, 124] width 48 height 15
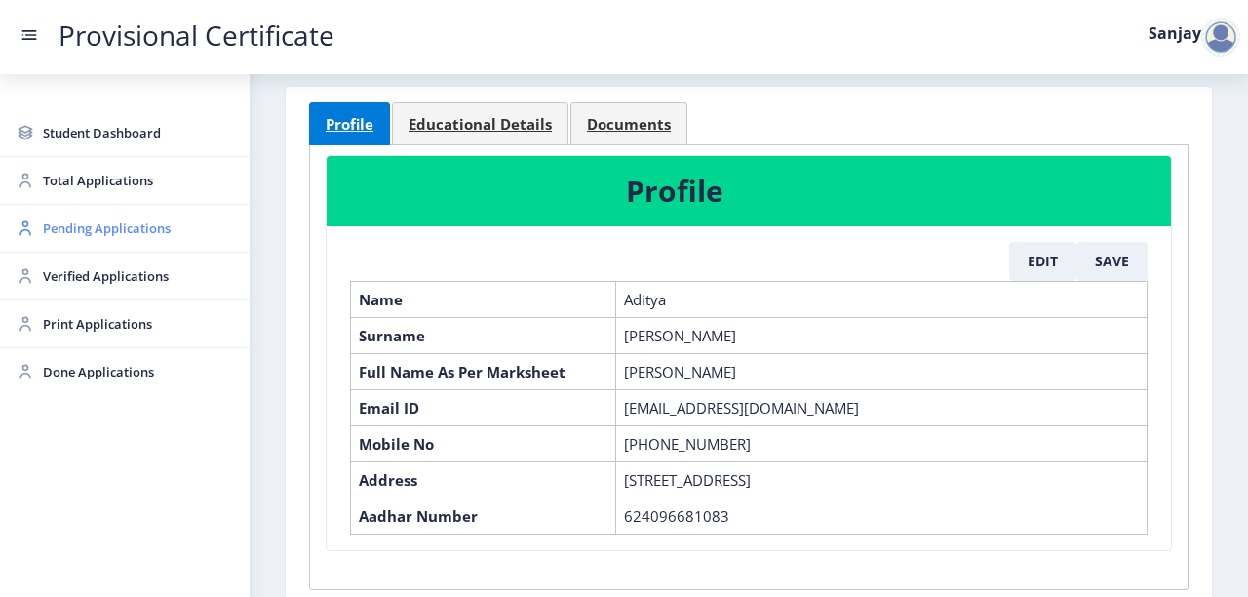
click at [172, 229] on span "Pending Applications" at bounding box center [138, 228] width 191 height 23
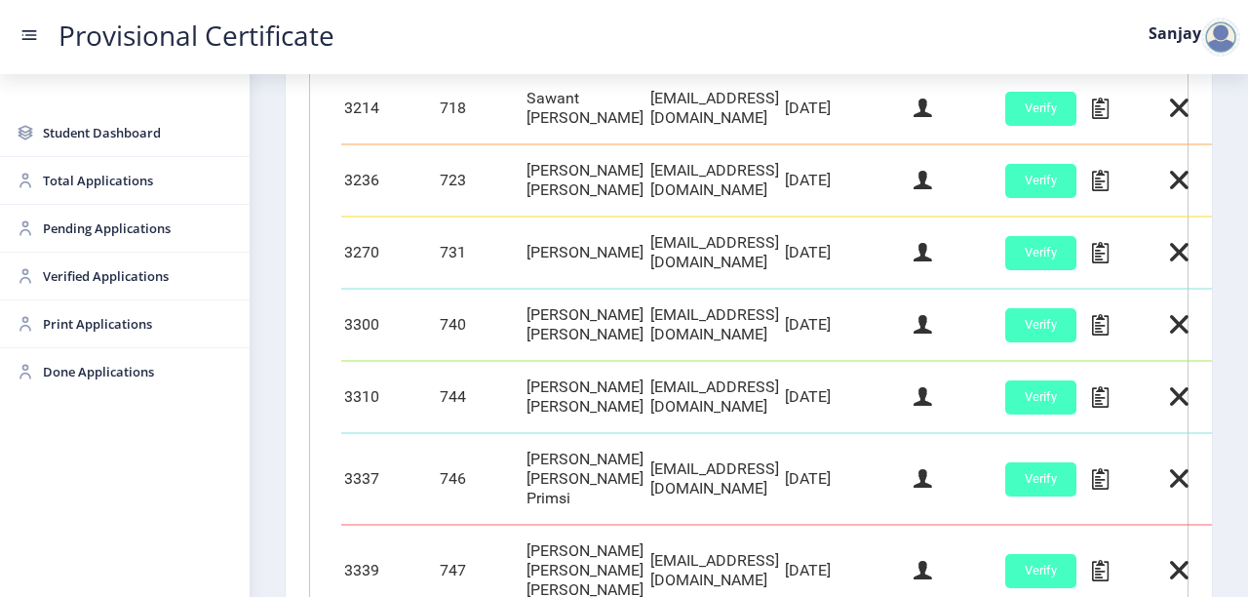
scroll to position [1037, 0]
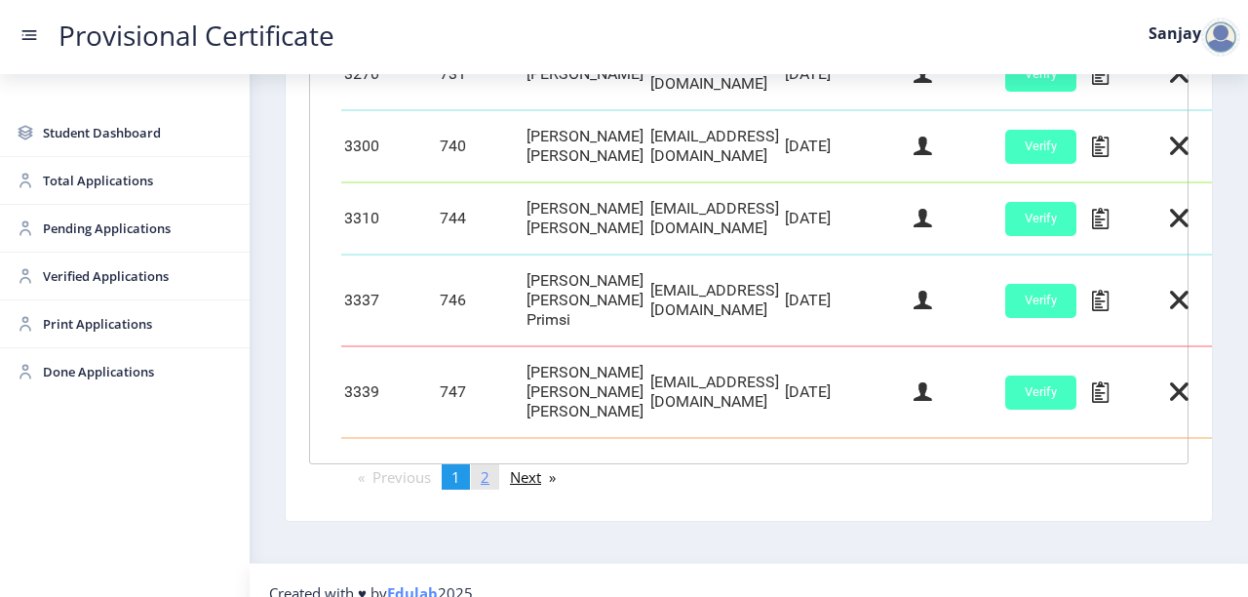
click at [497, 464] on link "page 2" at bounding box center [485, 476] width 28 height 25
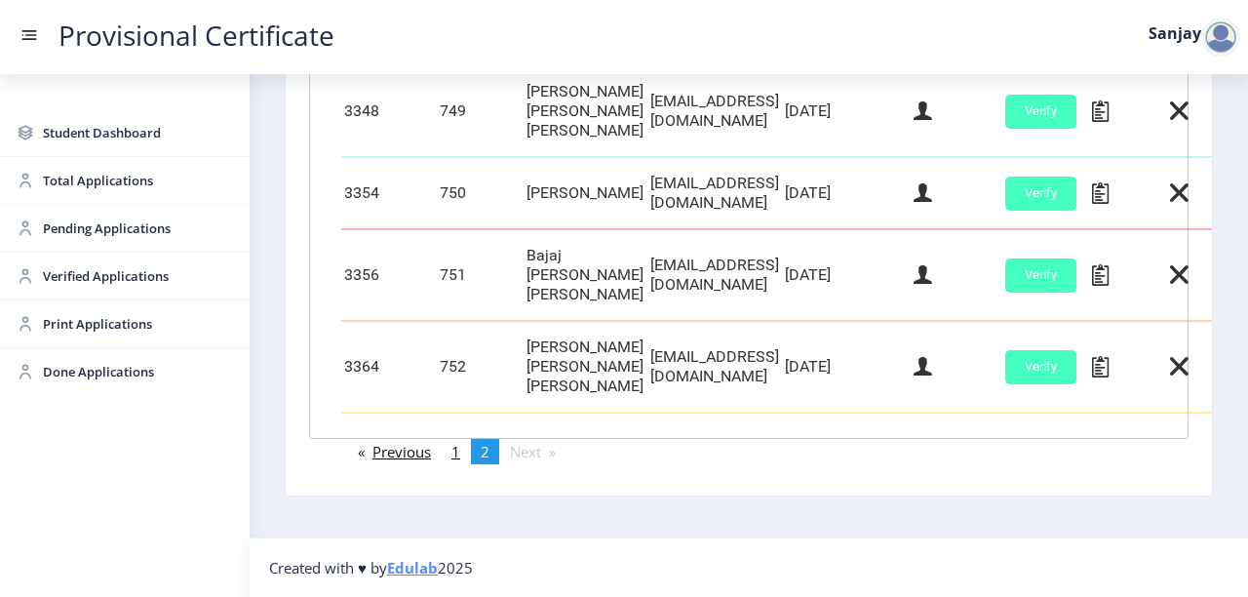
scroll to position [683, 0]
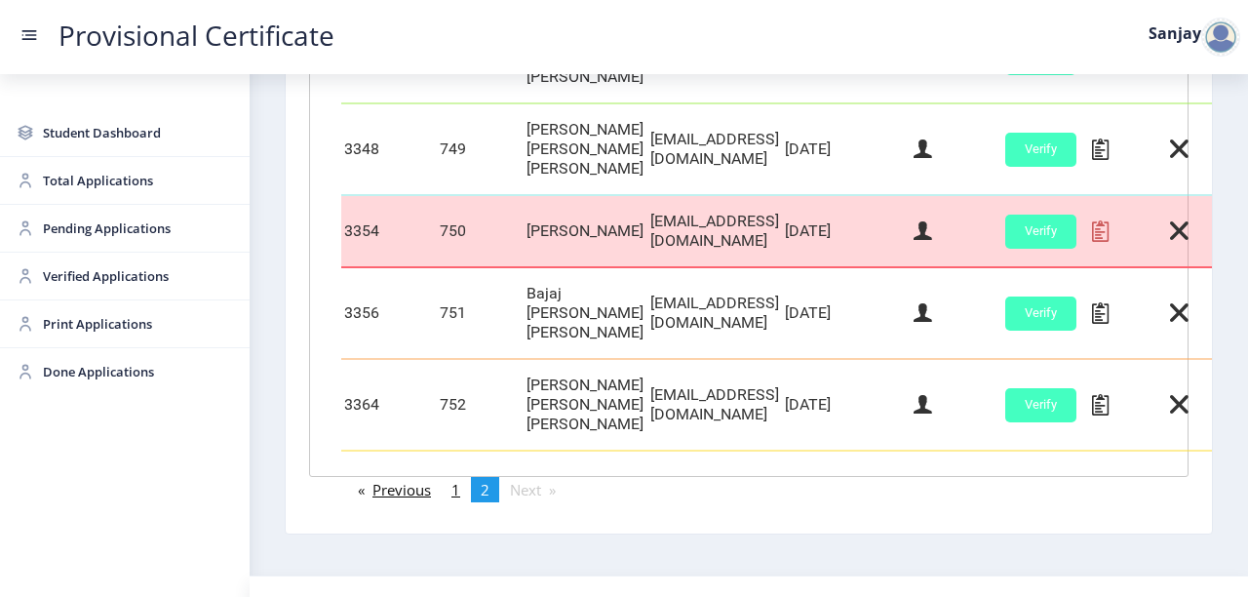
click at [1109, 218] on icon at bounding box center [1100, 230] width 17 height 25
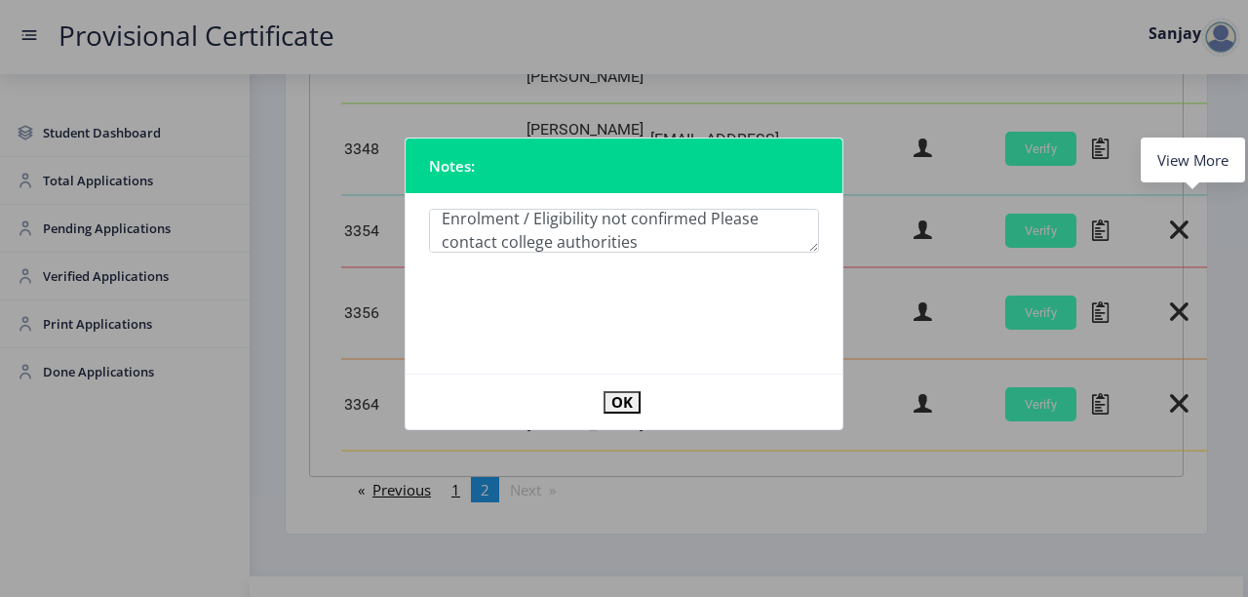
scroll to position [6, 0]
type textarea "Enrolment / Eligibility not confirmed Please contact college authorities"
click at [625, 396] on button "OK" at bounding box center [622, 402] width 37 height 22
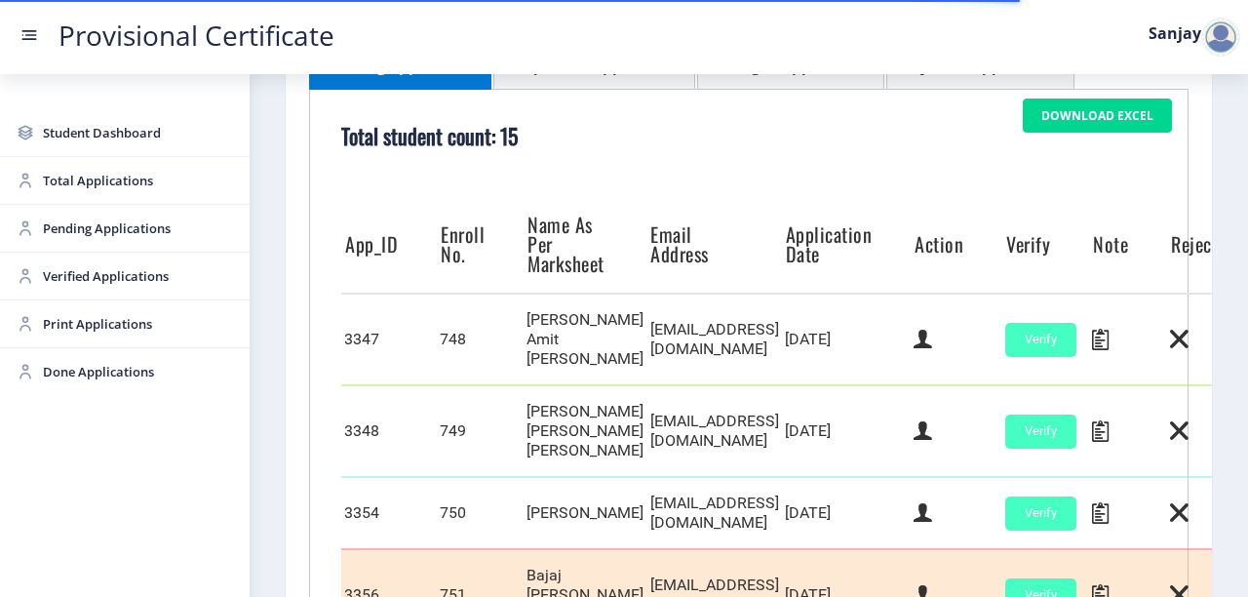
scroll to position [371, 0]
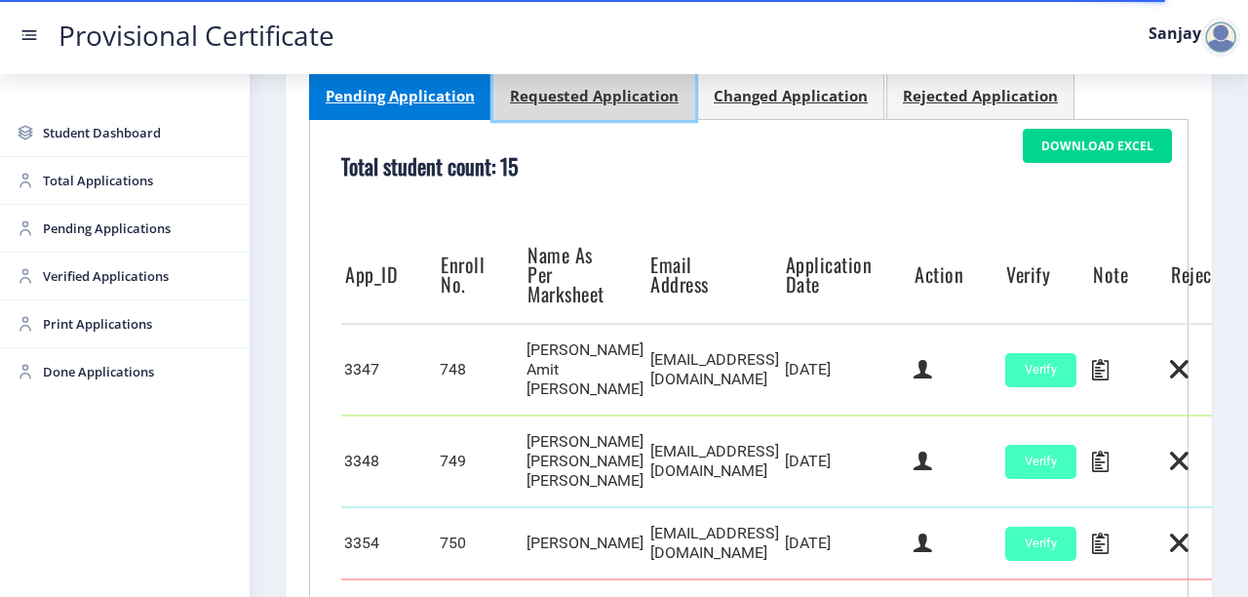
click at [616, 103] on div "Requested Application" at bounding box center [594, 96] width 169 height 20
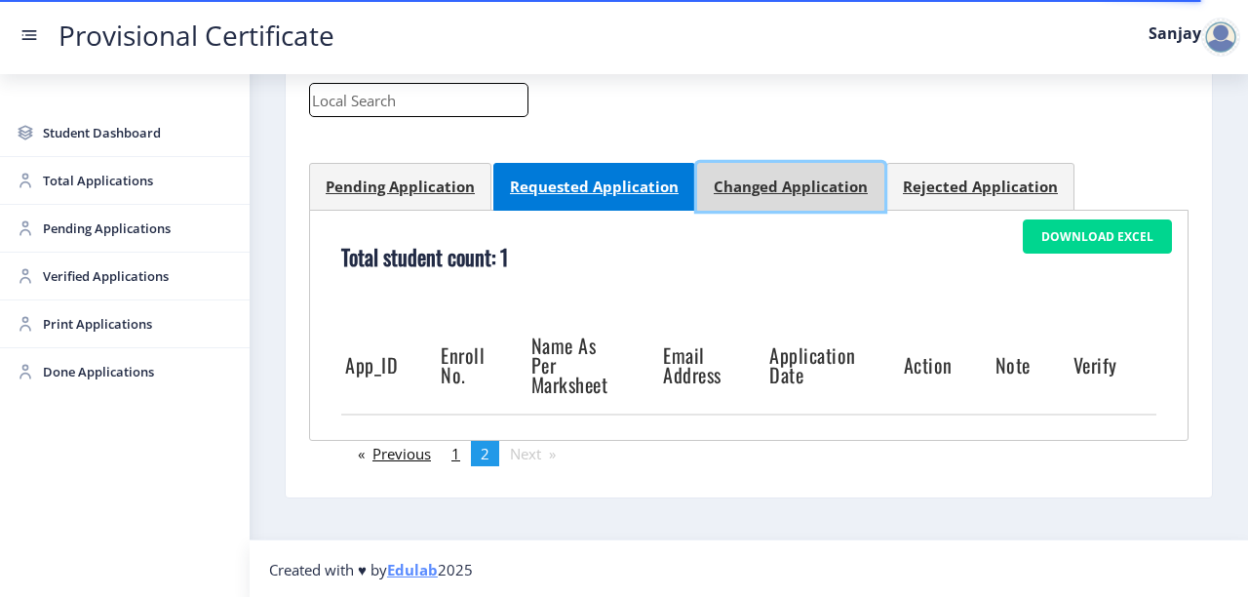
click at [761, 180] on div "Changed Application" at bounding box center [791, 187] width 154 height 20
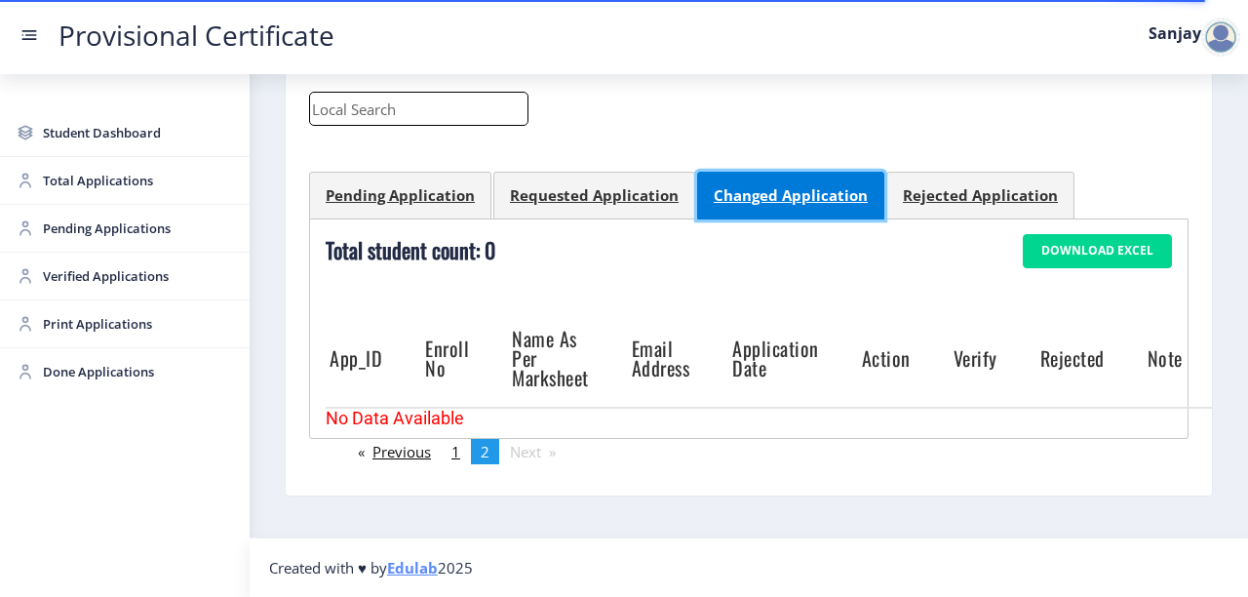
scroll to position [273, 0]
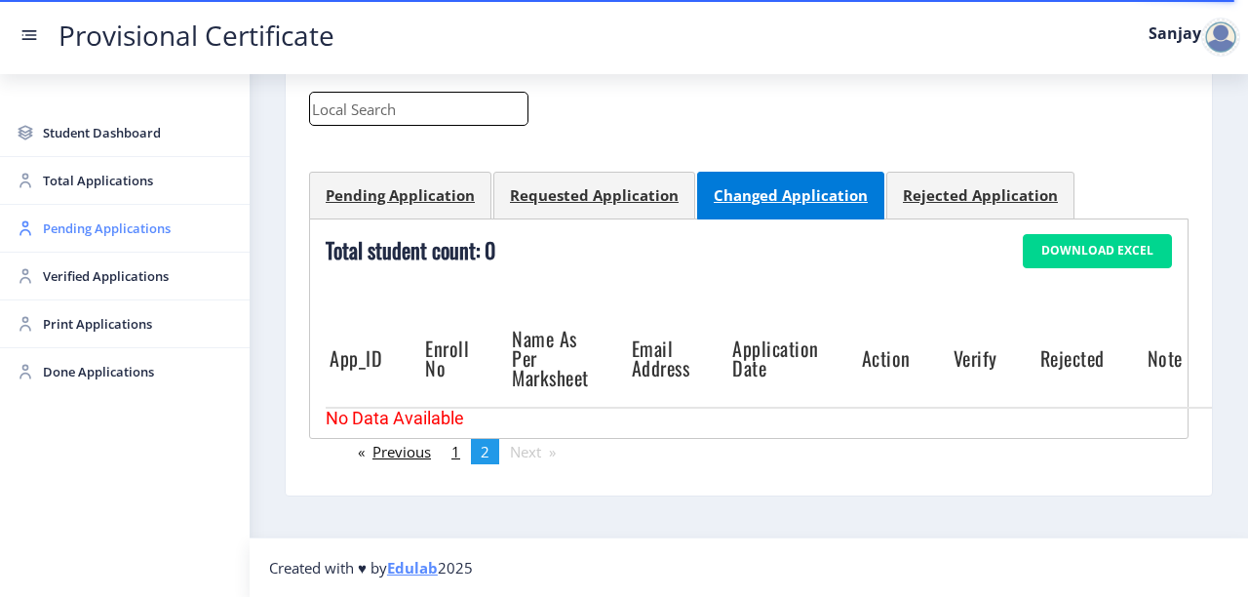
click at [148, 223] on span "Pending Applications" at bounding box center [138, 228] width 191 height 23
click at [141, 223] on span "Pending Applications" at bounding box center [138, 228] width 191 height 23
click at [118, 231] on span "Pending Applications" at bounding box center [138, 228] width 191 height 23
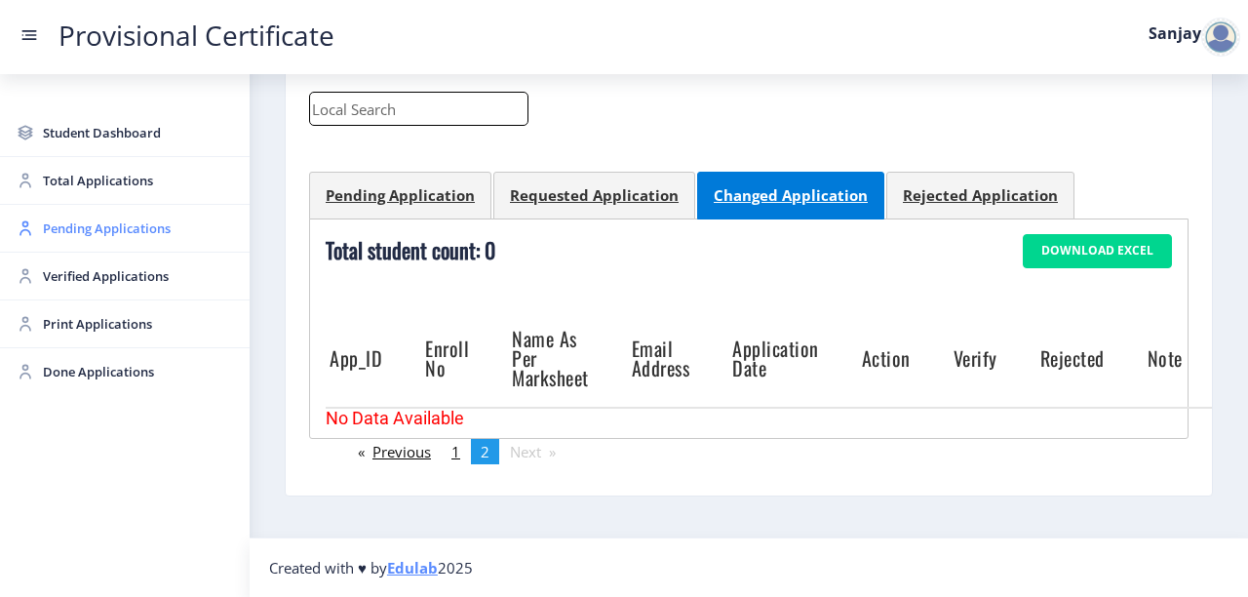
click at [101, 234] on span "Pending Applications" at bounding box center [138, 228] width 191 height 23
click at [102, 180] on span "Total Applications" at bounding box center [138, 180] width 191 height 23
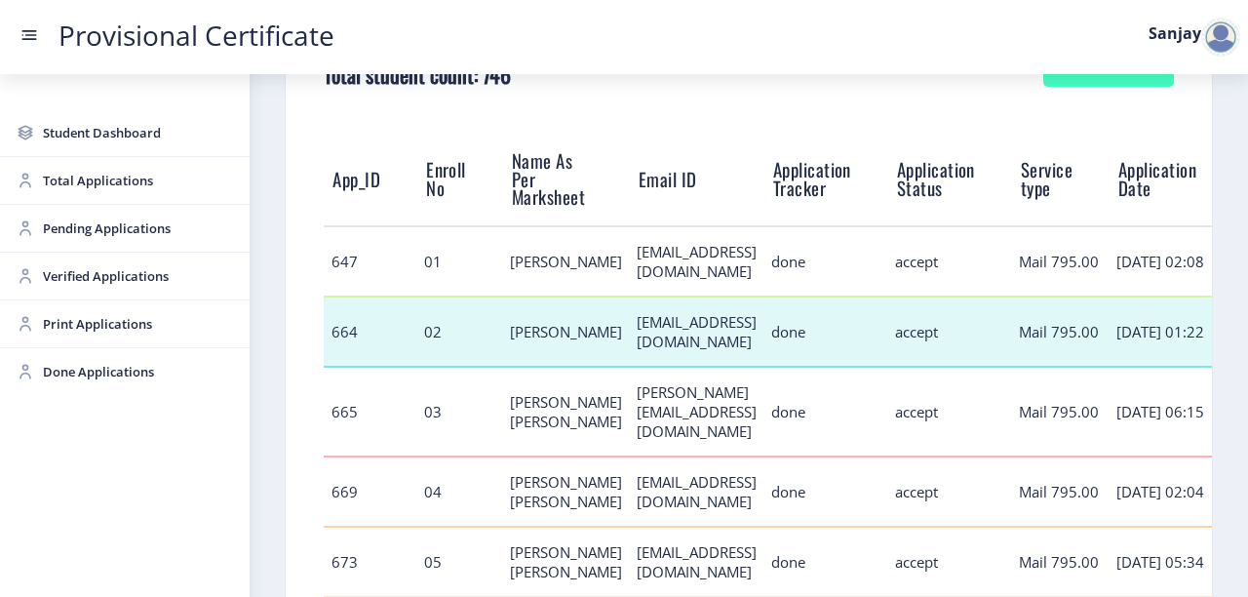
scroll to position [390, 0]
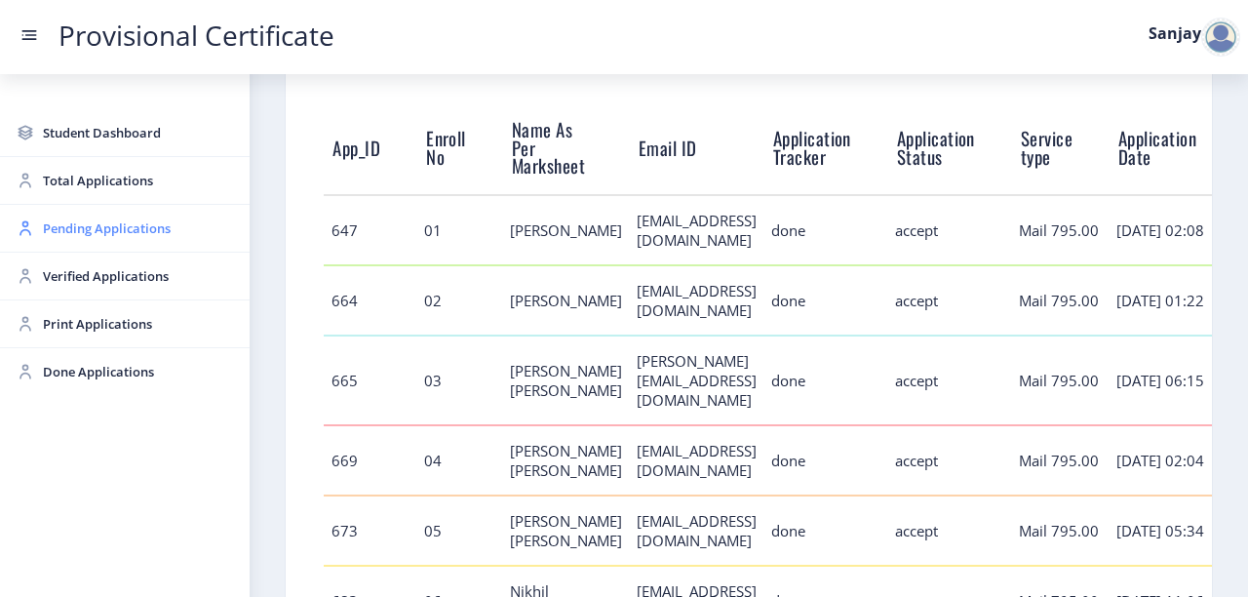
click at [98, 226] on span "Pending Applications" at bounding box center [138, 228] width 191 height 23
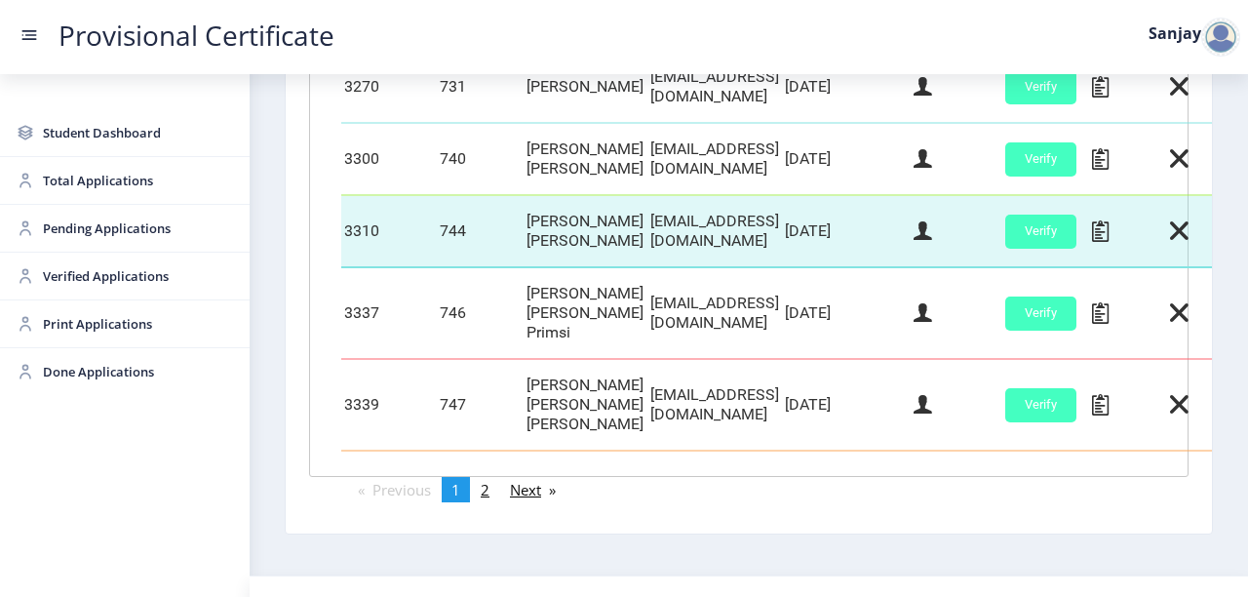
scroll to position [1037, 0]
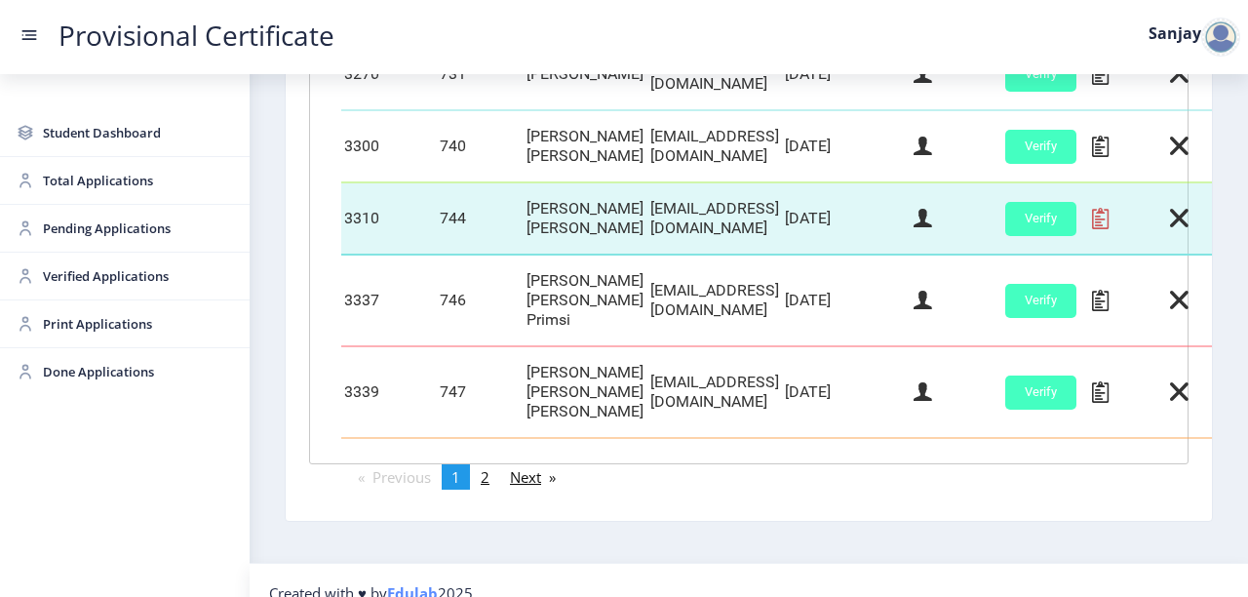
click at [1109, 227] on icon at bounding box center [1100, 218] width 17 height 25
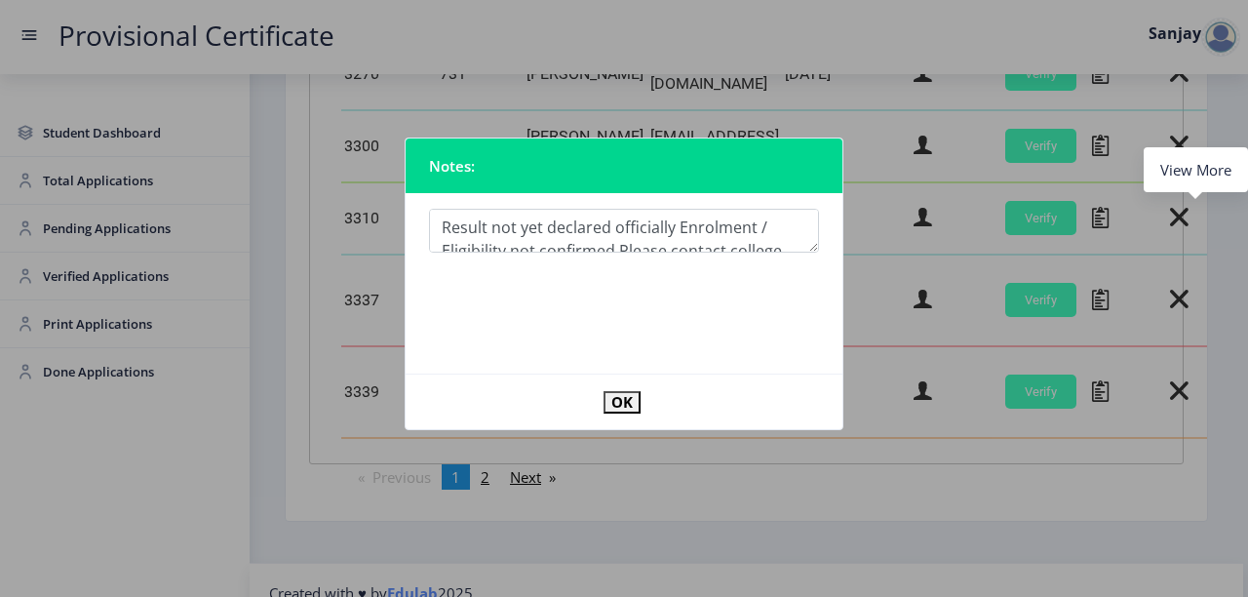
scroll to position [32, 0]
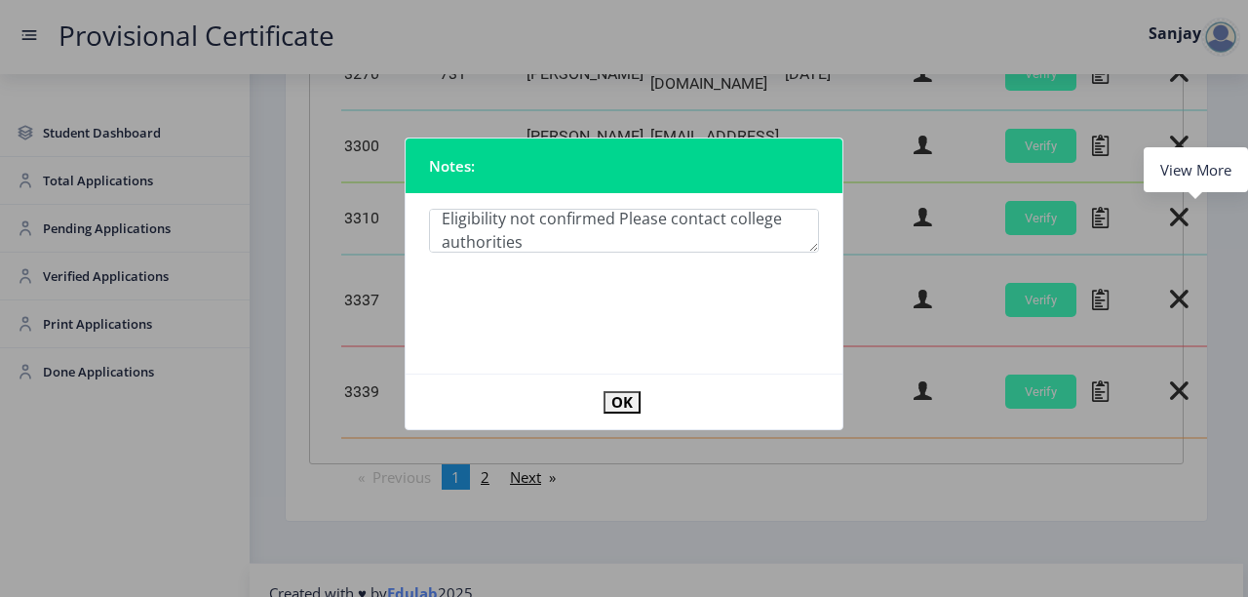
type textarea "Result not yet declared officially Enrolment / Eligibility not confirmed Please…"
click at [619, 410] on button "OK" at bounding box center [622, 402] width 37 height 22
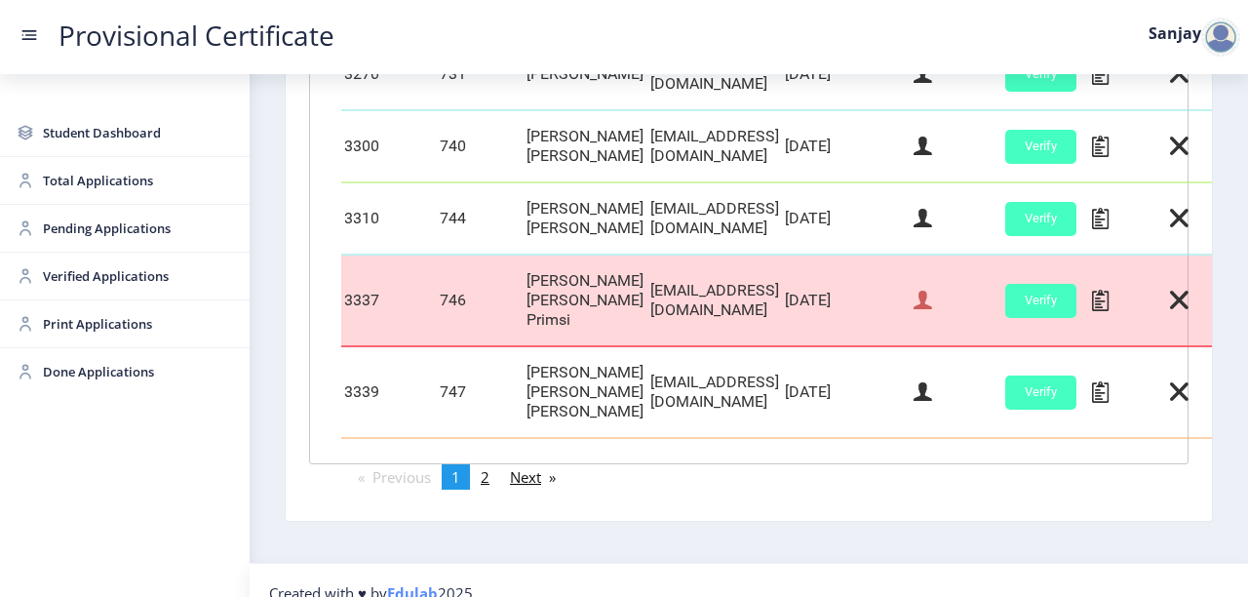
click at [932, 302] on icon at bounding box center [923, 300] width 19 height 25
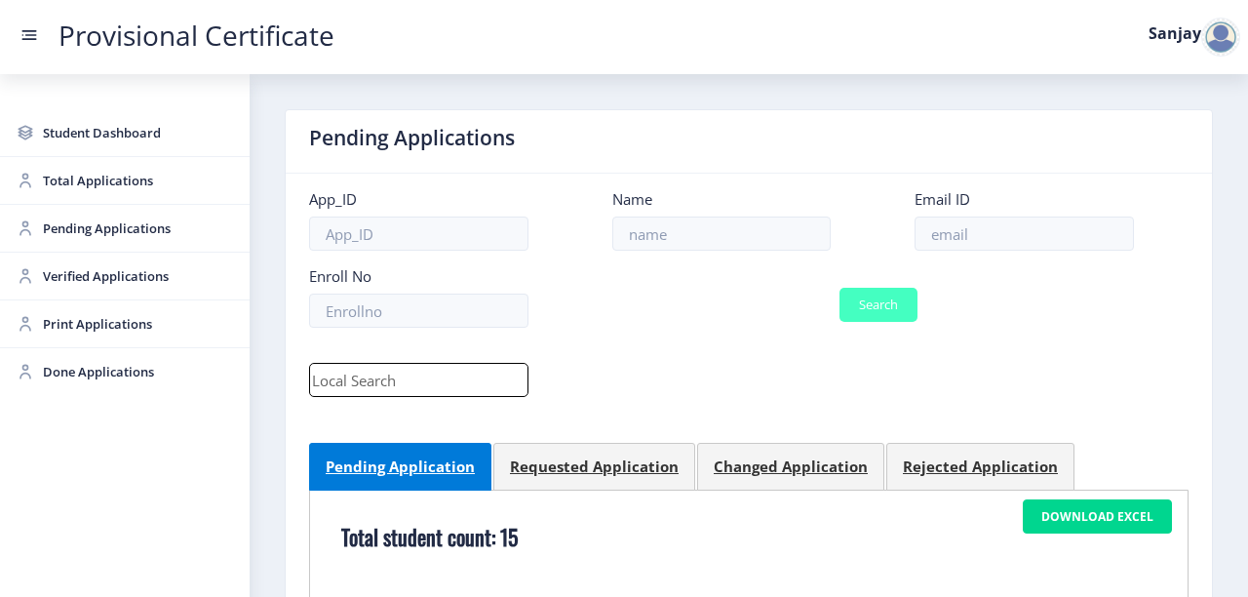
select select "March"
select select "B+"
select select "Regular"
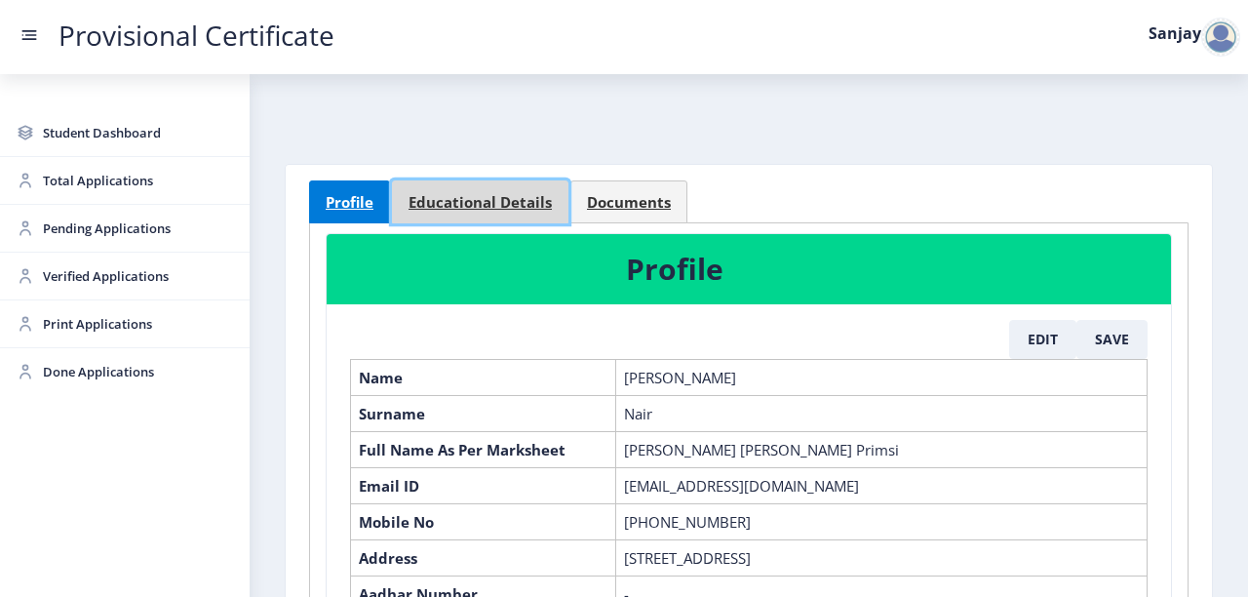
click at [522, 199] on span "Educational Details" at bounding box center [480, 202] width 143 height 15
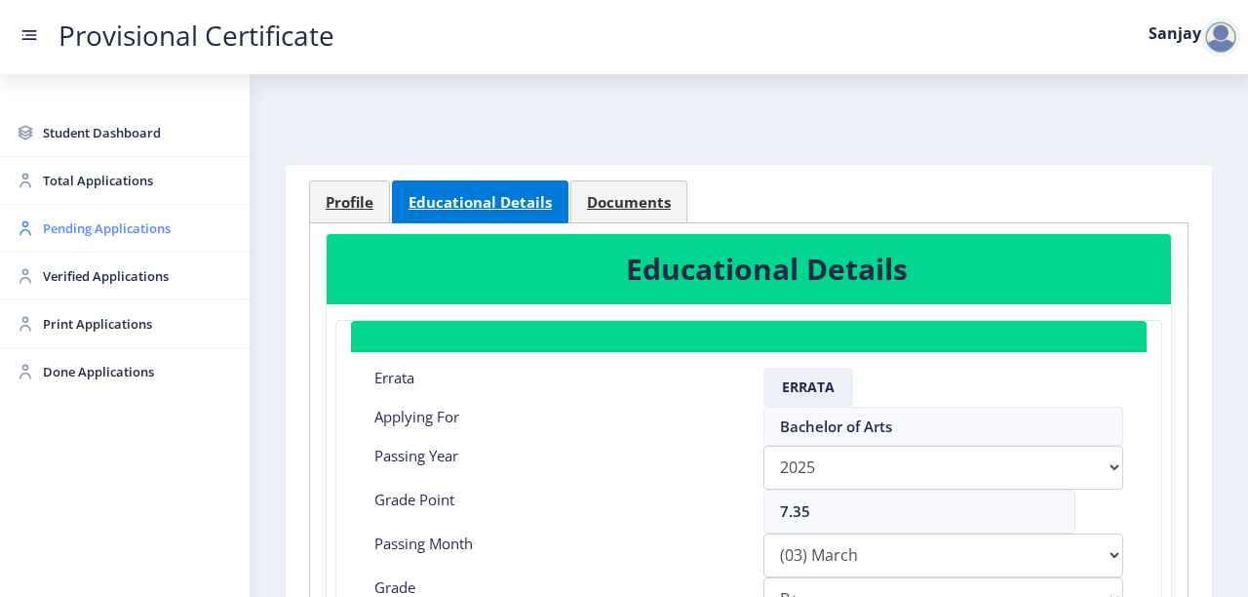
click at [55, 233] on span "Pending Applications" at bounding box center [138, 228] width 191 height 23
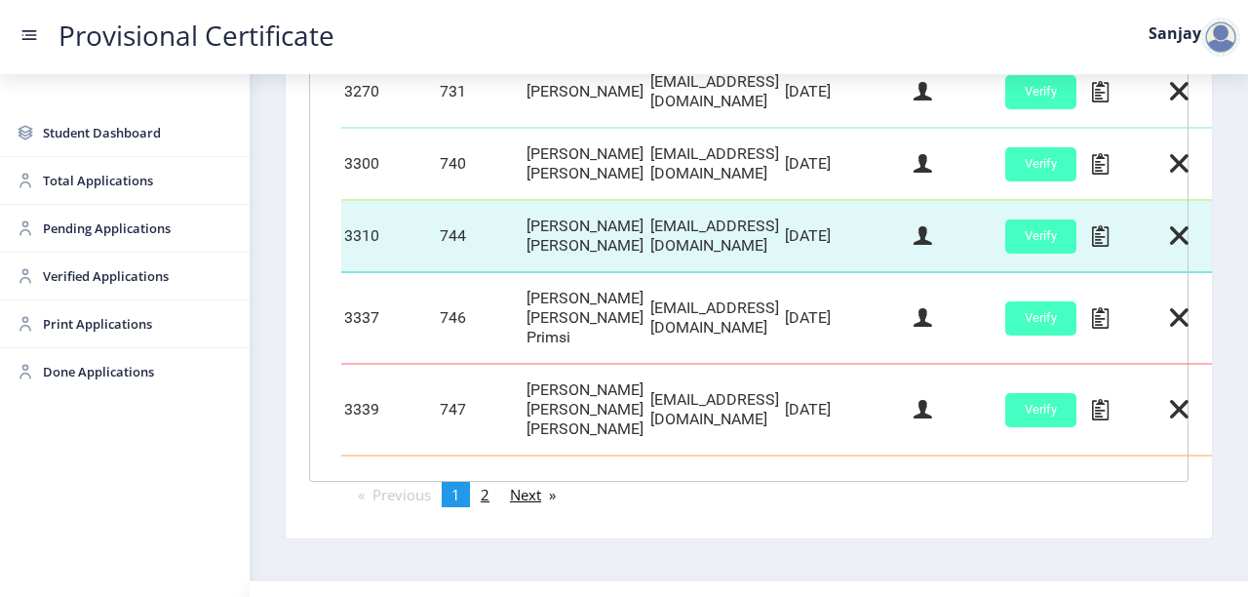
scroll to position [1037, 0]
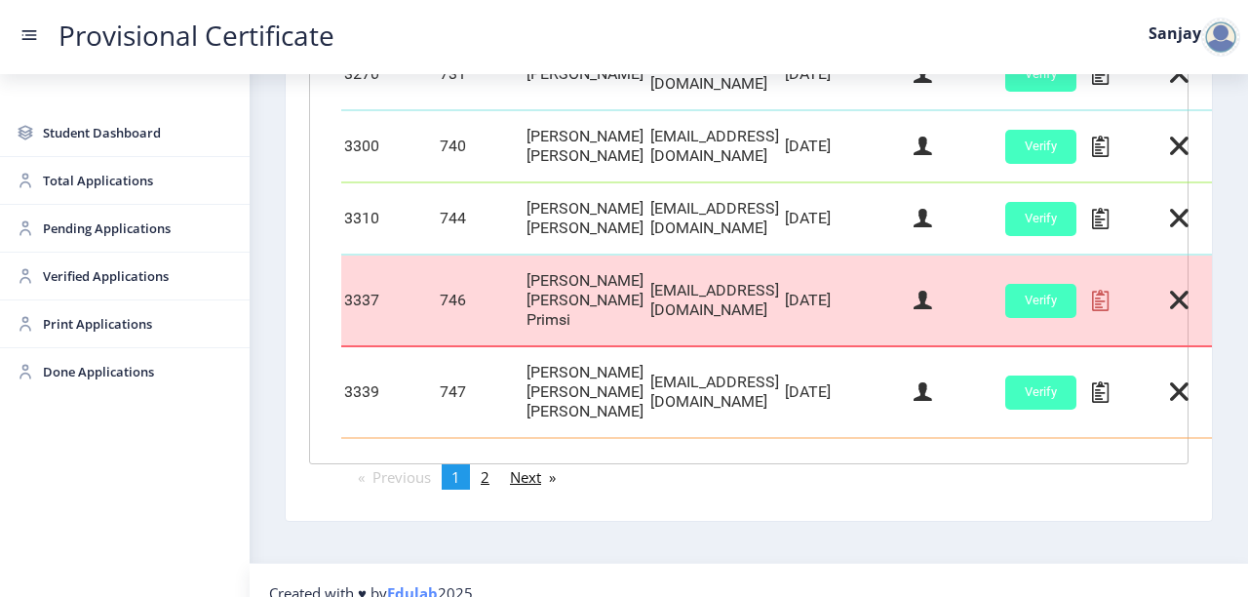
click at [1109, 304] on icon at bounding box center [1100, 300] width 17 height 25
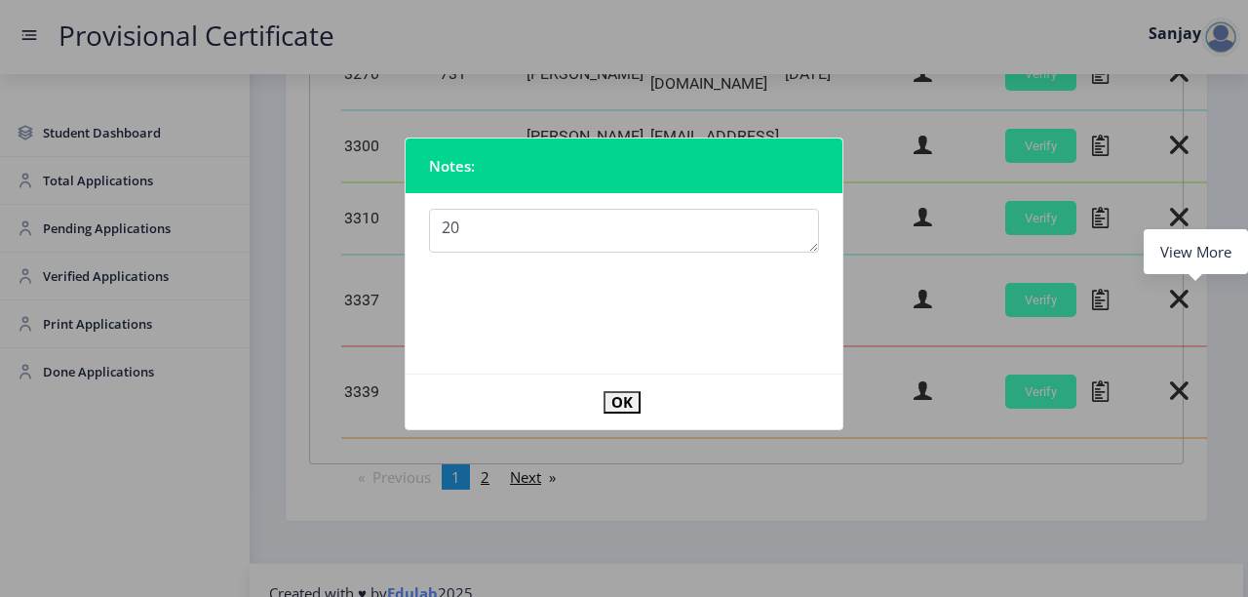
type textarea "2"
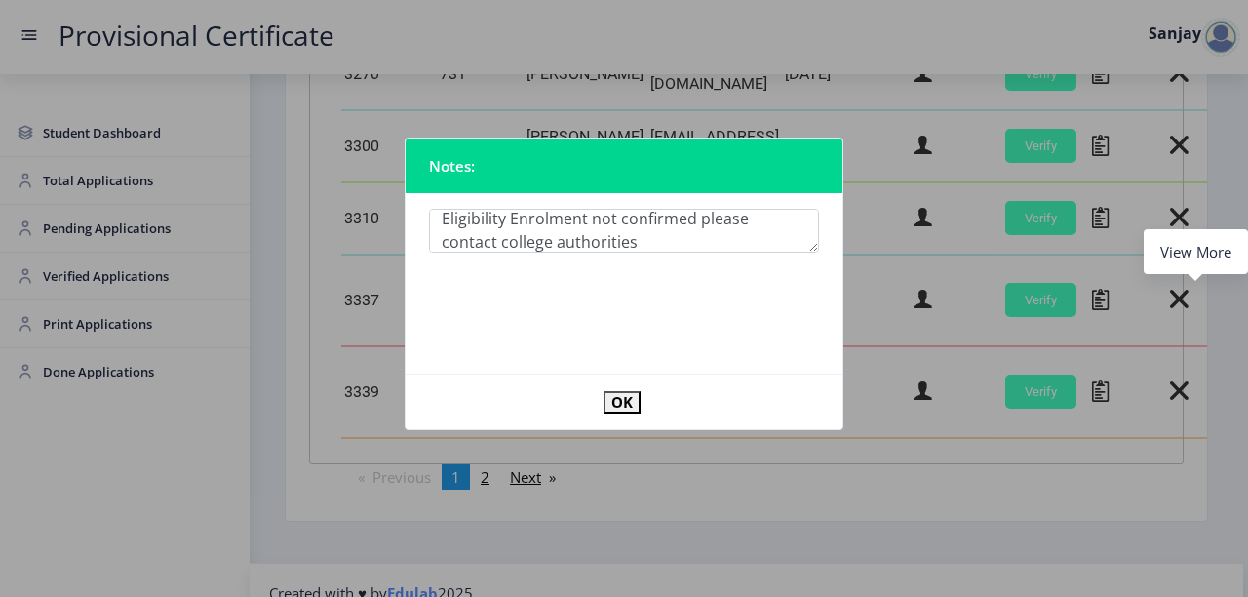
scroll to position [32, 0]
type textarea "Eligibility Enrolment not confirmed please contact college authorities"
click at [634, 410] on button "OK" at bounding box center [622, 402] width 37 height 22
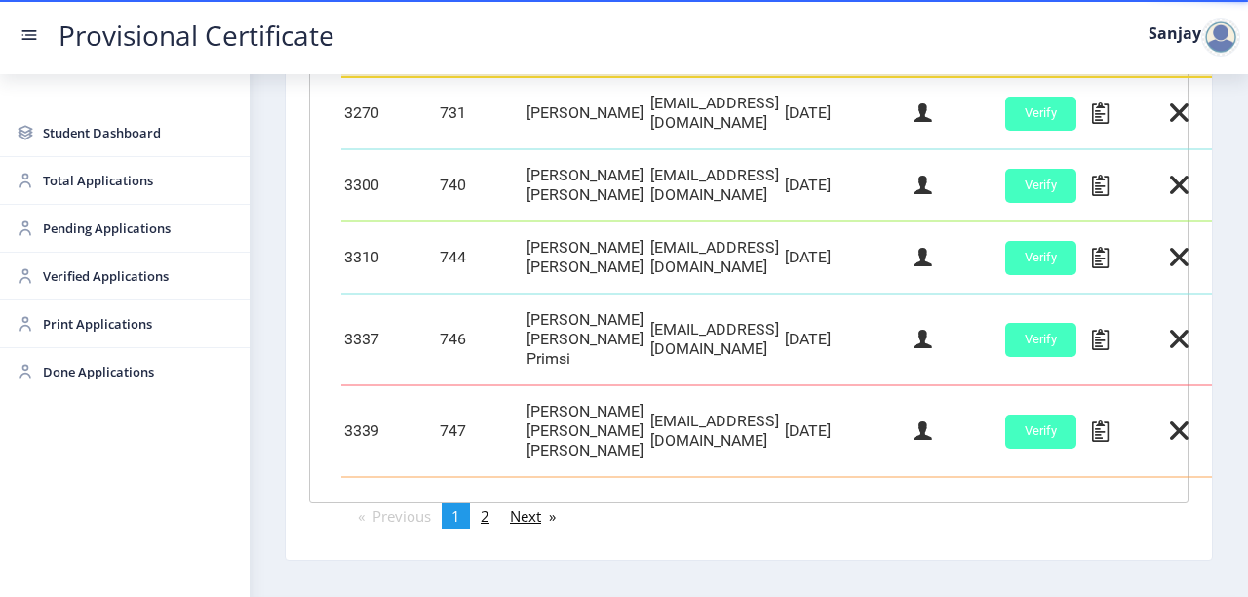
scroll to position [1037, 0]
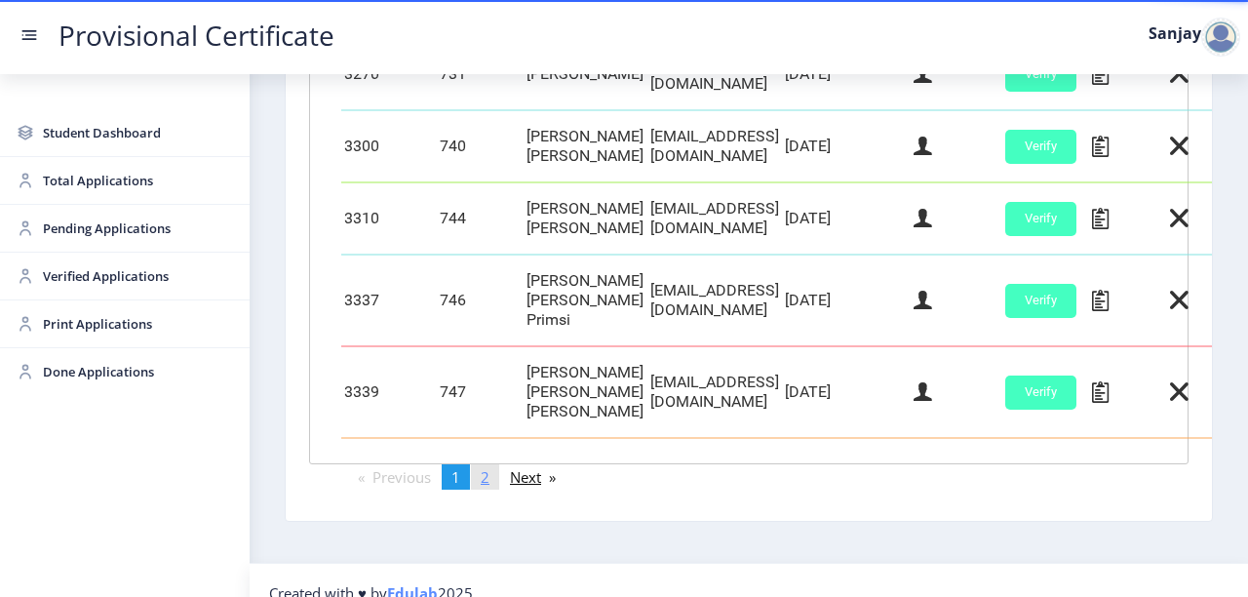
click at [490, 467] on span "2" at bounding box center [485, 477] width 9 height 20
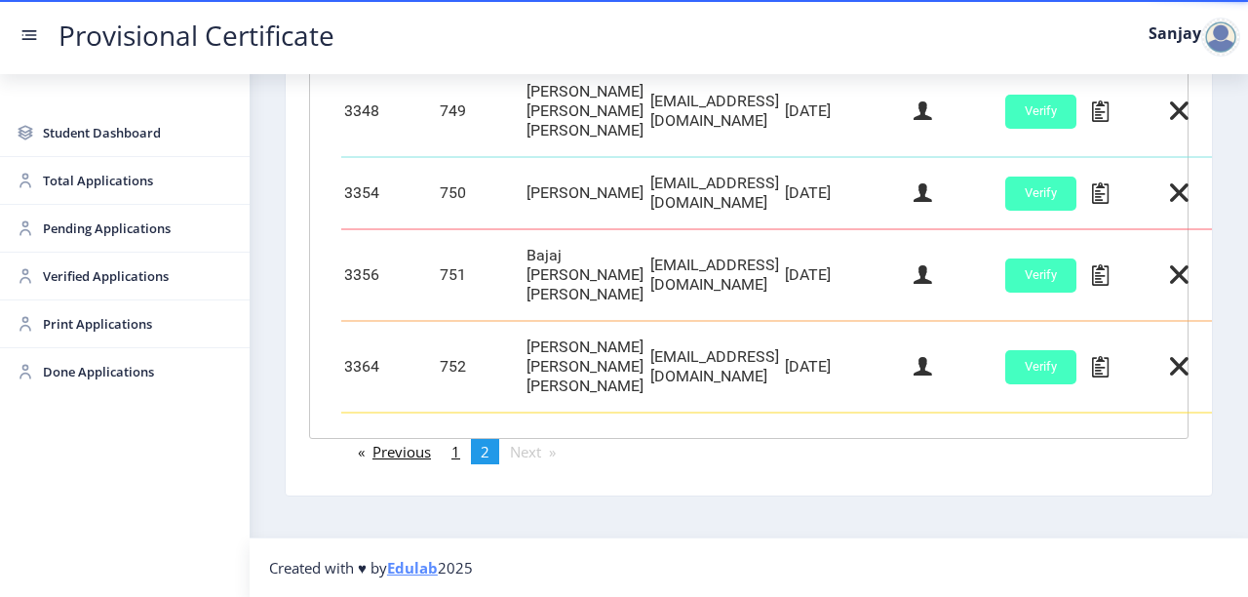
scroll to position [683, 0]
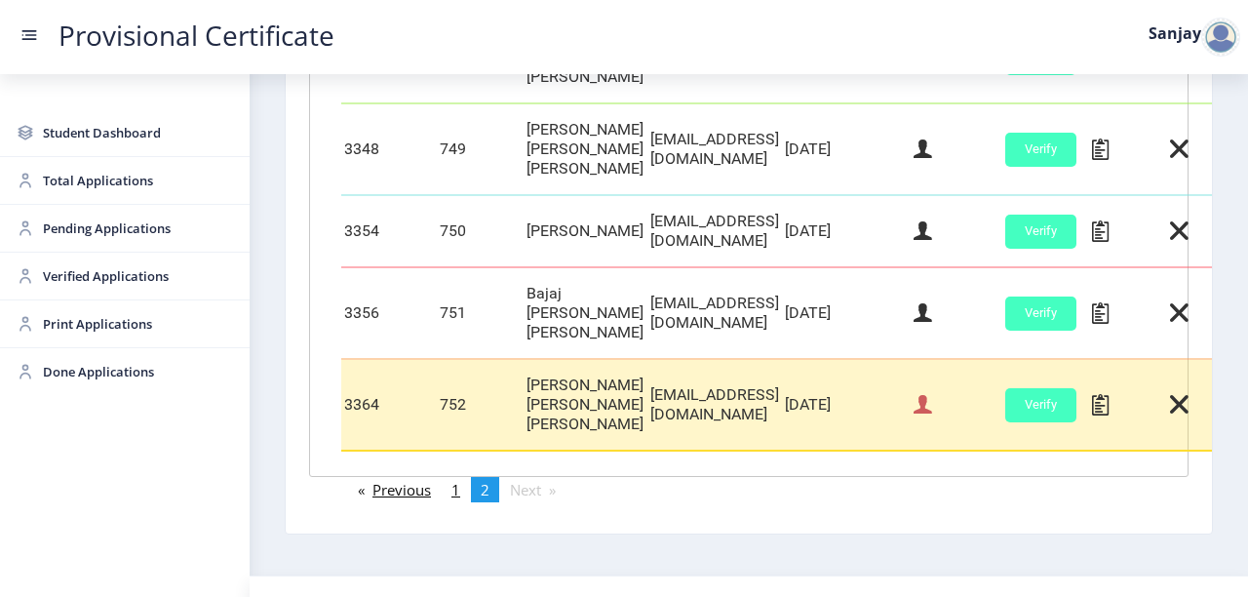
click at [932, 392] on icon at bounding box center [923, 404] width 19 height 25
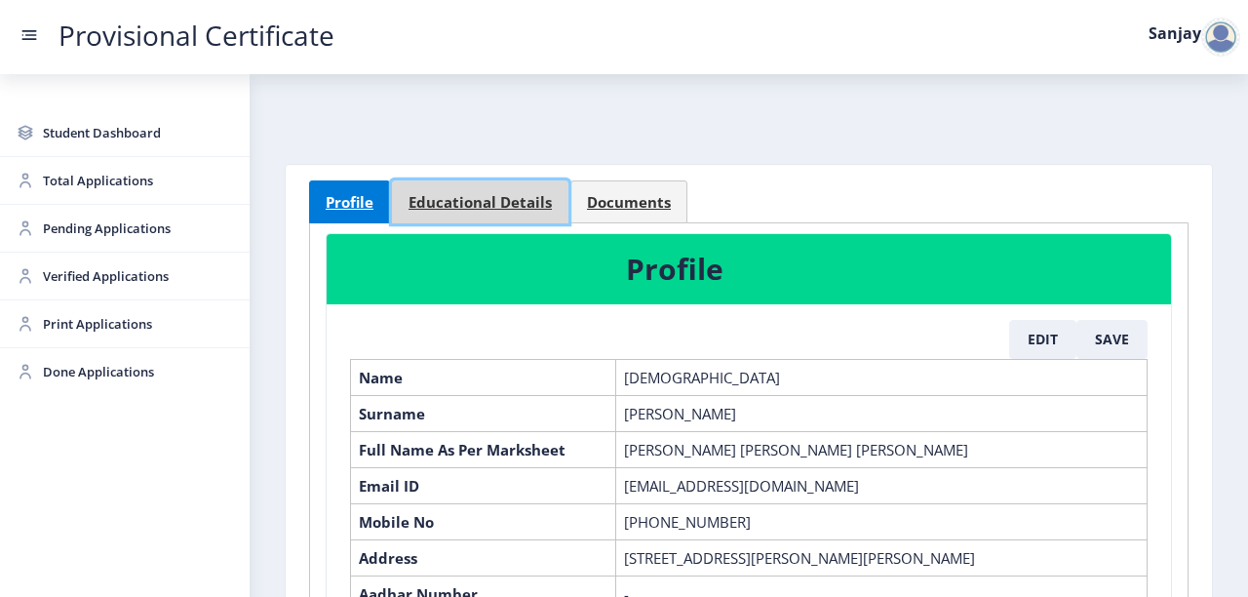
click at [489, 195] on span "Educational Details" at bounding box center [480, 202] width 143 height 15
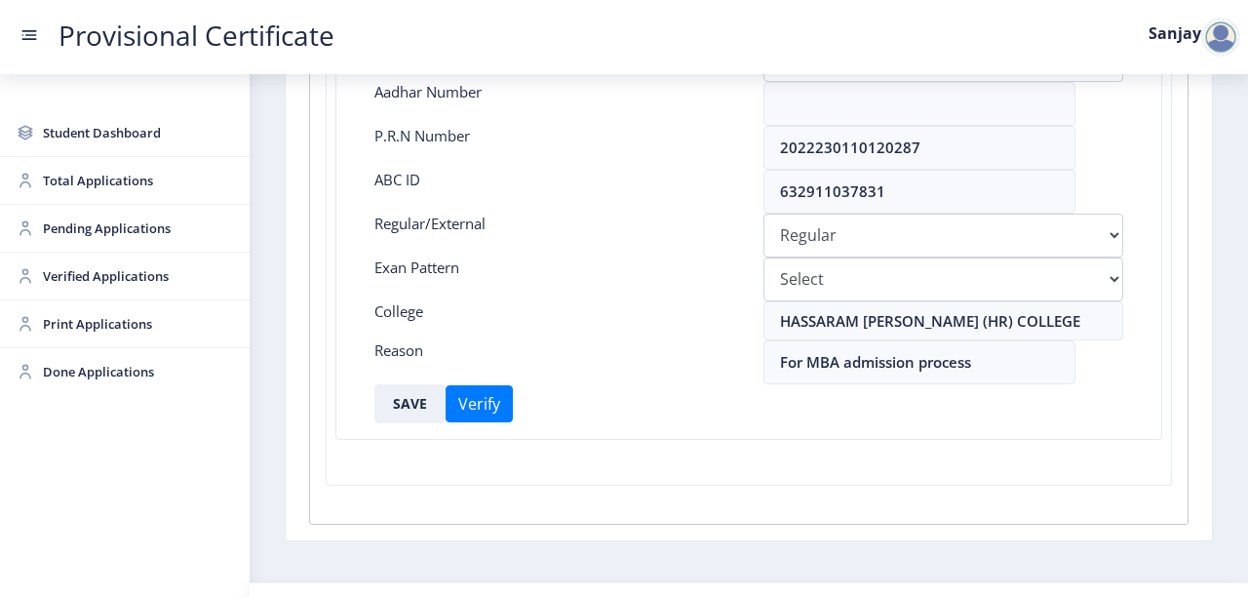
scroll to position [546, 0]
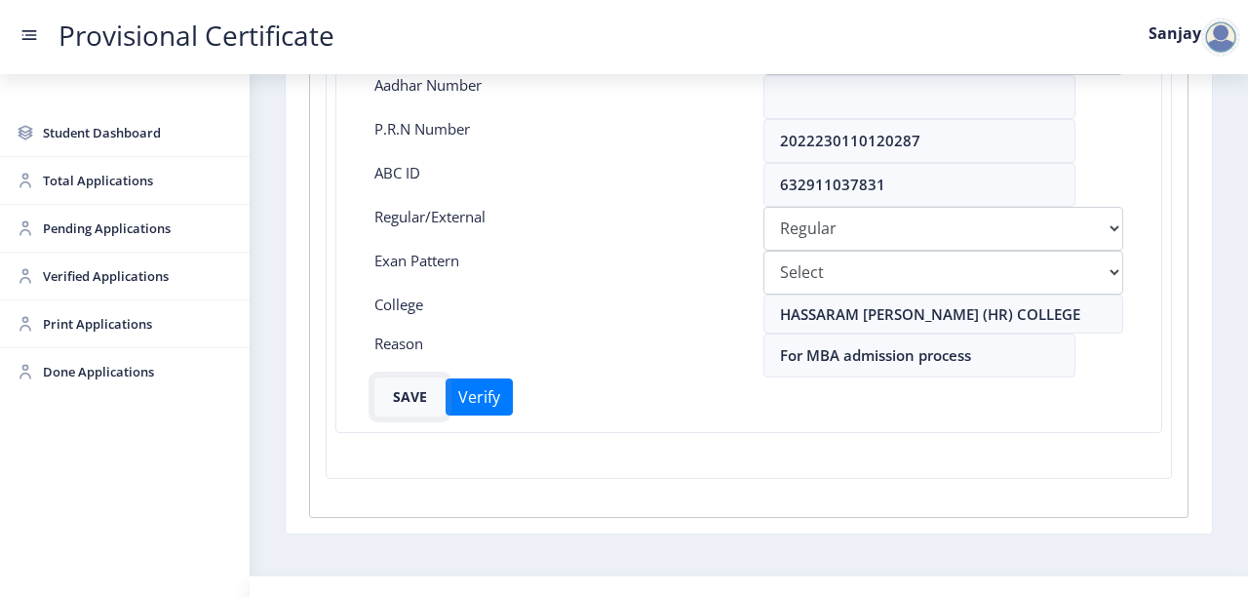
click at [417, 399] on button "SAVE" at bounding box center [410, 396] width 71 height 39
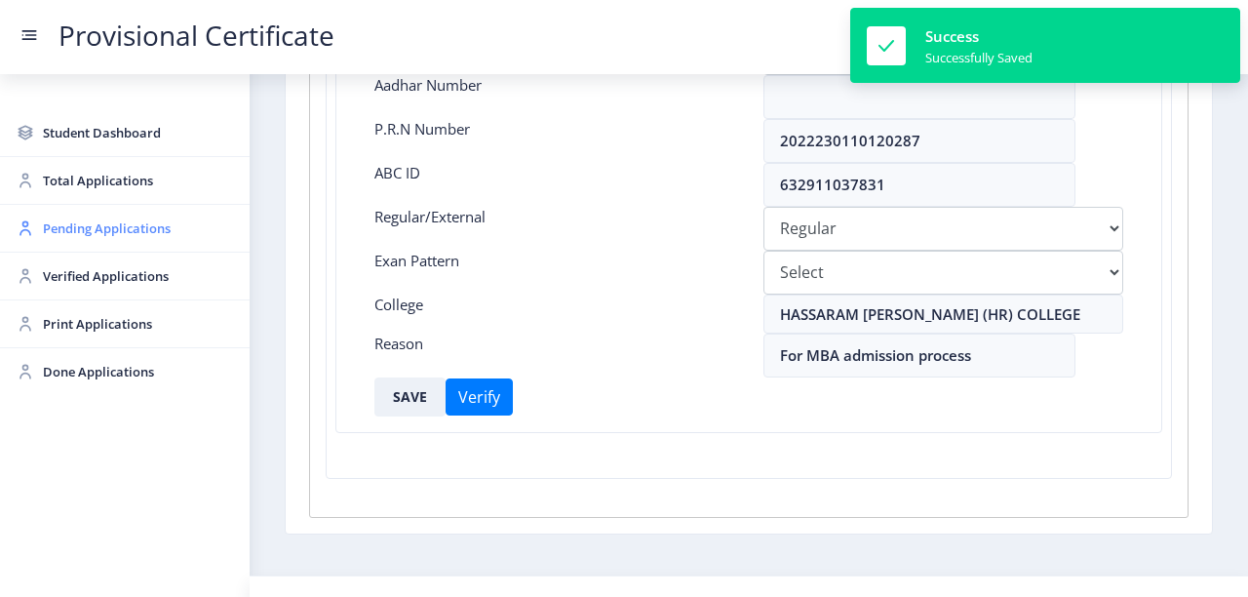
click at [106, 234] on span "Pending Applications" at bounding box center [138, 228] width 191 height 23
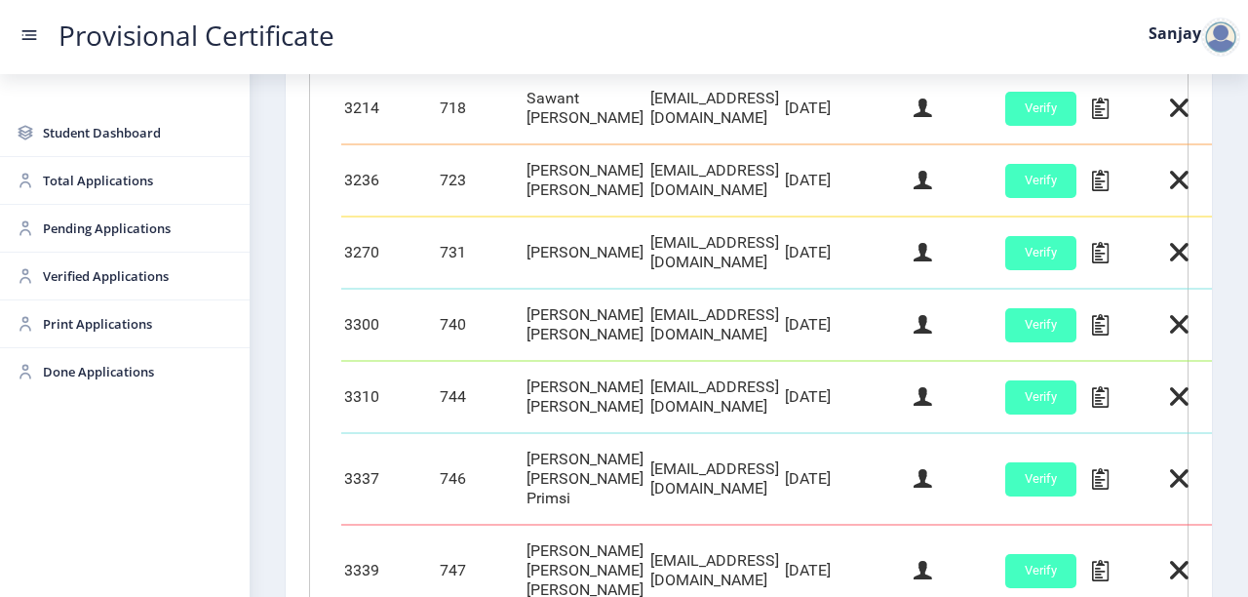
scroll to position [1037, 0]
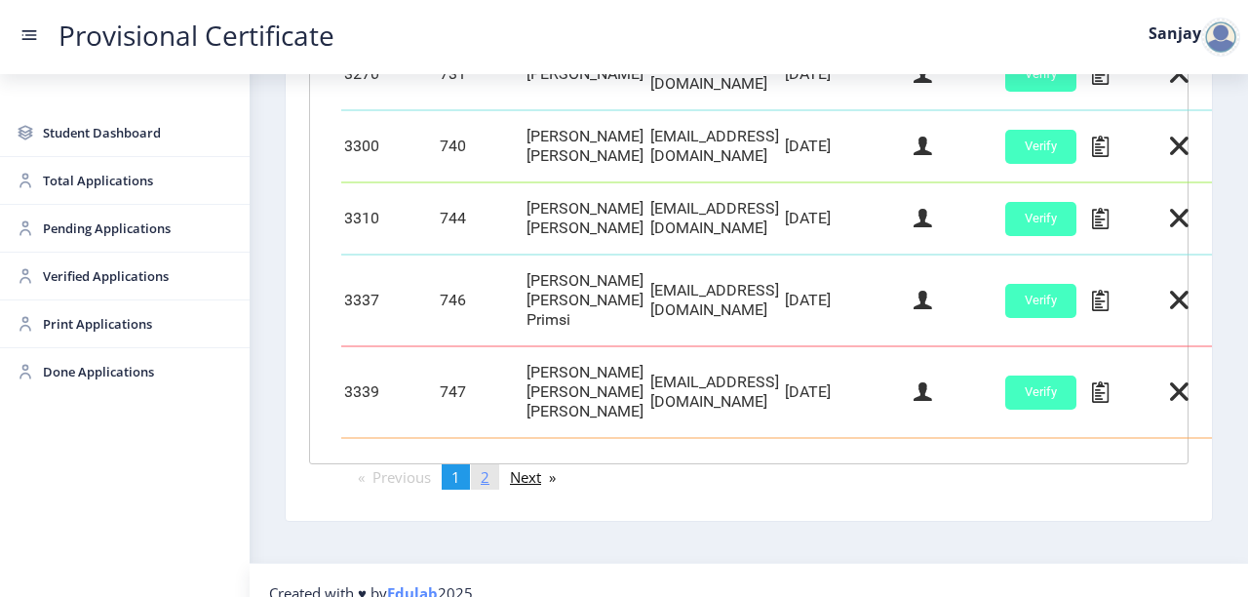
click at [489, 467] on span "2" at bounding box center [485, 477] width 9 height 20
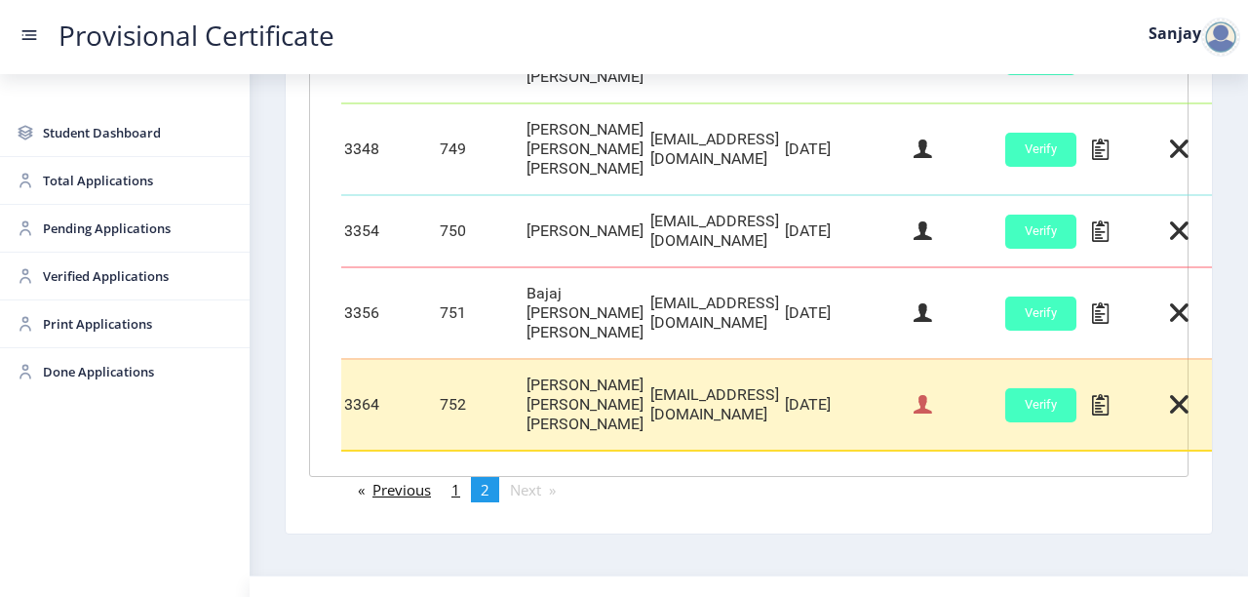
click at [932, 392] on icon at bounding box center [923, 404] width 19 height 25
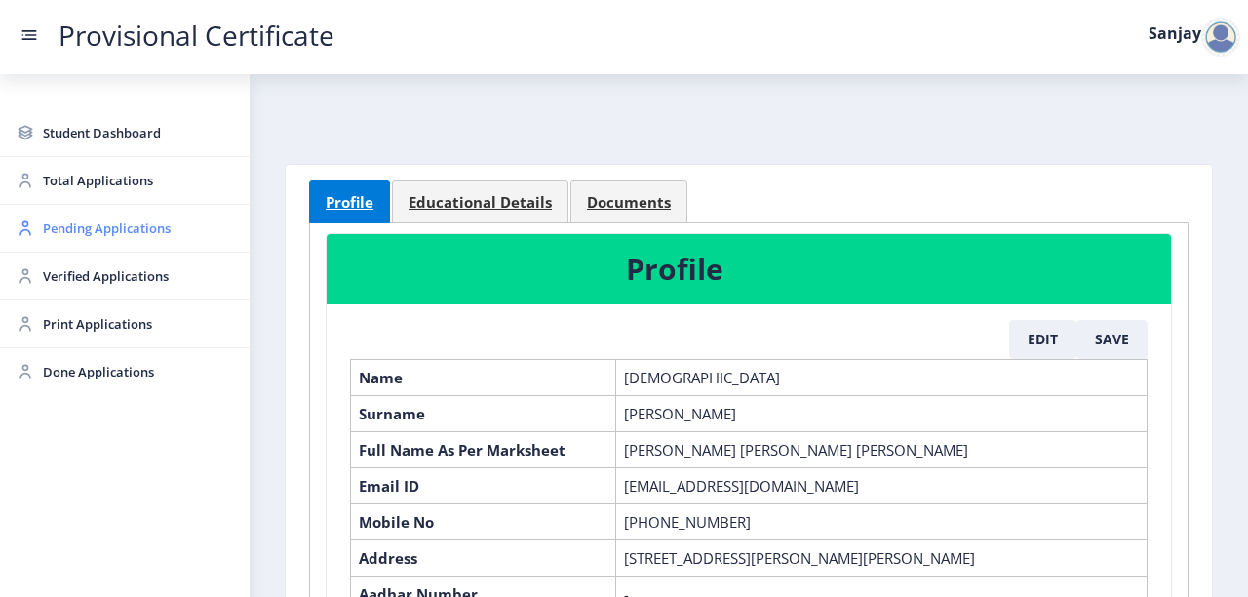
click at [133, 230] on span "Pending Applications" at bounding box center [138, 228] width 191 height 23
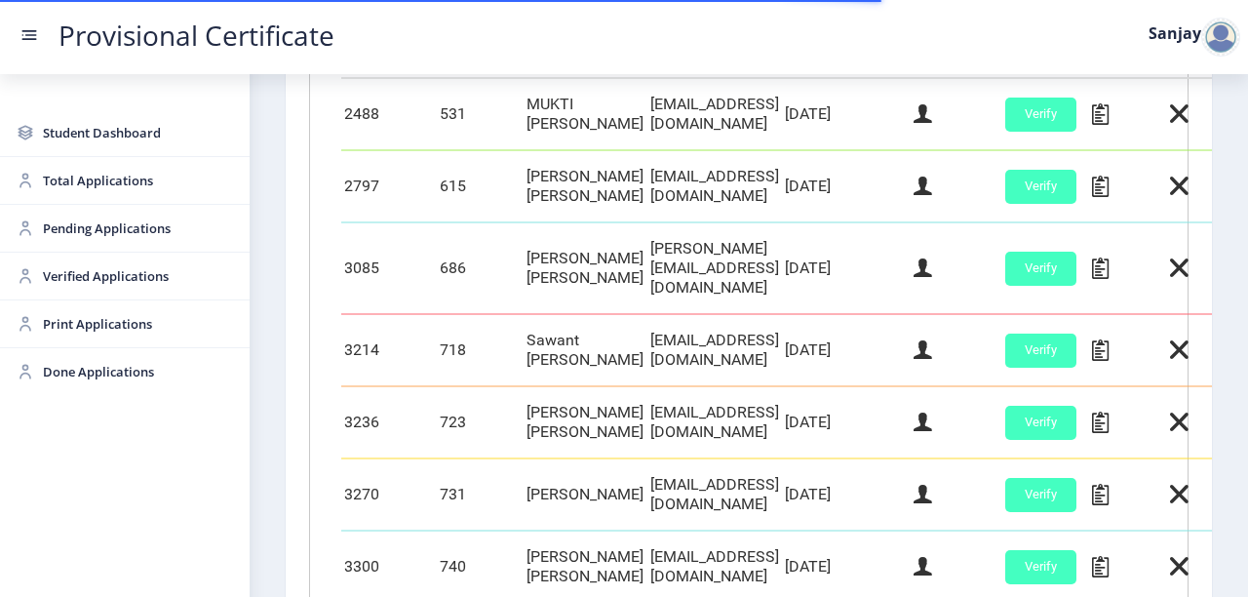
scroll to position [936, 0]
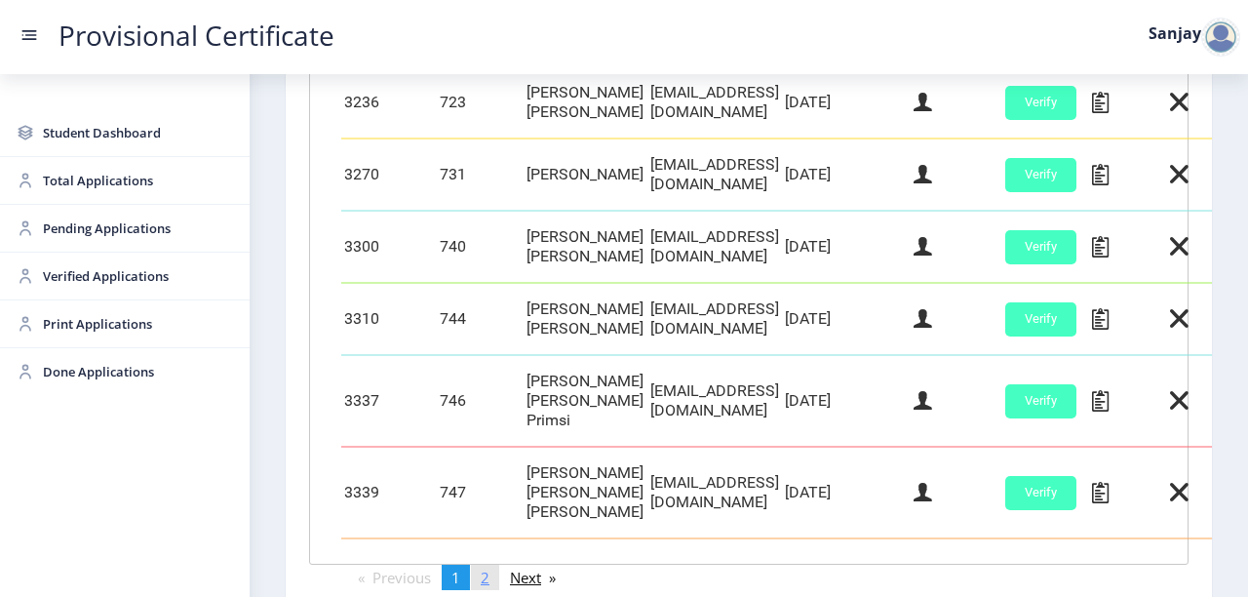
click at [490, 568] on span "2" at bounding box center [485, 578] width 9 height 20
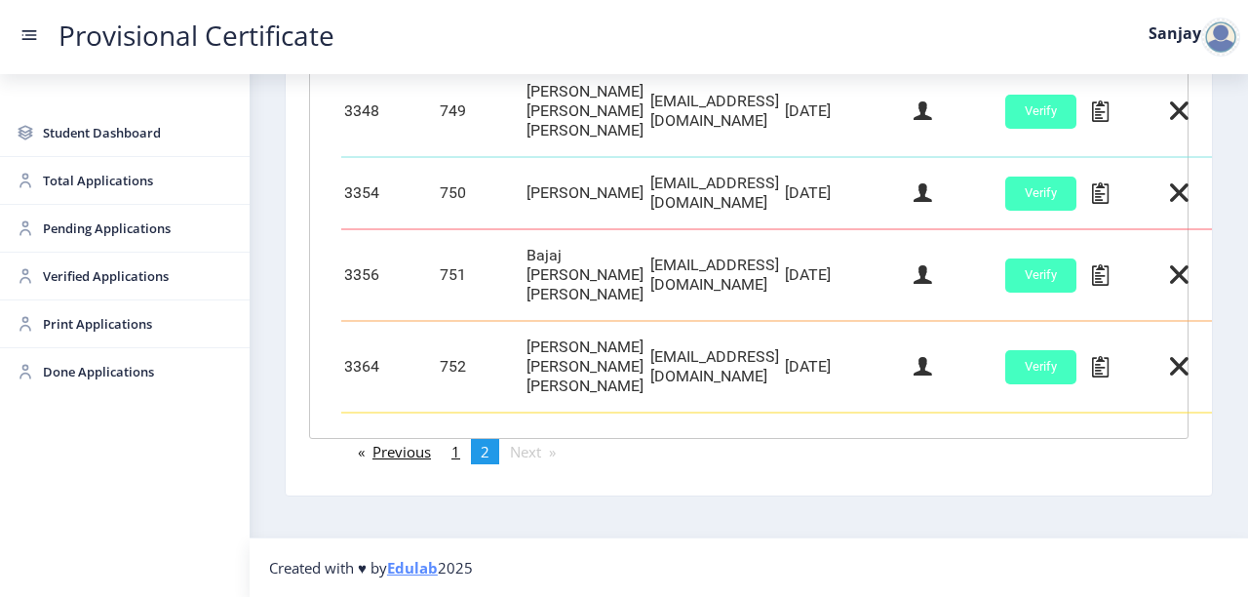
scroll to position [683, 0]
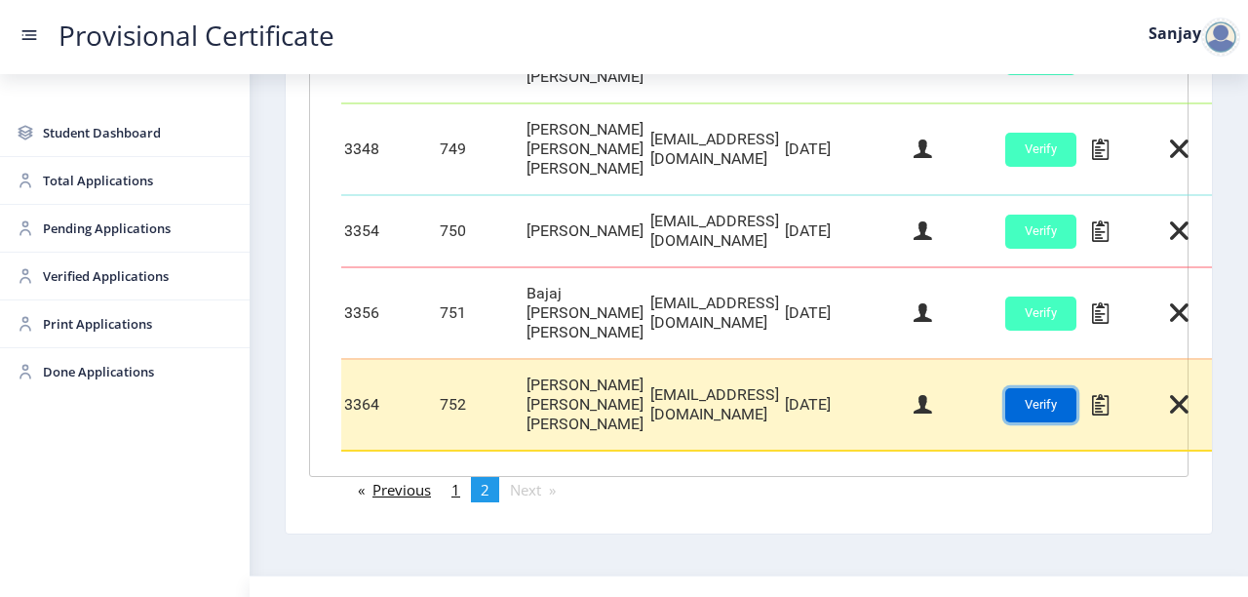
click at [1077, 388] on button "Verify" at bounding box center [1041, 405] width 71 height 34
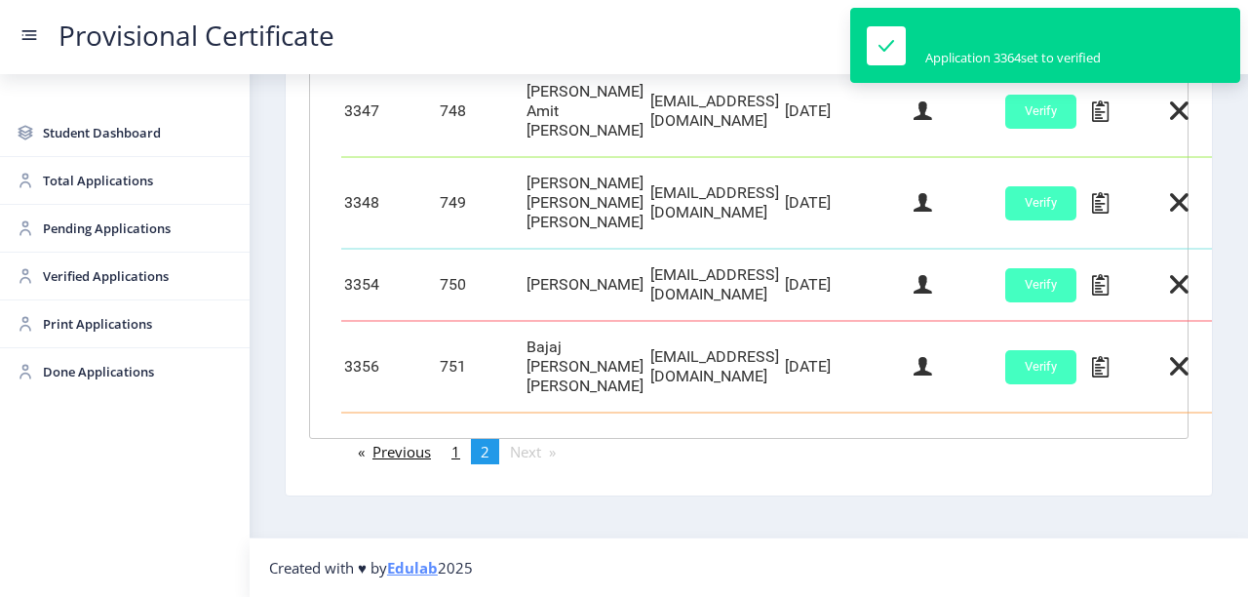
scroll to position [611, 0]
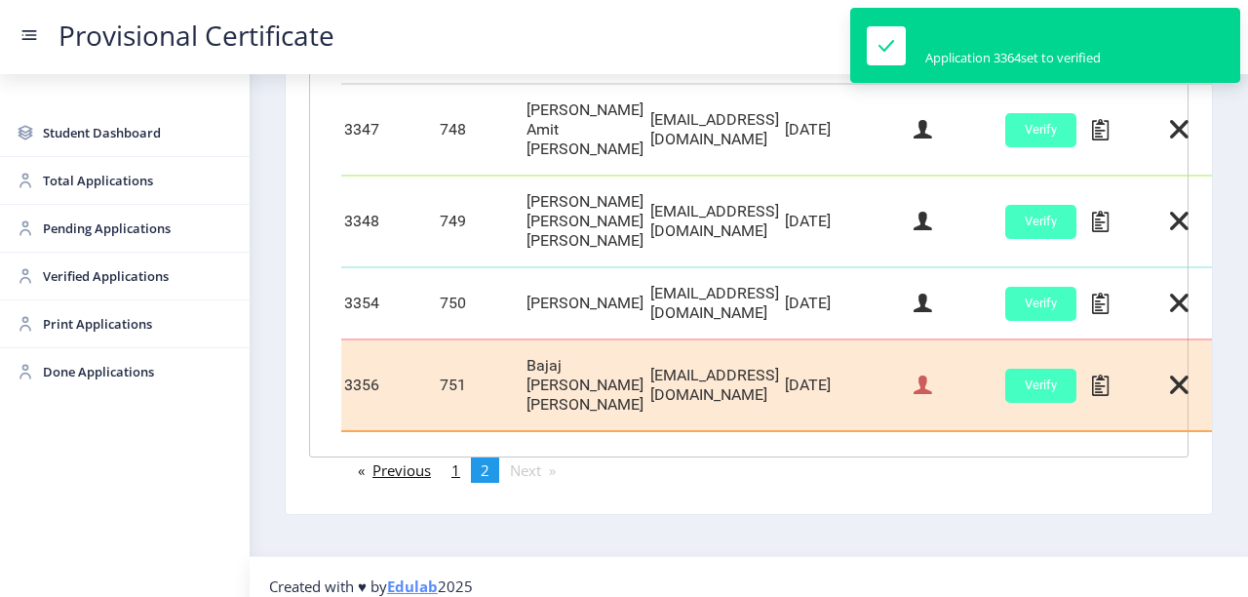
click at [932, 373] on icon at bounding box center [923, 385] width 19 height 25
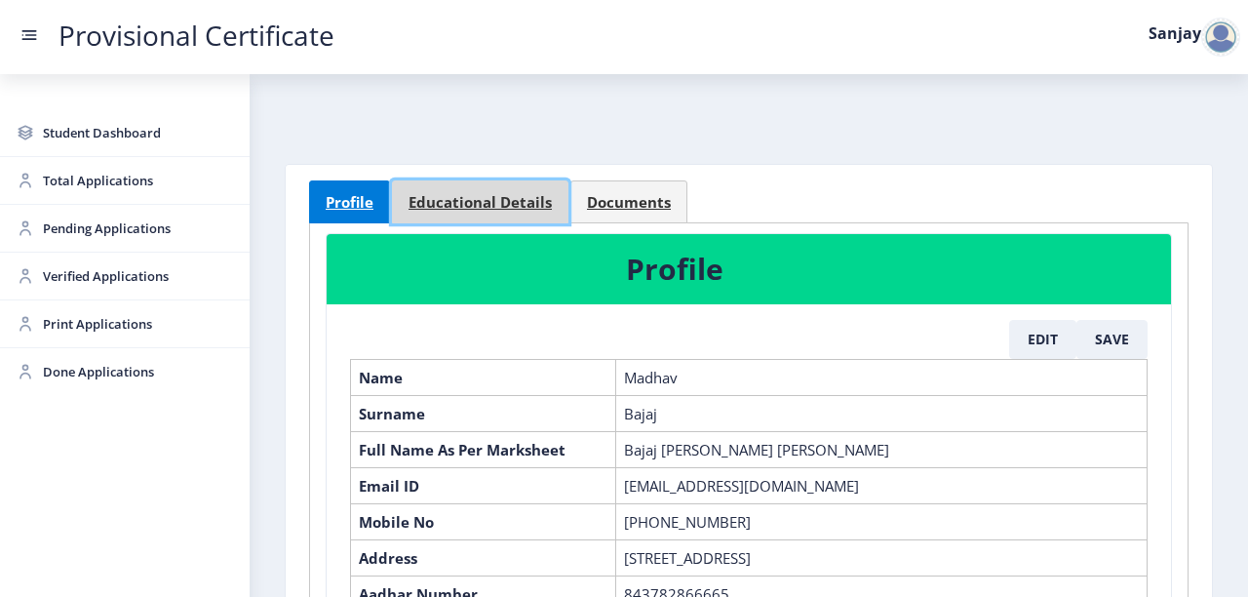
click at [513, 202] on span "Educational Details" at bounding box center [480, 202] width 143 height 15
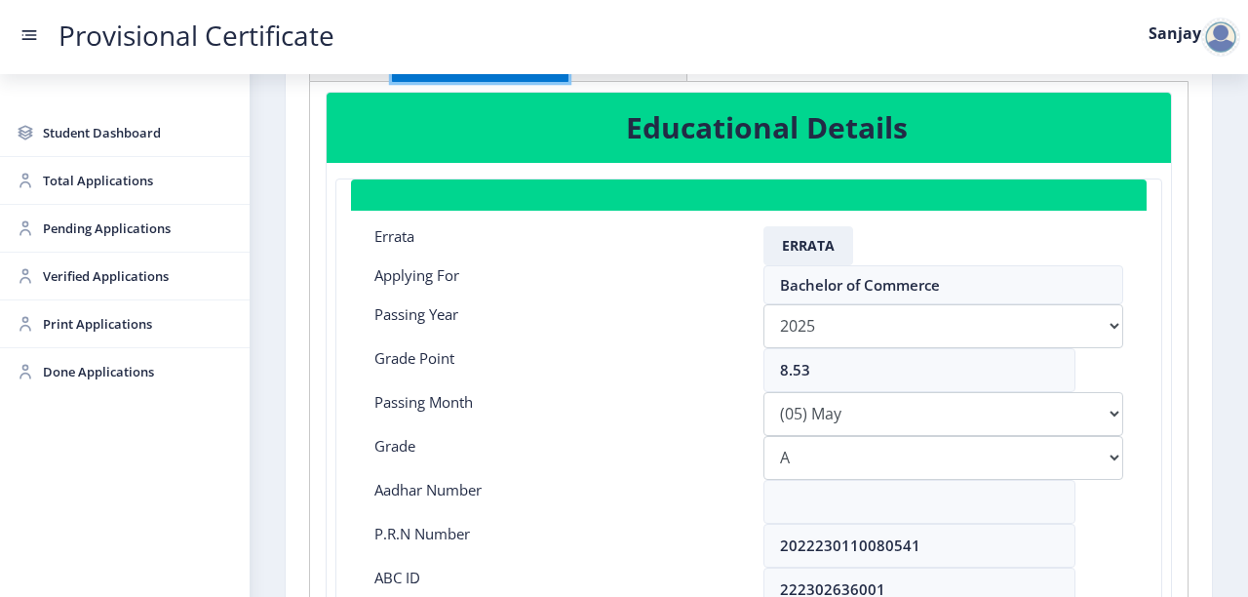
scroll to position [78, 0]
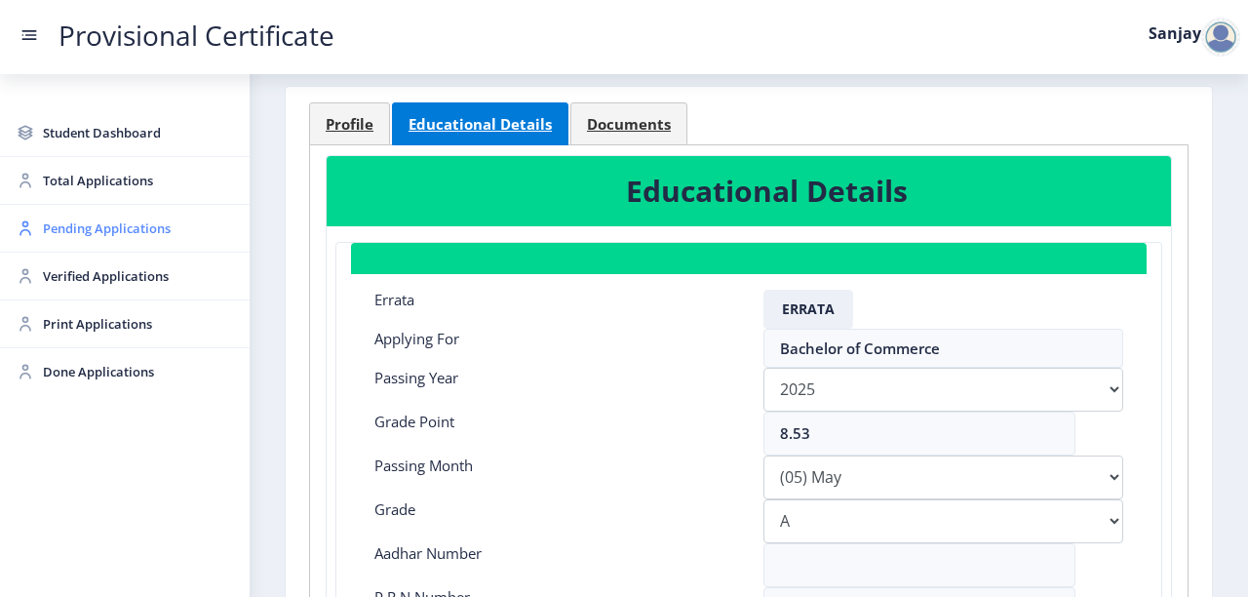
click at [91, 230] on span "Pending Applications" at bounding box center [138, 228] width 191 height 23
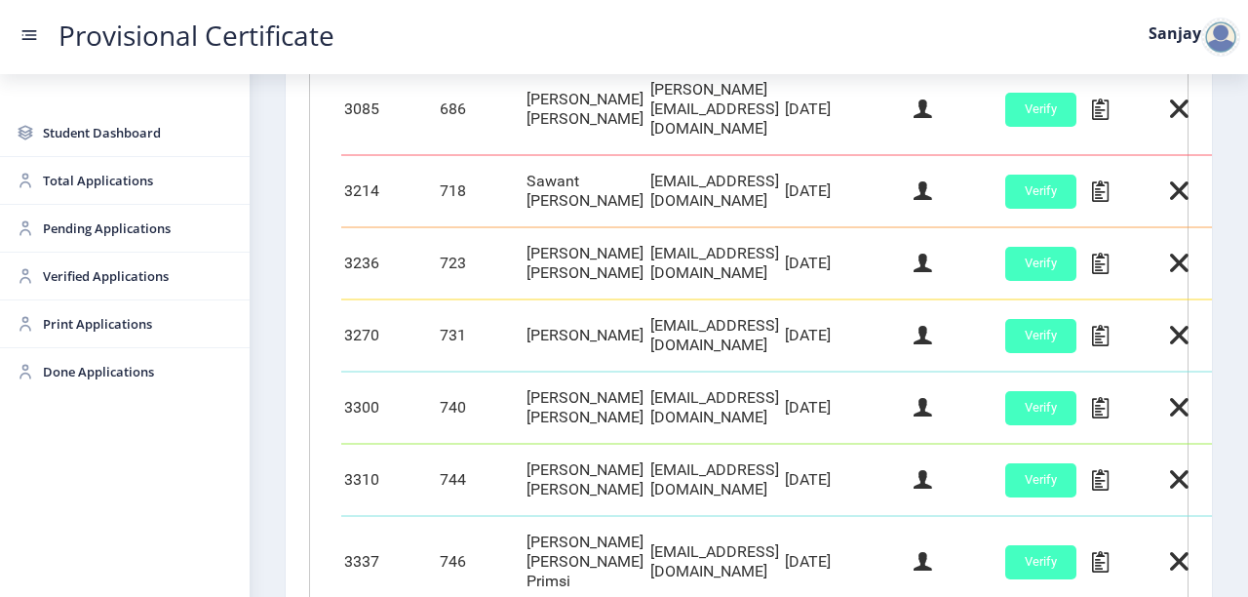
scroll to position [1037, 0]
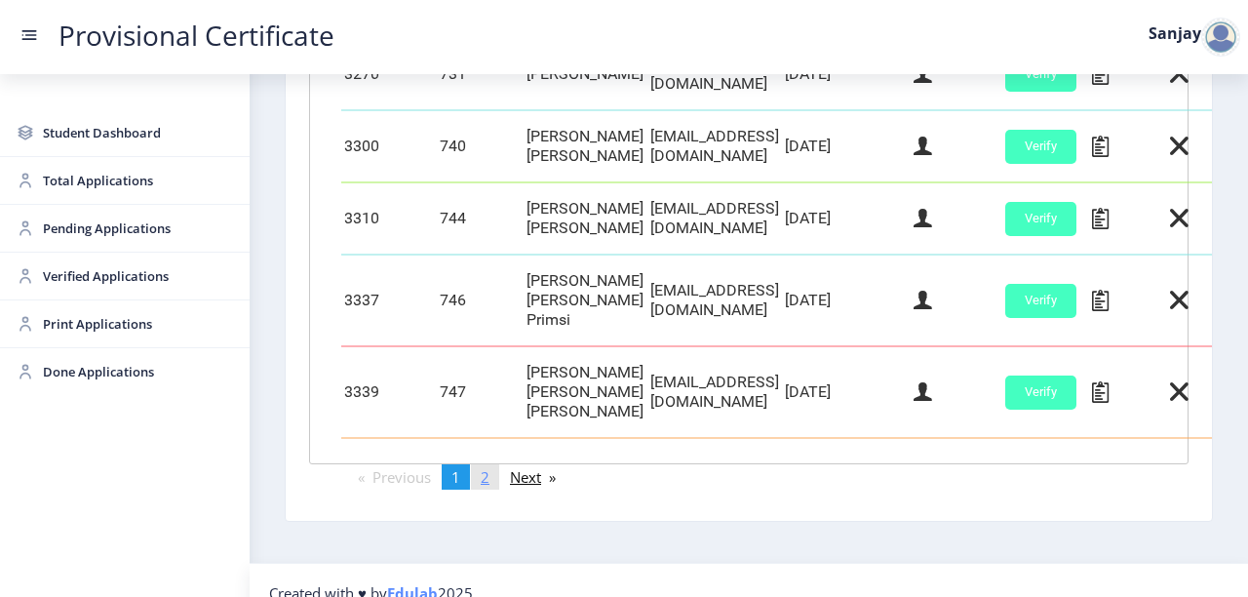
click at [486, 467] on span "2" at bounding box center [485, 477] width 9 height 20
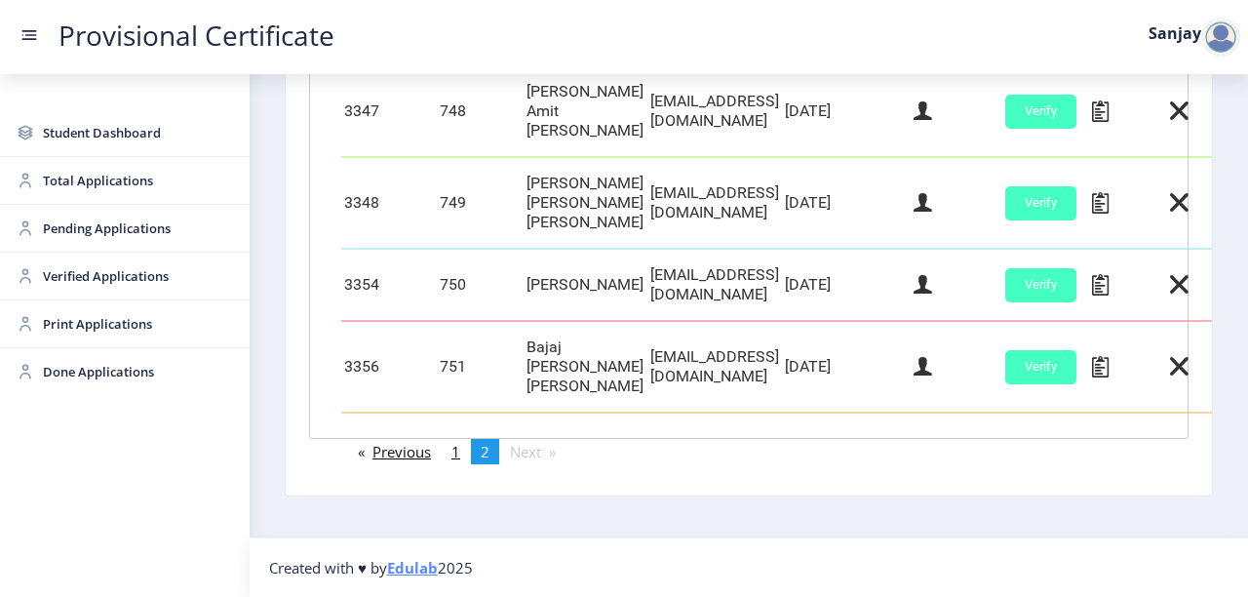
scroll to position [611, 0]
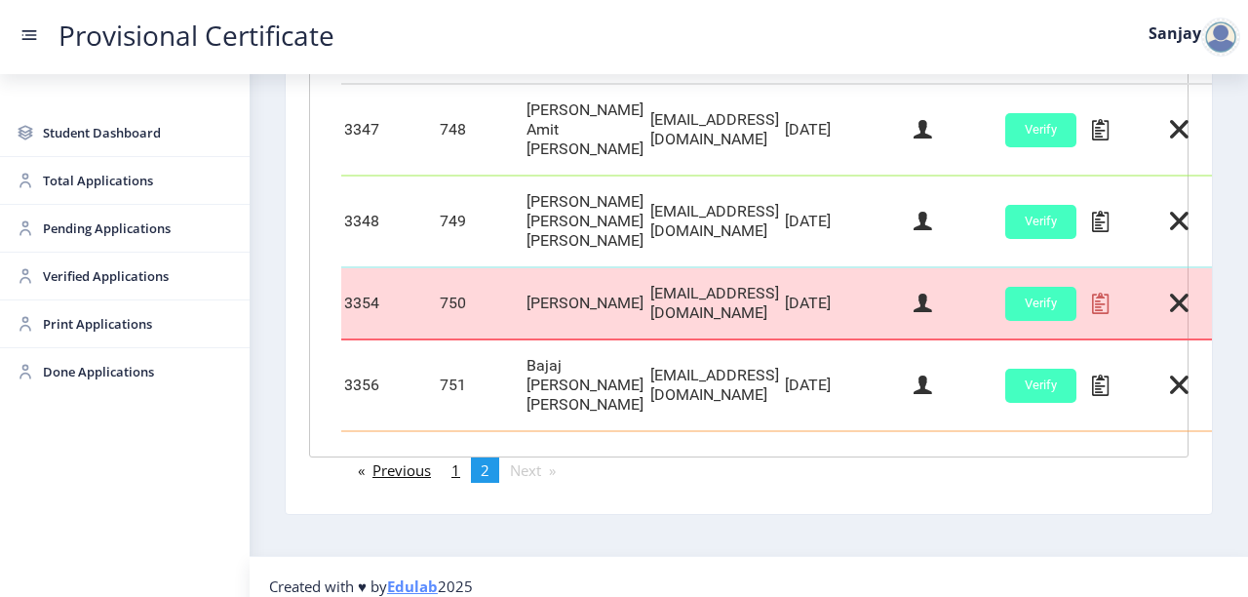
click at [1109, 291] on icon at bounding box center [1100, 303] width 17 height 25
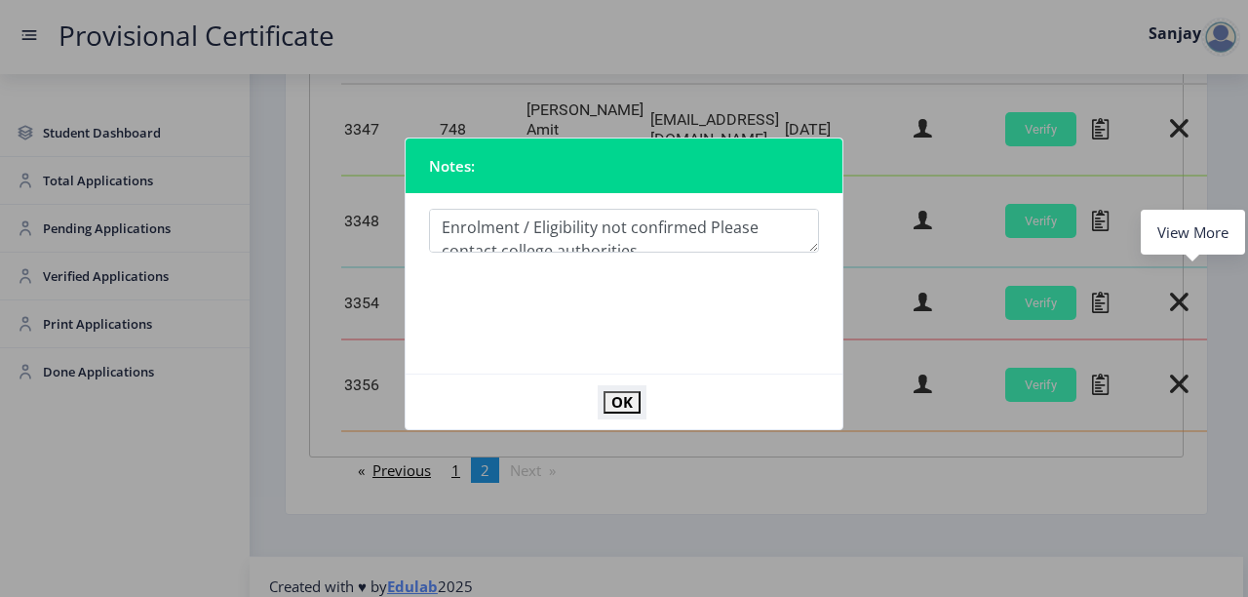
click at [621, 408] on button "OK" at bounding box center [622, 402] width 37 height 22
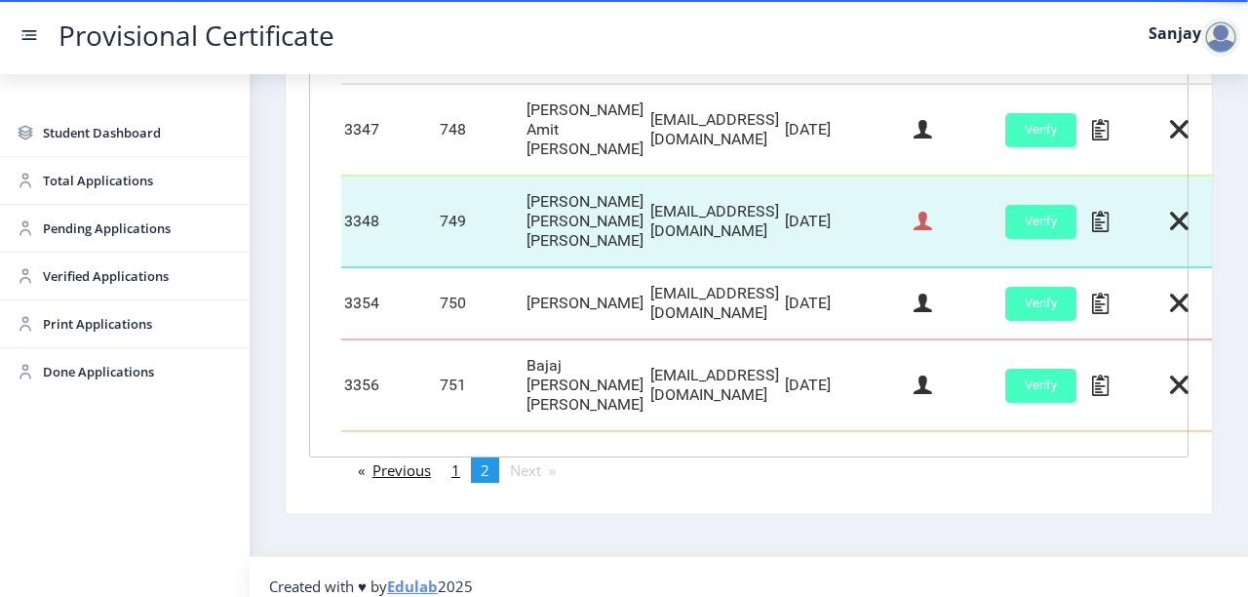
click at [932, 212] on icon at bounding box center [923, 221] width 19 height 25
select select "March"
select select "A"
select select "Regular"
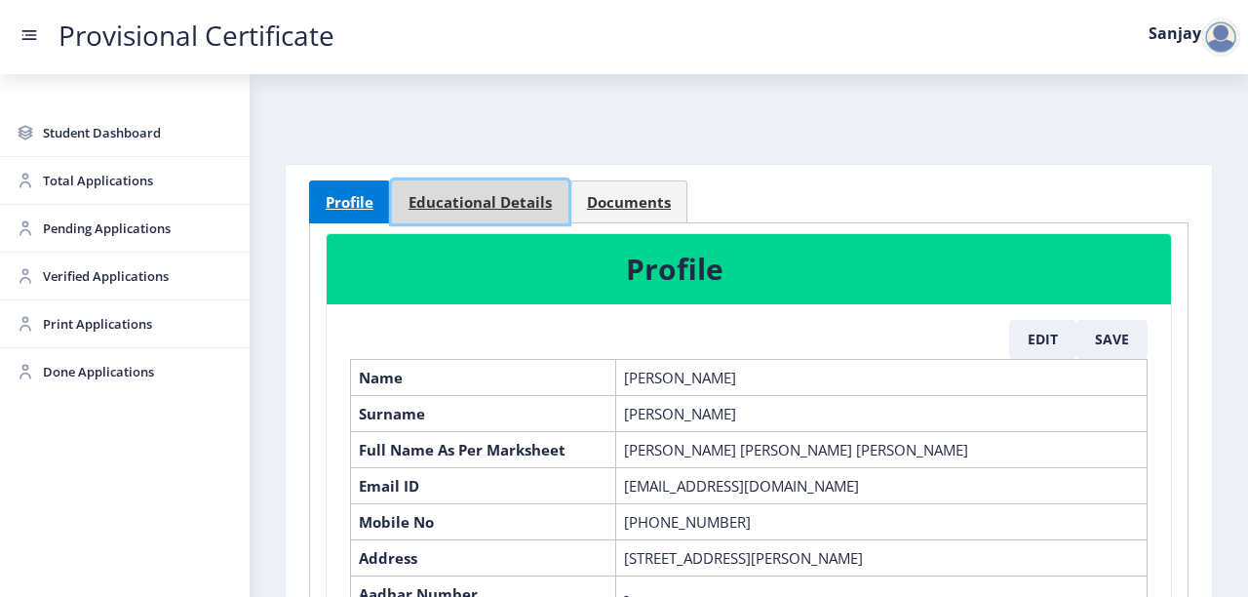
click at [513, 209] on span "Educational Details" at bounding box center [480, 202] width 143 height 15
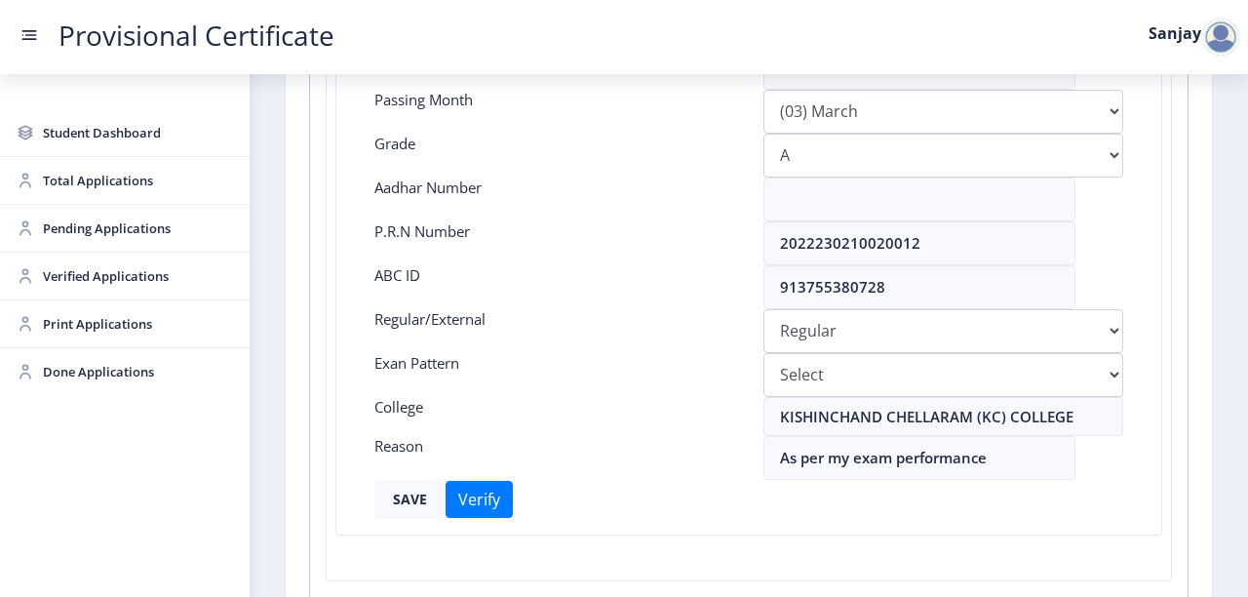
scroll to position [468, 0]
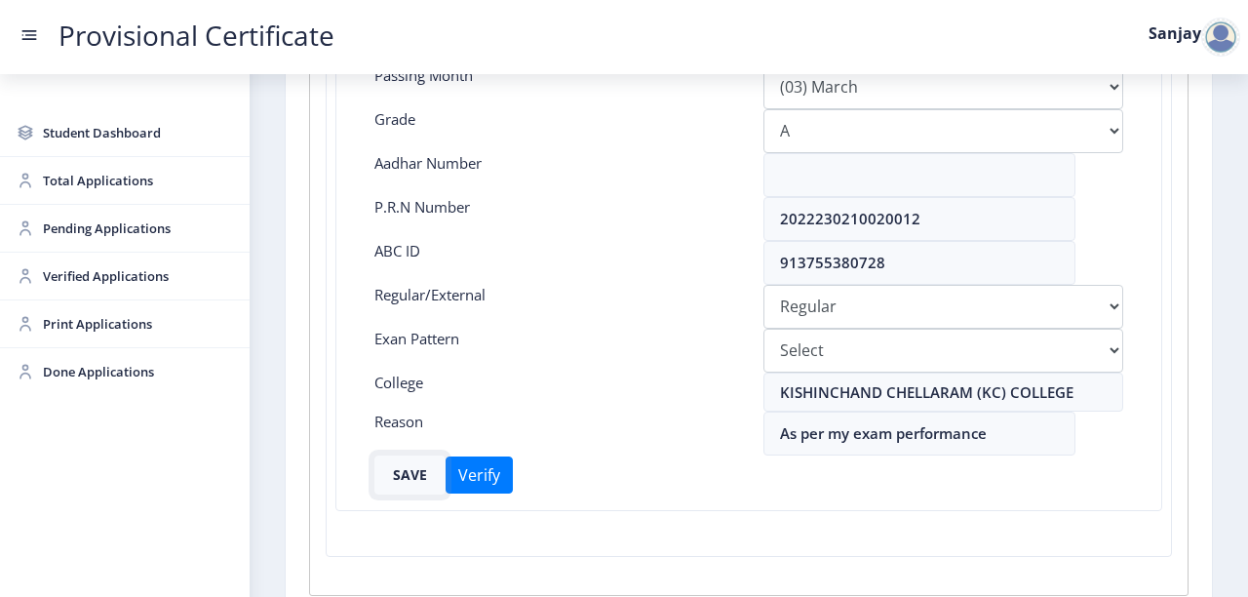
click at [415, 470] on button "SAVE" at bounding box center [410, 474] width 71 height 39
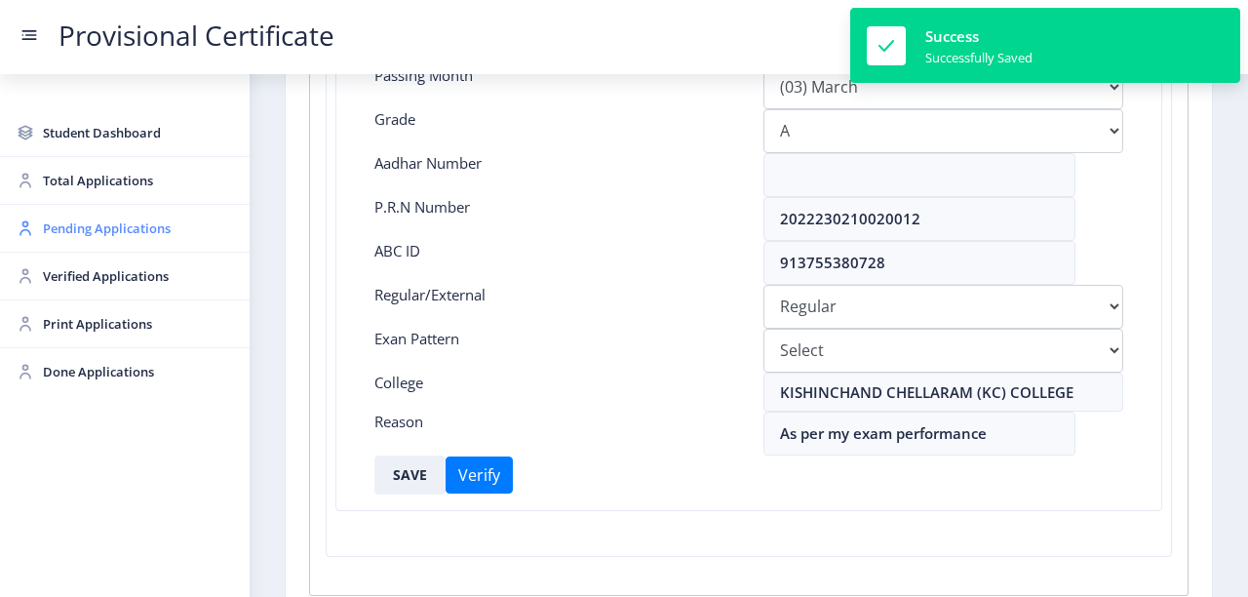
click at [108, 233] on span "Pending Applications" at bounding box center [138, 228] width 191 height 23
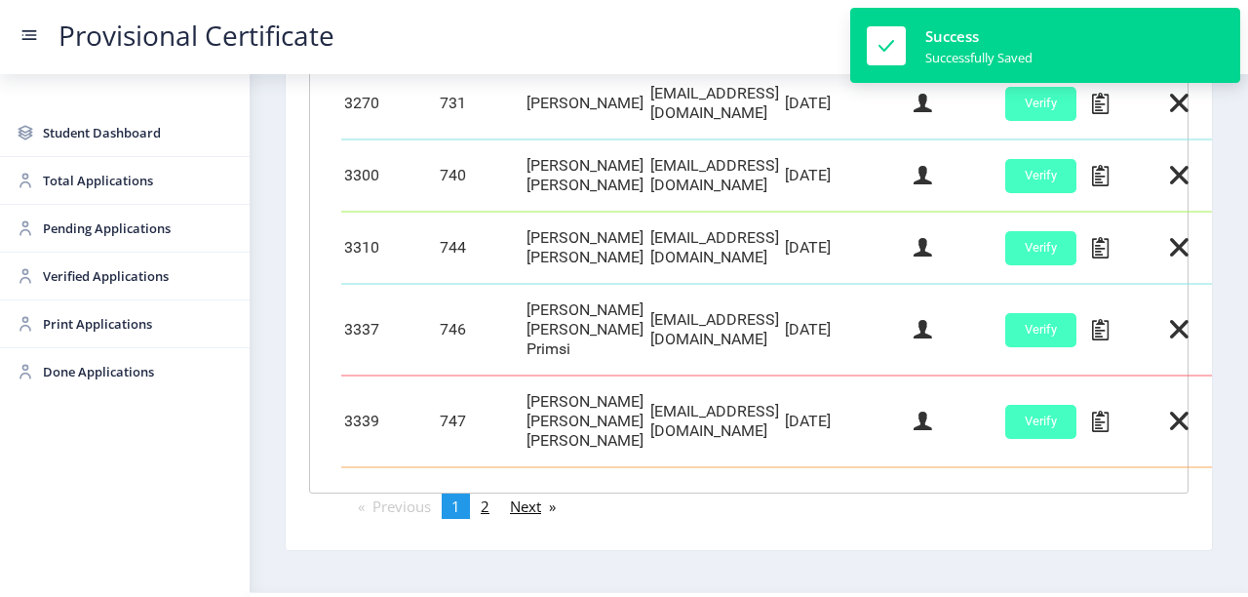
scroll to position [1037, 0]
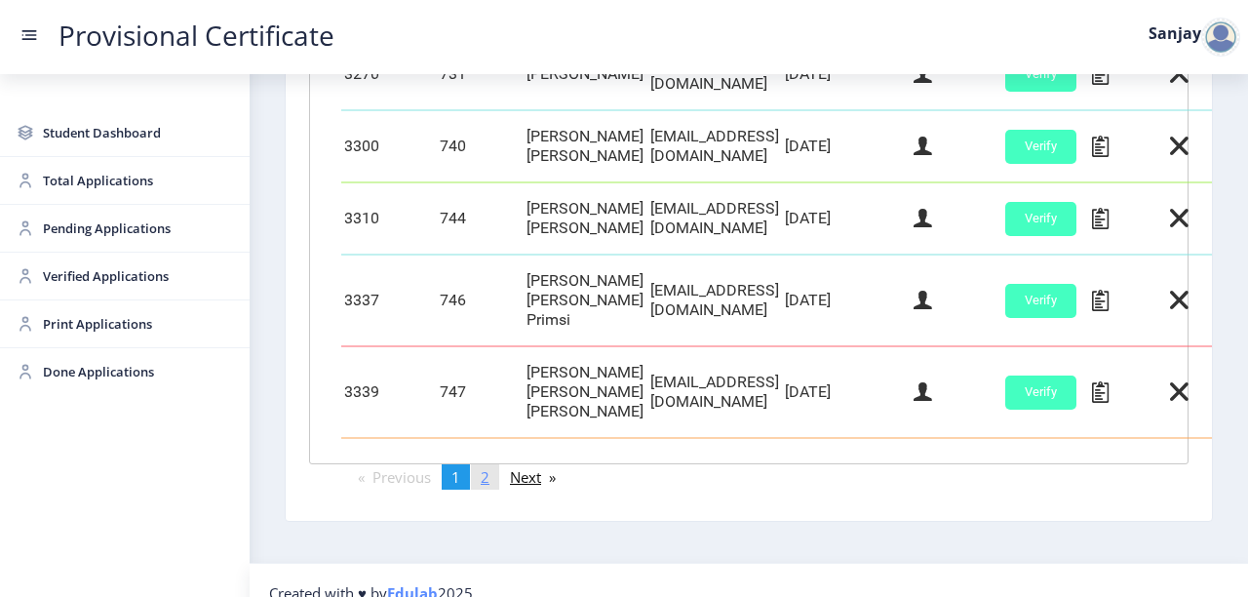
click at [493, 464] on link "page 2" at bounding box center [485, 476] width 28 height 25
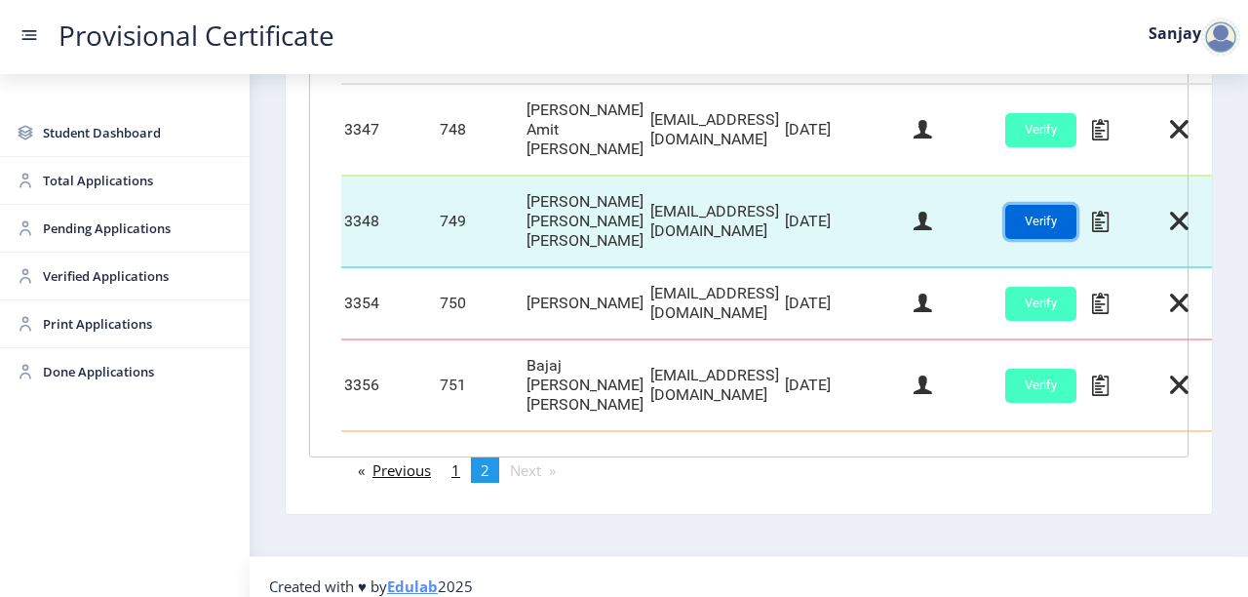
click at [1077, 217] on button "Verify" at bounding box center [1041, 222] width 71 height 34
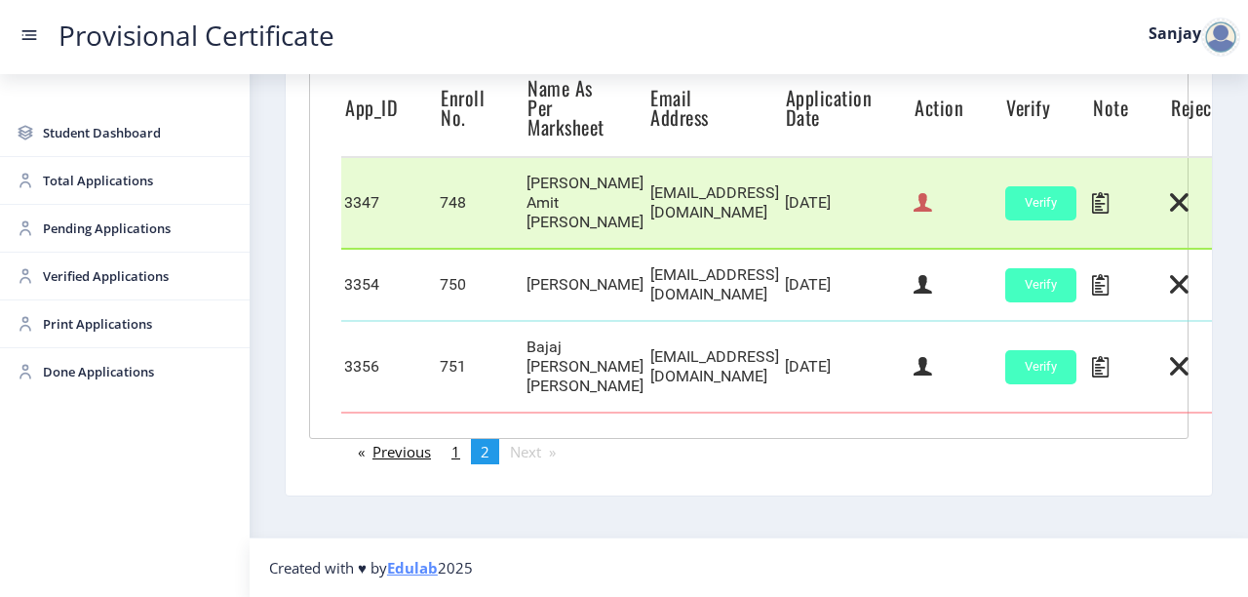
click at [932, 206] on icon at bounding box center [923, 202] width 19 height 25
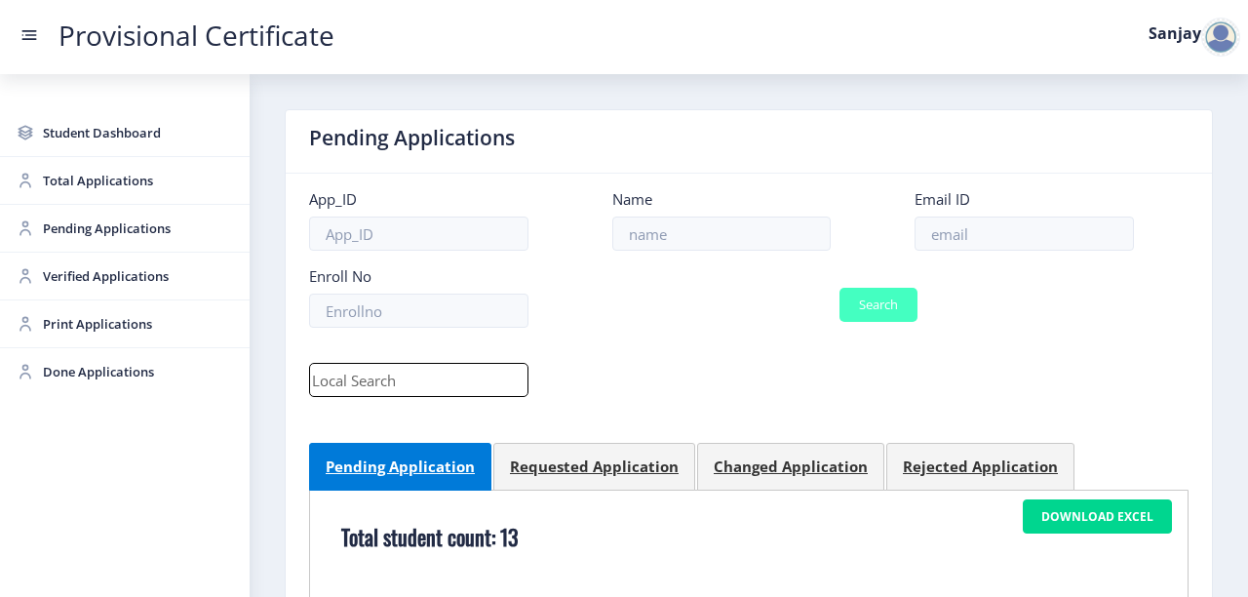
select select "June"
select select "B+"
select select "Regular"
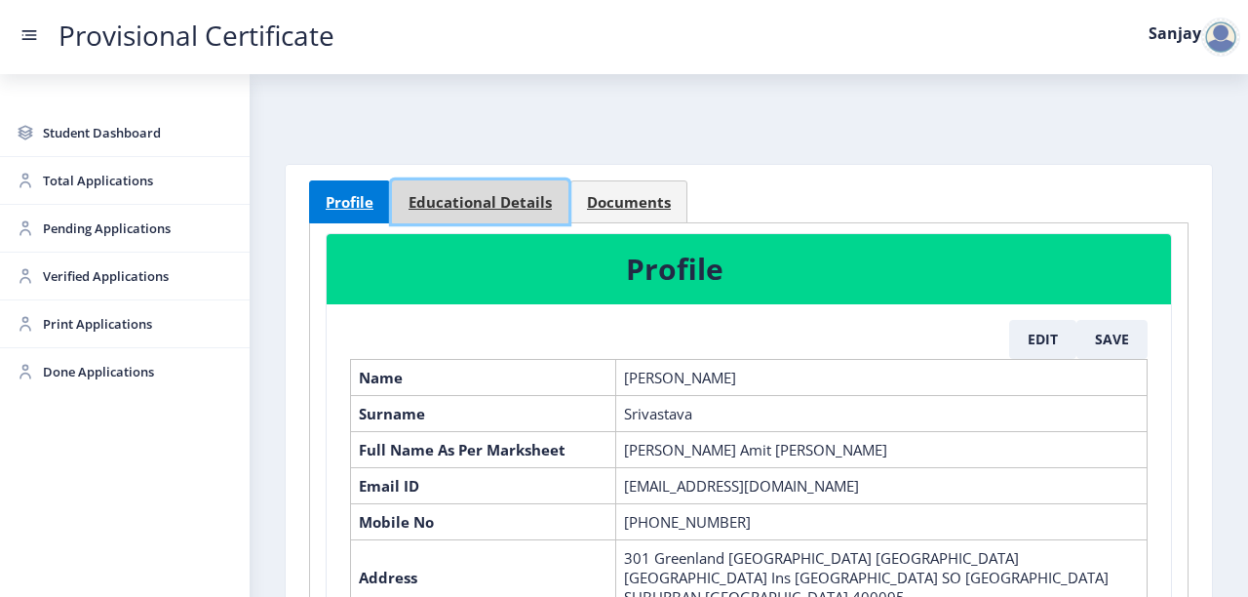
click at [506, 206] on span "Educational Details" at bounding box center [480, 202] width 143 height 15
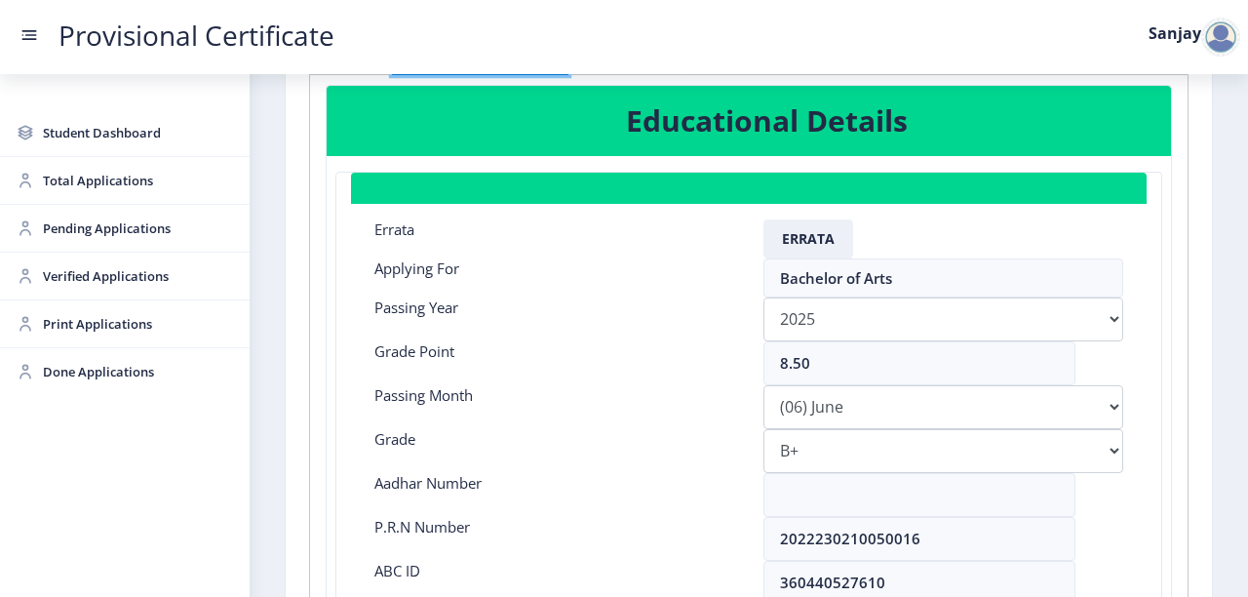
scroll to position [156, 0]
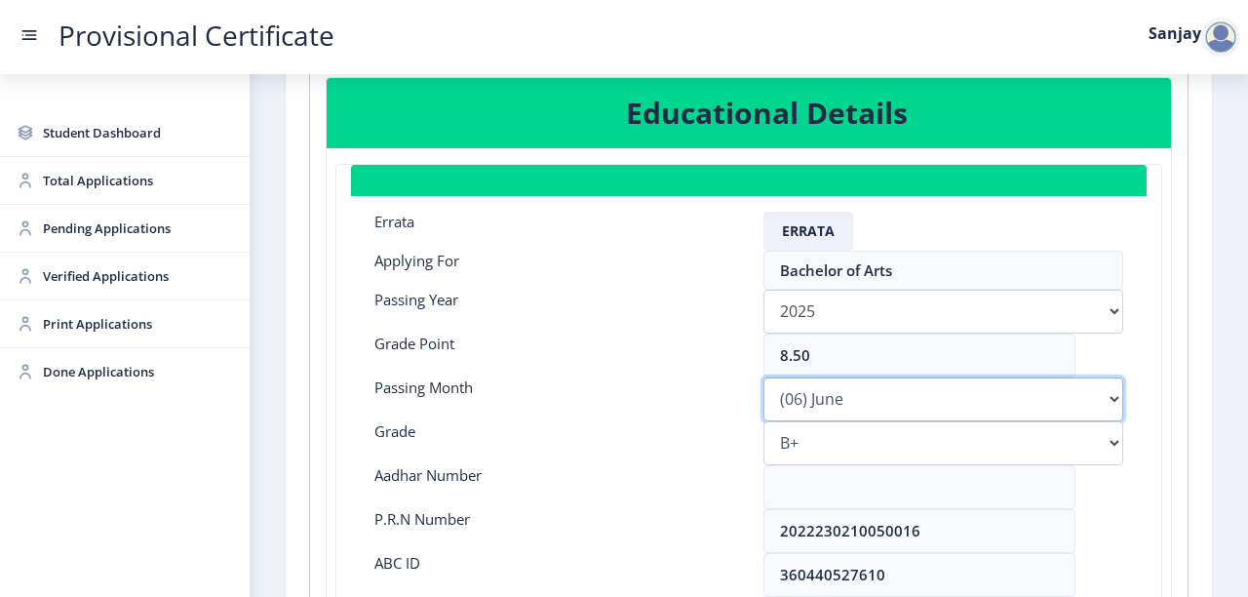
click at [1114, 398] on select "Please select PassingMonth (01) January (02) February (03) March (04) April (05…" at bounding box center [944, 399] width 360 height 44
select select "March"
click at [764, 377] on select "Please select PassingMonth (01) January (02) February (03) March (04) April (05…" at bounding box center [944, 399] width 360 height 44
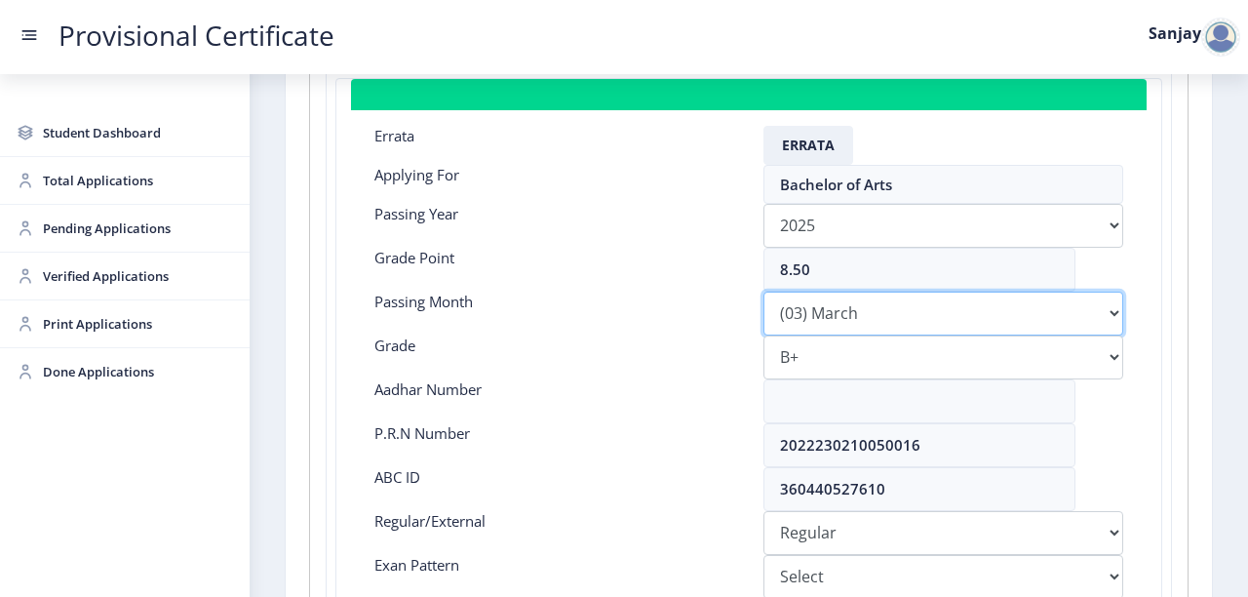
scroll to position [312, 0]
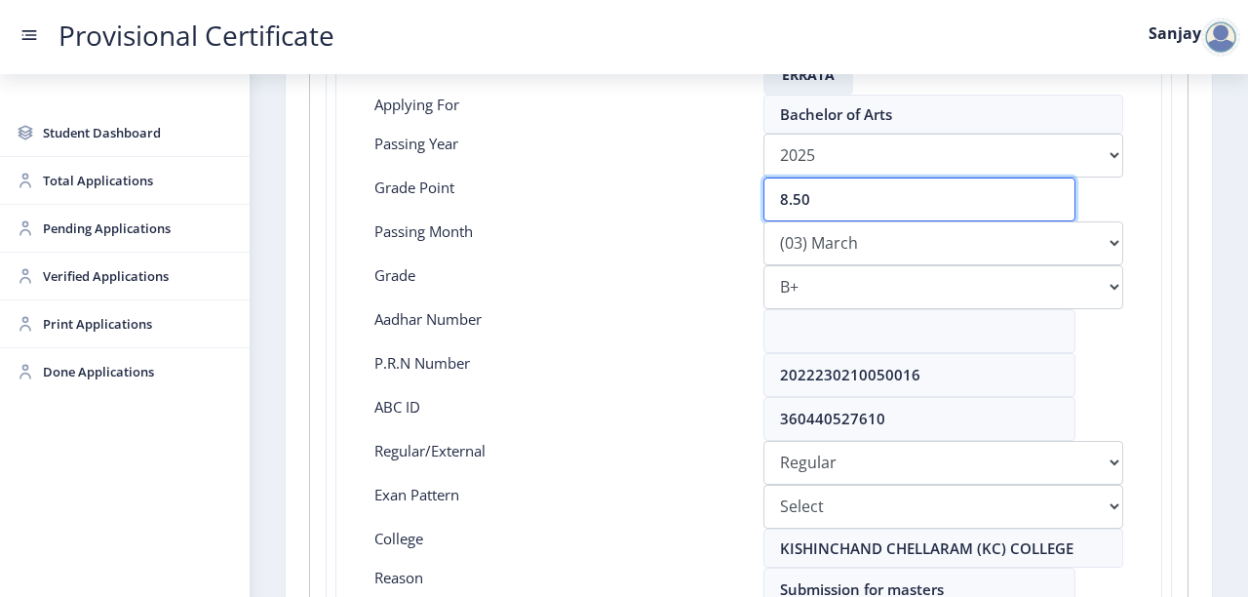
drag, startPoint x: 816, startPoint y: 194, endPoint x: 707, endPoint y: 187, distance: 109.5
click at [707, 187] on div "Grade Point 8.50" at bounding box center [749, 200] width 778 height 44
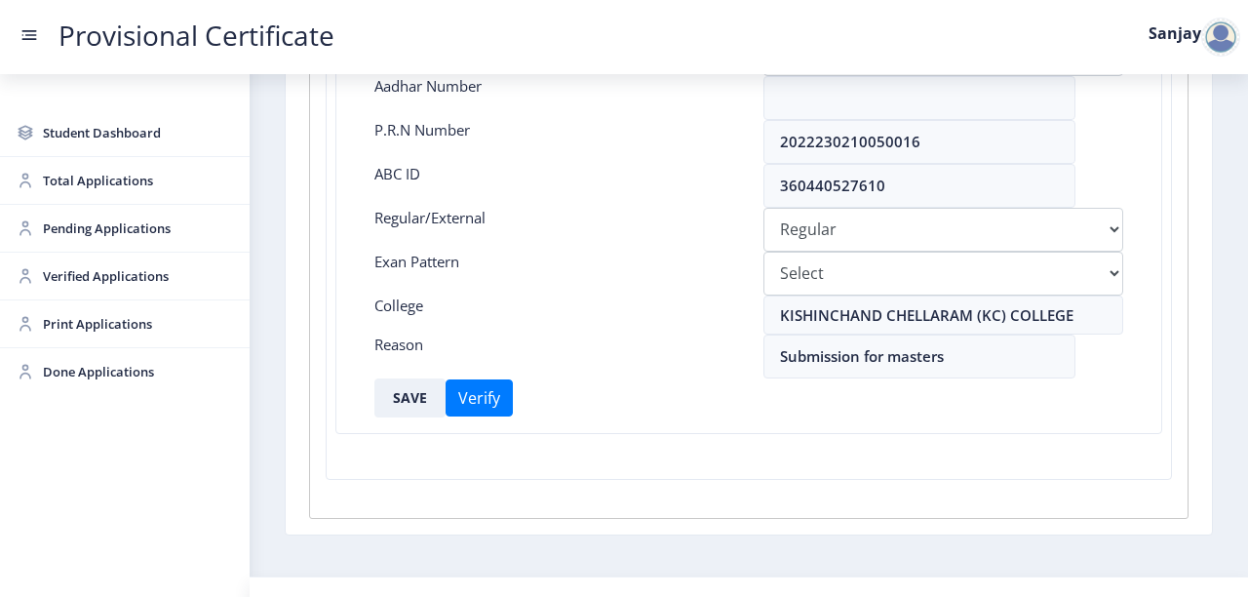
scroll to position [580, 0]
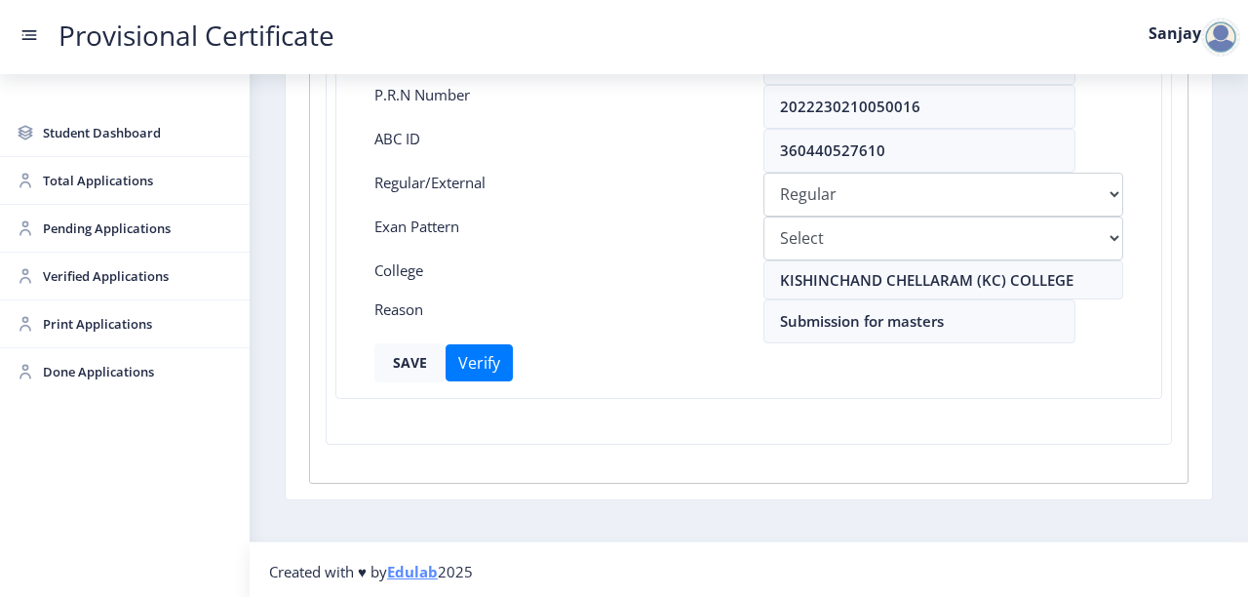
type input "7.80"
click at [421, 355] on button "SAVE" at bounding box center [410, 362] width 71 height 39
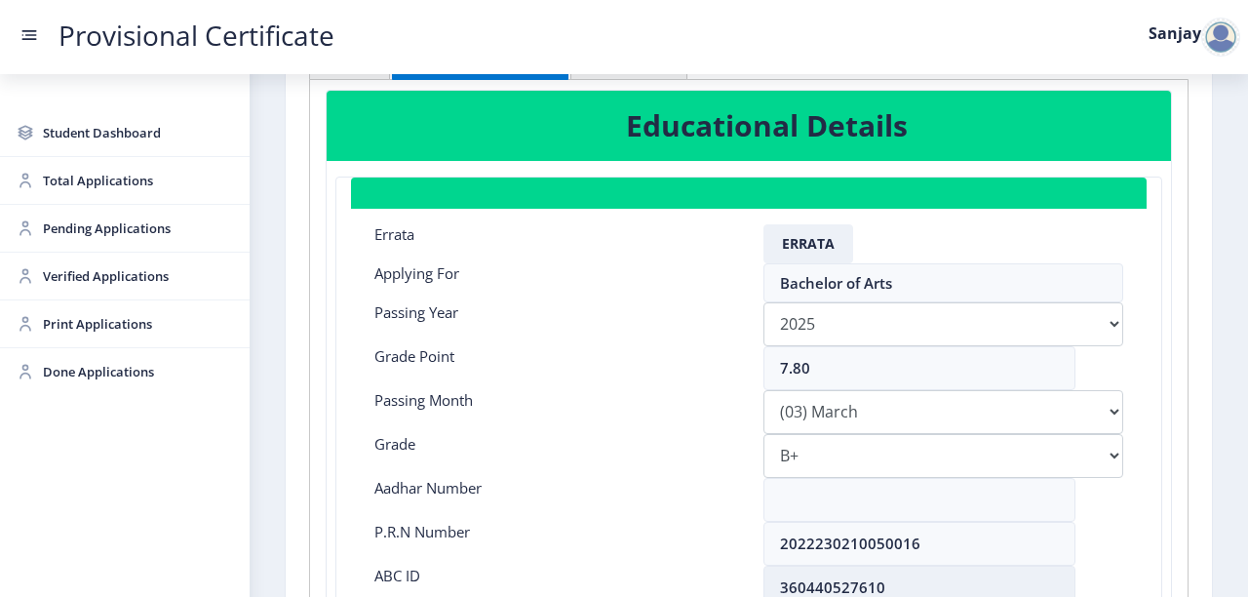
scroll to position [34, 0]
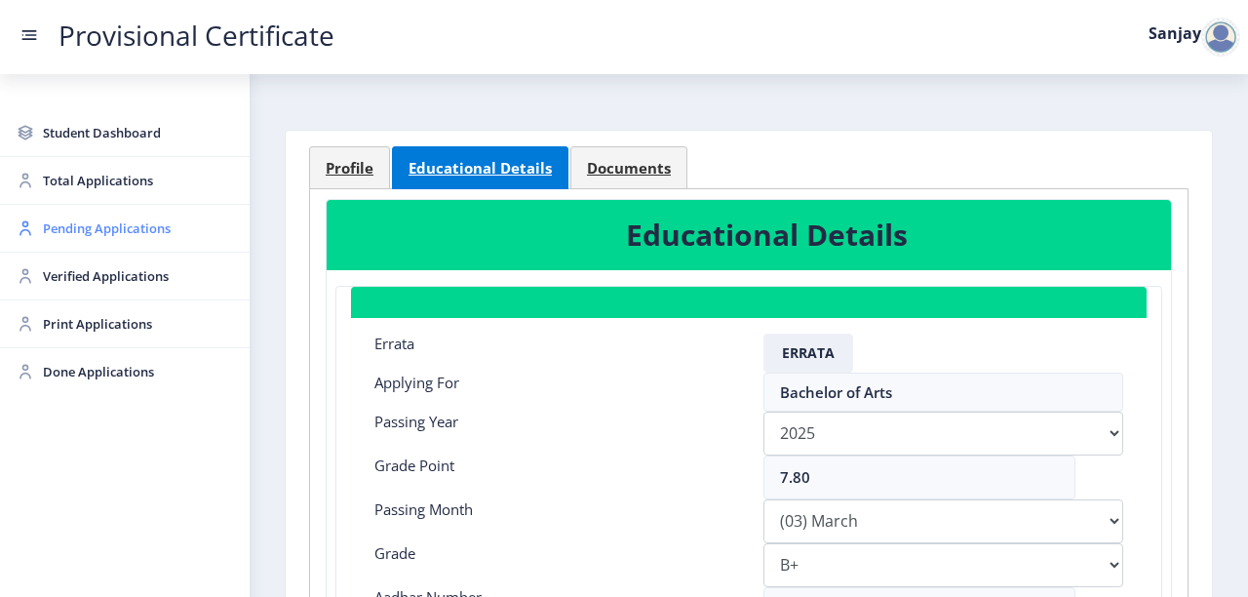
click at [118, 230] on span "Pending Applications" at bounding box center [138, 228] width 191 height 23
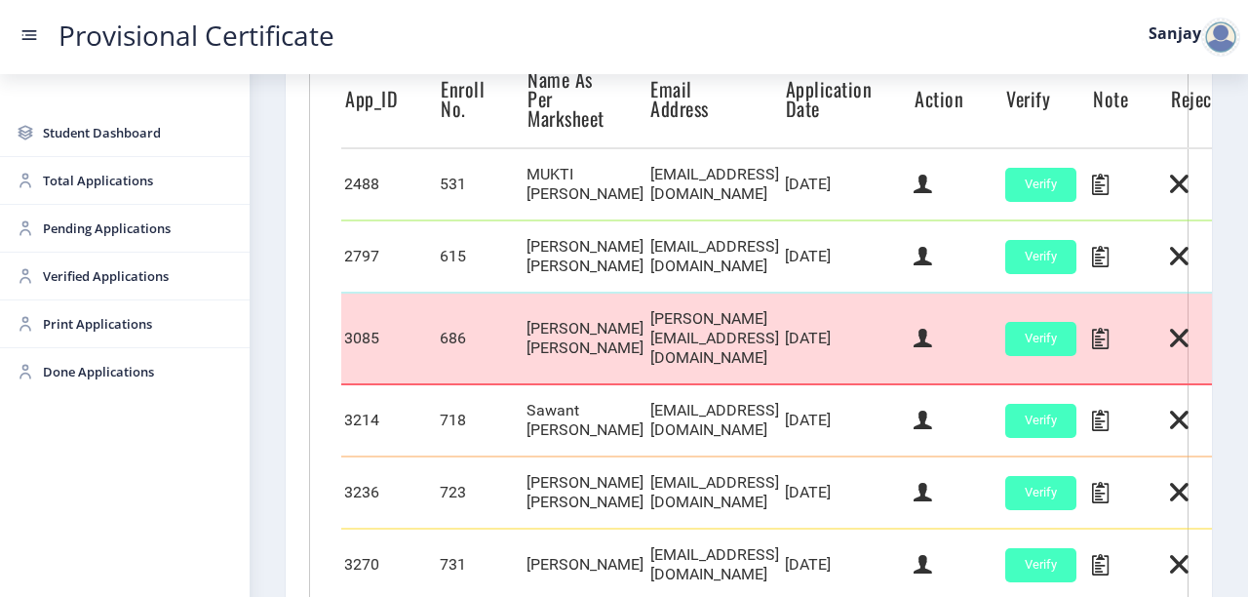
scroll to position [1037, 0]
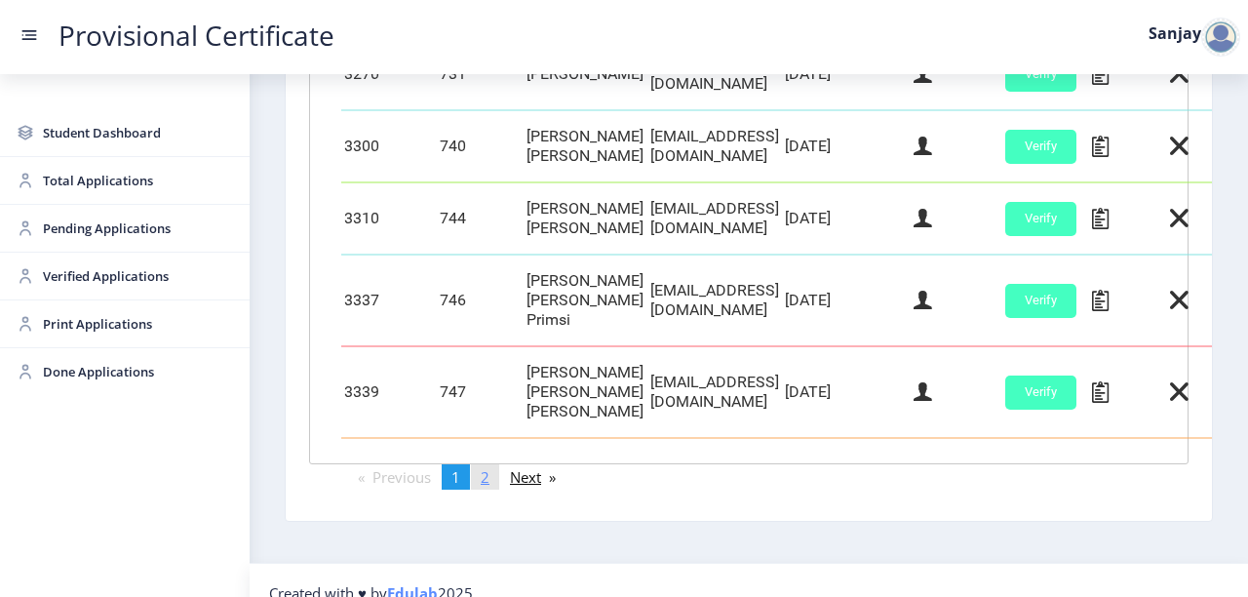
click at [496, 464] on link "page 2" at bounding box center [485, 476] width 28 height 25
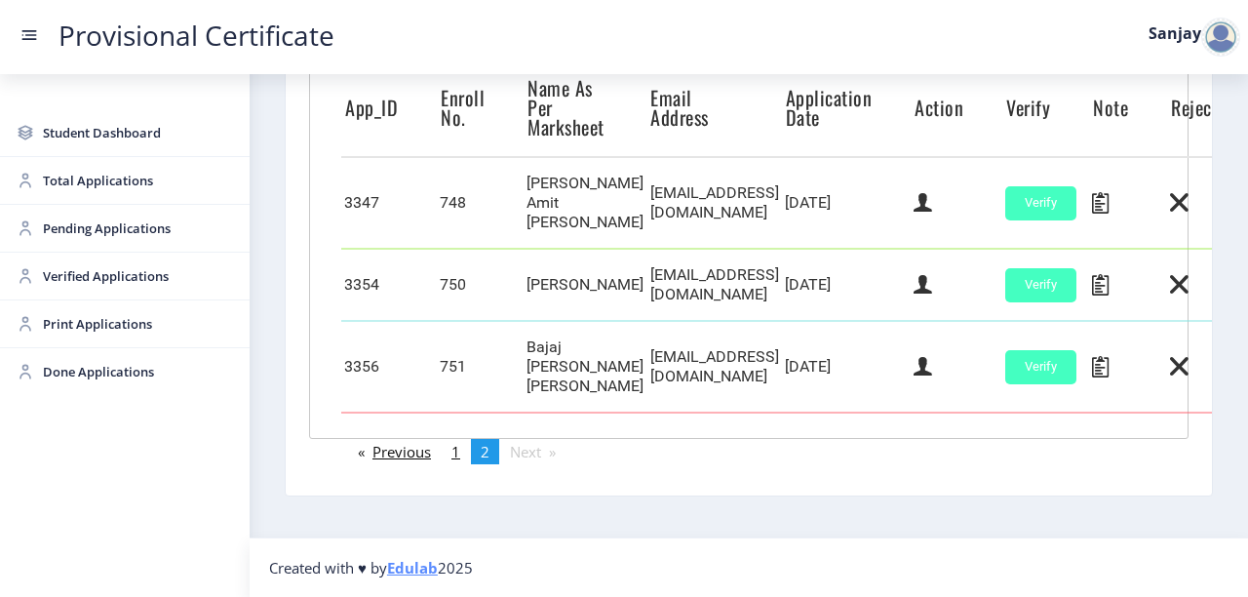
scroll to position [538, 0]
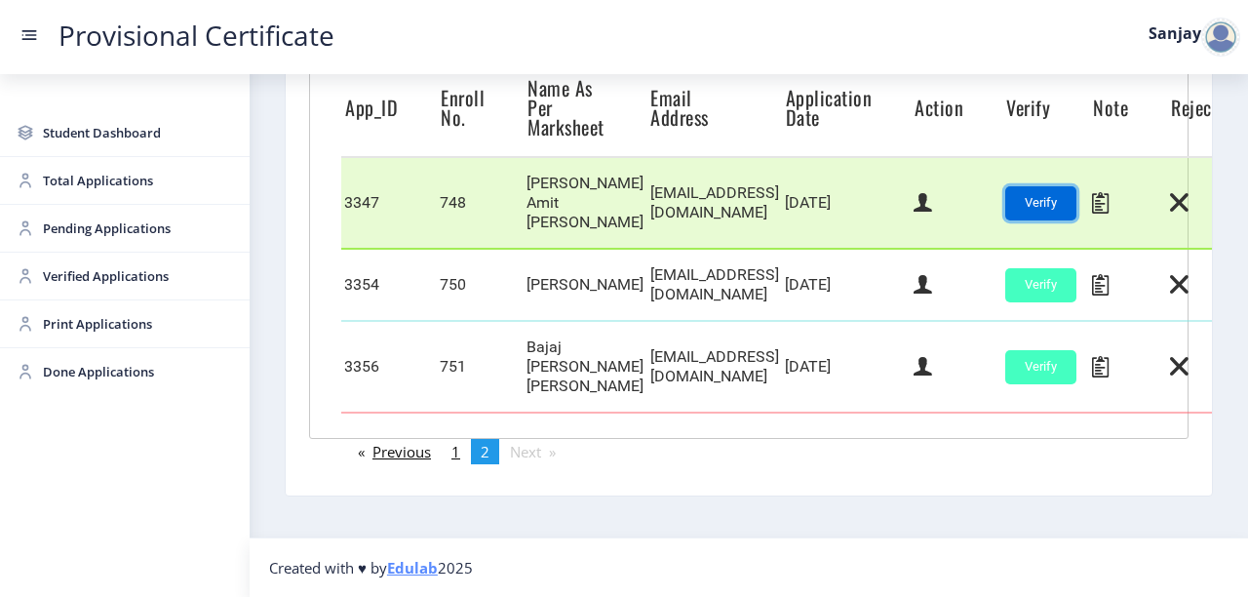
click at [1077, 201] on button "Verify" at bounding box center [1041, 203] width 71 height 34
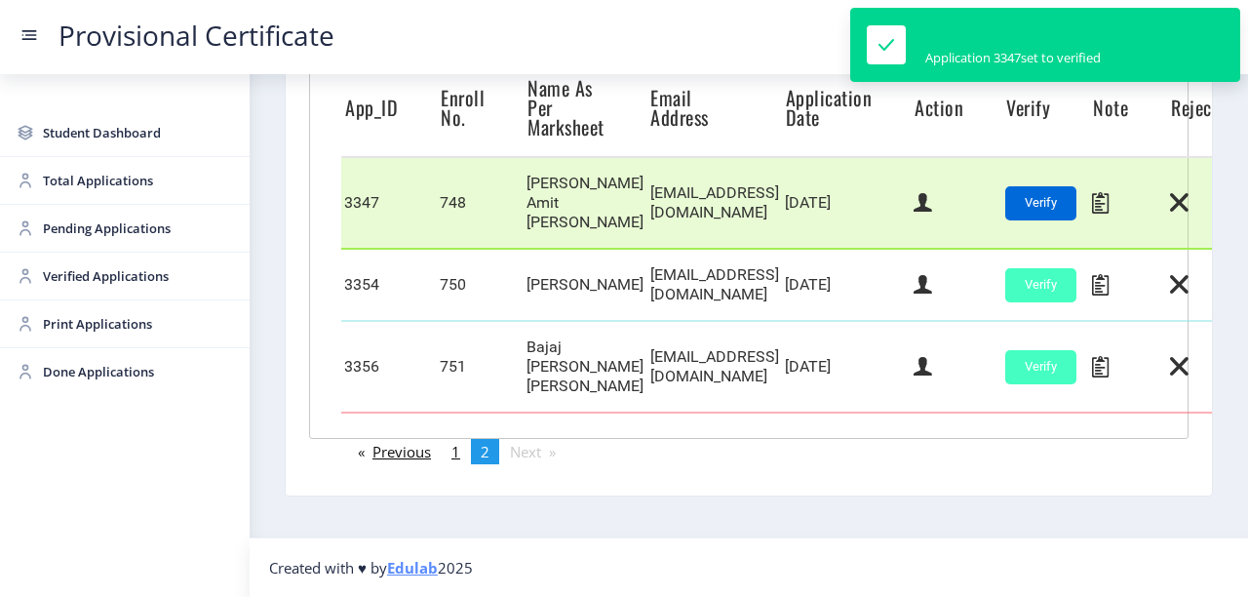
scroll to position [448, 0]
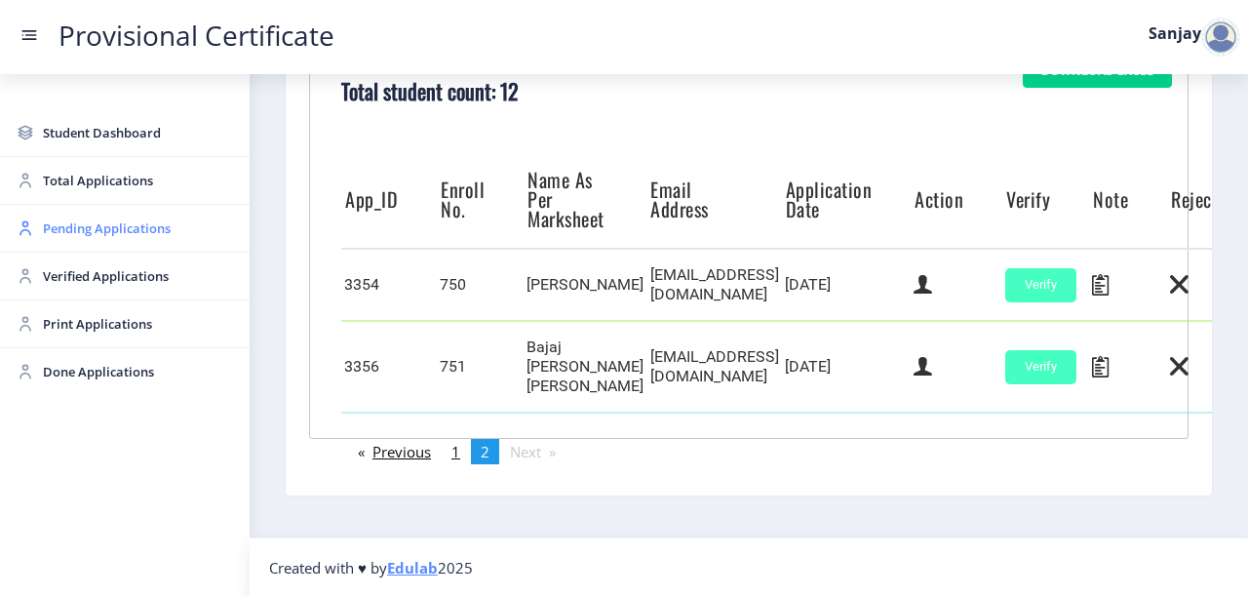
click at [152, 224] on span "Pending Applications" at bounding box center [138, 228] width 191 height 23
click at [464, 454] on link "page 1" at bounding box center [456, 451] width 28 height 25
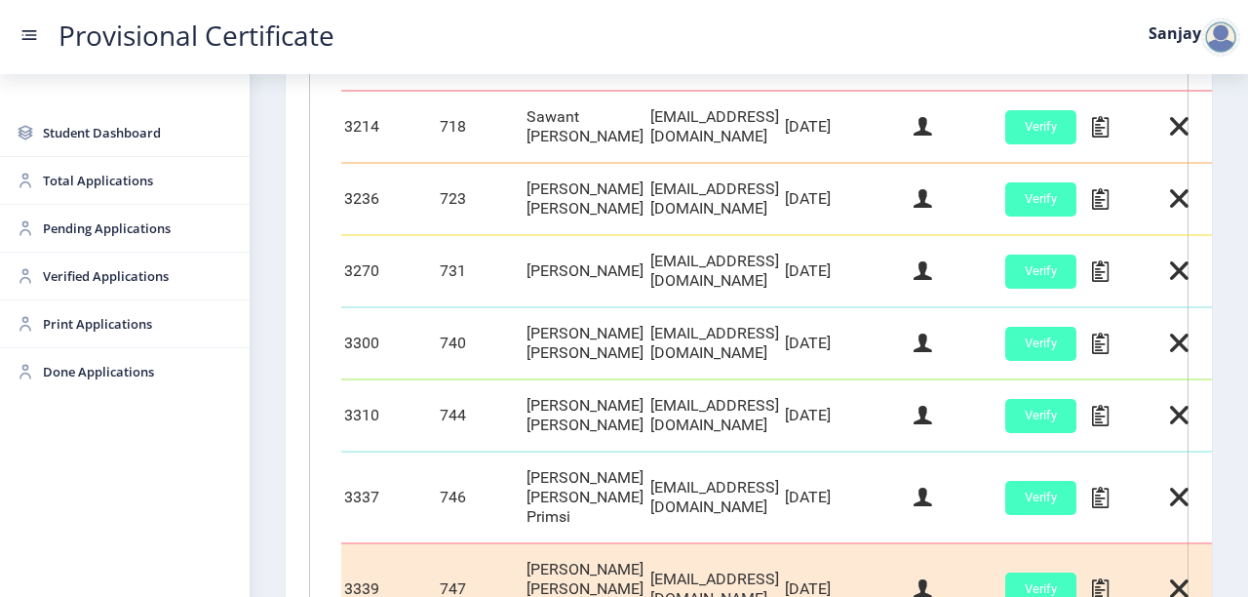
scroll to position [994, 0]
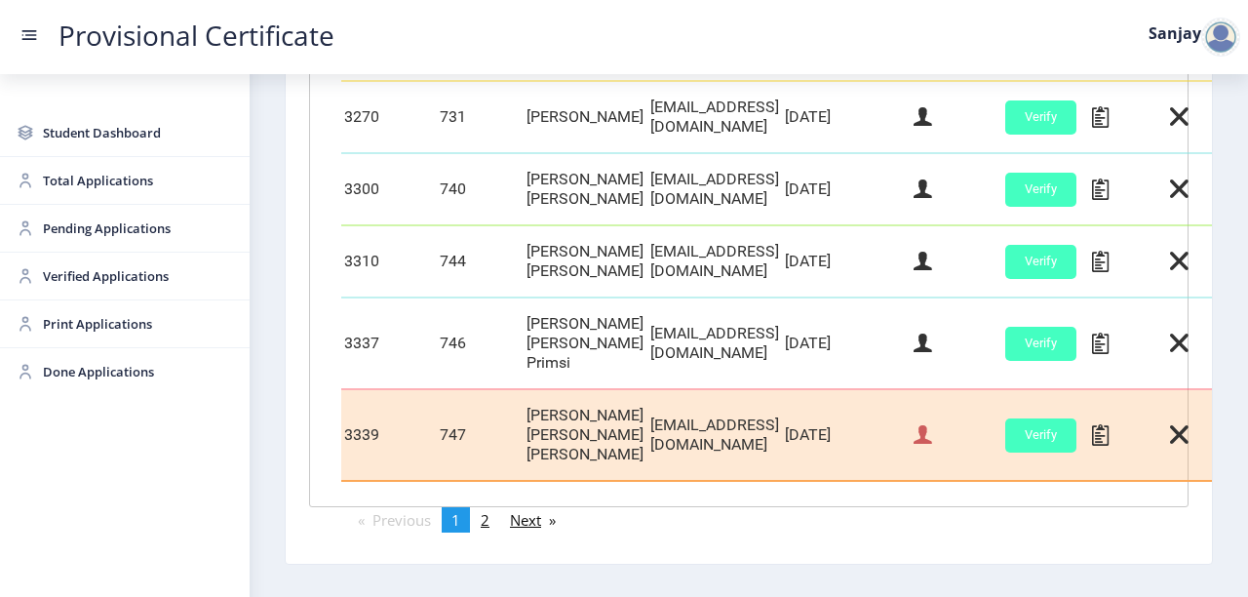
click at [932, 422] on icon at bounding box center [923, 434] width 19 height 25
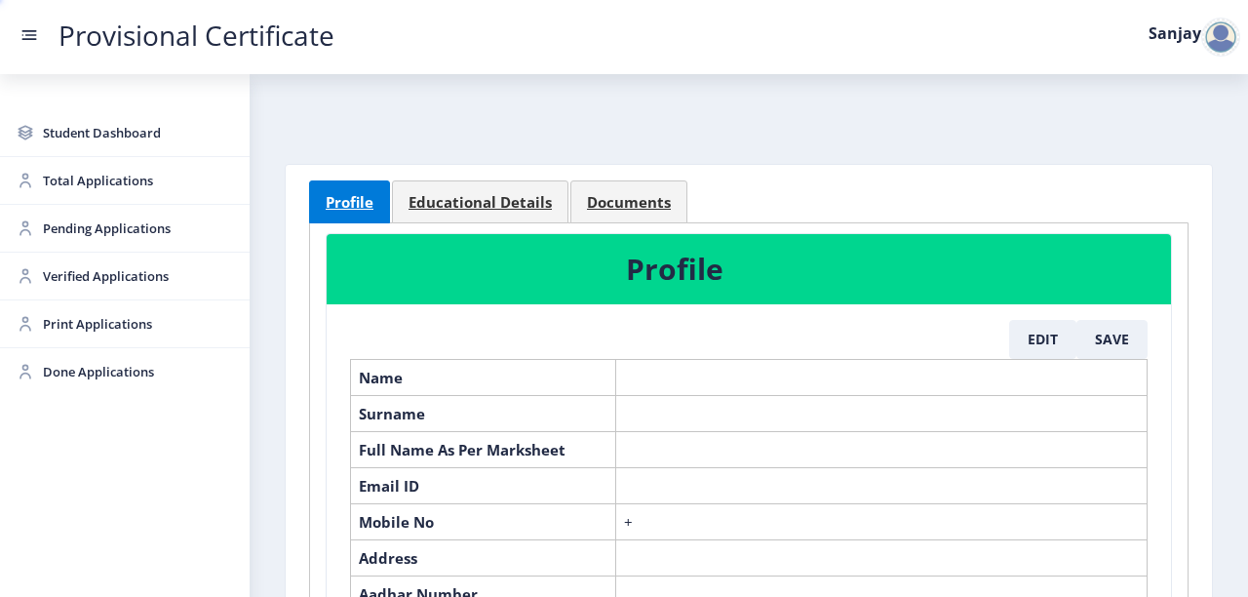
select select "April"
select select "B+"
select select "Regular"
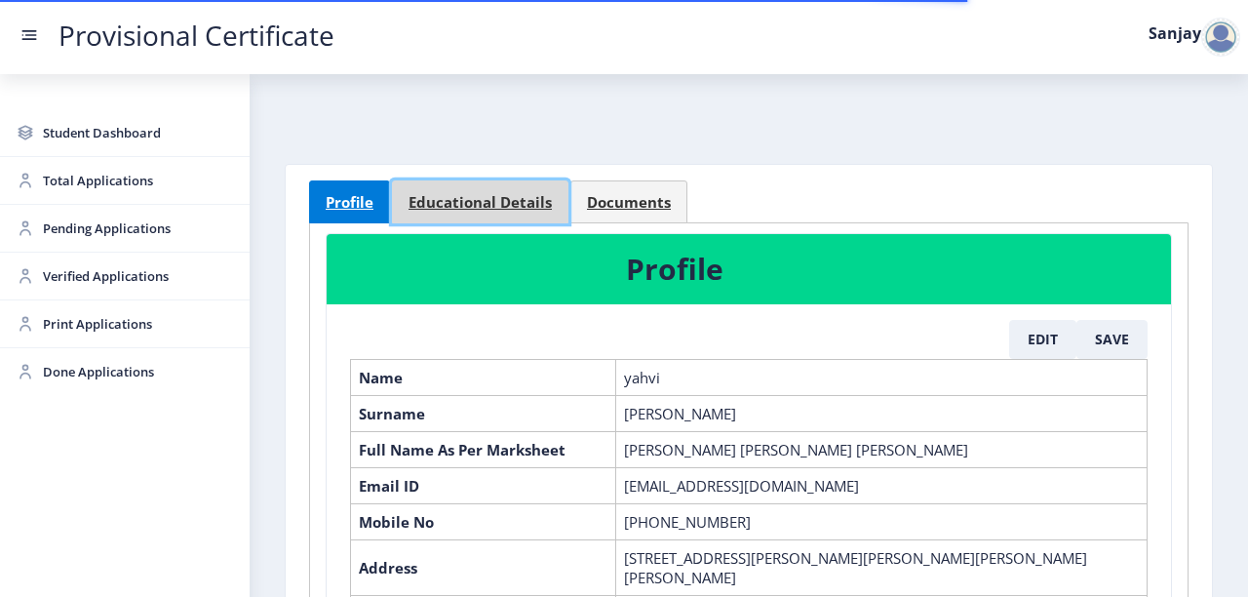
drag, startPoint x: 506, startPoint y: 195, endPoint x: 506, endPoint y: 208, distance: 12.7
click at [506, 197] on span "Educational Details" at bounding box center [480, 202] width 143 height 15
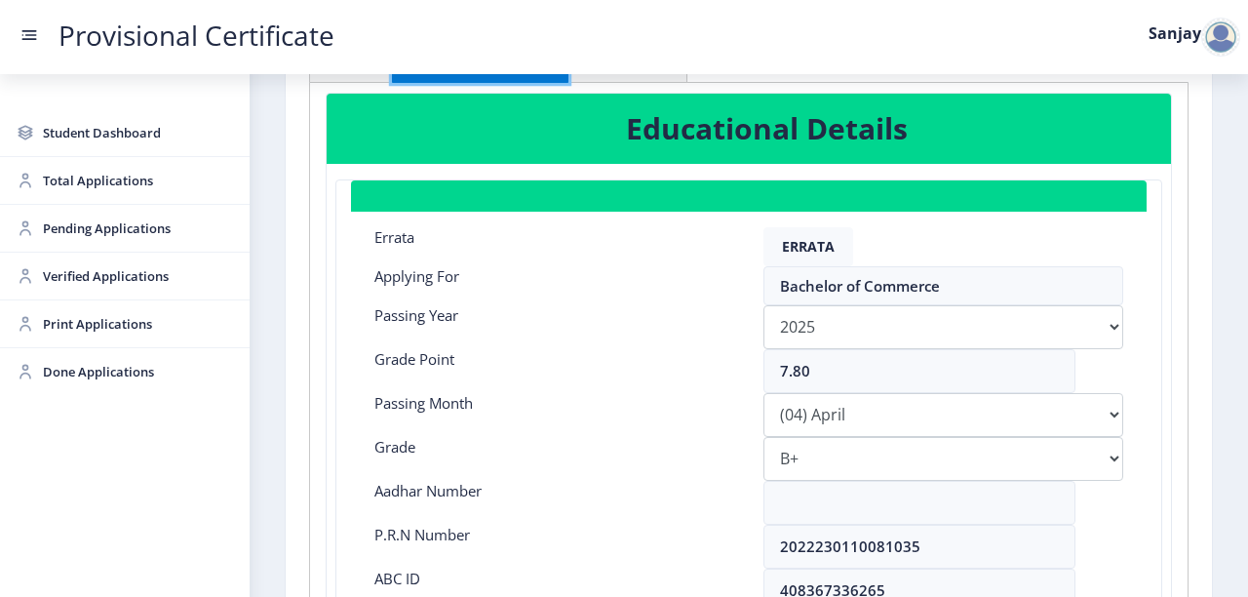
scroll to position [234, 0]
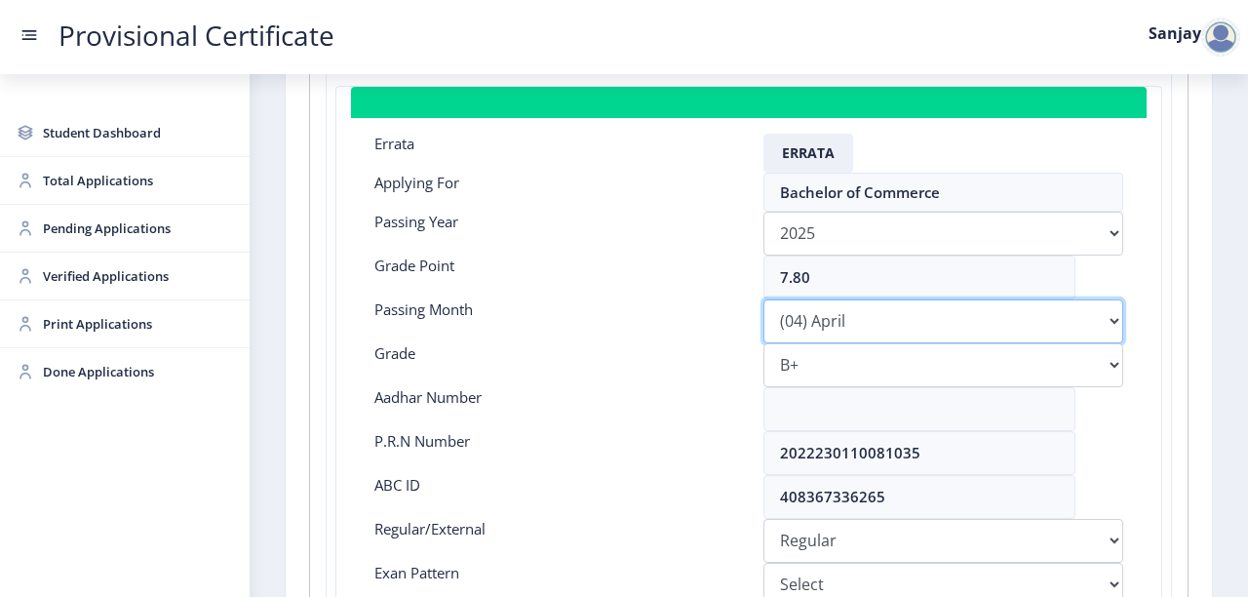
click at [1108, 324] on select "Please select PassingMonth (01) January (02) February (03) March (04) April (05…" at bounding box center [944, 321] width 360 height 44
select select "March"
click at [764, 299] on select "Please select PassingMonth (01) January (02) February (03) March (04) April (05…" at bounding box center [944, 321] width 360 height 44
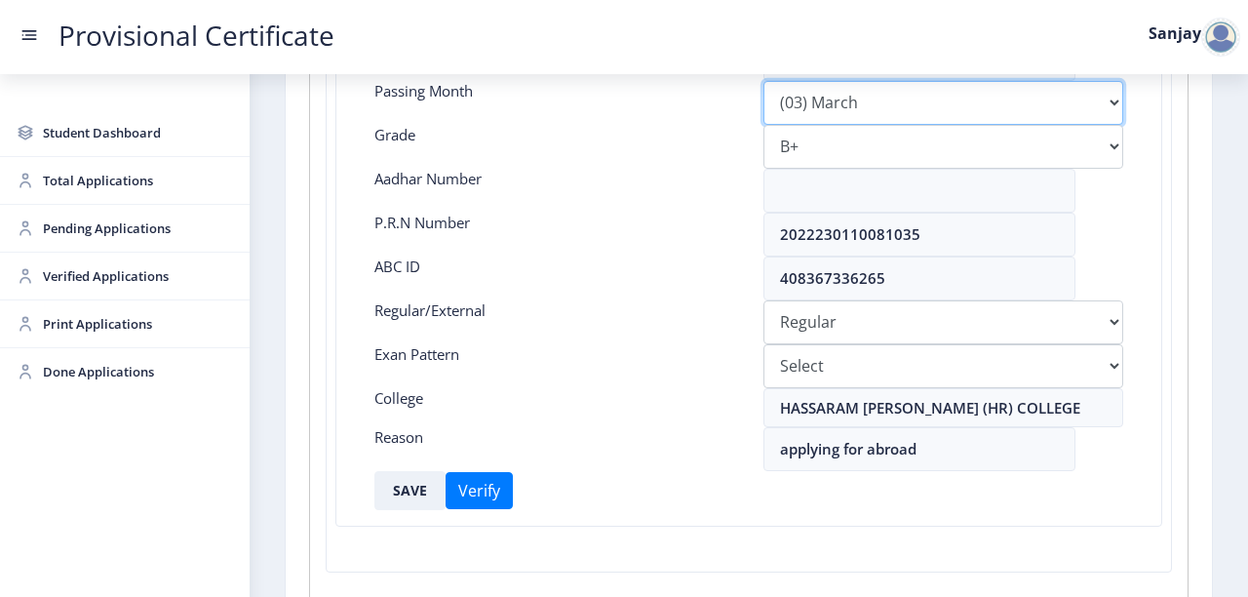
scroll to position [468, 0]
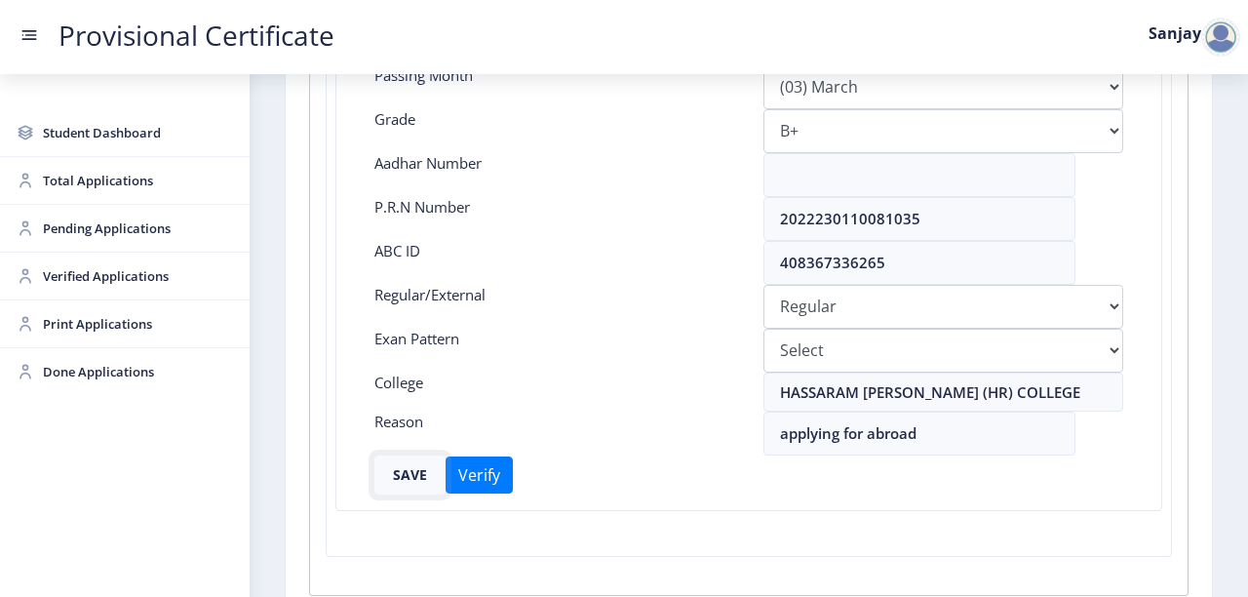
click at [402, 478] on button "SAVE" at bounding box center [410, 474] width 71 height 39
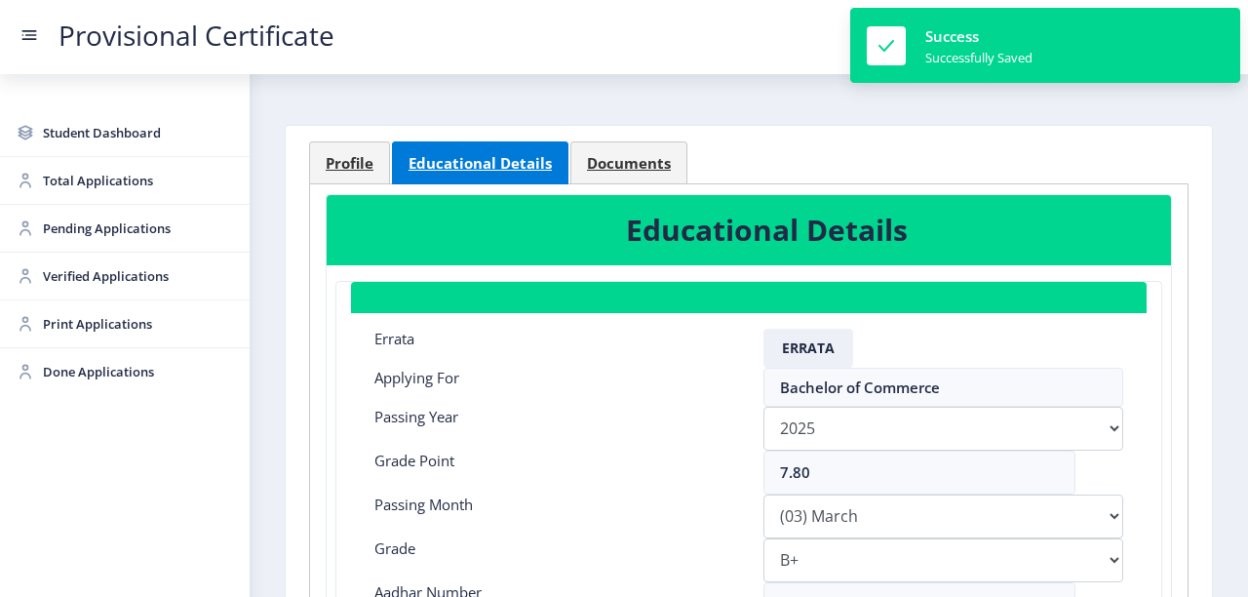
scroll to position [0, 0]
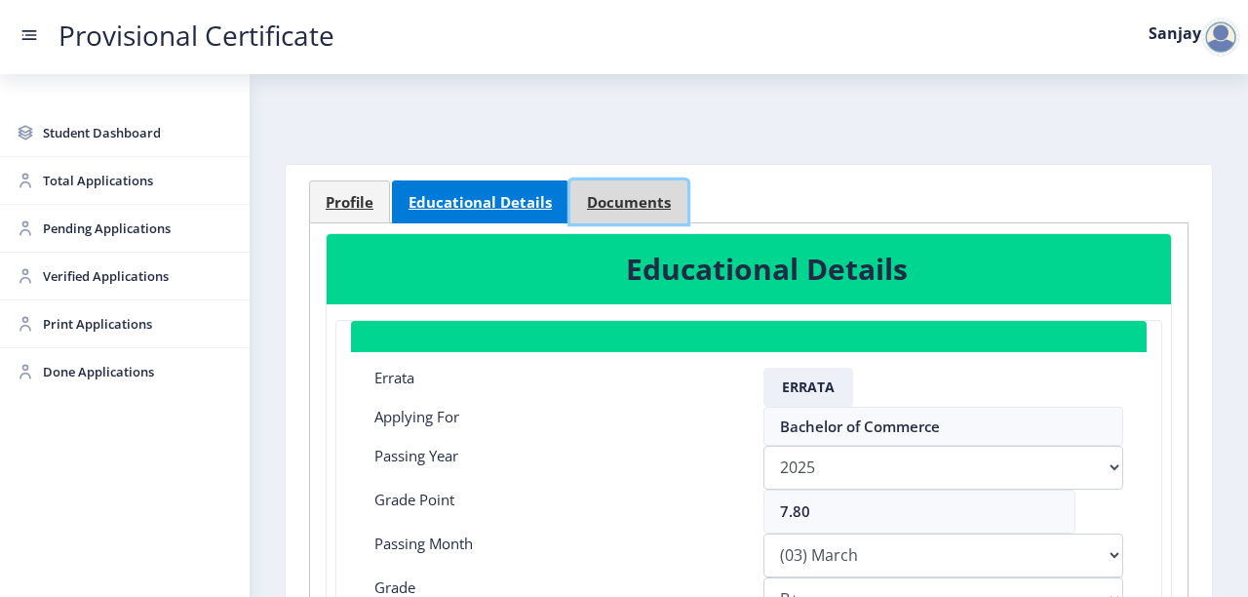
click at [633, 199] on span "Documents" at bounding box center [629, 202] width 84 height 15
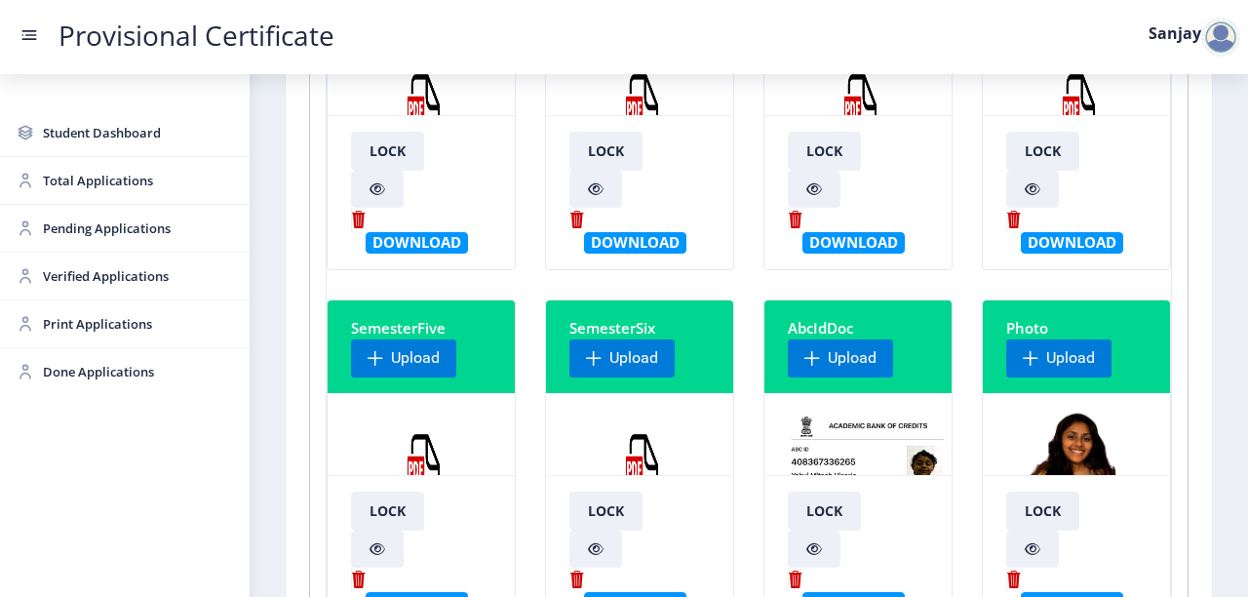
scroll to position [390, 0]
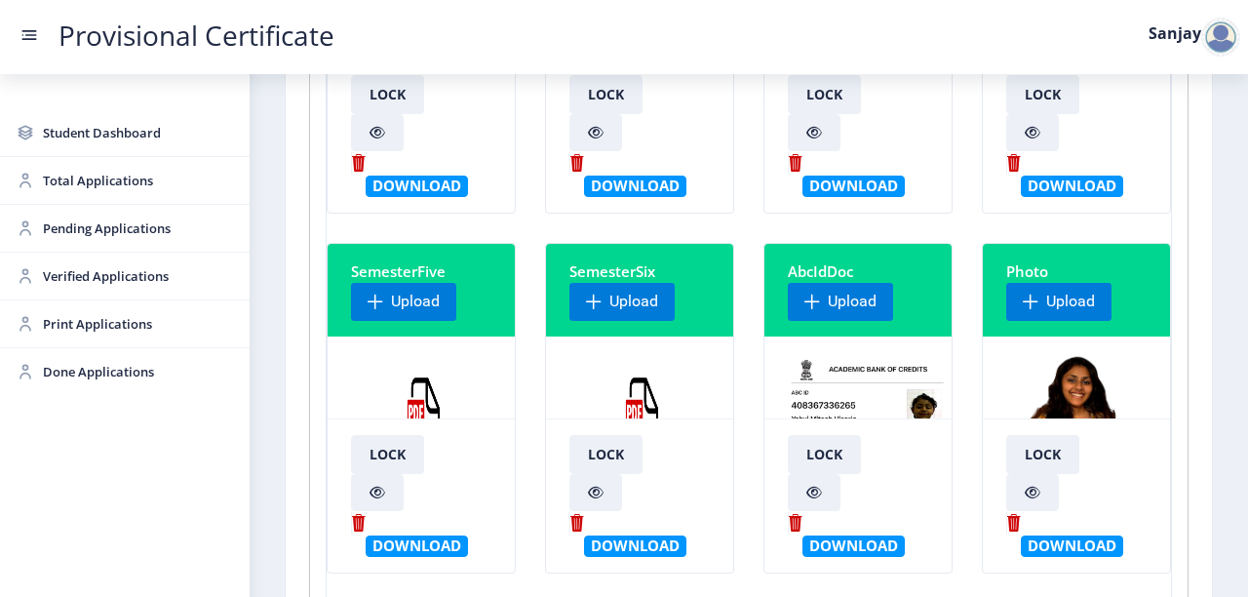
click at [627, 392] on img at bounding box center [643, 425] width 146 height 146
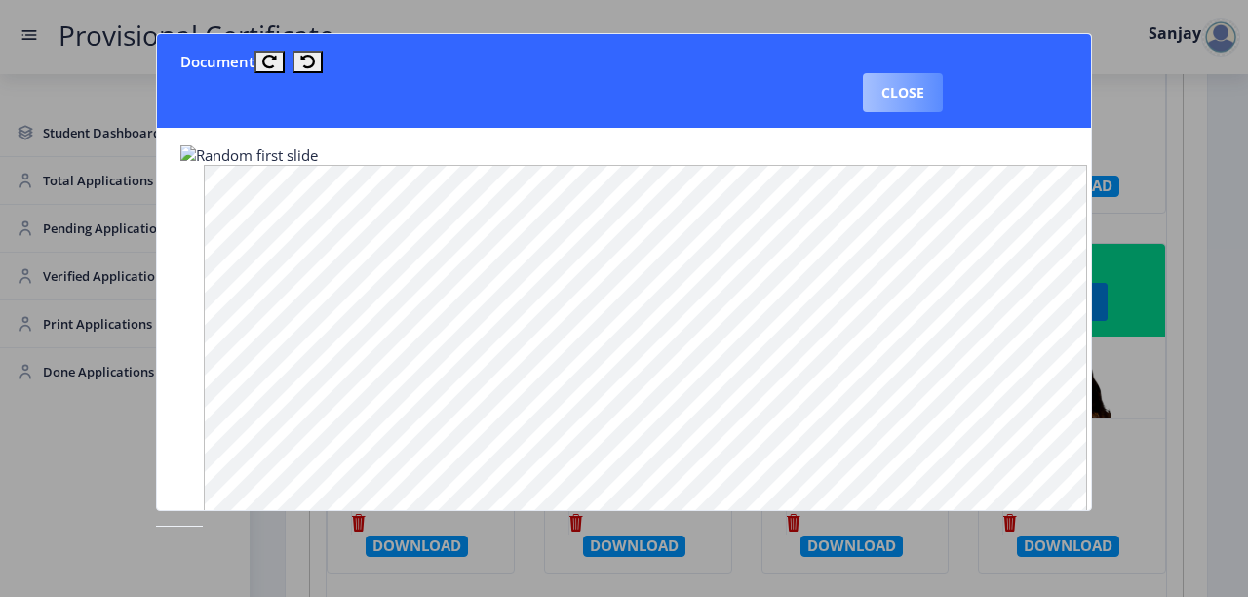
click at [924, 94] on button "Close" at bounding box center [903, 92] width 80 height 39
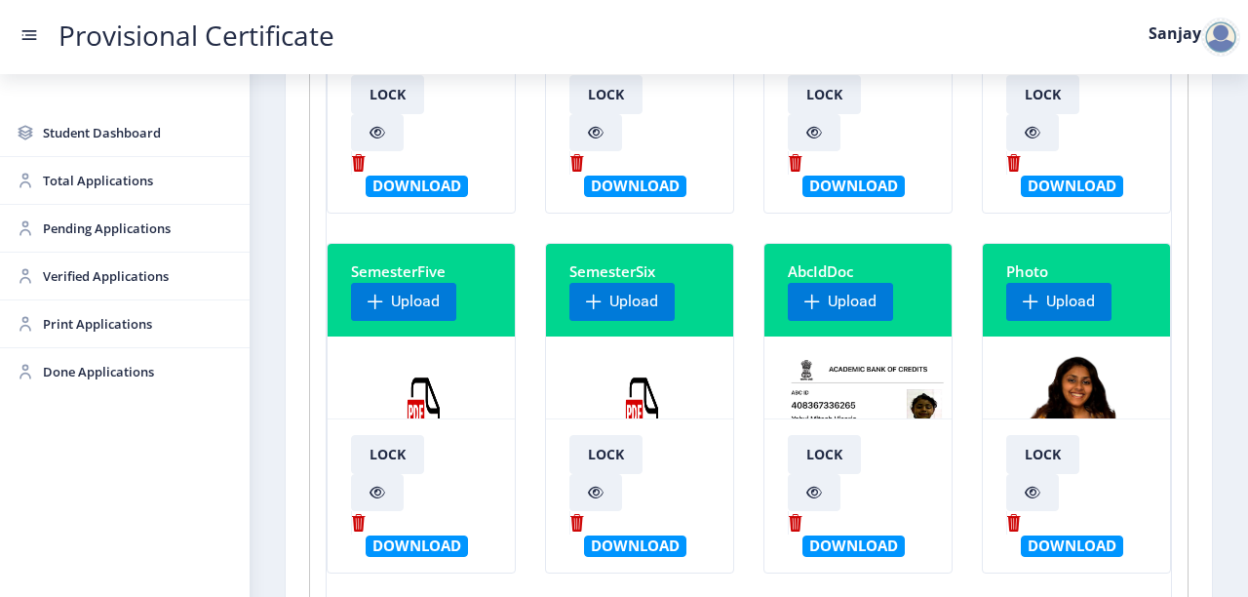
click at [420, 408] on img at bounding box center [424, 425] width 146 height 146
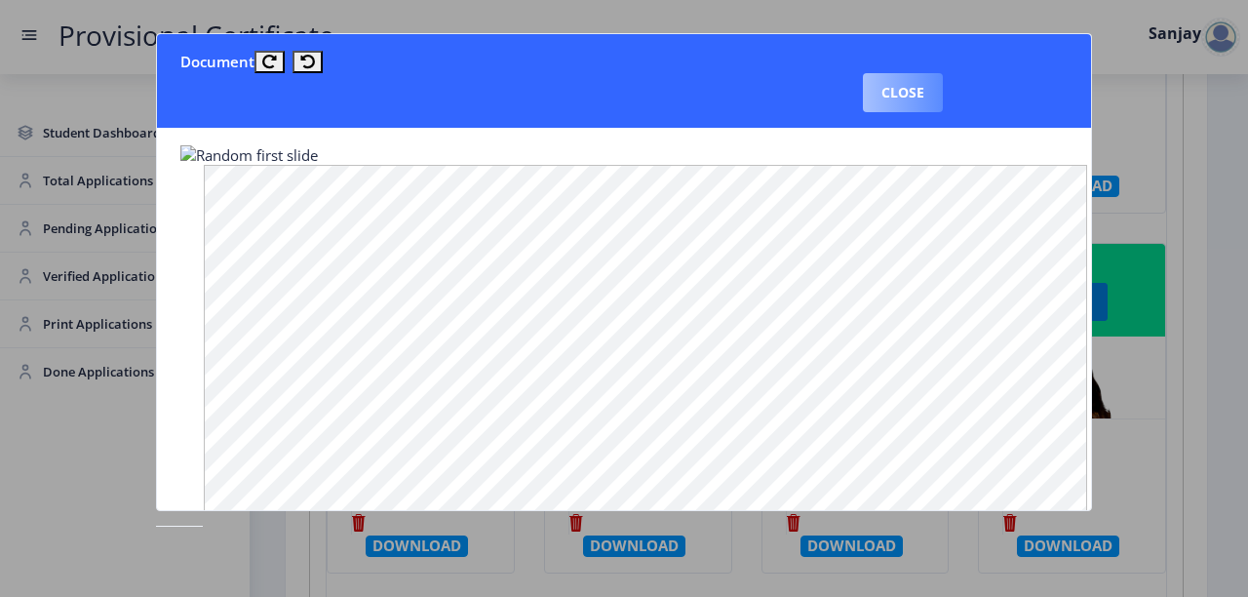
click at [913, 103] on button "Close" at bounding box center [903, 92] width 80 height 39
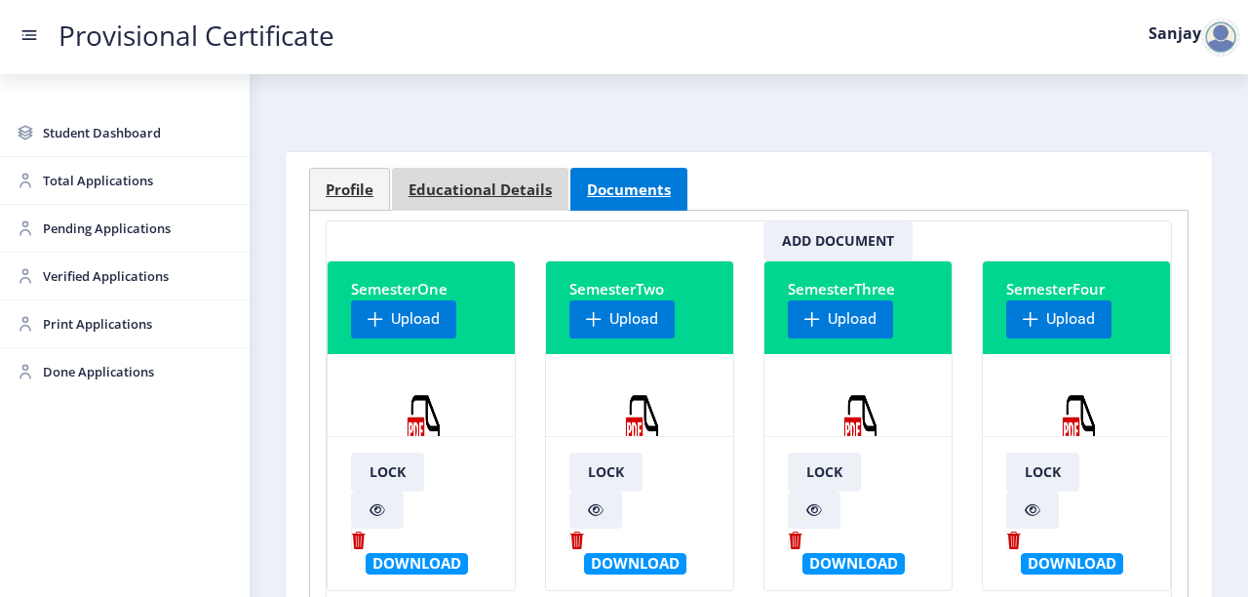
scroll to position [0, 0]
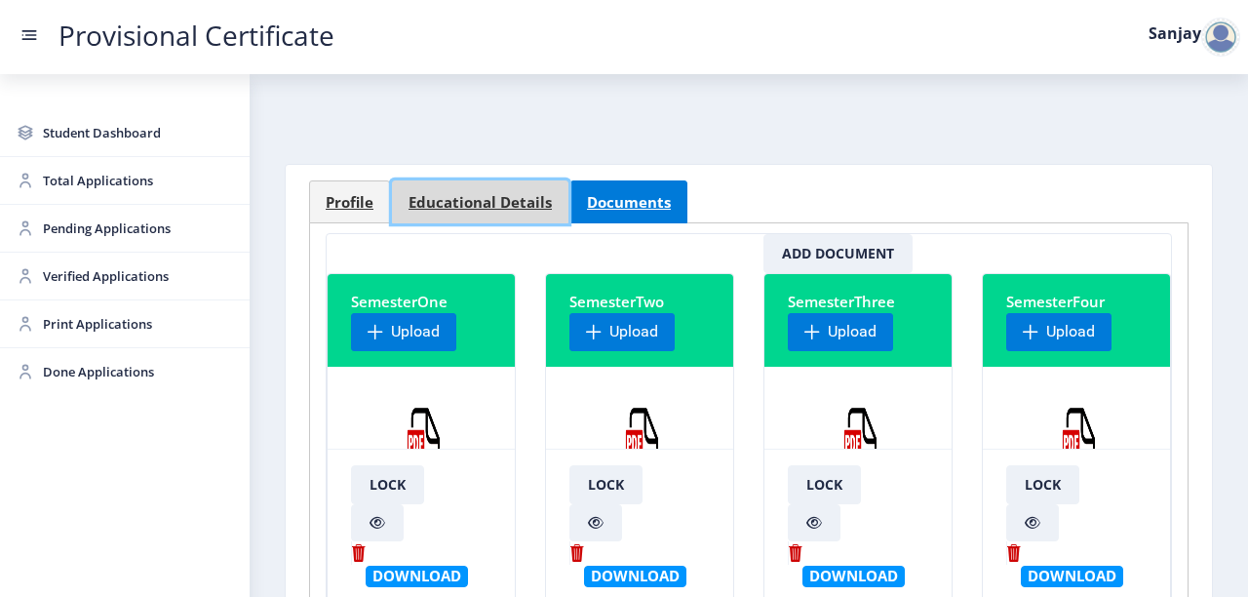
click at [446, 204] on span "Educational Details" at bounding box center [480, 202] width 143 height 15
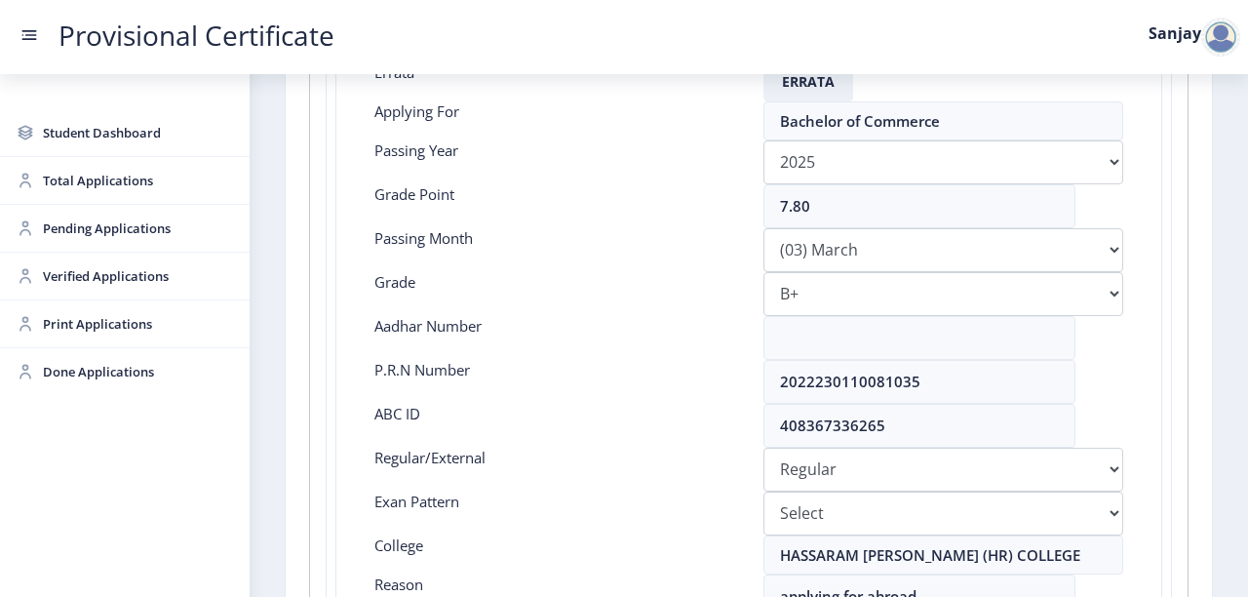
scroll to position [390, 0]
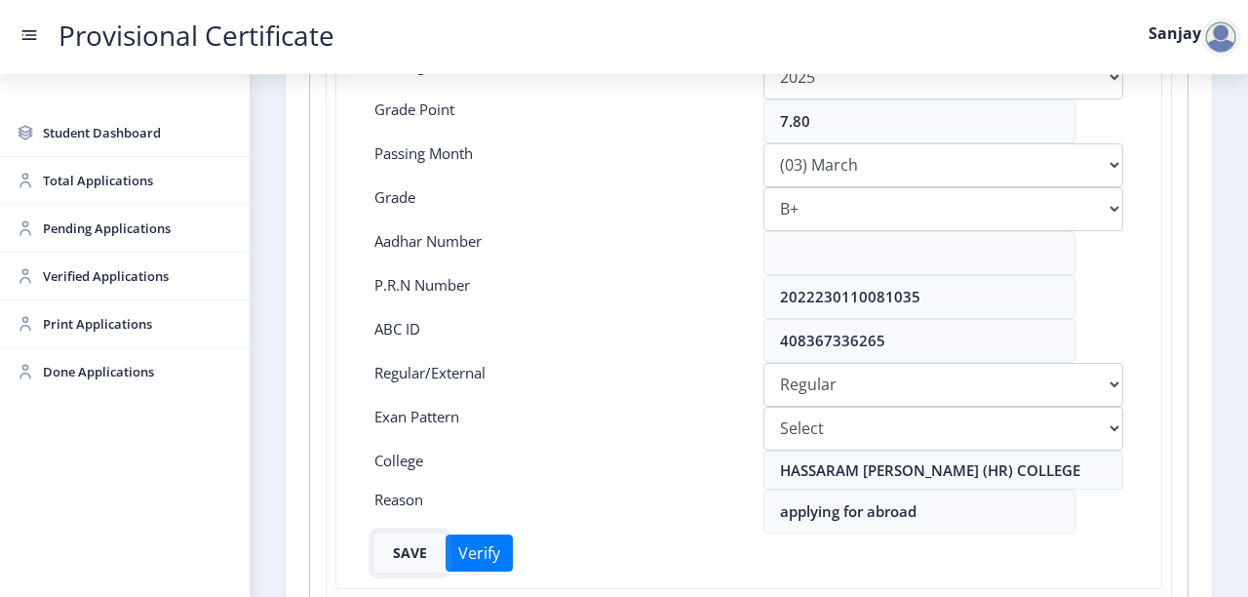
click at [412, 551] on button "SAVE" at bounding box center [410, 553] width 71 height 39
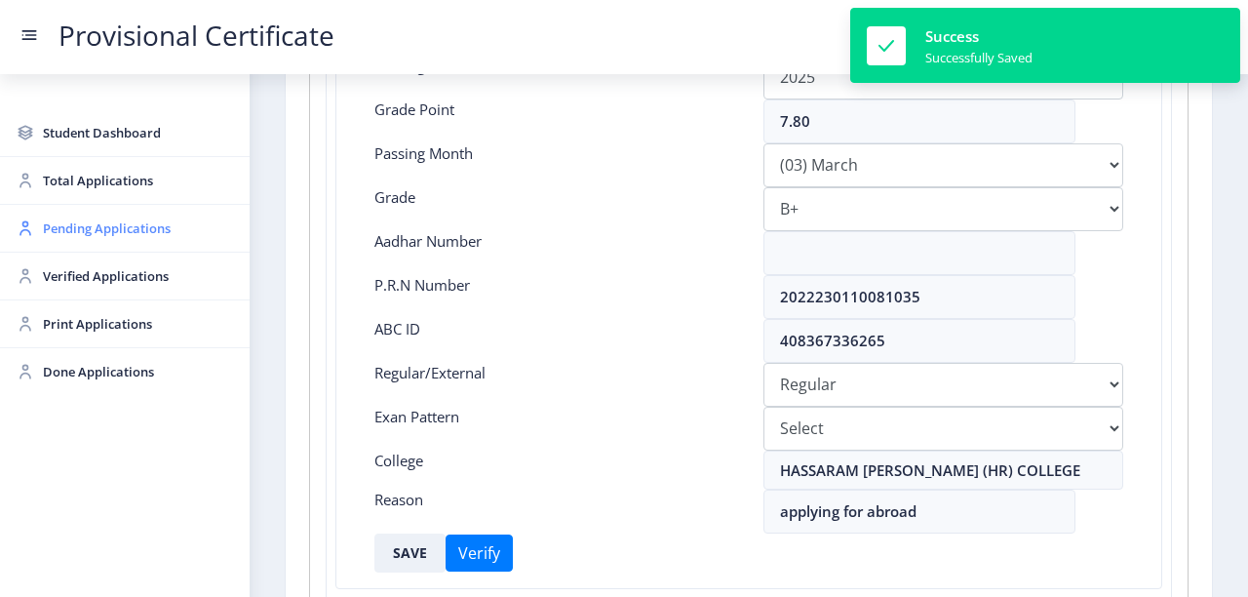
click at [86, 225] on span "Pending Applications" at bounding box center [138, 228] width 191 height 23
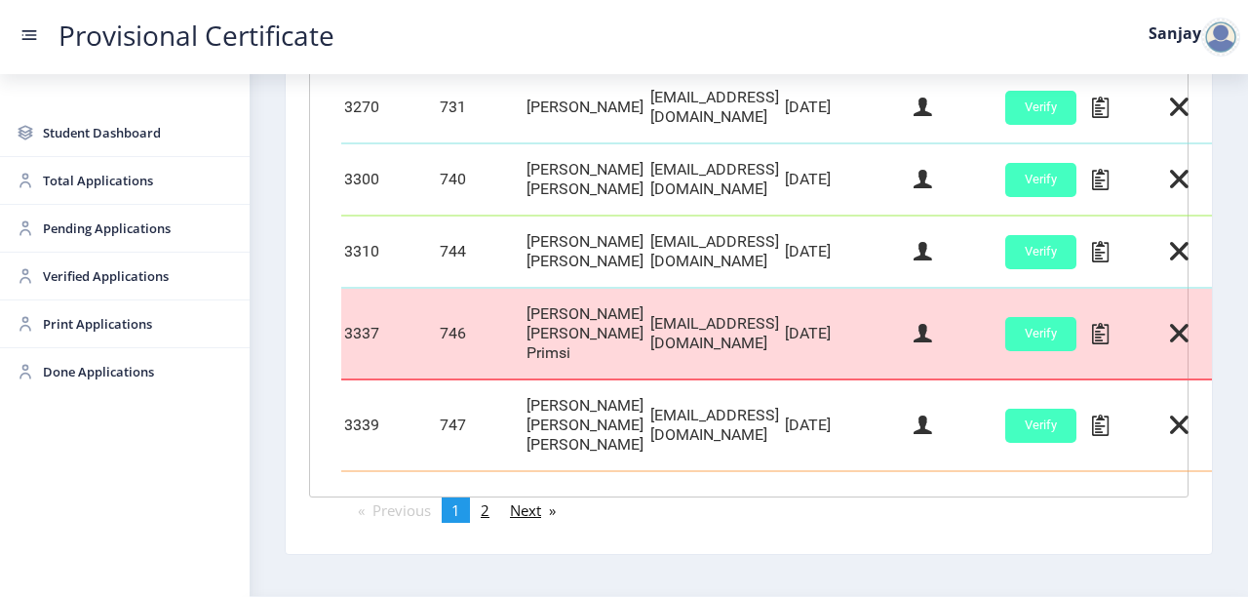
scroll to position [1014, 0]
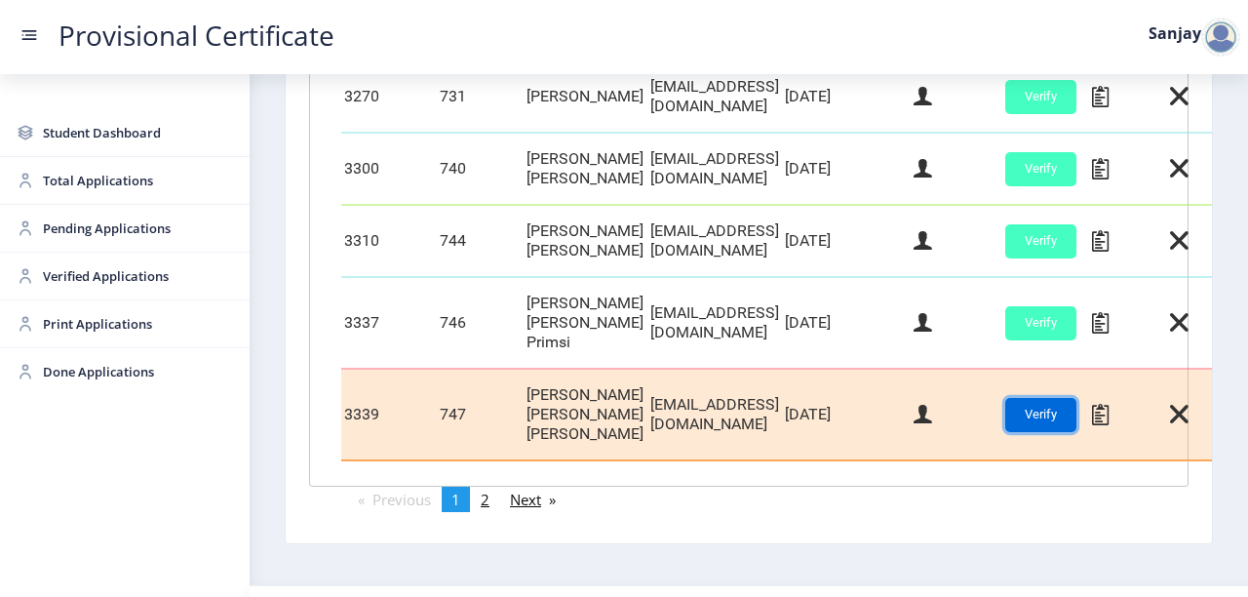
click at [1077, 401] on button "Verify" at bounding box center [1041, 415] width 71 height 34
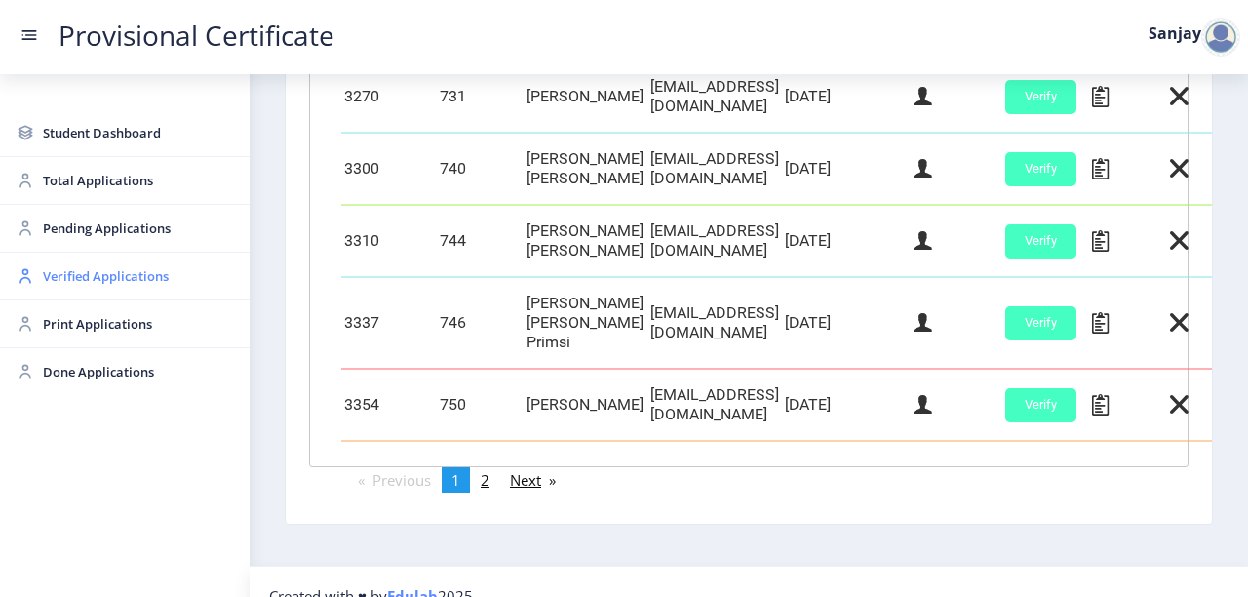
click at [51, 268] on span "Verified Applications" at bounding box center [138, 275] width 191 height 23
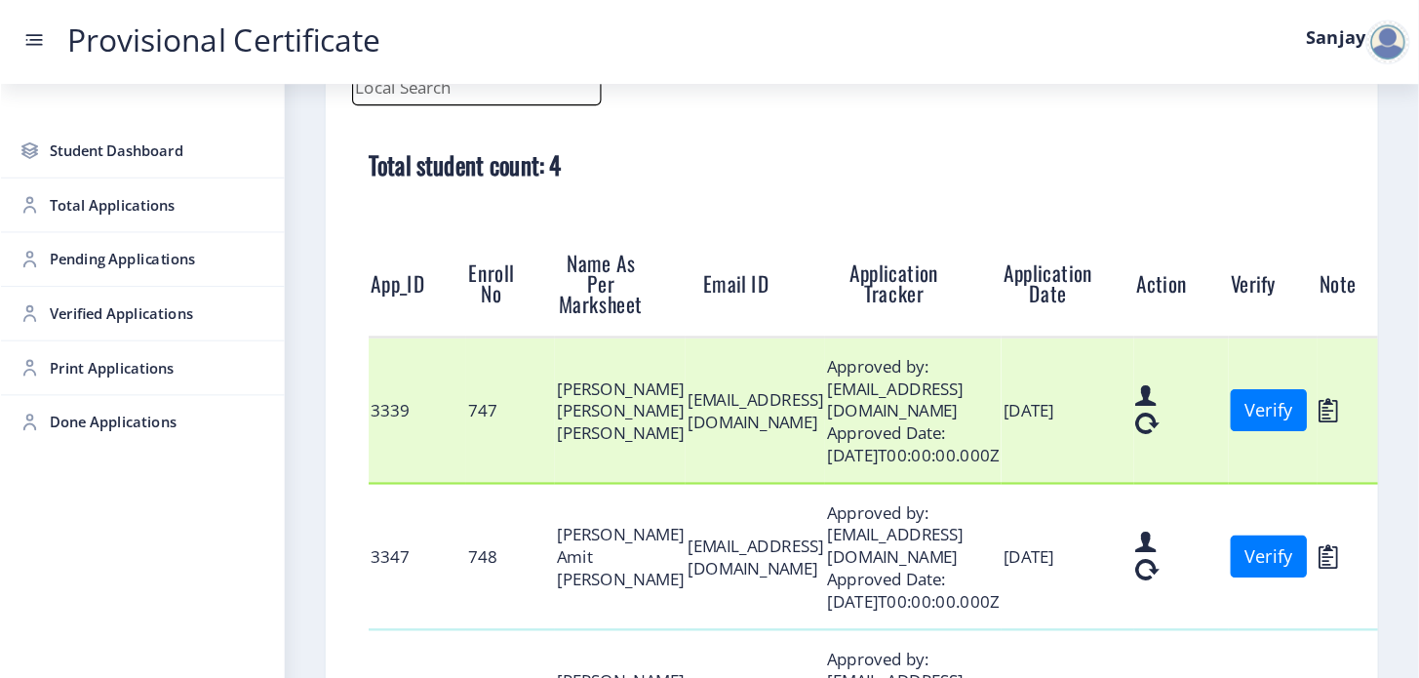
scroll to position [303, 0]
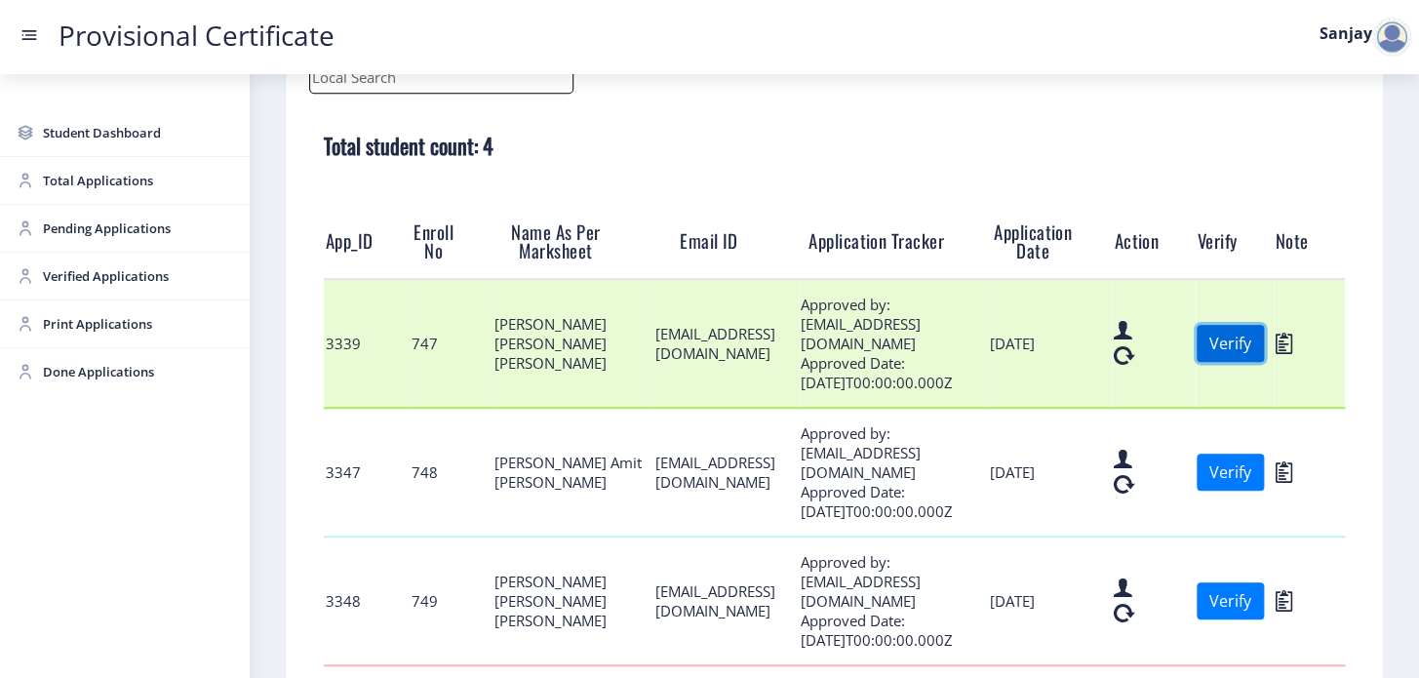
click at [1264, 357] on button "Verify" at bounding box center [1230, 343] width 67 height 37
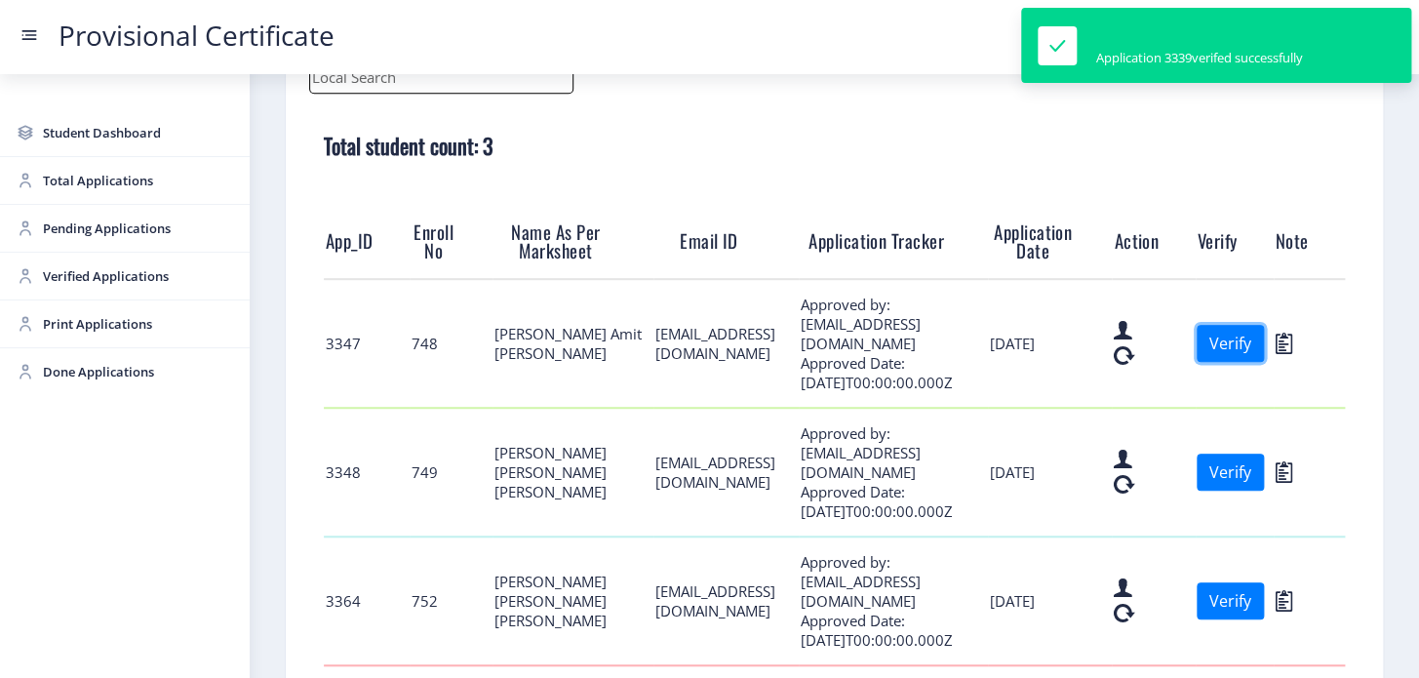
click at [1264, 357] on button "Verify" at bounding box center [1230, 343] width 67 height 37
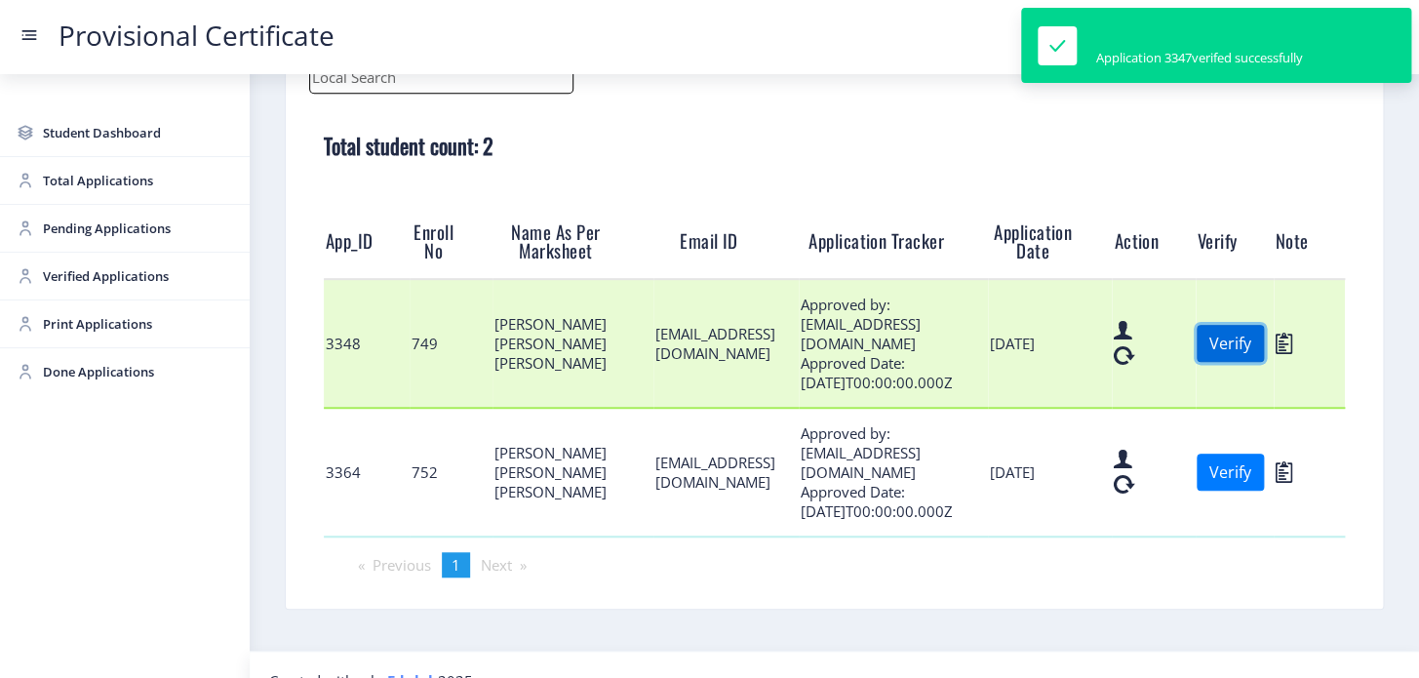
click at [1261, 340] on button "Verify" at bounding box center [1230, 343] width 67 height 37
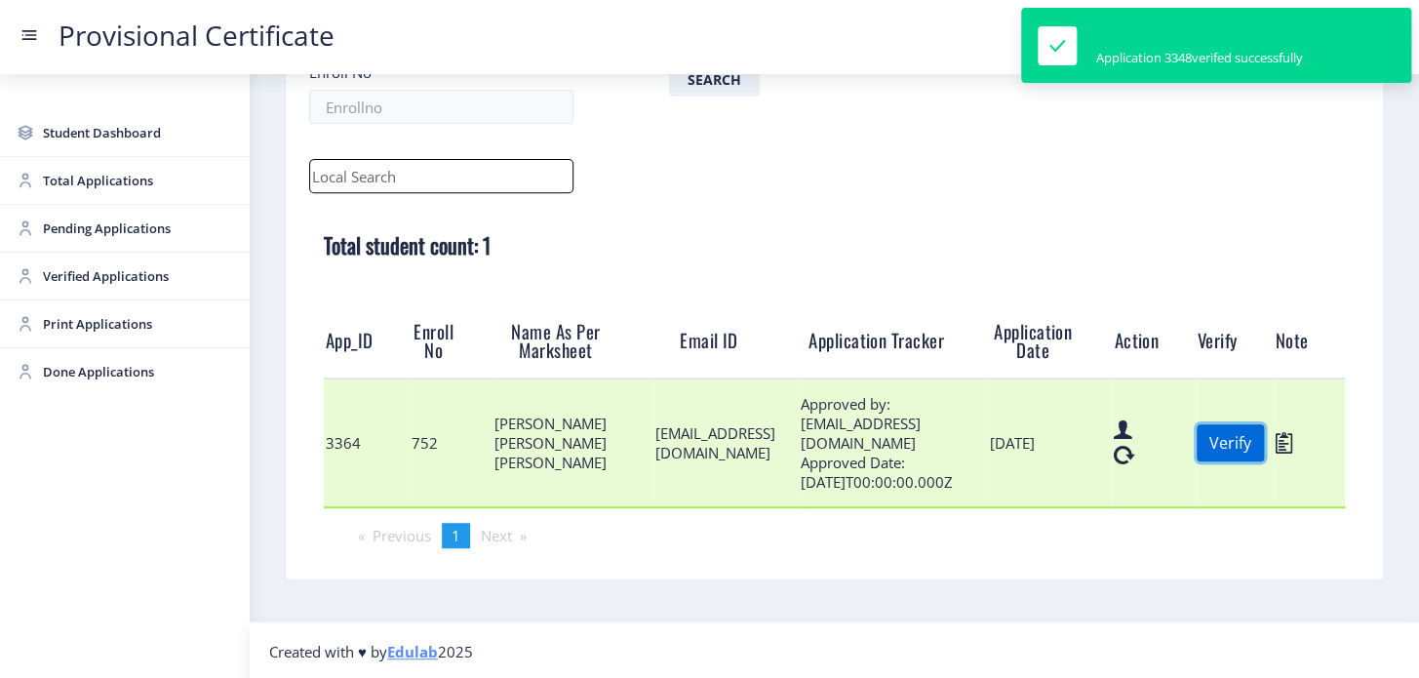
click at [1246, 455] on button "Verify" at bounding box center [1230, 442] width 67 height 37
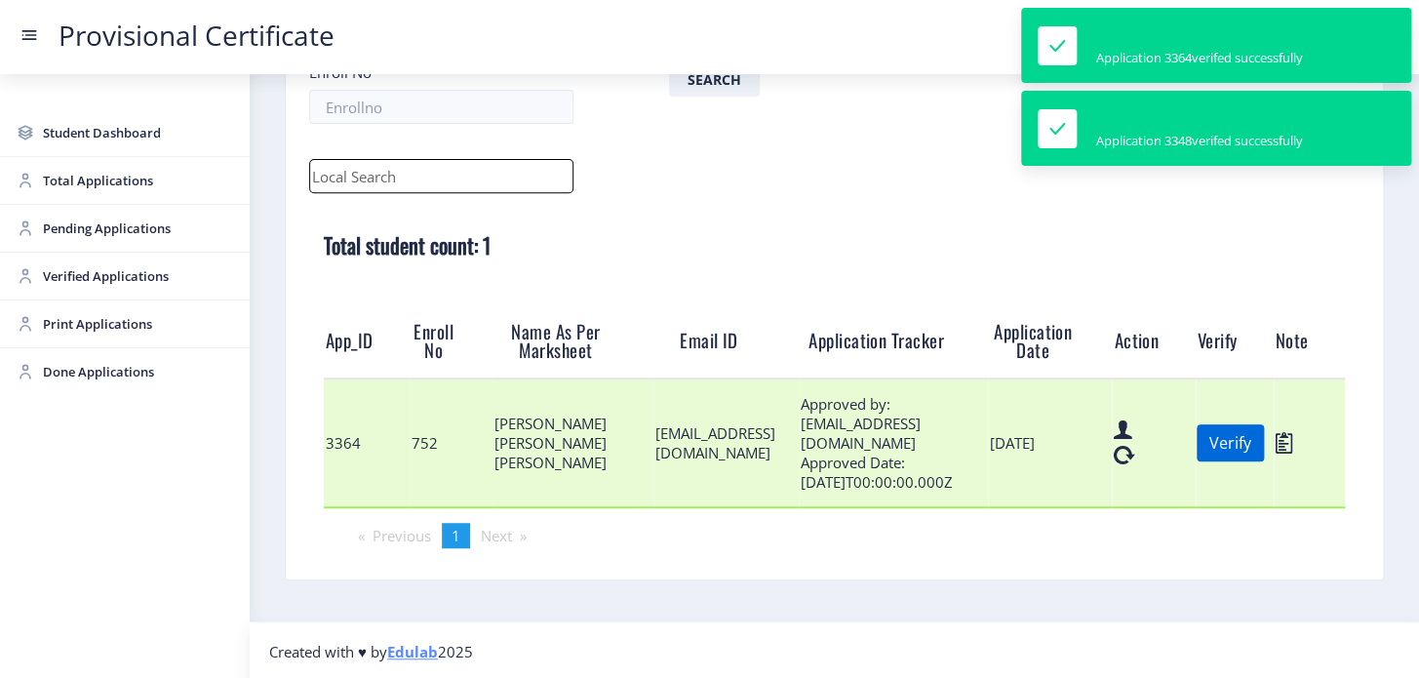
scroll to position [98, 0]
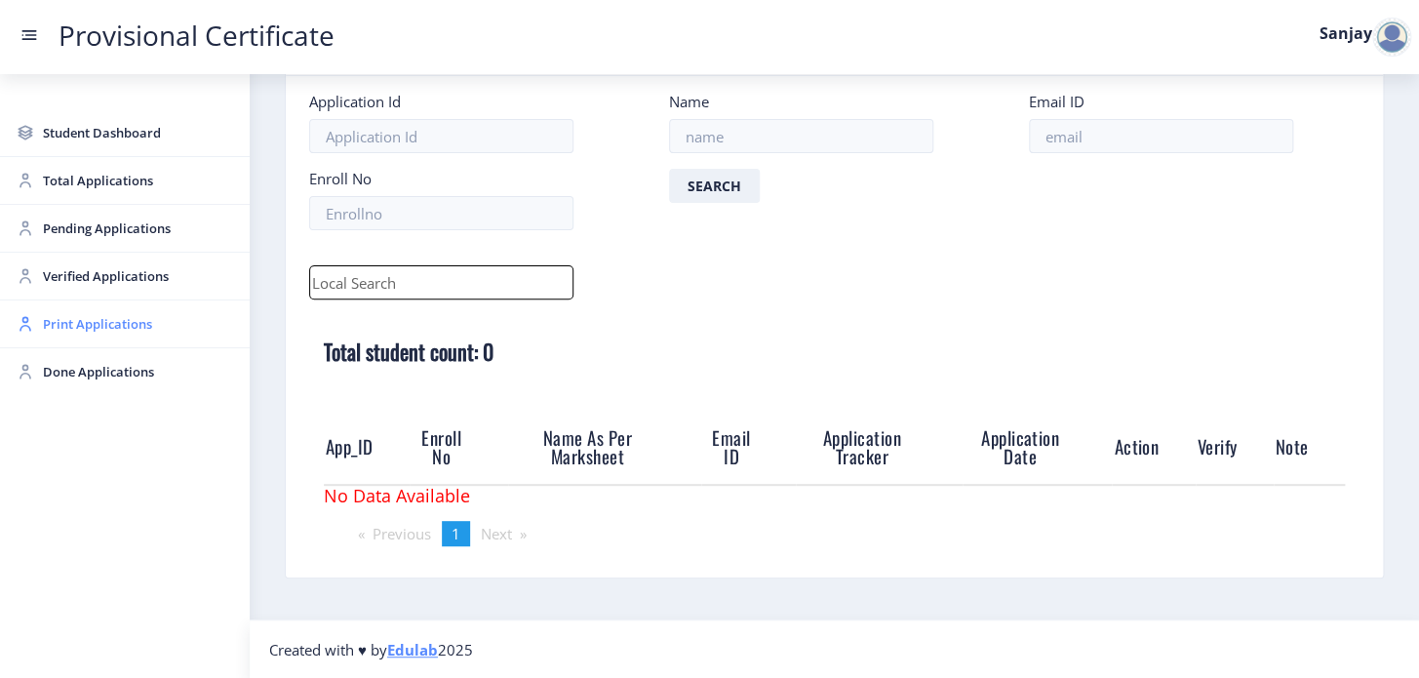
click at [96, 319] on span "Print Applications" at bounding box center [138, 323] width 191 height 23
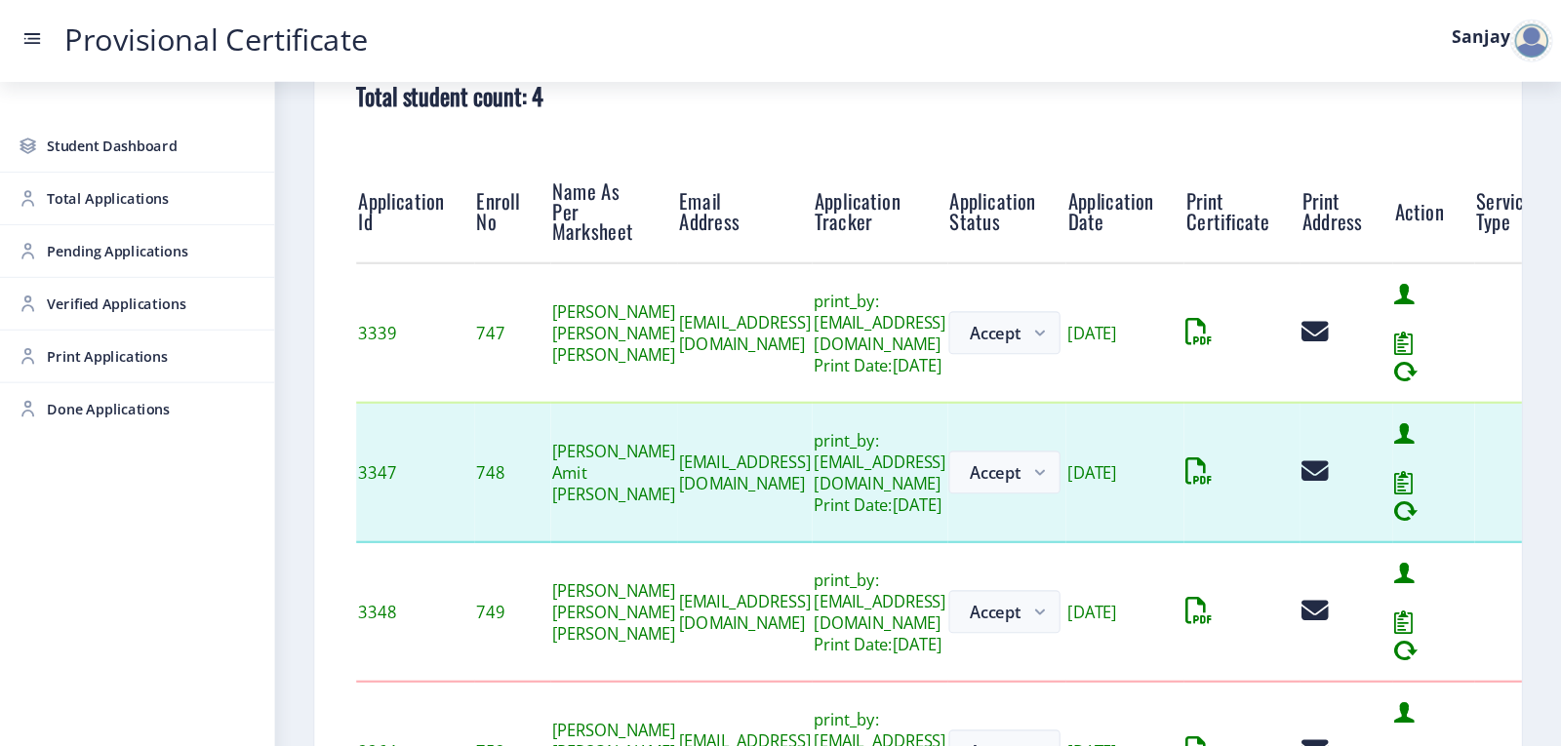
scroll to position [355, 0]
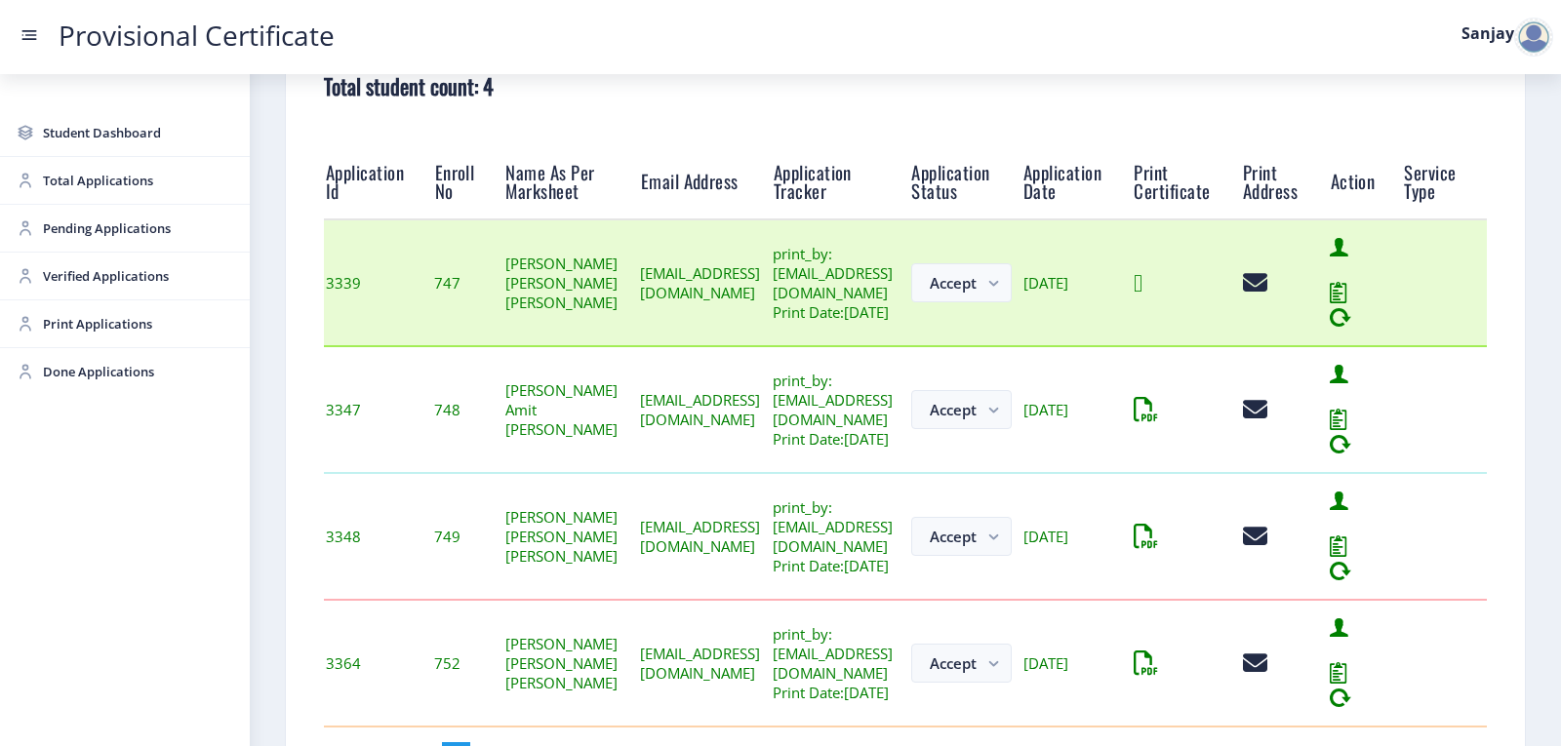
click at [1142, 296] on icon at bounding box center [1137, 283] width 9 height 24
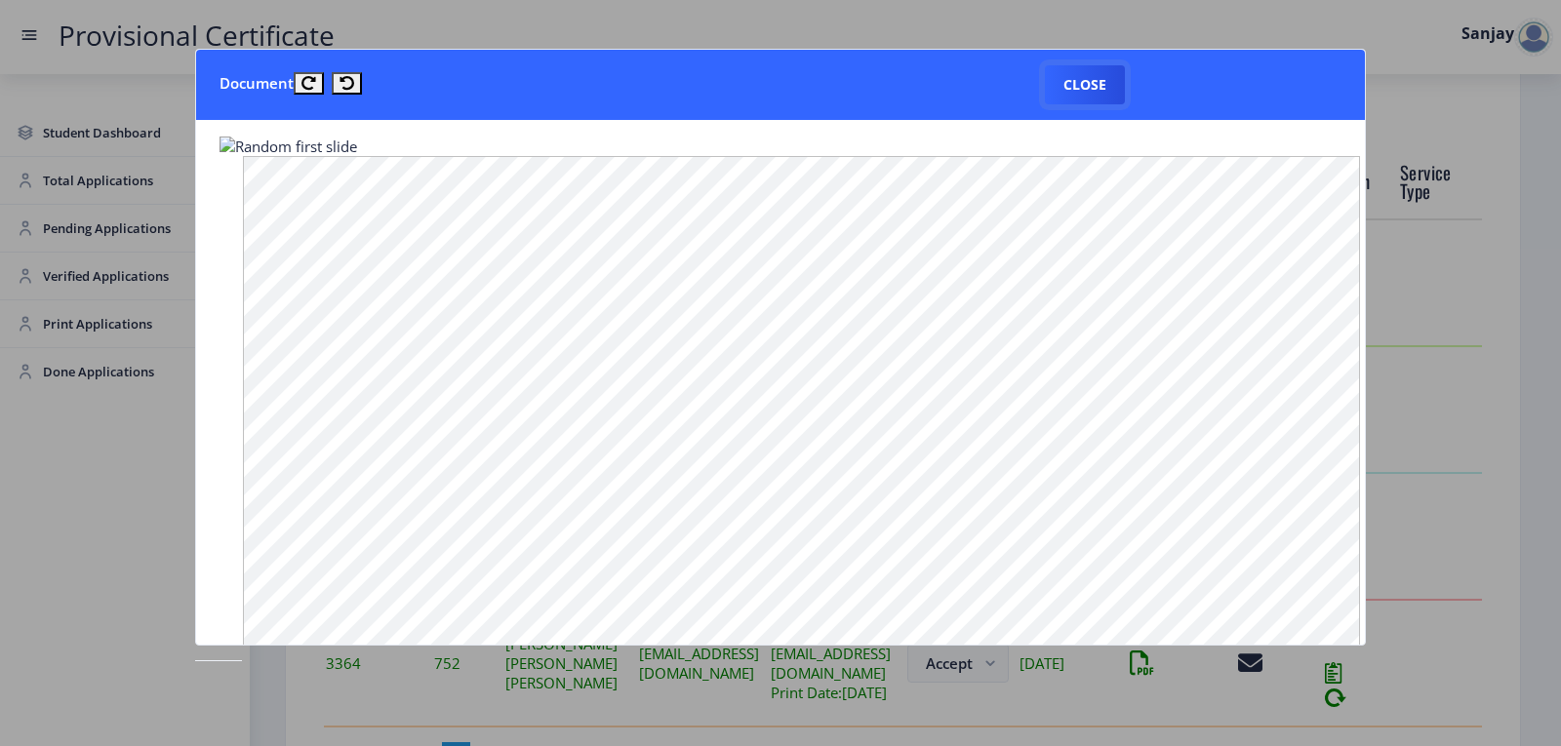
click at [1092, 73] on button "Close" at bounding box center [1085, 84] width 80 height 39
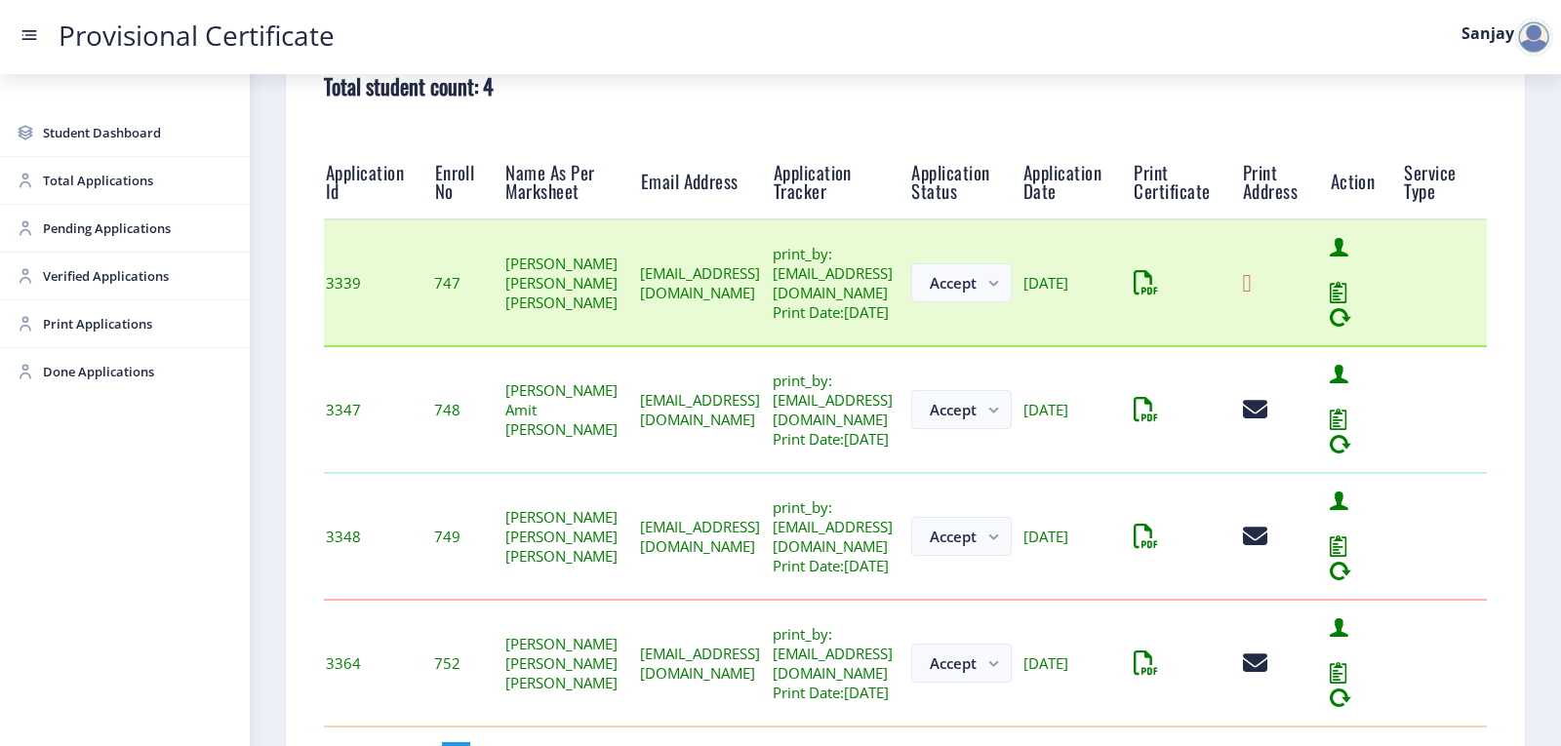
click at [1251, 296] on icon at bounding box center [1247, 283] width 9 height 24
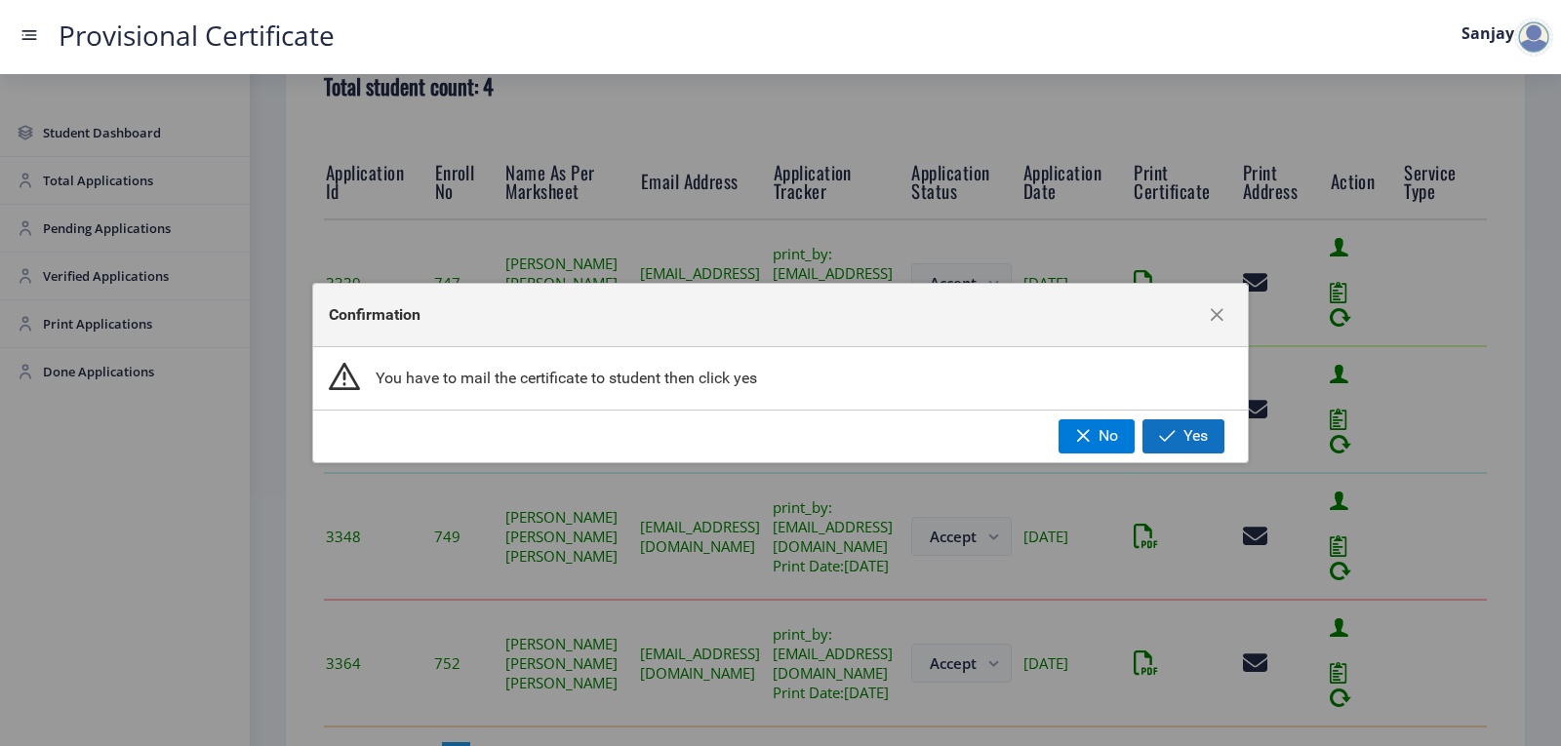
click at [1170, 427] on button "Yes" at bounding box center [1183, 435] width 82 height 33
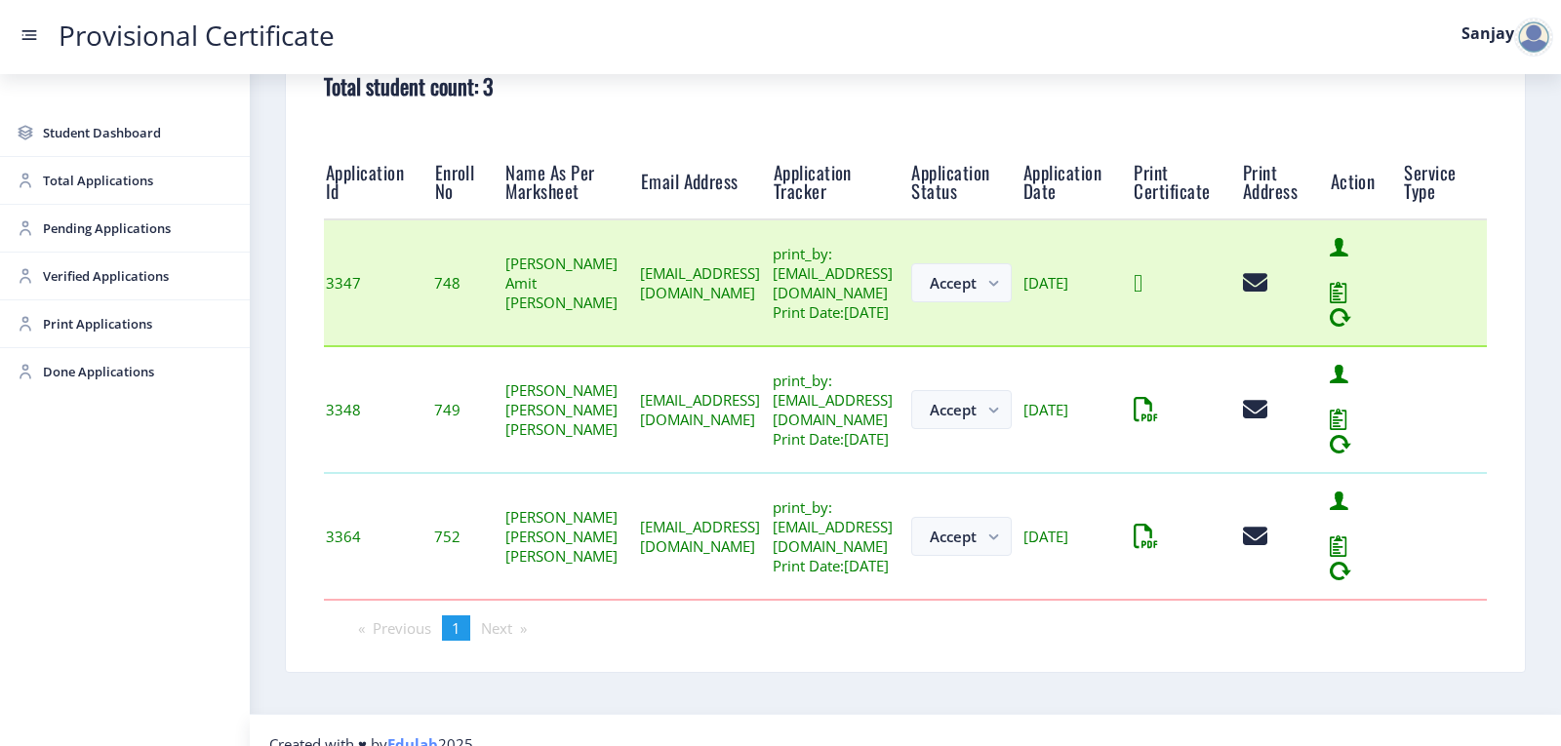
click at [1142, 296] on icon at bounding box center [1137, 283] width 9 height 24
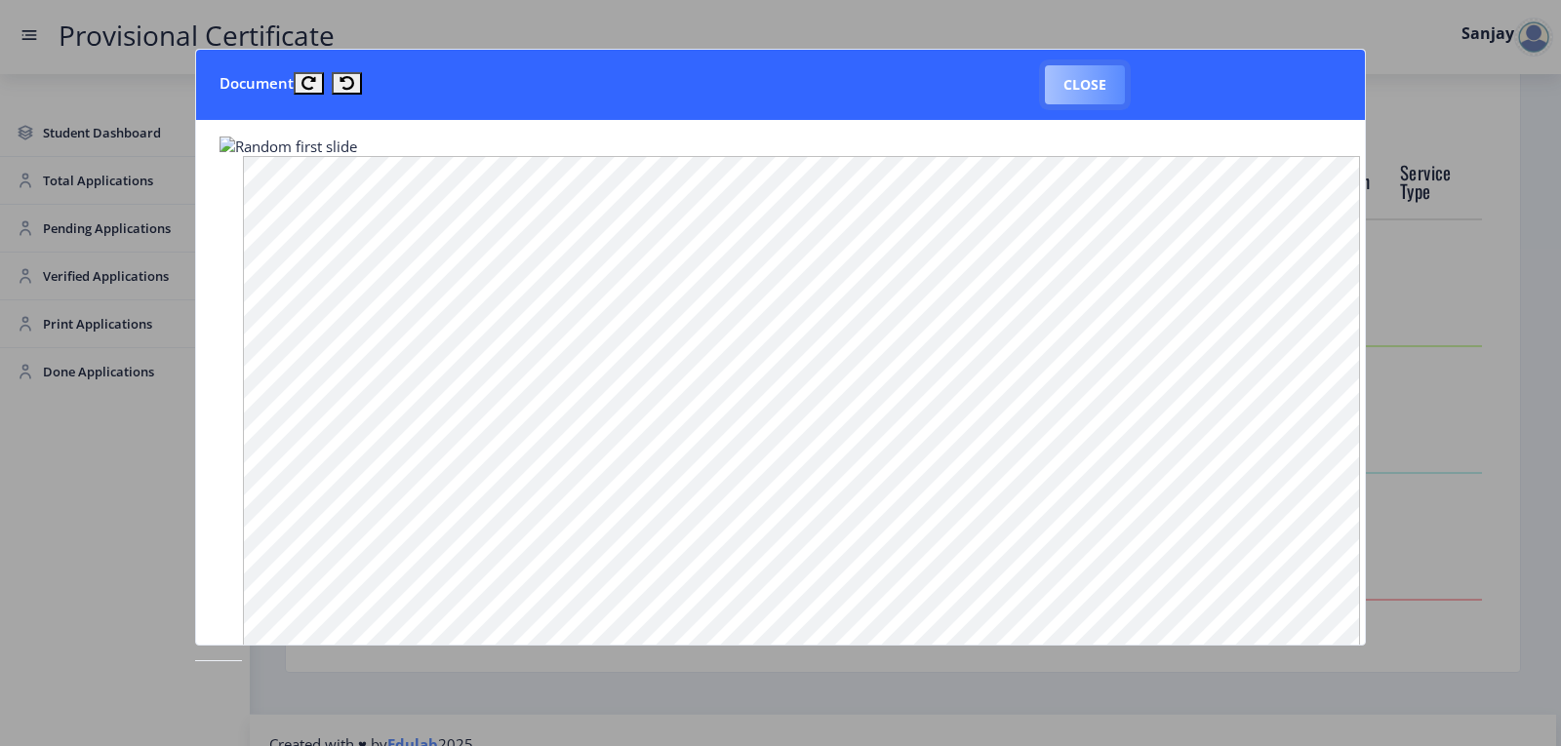
click at [1066, 90] on button "Close" at bounding box center [1085, 84] width 80 height 39
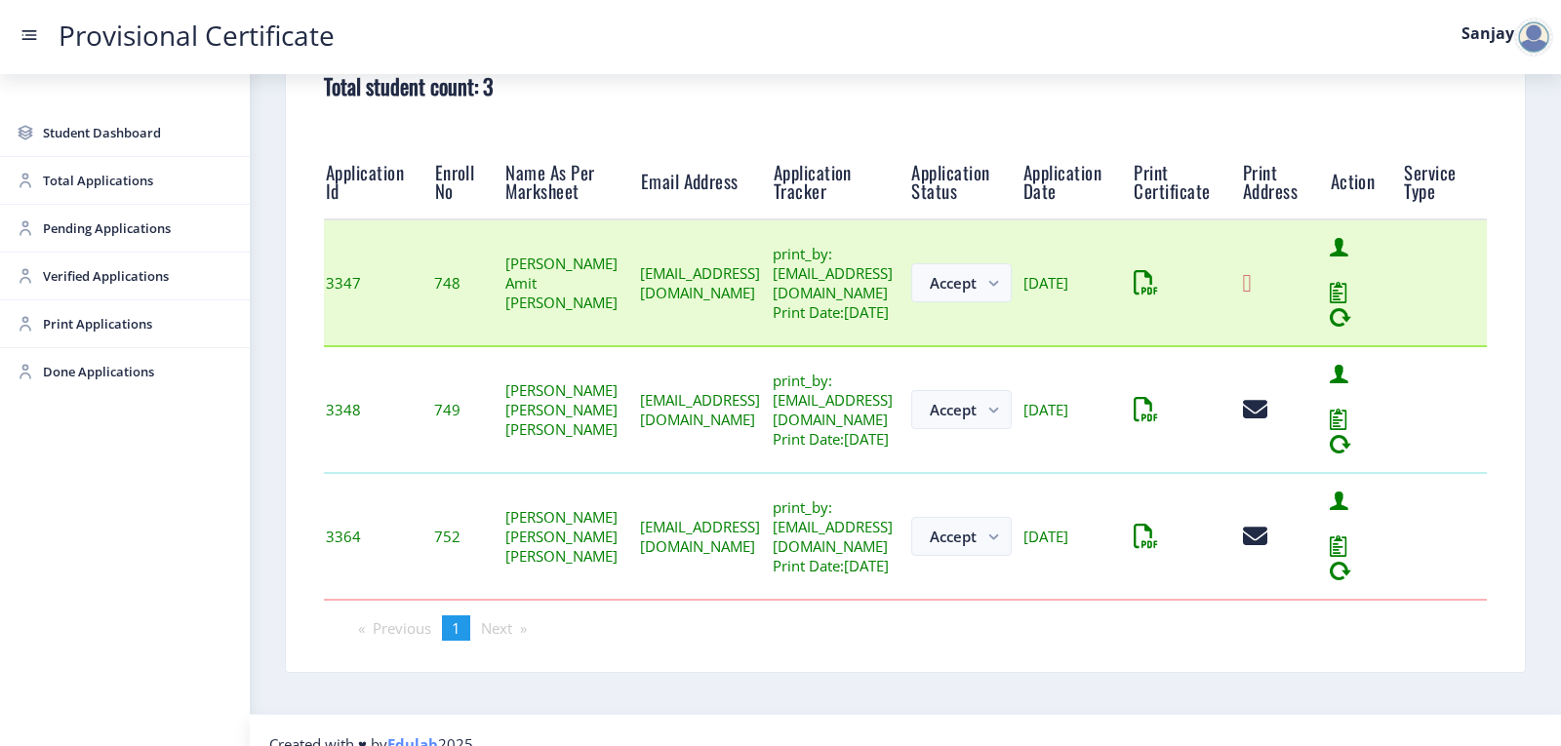
click at [1251, 296] on icon at bounding box center [1247, 283] width 9 height 24
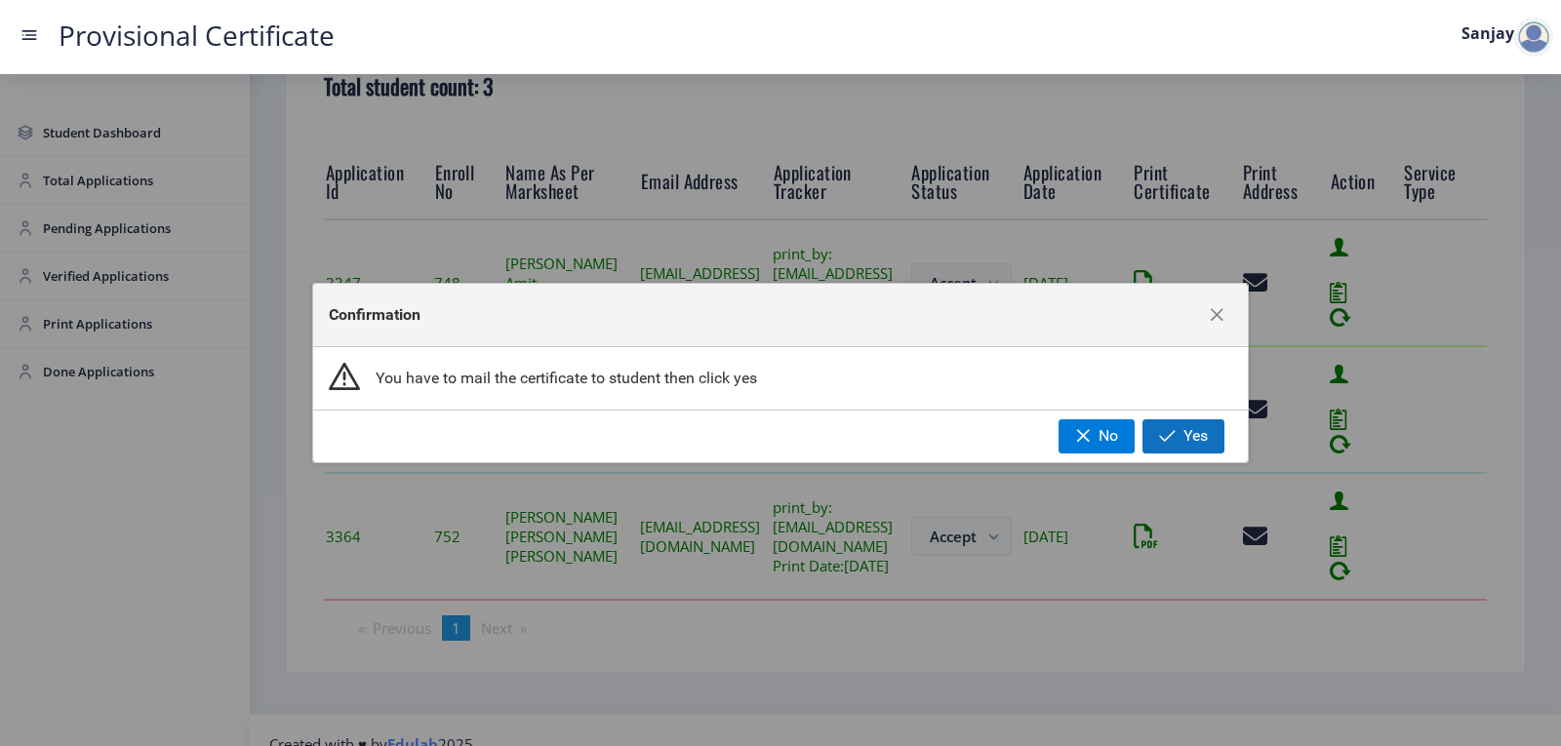
click at [1179, 434] on button "Yes" at bounding box center [1183, 435] width 82 height 33
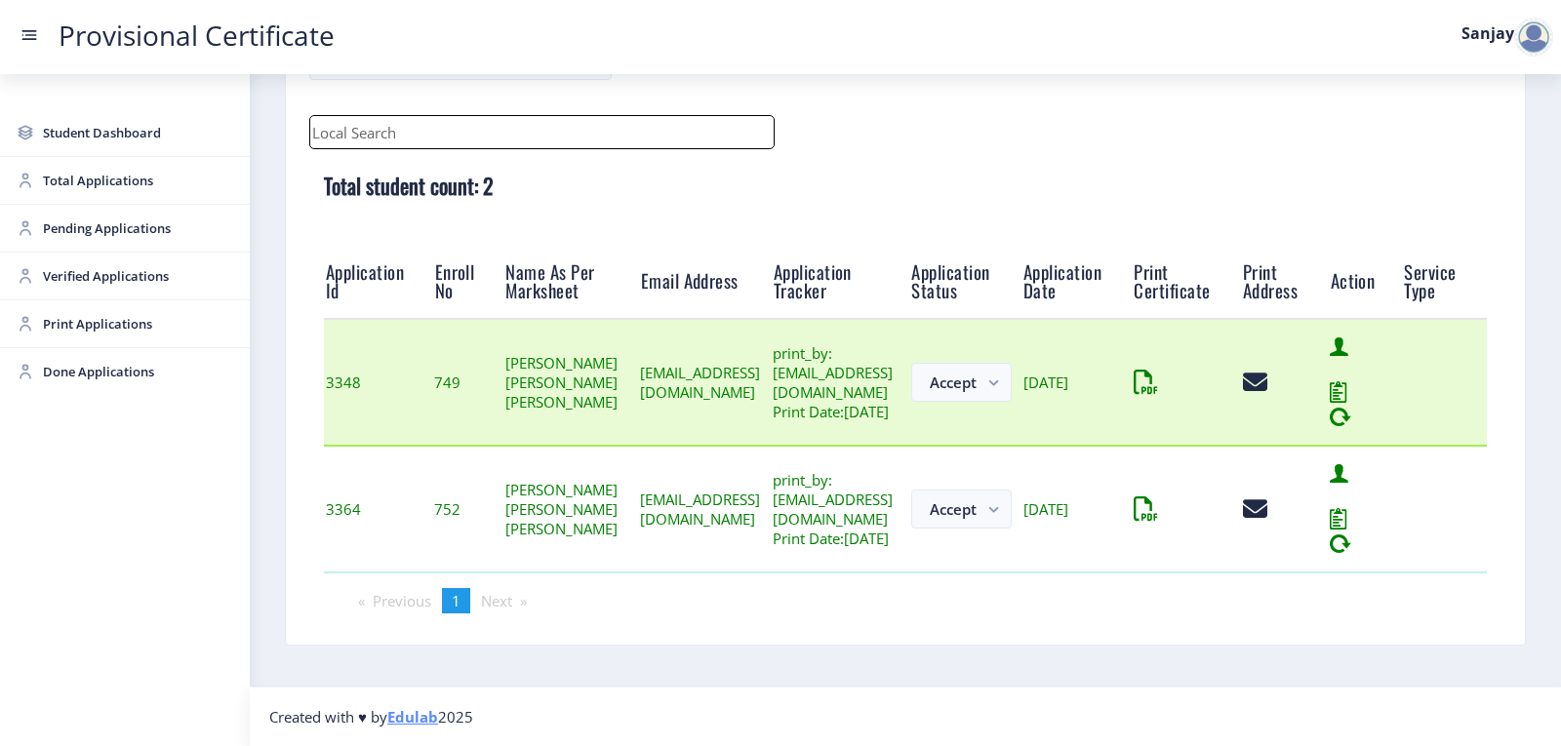
scroll to position [279, 0]
click at [1142, 382] on icon at bounding box center [1137, 383] width 9 height 24
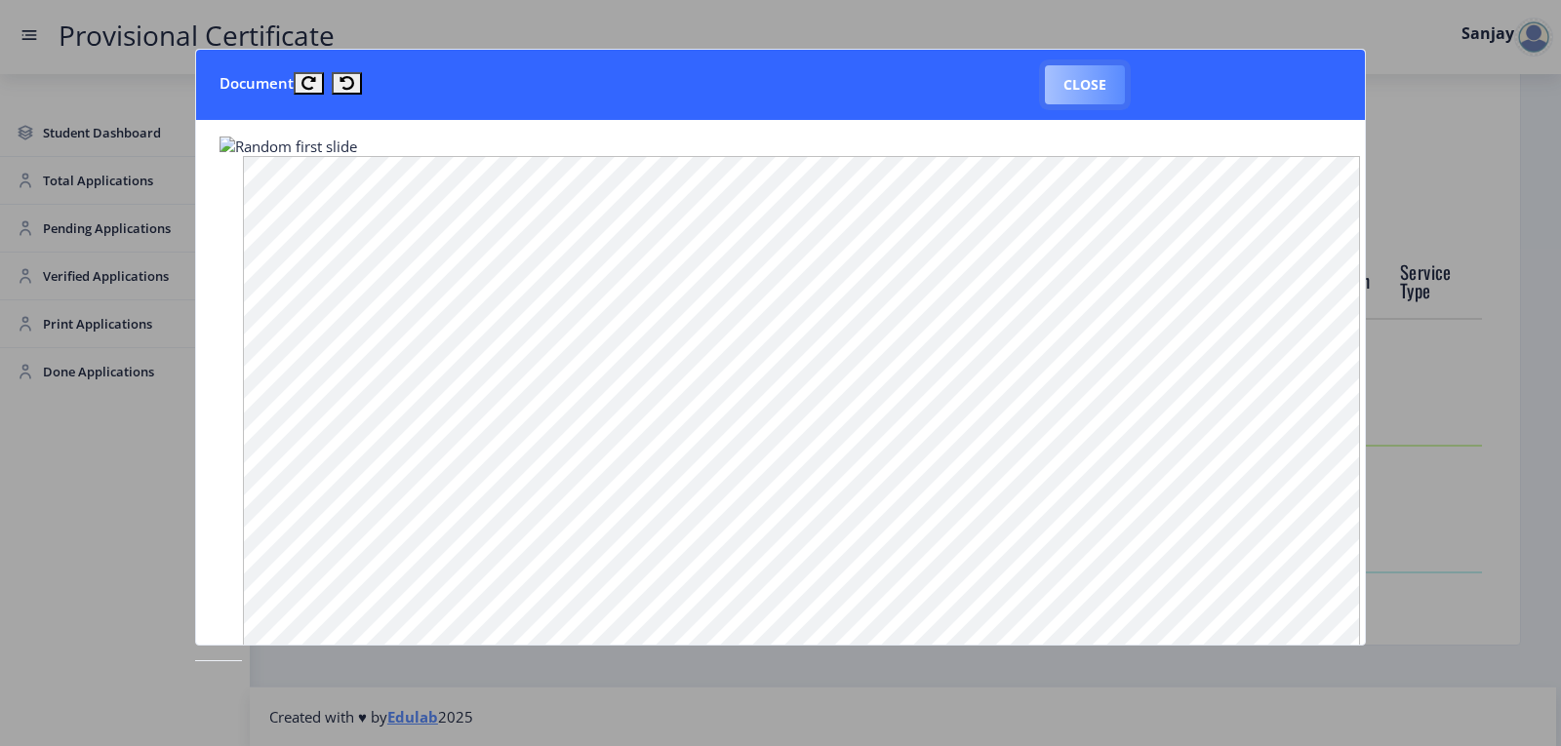
click at [1088, 91] on button "Close" at bounding box center [1085, 84] width 80 height 39
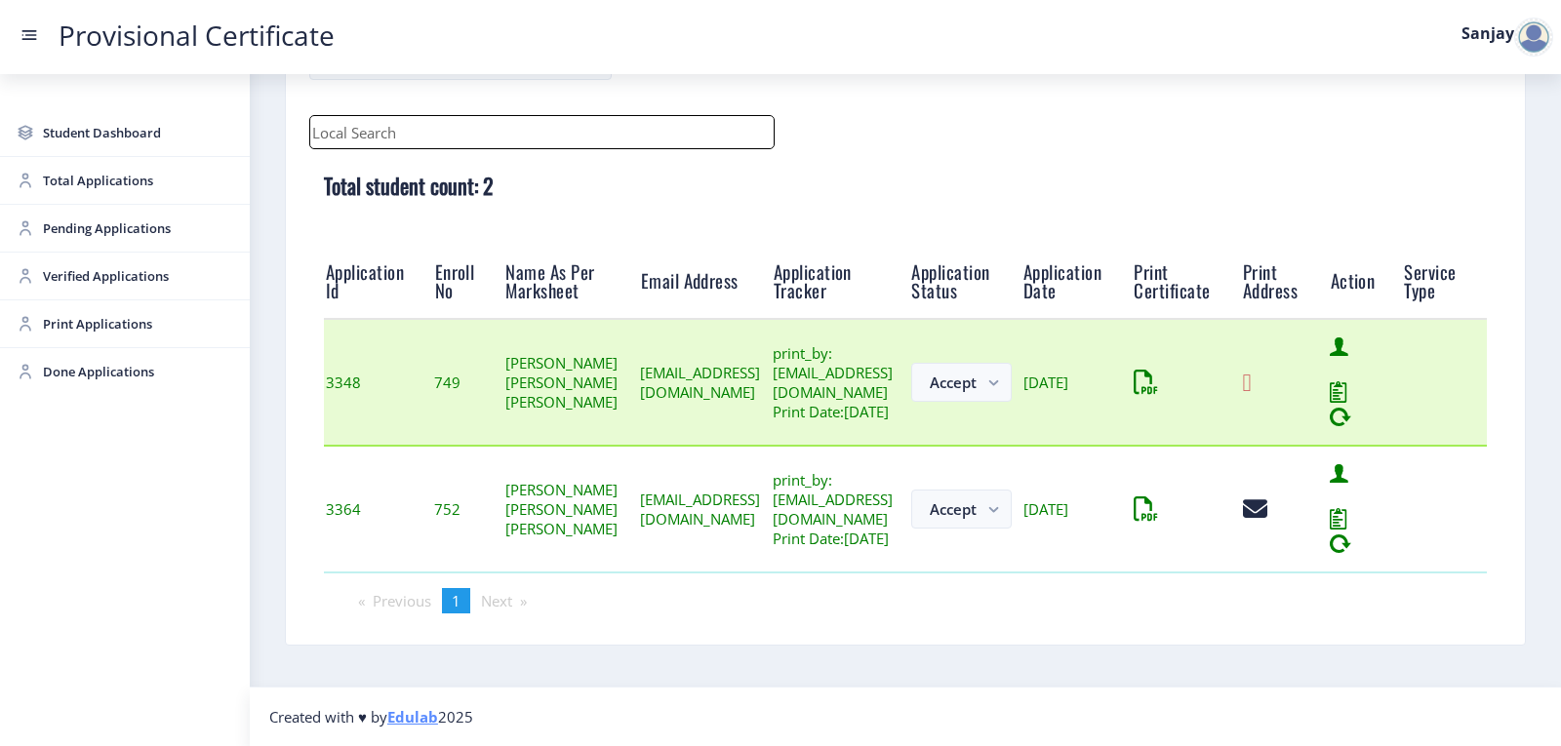
click at [1327, 374] on div at bounding box center [1285, 383] width 85 height 24
click at [1251, 371] on icon at bounding box center [1247, 383] width 9 height 24
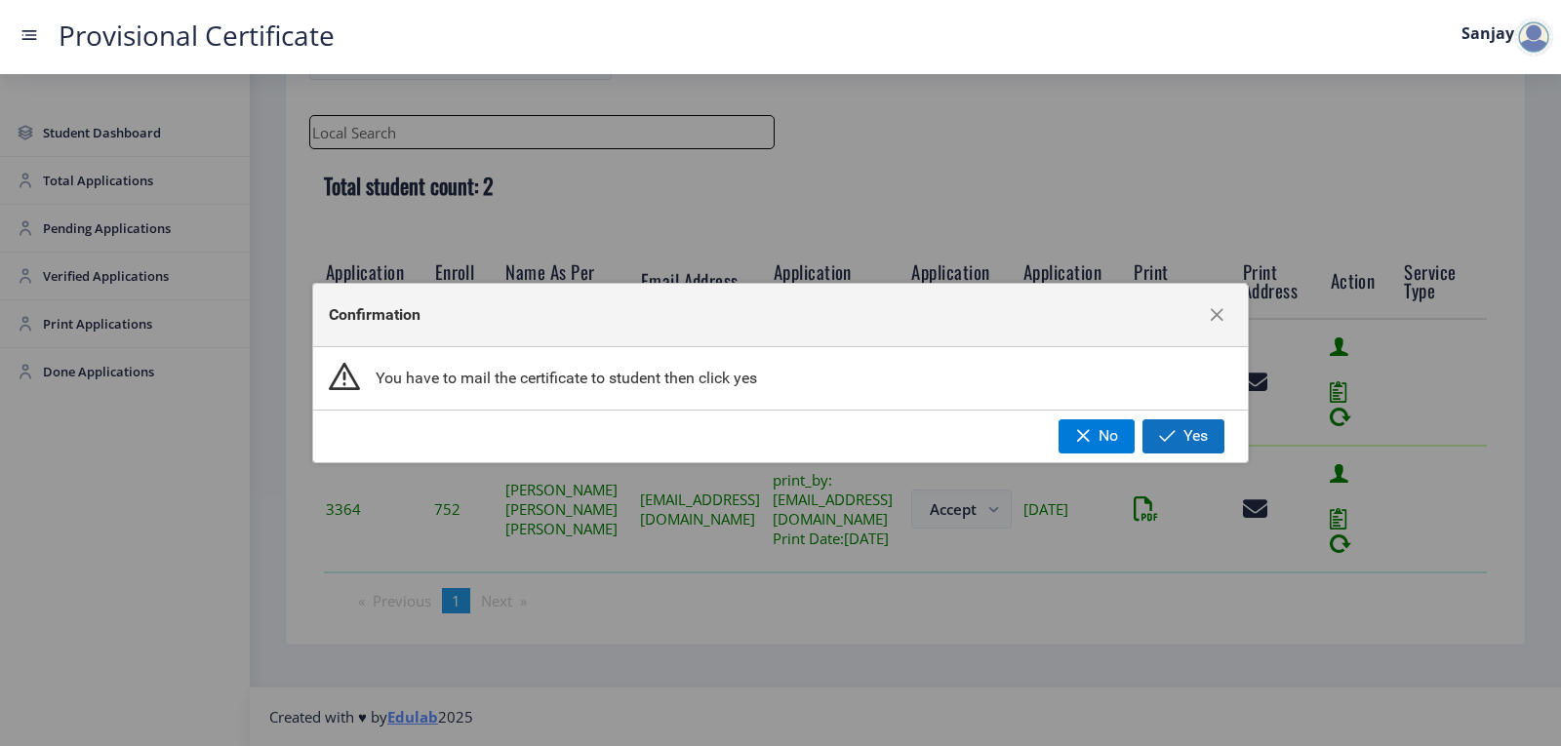
click at [1194, 438] on span "Yes" at bounding box center [1195, 436] width 24 height 18
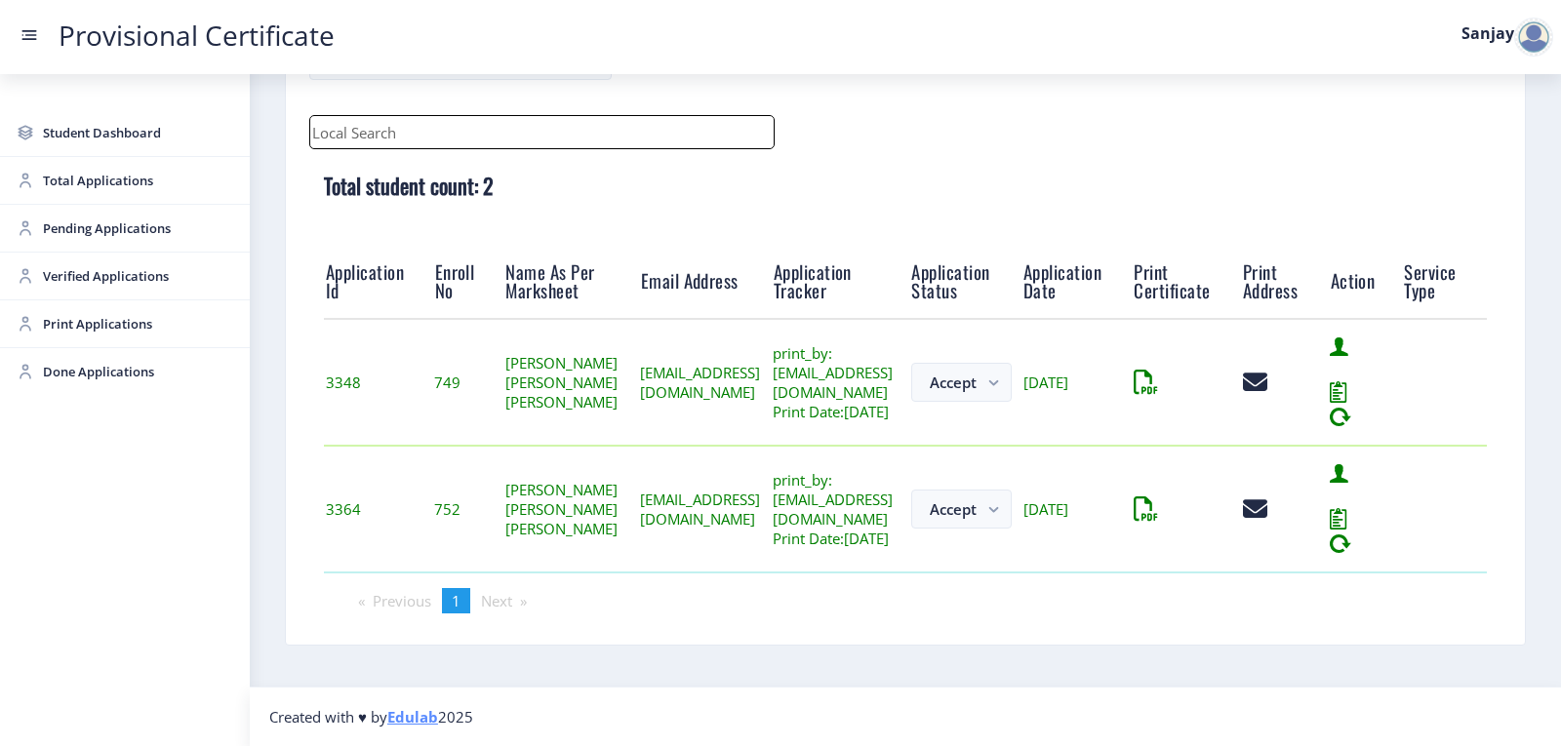
scroll to position [152, 0]
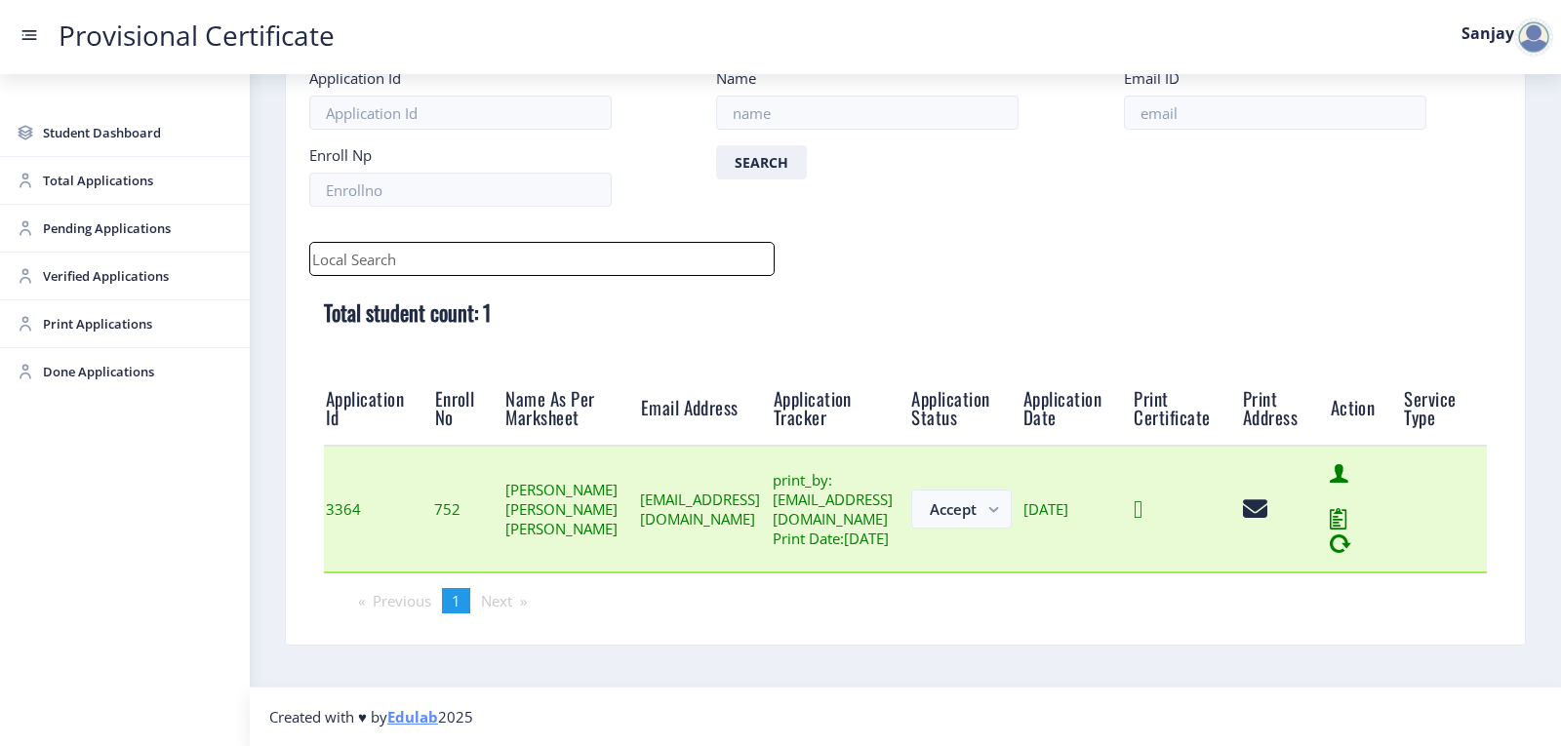
click at [1142, 507] on icon at bounding box center [1137, 509] width 9 height 24
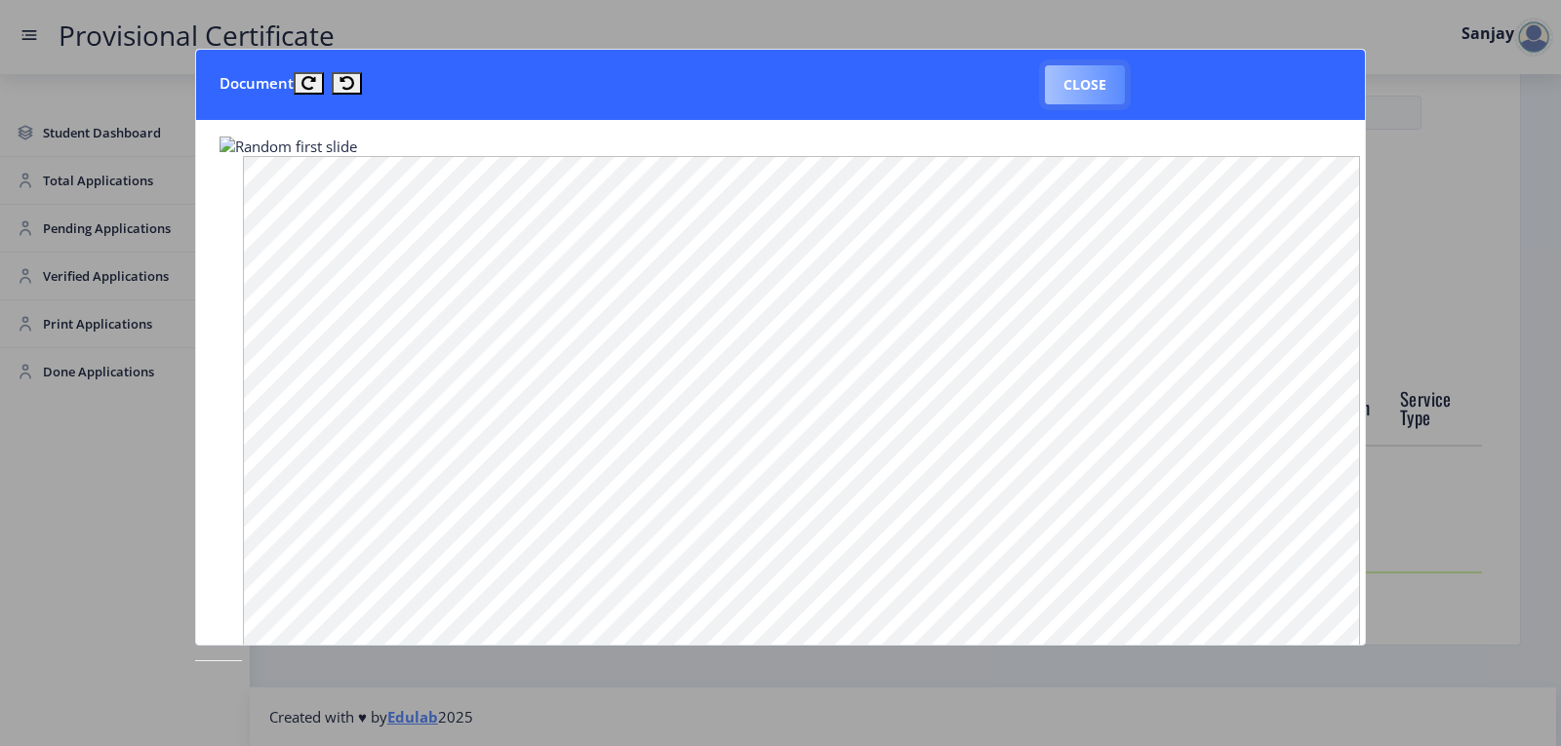
click at [1103, 97] on button "Close" at bounding box center [1085, 84] width 80 height 39
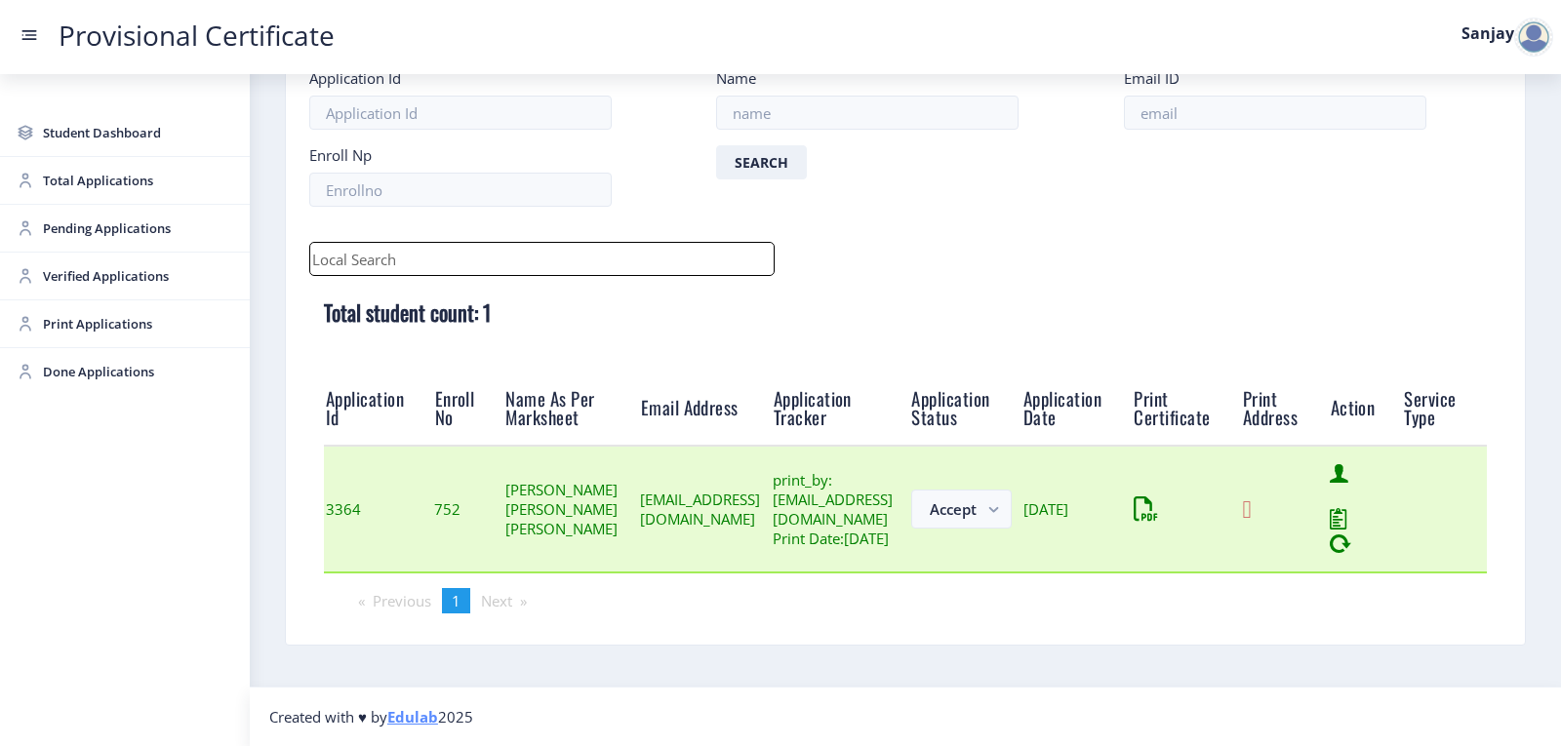
click at [1251, 506] on icon at bounding box center [1247, 509] width 9 height 24
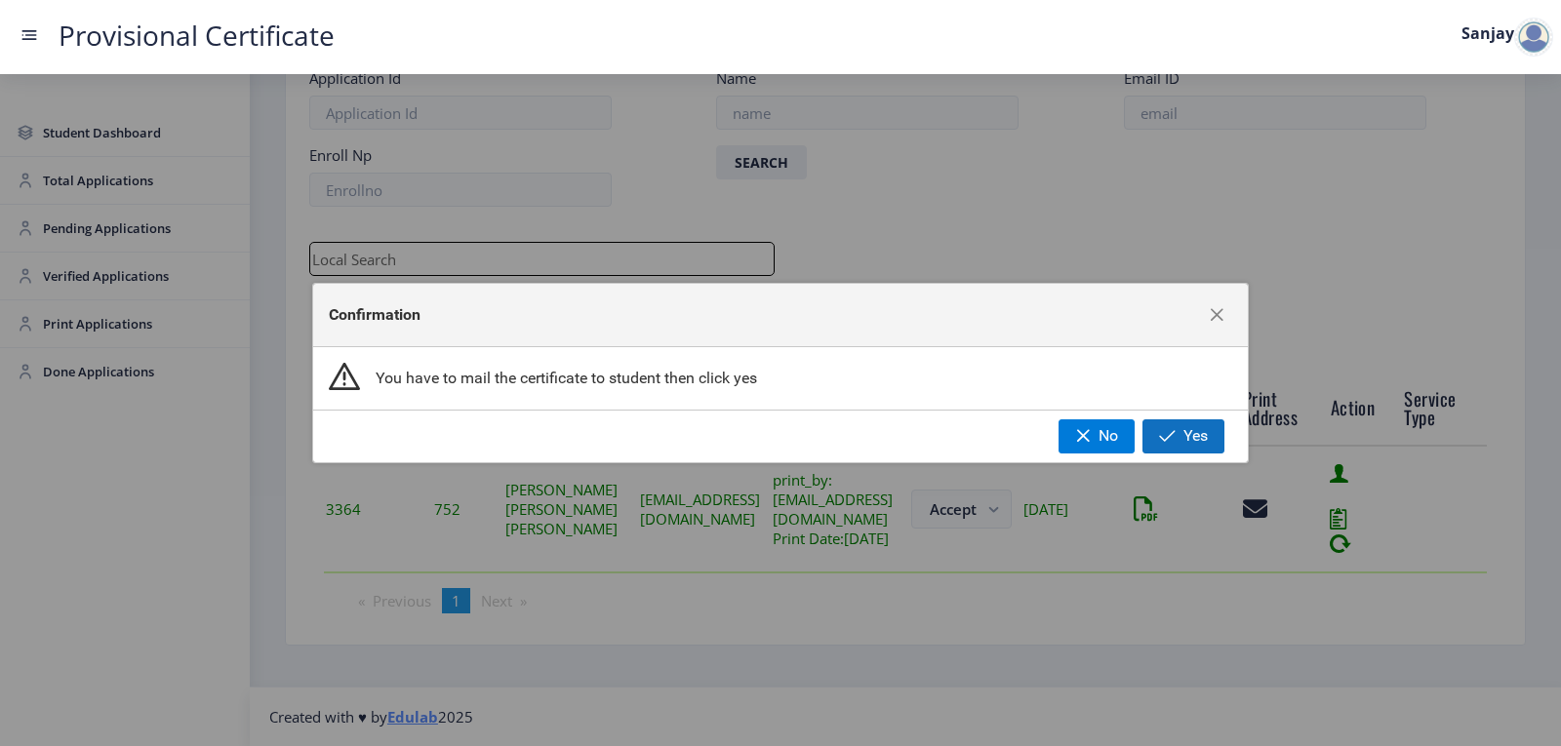
click at [1216, 431] on button "Yes" at bounding box center [1183, 435] width 82 height 33
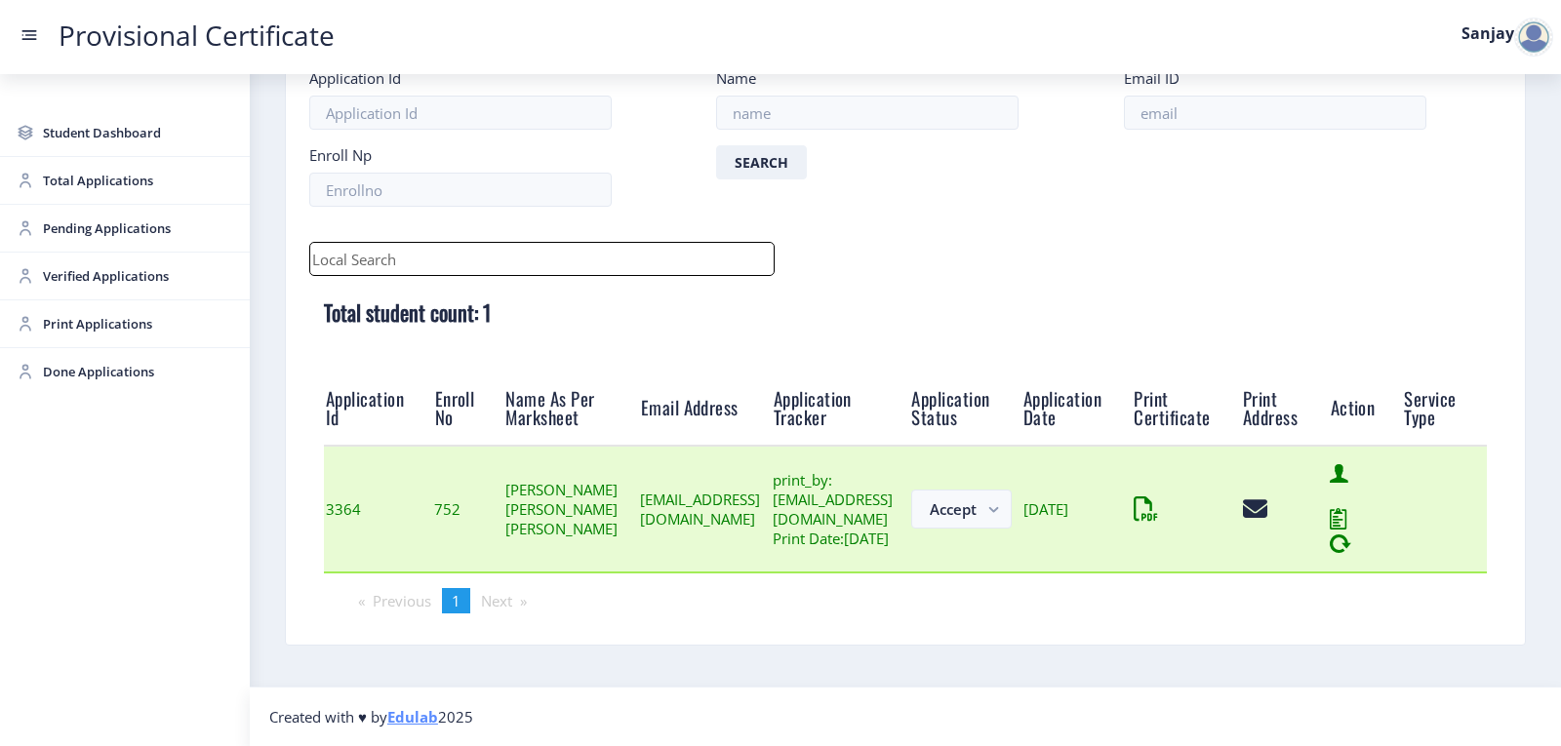
scroll to position [22, 0]
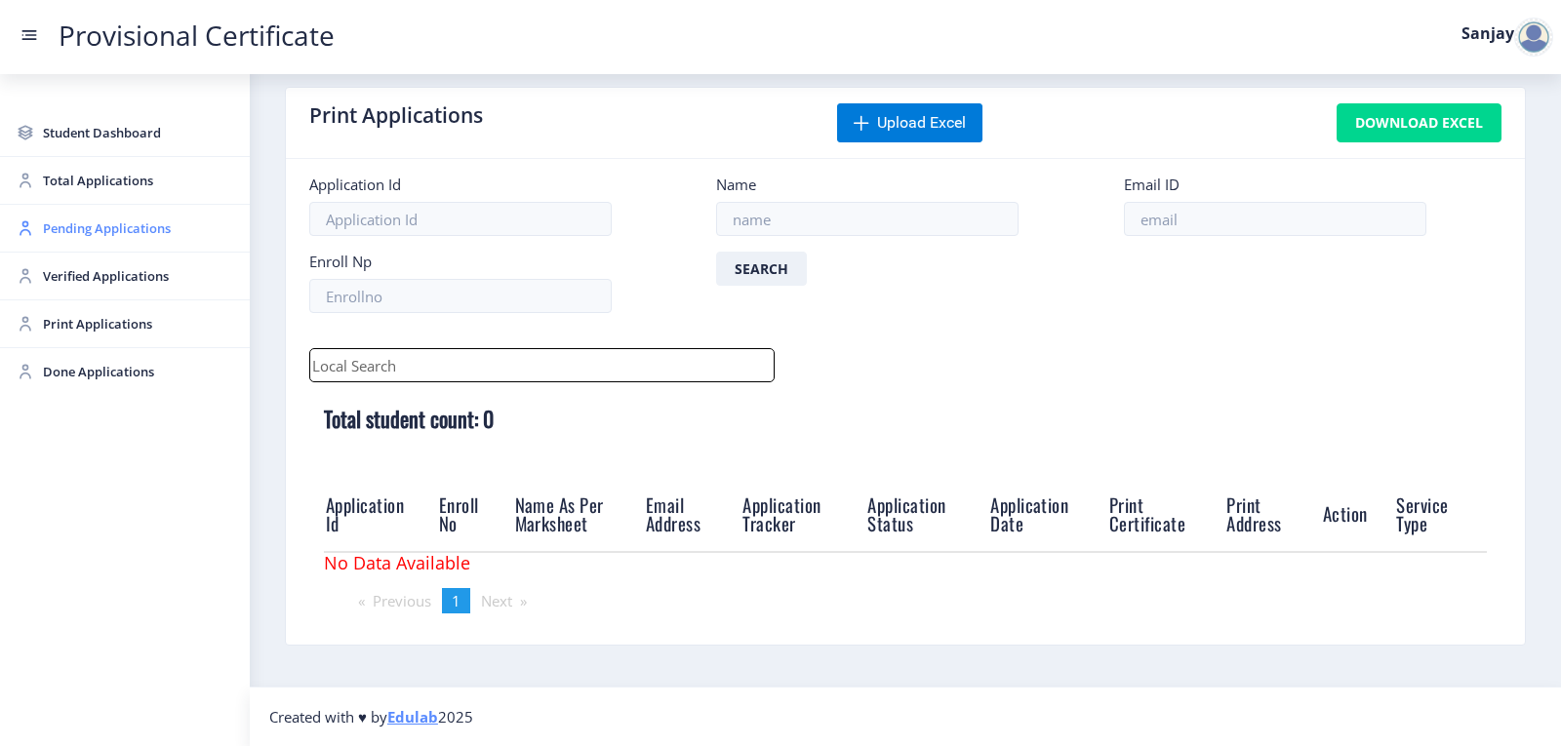
click at [116, 232] on span "Pending Applications" at bounding box center [138, 228] width 191 height 23
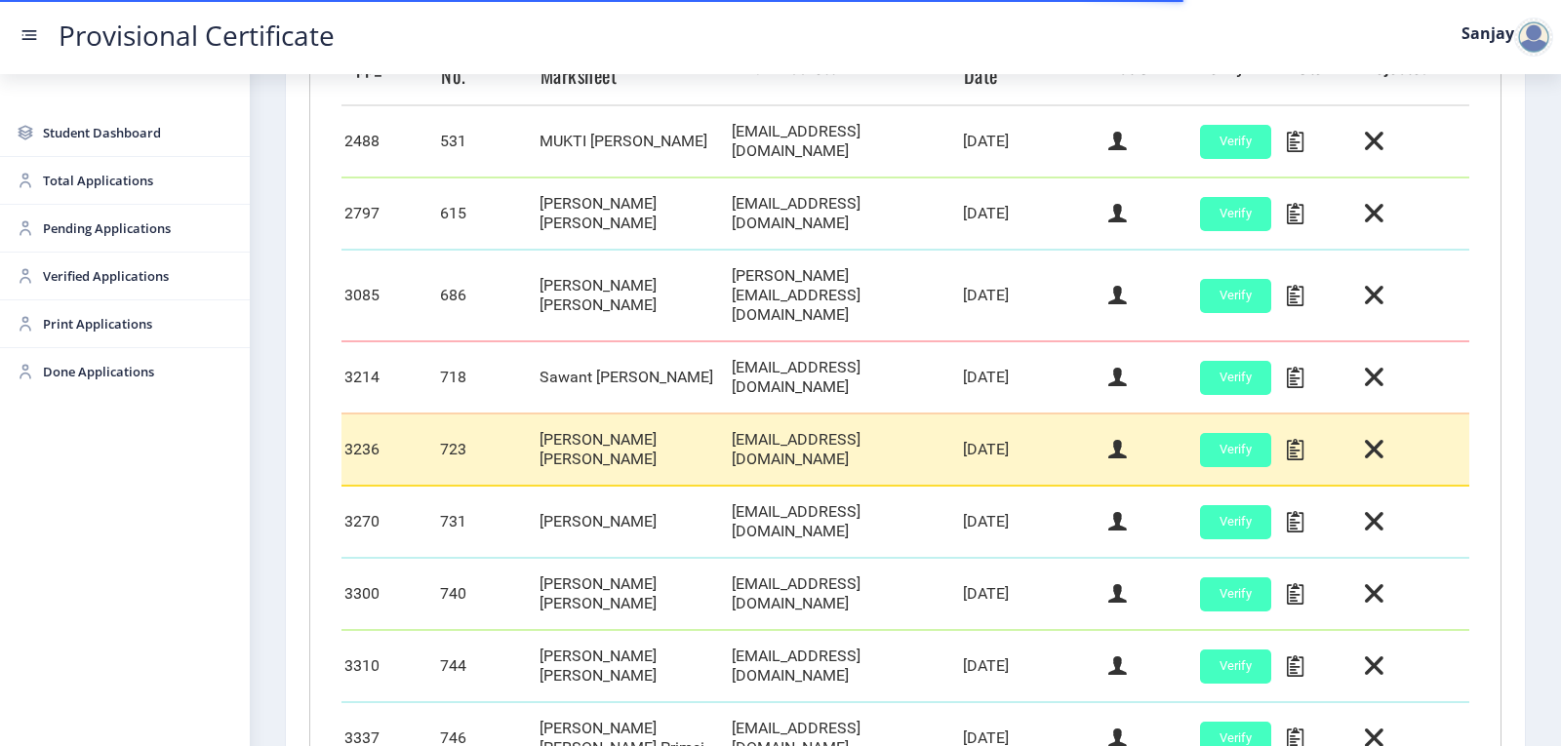
scroll to position [836, 0]
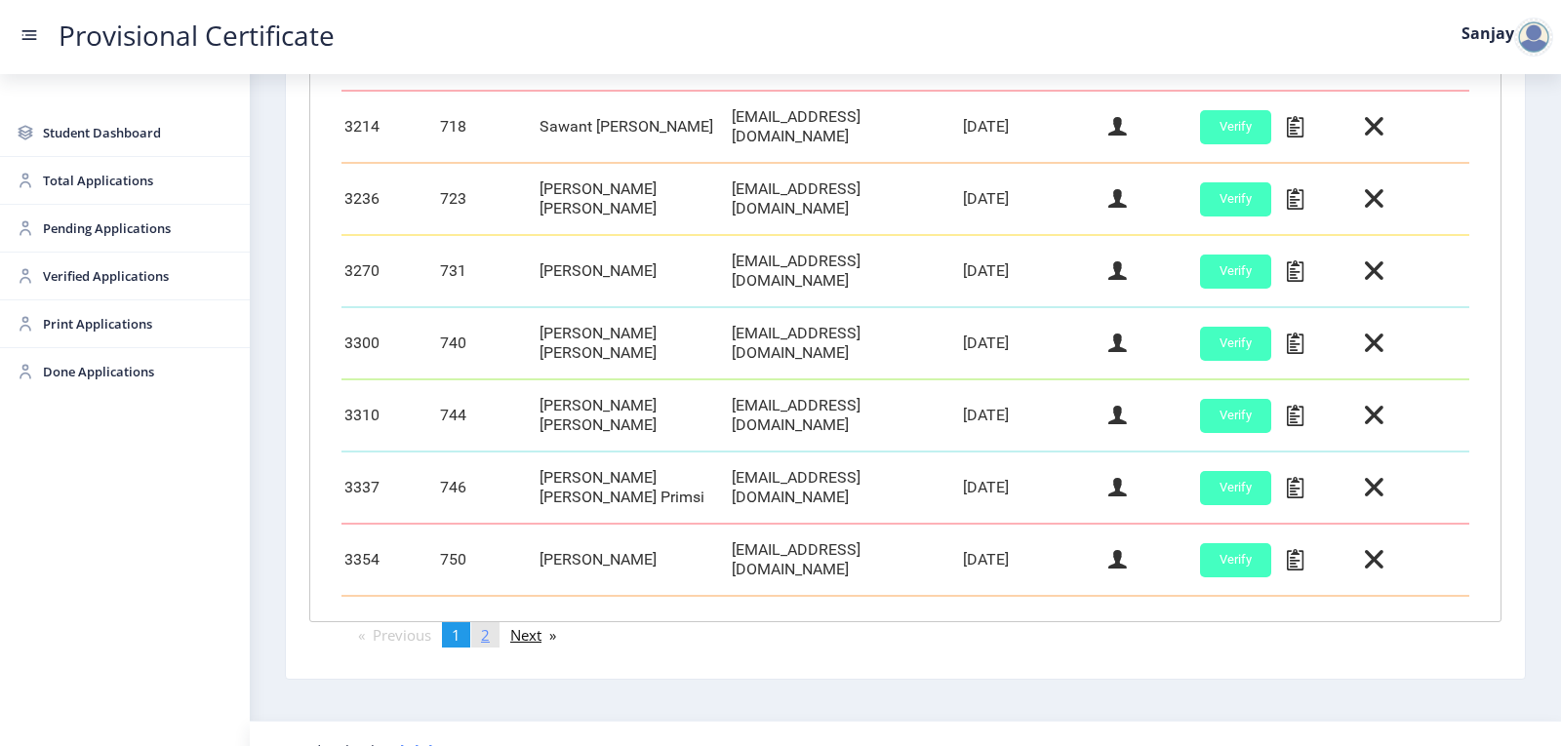
click at [480, 622] on link "page 2" at bounding box center [485, 634] width 28 height 25
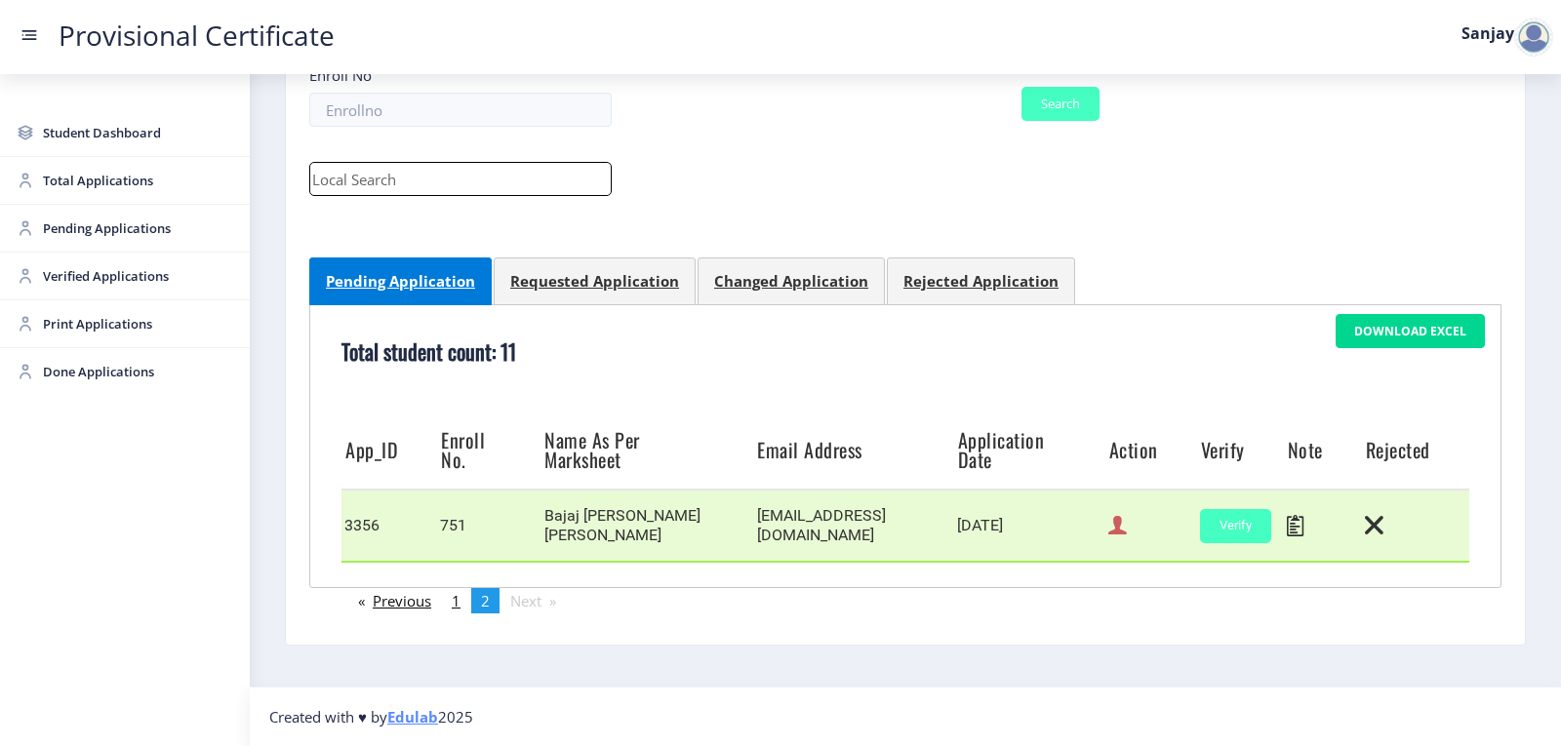
click at [1111, 524] on icon at bounding box center [1117, 525] width 19 height 25
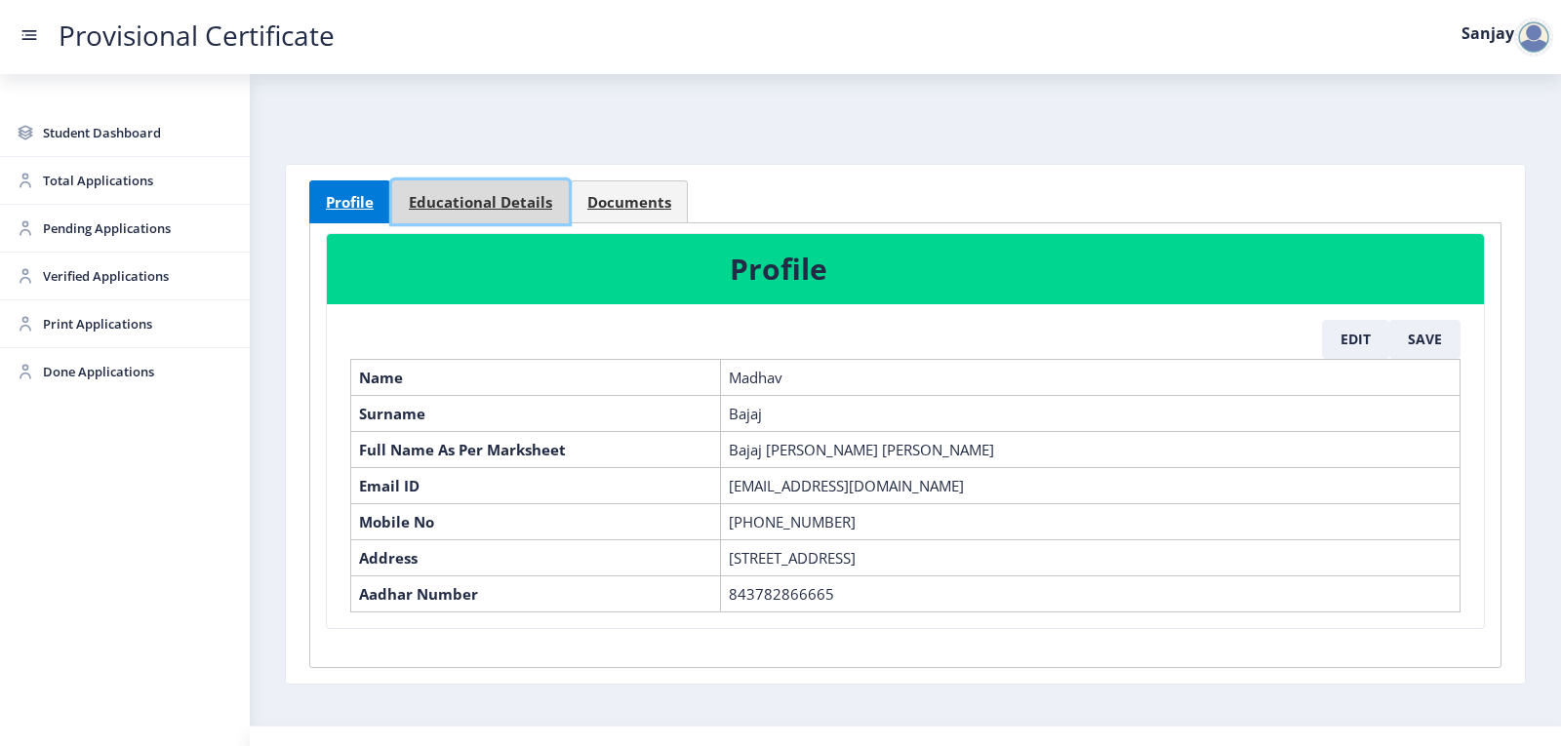
click at [549, 208] on span "Educational Details" at bounding box center [480, 202] width 143 height 15
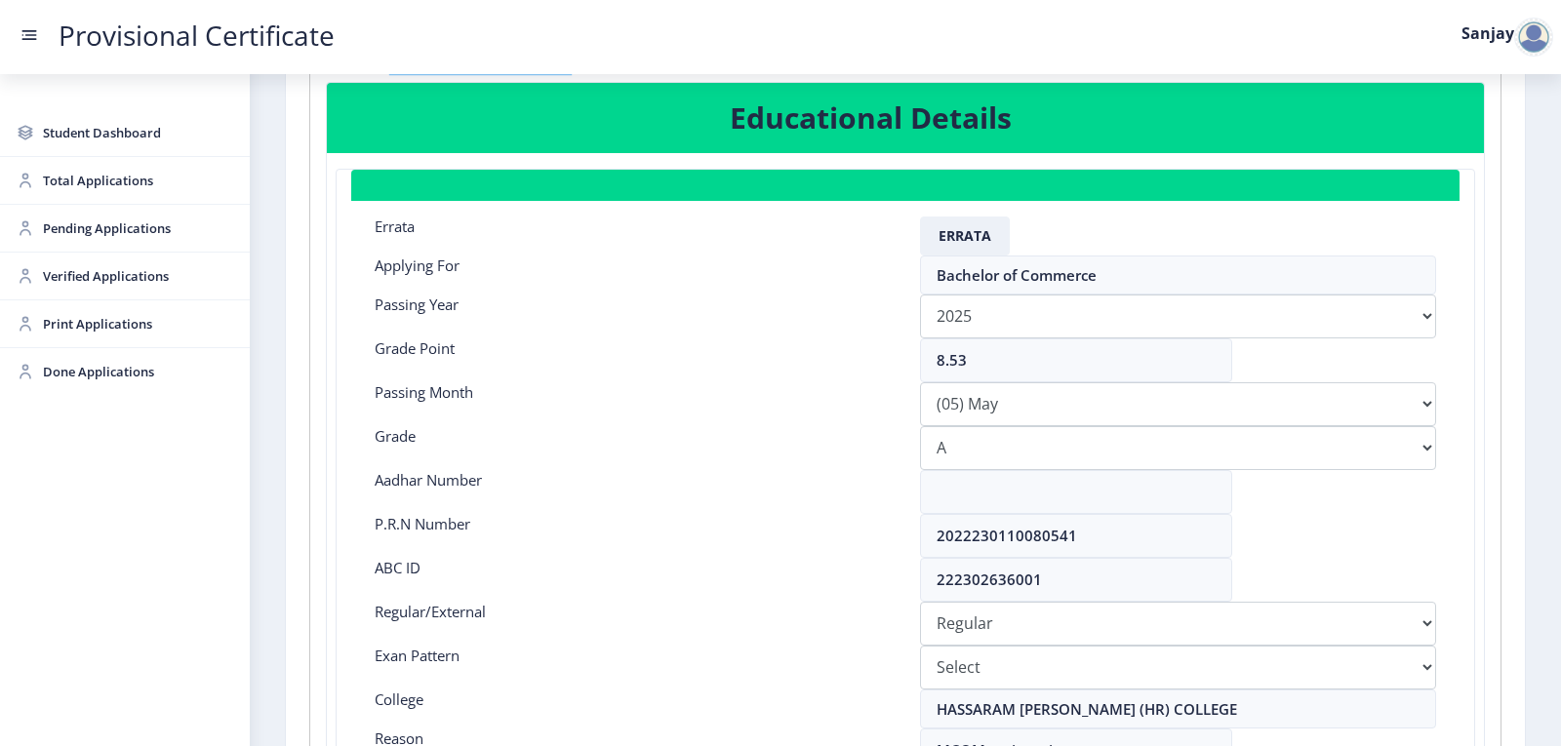
scroll to position [195, 0]
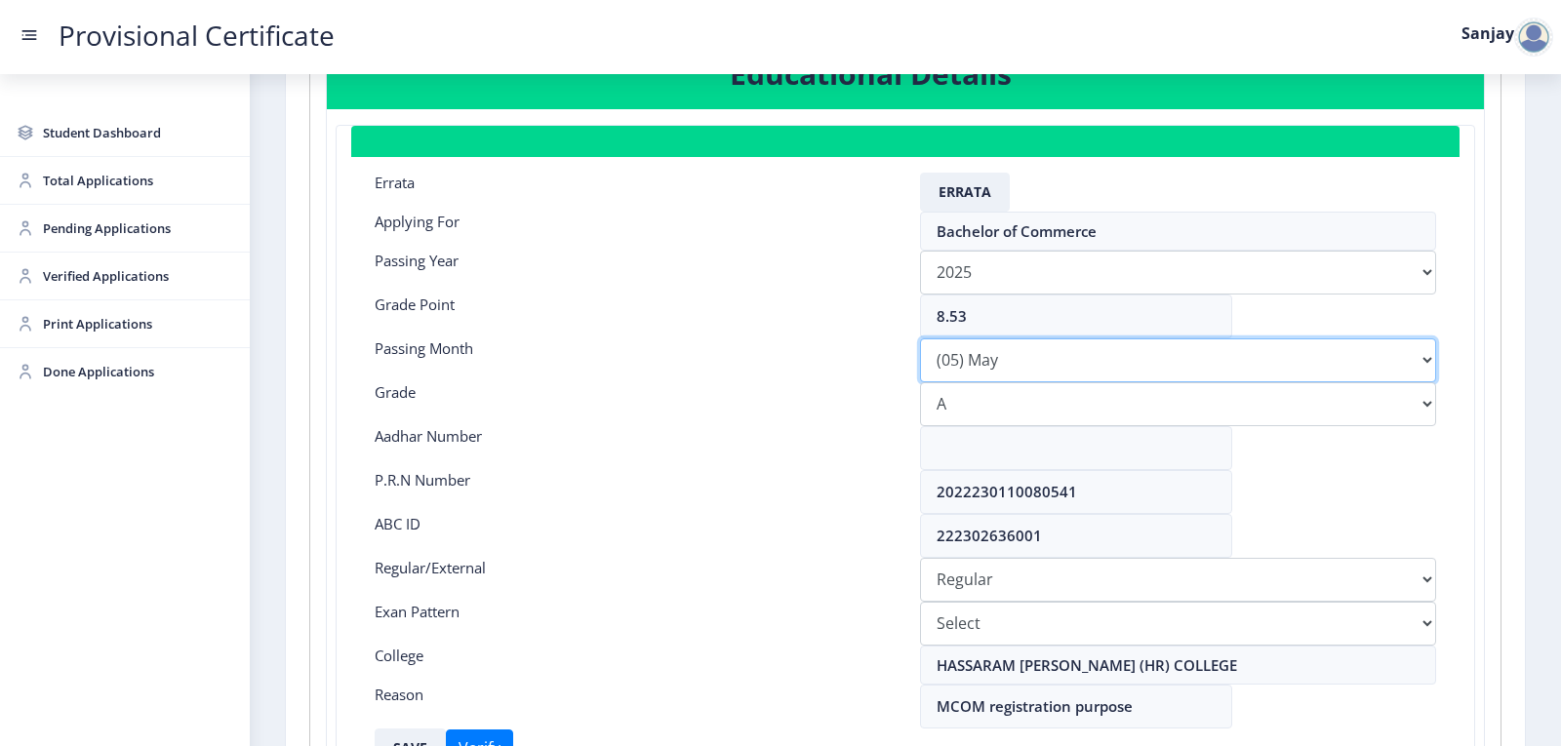
click at [1417, 350] on select "Please select PassingMonth (01) January (02) February (03) March (04) April (05…" at bounding box center [1178, 360] width 516 height 44
select select "March"
click at [920, 338] on select "Please select PassingMonth (01) January (02) February (03) March (04) April (05…" at bounding box center [1178, 360] width 516 height 44
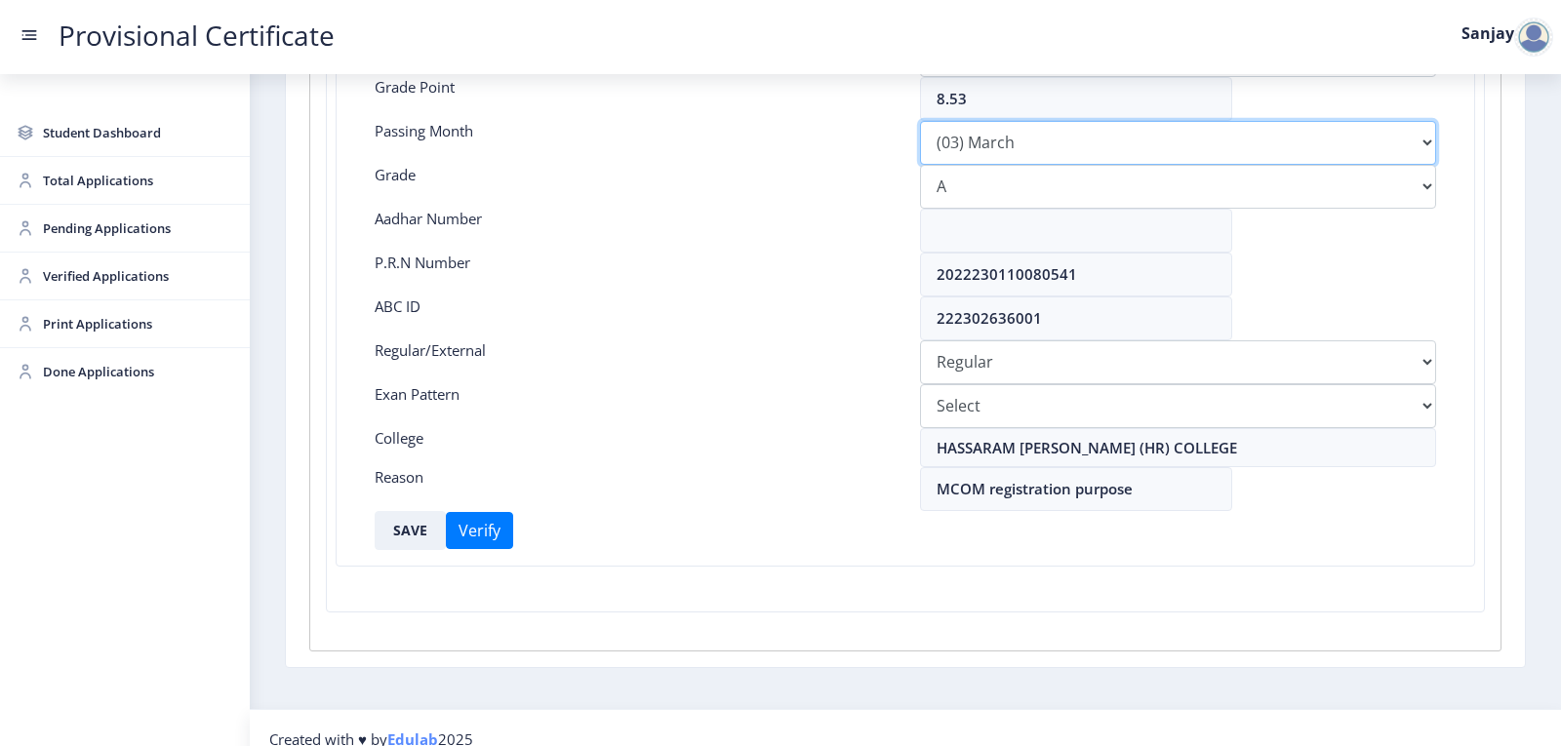
scroll to position [435, 0]
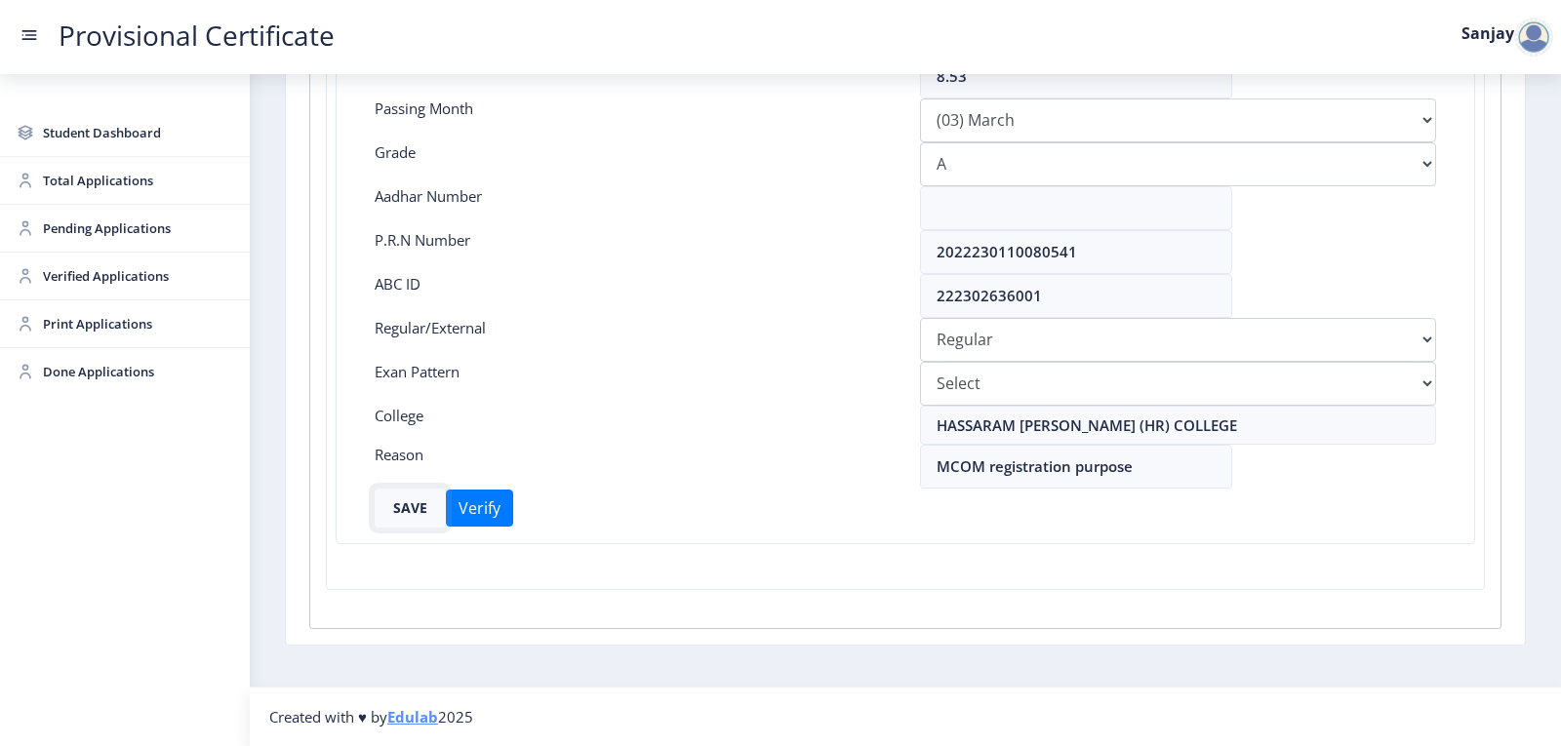
click at [413, 510] on button "SAVE" at bounding box center [410, 508] width 71 height 39
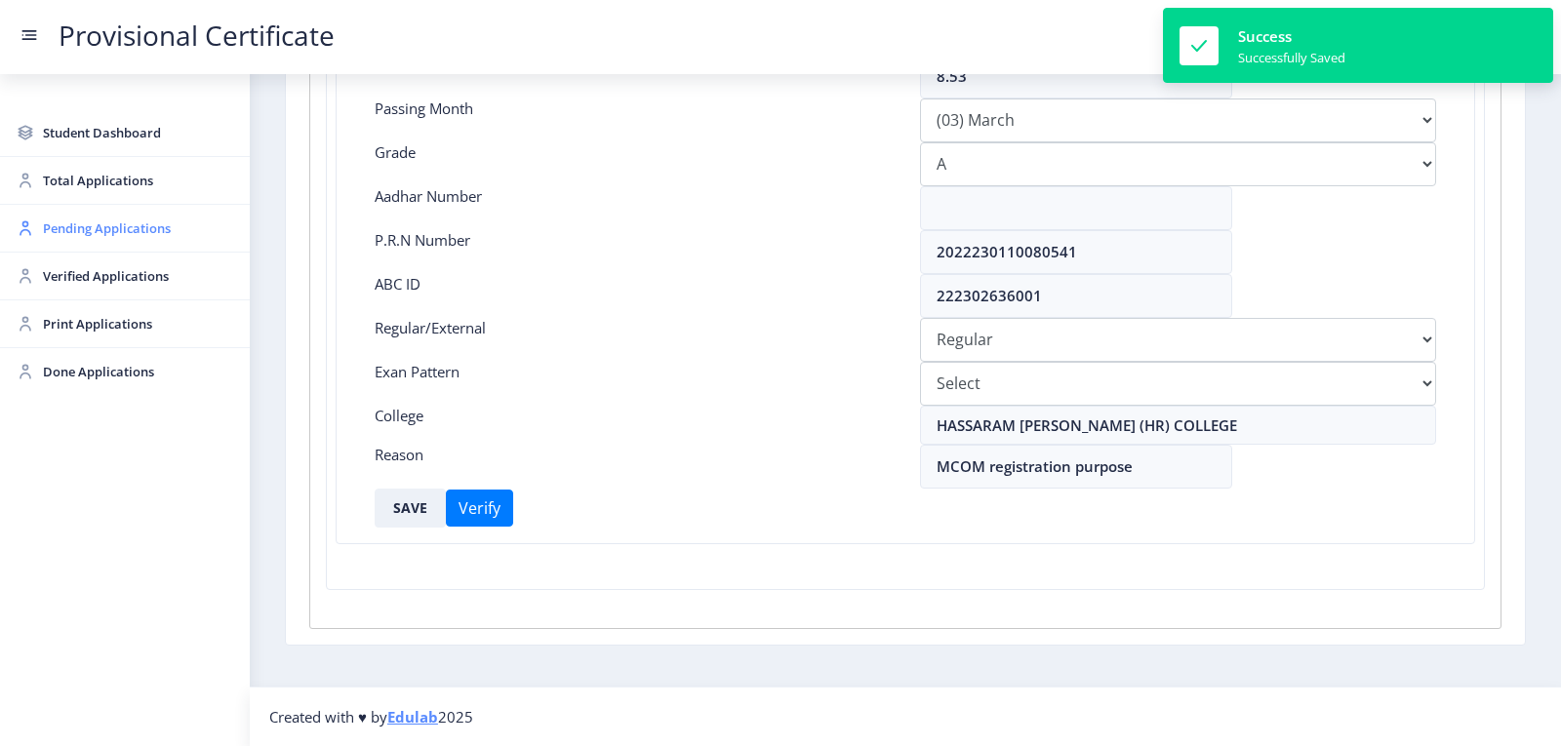
click at [106, 226] on span "Pending Applications" at bounding box center [138, 228] width 191 height 23
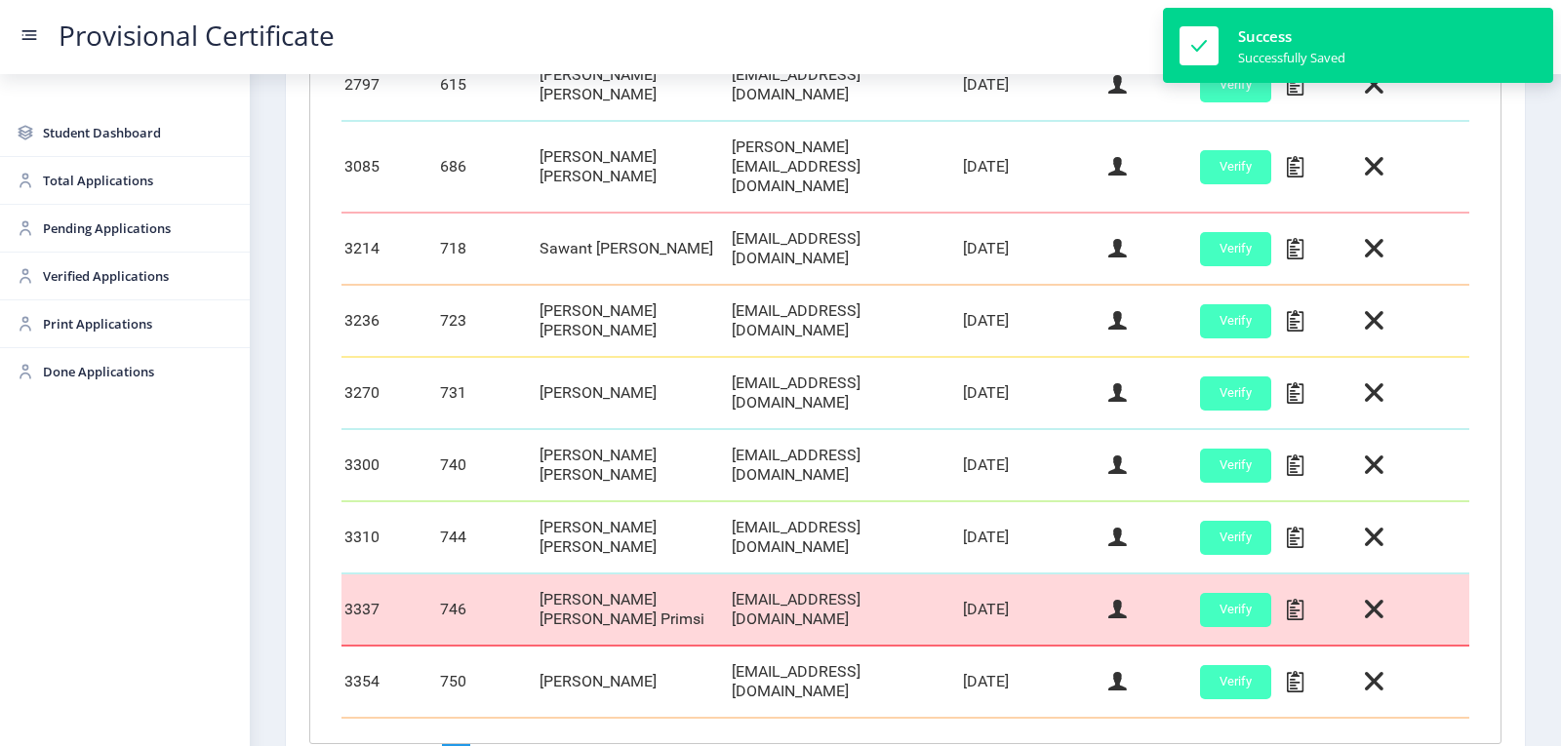
scroll to position [836, 0]
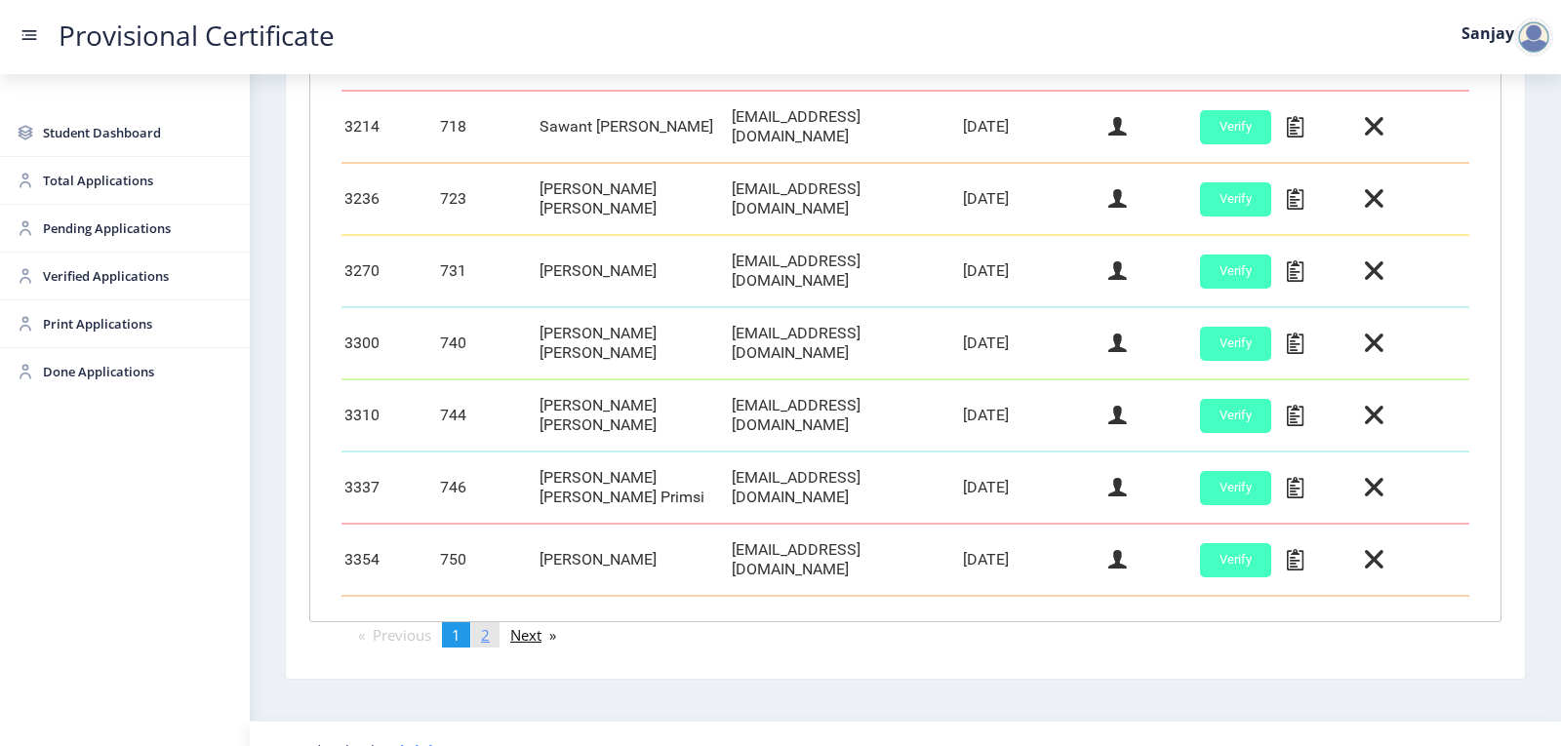
click at [490, 625] on span "2" at bounding box center [485, 635] width 9 height 20
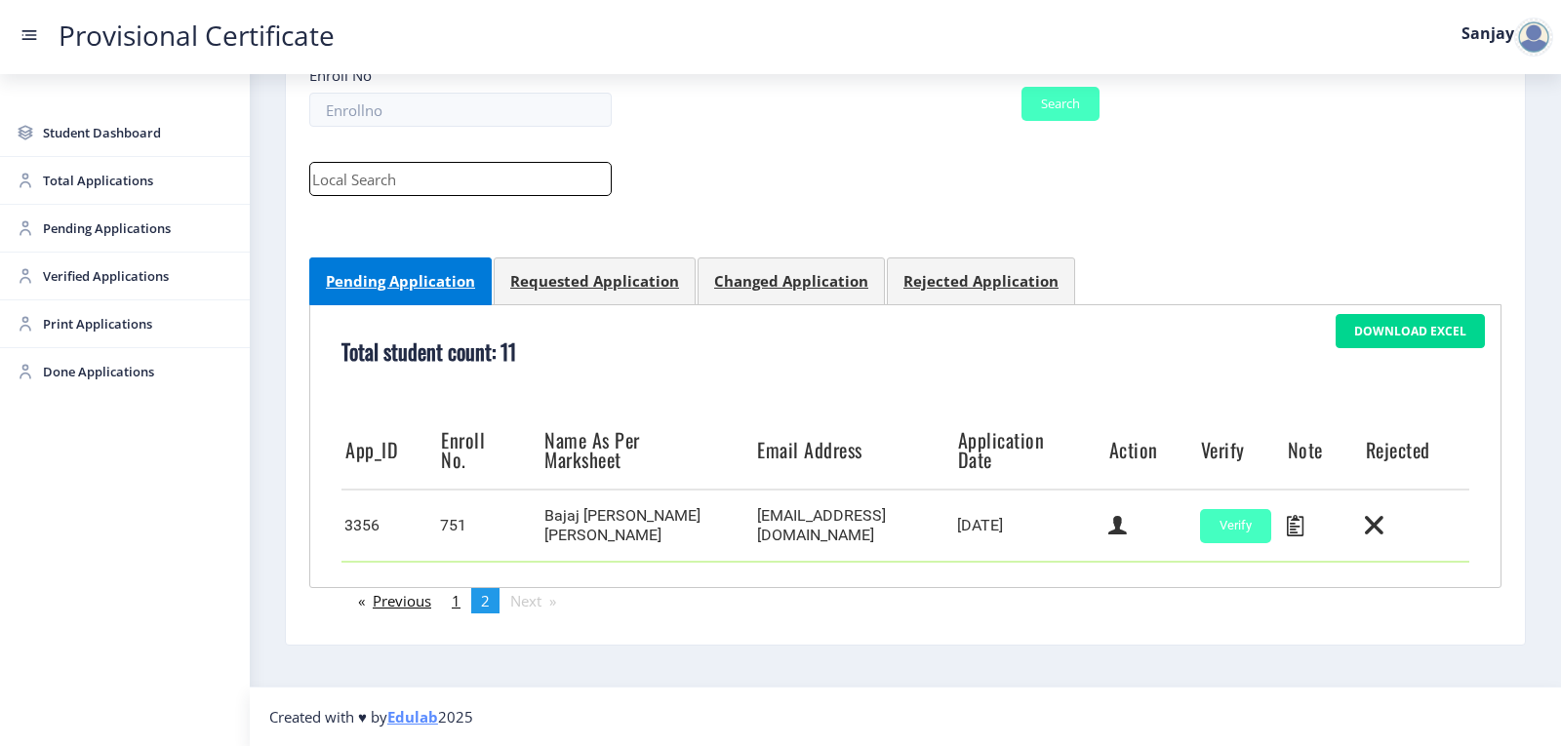
scroll to position [201, 0]
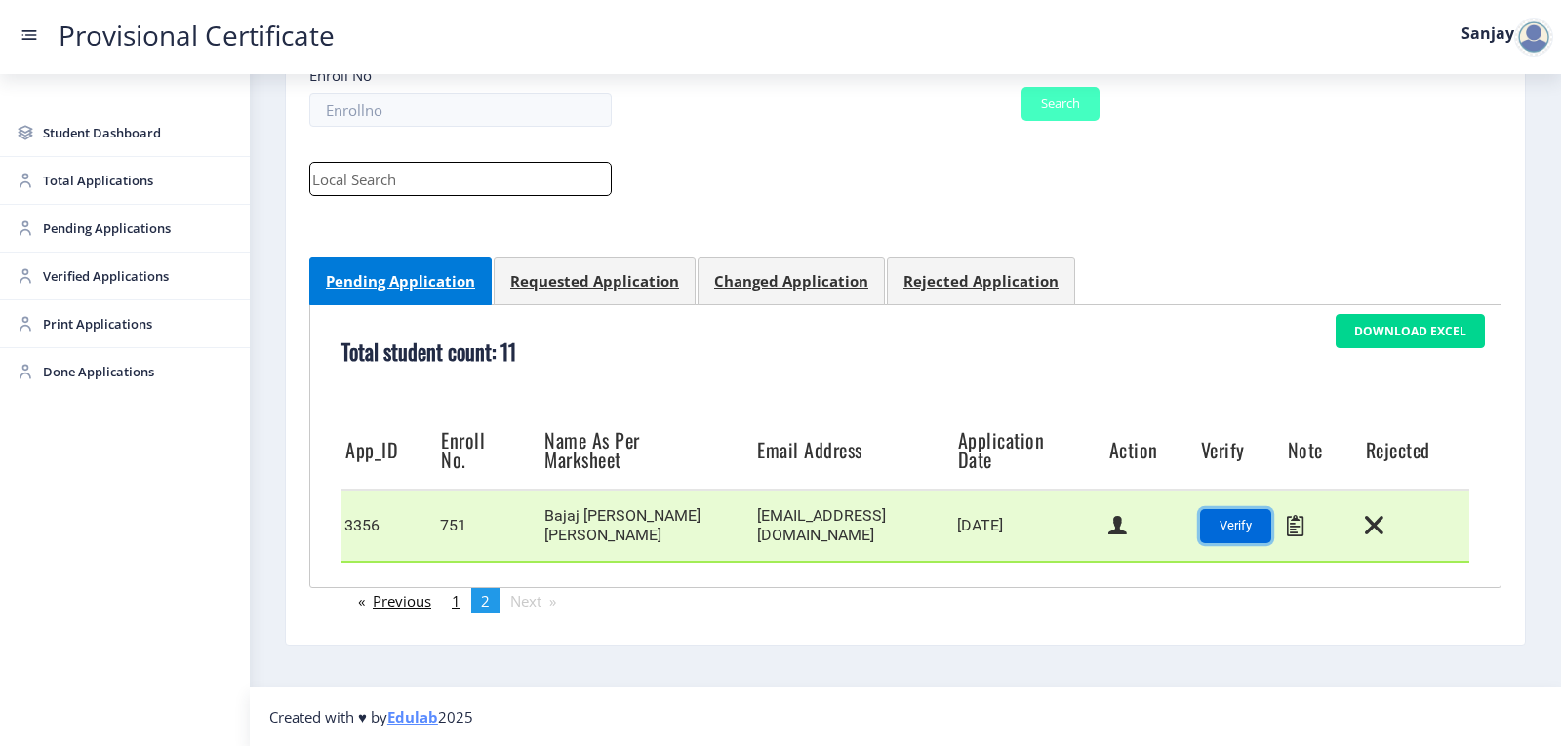
click at [1213, 521] on button "Verify" at bounding box center [1235, 526] width 71 height 34
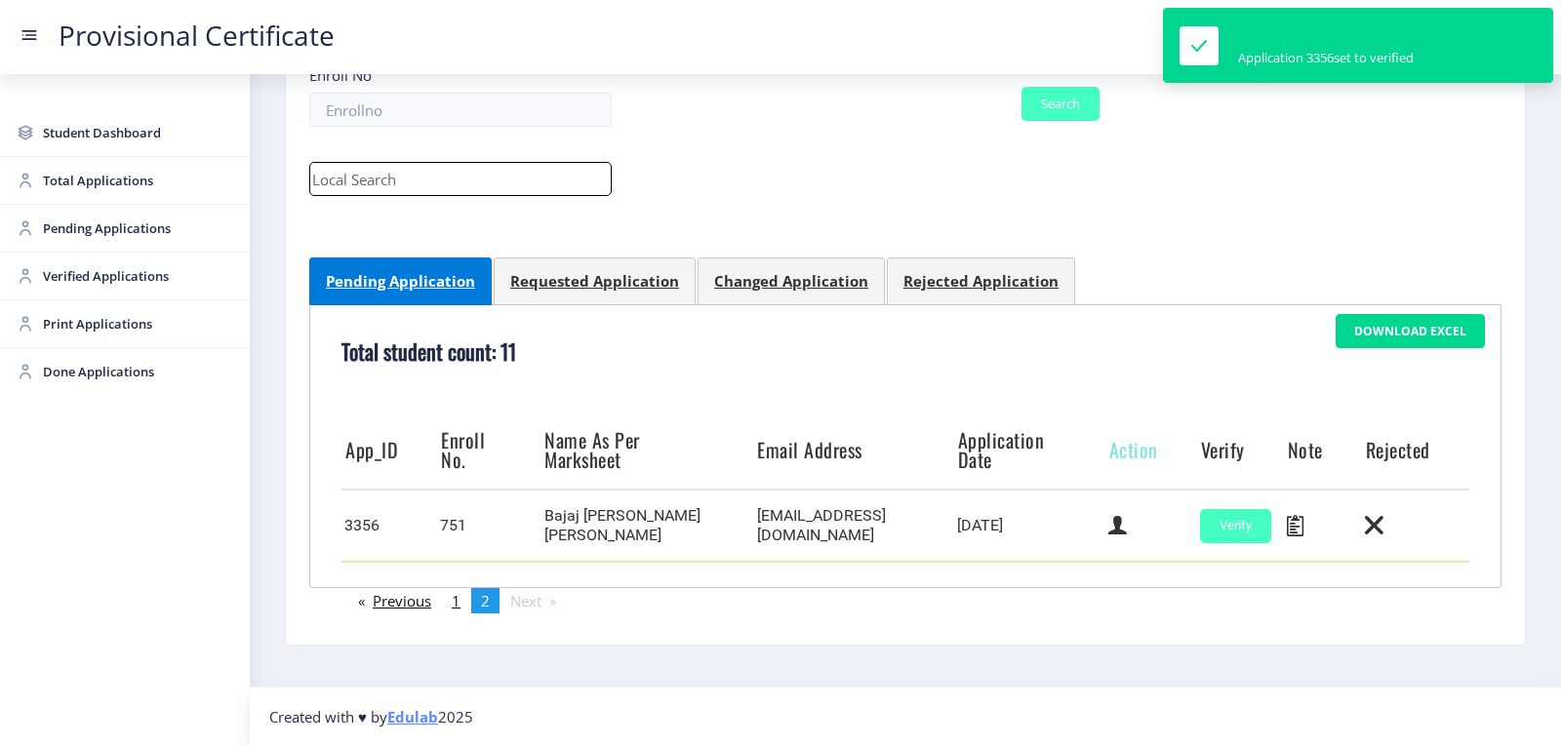
scroll to position [109, 0]
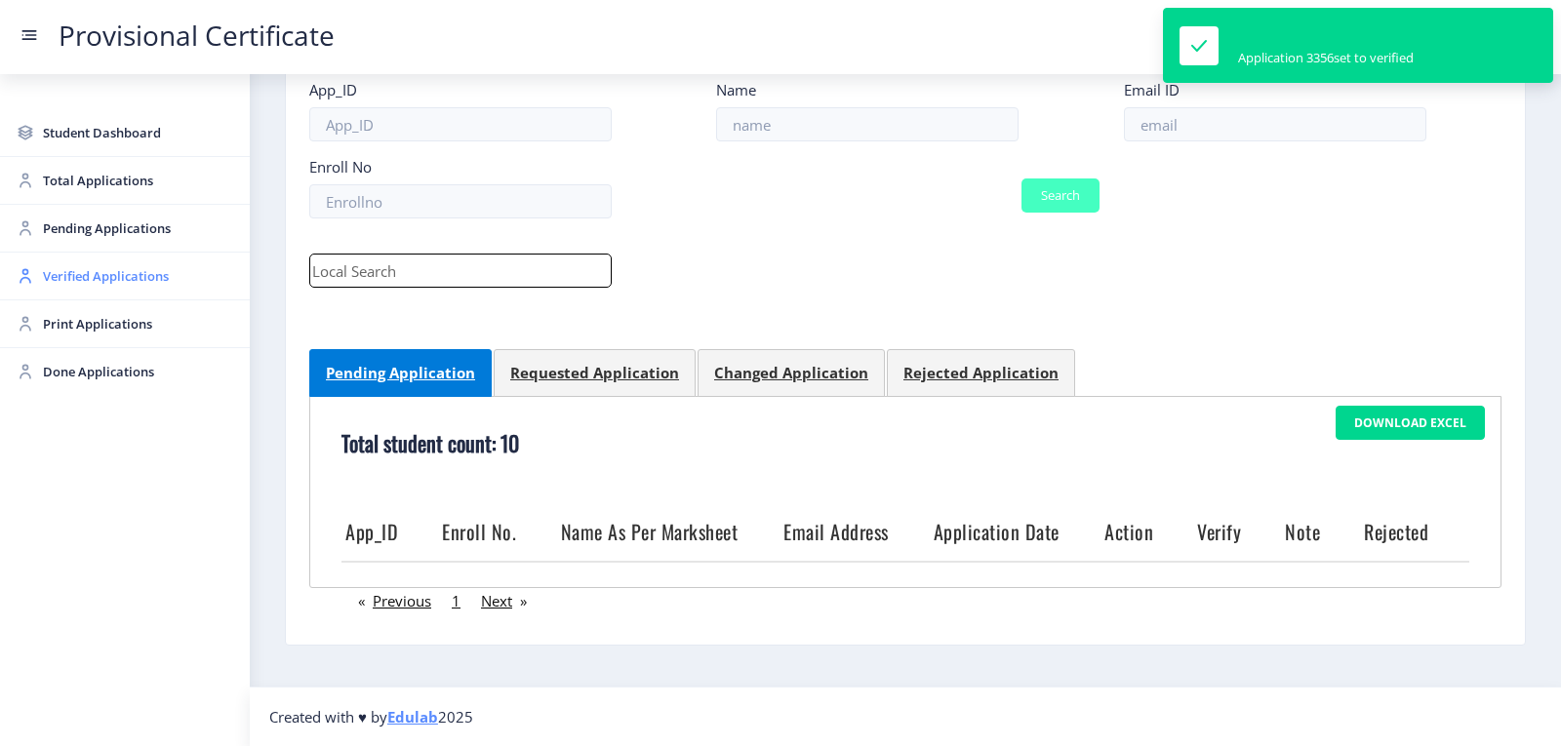
click at [72, 269] on span "Verified Applications" at bounding box center [138, 275] width 191 height 23
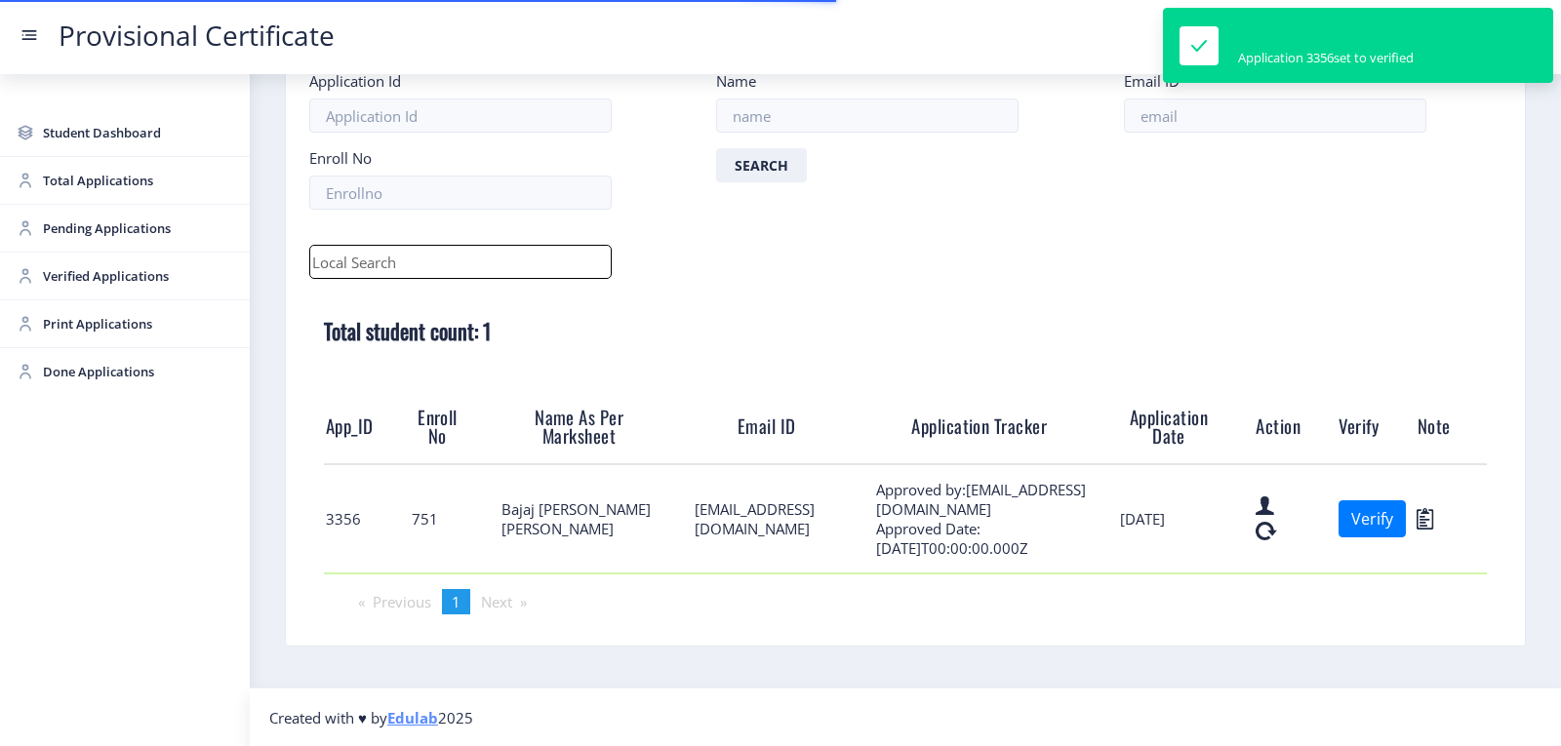
scroll to position [119, 0]
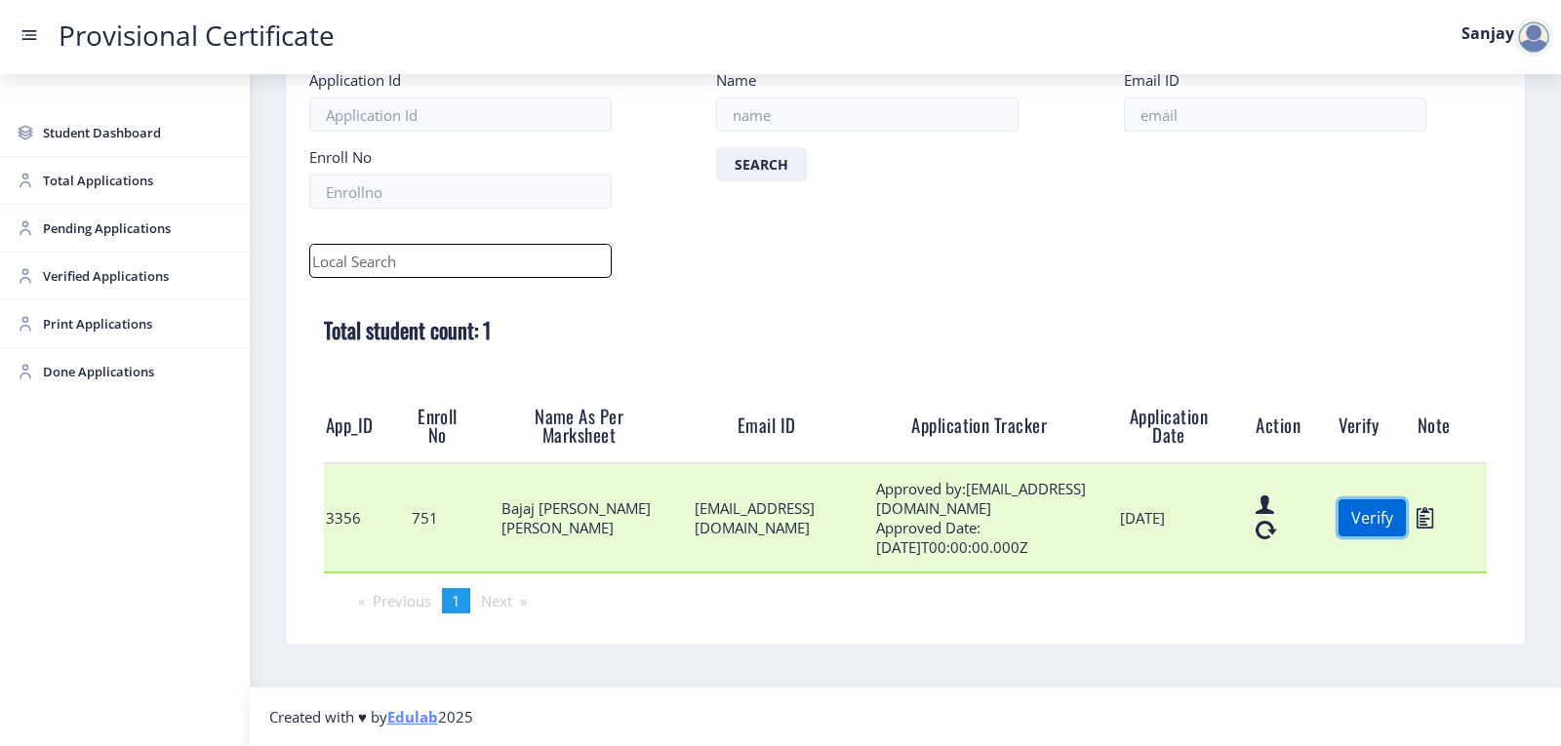
click at [1363, 525] on button "Verify" at bounding box center [1371, 517] width 67 height 37
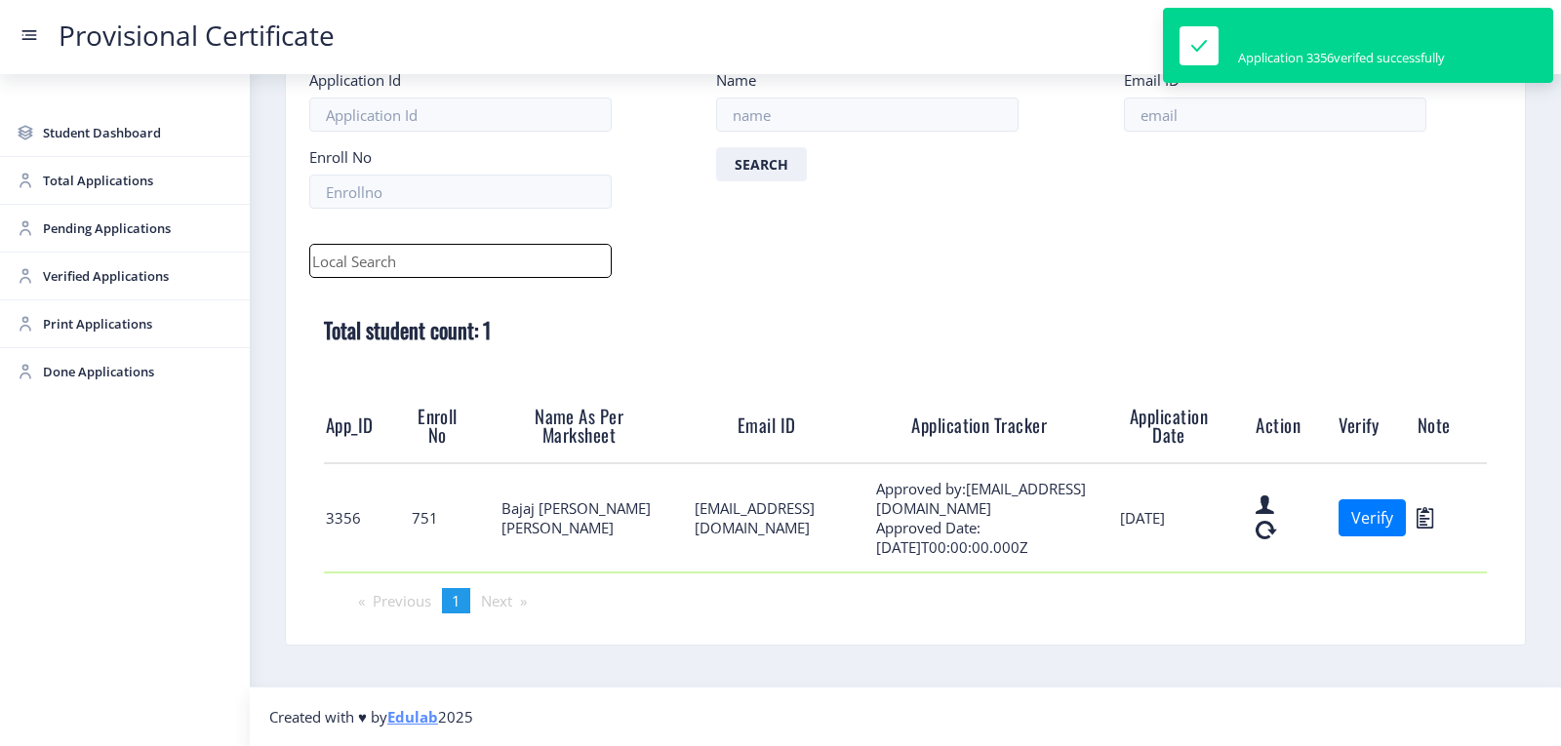
scroll to position [12, 0]
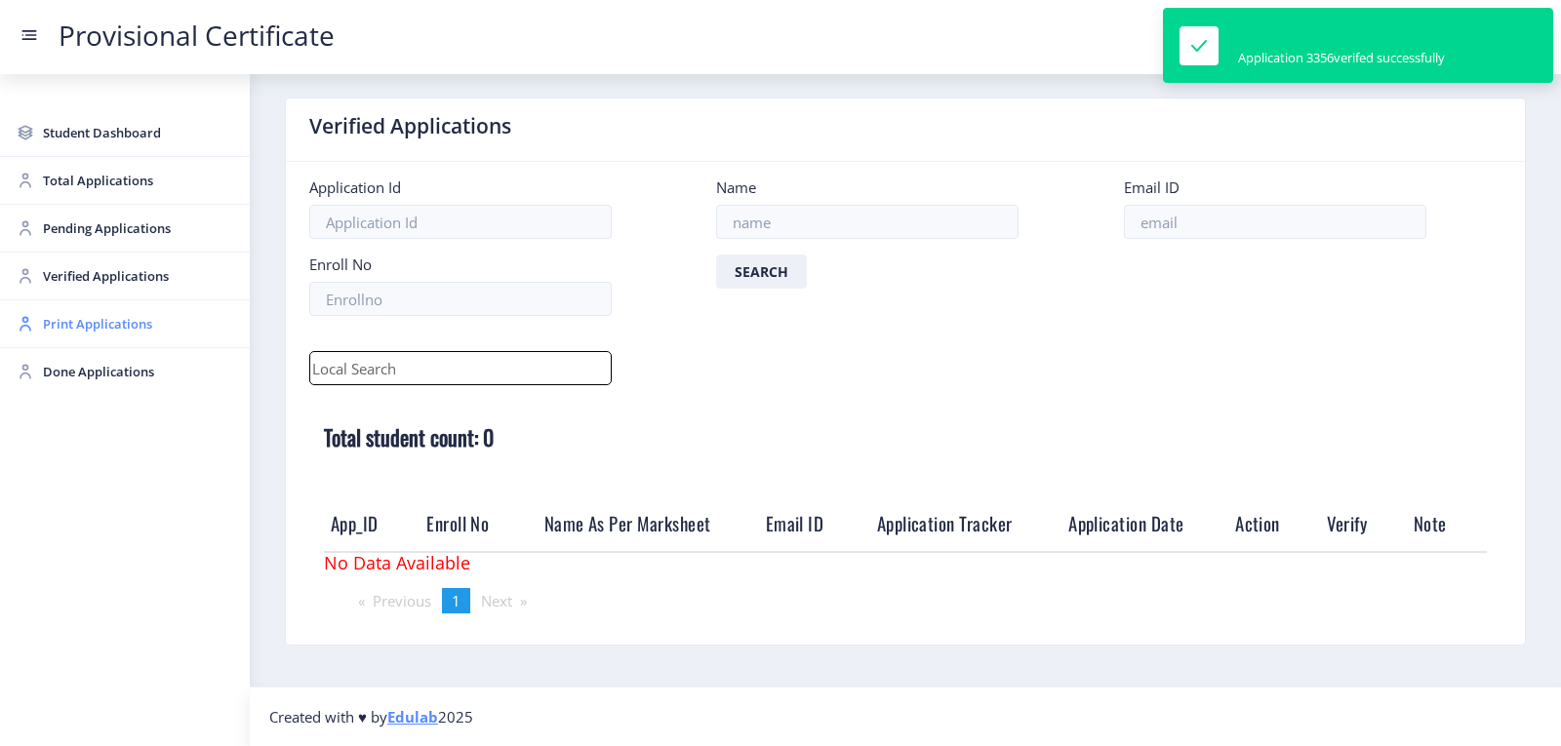
click at [53, 317] on span "Print Applications" at bounding box center [138, 323] width 191 height 23
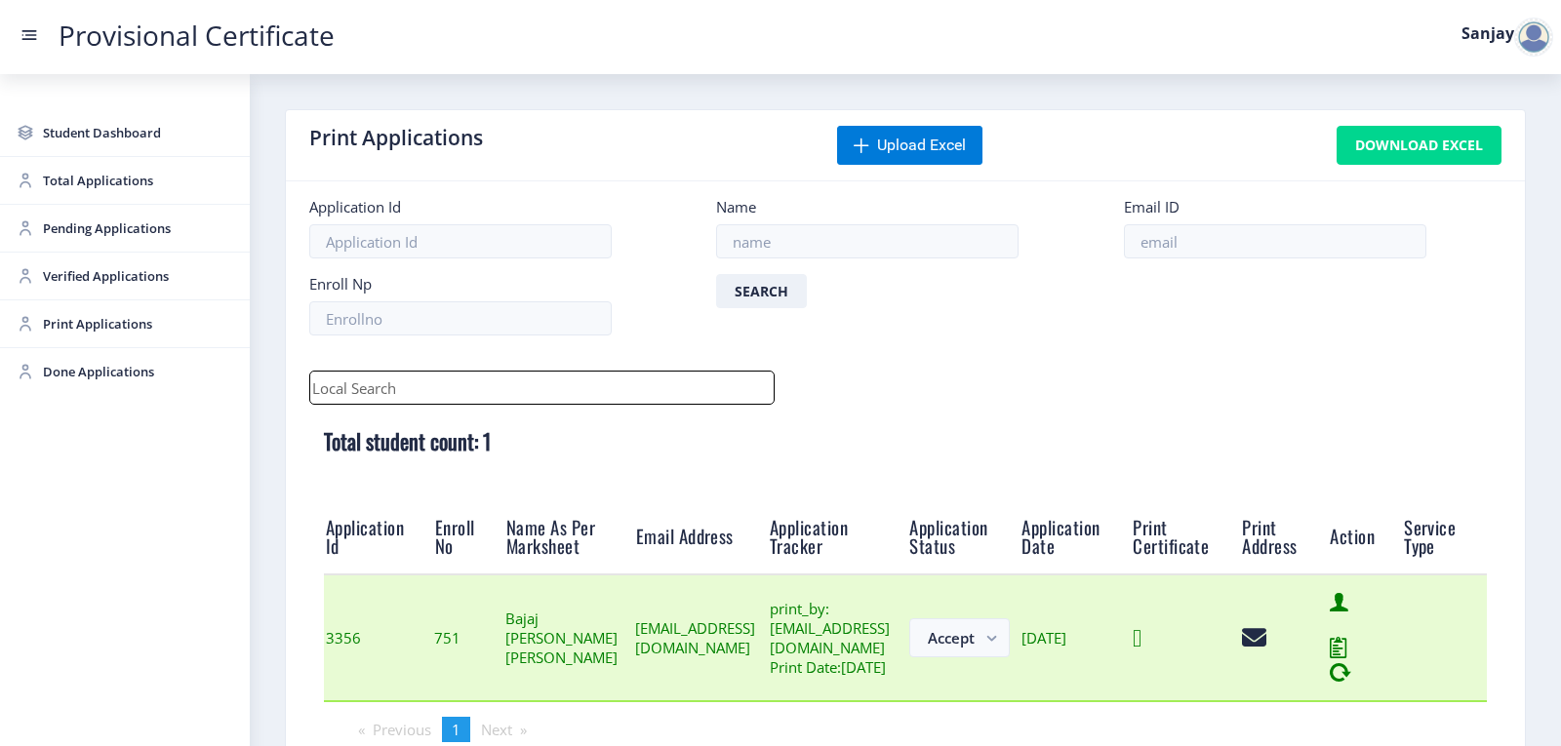
click at [1141, 651] on icon at bounding box center [1136, 638] width 9 height 24
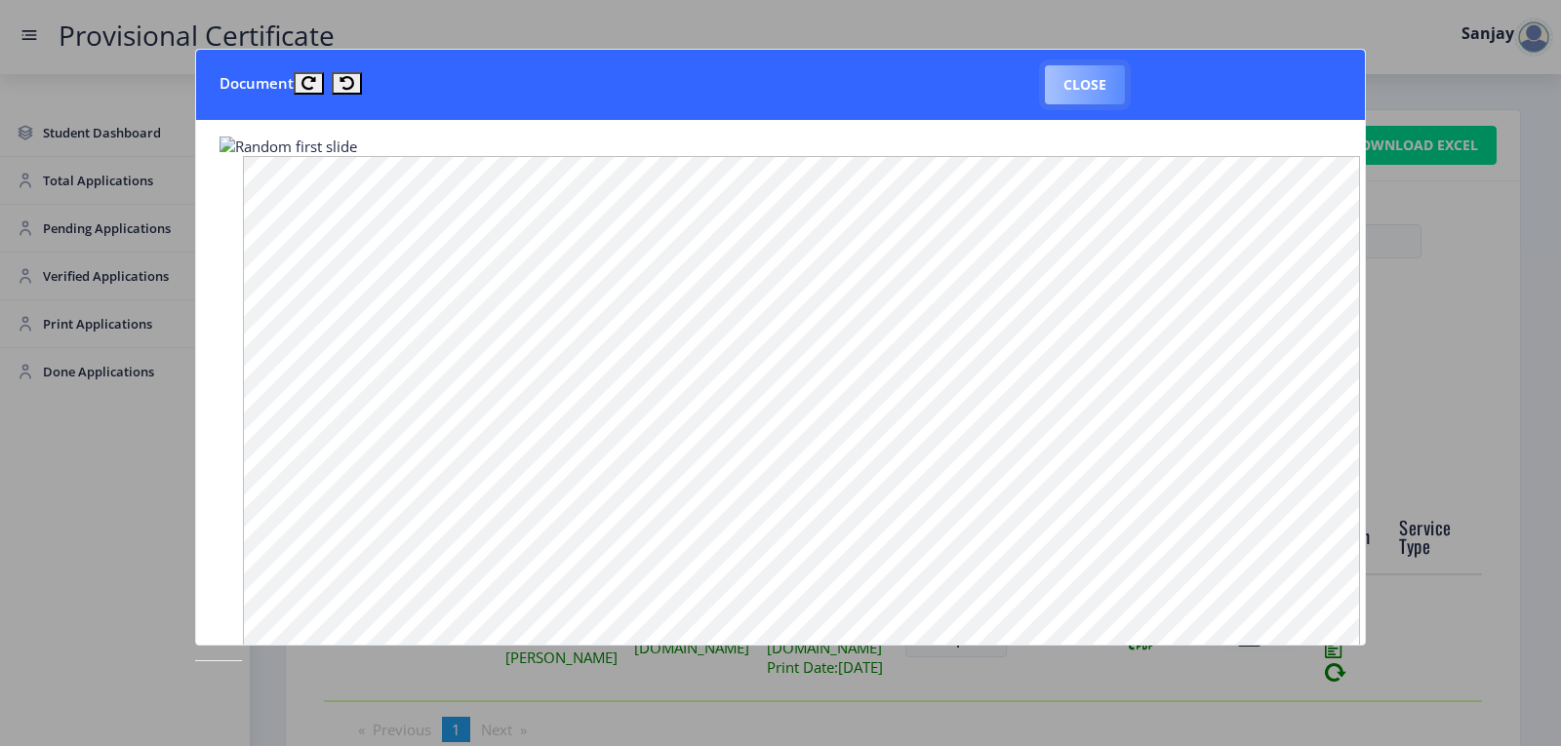
click at [1100, 78] on button "Close" at bounding box center [1085, 84] width 80 height 39
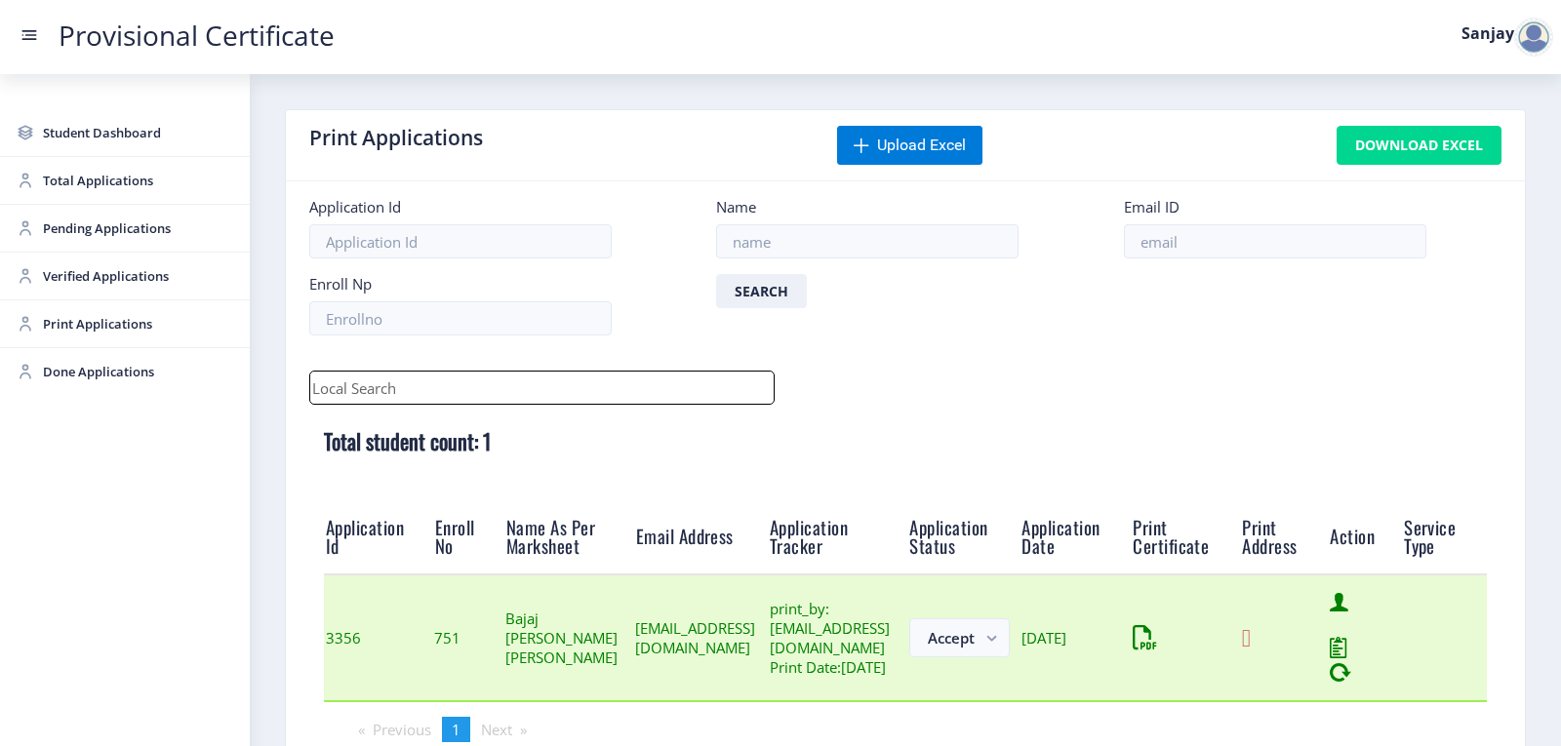
click at [1250, 651] on icon at bounding box center [1246, 638] width 9 height 24
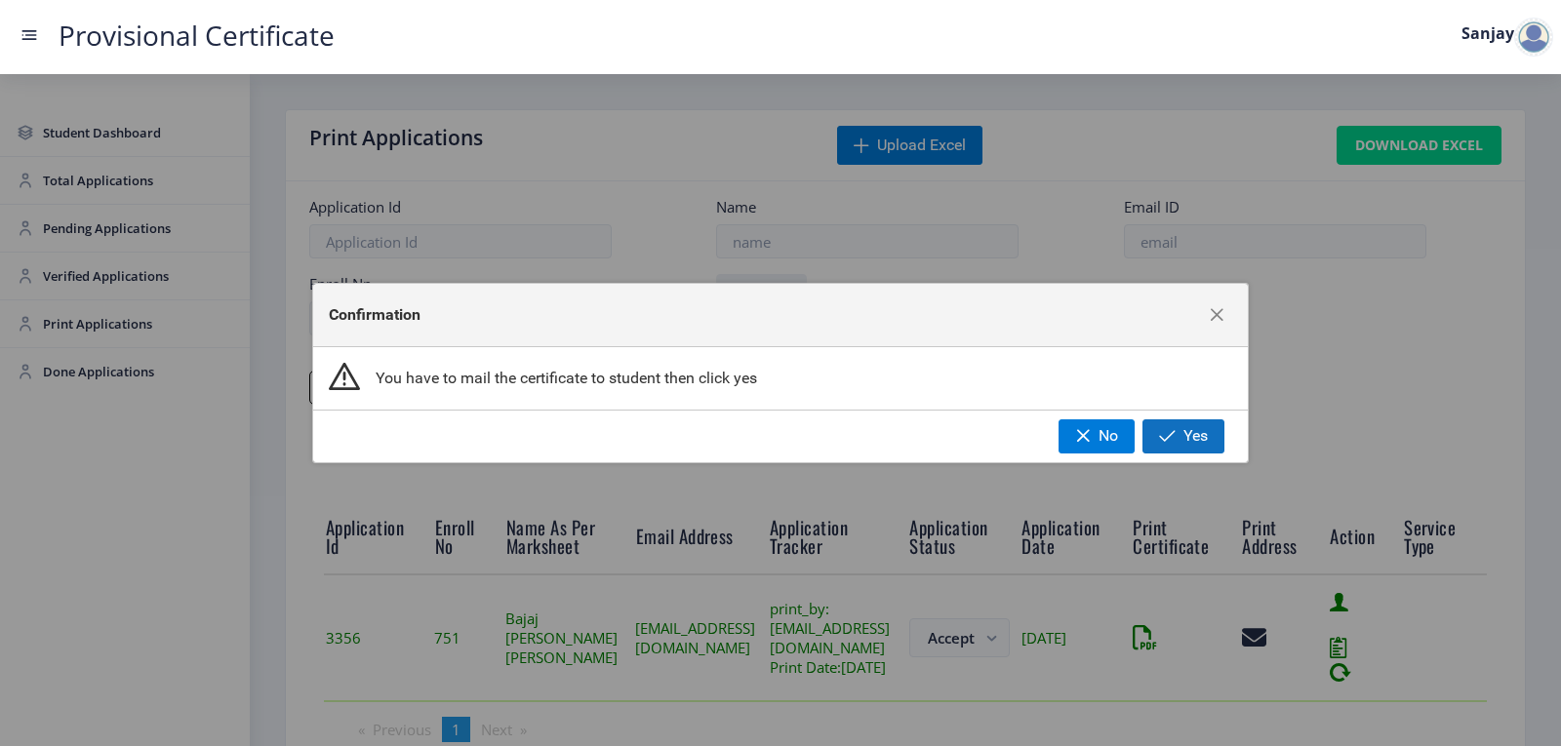
click at [1191, 432] on span "Yes" at bounding box center [1195, 436] width 24 height 18
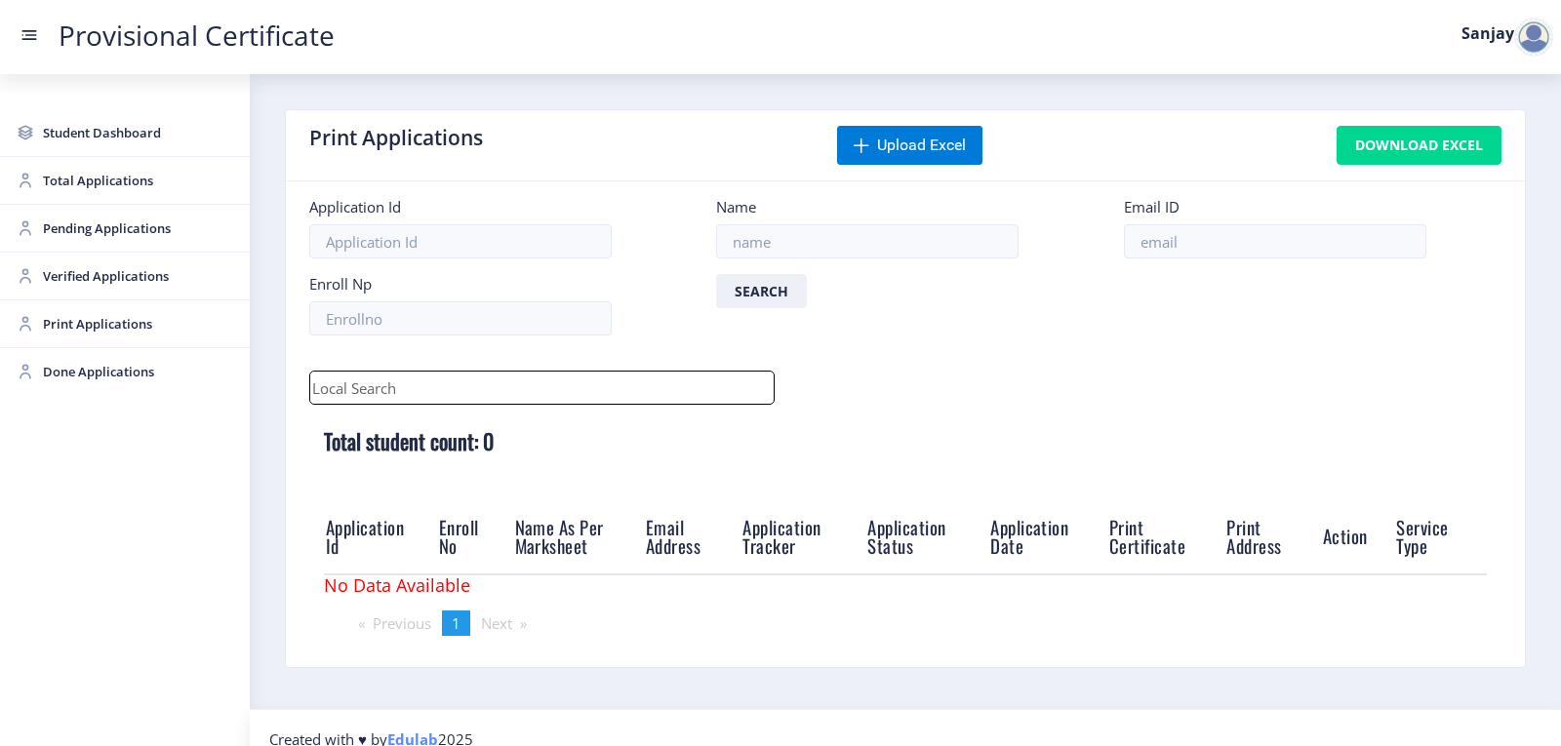
click at [1418, 48] on div at bounding box center [1533, 37] width 39 height 39
click at [1418, 149] on span "Log out" at bounding box center [1482, 142] width 125 height 23
